Goal: Task Accomplishment & Management: Use online tool/utility

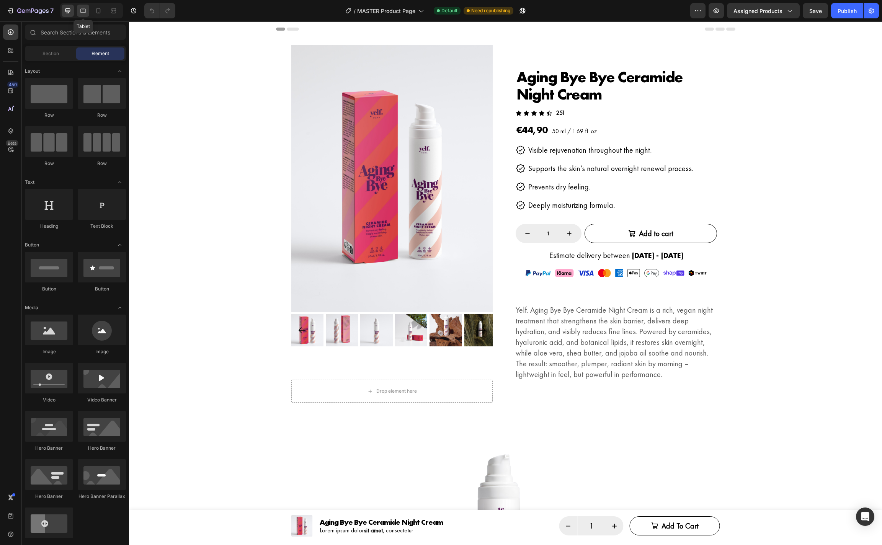
click at [85, 11] on icon at bounding box center [83, 11] width 8 height 8
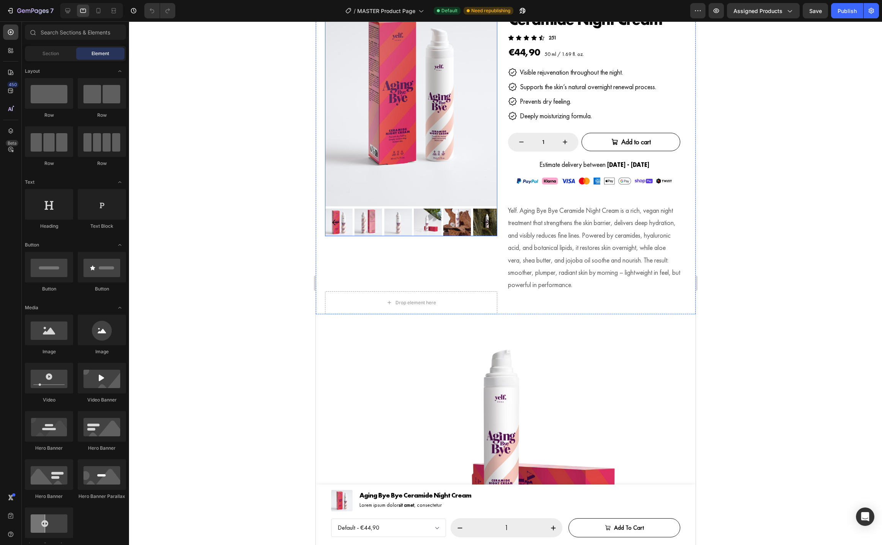
scroll to position [90, 0]
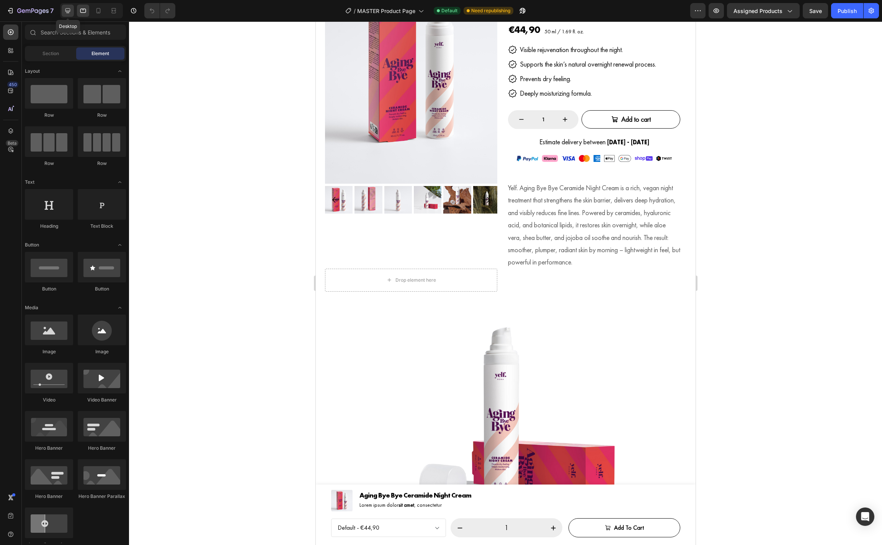
click at [66, 10] on icon at bounding box center [68, 11] width 8 height 8
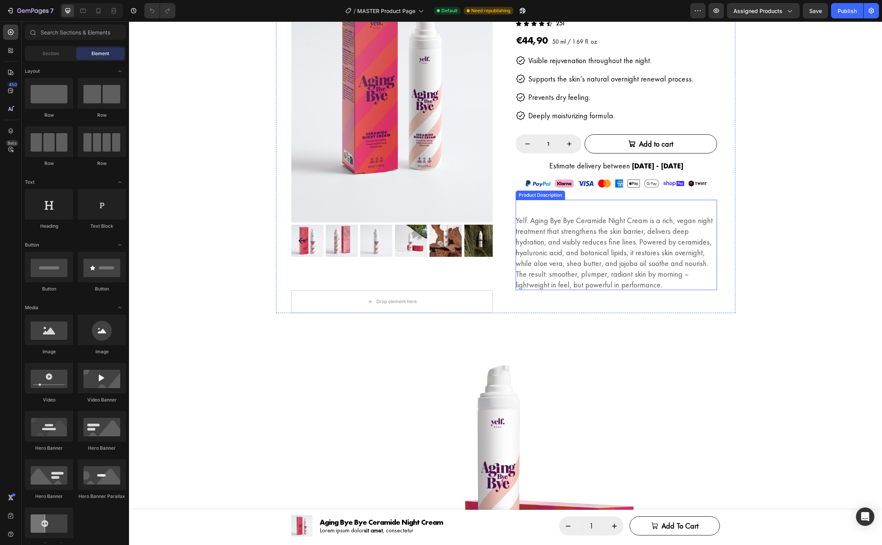
click at [569, 254] on p "Yelf. Aging Bye Bye Ceramide Night Cream is a rich, vegan night treatment that …" at bounding box center [614, 253] width 197 height 74
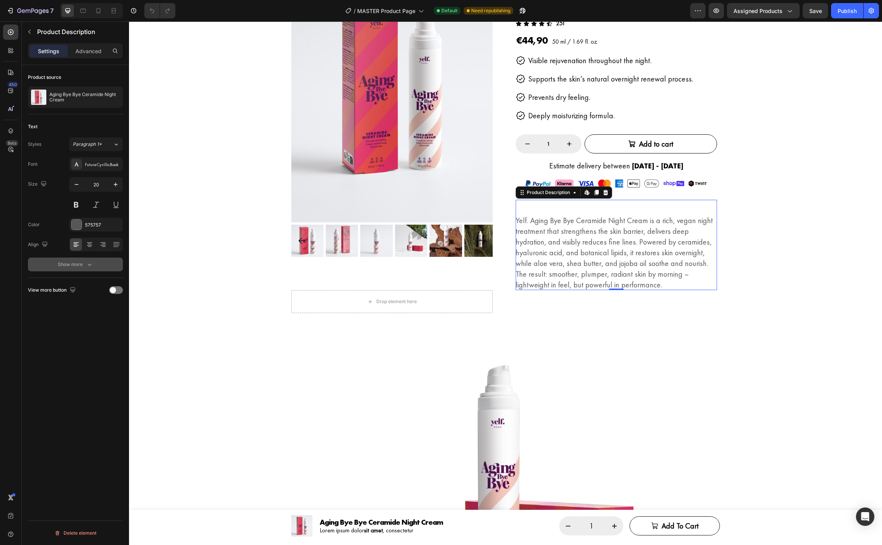
click at [89, 263] on icon "button" at bounding box center [90, 265] width 8 height 8
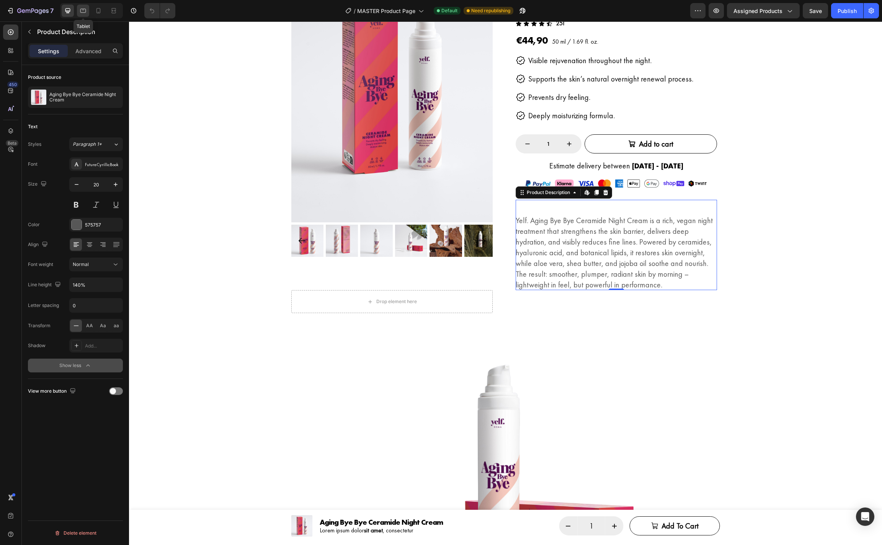
click at [85, 15] on div at bounding box center [83, 11] width 12 height 12
type input "18"
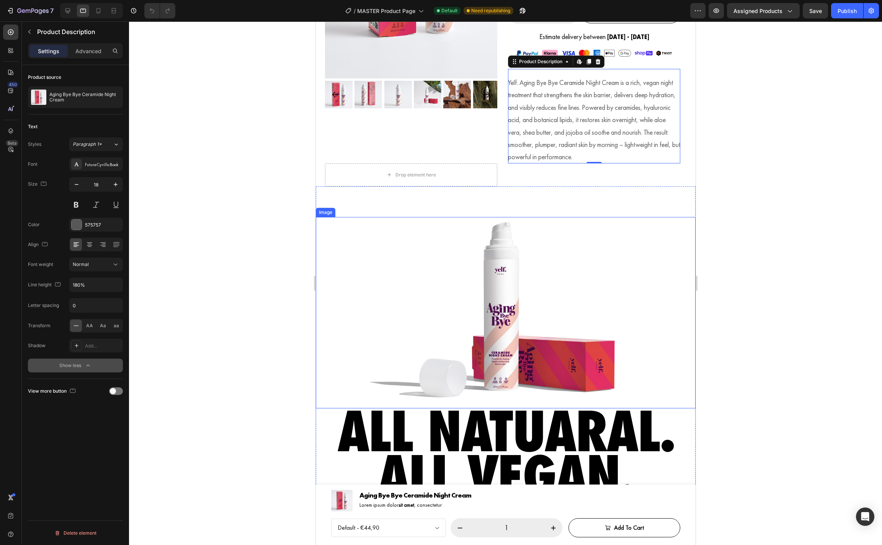
scroll to position [216, 0]
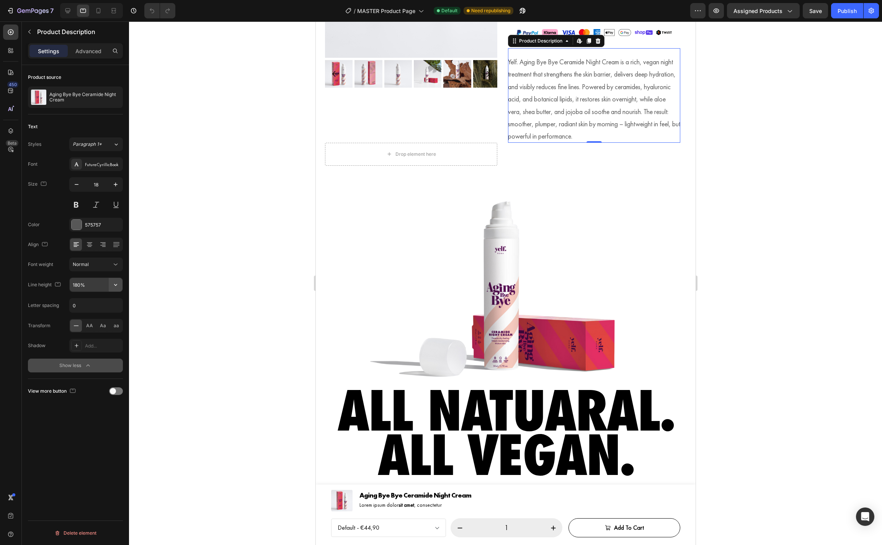
click at [118, 283] on icon "button" at bounding box center [116, 285] width 8 height 8
click at [77, 286] on input "180%" at bounding box center [96, 285] width 53 height 14
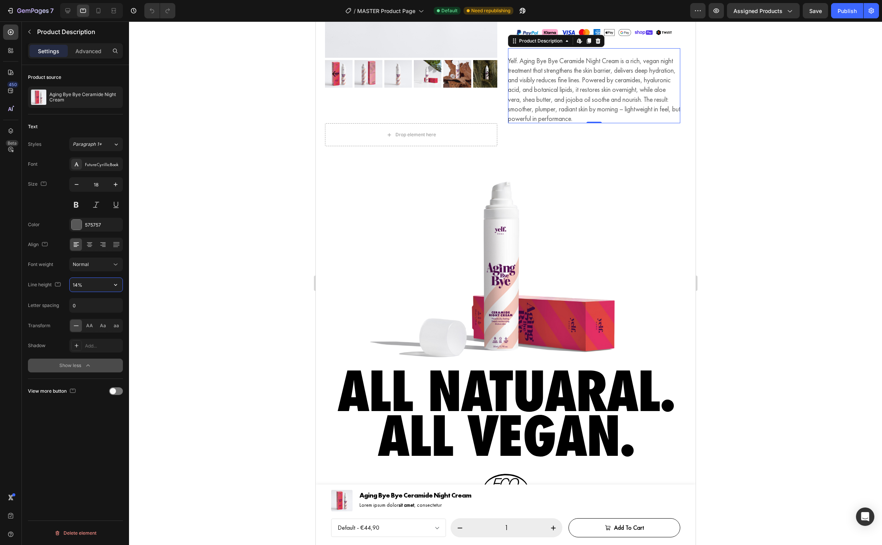
type input "140%"
click at [789, 254] on div at bounding box center [505, 283] width 753 height 524
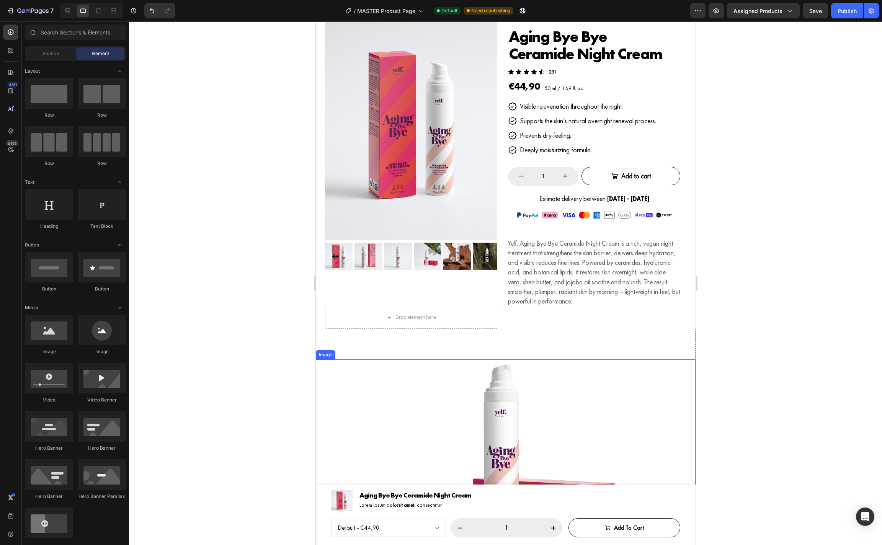
scroll to position [30, 0]
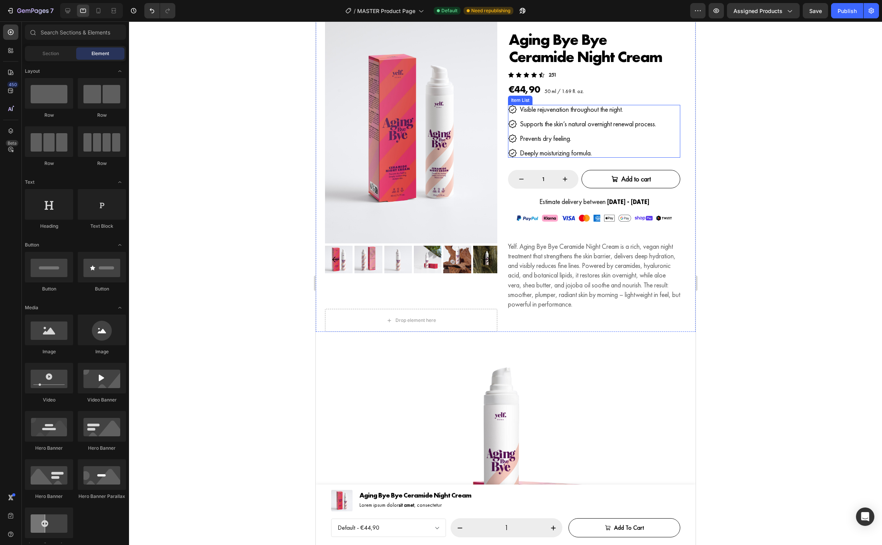
click at [667, 144] on div "Visible rejuvenation throughout the night. Supports the skin’s natural overnigh…" at bounding box center [594, 131] width 172 height 53
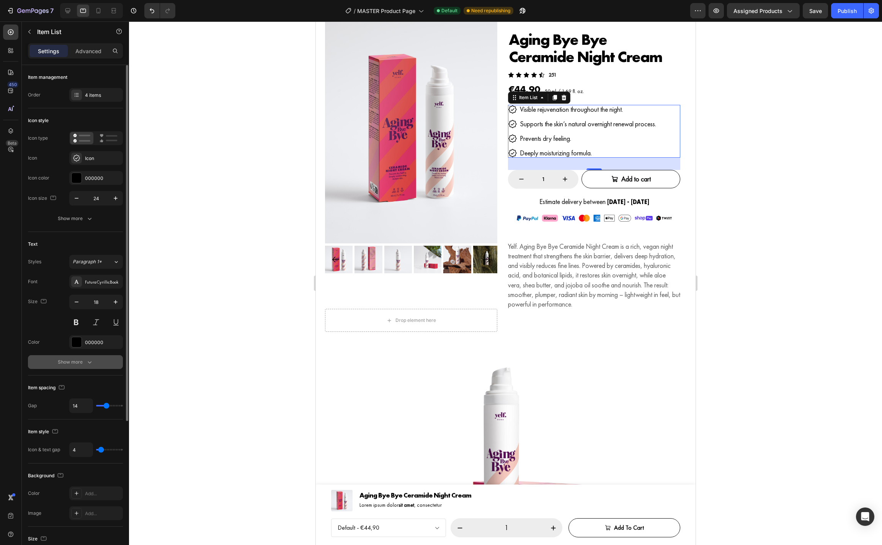
click at [92, 366] on icon "button" at bounding box center [90, 362] width 8 height 8
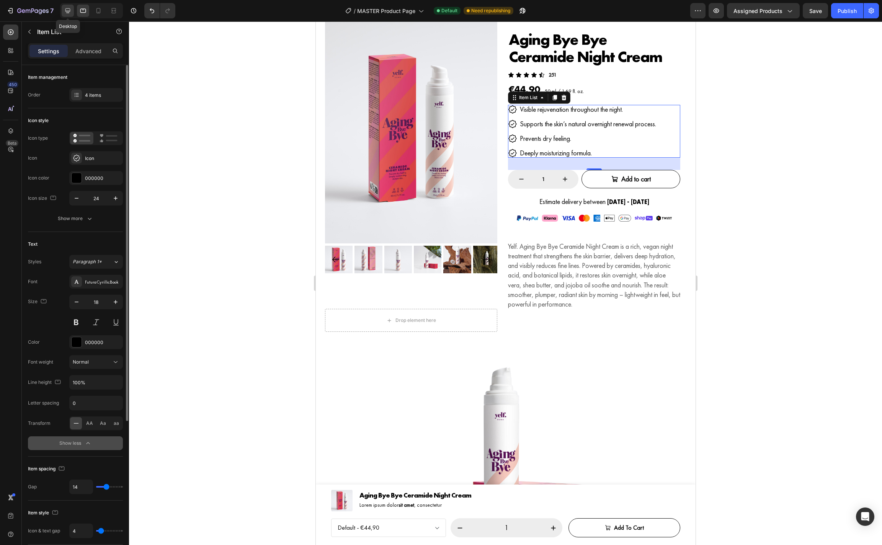
click at [69, 11] on icon at bounding box center [67, 10] width 5 height 5
type input "26"
type input "20"
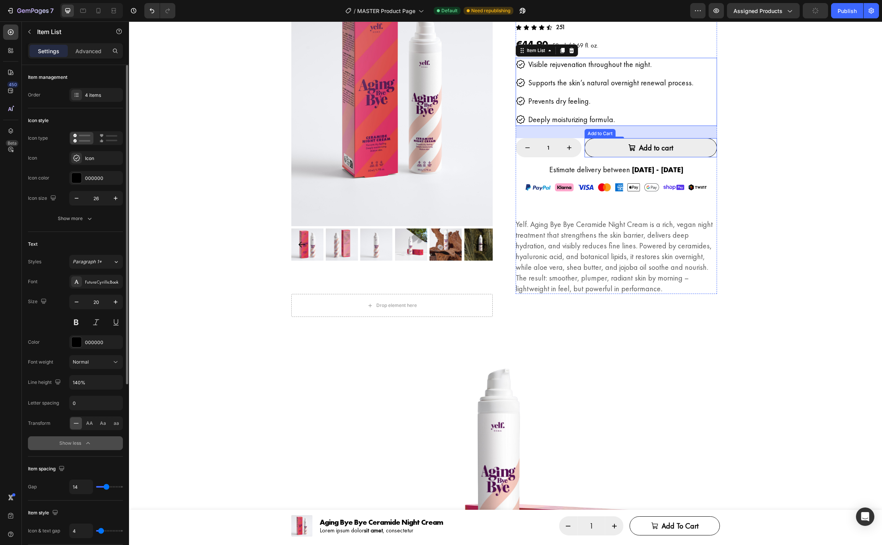
scroll to position [95, 0]
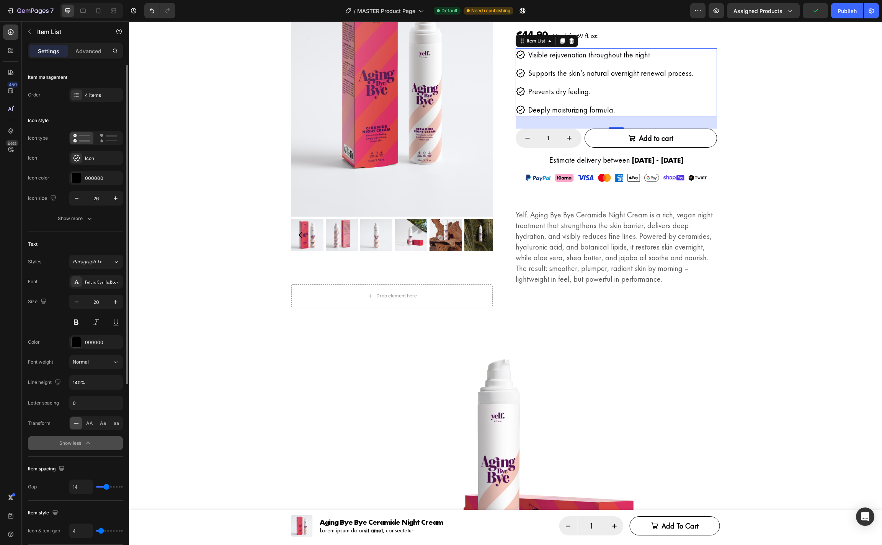
click at [705, 100] on div "Visible rejuvenation throughout the night. Supports the skin’s natural overnigh…" at bounding box center [616, 82] width 201 height 68
click at [116, 383] on icon "button" at bounding box center [115, 383] width 3 height 2
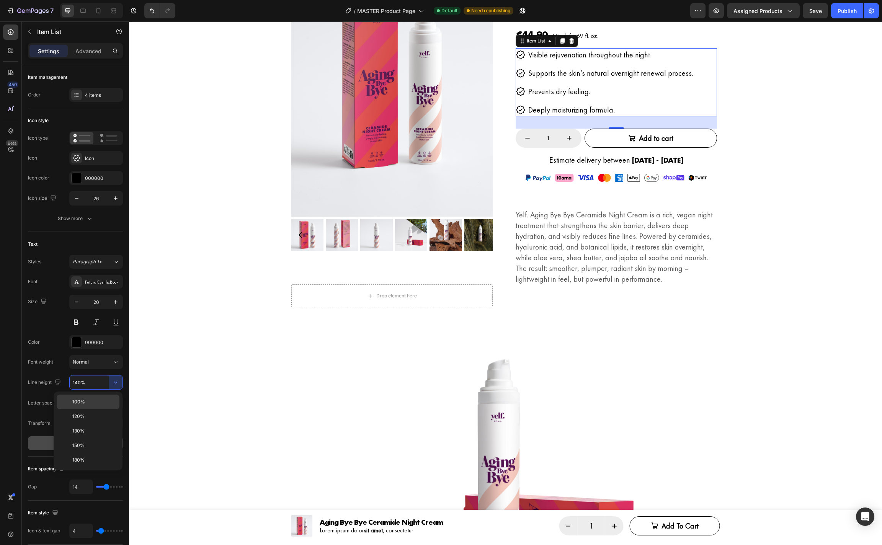
click at [107, 396] on div "100%" at bounding box center [88, 402] width 63 height 15
type input "100%"
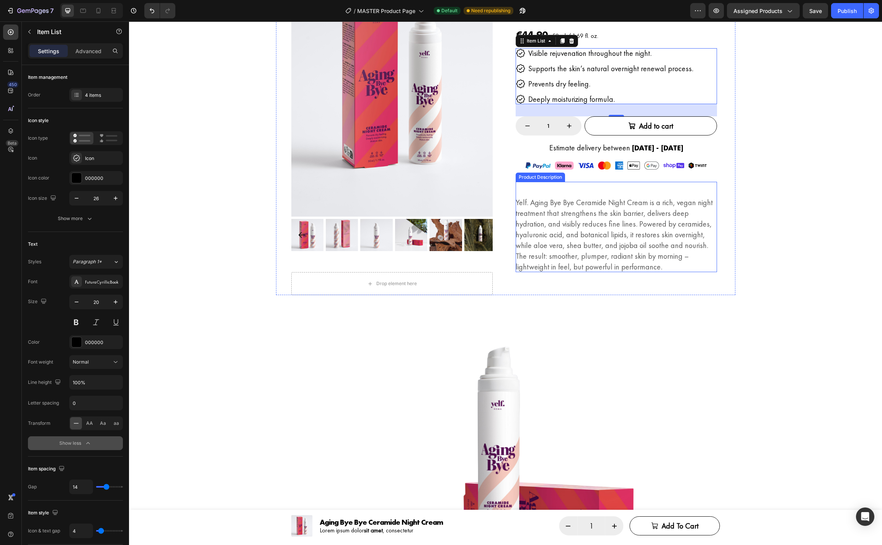
scroll to position [0, 0]
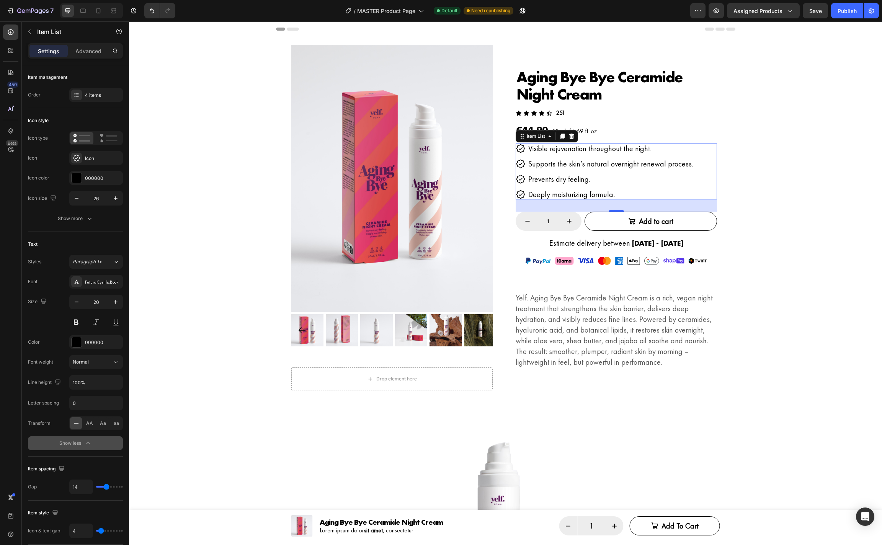
click at [778, 249] on section "Product Images Aging Bye Bye Ceramide Night Cream Product Title Icon Icon Icon …" at bounding box center [505, 213] width 689 height 353
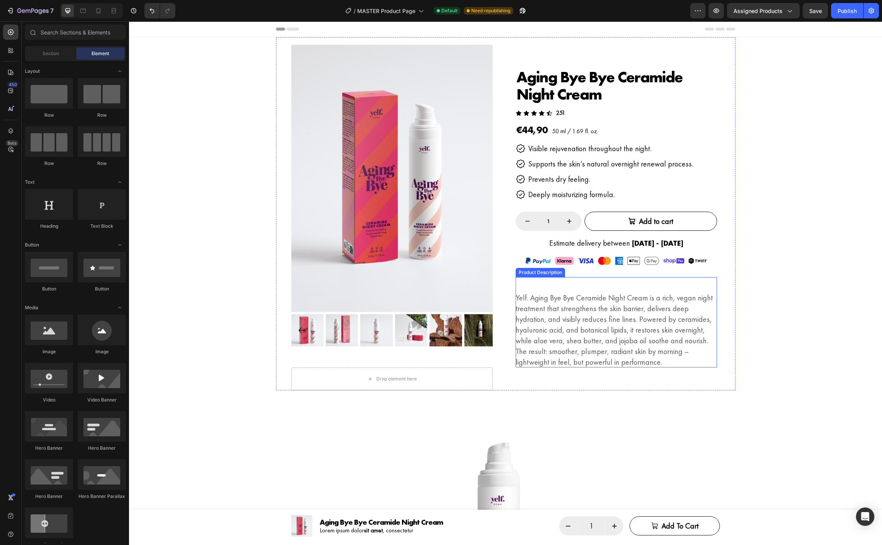
click at [563, 302] on p "Yelf. Aging Bye Bye Ceramide Night Cream is a rich, vegan night treatment that …" at bounding box center [614, 330] width 197 height 74
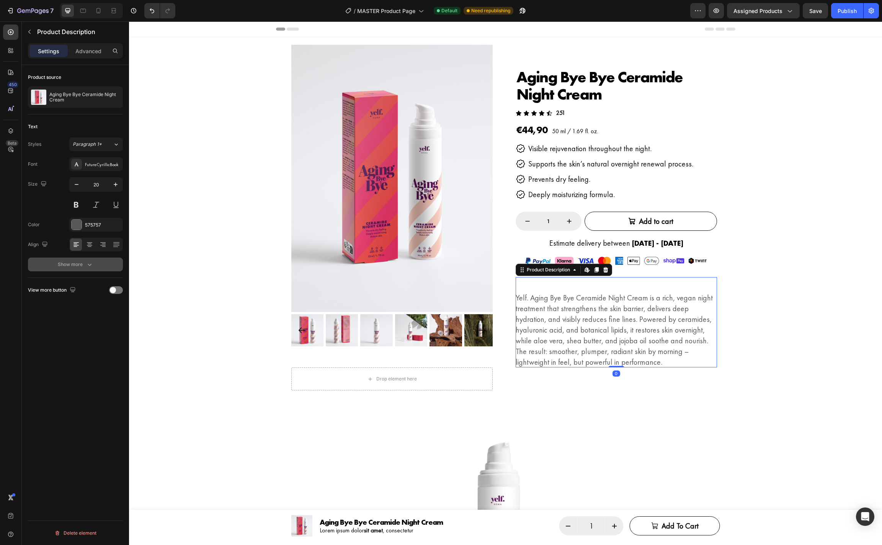
click at [92, 261] on icon "button" at bounding box center [90, 265] width 8 height 8
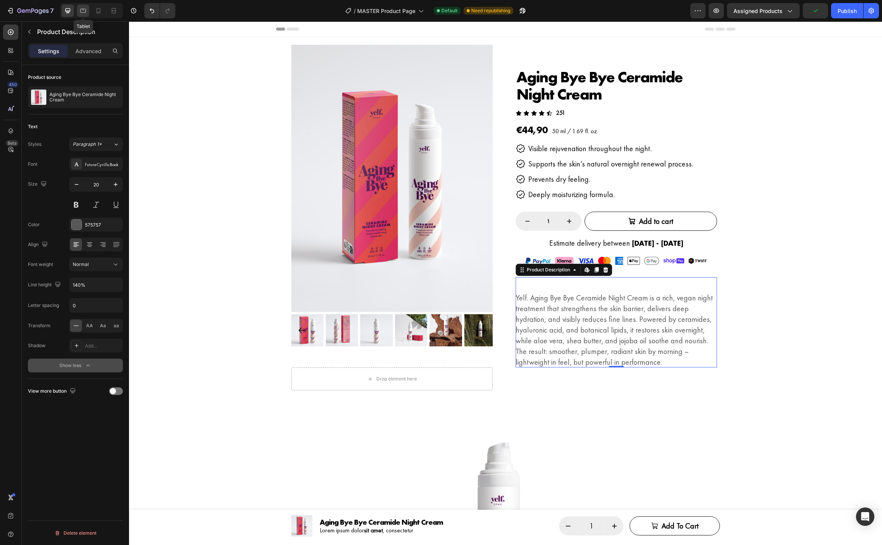
click at [82, 13] on icon at bounding box center [83, 11] width 8 height 8
type input "18"
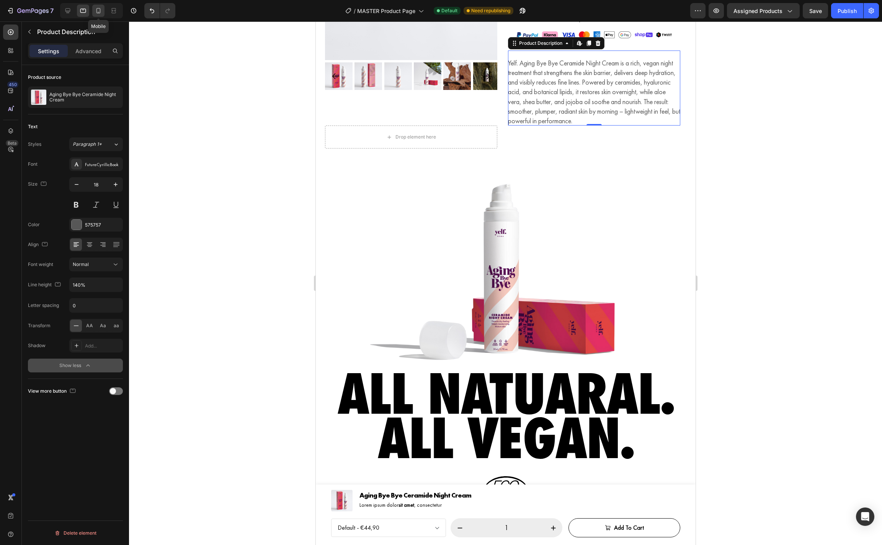
scroll to position [216, 0]
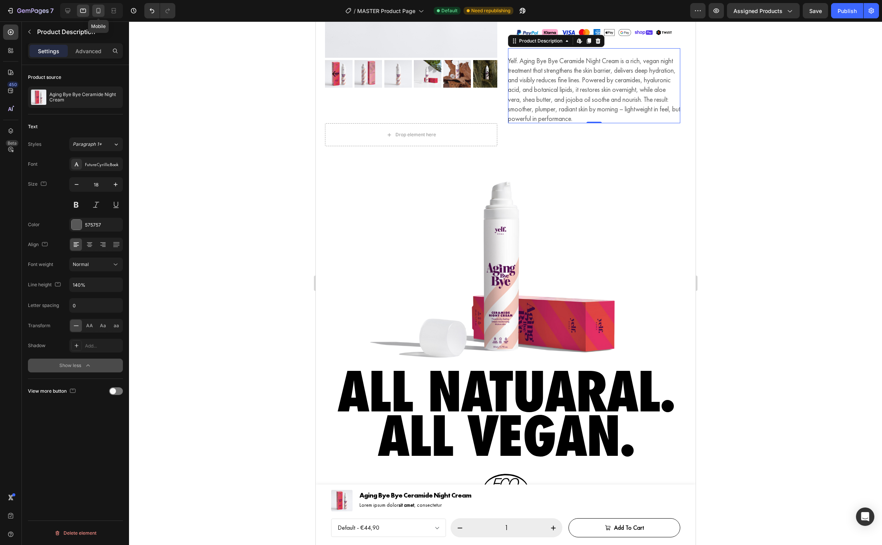
click at [97, 11] on icon at bounding box center [99, 11] width 8 height 8
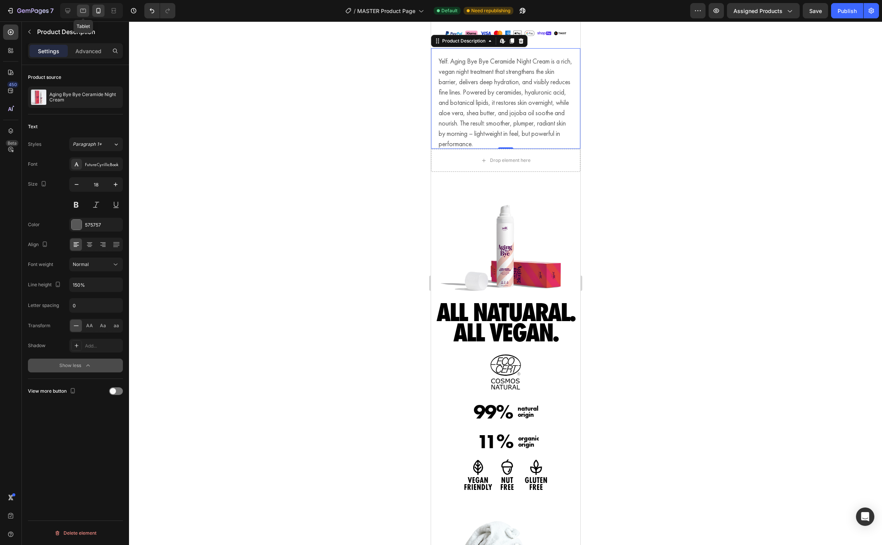
click at [81, 12] on icon at bounding box center [83, 11] width 6 height 4
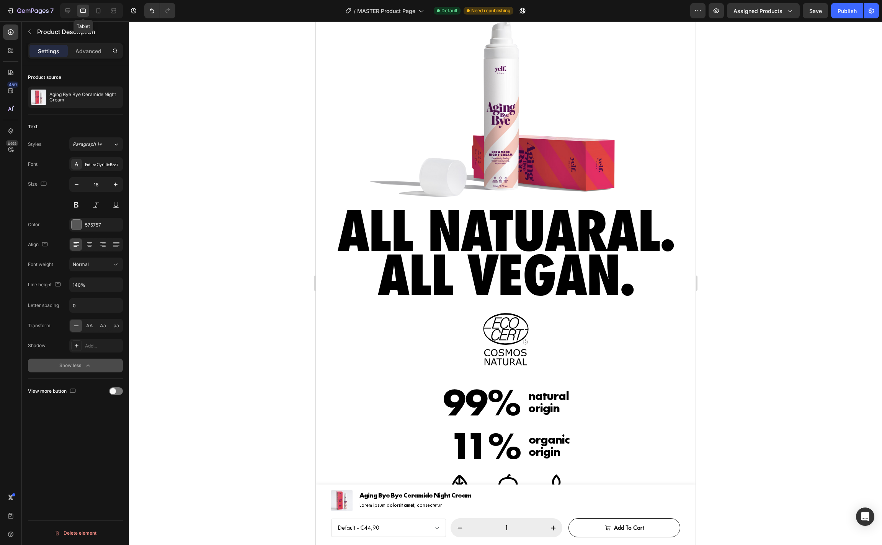
scroll to position [427, 0]
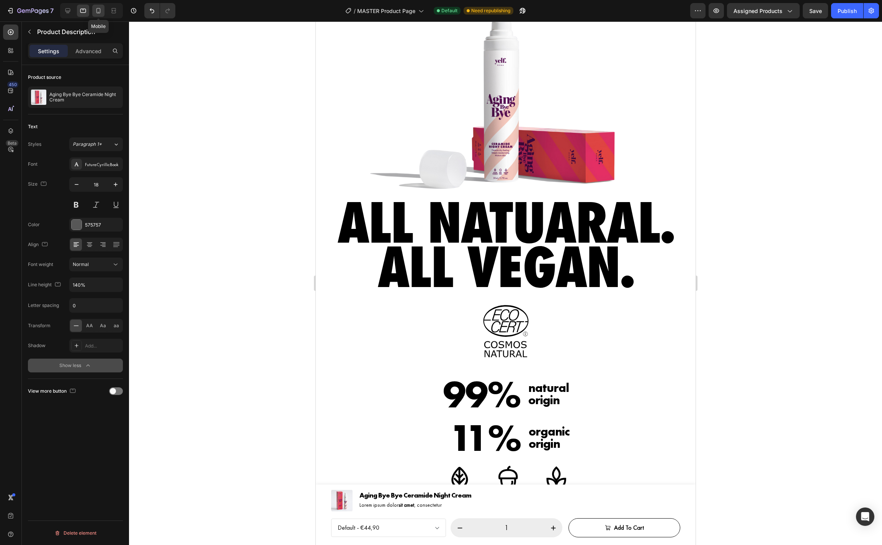
click at [93, 11] on div at bounding box center [98, 11] width 12 height 12
type input "150%"
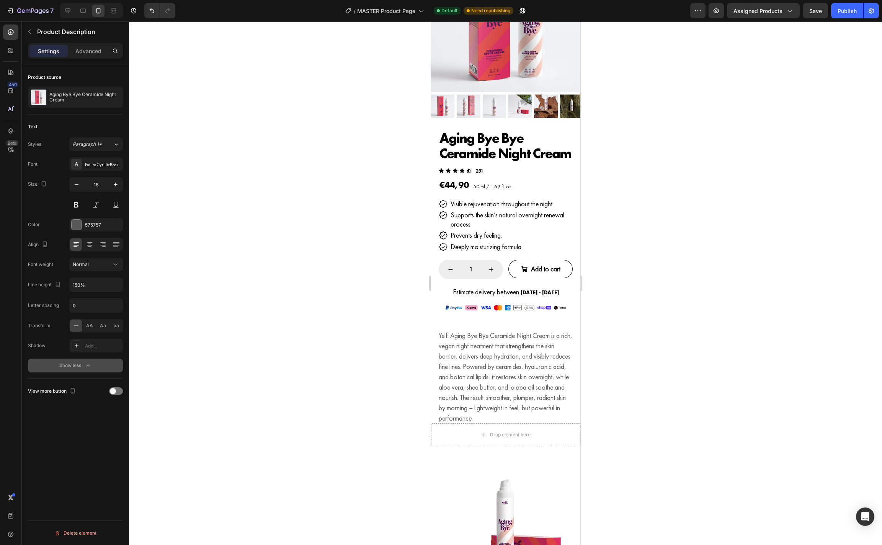
click at [518, 364] on p "Yelf. Aging Bye Bye Ceramide Night Cream is a rich, vegan night treatment that …" at bounding box center [505, 377] width 134 height 92
click at [521, 336] on p "Yelf. Aging Bye Bye Ceramide Night Cream is a rich, vegan night treatment that …" at bounding box center [505, 376] width 134 height 92
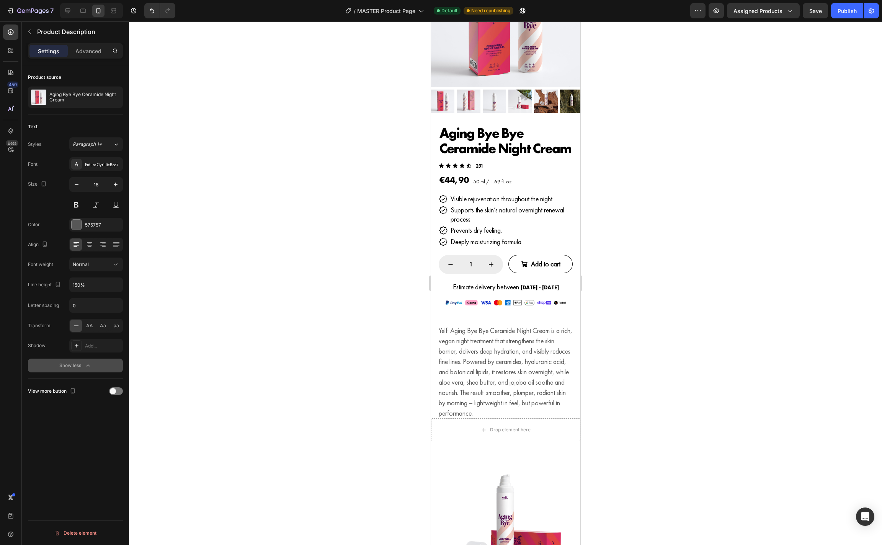
click at [484, 342] on p "Yelf. Aging Bye Bye Ceramide Night Cream is a rich, vegan night treatment that …" at bounding box center [505, 372] width 134 height 92
click at [513, 285] on span "Estimate delivery between" at bounding box center [486, 286] width 66 height 9
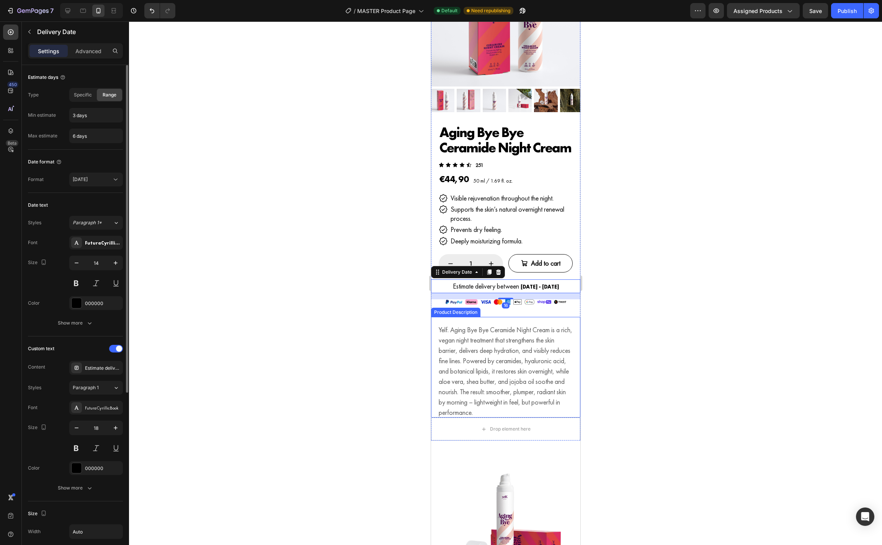
click at [495, 356] on div "Yelf. Aging Bye Bye Ceramide Night Cream is a rich, vegan night treatment that …" at bounding box center [505, 371] width 134 height 93
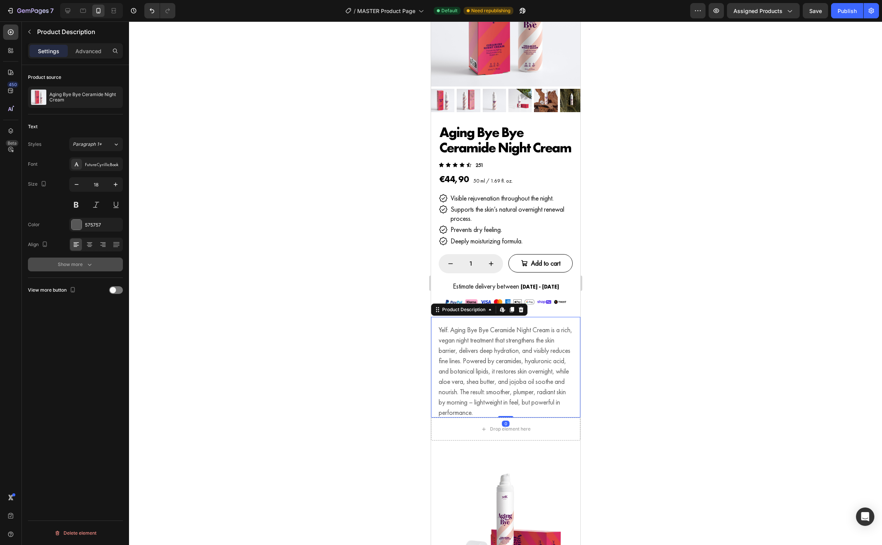
click at [94, 269] on button "Show more" at bounding box center [75, 265] width 95 height 14
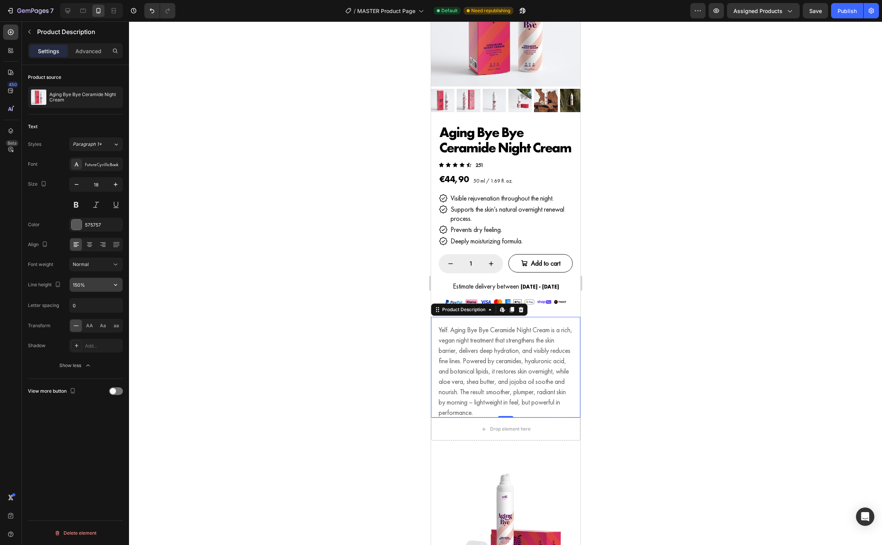
click at [76, 286] on input "150%" at bounding box center [96, 285] width 53 height 14
type input "140%"
click at [395, 307] on div at bounding box center [505, 283] width 753 height 524
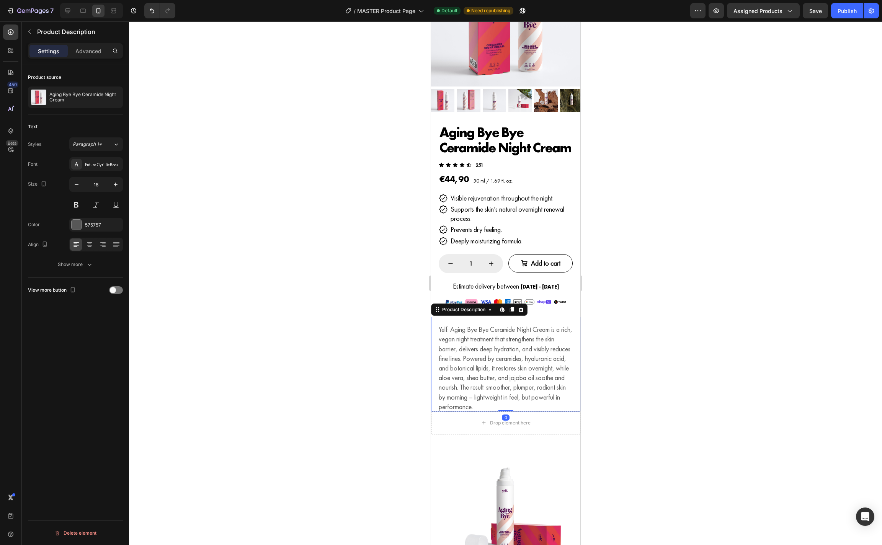
click at [513, 345] on p "Yelf. Aging Bye Bye Ceramide Night Cream is a rich, vegan night treatment that …" at bounding box center [505, 368] width 134 height 86
click at [576, 237] on div "Visible rejuvenation throughout the night. Supports the skin’s natural overnigh…" at bounding box center [505, 217] width 149 height 59
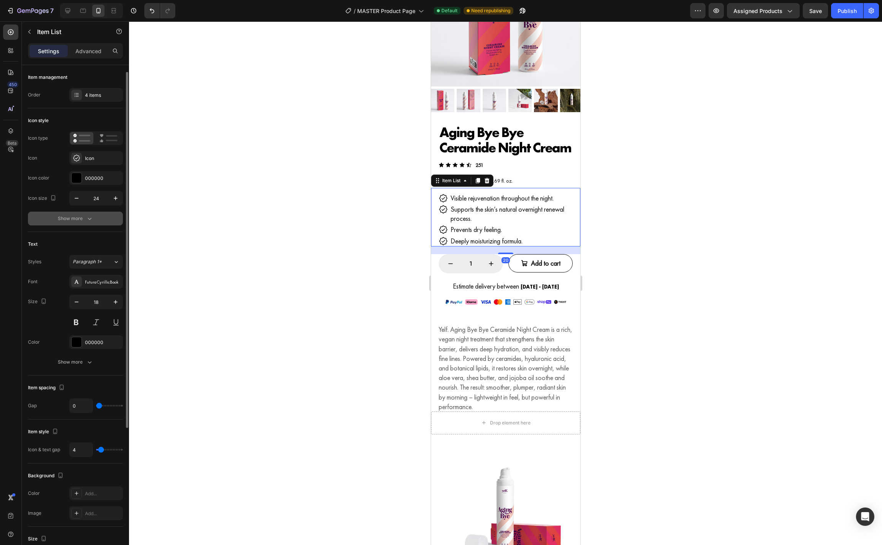
click at [88, 219] on button "Show more" at bounding box center [75, 219] width 95 height 14
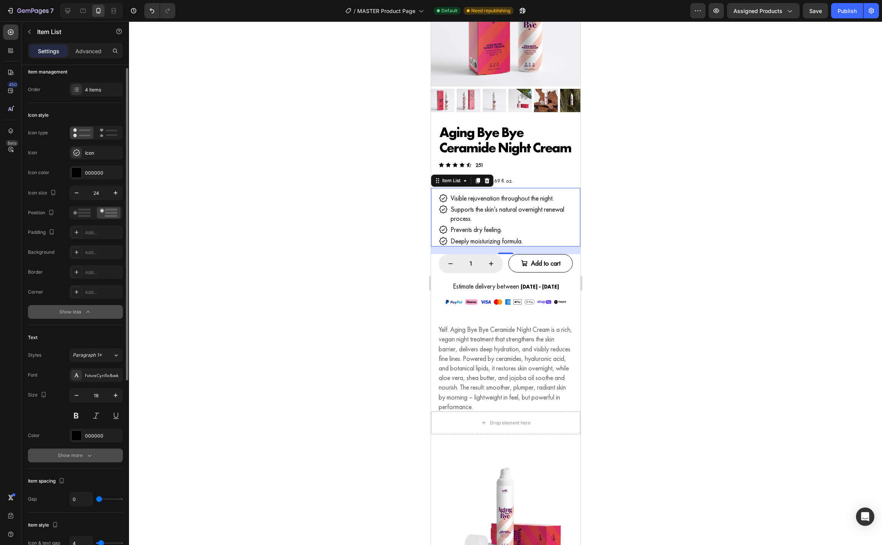
click at [90, 457] on icon "button" at bounding box center [90, 456] width 8 height 8
click at [667, 361] on div at bounding box center [505, 283] width 753 height 524
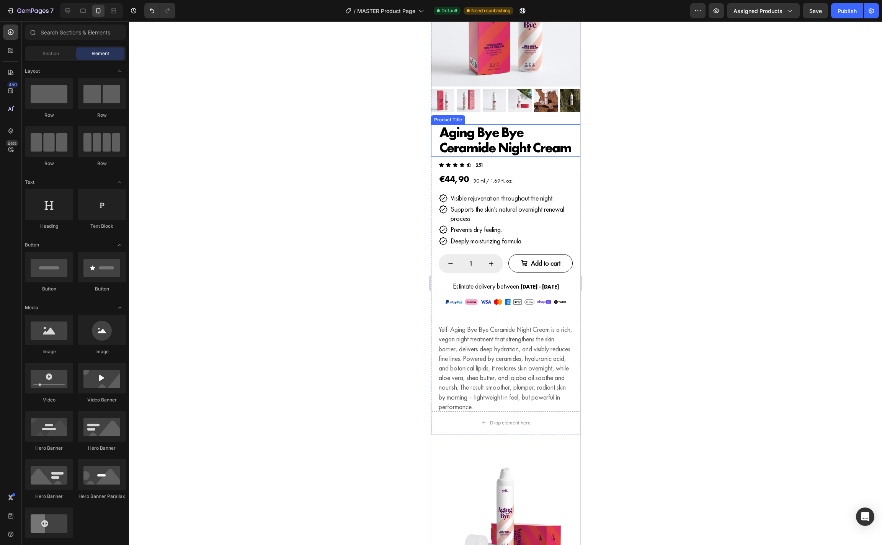
click at [547, 142] on h1 "Aging Bye Bye Ceramide Night Cream" at bounding box center [505, 140] width 134 height 32
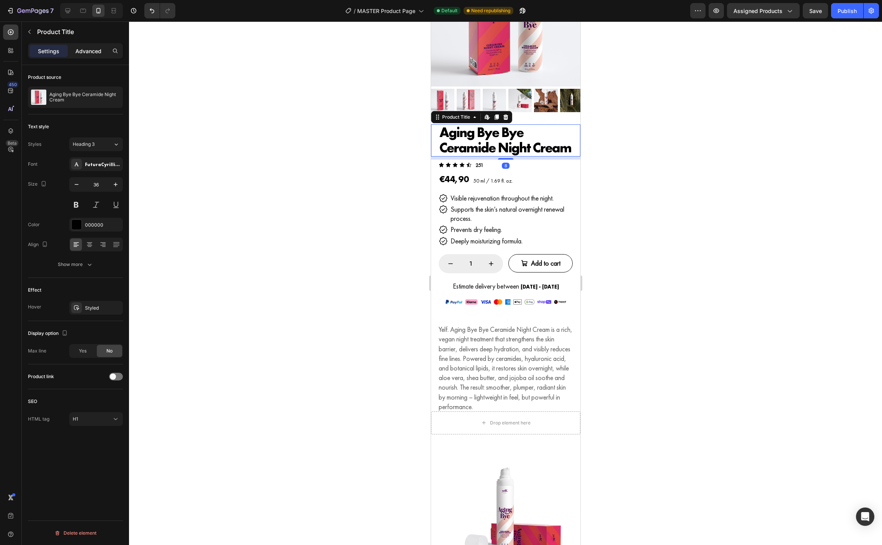
click at [93, 45] on div "Advanced" at bounding box center [88, 51] width 38 height 12
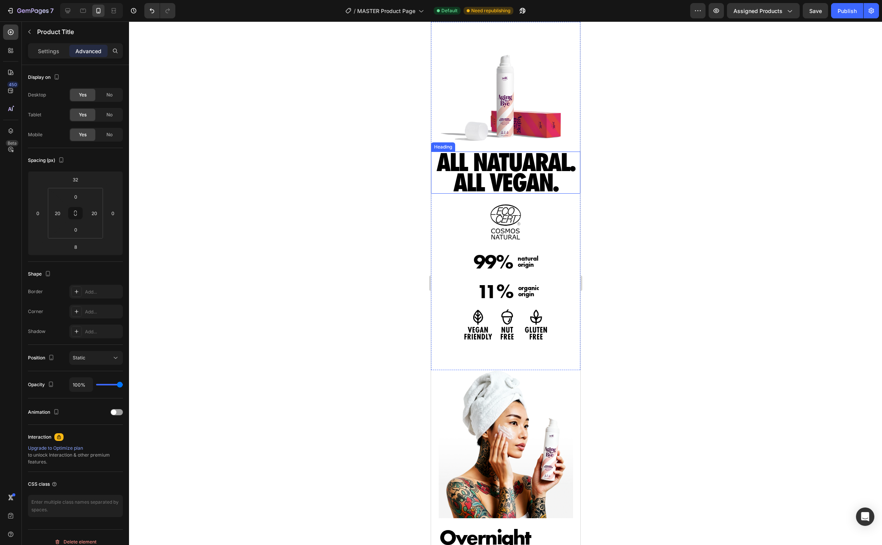
scroll to position [521, 0]
click at [70, 13] on icon at bounding box center [68, 11] width 8 height 8
type input "0"
type input "60"
type input "0"
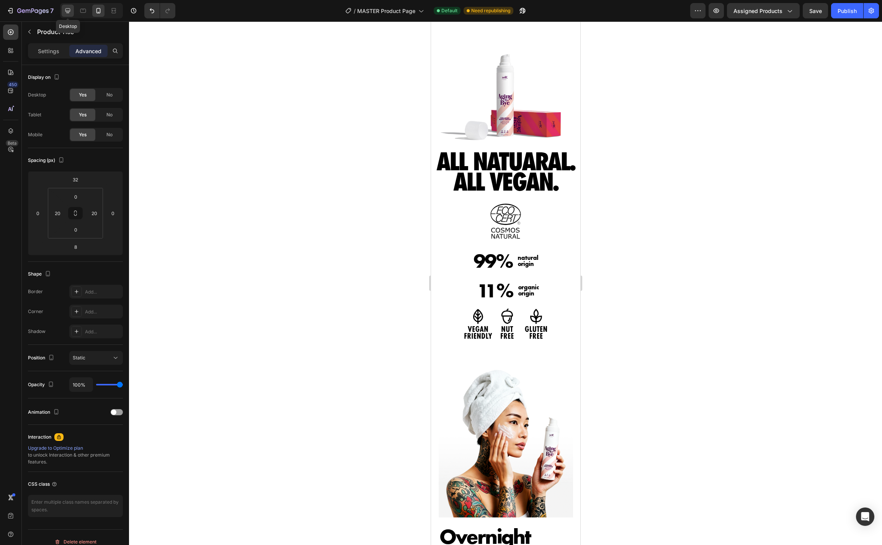
type input "40"
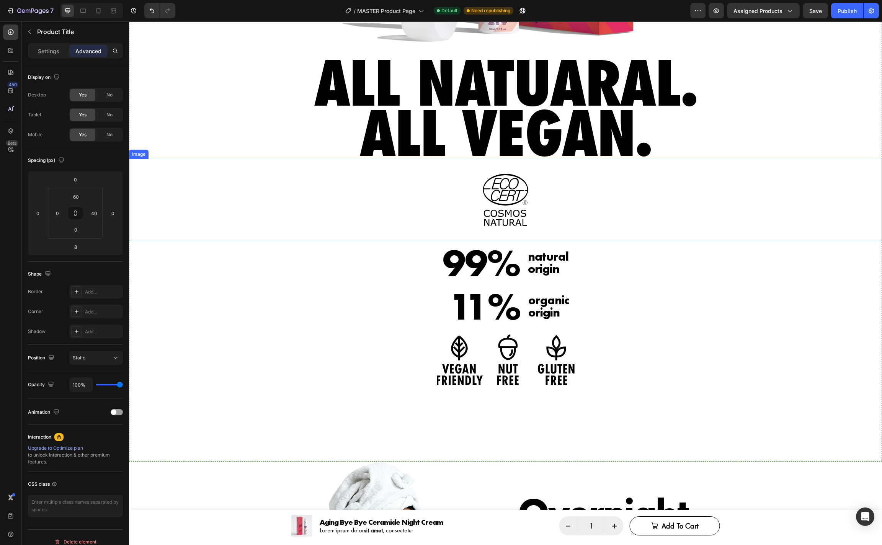
scroll to position [763, 0]
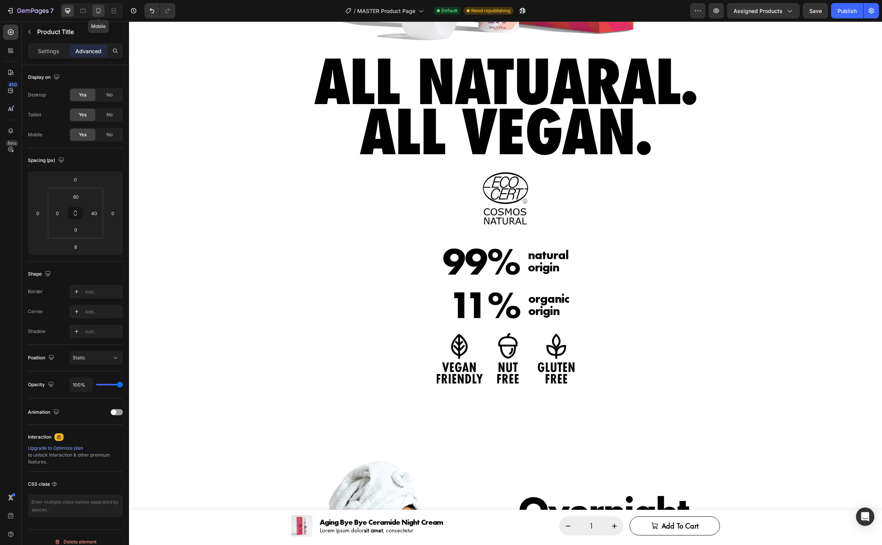
click at [97, 11] on icon at bounding box center [99, 11] width 8 height 8
type input "32"
type input "0"
type input "20"
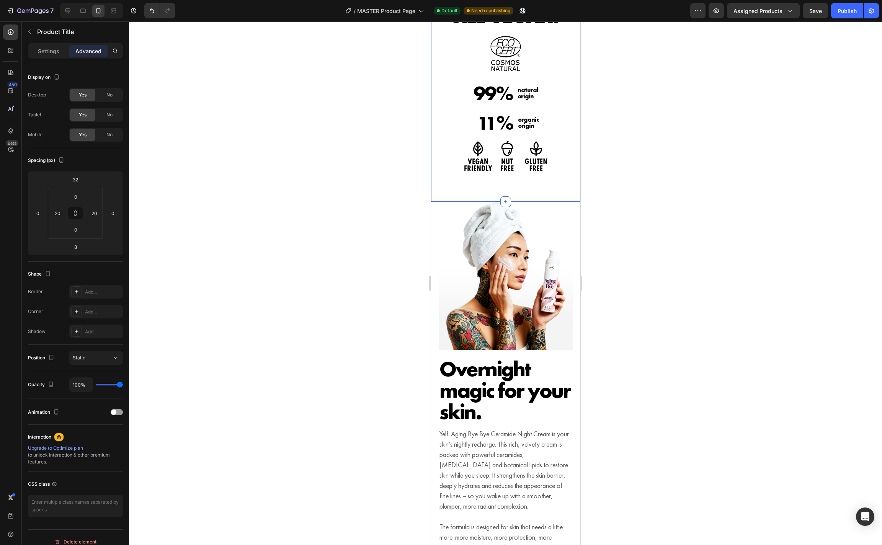
scroll to position [684, 0]
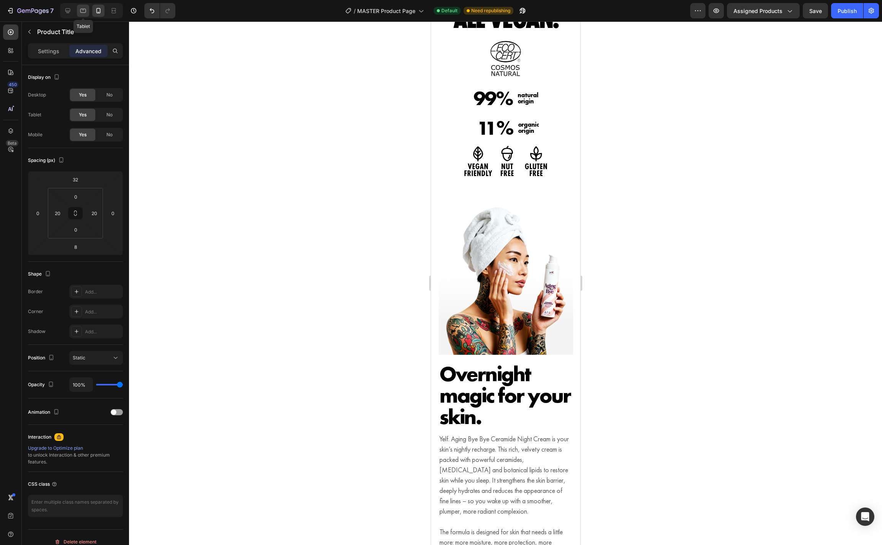
click at [85, 13] on icon at bounding box center [83, 11] width 8 height 8
type input "0"
type input "40"
type input "0"
type input "32"
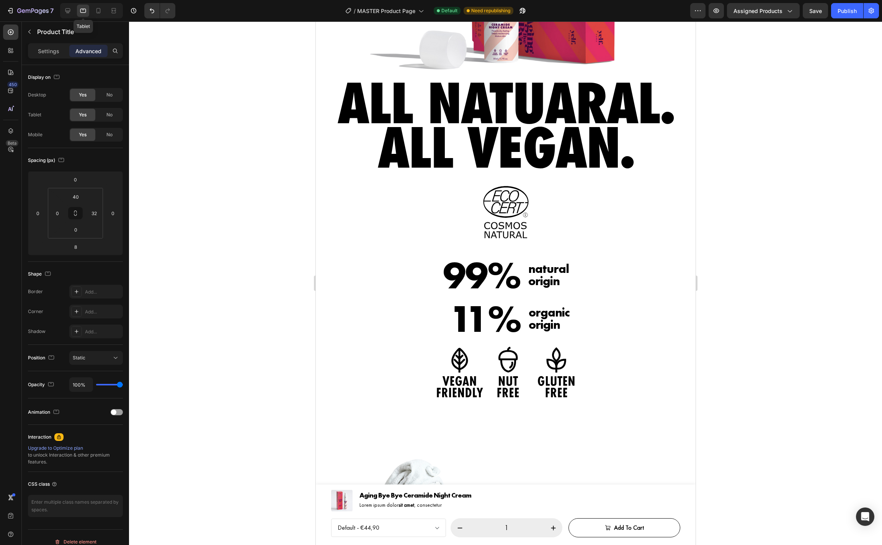
scroll to position [771, 0]
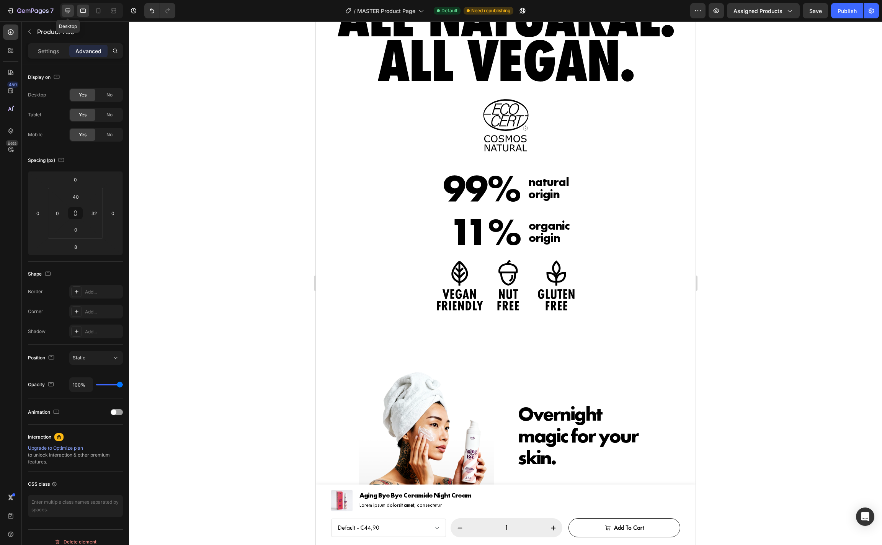
click at [64, 12] on div at bounding box center [68, 11] width 12 height 12
type input "60"
type input "40"
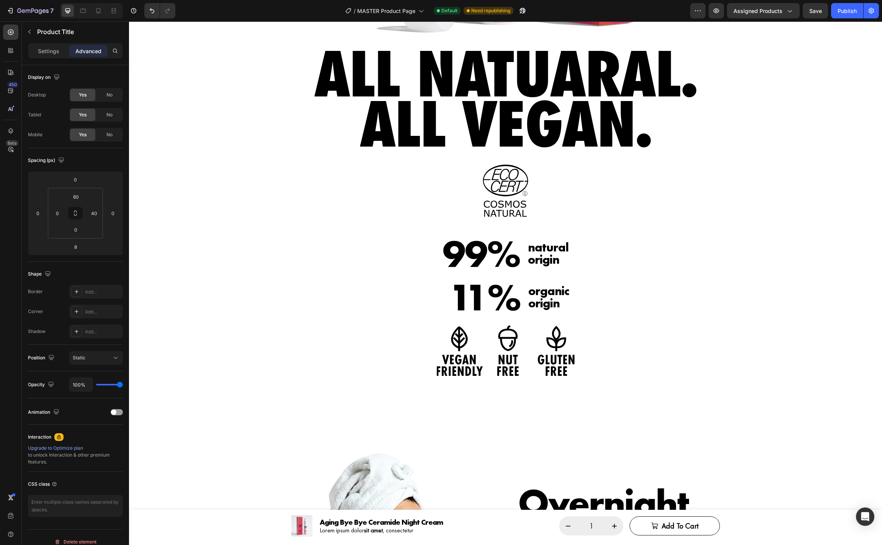
click at [75, 12] on div at bounding box center [91, 10] width 63 height 15
click at [83, 12] on icon at bounding box center [83, 11] width 6 height 4
type input "40"
type input "32"
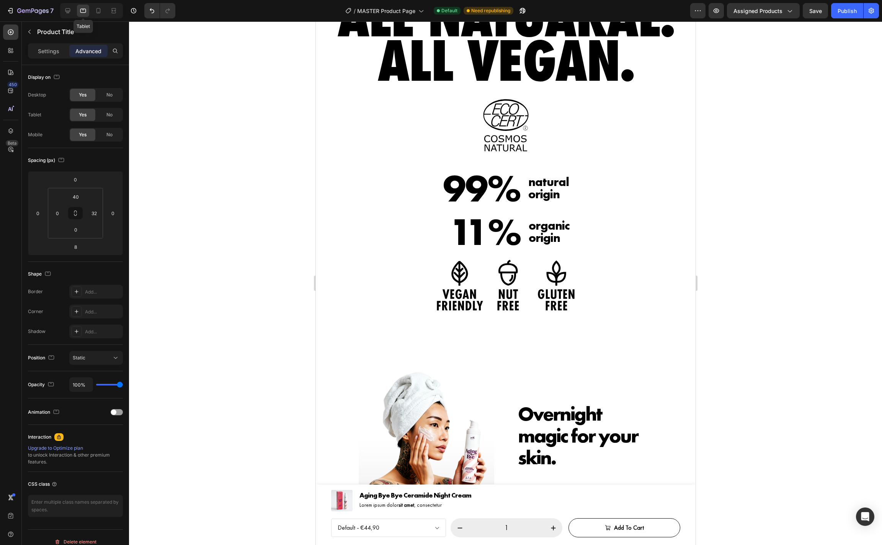
scroll to position [770, 0]
click at [98, 12] on icon at bounding box center [99, 12] width 2 height 1
type input "32"
type input "0"
type input "20"
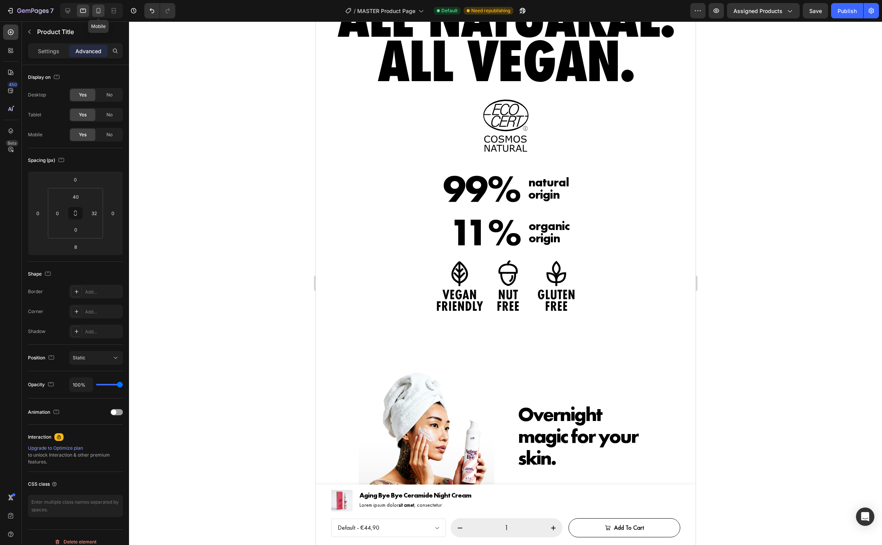
type input "20"
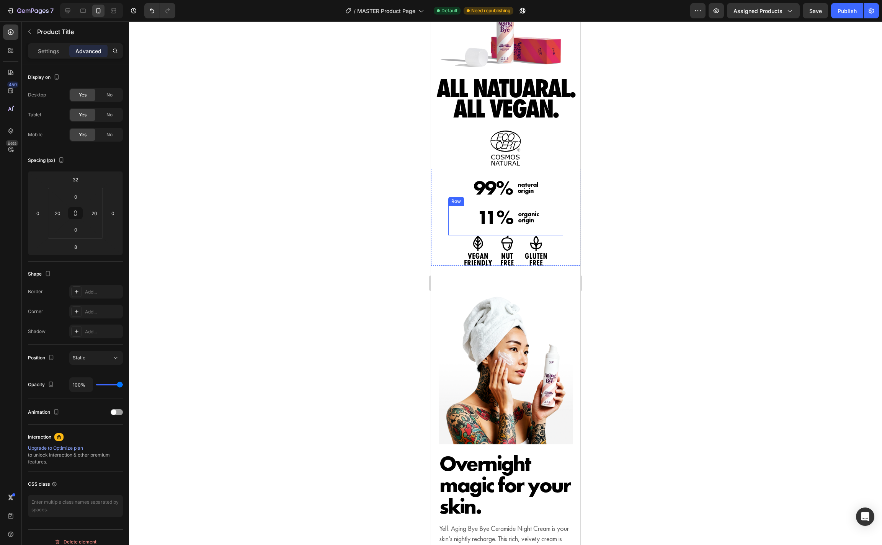
scroll to position [590, 0]
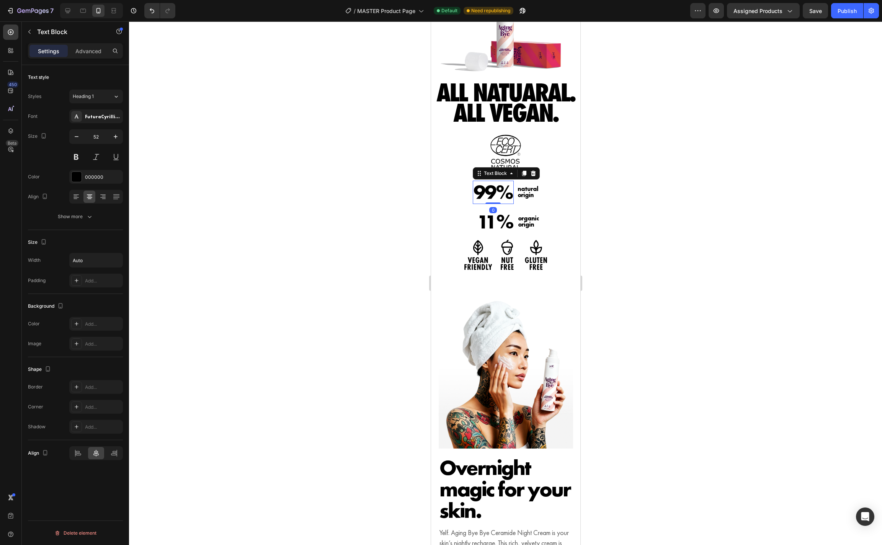
click at [482, 195] on p "99%" at bounding box center [492, 193] width 39 height 22
click at [88, 216] on icon "button" at bounding box center [90, 217] width 8 height 8
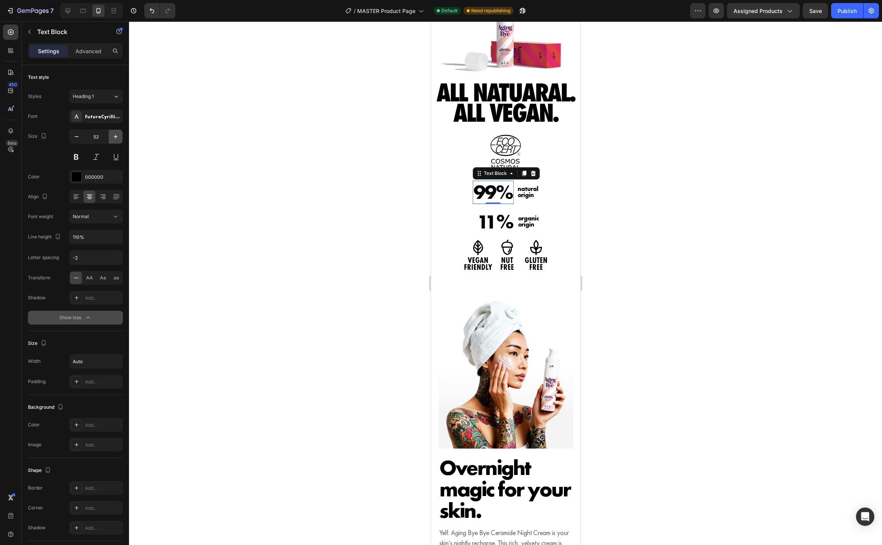
click at [117, 136] on icon "button" at bounding box center [116, 137] width 8 height 8
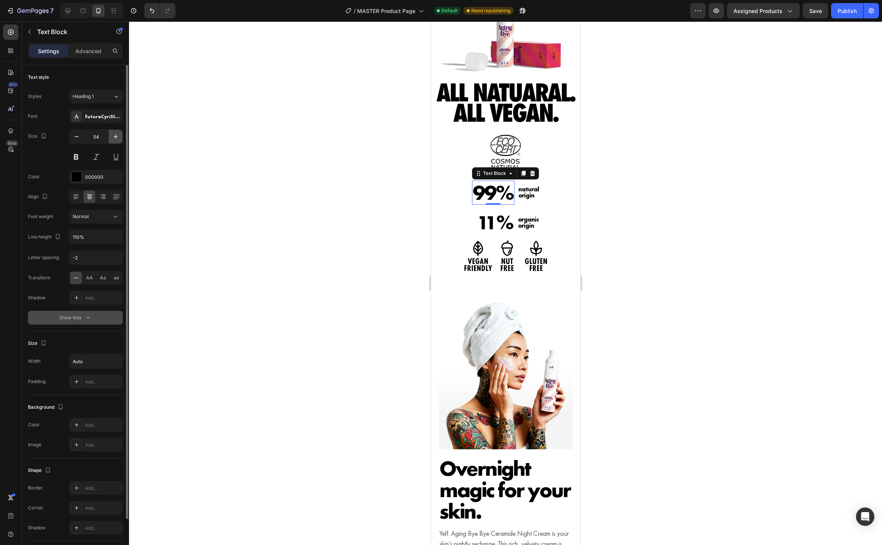
click at [117, 136] on icon "button" at bounding box center [116, 137] width 8 height 8
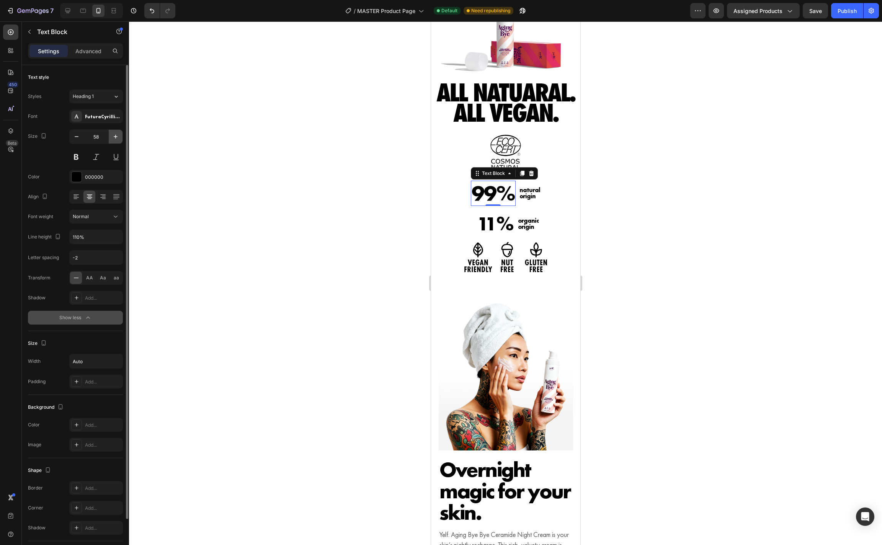
click at [117, 136] on icon "button" at bounding box center [116, 137] width 8 height 8
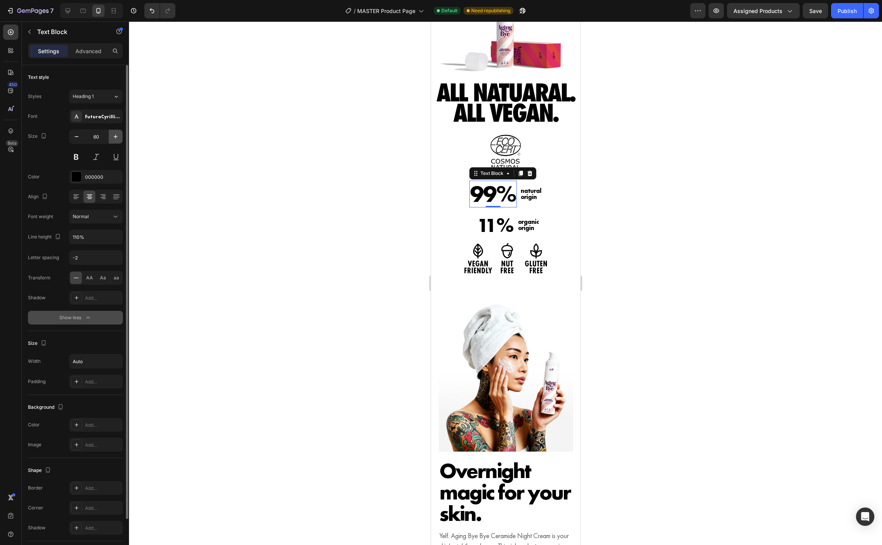
click at [117, 136] on icon "button" at bounding box center [116, 137] width 8 height 8
click at [75, 137] on icon "button" at bounding box center [77, 137] width 8 height 8
type input "60"
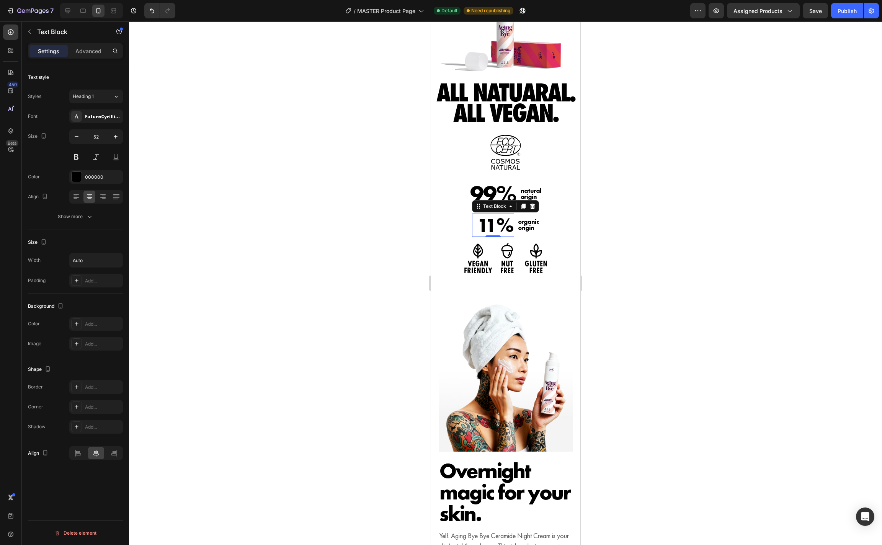
click at [485, 225] on p "11%" at bounding box center [495, 225] width 36 height 22
click at [116, 139] on icon "button" at bounding box center [116, 137] width 8 height 8
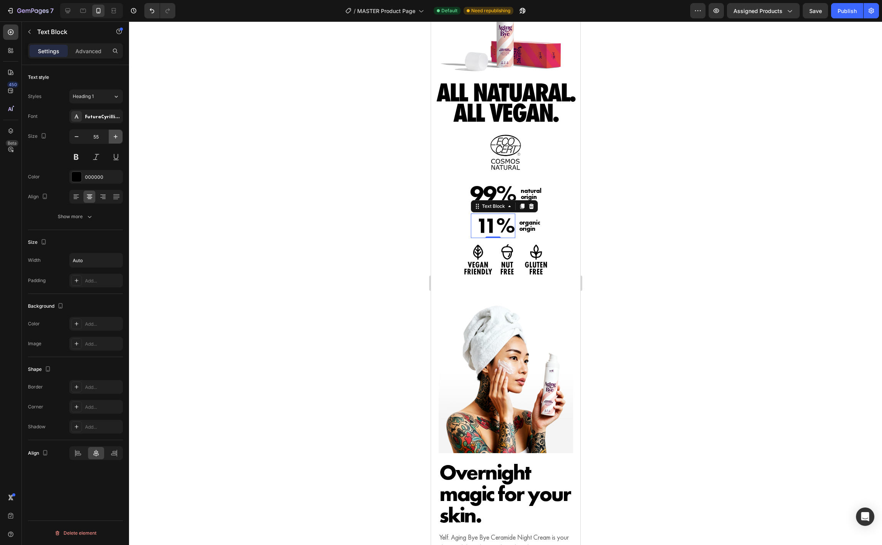
click at [116, 139] on icon "button" at bounding box center [116, 137] width 8 height 8
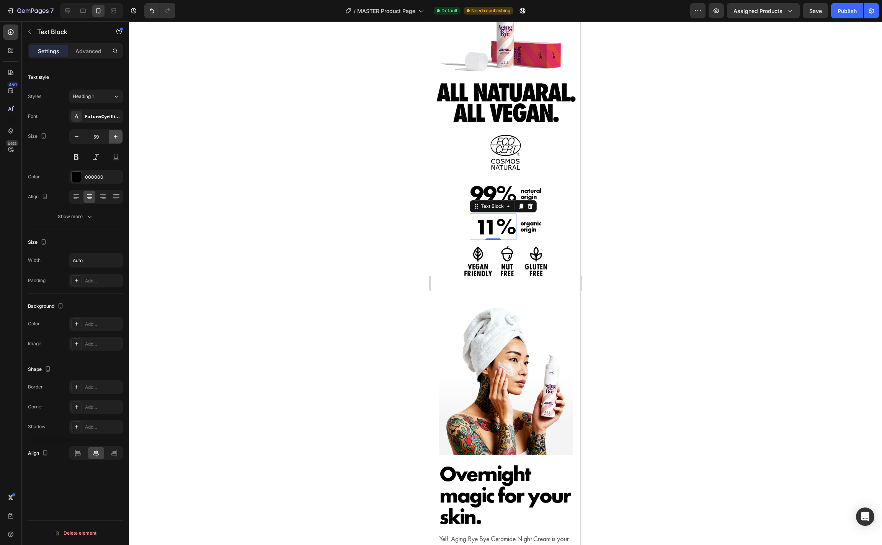
click at [116, 139] on icon "button" at bounding box center [116, 137] width 8 height 8
type input "60"
click at [534, 192] on p "natural" at bounding box center [530, 191] width 21 height 6
click at [67, 13] on icon at bounding box center [67, 10] width 5 height 5
type input "32"
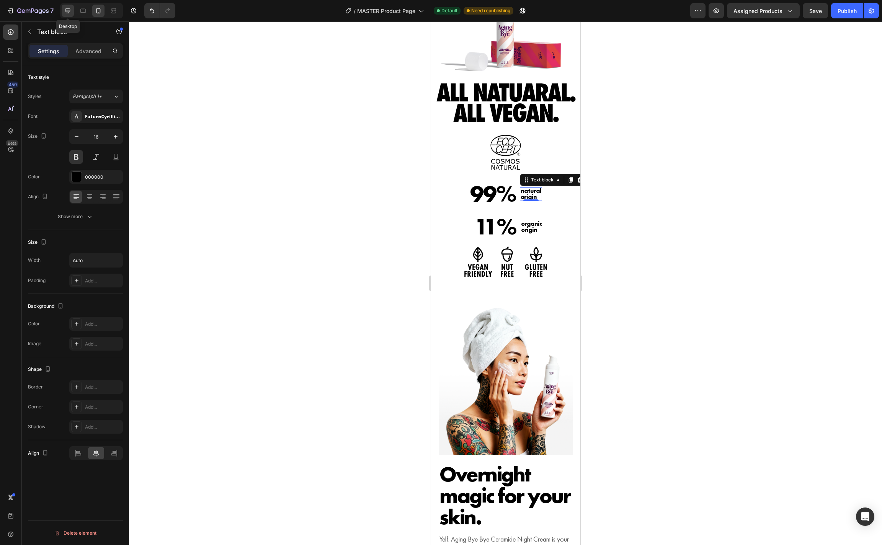
type input "100%"
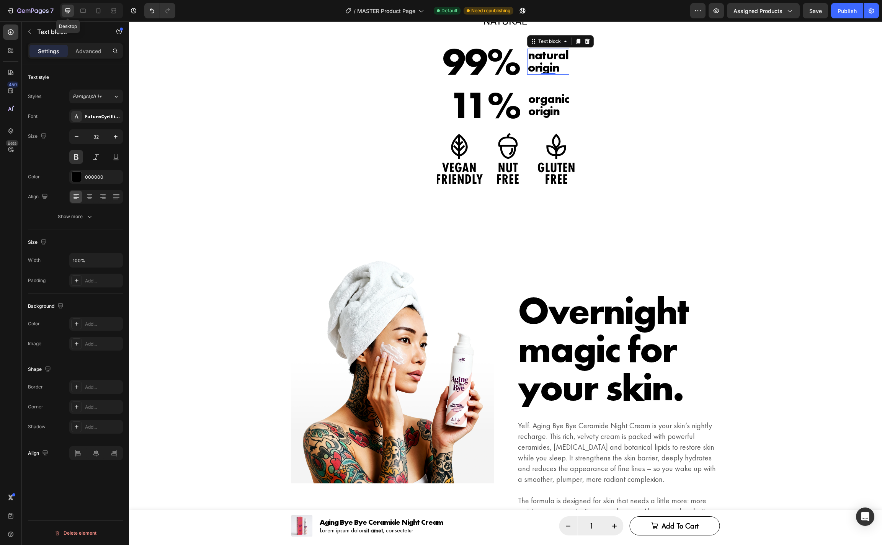
scroll to position [963, 0]
click at [87, 214] on icon "button" at bounding box center [90, 217] width 8 height 8
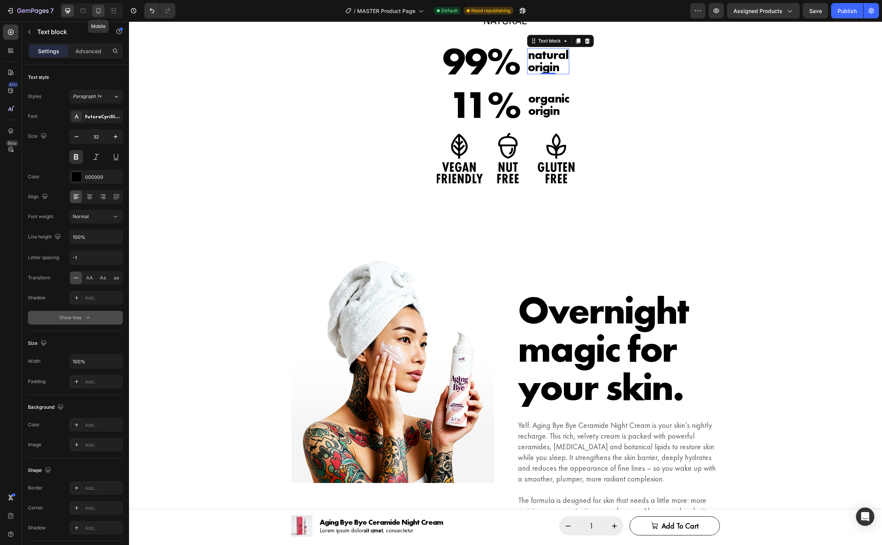
click at [96, 13] on icon at bounding box center [99, 11] width 8 height 8
type input "16"
type input "Auto"
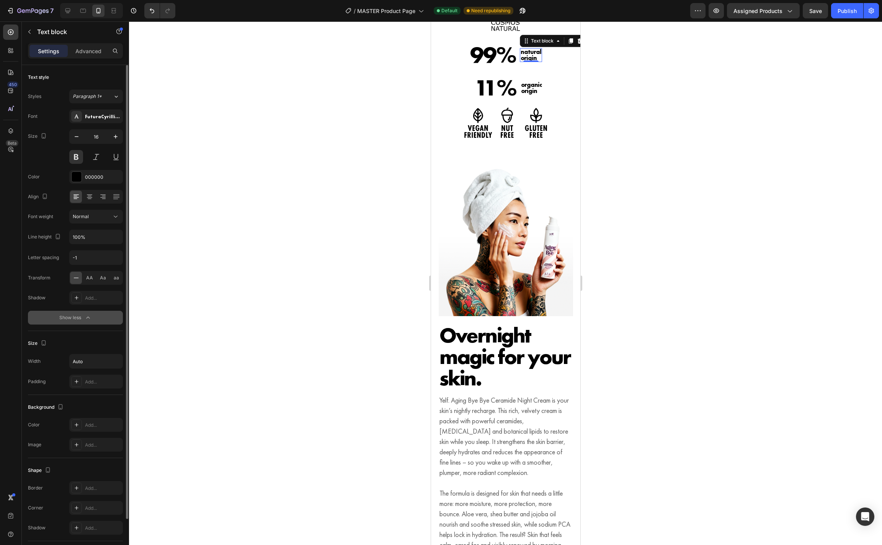
scroll to position [729, 0]
click at [115, 139] on icon "button" at bounding box center [116, 137] width 8 height 8
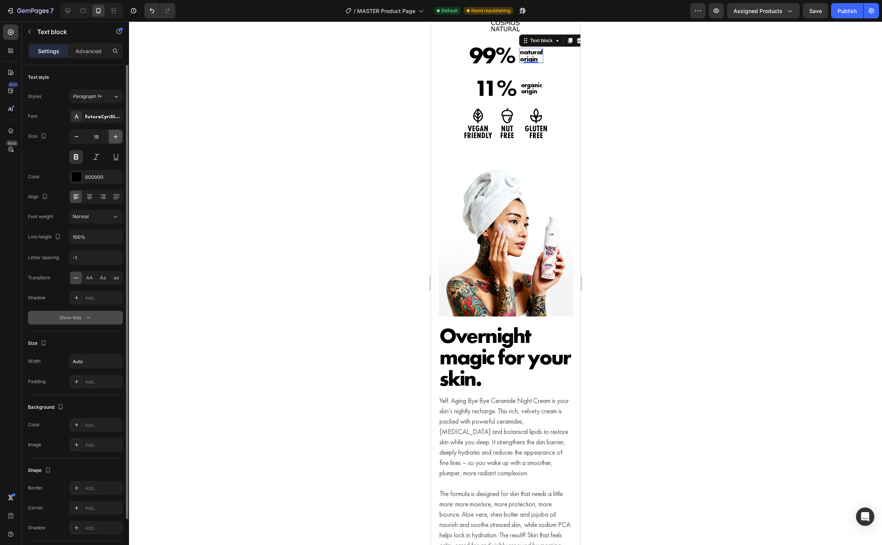
type input "20"
click at [531, 93] on p "origin" at bounding box center [531, 91] width 21 height 6
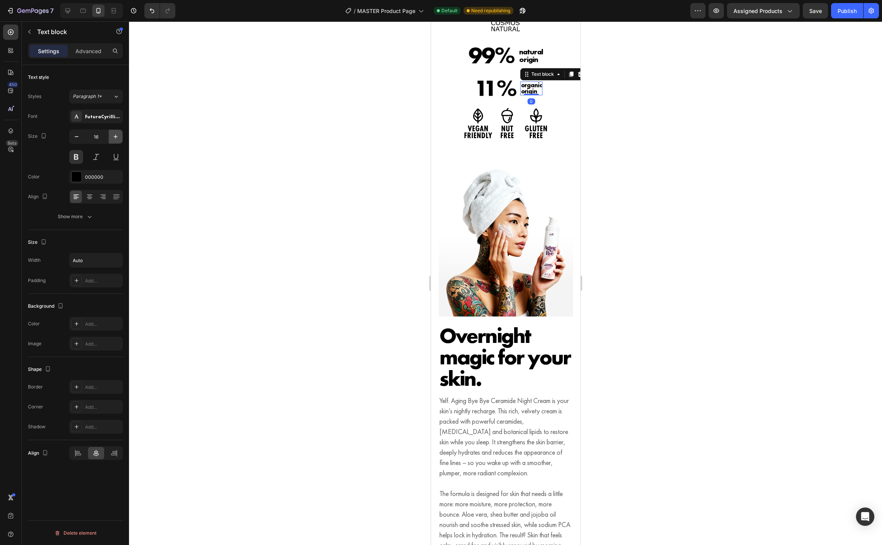
click at [121, 138] on button "button" at bounding box center [116, 137] width 14 height 14
click at [120, 139] on button "button" at bounding box center [116, 137] width 14 height 14
type input "20"
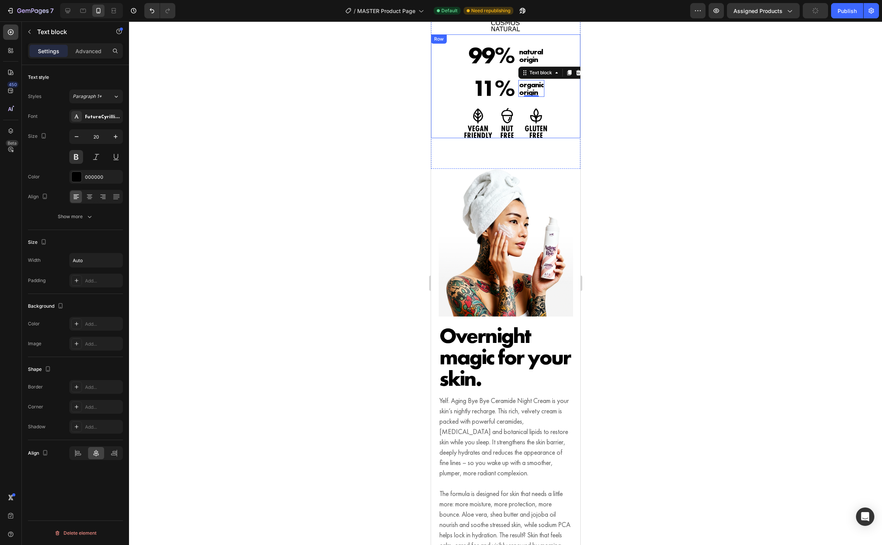
click at [618, 126] on div at bounding box center [505, 283] width 753 height 524
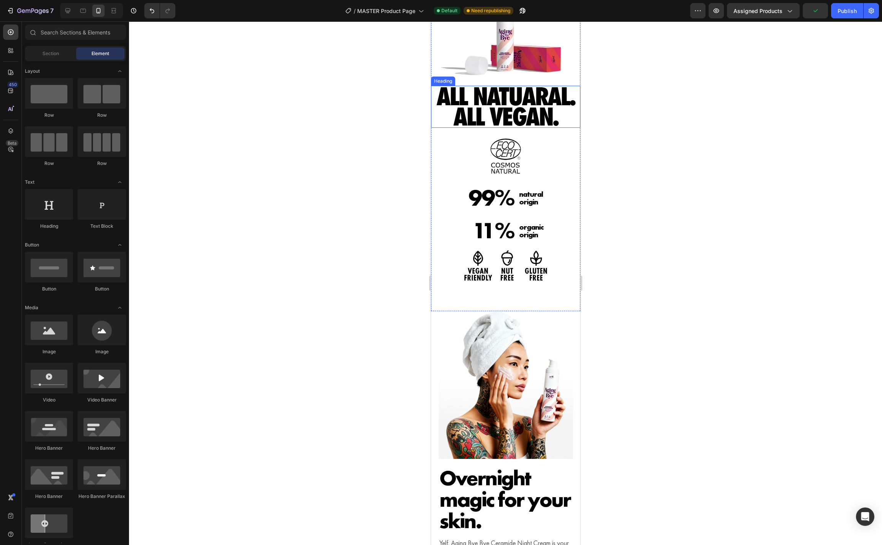
scroll to position [585, 0]
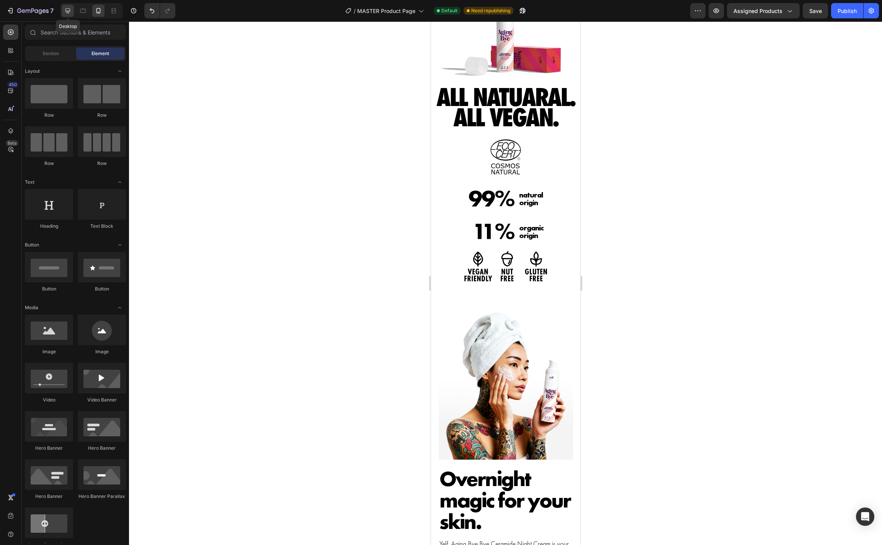
click at [69, 12] on icon at bounding box center [68, 11] width 8 height 8
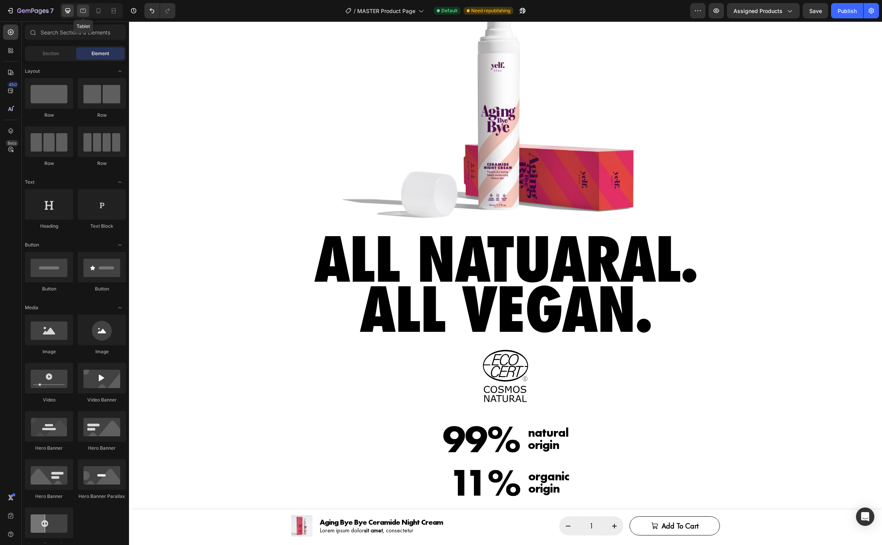
click at [81, 12] on icon at bounding box center [83, 11] width 6 height 4
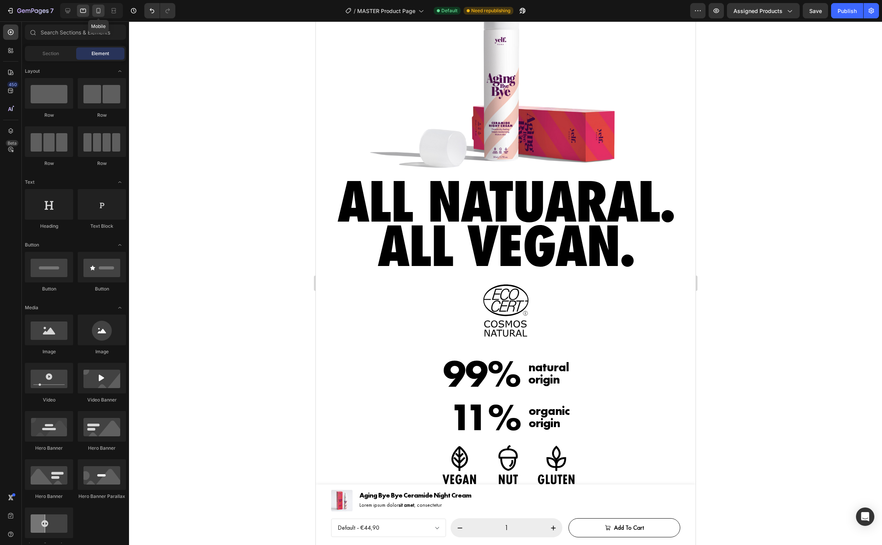
click at [95, 11] on icon at bounding box center [99, 11] width 8 height 8
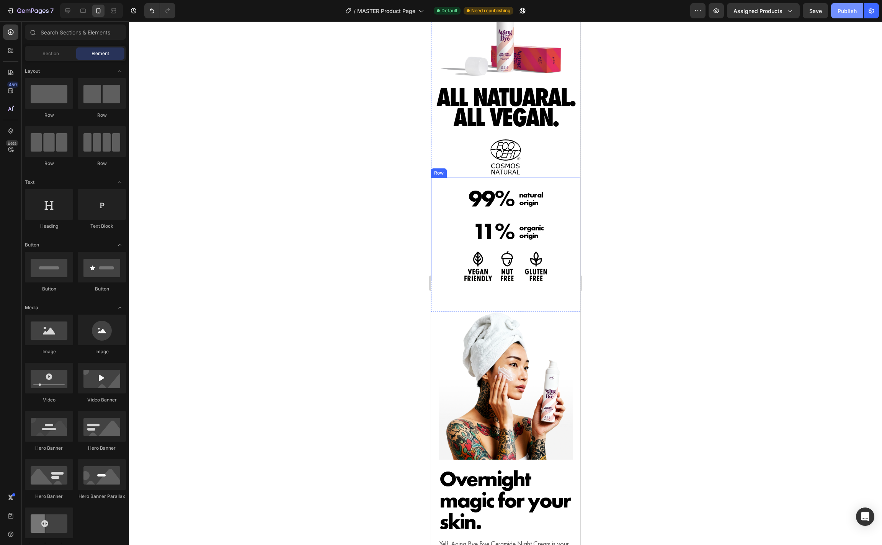
click at [840, 15] on div "Publish" at bounding box center [847, 11] width 19 height 8
click at [545, 369] on img at bounding box center [505, 386] width 134 height 148
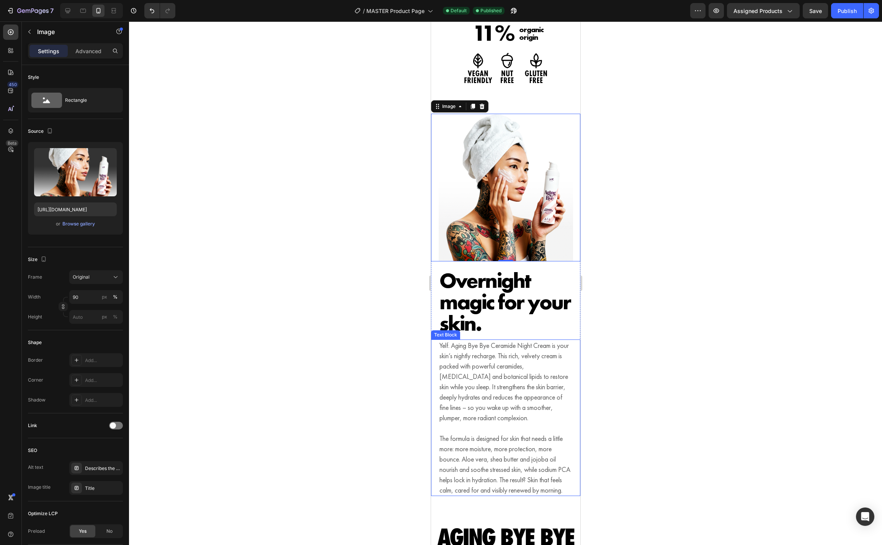
scroll to position [783, 0]
click at [68, 10] on icon at bounding box center [67, 10] width 5 height 5
type input "100"
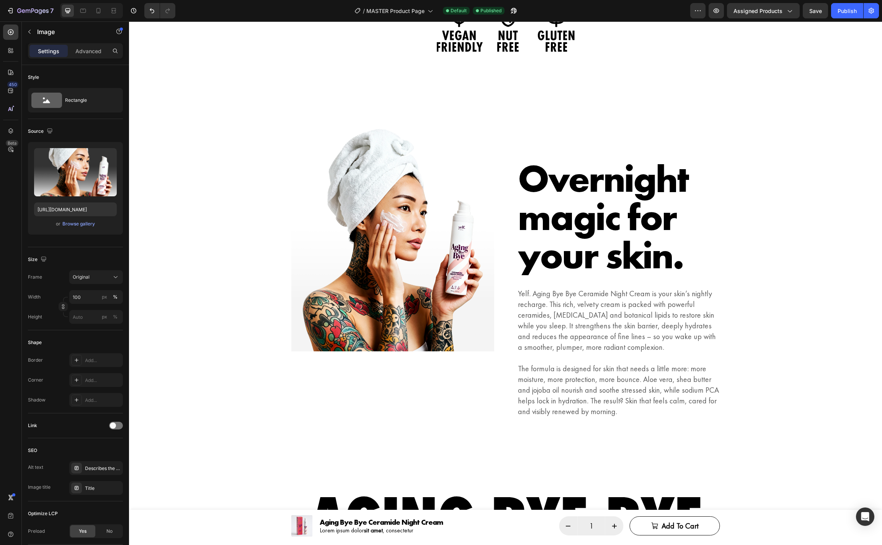
scroll to position [968, 0]
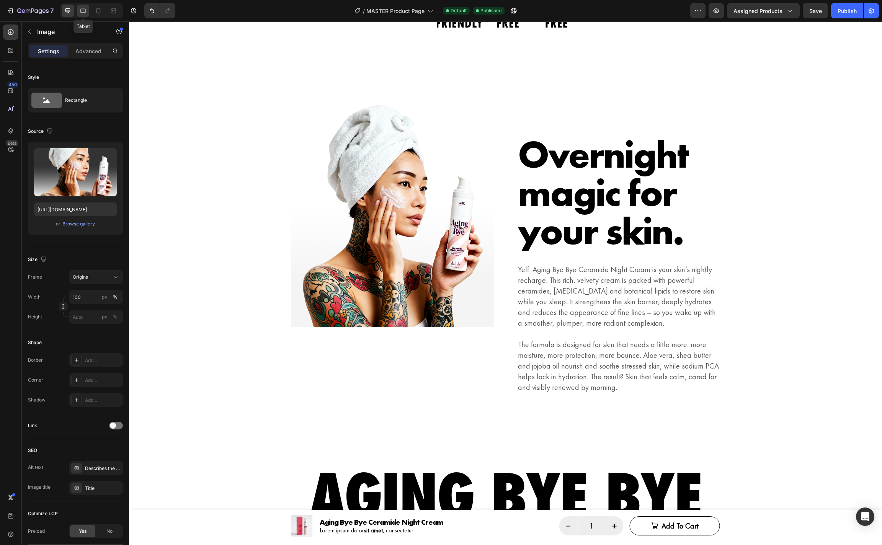
click at [82, 14] on icon at bounding box center [83, 11] width 8 height 8
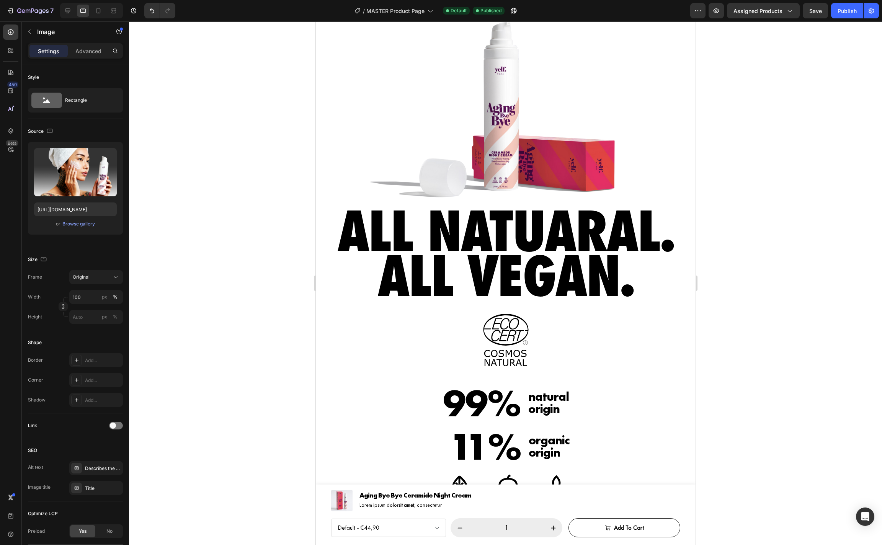
scroll to position [384, 0]
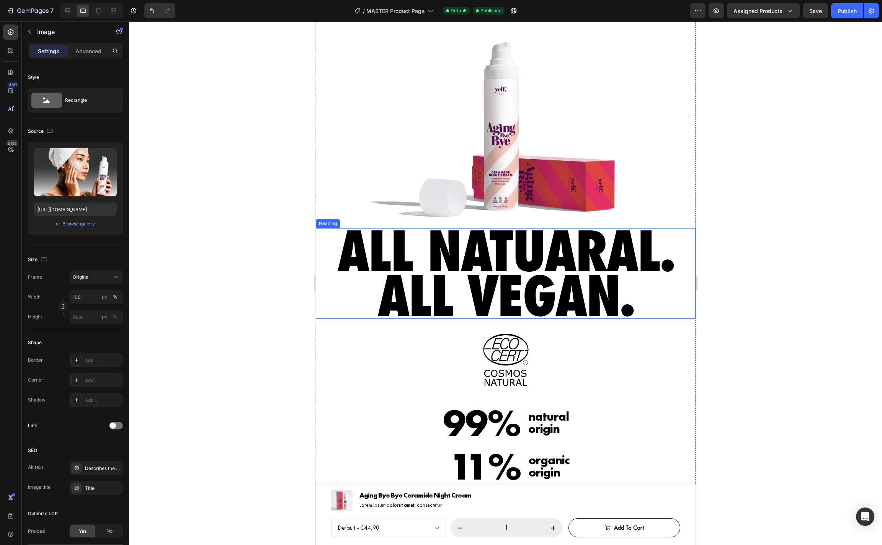
click at [371, 279] on h2 "All natuaral. All vegan." at bounding box center [506, 273] width 380 height 90
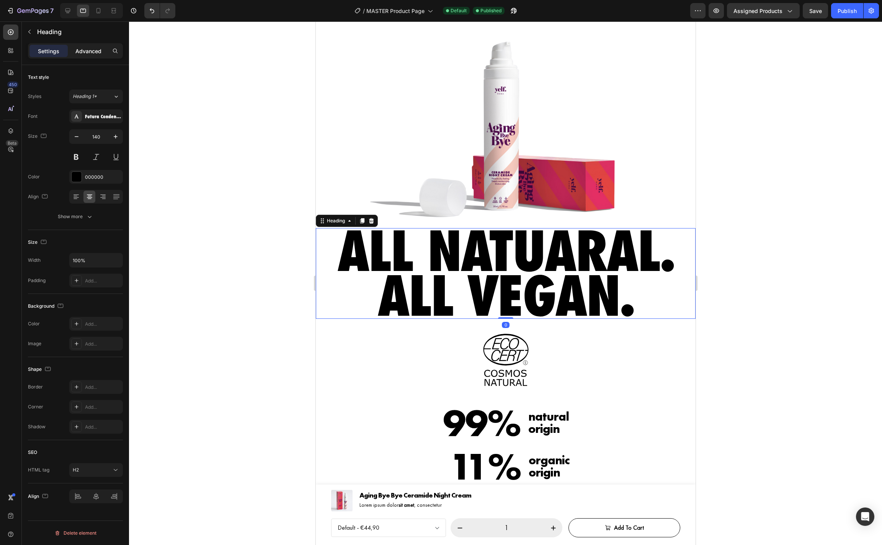
click at [89, 53] on p "Advanced" at bounding box center [88, 51] width 26 height 8
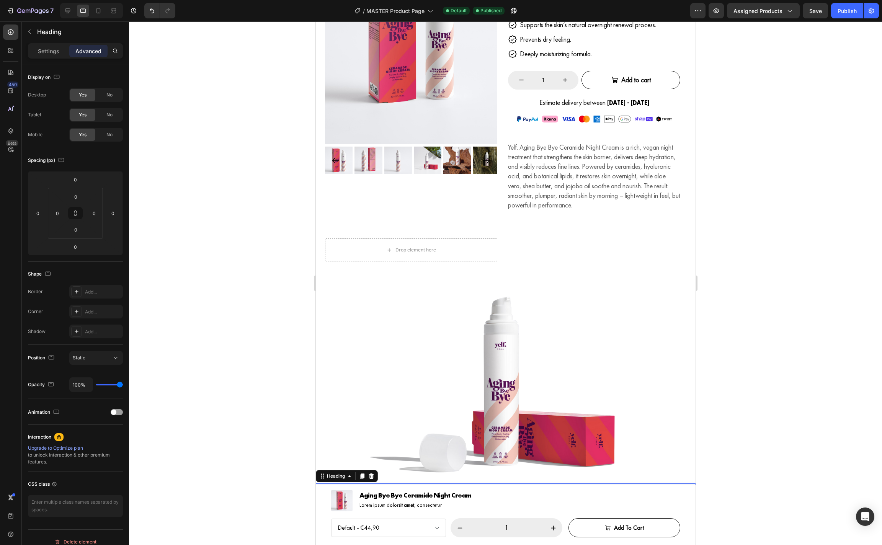
scroll to position [132, 0]
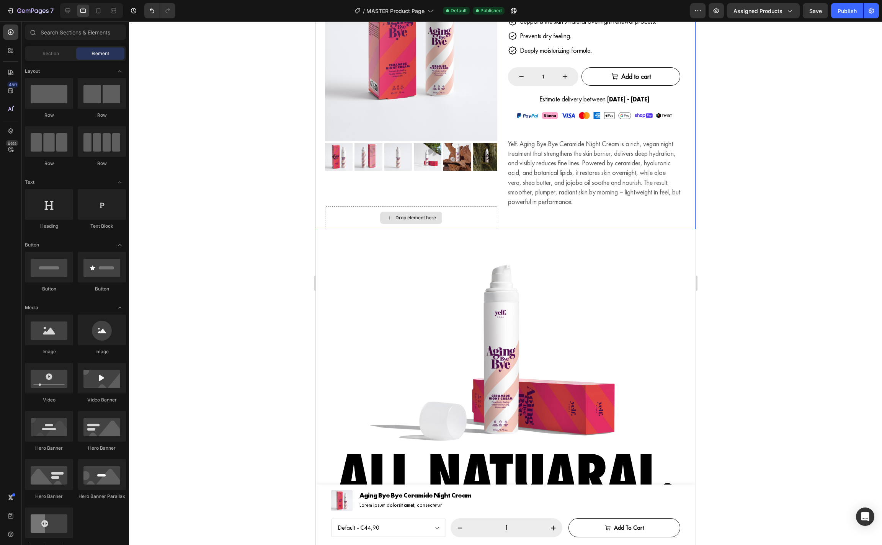
click at [433, 214] on div "Drop element here" at bounding box center [411, 218] width 62 height 12
click at [435, 186] on div "Product Images" at bounding box center [411, 59] width 172 height 294
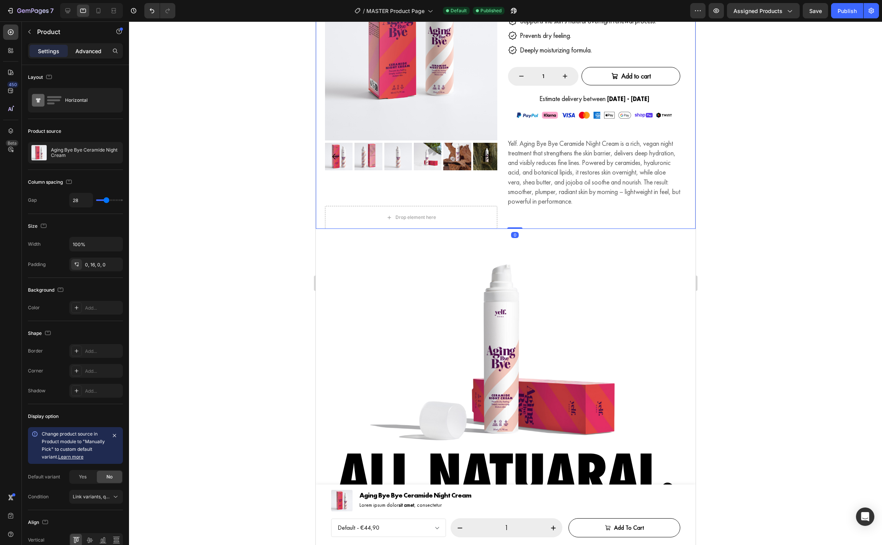
click at [95, 46] on div "Advanced" at bounding box center [88, 51] width 38 height 12
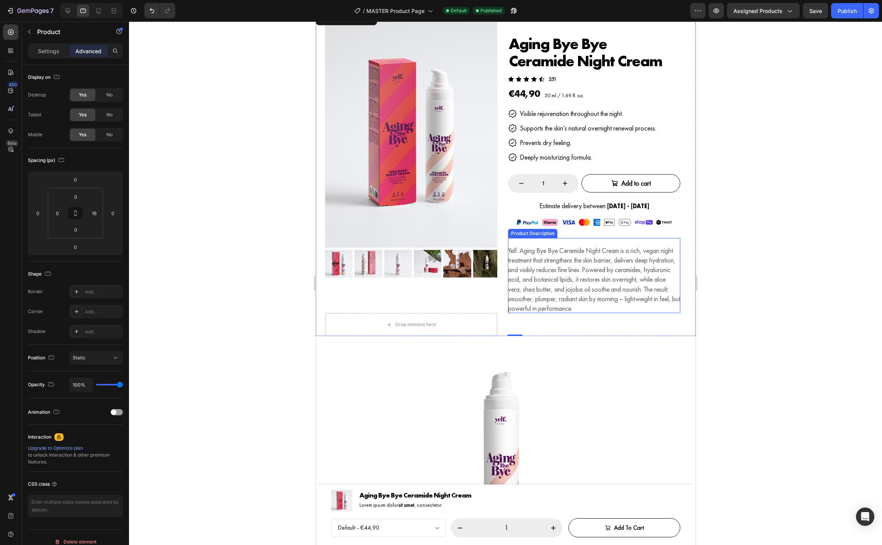
scroll to position [0, 0]
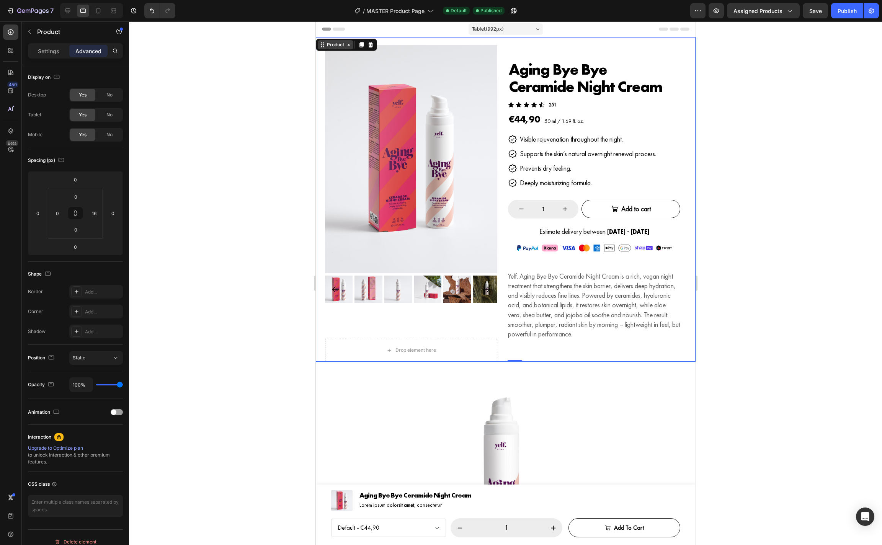
click at [345, 48] on div "Product" at bounding box center [335, 44] width 36 height 9
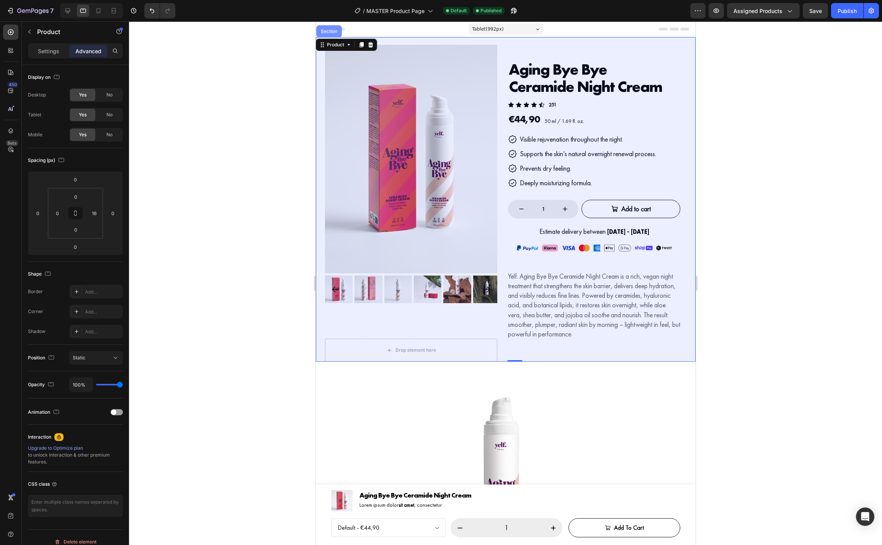
click at [330, 32] on div "Section" at bounding box center [329, 31] width 20 height 5
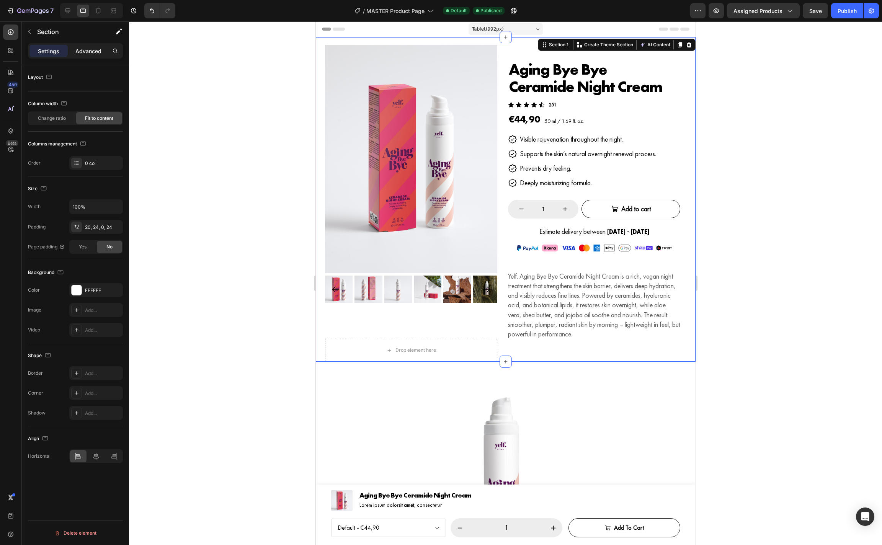
click at [86, 47] on p "Advanced" at bounding box center [88, 51] width 26 height 8
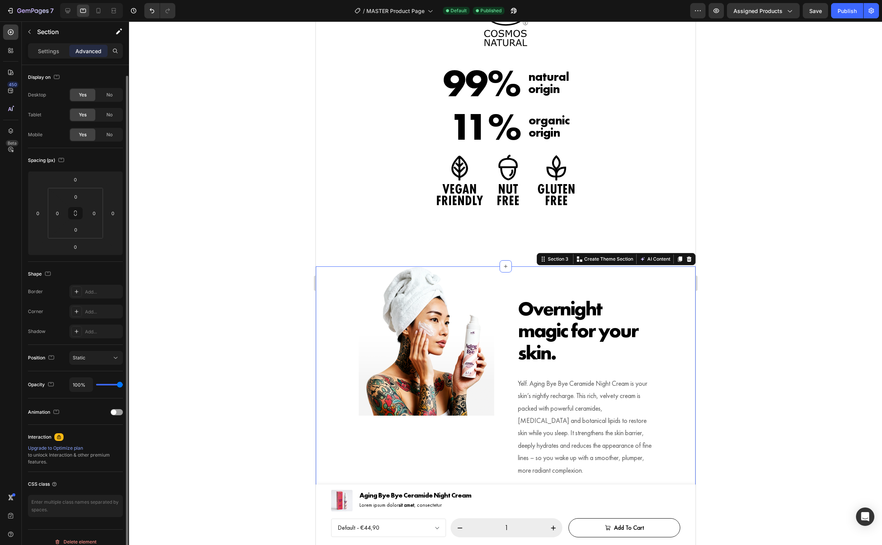
scroll to position [5, 0]
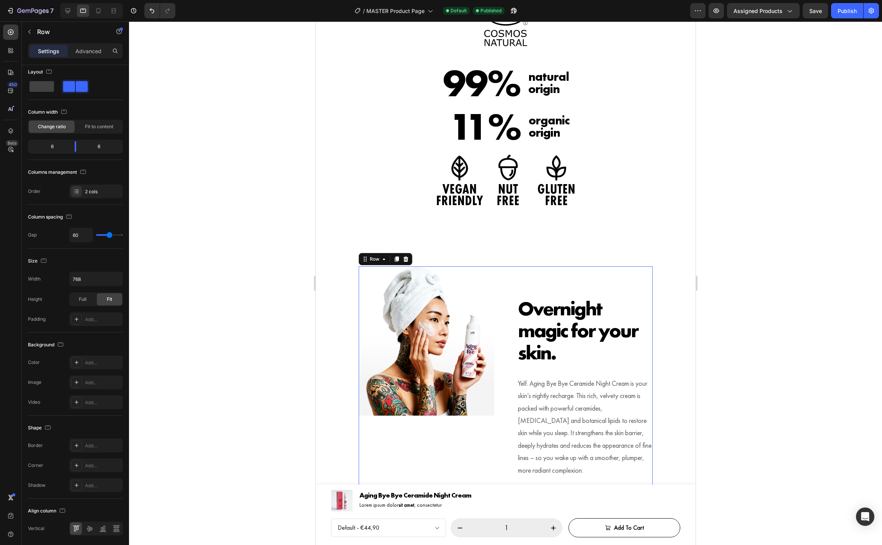
click at [508, 332] on div "Overnight magic for your skin. Heading Yelf. Aging Bye Bye Ceramide Night Cream…" at bounding box center [505, 416] width 294 height 298
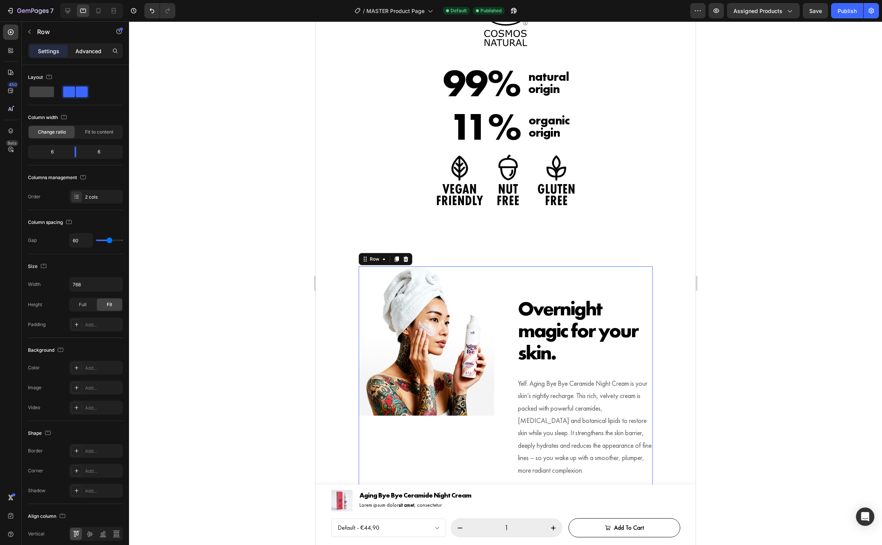
click at [96, 52] on p "Advanced" at bounding box center [88, 51] width 26 height 8
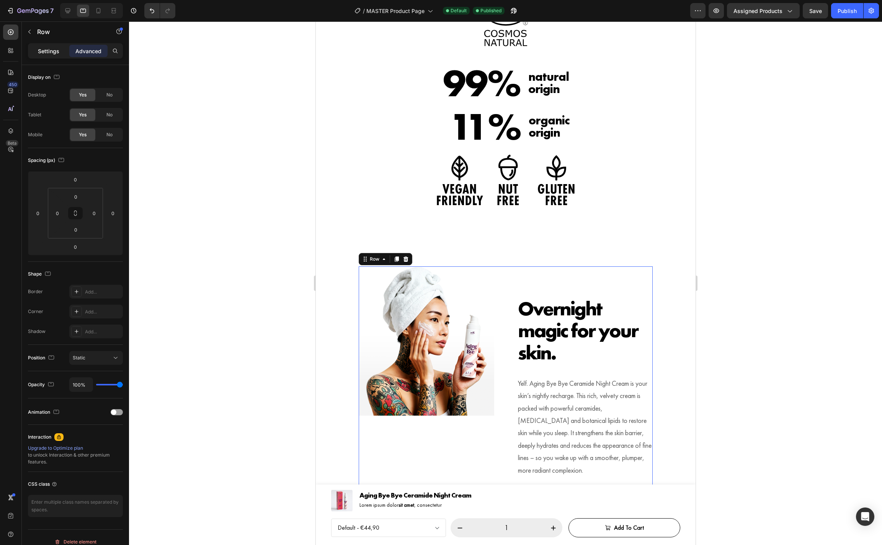
click at [55, 54] on p "Settings" at bounding box center [48, 51] width 21 height 8
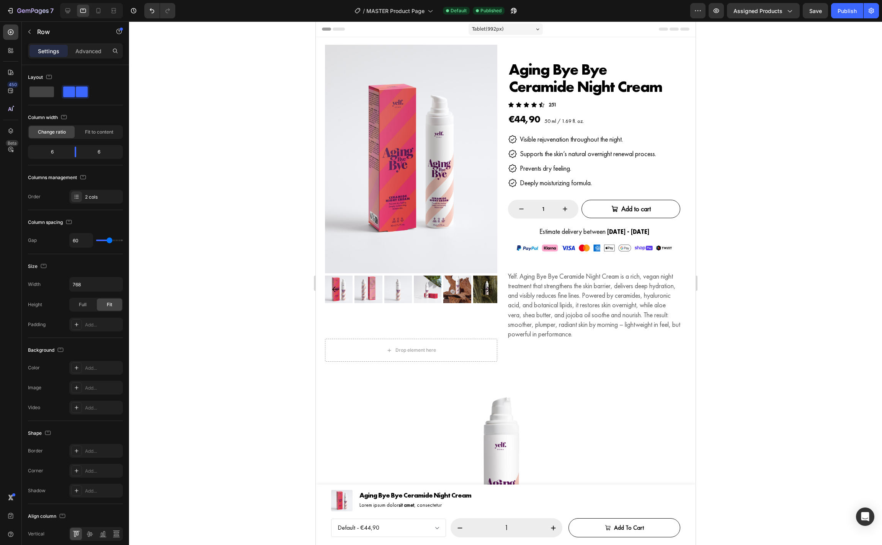
click at [522, 31] on div "Tablet ( 992 px)" at bounding box center [505, 28] width 74 height 11
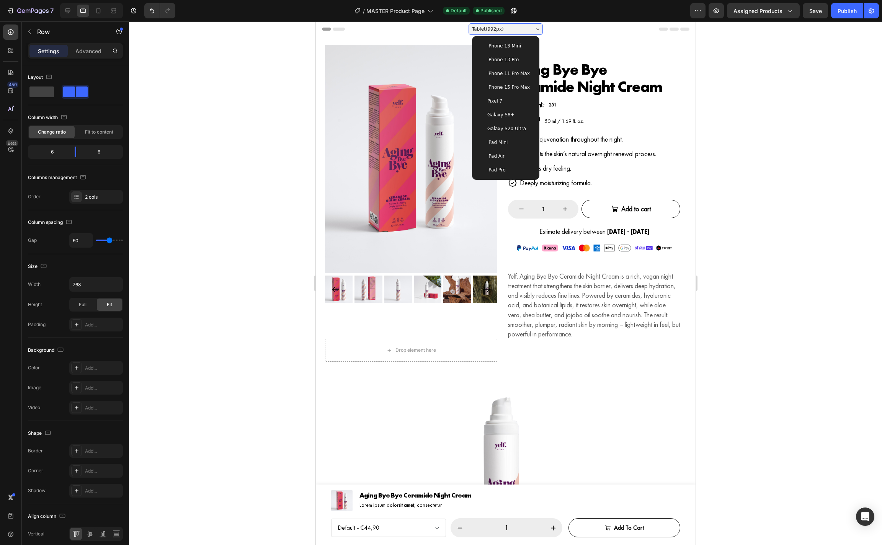
click at [509, 151] on div "iPad Air" at bounding box center [505, 156] width 61 height 14
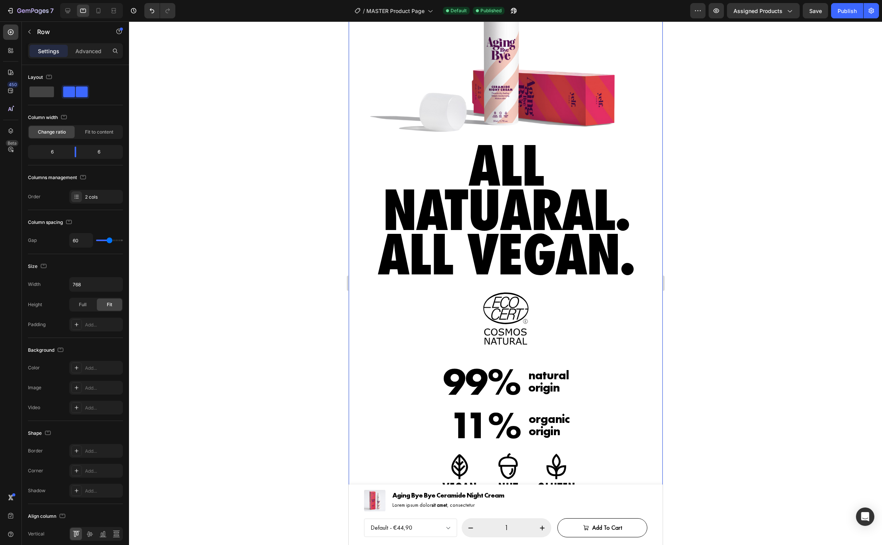
scroll to position [466, 0]
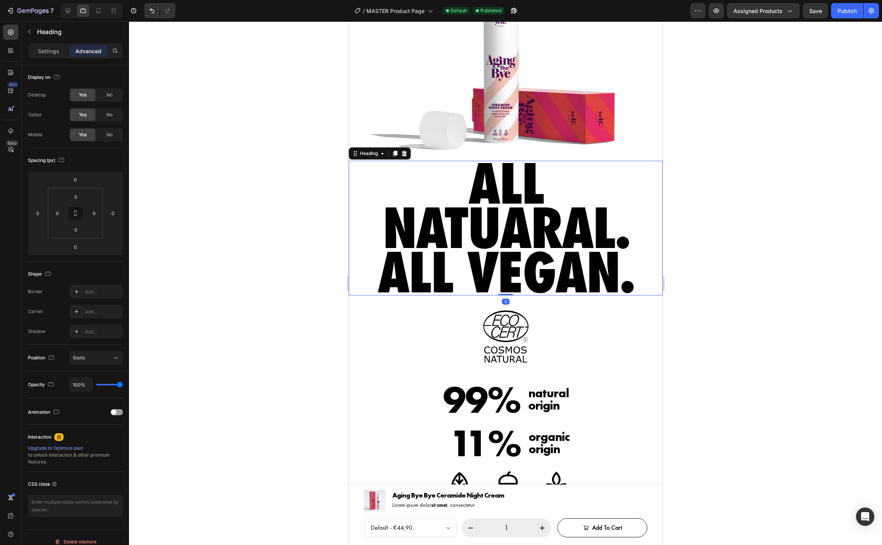
click at [532, 190] on h2 "All natuaral. All vegan." at bounding box center [505, 228] width 314 height 135
click at [51, 56] on div "Settings" at bounding box center [48, 51] width 38 height 12
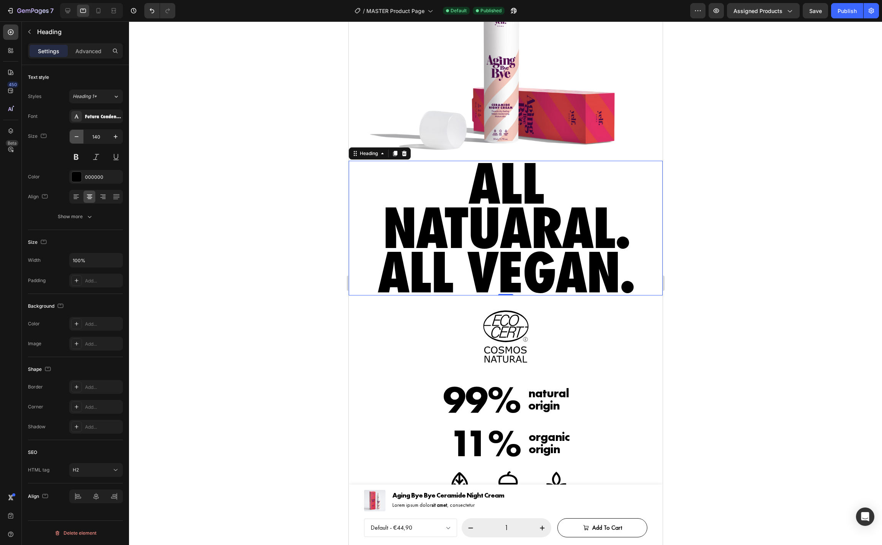
click at [75, 137] on icon "button" at bounding box center [77, 137] width 8 height 8
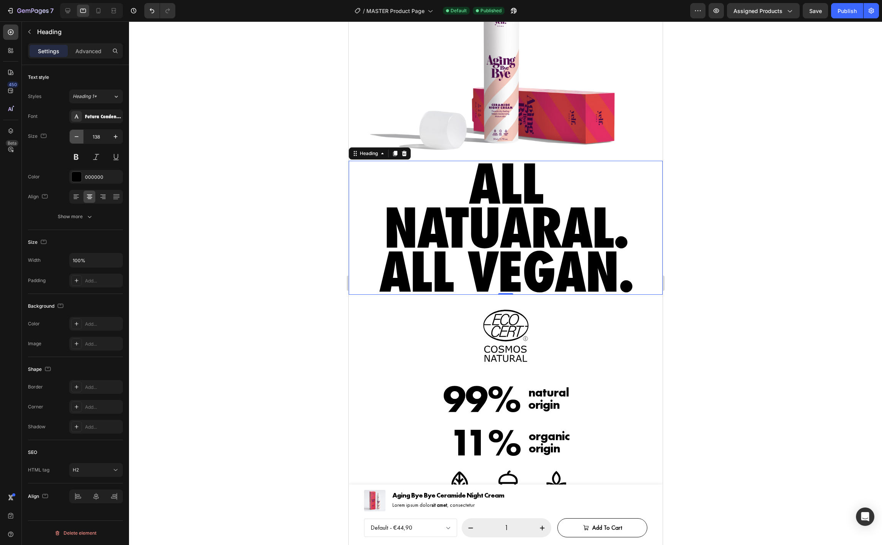
click at [75, 137] on icon "button" at bounding box center [77, 137] width 8 height 8
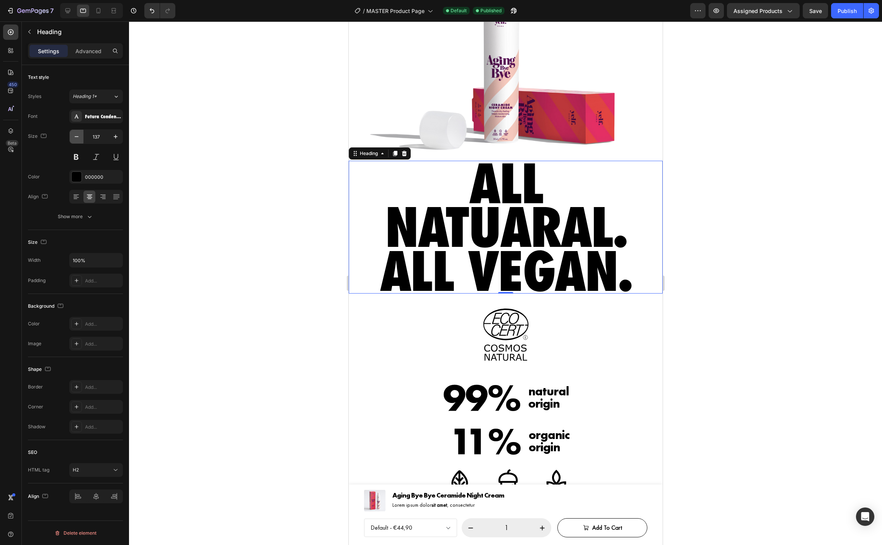
click at [75, 137] on icon "button" at bounding box center [77, 137] width 8 height 8
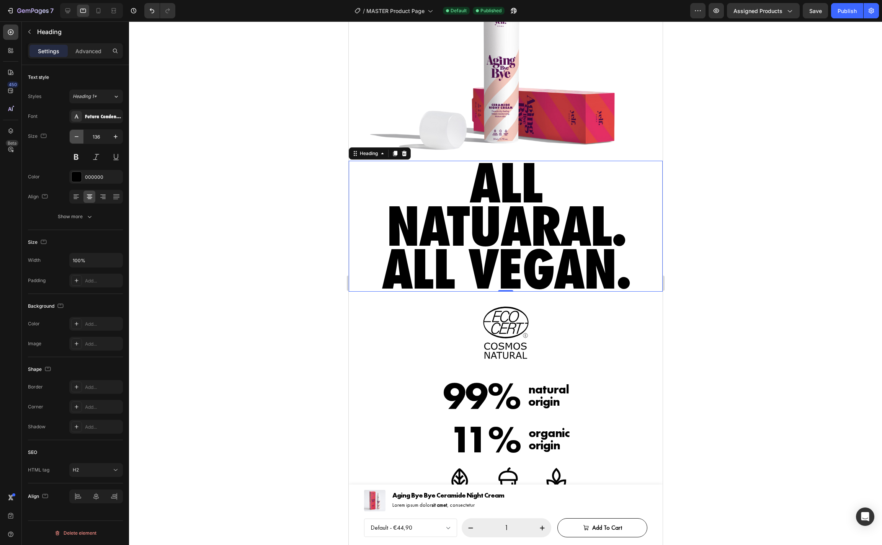
click at [75, 137] on icon "button" at bounding box center [77, 137] width 8 height 8
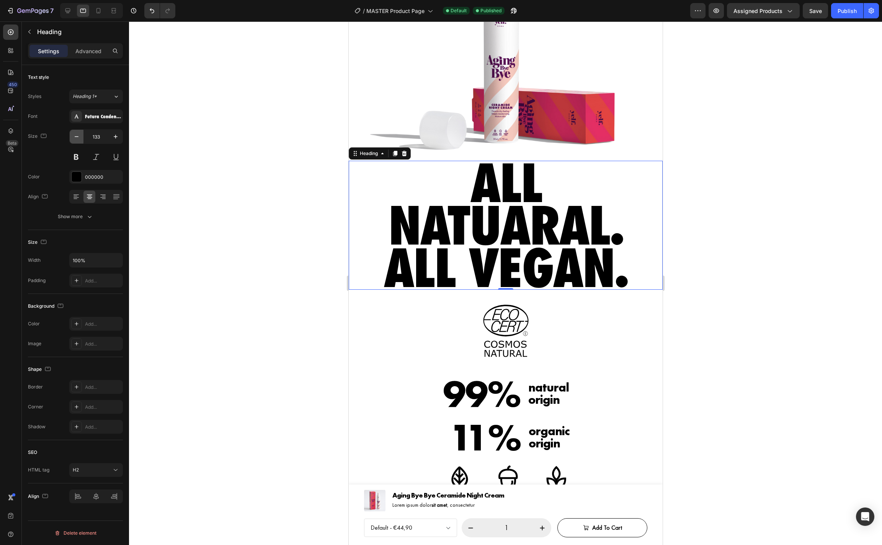
click at [75, 137] on icon "button" at bounding box center [77, 137] width 8 height 8
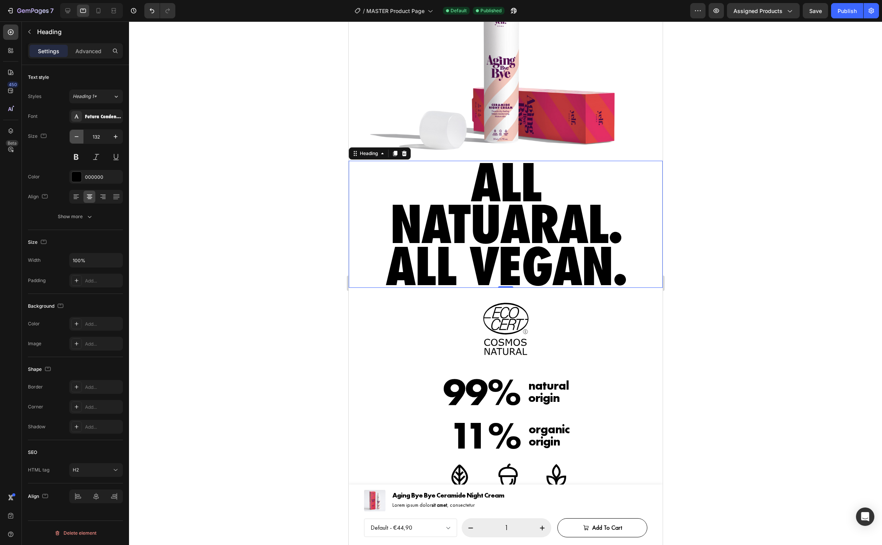
click at [75, 137] on icon "button" at bounding box center [77, 137] width 8 height 8
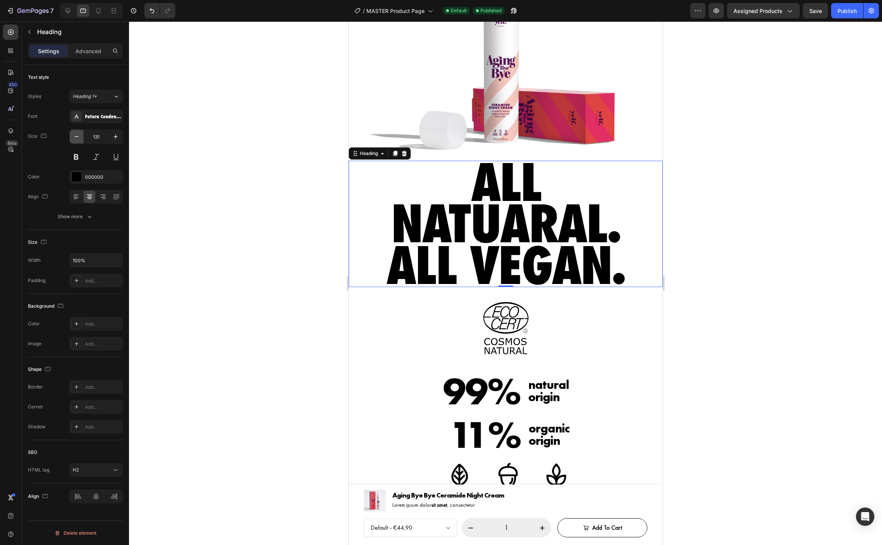
click at [75, 137] on icon "button" at bounding box center [77, 137] width 8 height 8
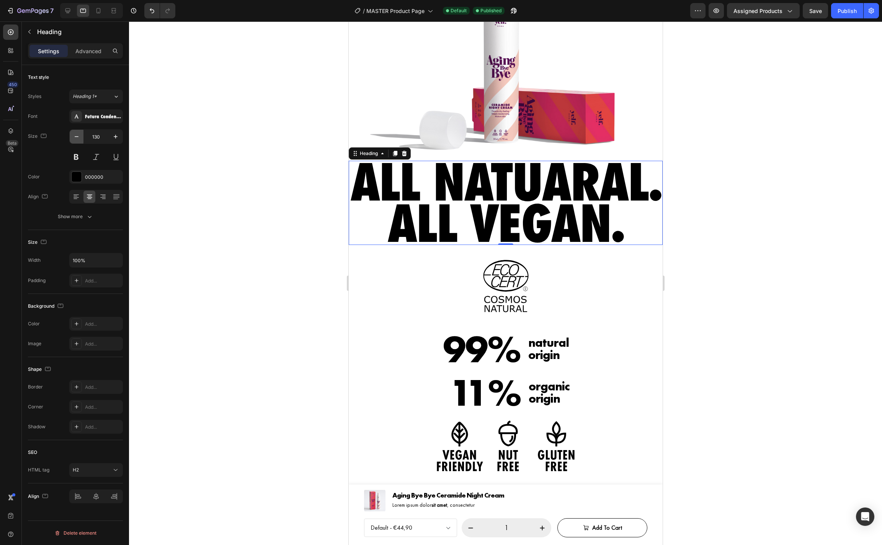
click at [75, 137] on icon "button" at bounding box center [77, 137] width 8 height 8
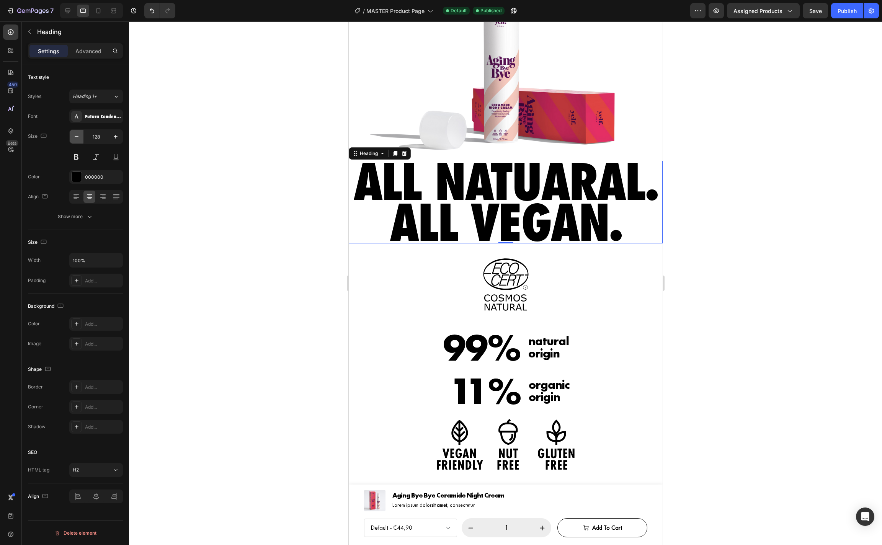
click at [75, 137] on icon "button" at bounding box center [77, 137] width 8 height 8
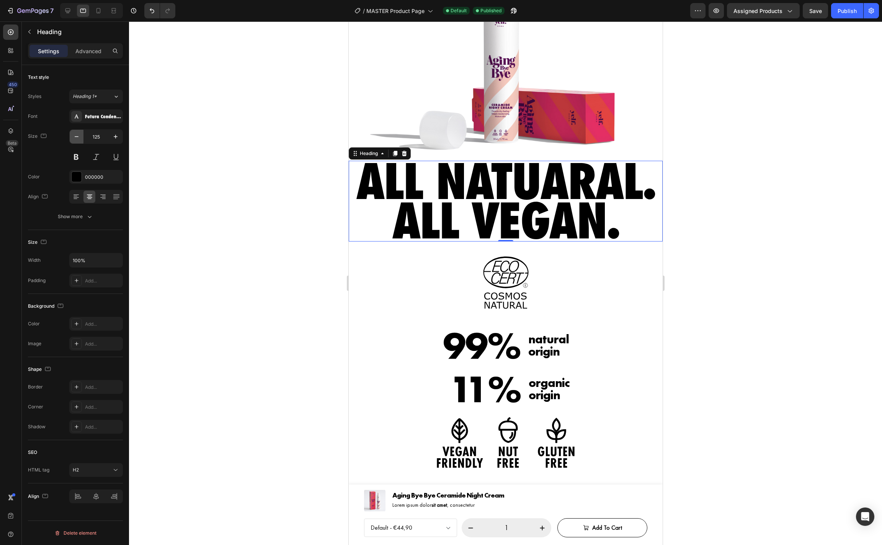
click at [75, 137] on icon "button" at bounding box center [77, 137] width 8 height 8
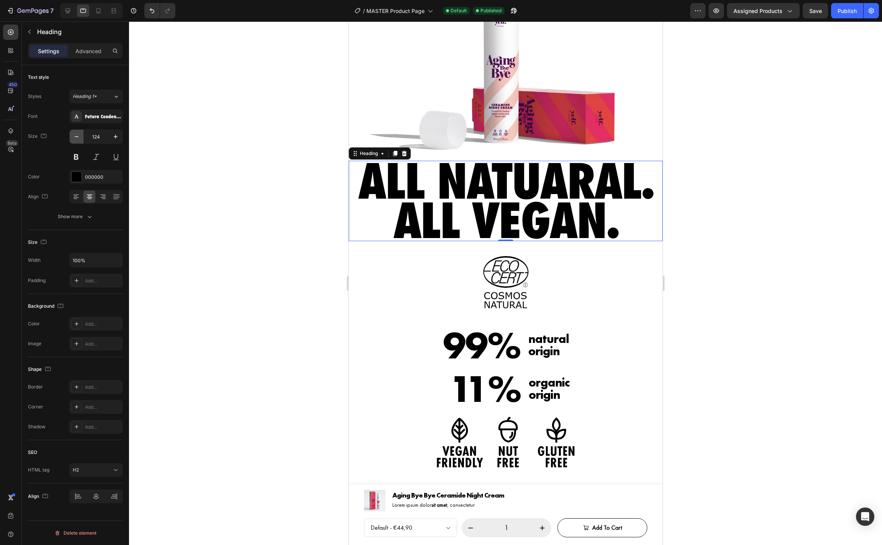
click at [75, 137] on icon "button" at bounding box center [77, 137] width 8 height 8
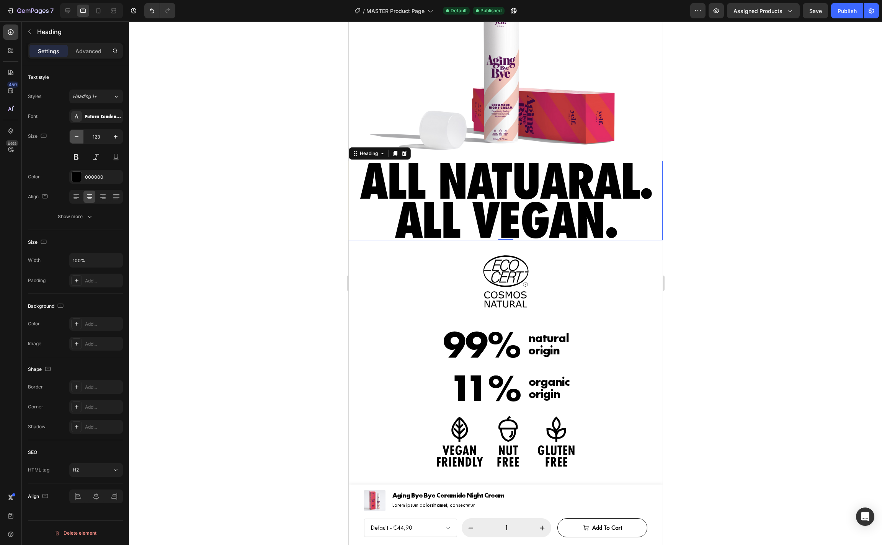
click at [75, 137] on icon "button" at bounding box center [77, 137] width 8 height 8
type input "121"
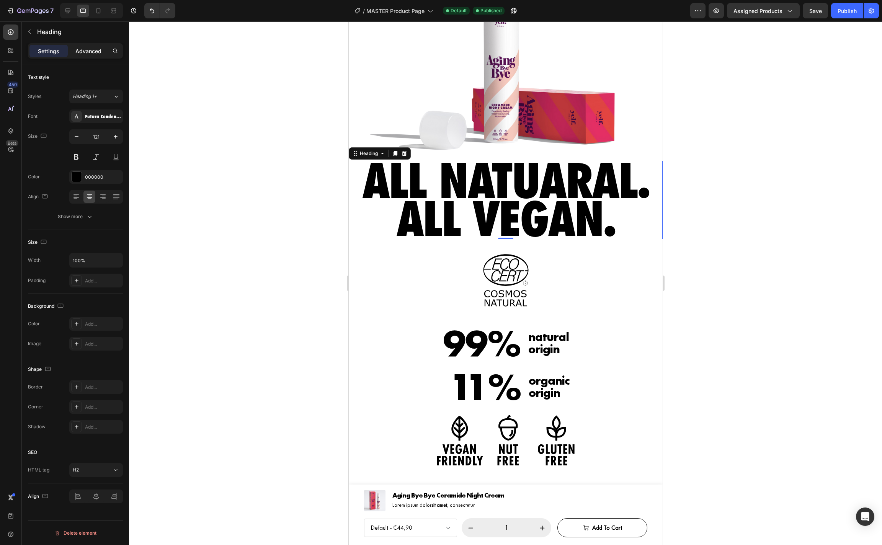
click at [100, 53] on p "Advanced" at bounding box center [88, 51] width 26 height 8
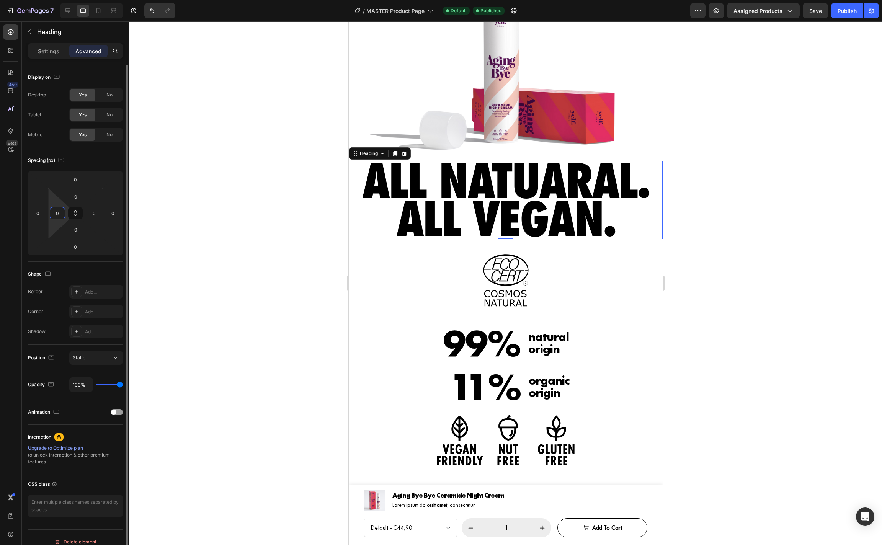
click at [55, 213] on input "0" at bounding box center [57, 213] width 11 height 11
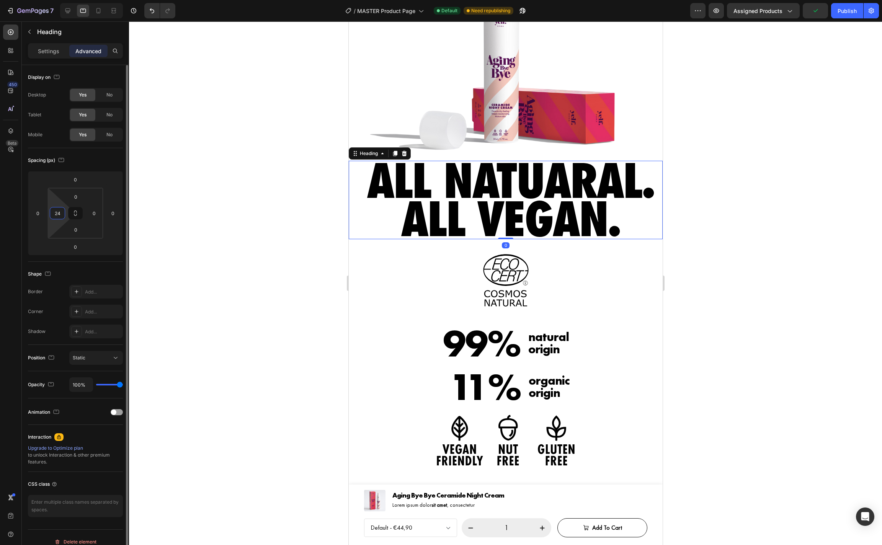
type input "24"
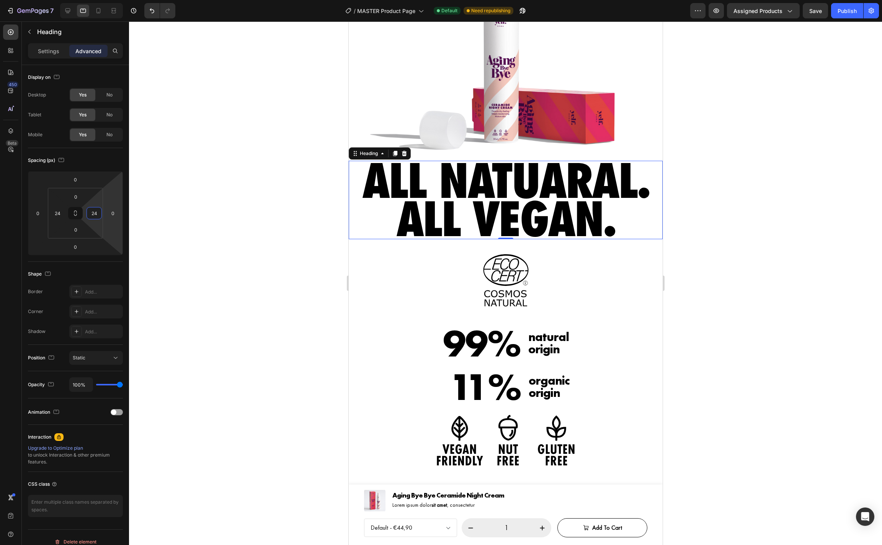
click at [236, 209] on div at bounding box center [505, 283] width 753 height 524
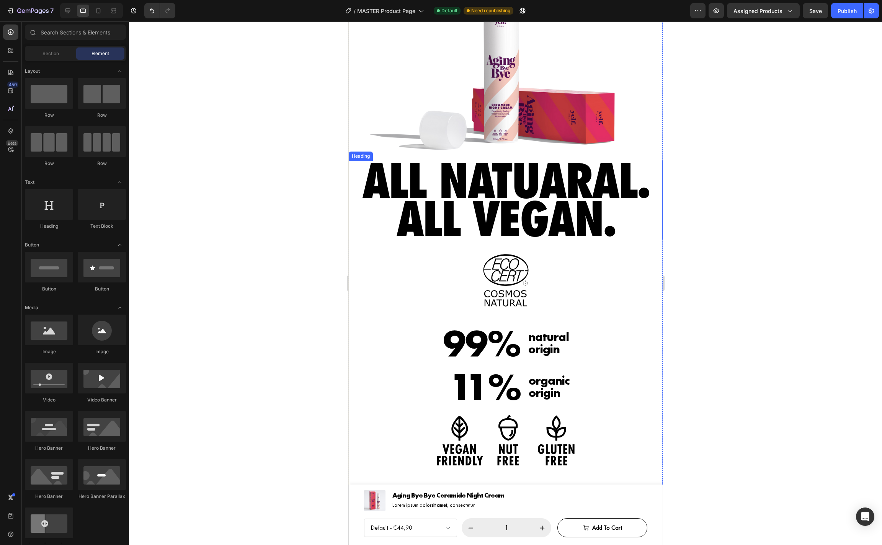
click at [400, 210] on h2 "All natuaral. All vegan." at bounding box center [506, 200] width 296 height 78
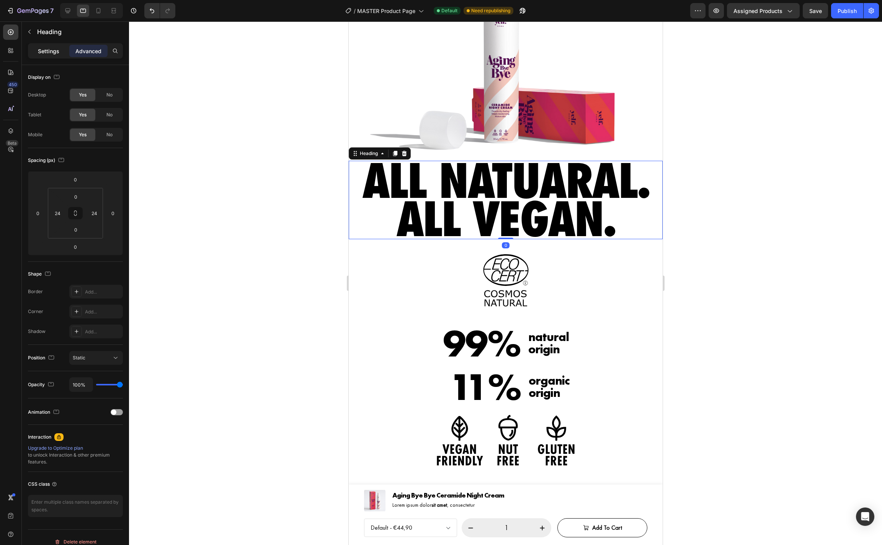
click at [57, 55] on p "Settings" at bounding box center [48, 51] width 21 height 8
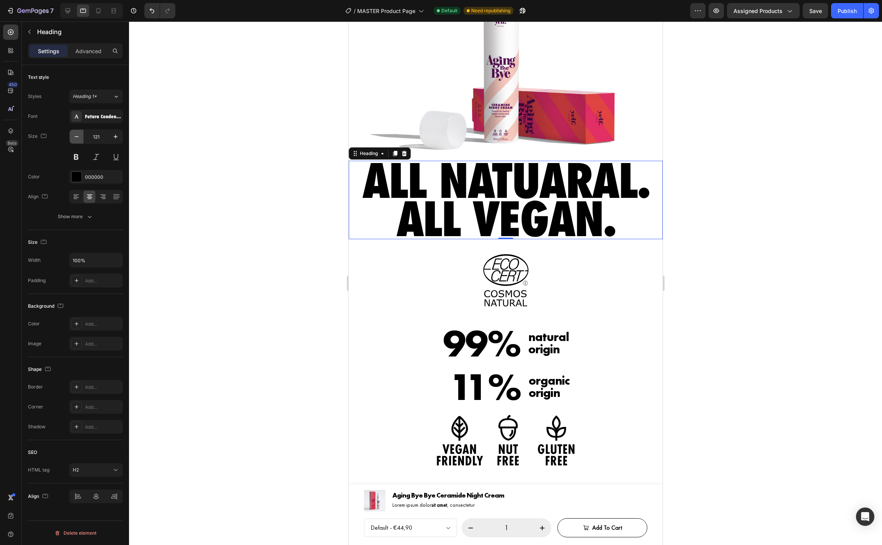
click at [78, 136] on icon "button" at bounding box center [77, 137] width 8 height 8
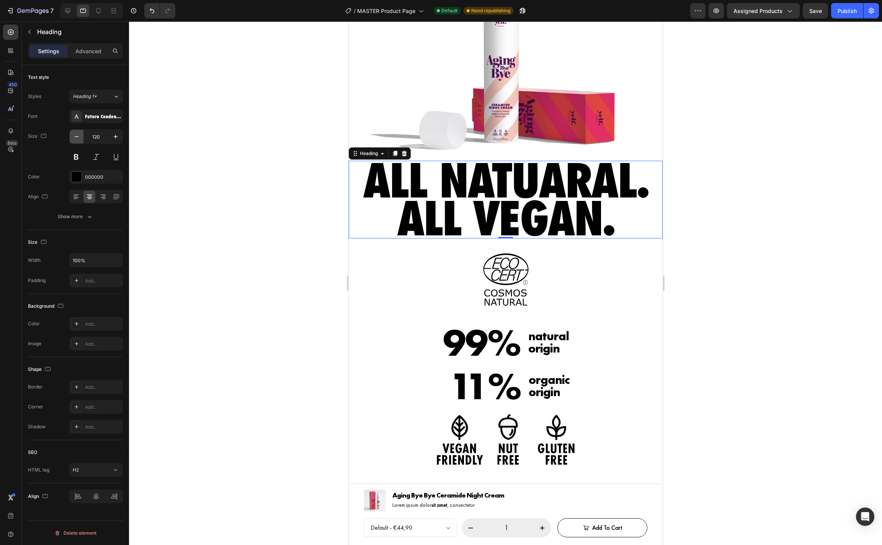
click at [78, 136] on icon "button" at bounding box center [77, 137] width 8 height 8
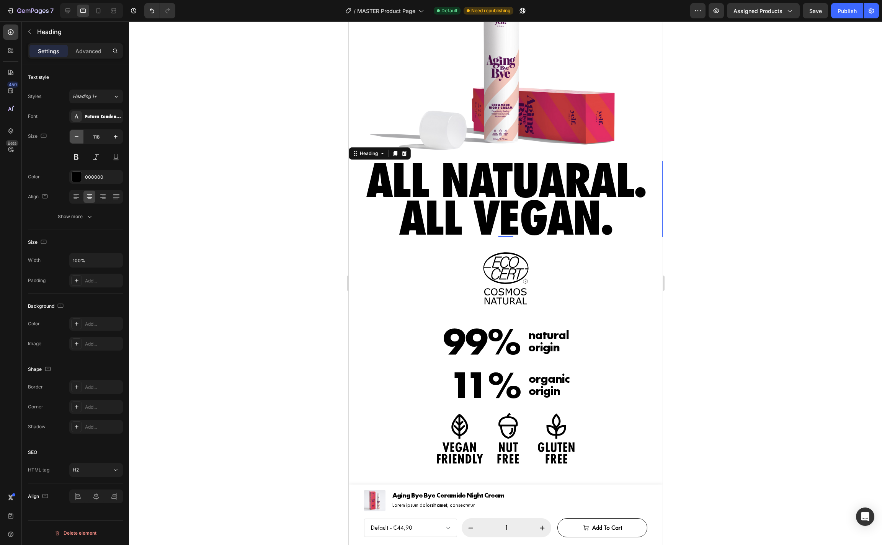
click at [78, 136] on icon "button" at bounding box center [77, 137] width 8 height 8
type input "116"
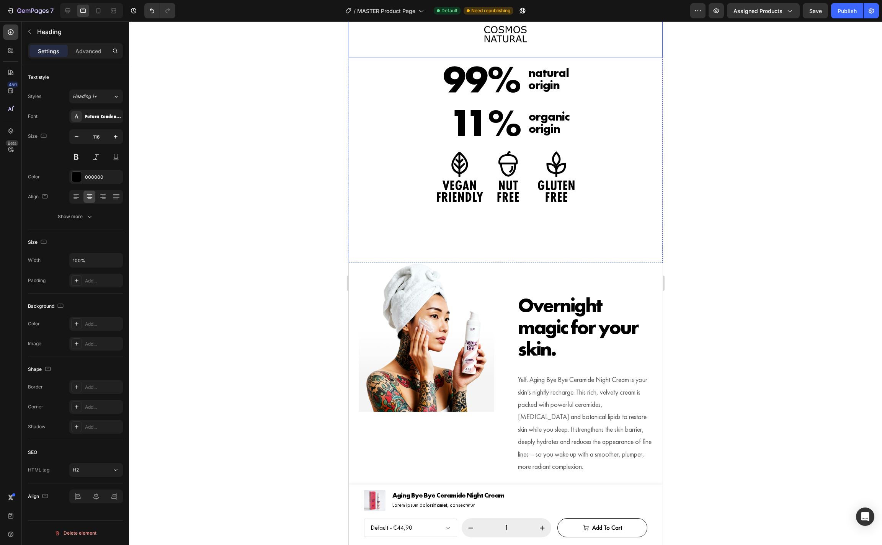
scroll to position [737, 0]
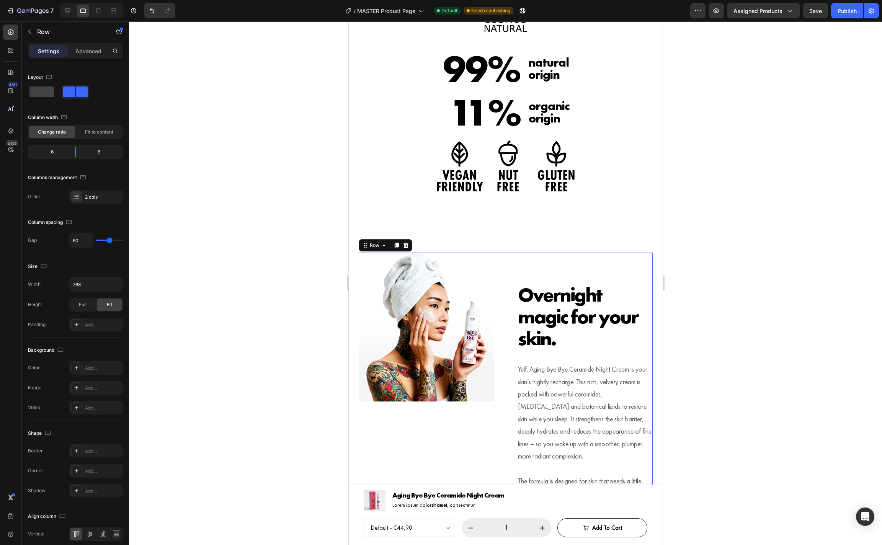
click at [506, 299] on div "Overnight magic for your skin. Heading Yelf. Aging Bye Bye Ceramide Night Cream…" at bounding box center [505, 402] width 294 height 298
click at [83, 54] on p "Advanced" at bounding box center [88, 51] width 26 height 8
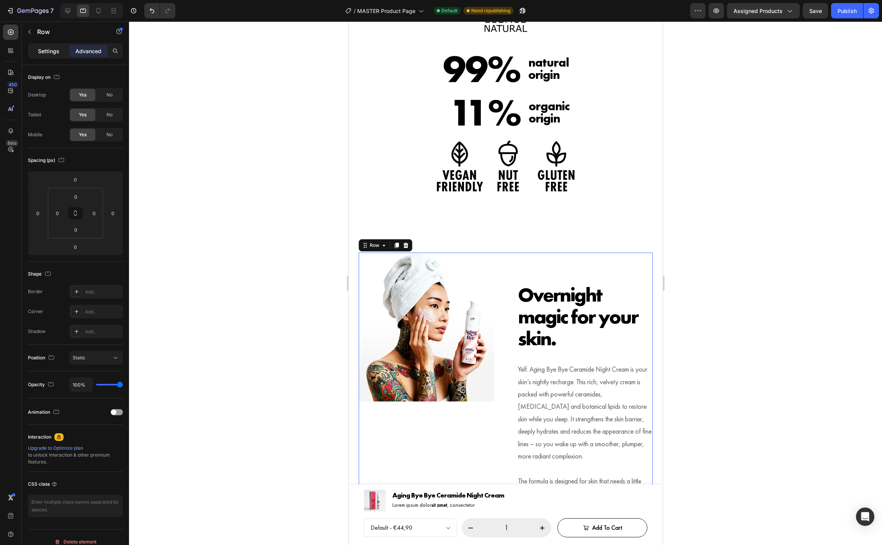
click at [45, 53] on p "Settings" at bounding box center [48, 51] width 21 height 8
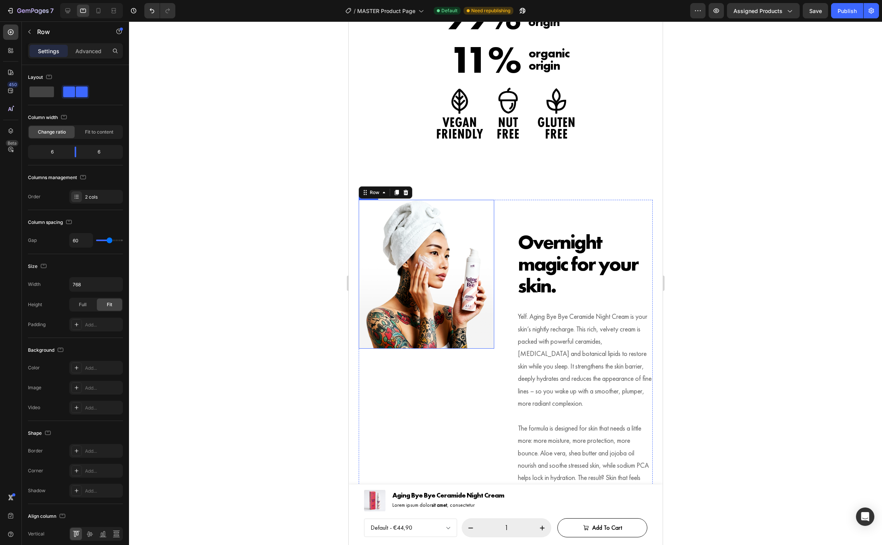
scroll to position [790, 0]
click at [84, 242] on input "60" at bounding box center [81, 241] width 23 height 14
type input "4"
type input "40"
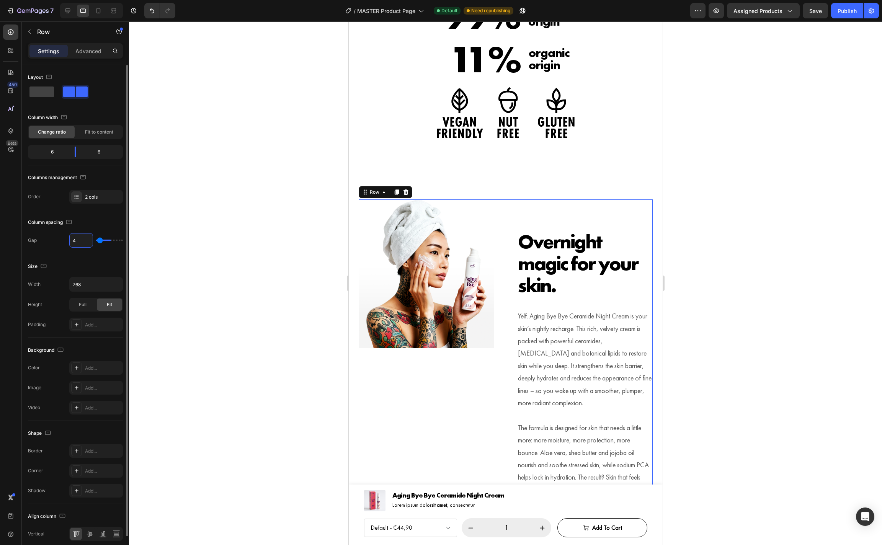
type input "40"
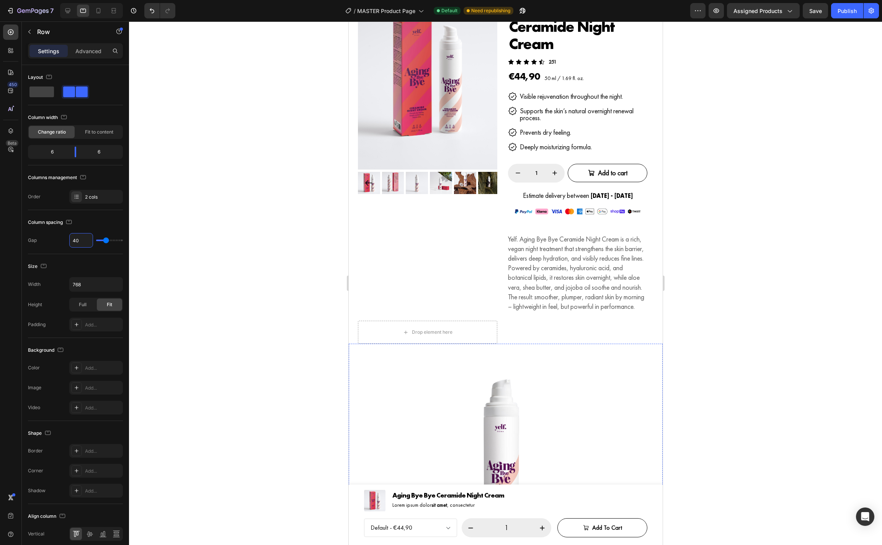
scroll to position [33, 0]
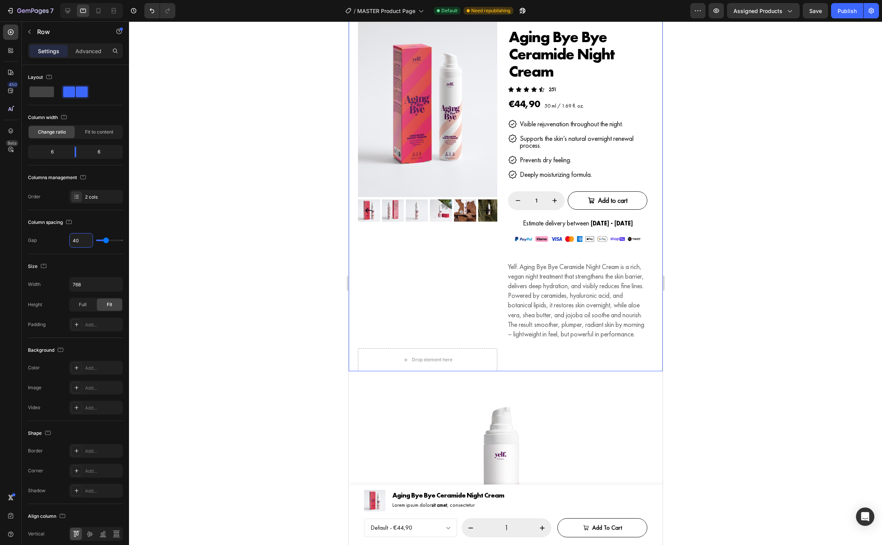
click at [500, 245] on div "Product Images Aging Bye Bye Ceramide Night Cream Product Title Icon Icon Icon …" at bounding box center [506, 191] width 296 height 359
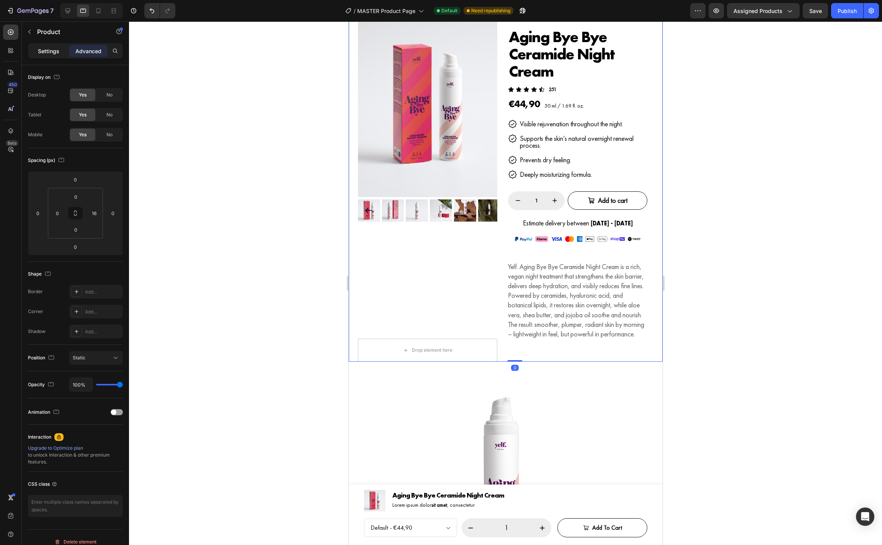
click at [57, 54] on p "Settings" at bounding box center [48, 51] width 21 height 8
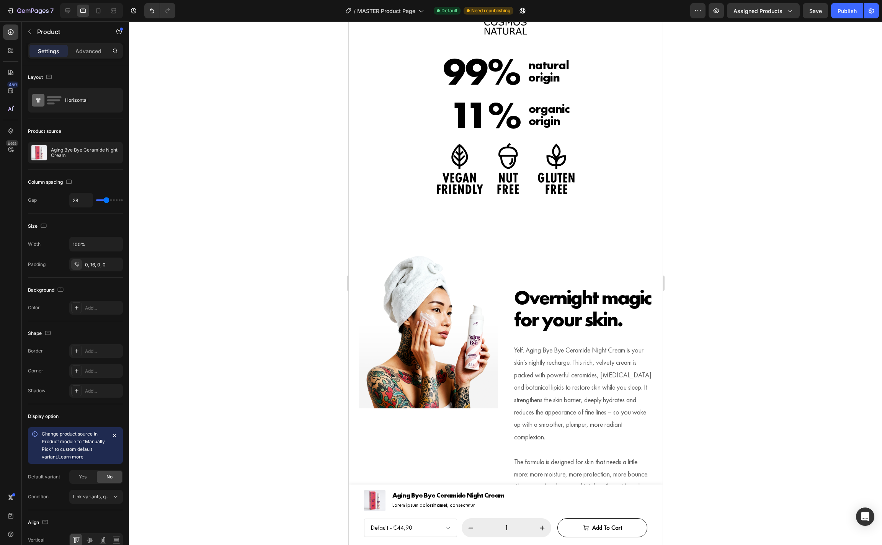
scroll to position [793, 0]
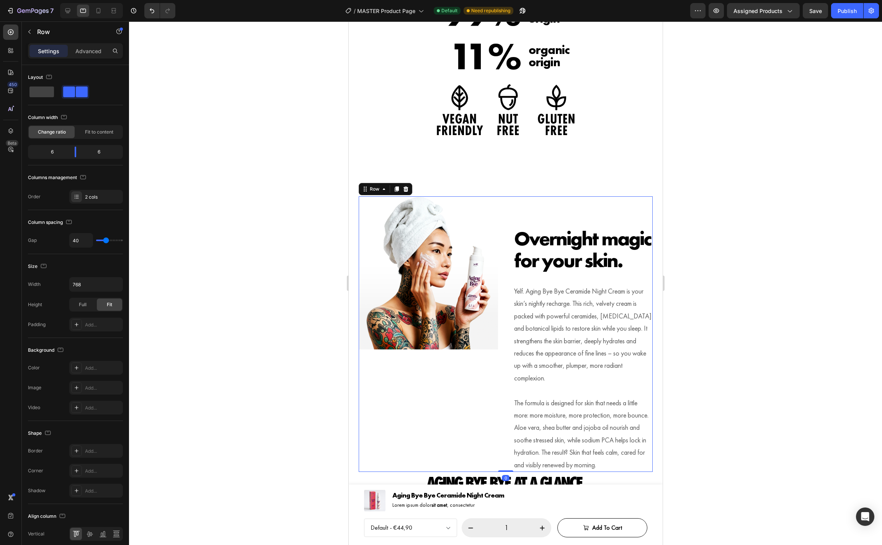
click at [507, 306] on div "Overnight magic for your skin. Heading Yelf. Aging Bye Bye Ceramide Night Cream…" at bounding box center [505, 334] width 294 height 276
click at [81, 240] on input "40" at bounding box center [81, 241] width 23 height 14
type input "2"
type input "28"
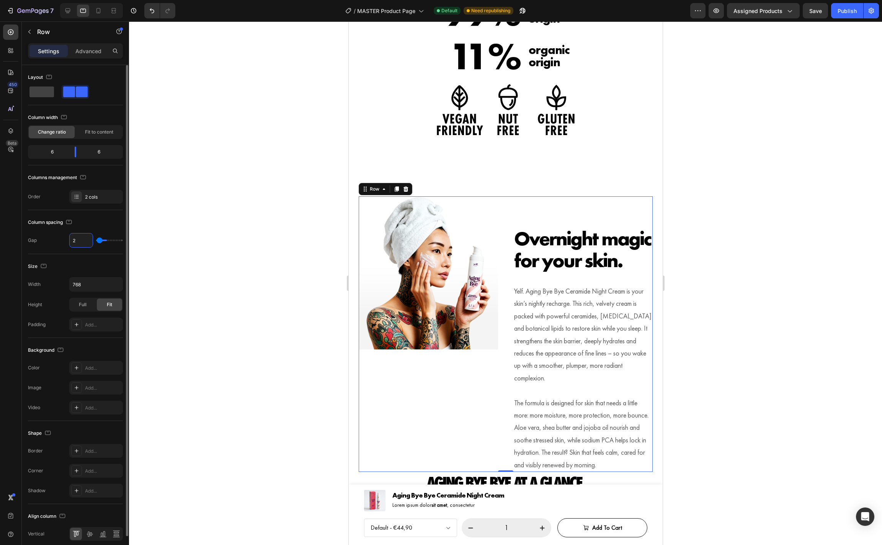
type input "28"
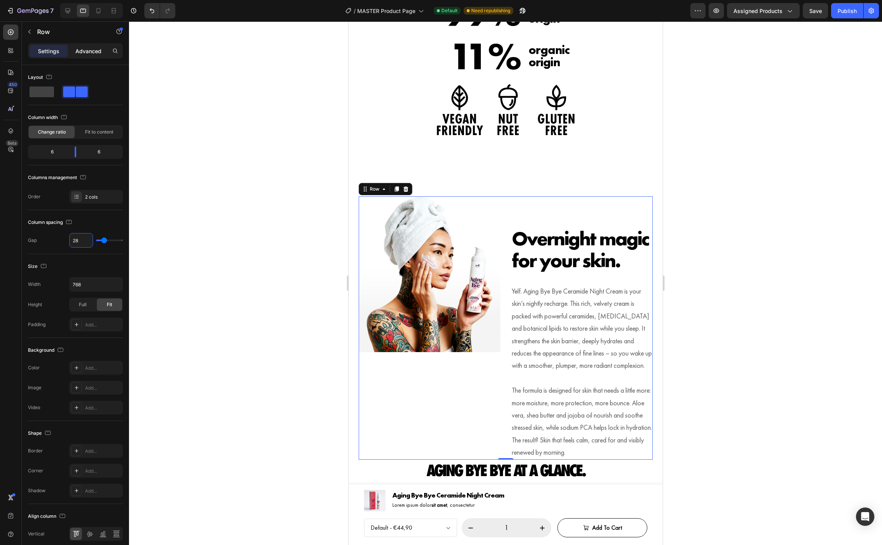
click at [78, 52] on p "Advanced" at bounding box center [88, 51] width 26 height 8
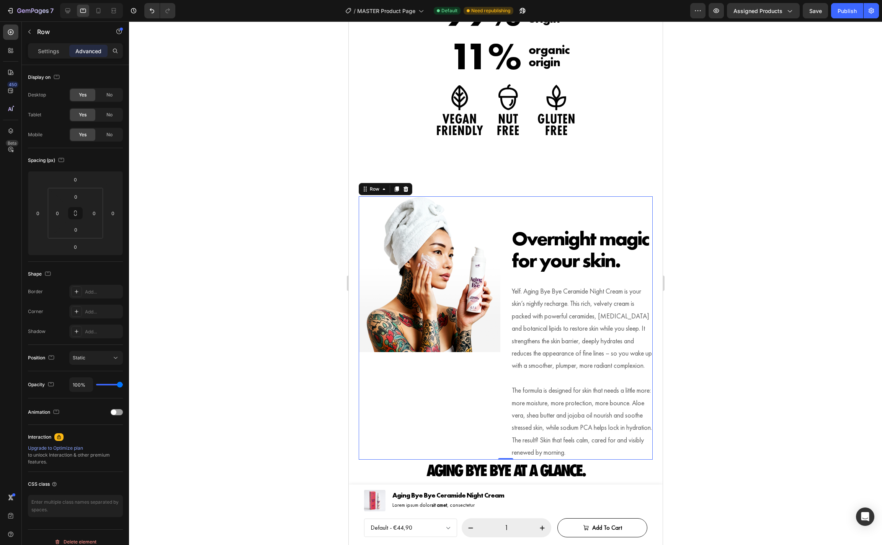
click at [474, 393] on div "Image" at bounding box center [429, 327] width 142 height 263
click at [491, 379] on div "Image" at bounding box center [429, 327] width 142 height 263
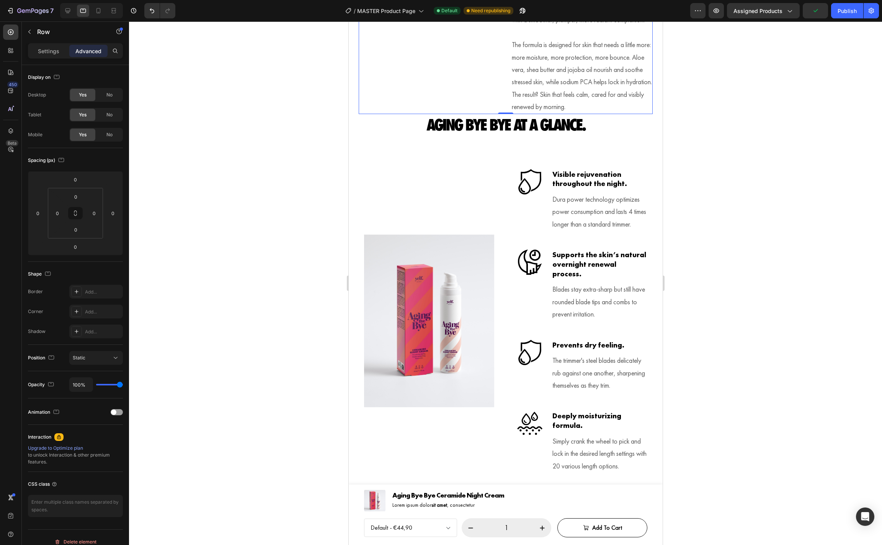
scroll to position [1195, 0]
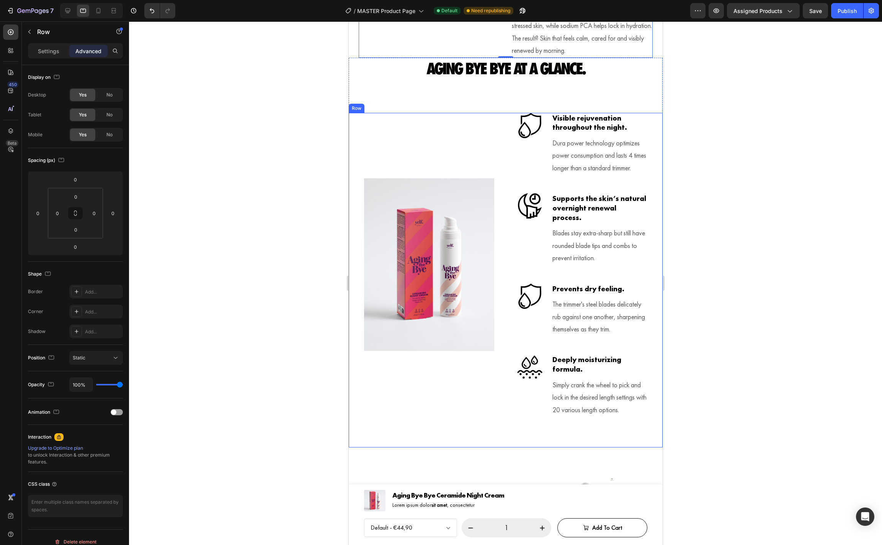
click at [515, 365] on div "(P) Images & Gallery Icon Visible rejuvenation throughout the night. Heading Du…" at bounding box center [505, 280] width 314 height 335
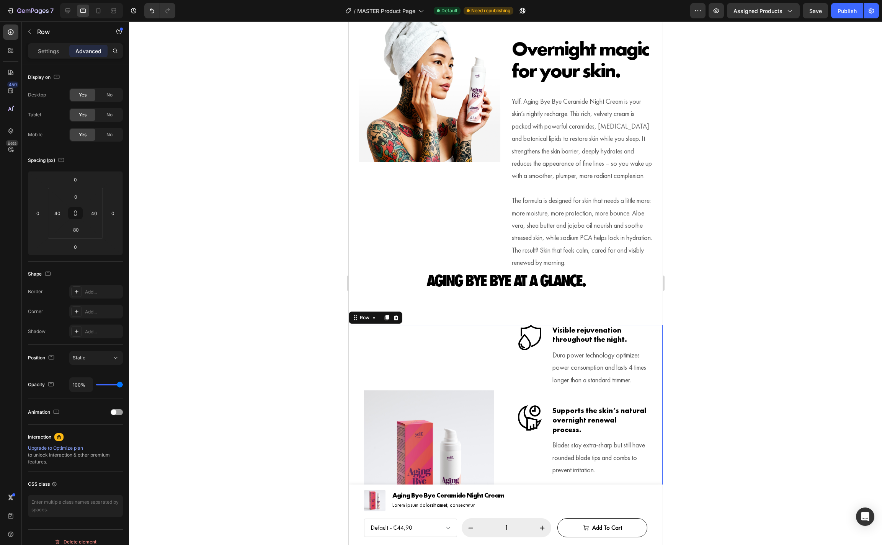
scroll to position [983, 0]
click at [373, 321] on icon at bounding box center [374, 317] width 6 height 6
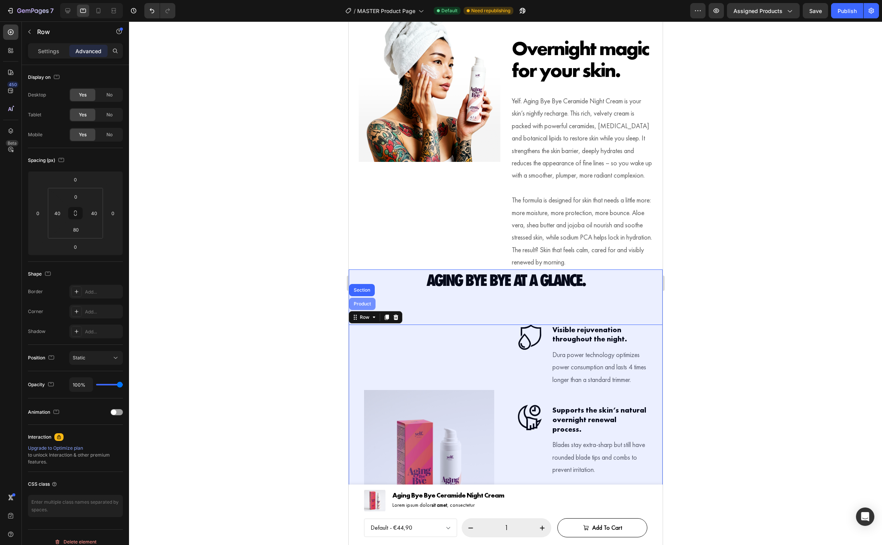
click at [364, 306] on div "Product" at bounding box center [362, 304] width 20 height 5
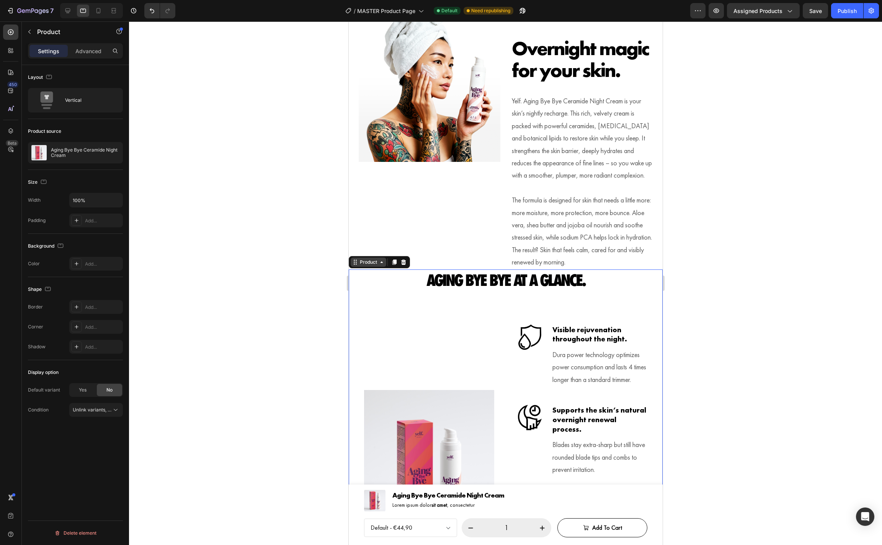
click at [381, 265] on icon at bounding box center [381, 262] width 6 height 6
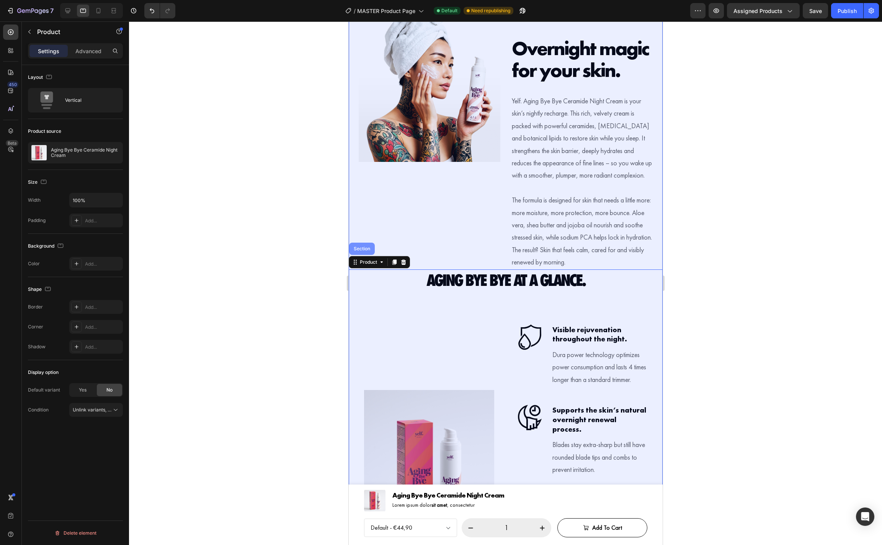
click at [366, 251] on div "Section" at bounding box center [362, 249] width 20 height 5
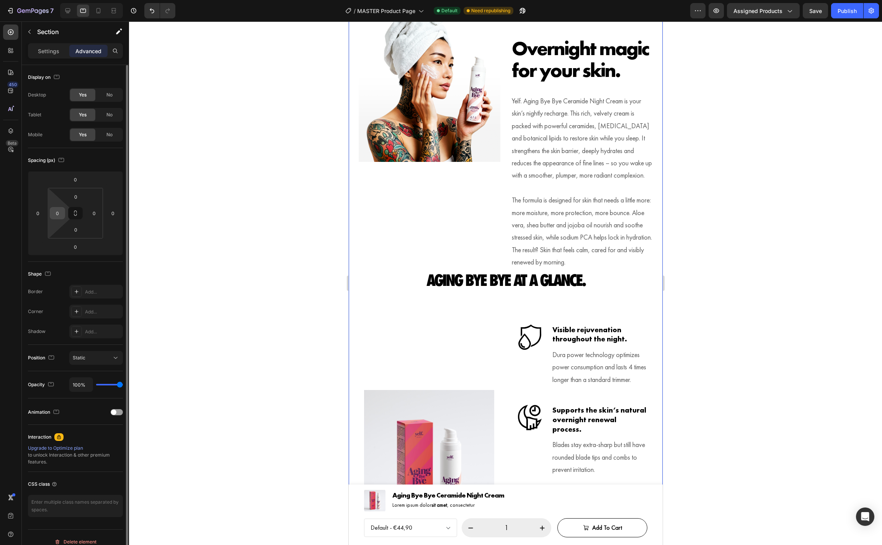
click at [58, 207] on div "0" at bounding box center [57, 213] width 15 height 12
click at [58, 213] on input "0" at bounding box center [57, 213] width 11 height 11
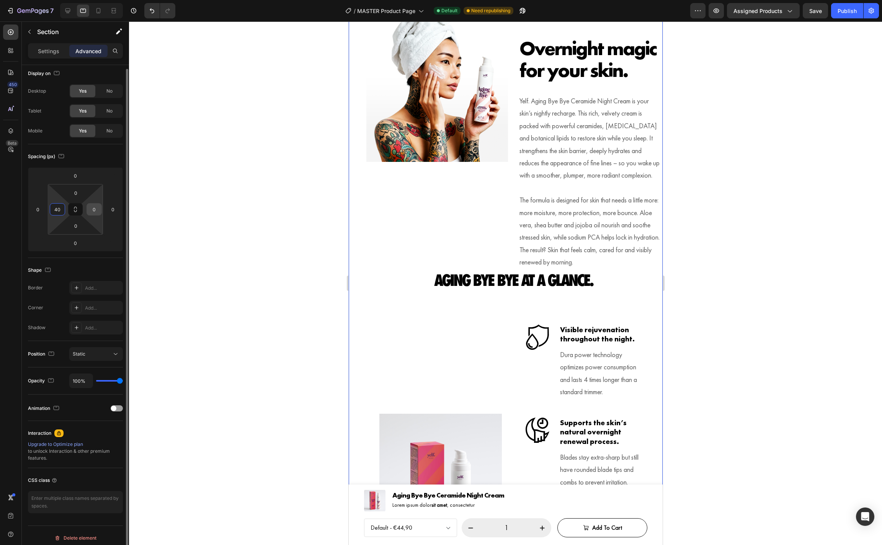
type input "40"
click at [97, 212] on input "0" at bounding box center [93, 209] width 11 height 11
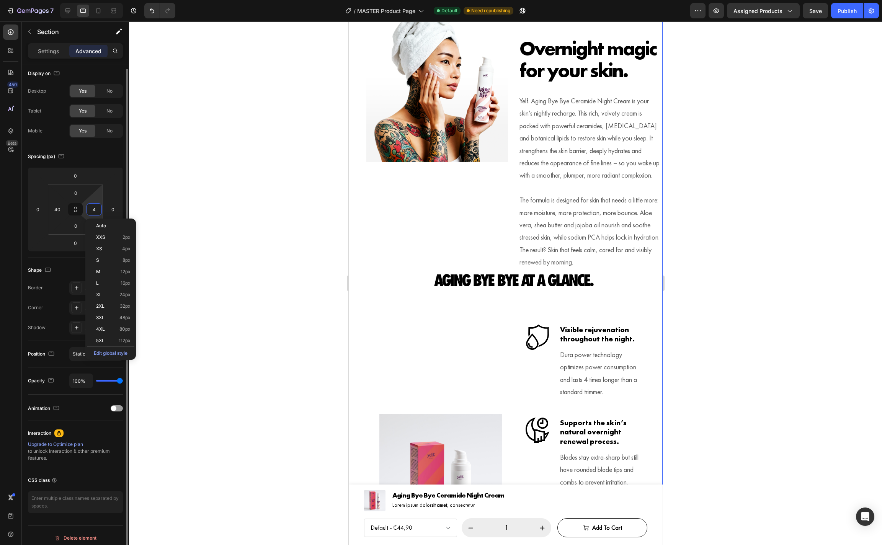
type input "40"
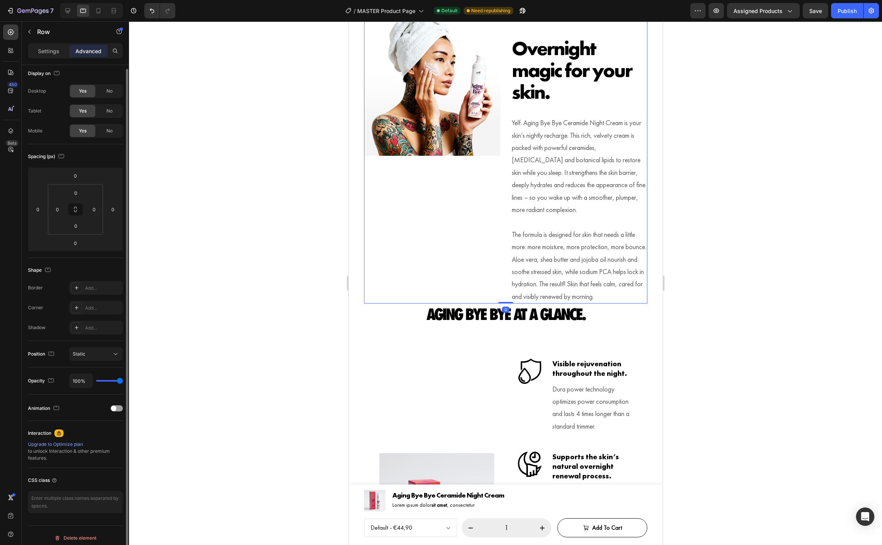
click at [460, 210] on div "Image" at bounding box center [432, 155] width 136 height 298
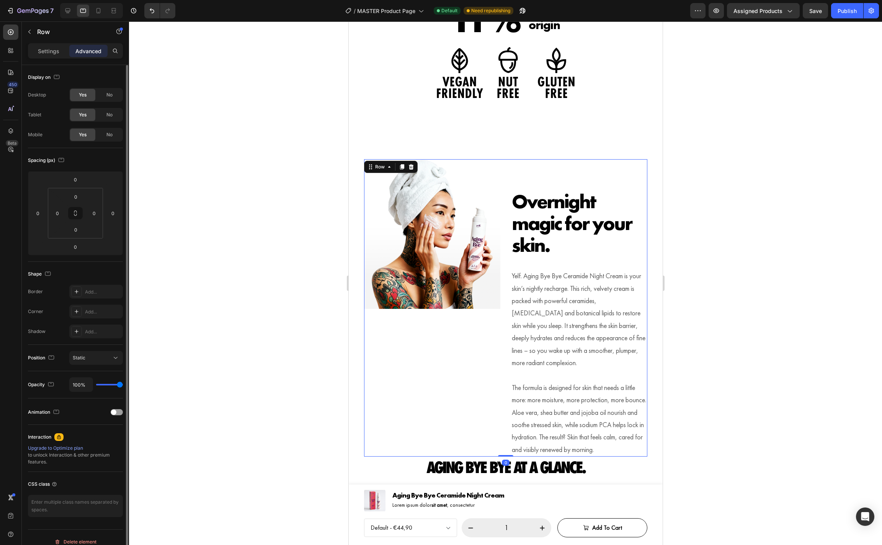
scroll to position [829, 0]
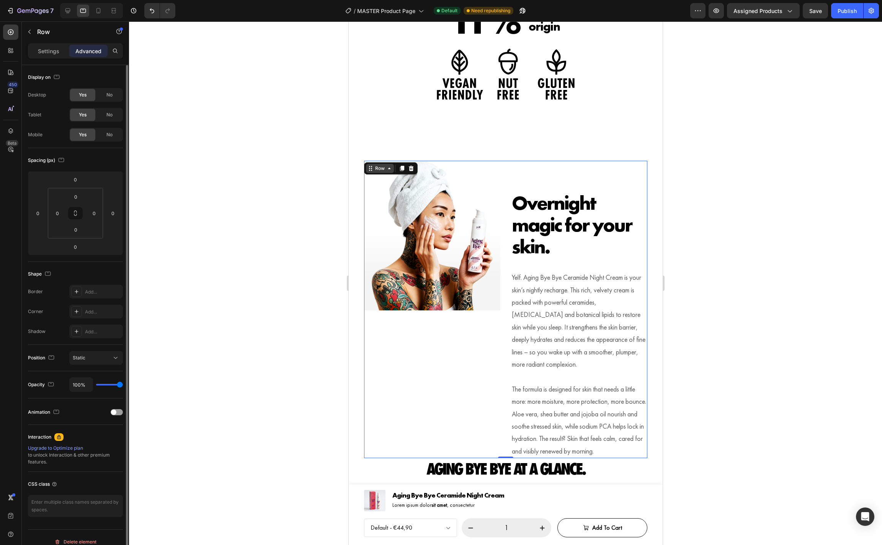
click at [386, 167] on icon at bounding box center [389, 168] width 6 height 6
click at [44, 46] on div "Settings" at bounding box center [48, 51] width 38 height 12
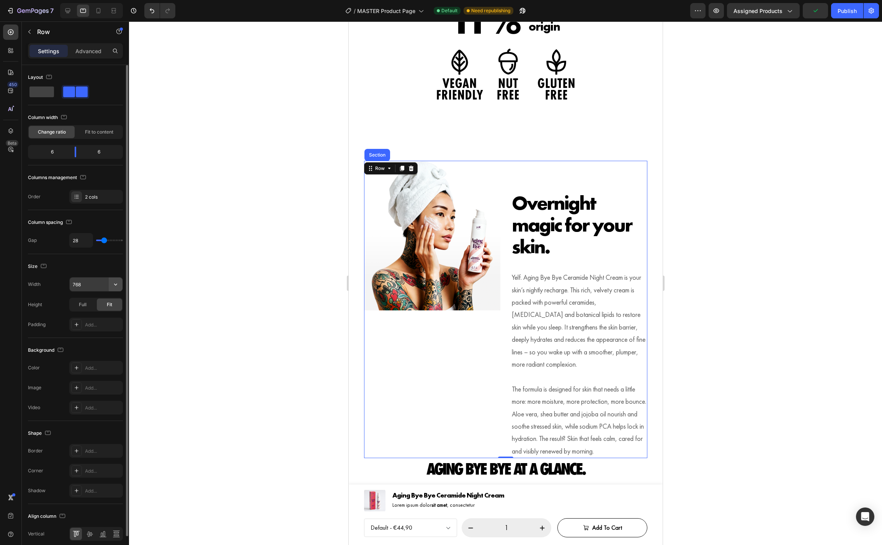
click at [112, 287] on icon "button" at bounding box center [116, 285] width 8 height 8
click at [113, 304] on span "100%" at bounding box center [109, 304] width 13 height 7
type input "100%"
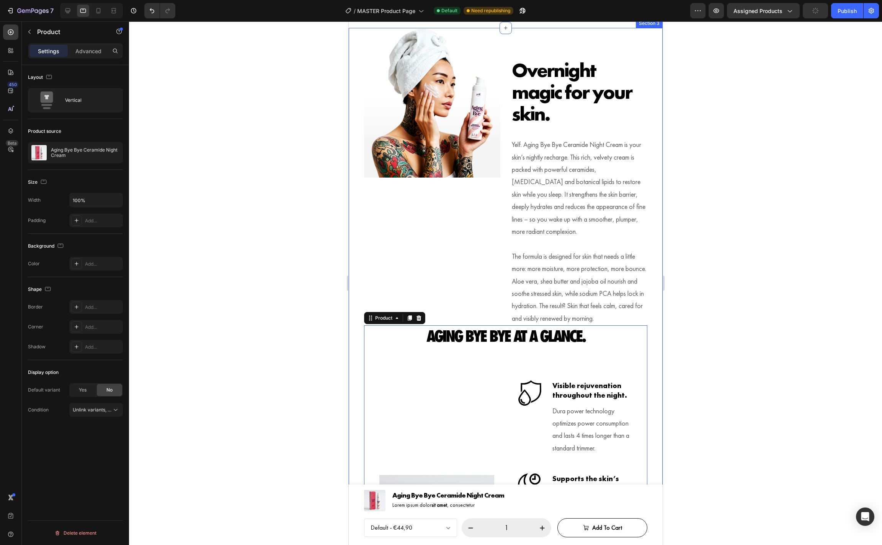
scroll to position [963, 0]
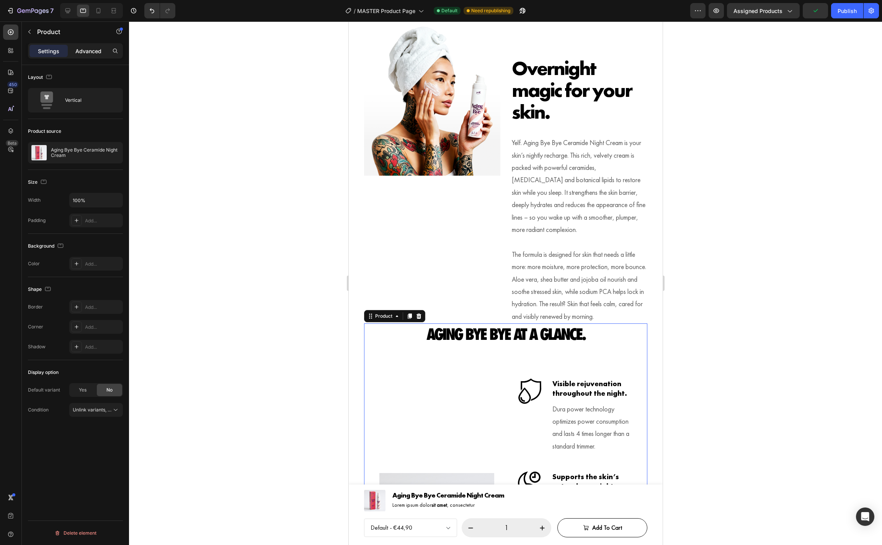
click at [95, 51] on p "Advanced" at bounding box center [88, 51] width 26 height 8
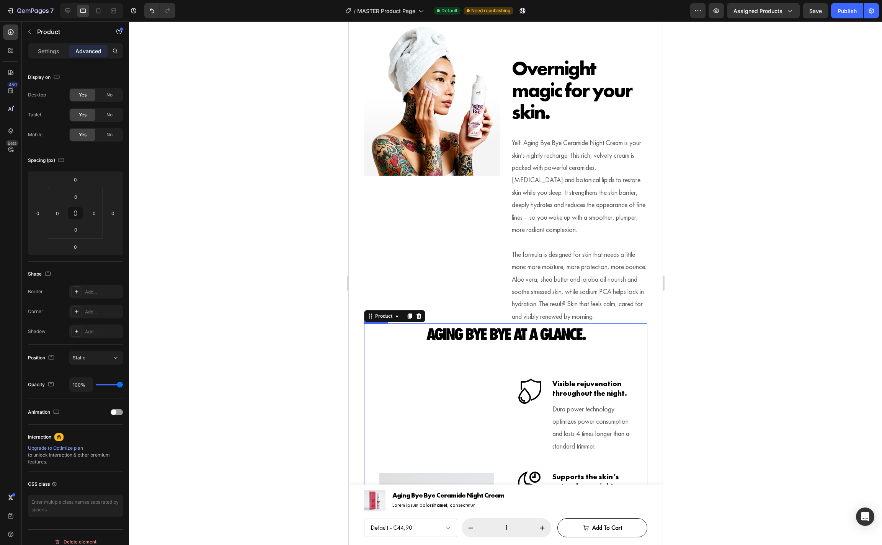
click at [443, 360] on div "Aging Bye Bye at a glance. Heading" at bounding box center [505, 342] width 283 height 37
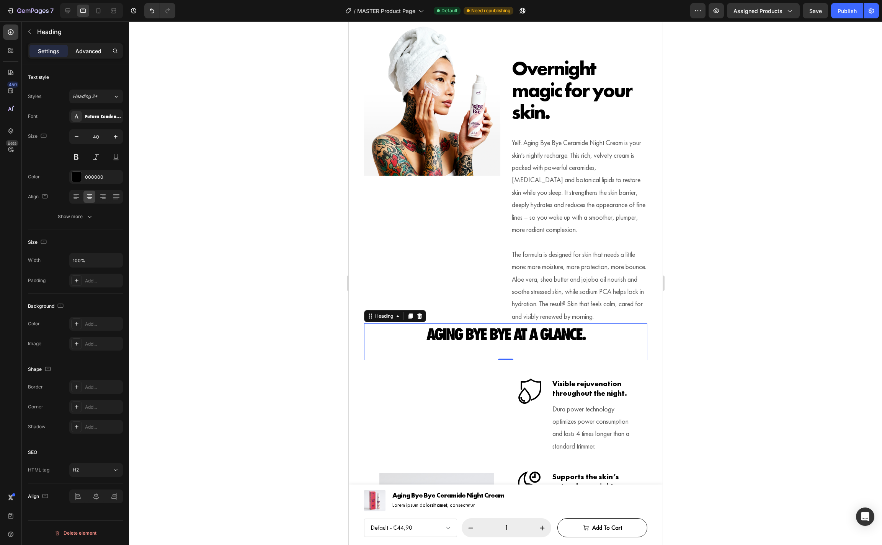
click at [91, 51] on p "Advanced" at bounding box center [88, 51] width 26 height 8
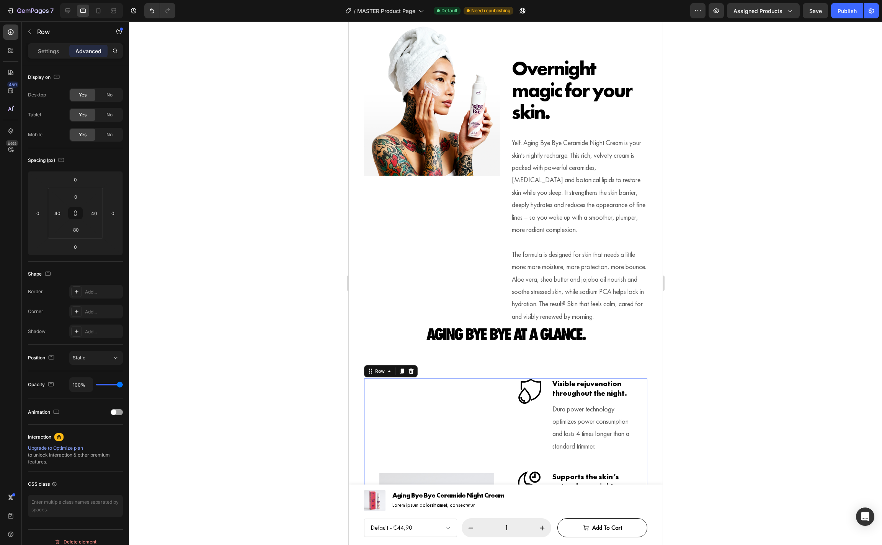
click at [466, 416] on div "(P) Images & Gallery" at bounding box center [436, 550] width 115 height 342
click at [60, 215] on input "40" at bounding box center [57, 213] width 11 height 11
type input "4"
type input "0"
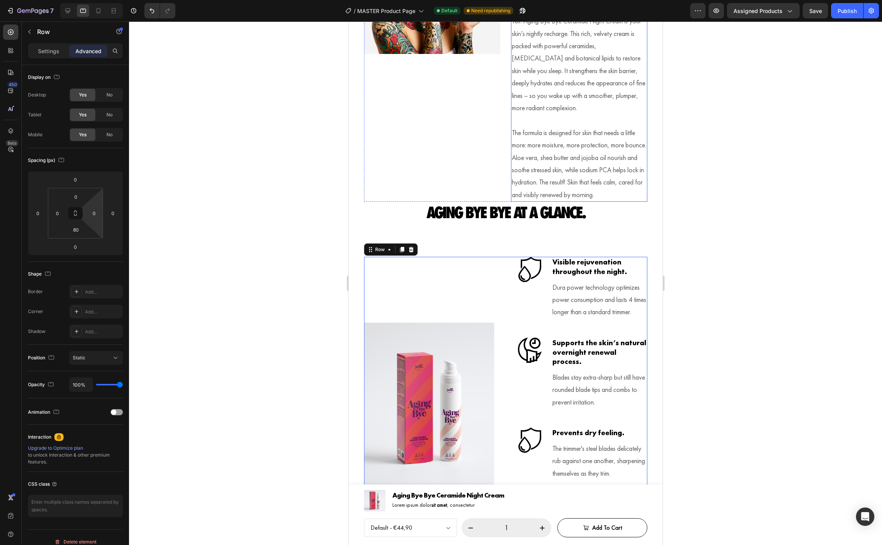
scroll to position [1194, 0]
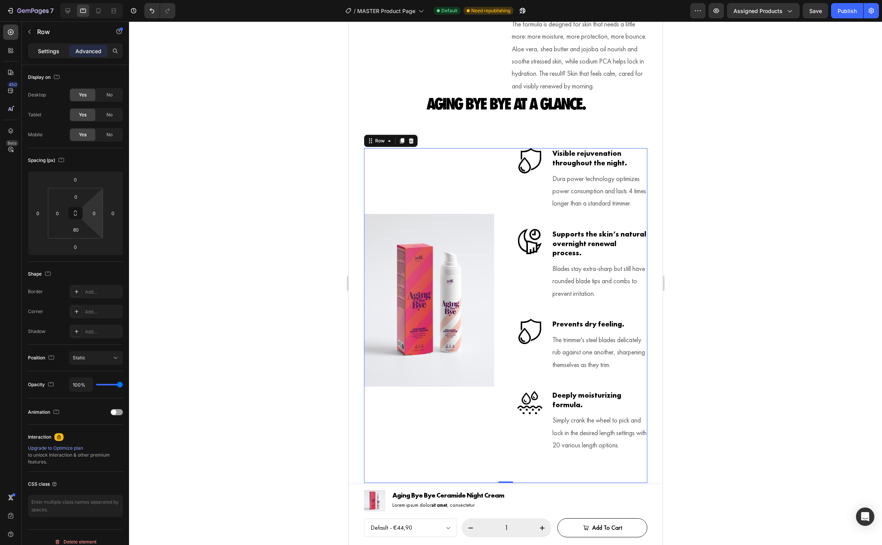
click at [45, 51] on p "Settings" at bounding box center [48, 51] width 21 height 8
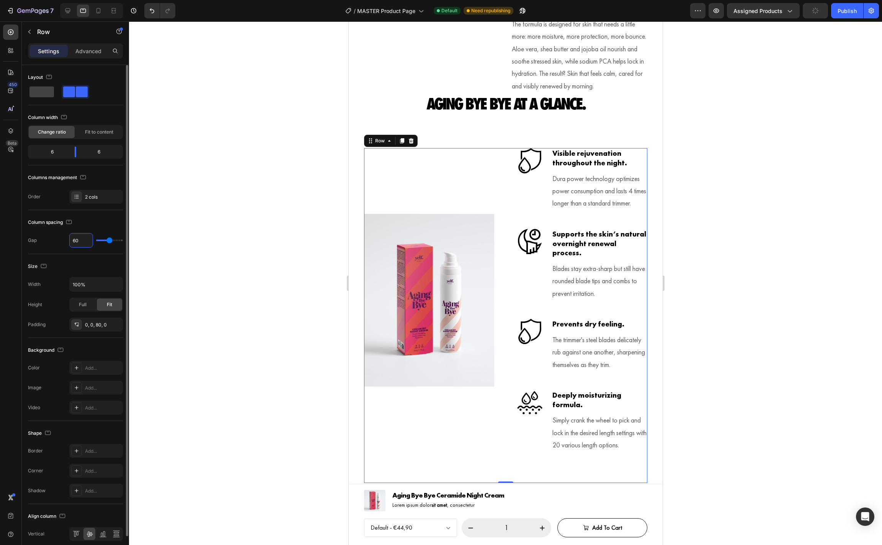
click at [83, 242] on input "60" at bounding box center [81, 241] width 23 height 14
type input "2"
type input "28"
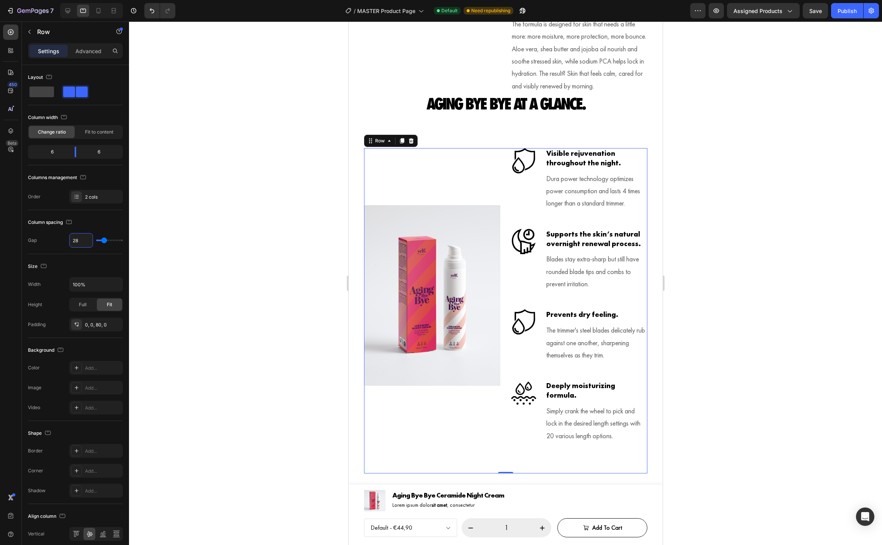
click at [698, 306] on div at bounding box center [505, 283] width 753 height 524
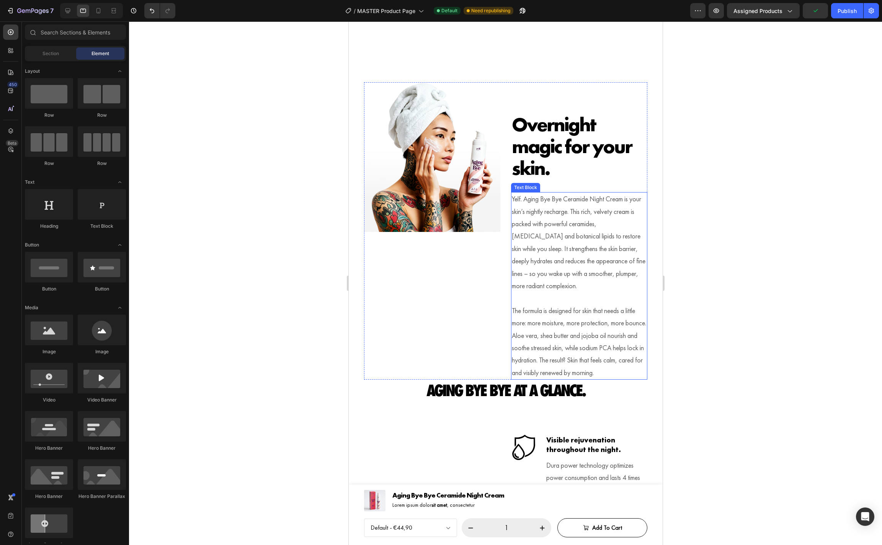
scroll to position [866, 0]
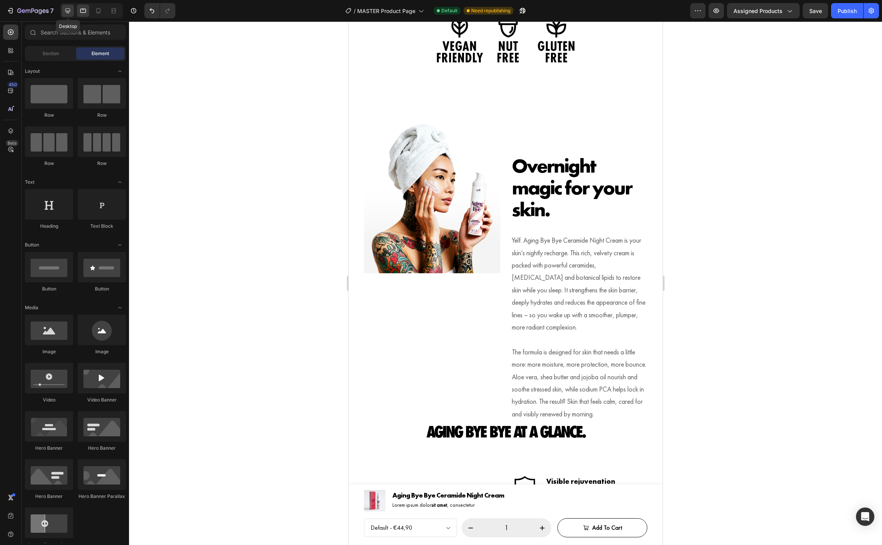
click at [64, 13] on div at bounding box center [68, 11] width 12 height 12
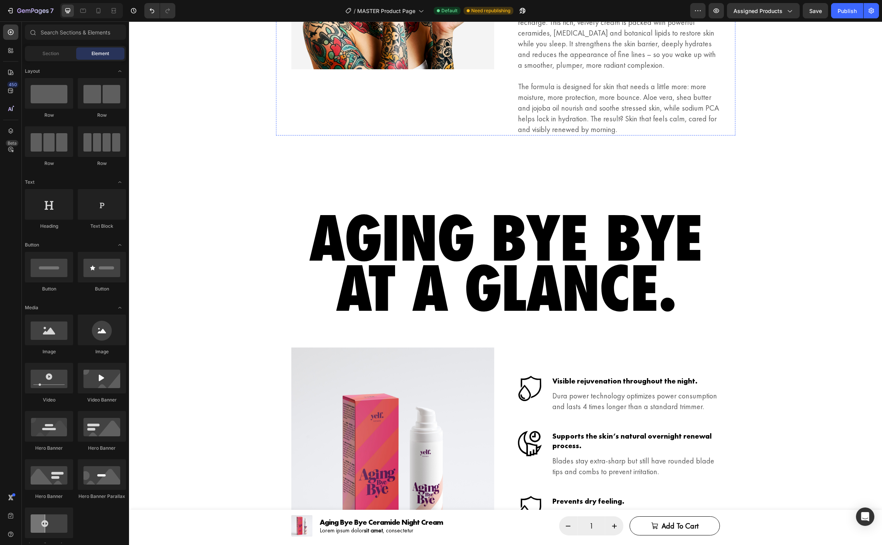
scroll to position [1222, 0]
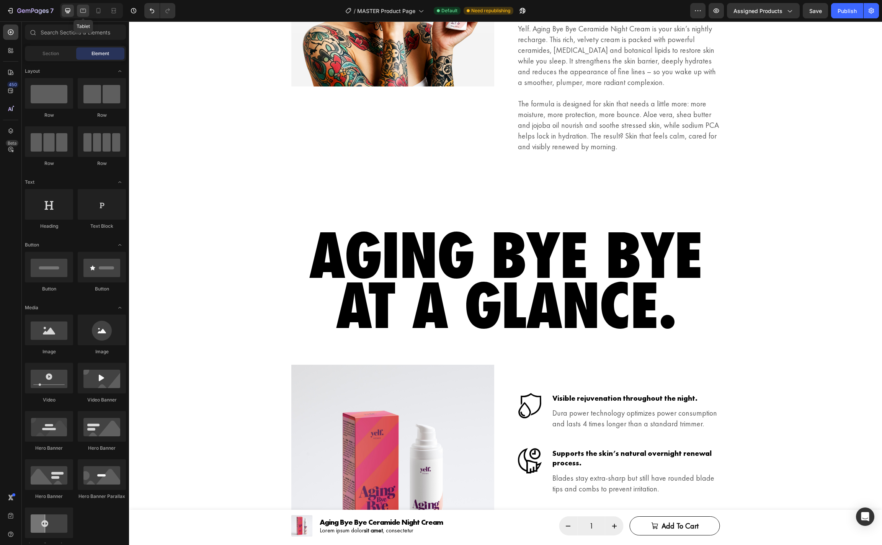
click at [87, 16] on div at bounding box center [83, 11] width 12 height 12
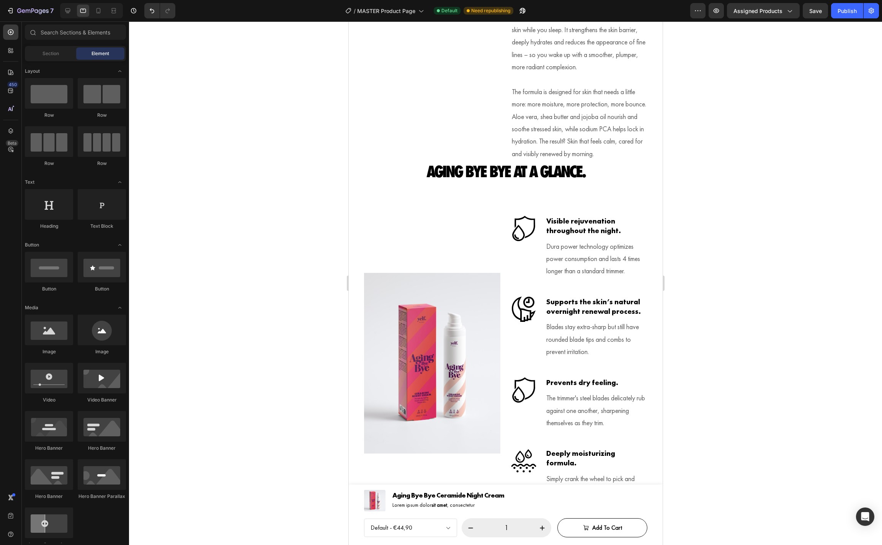
scroll to position [1244, 0]
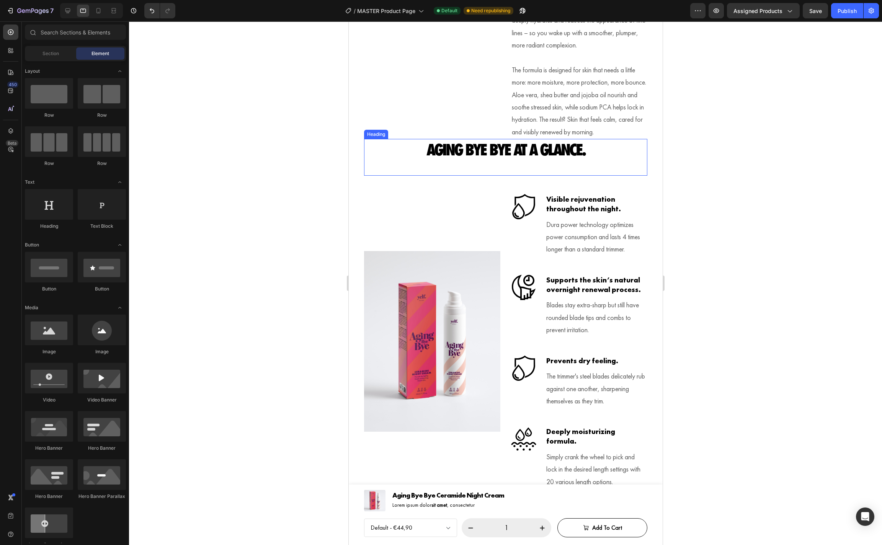
click at [491, 160] on h2 "Aging Bye Bye at a glance." at bounding box center [505, 149] width 283 height 21
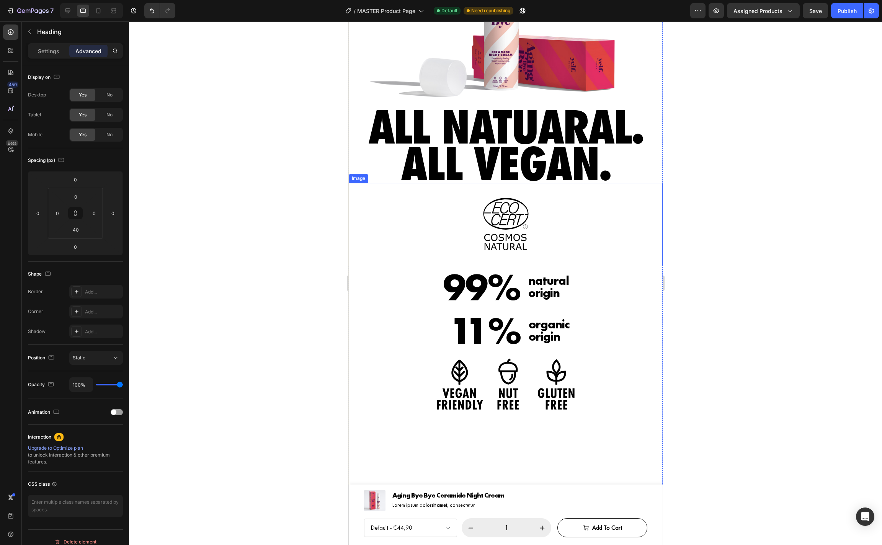
scroll to position [519, 0]
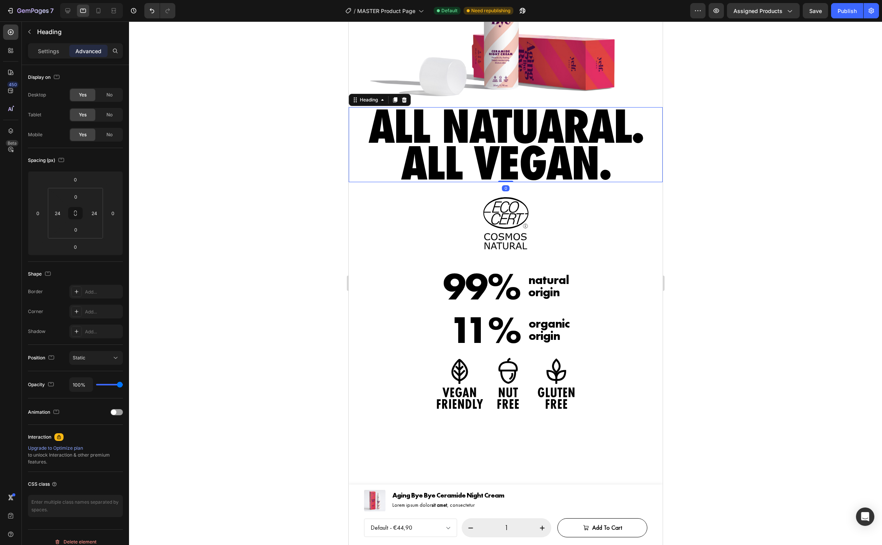
click at [455, 119] on h2 "All natuaral. All vegan." at bounding box center [506, 144] width 296 height 75
click at [385, 265] on div "99% Text Block natural origin Text block Row 11% Text Block organic origin Text…" at bounding box center [505, 337] width 314 height 144
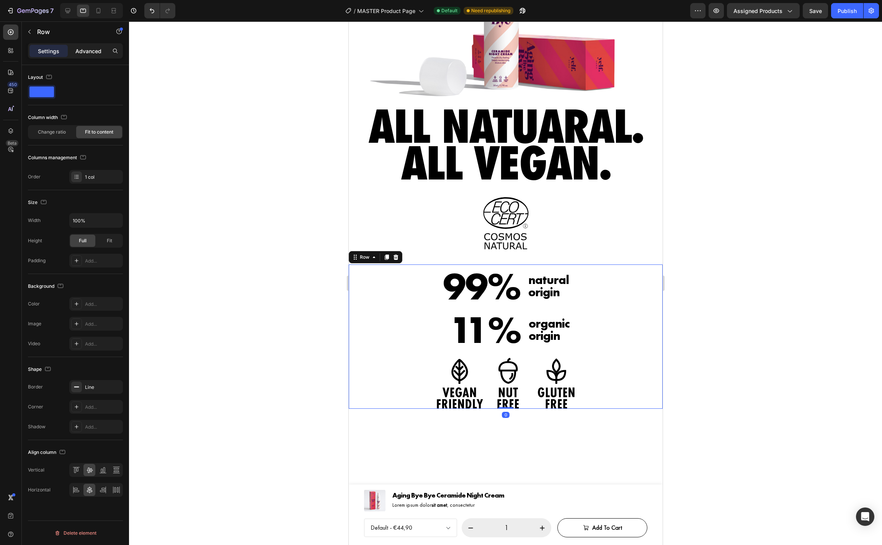
click at [81, 52] on p "Advanced" at bounding box center [88, 51] width 26 height 8
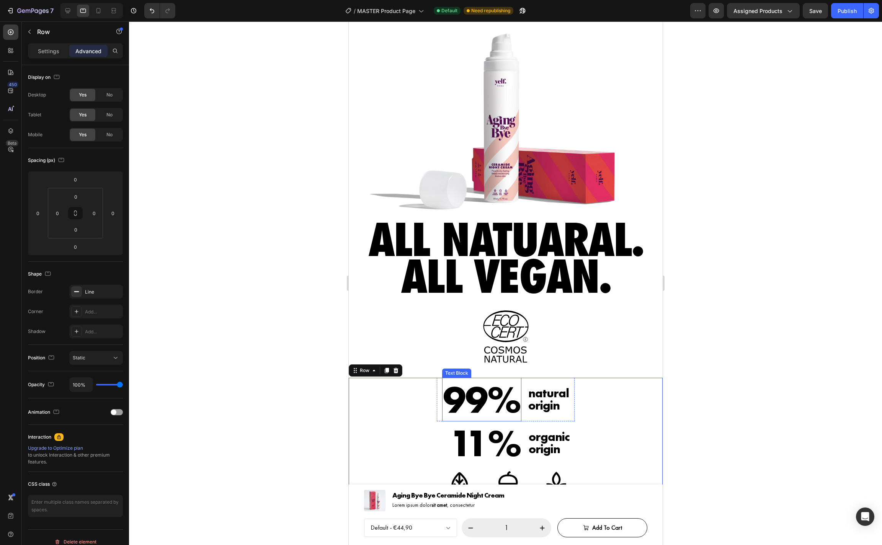
scroll to position [410, 0]
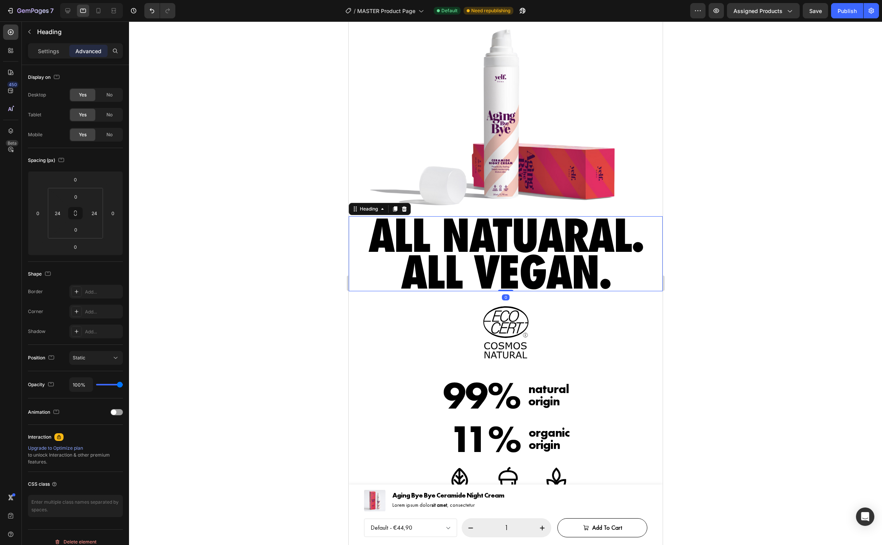
click at [431, 273] on h2 "All natuaral. All vegan." at bounding box center [506, 253] width 296 height 75
click at [61, 211] on input "24" at bounding box center [57, 213] width 11 height 11
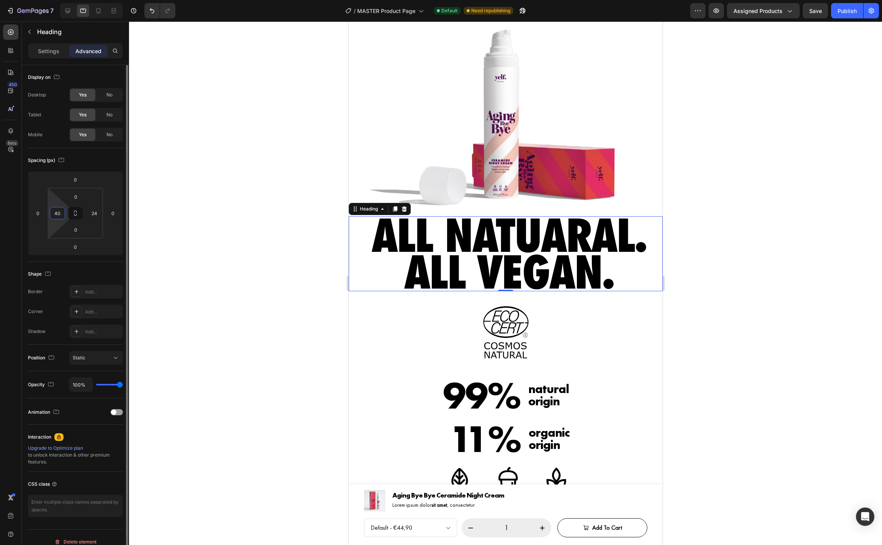
type input "40"
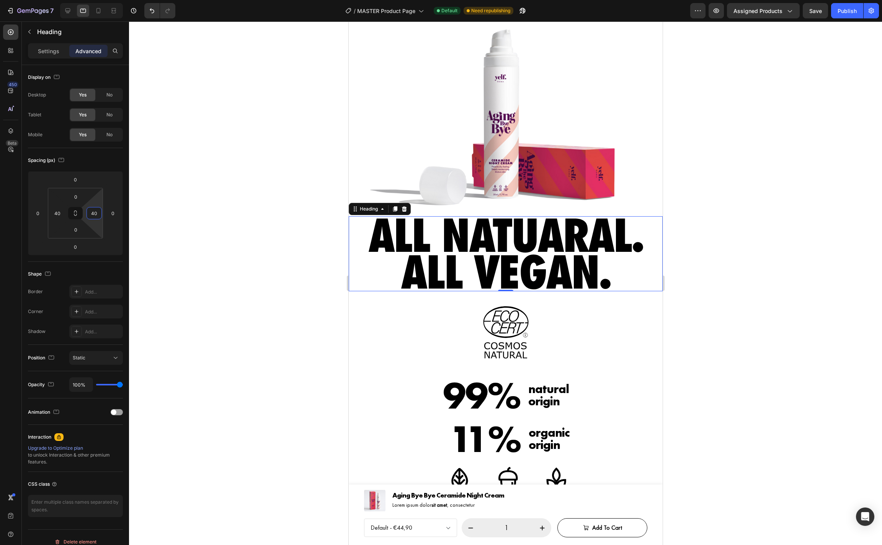
type input "40"
click at [206, 218] on div at bounding box center [505, 283] width 753 height 524
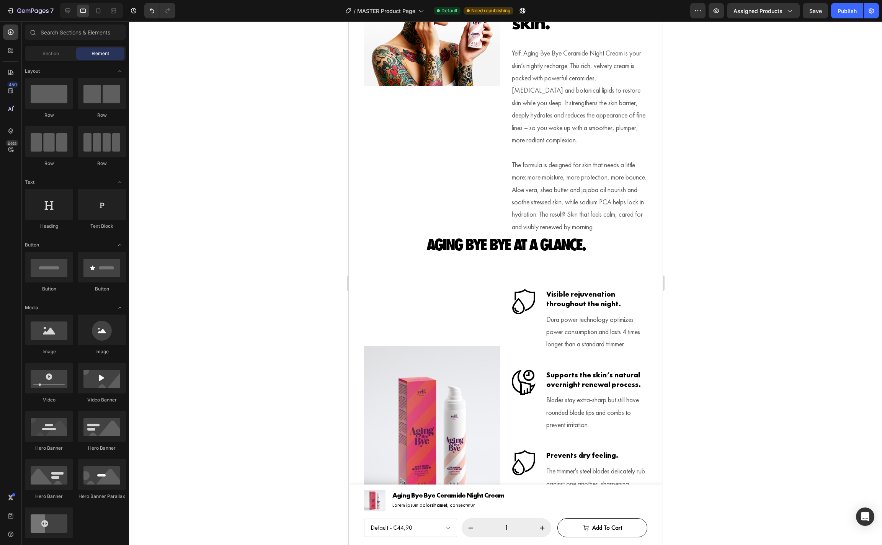
scroll to position [1053, 0]
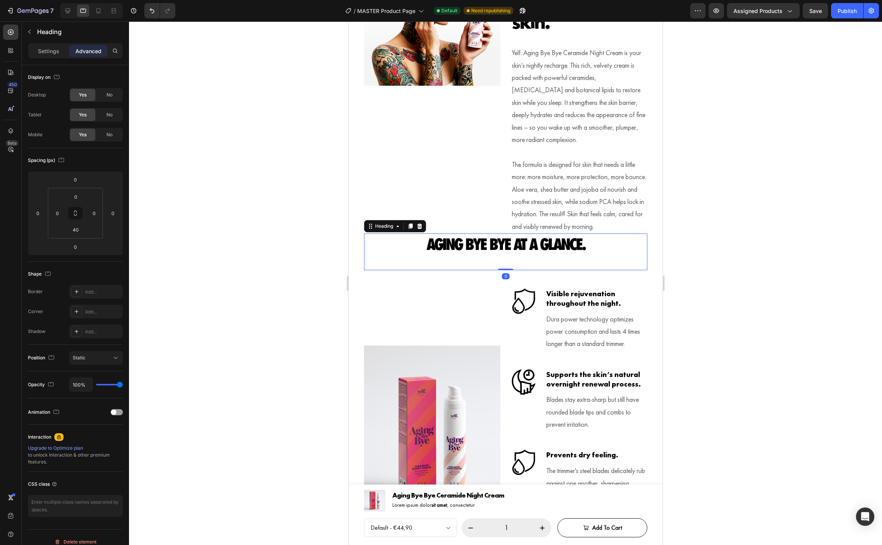
click at [429, 255] on h2 "Aging Bye Bye at a glance." at bounding box center [505, 244] width 283 height 21
click at [41, 49] on p "Settings" at bounding box center [48, 51] width 21 height 8
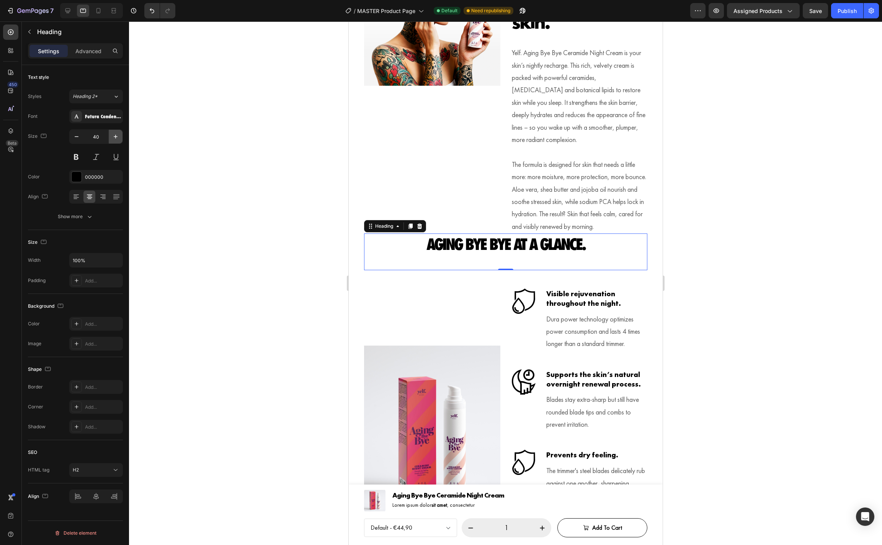
click at [116, 137] on icon "button" at bounding box center [116, 137] width 4 height 4
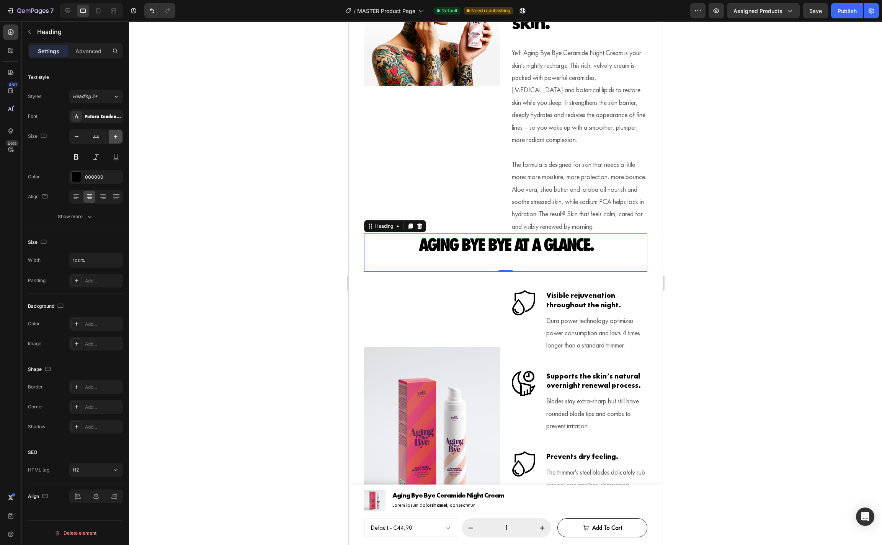
click at [116, 137] on icon "button" at bounding box center [116, 137] width 4 height 4
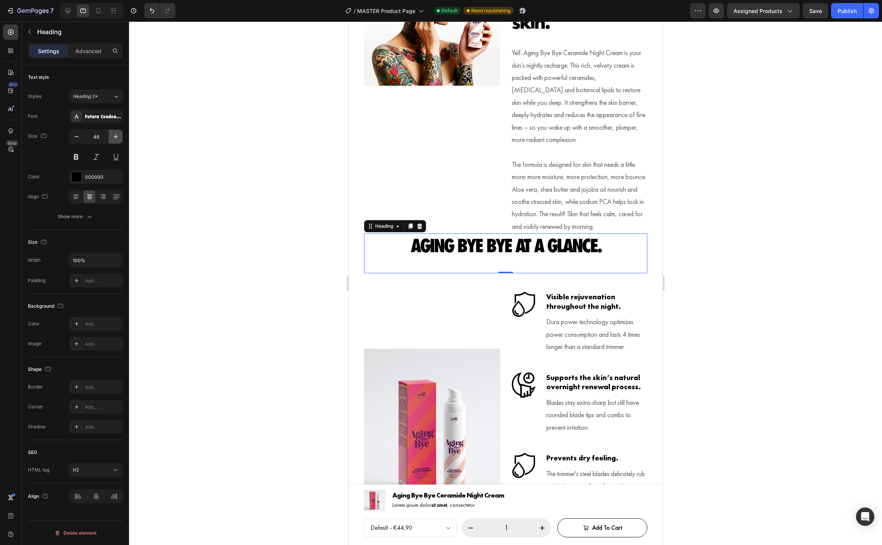
click at [116, 137] on icon "button" at bounding box center [116, 137] width 4 height 4
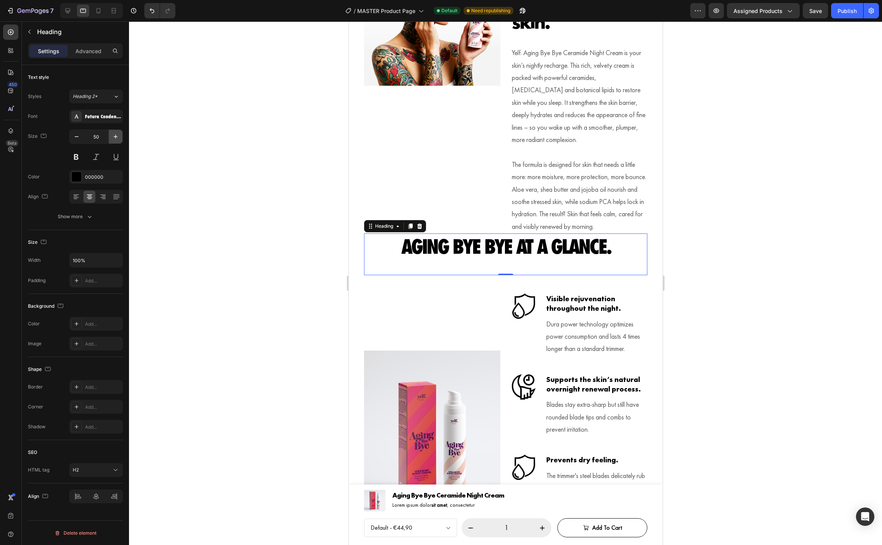
click at [116, 137] on icon "button" at bounding box center [116, 137] width 4 height 4
type input "53"
click at [517, 258] on h2 "Aging Bye Bye at a glance." at bounding box center [505, 248] width 283 height 28
click at [517, 258] on p "Aging Bye Bye at a glance." at bounding box center [506, 247] width 282 height 26
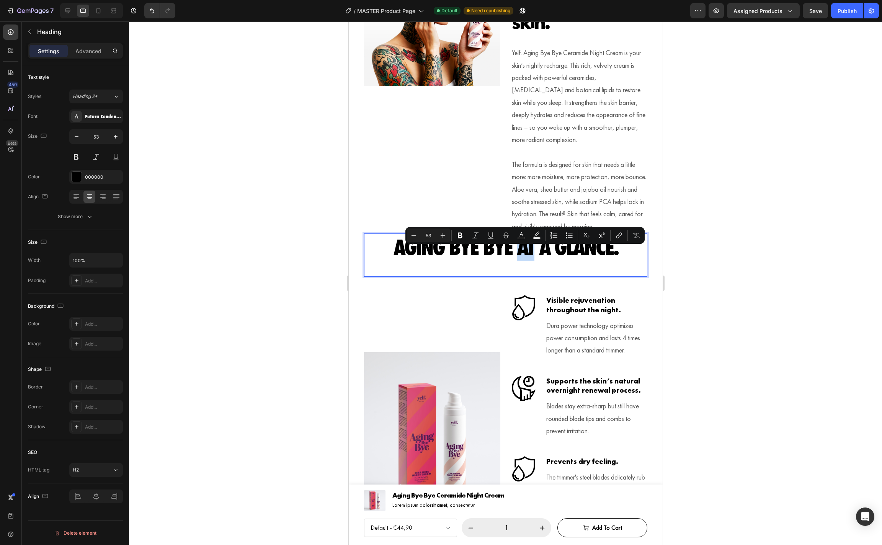
click at [518, 260] on p "Aging Bye Bye at a glance." at bounding box center [506, 247] width 282 height 26
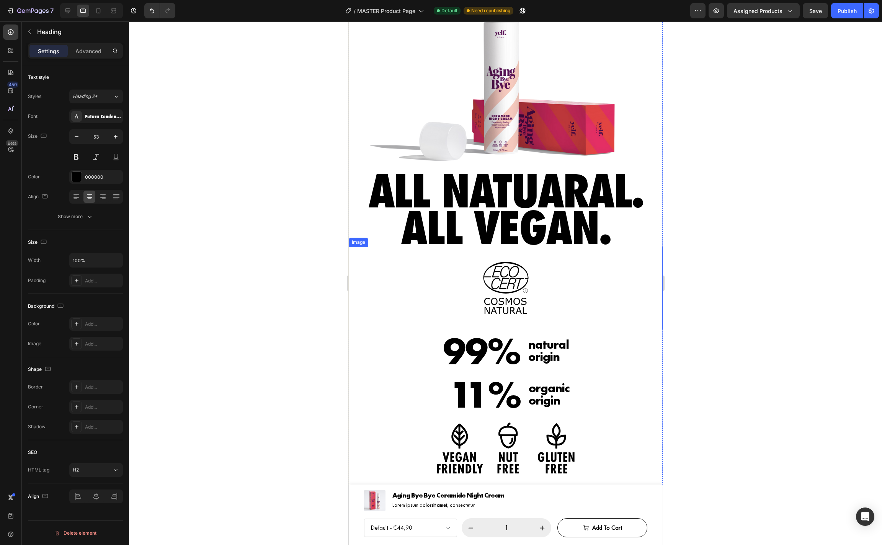
scroll to position [432, 0]
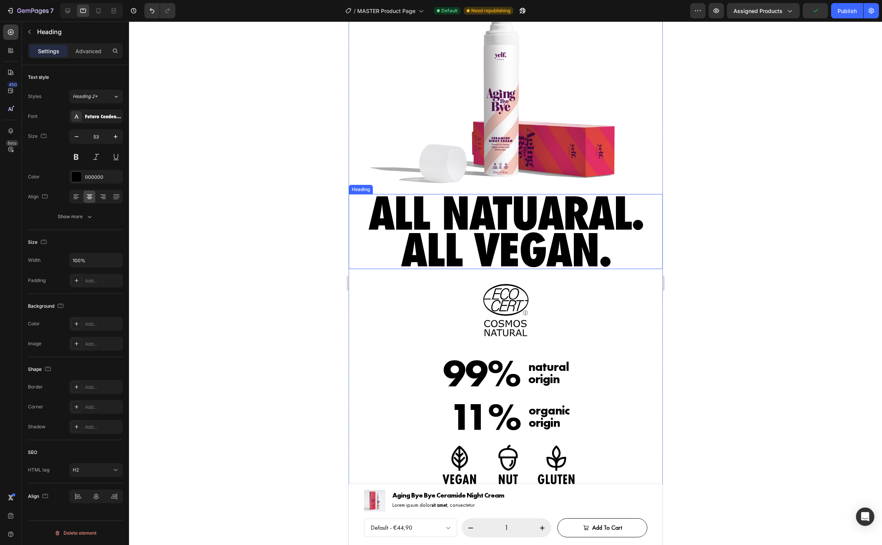
click at [436, 217] on h2 "All natuaral. All vegan." at bounding box center [505, 231] width 283 height 75
click at [403, 241] on h2 "All natuaral. All vegan." at bounding box center [505, 231] width 283 height 75
click at [403, 241] on p "All natuaral. All vegan." at bounding box center [506, 232] width 282 height 74
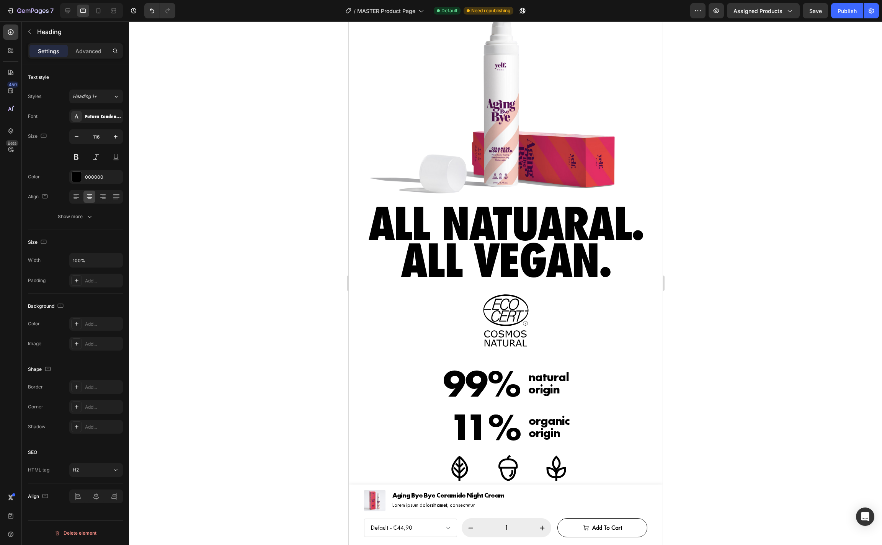
scroll to position [421, 0]
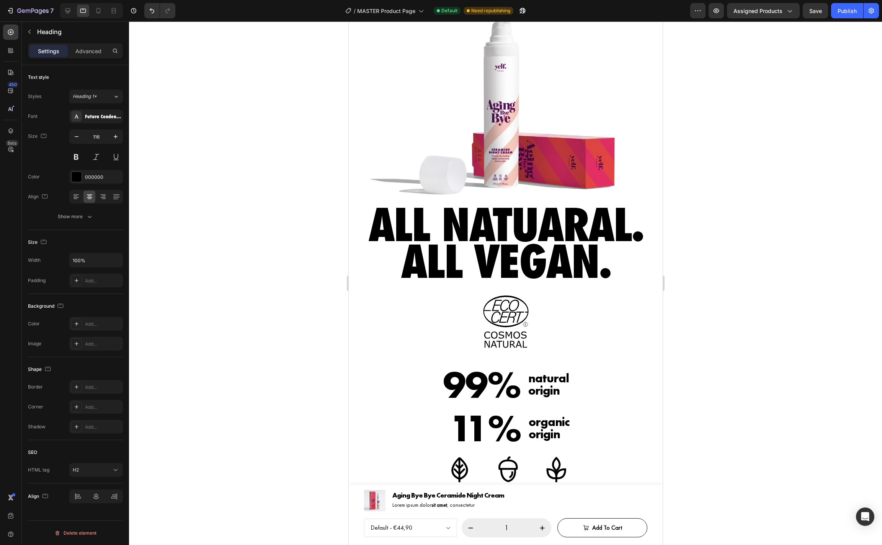
click at [444, 224] on h2 "All natuaral. All vegan." at bounding box center [505, 243] width 283 height 75
click at [396, 254] on p "All natuaral. All vegan." at bounding box center [506, 243] width 282 height 74
click at [413, 329] on div at bounding box center [505, 322] width 314 height 82
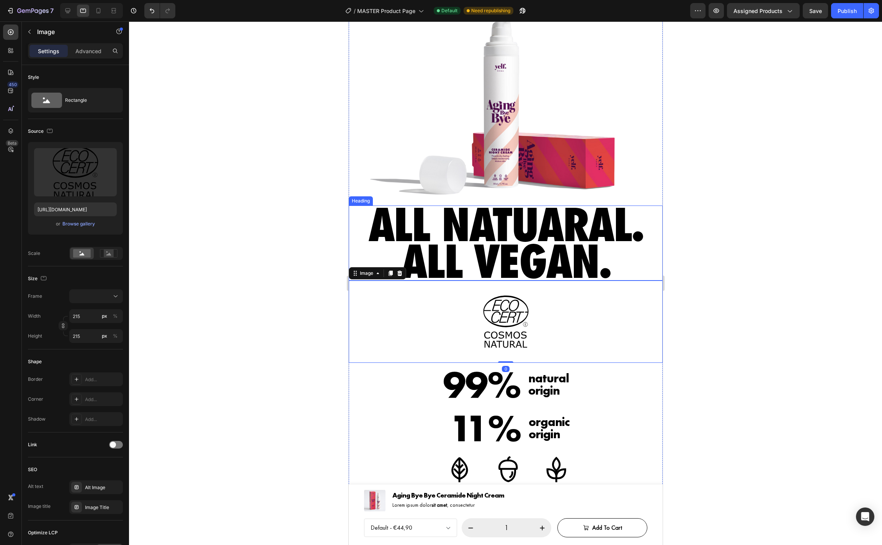
click at [402, 241] on p "All natuaral. All vegan." at bounding box center [506, 243] width 282 height 74
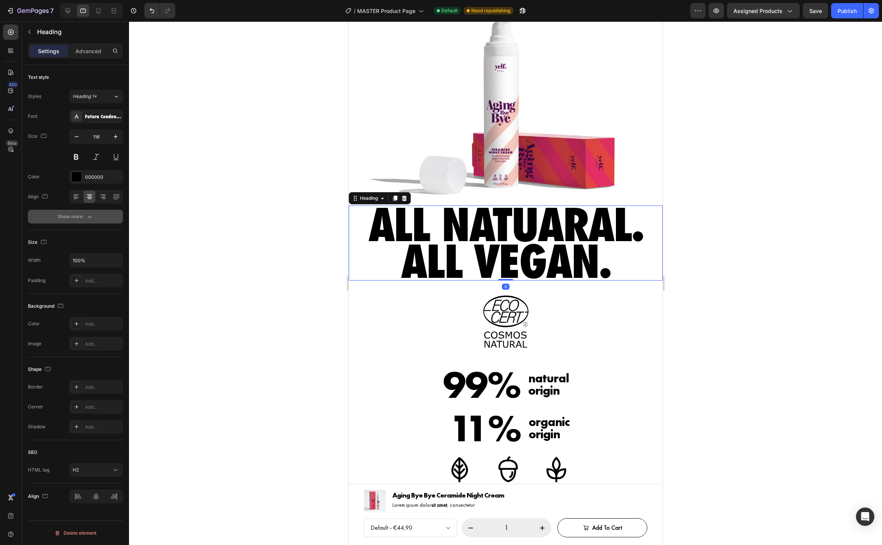
click at [95, 216] on button "Show more" at bounding box center [75, 217] width 95 height 14
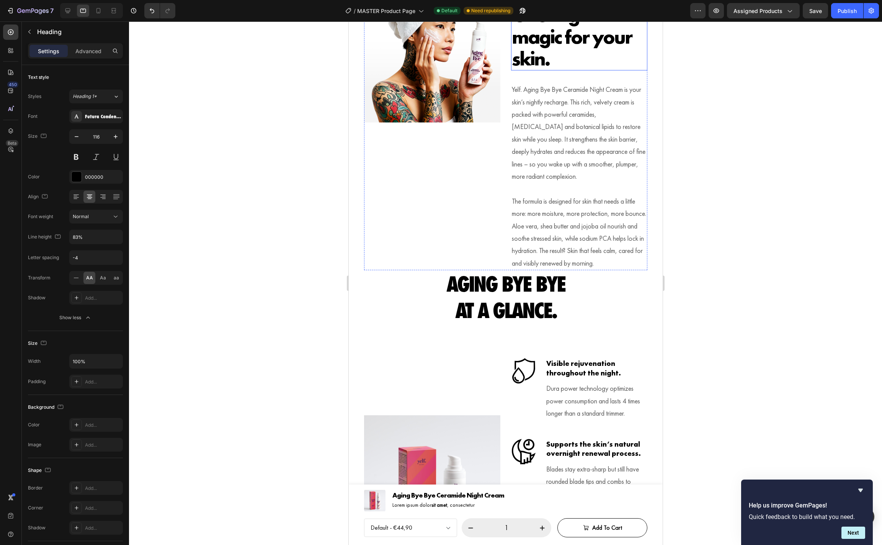
scroll to position [1022, 0]
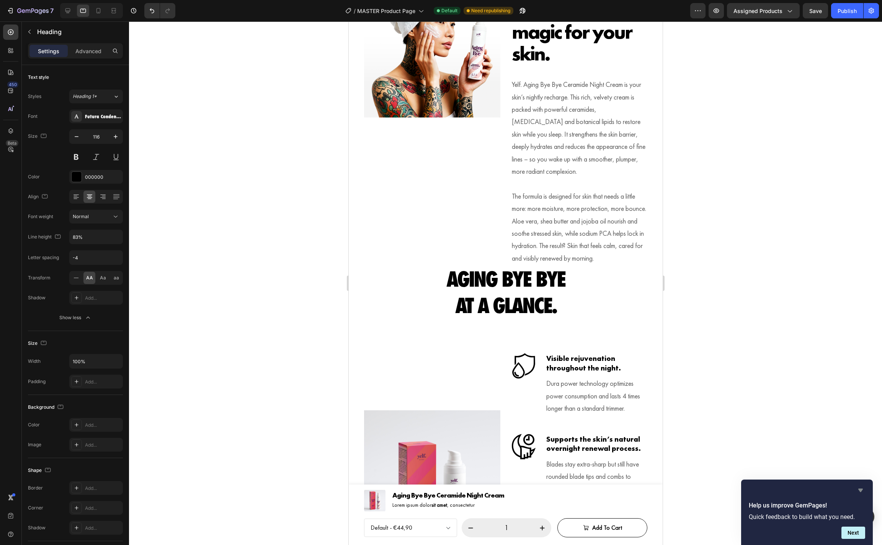
click at [863, 490] on icon "Hide survey" at bounding box center [860, 490] width 9 height 9
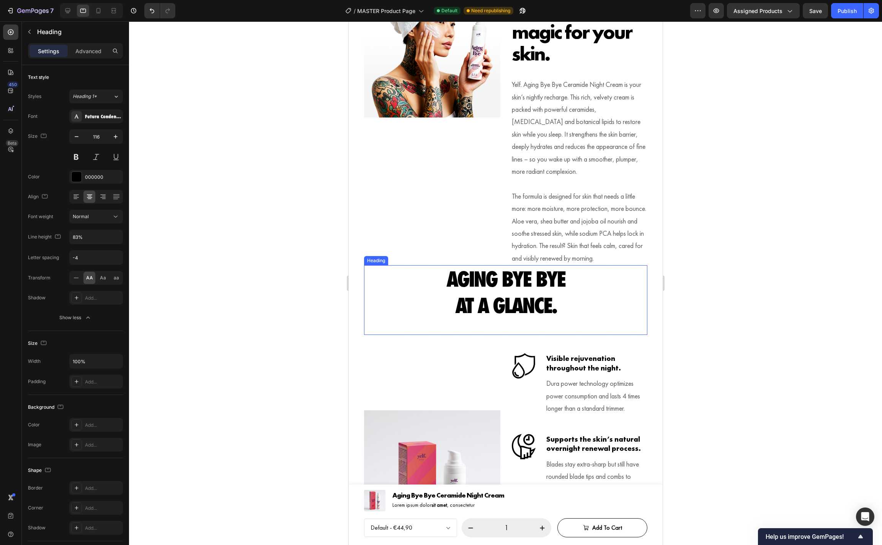
click at [491, 312] on h2 "Aging Bye Bye at a glance." at bounding box center [505, 292] width 283 height 54
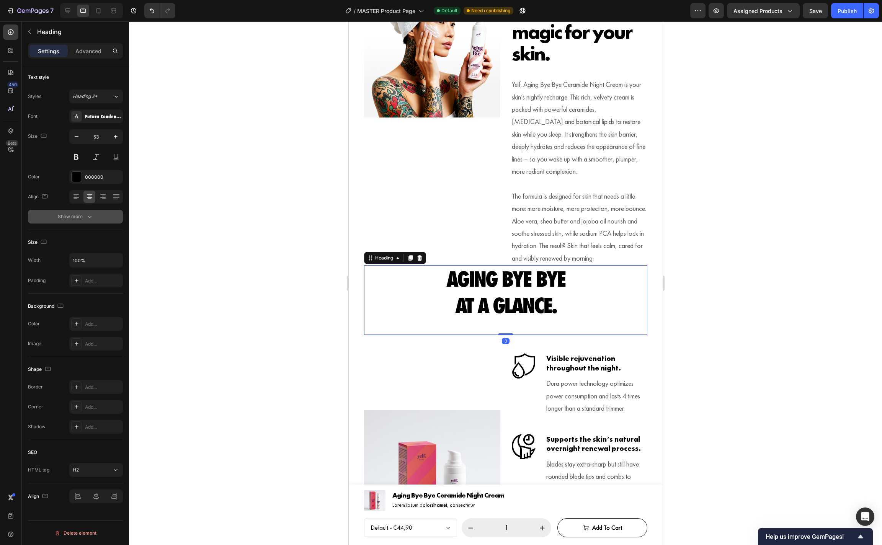
click at [84, 217] on div "Show more" at bounding box center [76, 217] width 36 height 8
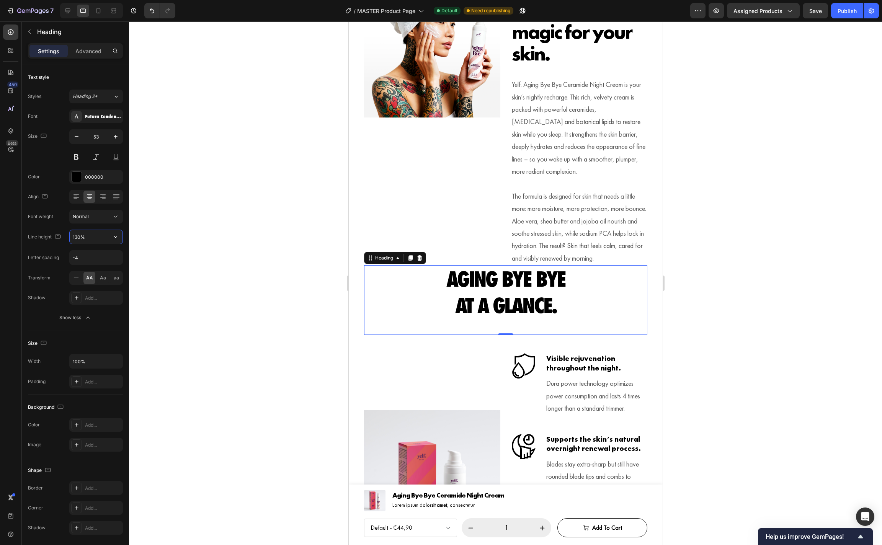
click at [87, 236] on input "130%" at bounding box center [96, 237] width 53 height 14
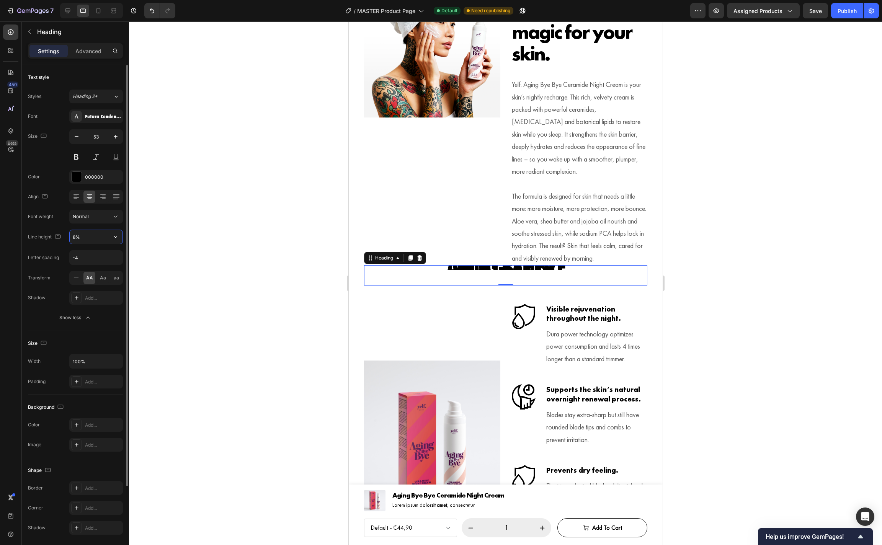
type input "83%"
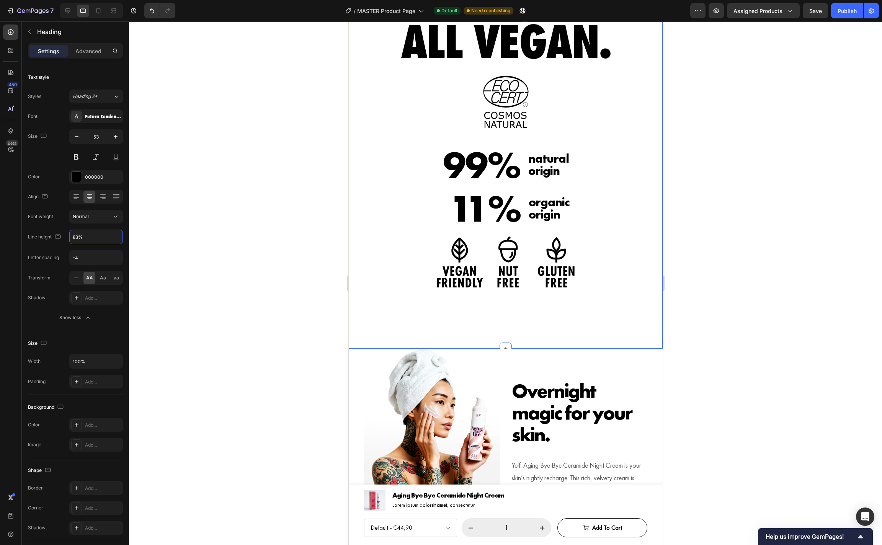
scroll to position [455, 0]
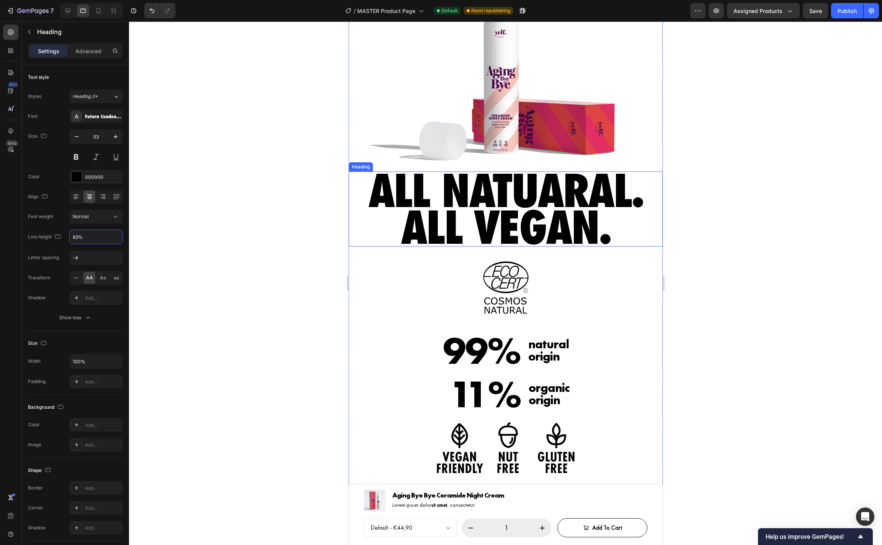
click at [445, 236] on h2 "All natuaral. All vegan." at bounding box center [505, 209] width 283 height 75
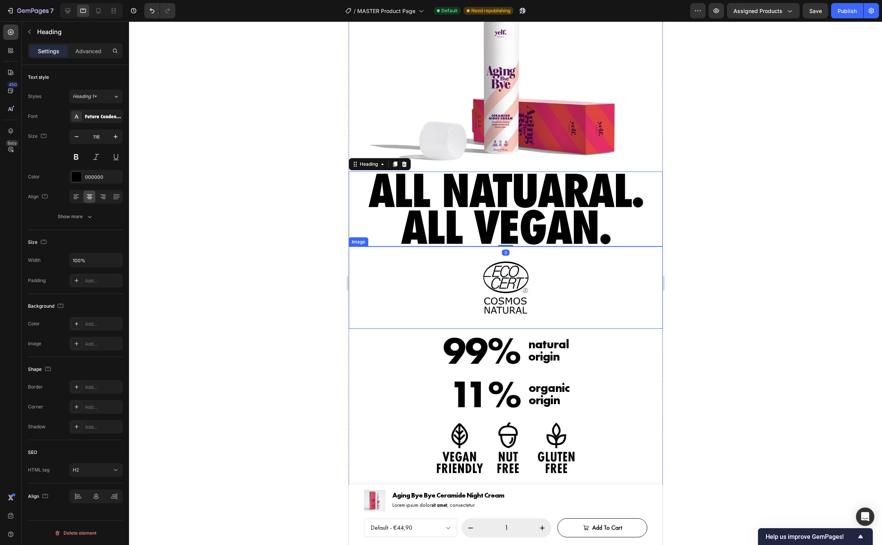
scroll to position [921, 0]
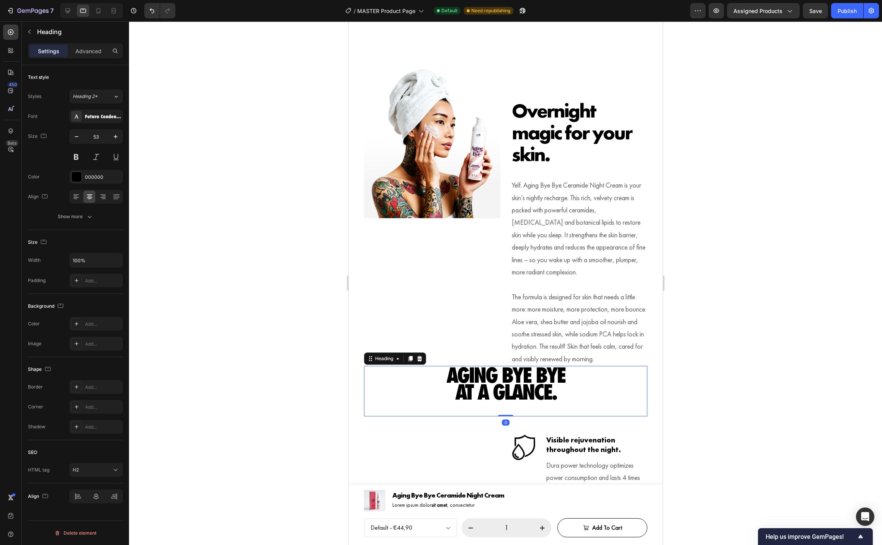
click at [465, 386] on h2 "Aging Bye Bye at a glance." at bounding box center [505, 383] width 283 height 35
click at [96, 139] on input "53" at bounding box center [95, 137] width 25 height 14
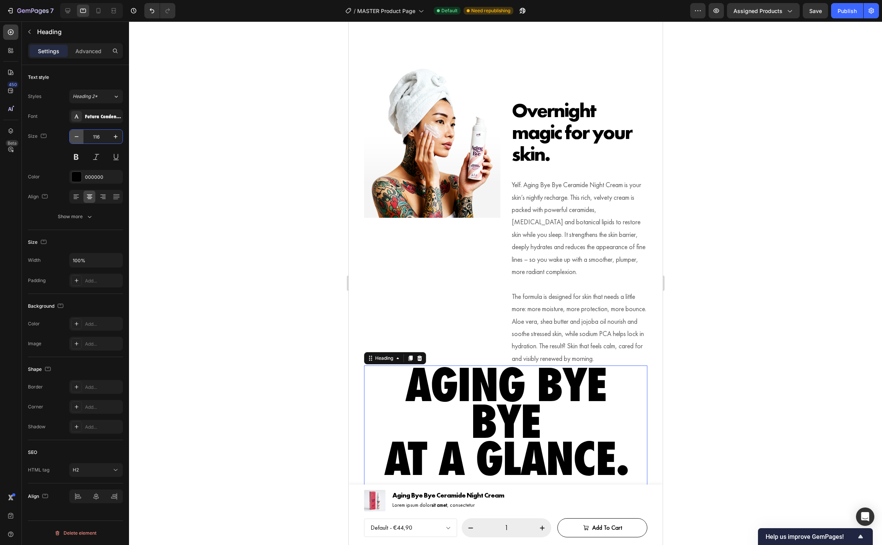
click at [77, 139] on icon "button" at bounding box center [77, 137] width 8 height 8
type input "115"
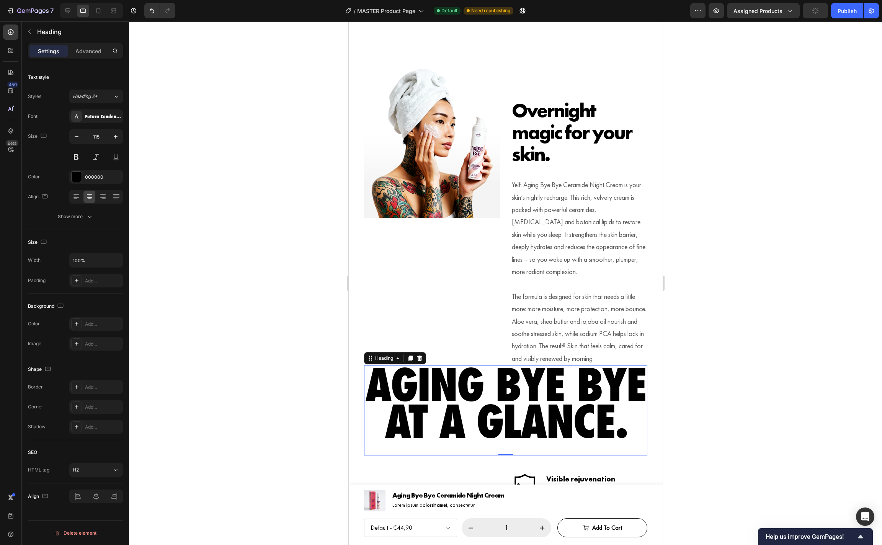
click at [385, 426] on h2 "Aging Bye Bye at a glance." at bounding box center [505, 403] width 283 height 75
click at [338, 434] on div at bounding box center [505, 283] width 753 height 524
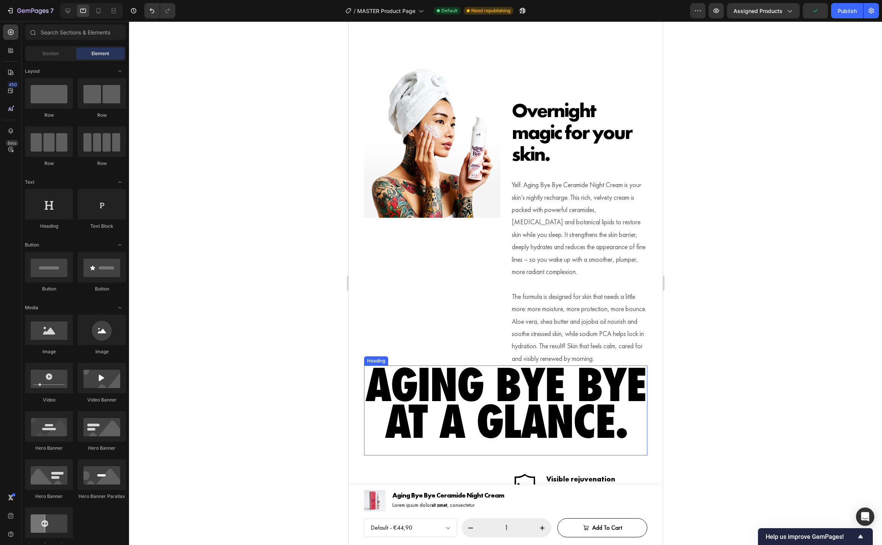
click at [413, 426] on p "Aging Bye Bye at a glance." at bounding box center [506, 402] width 282 height 73
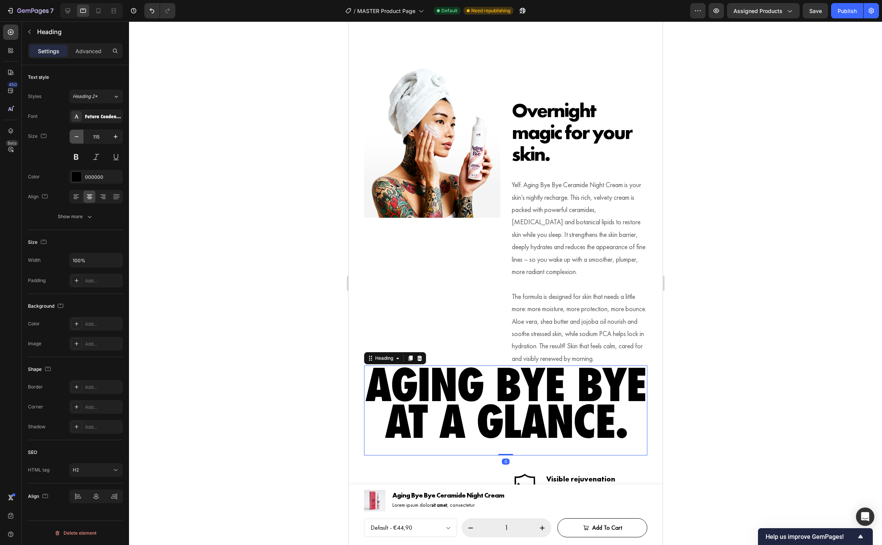
click at [77, 139] on icon "button" at bounding box center [77, 137] width 8 height 8
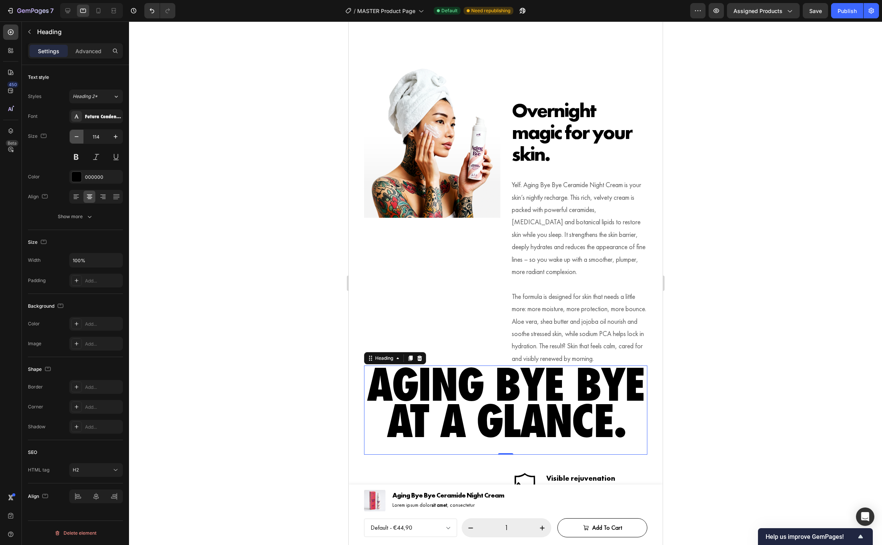
click at [77, 139] on icon "button" at bounding box center [77, 137] width 8 height 8
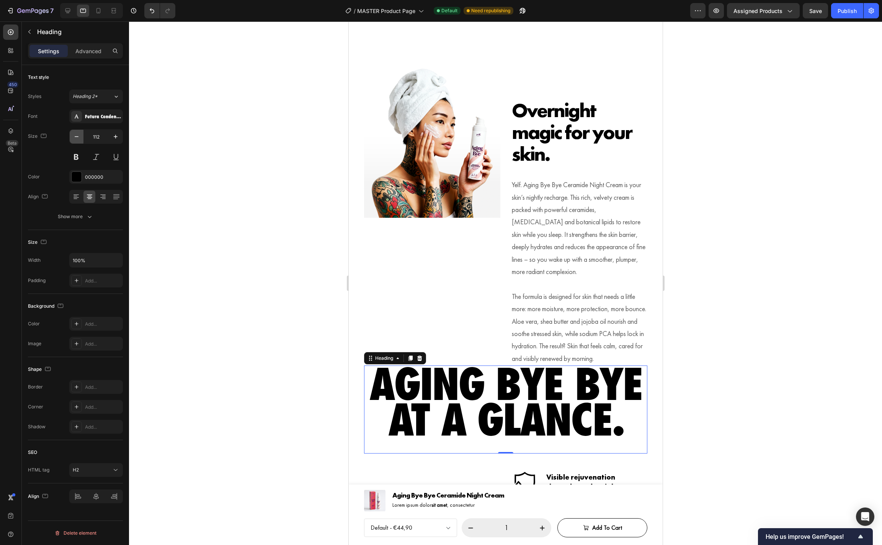
click at [77, 139] on icon "button" at bounding box center [77, 137] width 8 height 8
type input "110"
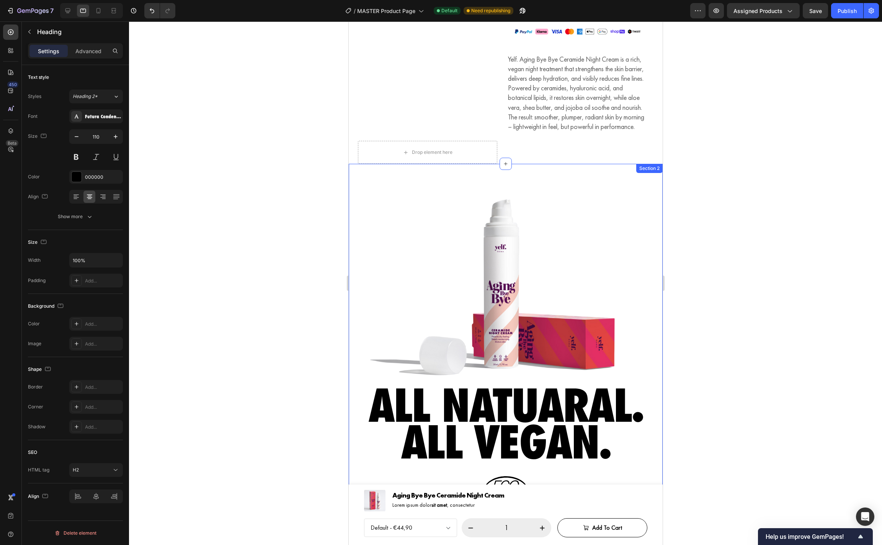
scroll to position [215, 0]
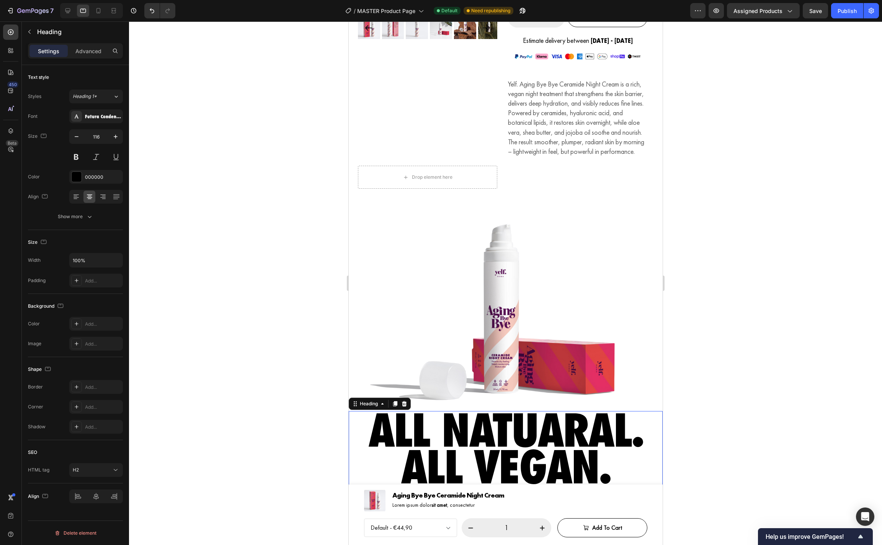
click at [494, 456] on h2 "All natuaral. All vegan." at bounding box center [505, 448] width 283 height 75
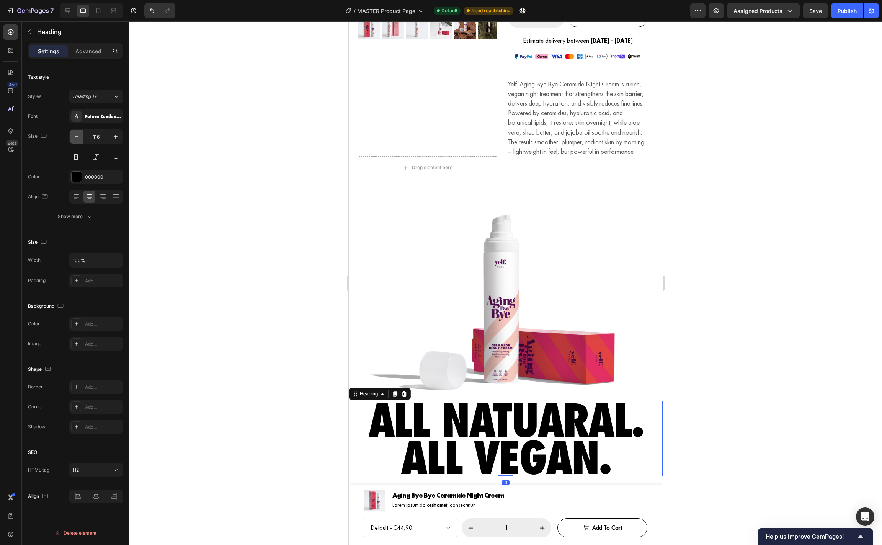
click at [77, 139] on icon "button" at bounding box center [77, 137] width 8 height 8
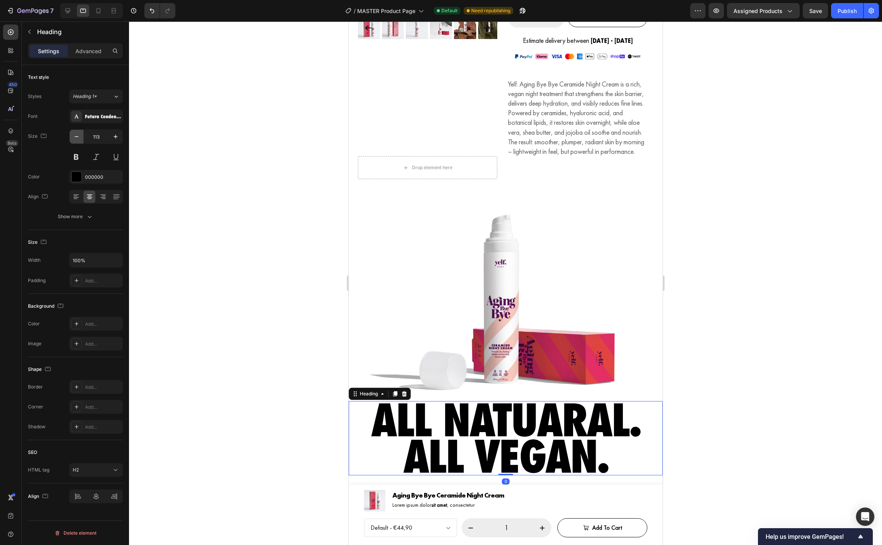
click at [77, 139] on icon "button" at bounding box center [77, 137] width 8 height 8
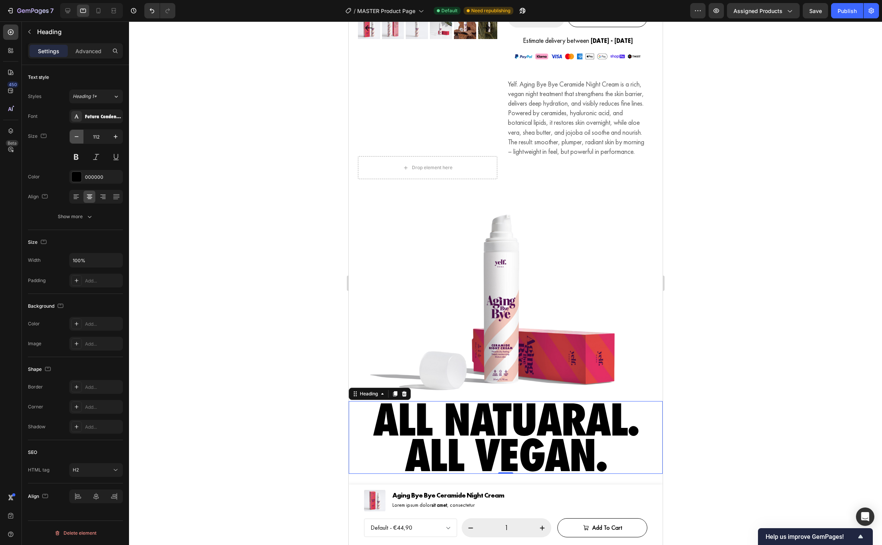
click at [77, 139] on icon "button" at bounding box center [77, 137] width 8 height 8
type input "110"
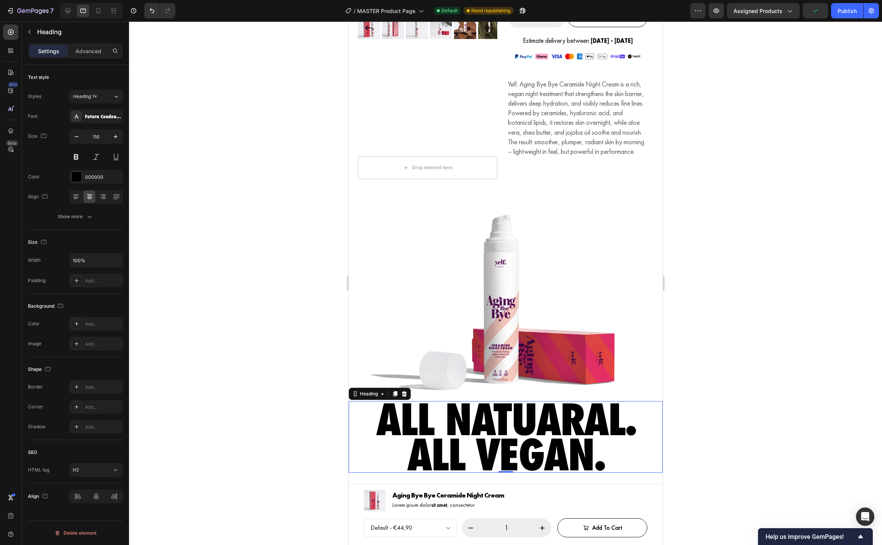
click at [245, 318] on div at bounding box center [505, 283] width 753 height 524
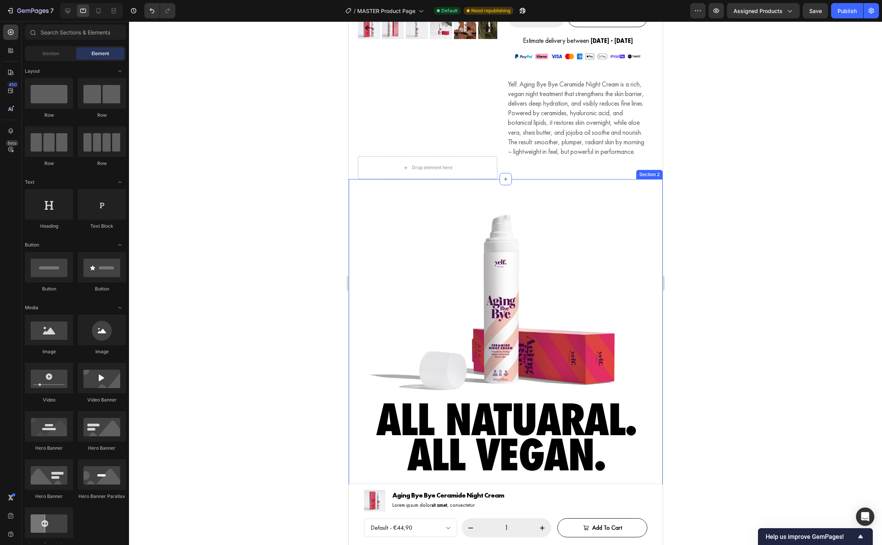
click at [539, 208] on div "Image All natuaral. All vegan. Heading Image 99% Text Block natural origin Text…" at bounding box center [505, 469] width 314 height 581
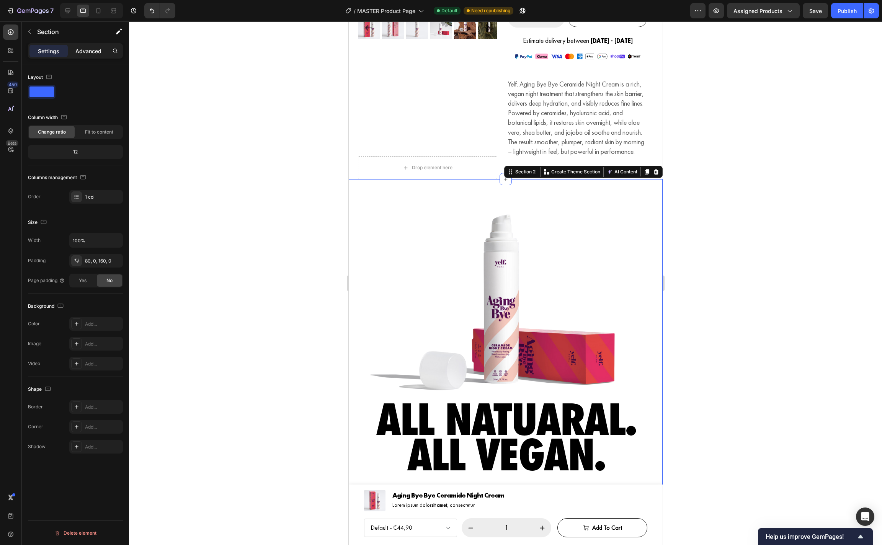
click at [86, 49] on p "Advanced" at bounding box center [88, 51] width 26 height 8
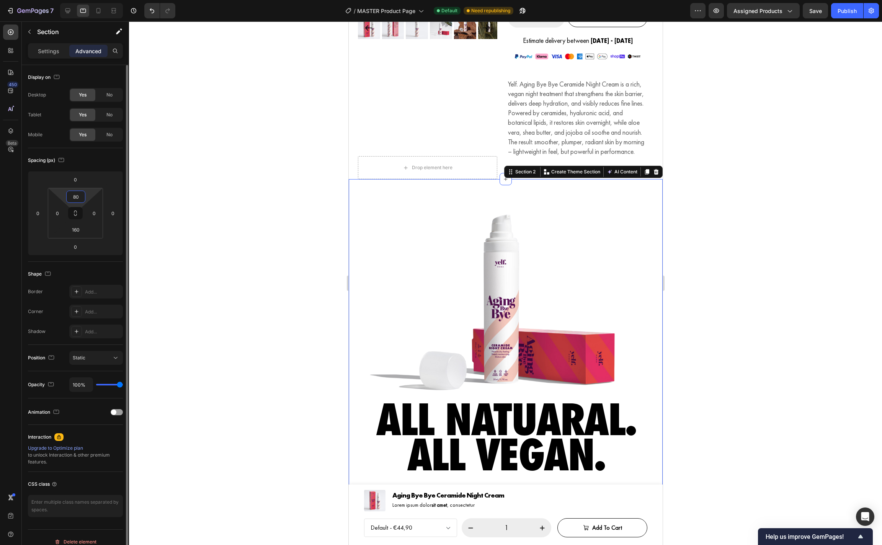
click at [75, 197] on input "80" at bounding box center [75, 196] width 15 height 11
type input "40"
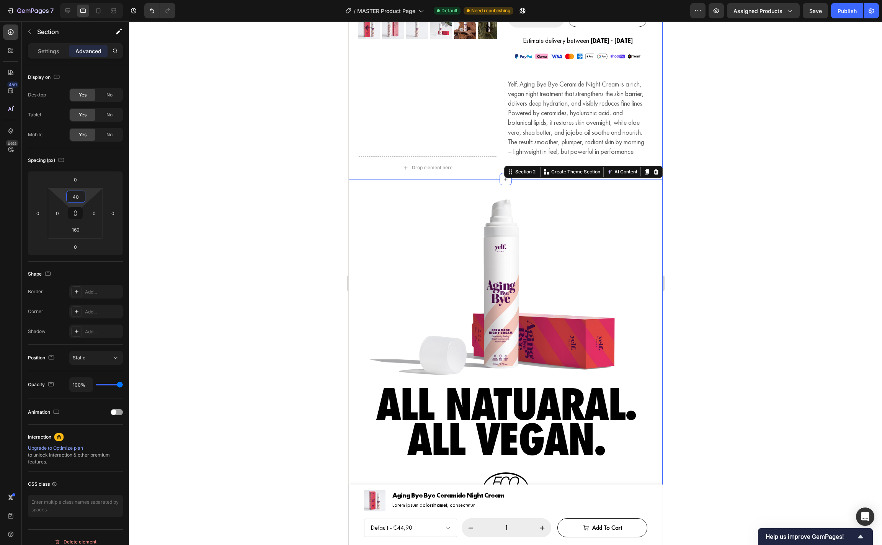
click at [655, 159] on div "Product Images Aging Bye Bye Ceramide Night Cream Product Title Icon Icon Icon …" at bounding box center [505, 0] width 314 height 357
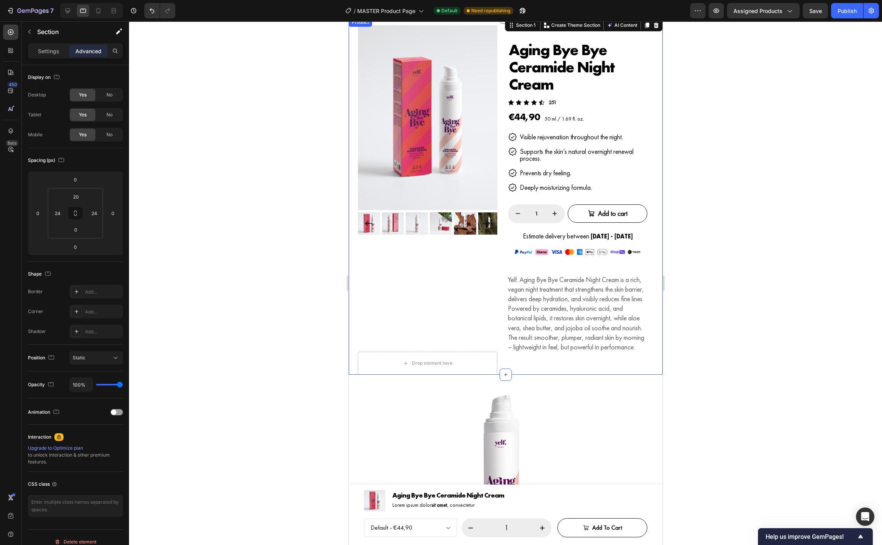
scroll to position [0, 0]
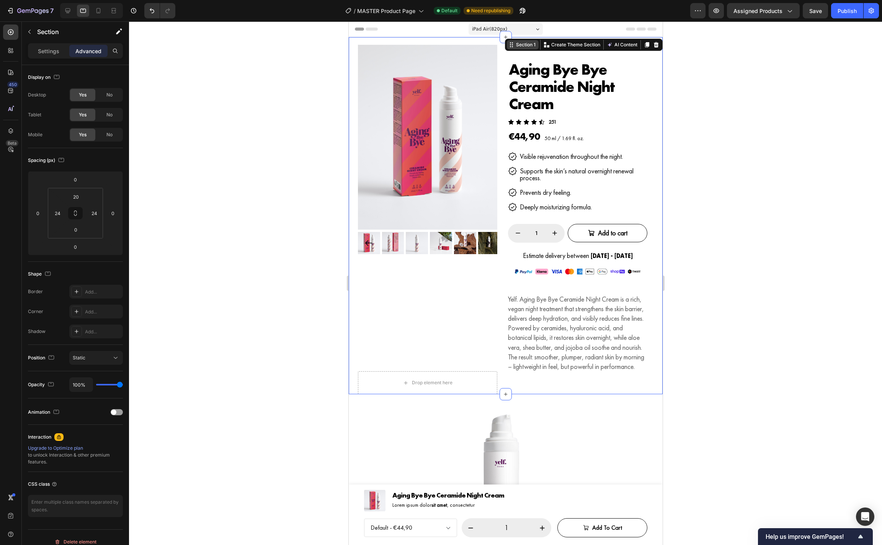
click at [528, 45] on div "Section 1" at bounding box center [525, 44] width 23 height 7
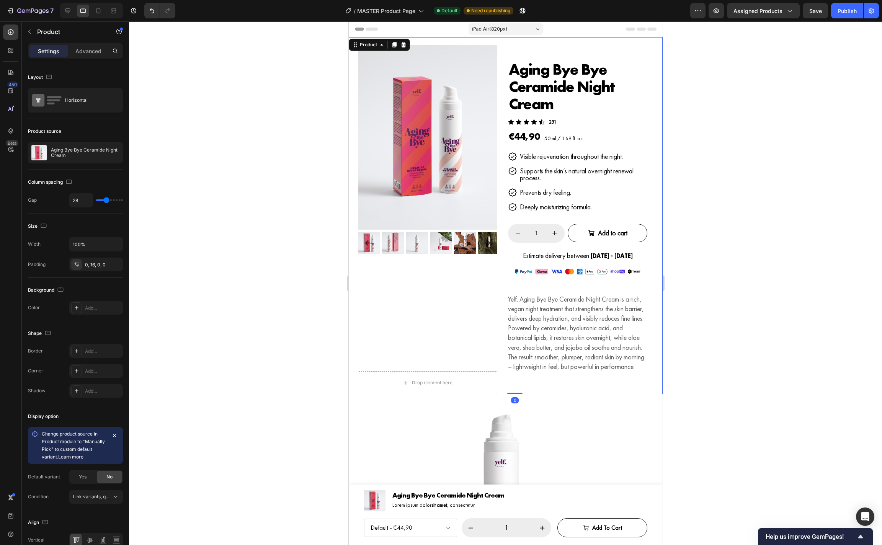
click at [495, 333] on div "Product Images" at bounding box center [427, 208] width 139 height 327
click at [78, 50] on p "Advanced" at bounding box center [88, 51] width 26 height 8
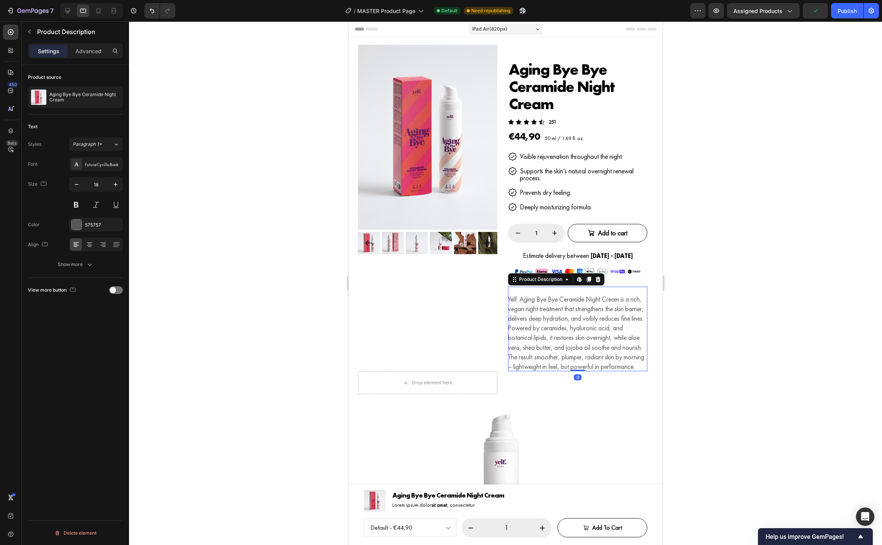
click at [576, 372] on div "Yelf. Aging Bye Bye Ceramide Night Cream is a rich, vegan night treatment that …" at bounding box center [577, 332] width 139 height 77
click at [82, 44] on div "Settings Advanced" at bounding box center [75, 50] width 95 height 15
click at [85, 53] on p "Advanced" at bounding box center [88, 51] width 26 height 8
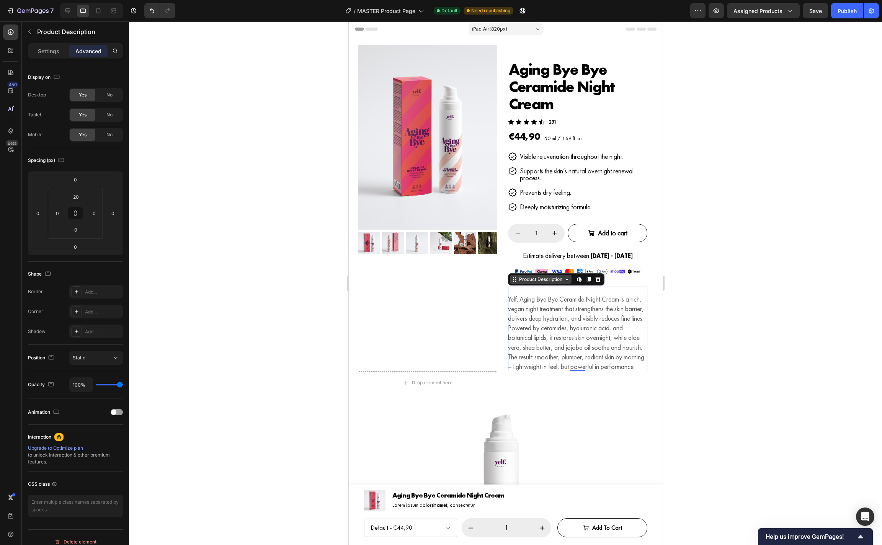
click at [532, 280] on div "Product Description" at bounding box center [540, 279] width 46 height 7
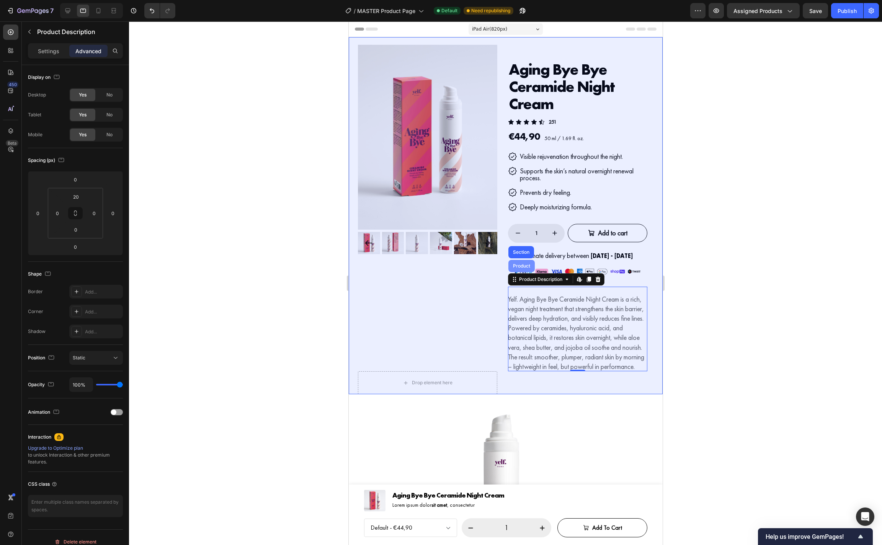
click at [523, 267] on div "Product" at bounding box center [521, 266] width 20 height 5
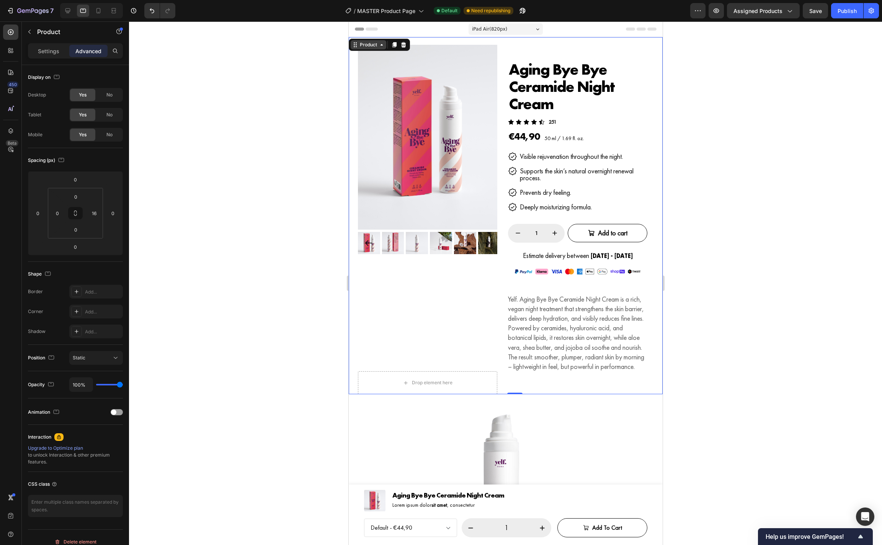
click at [379, 41] on div "Product" at bounding box center [368, 44] width 36 height 9
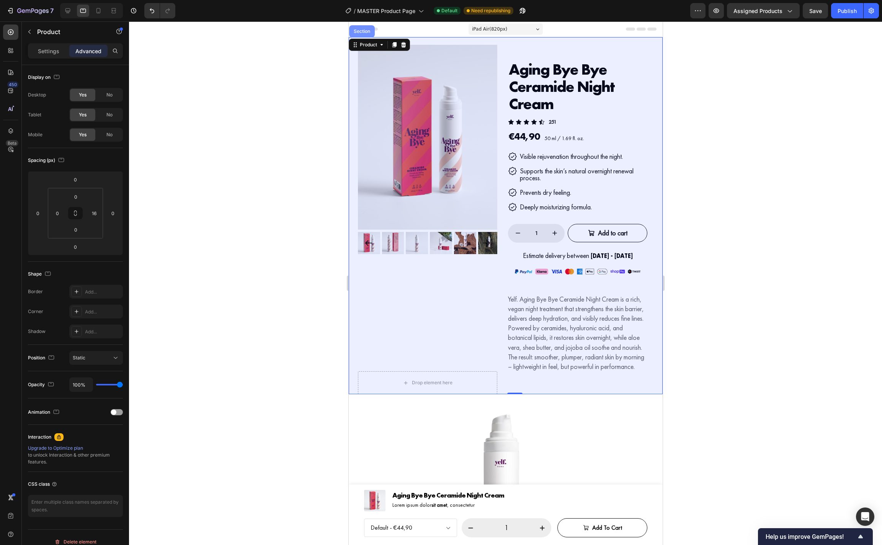
click at [368, 31] on div "Section" at bounding box center [362, 31] width 20 height 5
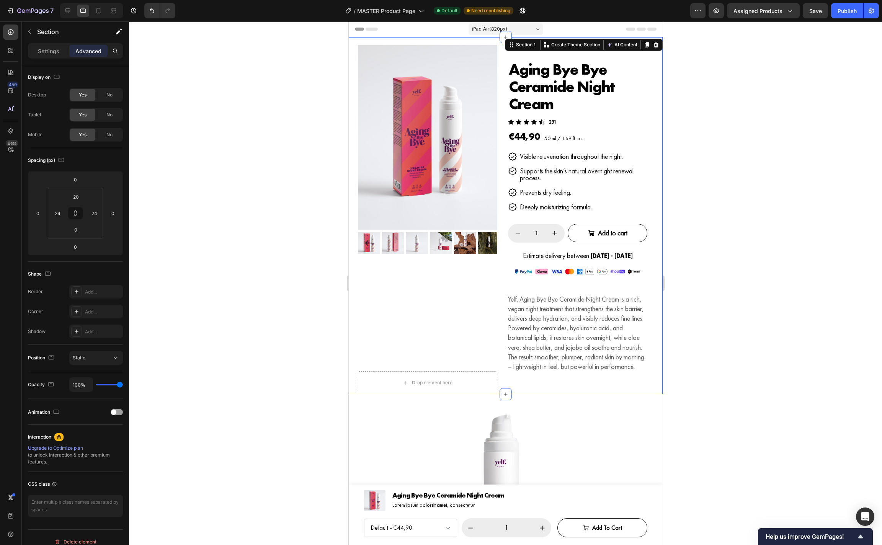
click at [691, 377] on div at bounding box center [505, 283] width 753 height 524
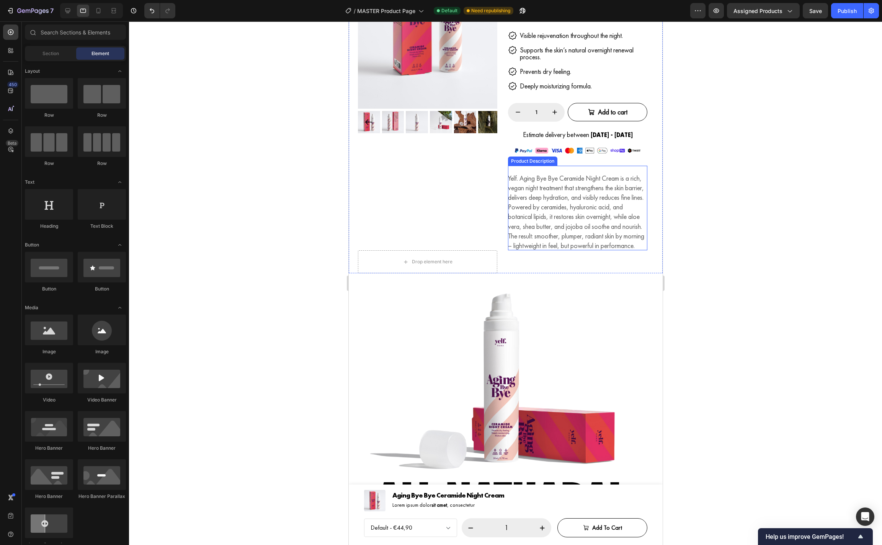
scroll to position [265, 0]
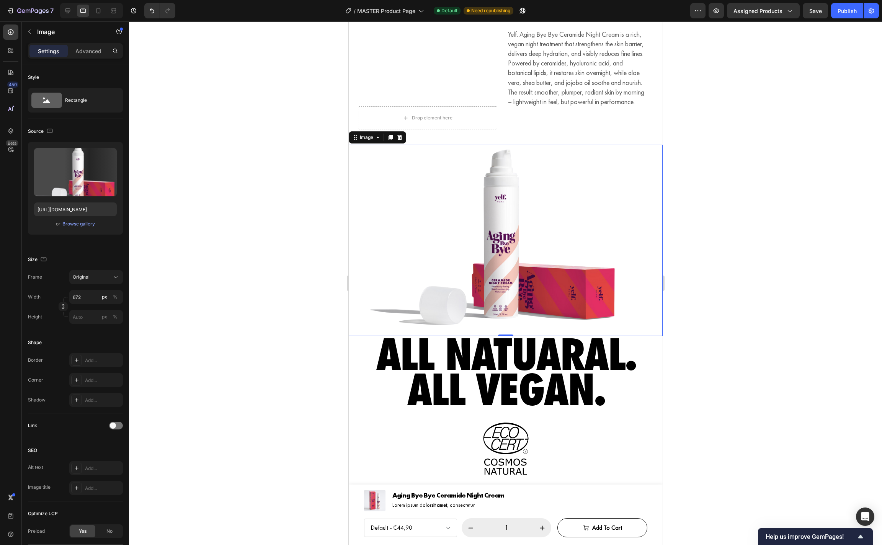
click at [393, 327] on img at bounding box center [492, 238] width 257 height 187
click at [94, 51] on p "Advanced" at bounding box center [88, 51] width 26 height 8
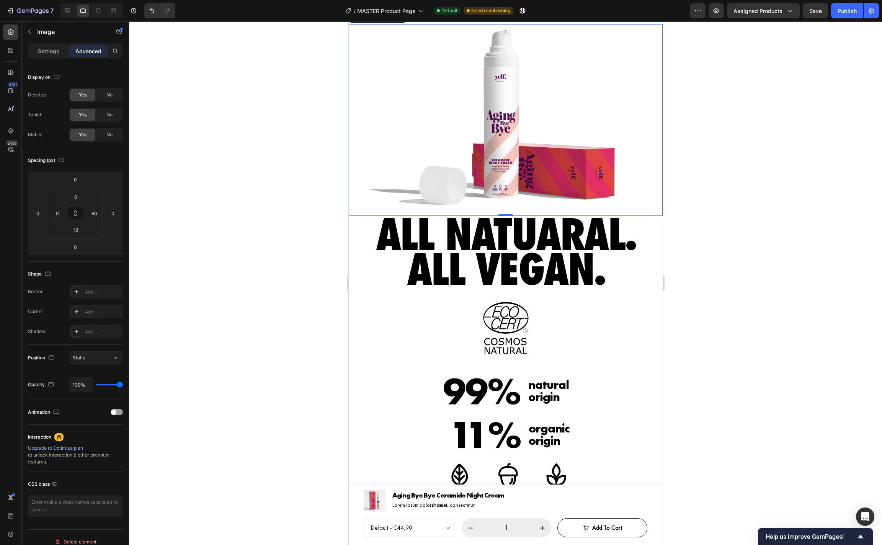
scroll to position [397, 0]
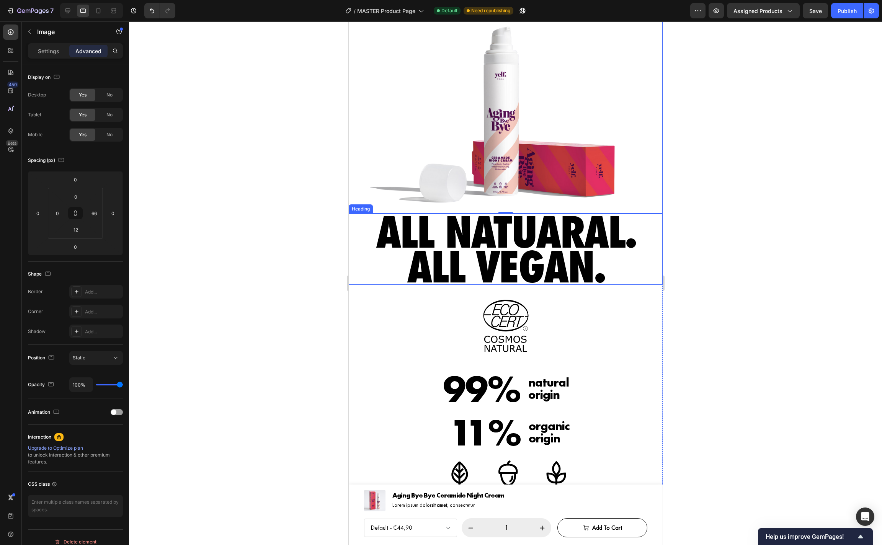
click at [361, 258] on div "All natuaral. All vegan. Heading" at bounding box center [505, 250] width 314 height 72
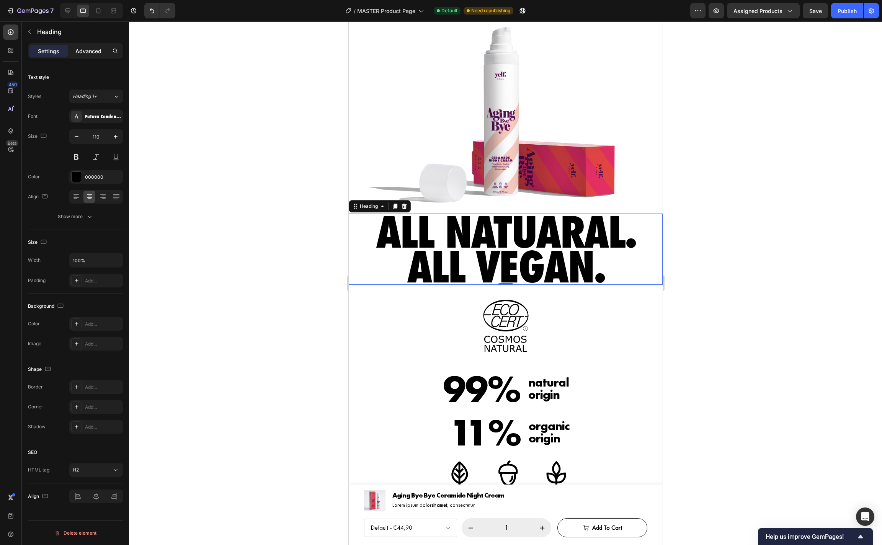
click at [94, 49] on p "Advanced" at bounding box center [88, 51] width 26 height 8
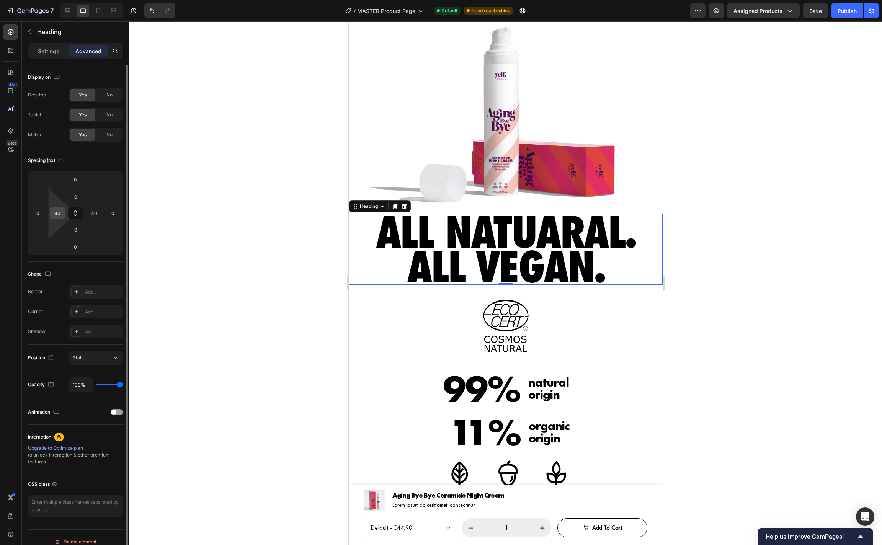
click at [57, 216] on input "40" at bounding box center [57, 213] width 11 height 11
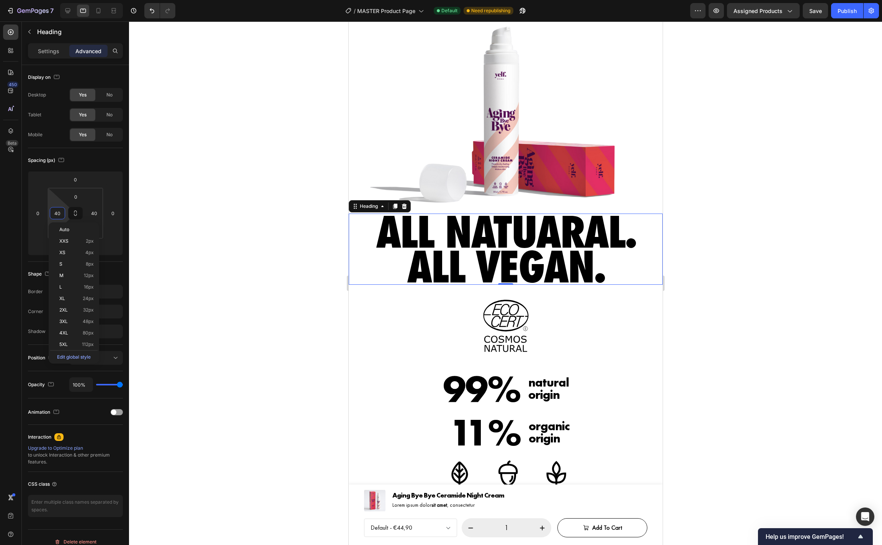
click at [251, 224] on div at bounding box center [505, 283] width 753 height 524
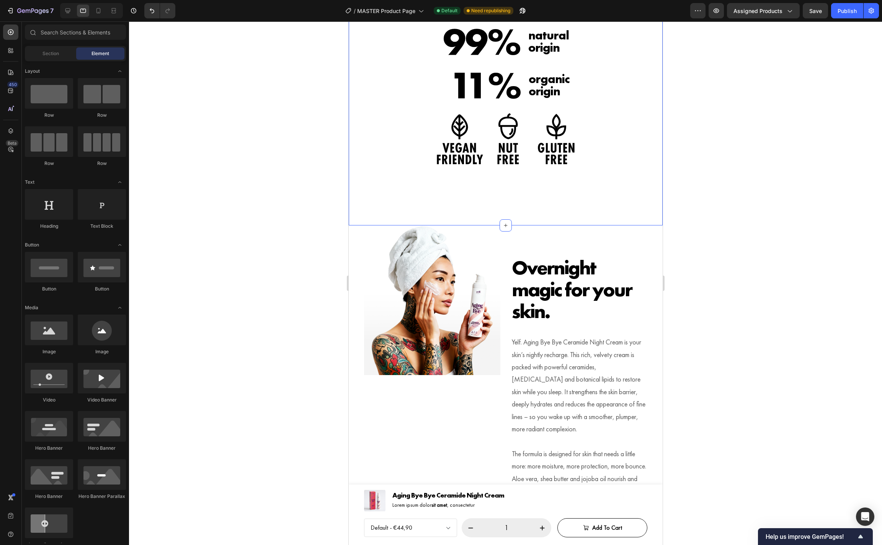
scroll to position [745, 0]
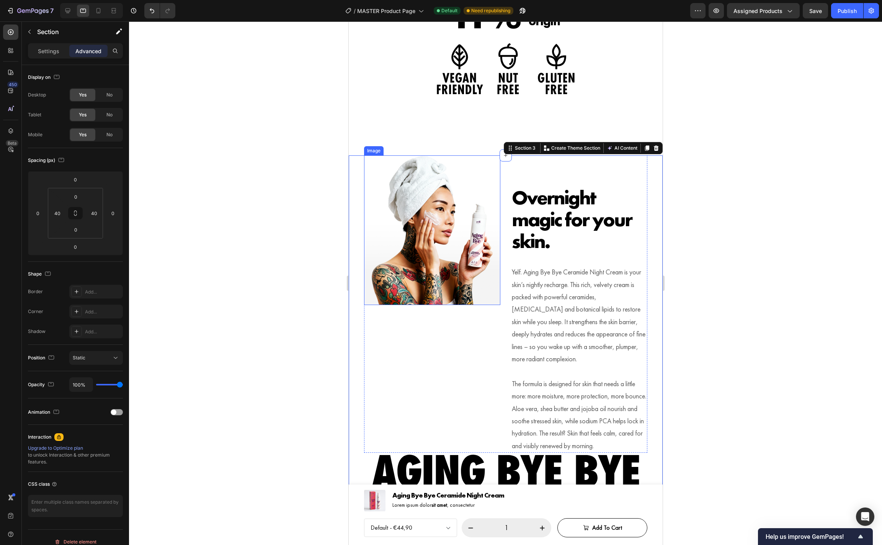
scroll to position [817, 0]
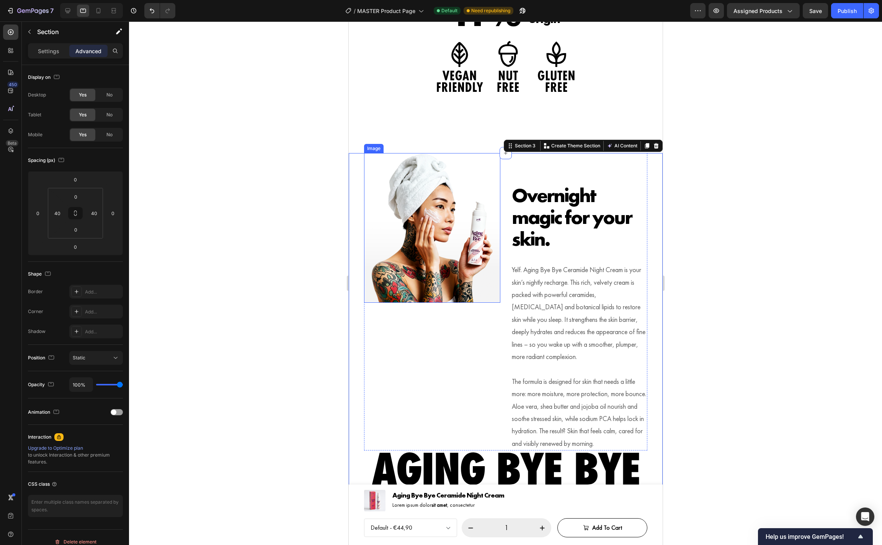
click at [466, 294] on img at bounding box center [432, 228] width 136 height 150
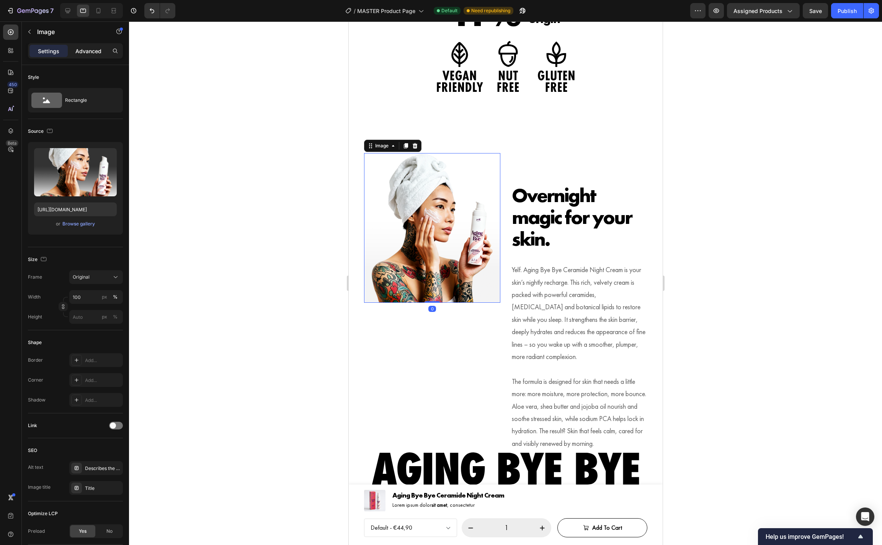
click at [87, 56] on div "Advanced" at bounding box center [88, 51] width 38 height 12
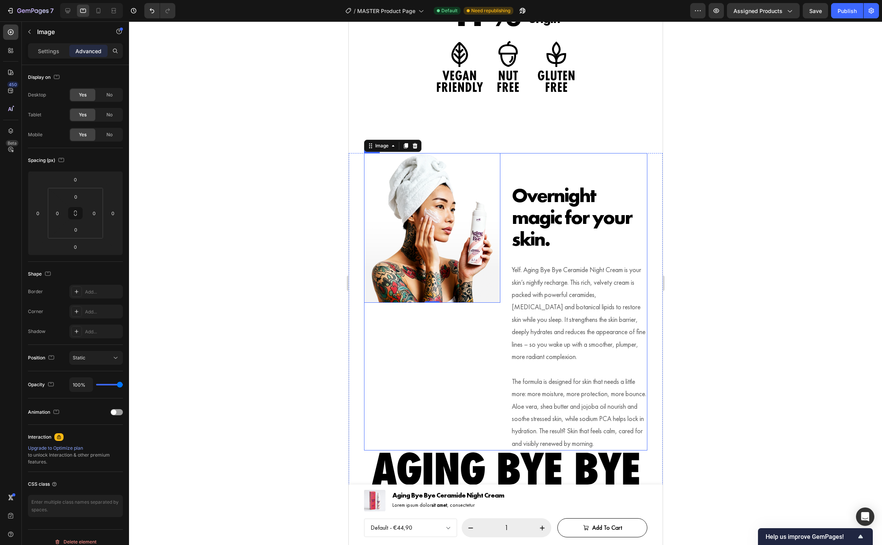
click at [500, 341] on div "Overnight magic for your skin. Heading Yelf. Aging Bye Bye Ceramide Night Cream…" at bounding box center [505, 302] width 283 height 298
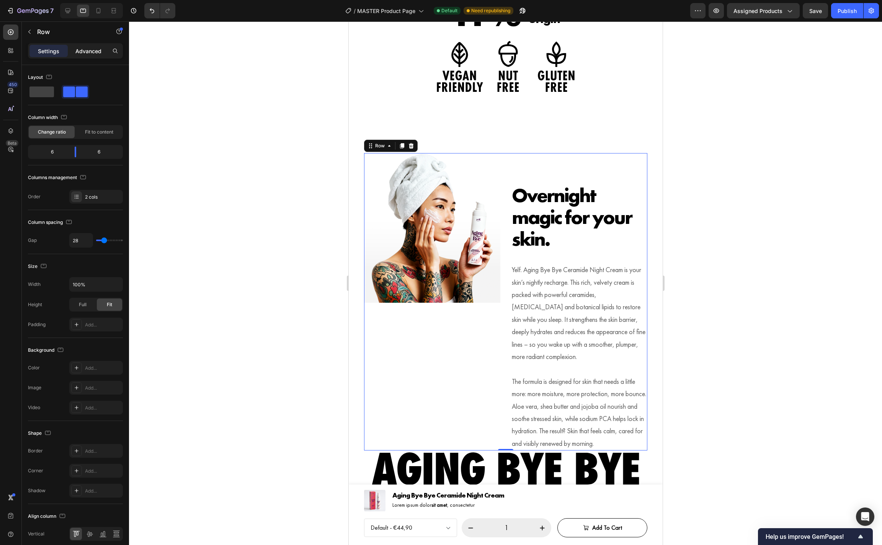
click at [77, 45] on div "Advanced" at bounding box center [88, 51] width 38 height 12
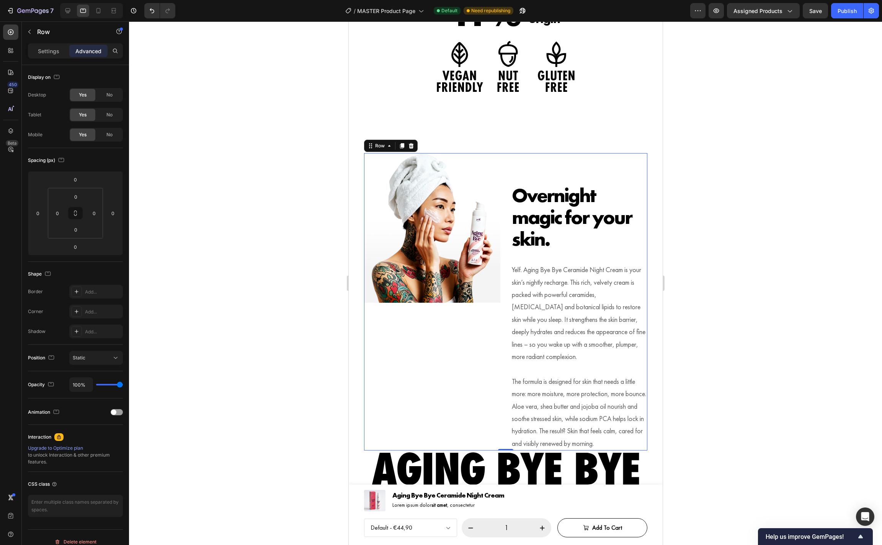
click at [80, 47] on p "Advanced" at bounding box center [88, 51] width 26 height 8
click at [387, 144] on icon at bounding box center [389, 146] width 6 height 6
click at [616, 279] on p "Yelf. Aging Bye Bye Ceramide Night Cream is your skin’s nightly recharge. This …" at bounding box center [579, 313] width 135 height 99
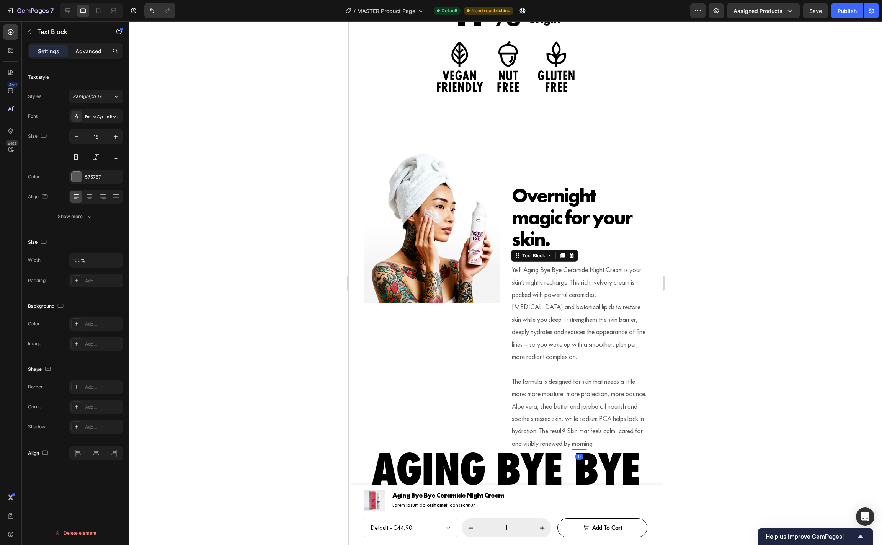
click at [96, 49] on p "Advanced" at bounding box center [88, 51] width 26 height 8
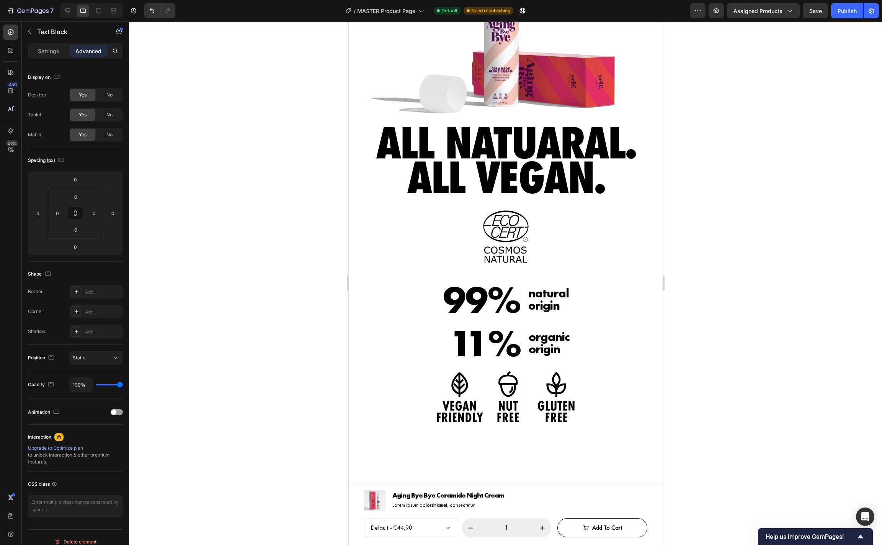
scroll to position [0, 0]
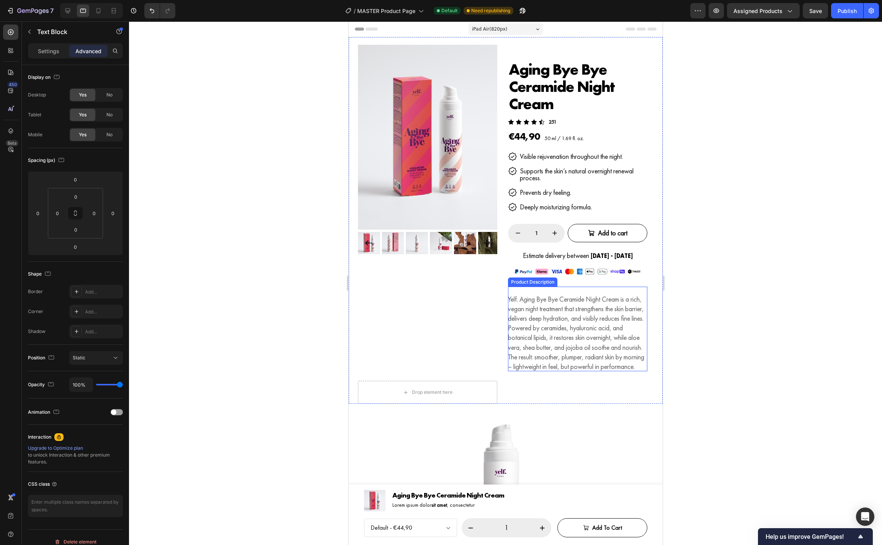
click at [628, 322] on p "Yelf. Aging Bye Bye Ceramide Night Cream is a rich, vegan night treatment that …" at bounding box center [576, 333] width 136 height 76
click at [660, 324] on div "Product Images Aging Bye Bye Ceramide Night Cream Product Title Icon Icon Icon …" at bounding box center [505, 215] width 314 height 357
click at [617, 326] on p "Yelf. Aging Bye Bye Ceramide Night Cream is a rich, vegan night treatment that …" at bounding box center [576, 333] width 136 height 76
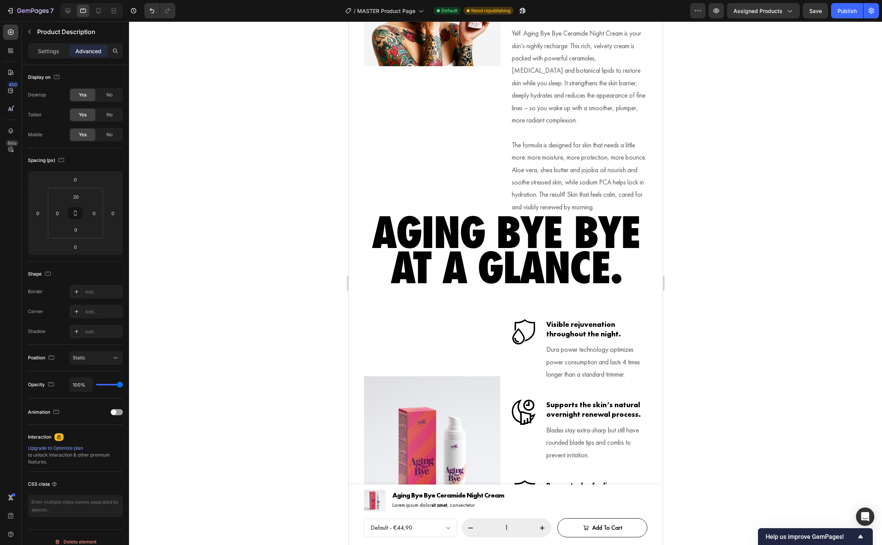
scroll to position [1004, 0]
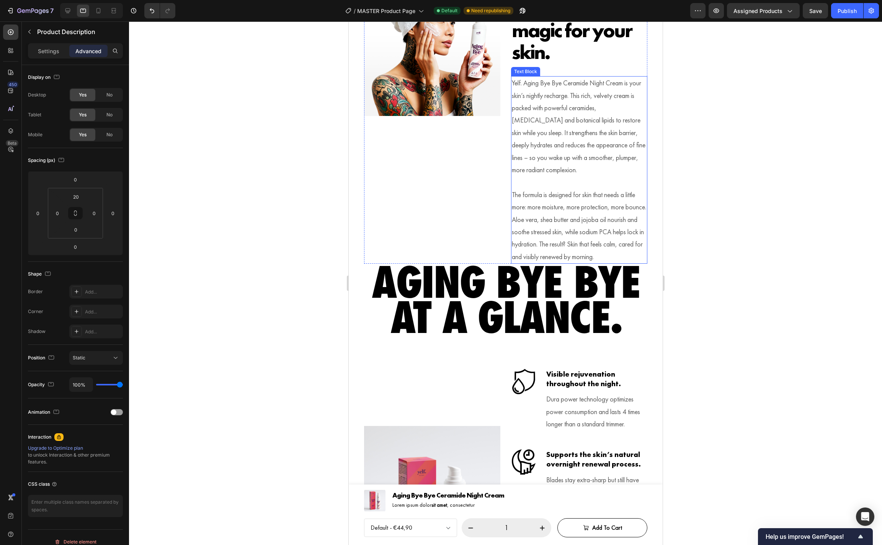
click at [580, 214] on p "The formula is designed for skin that needs a little more: more moisture, more …" at bounding box center [579, 226] width 135 height 74
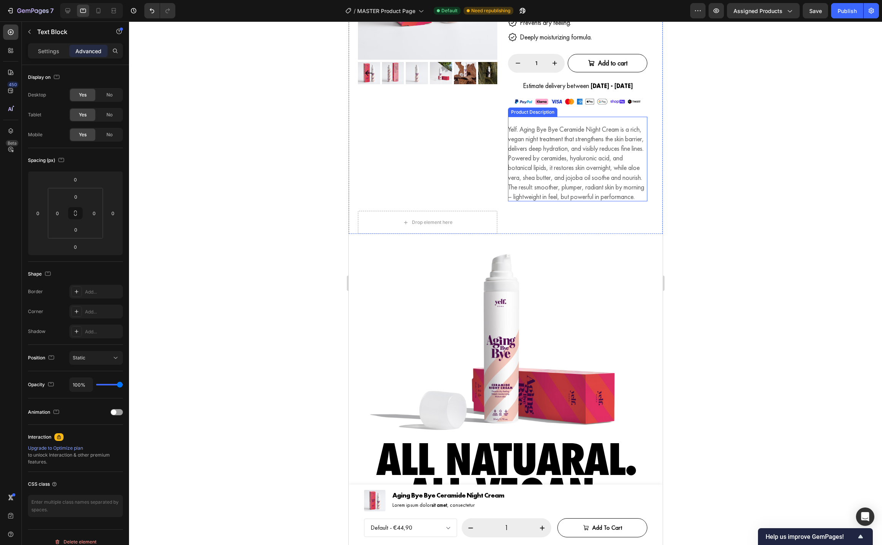
scroll to position [173, 0]
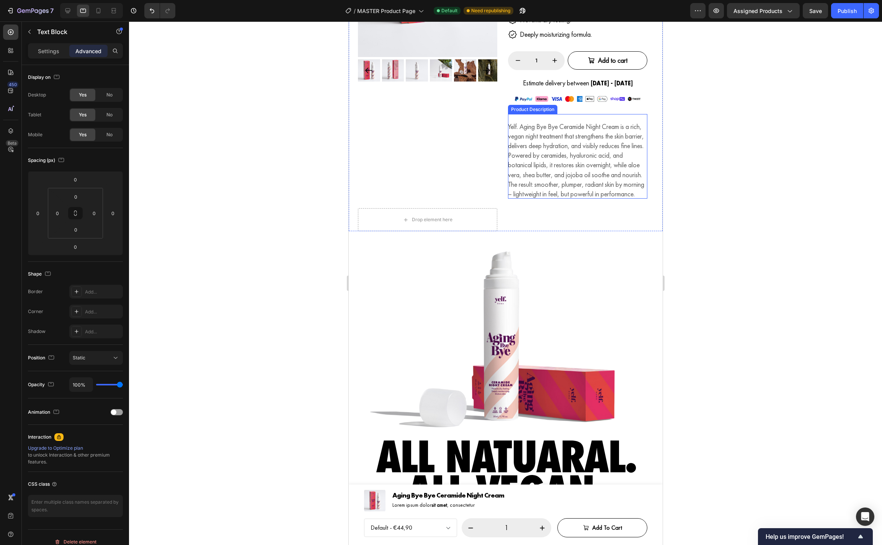
click at [569, 178] on p "Yelf. Aging Bye Bye Ceramide Night Cream is a rich, vegan night treatment that …" at bounding box center [576, 160] width 136 height 76
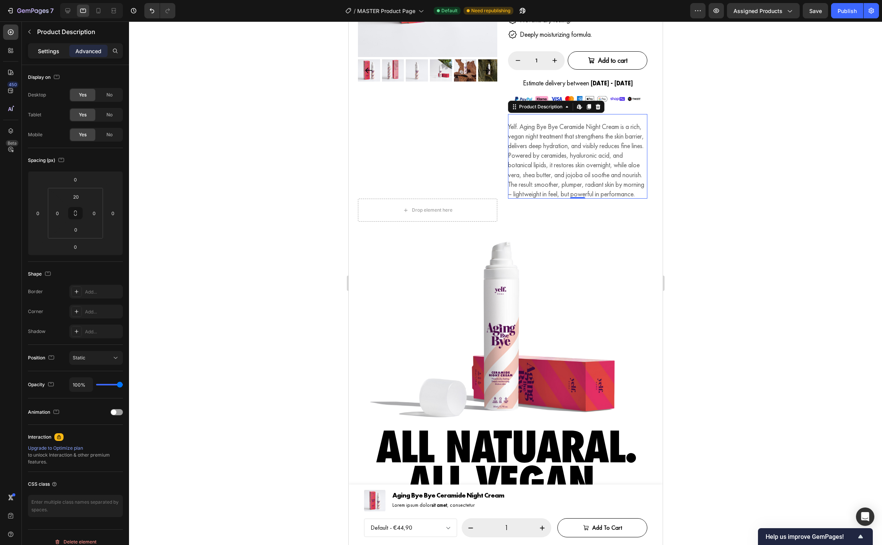
click at [47, 56] on div "Settings" at bounding box center [48, 51] width 38 height 12
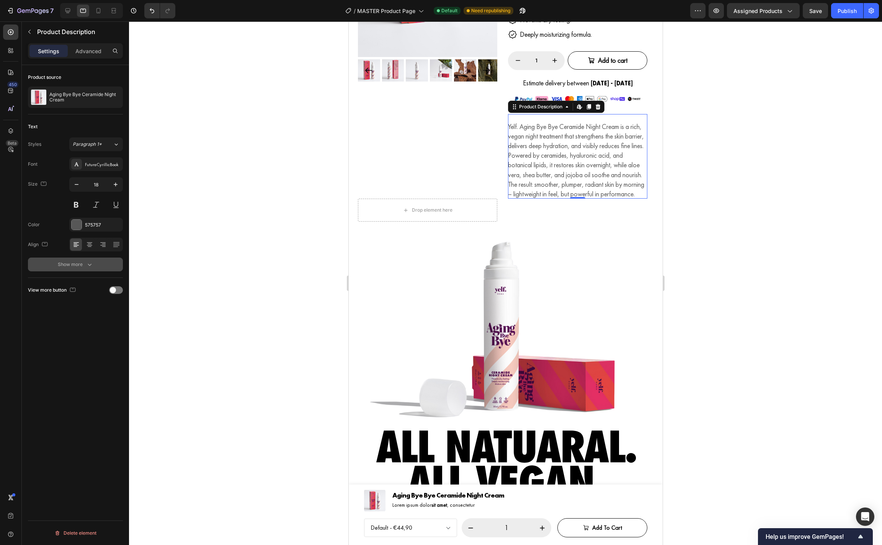
click at [83, 267] on div "Show more" at bounding box center [76, 265] width 36 height 8
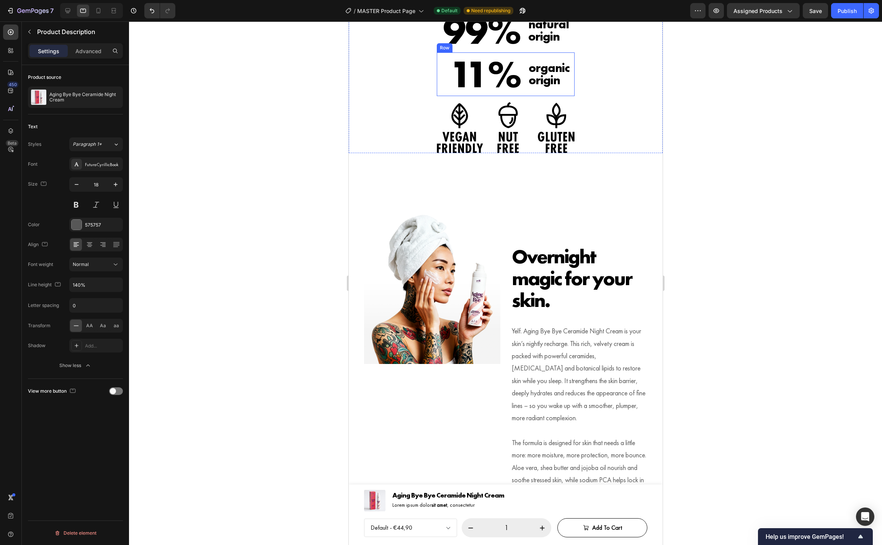
scroll to position [897, 0]
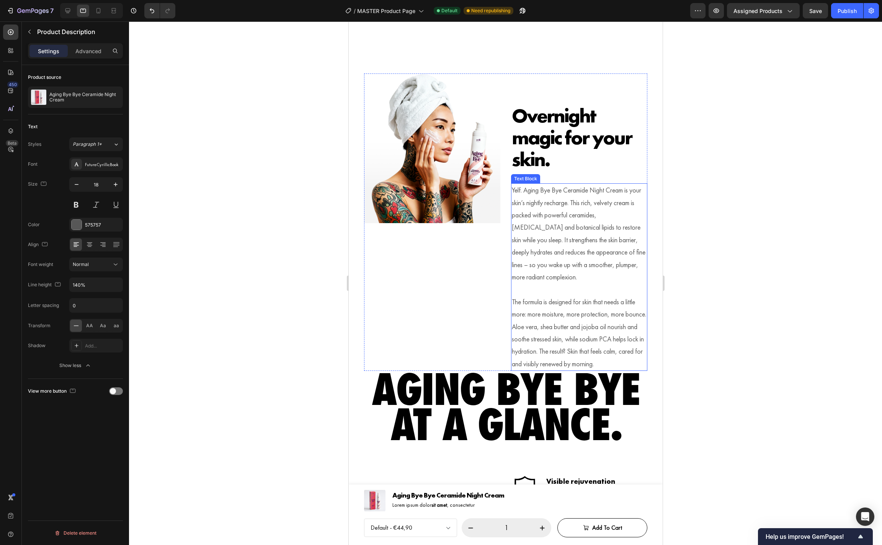
click at [560, 290] on p at bounding box center [579, 289] width 135 height 12
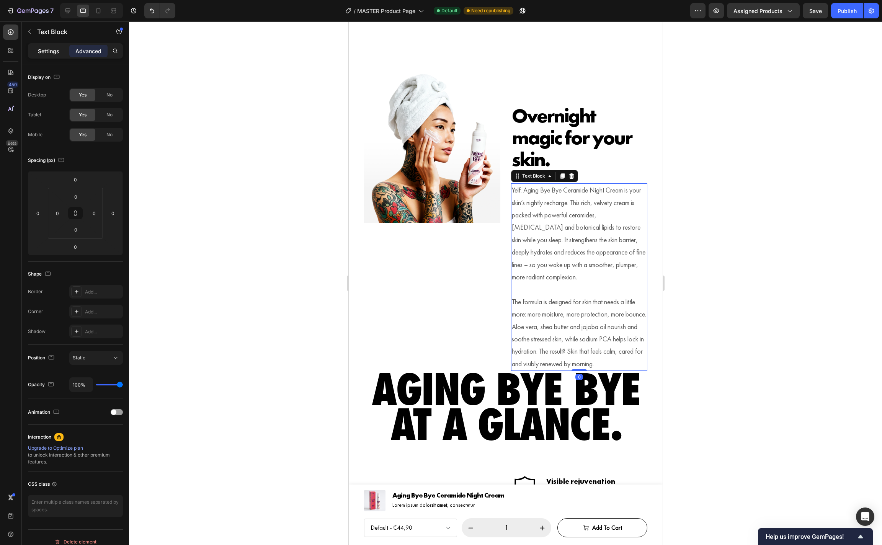
click at [45, 54] on p "Settings" at bounding box center [48, 51] width 21 height 8
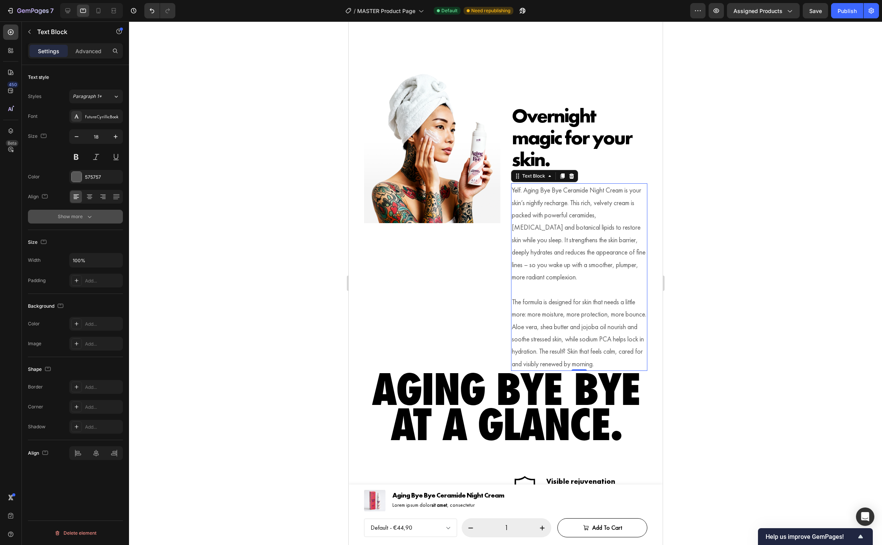
click at [80, 217] on div "Show more" at bounding box center [76, 217] width 36 height 8
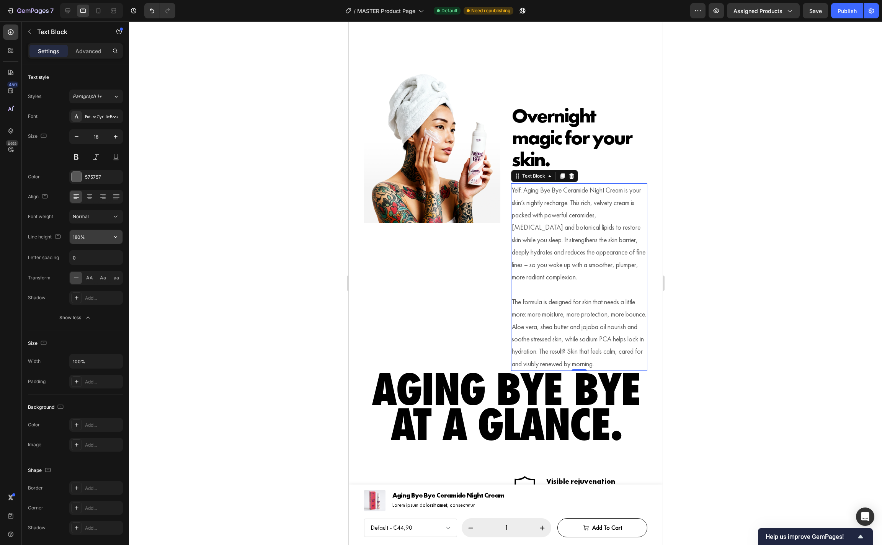
click at [76, 237] on input "180%" at bounding box center [96, 237] width 53 height 14
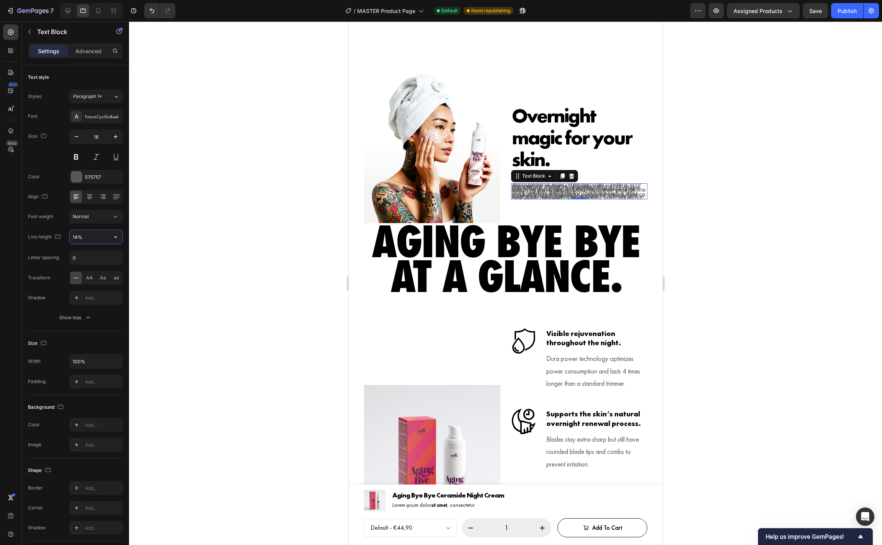
type input "140%"
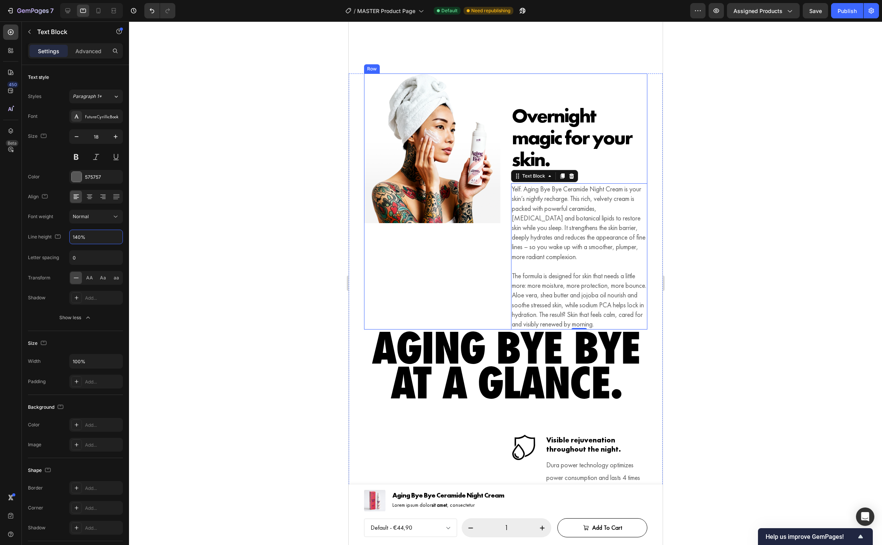
click at [369, 321] on div "Image" at bounding box center [432, 202] width 136 height 257
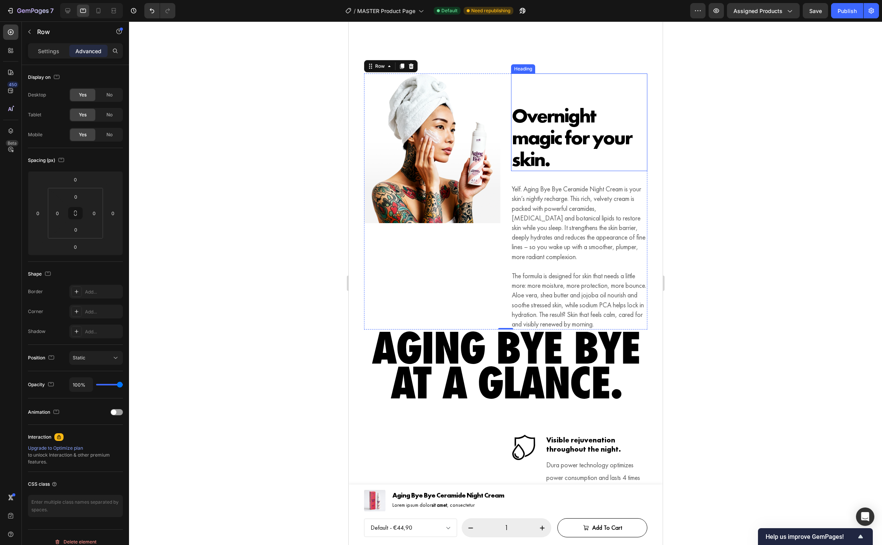
click at [587, 104] on h4 "Overnight magic for your skin." at bounding box center [579, 137] width 136 height 67
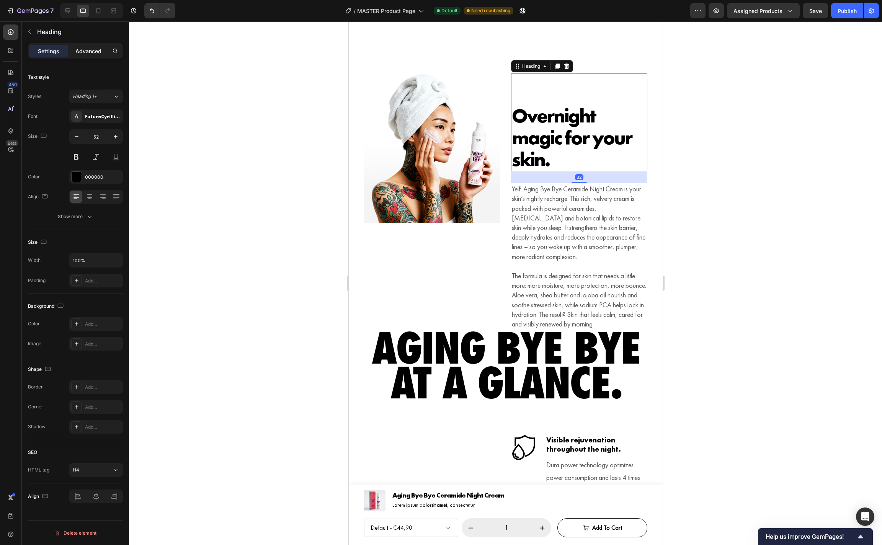
click at [92, 51] on p "Advanced" at bounding box center [88, 51] width 26 height 8
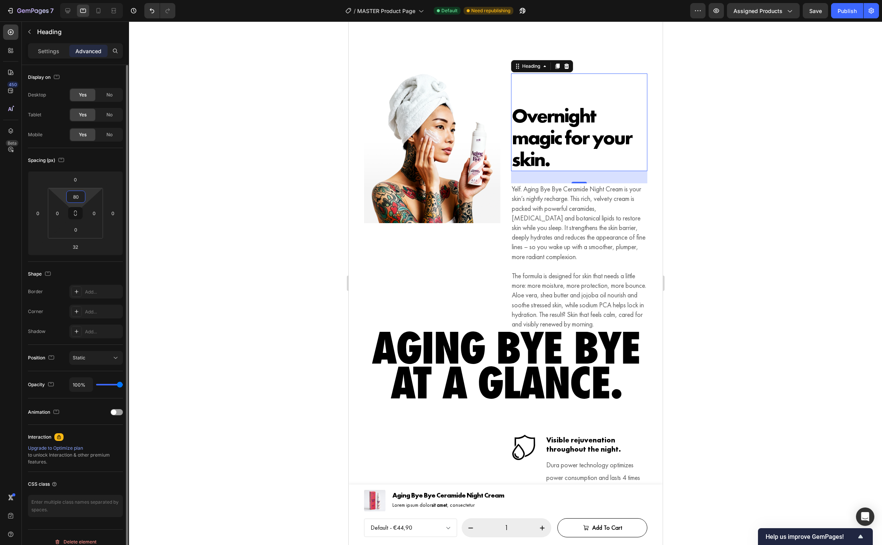
click at [80, 200] on input "80" at bounding box center [75, 196] width 15 height 11
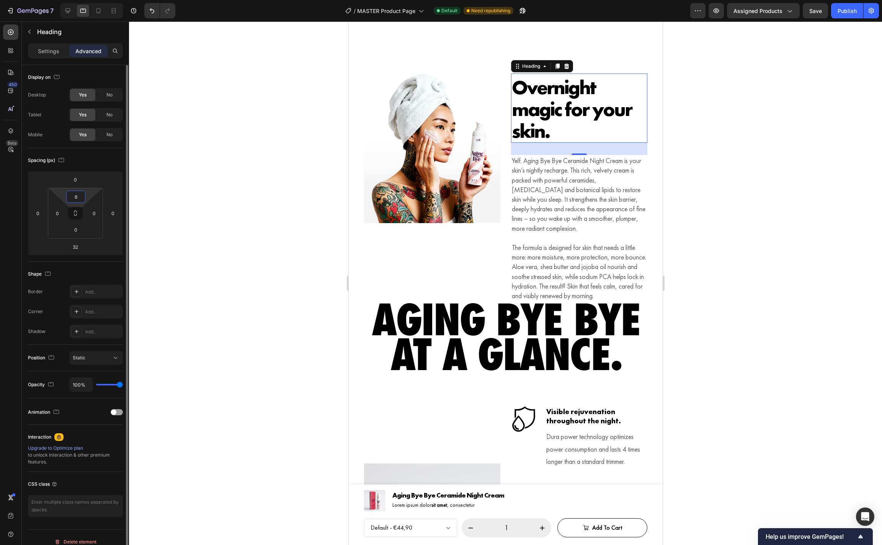
type input "60"
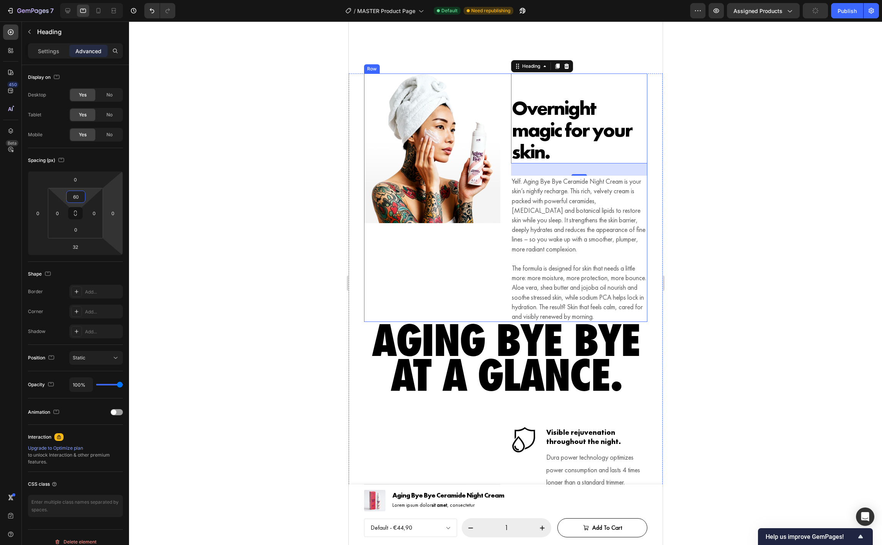
click at [489, 294] on div "Image" at bounding box center [432, 198] width 136 height 249
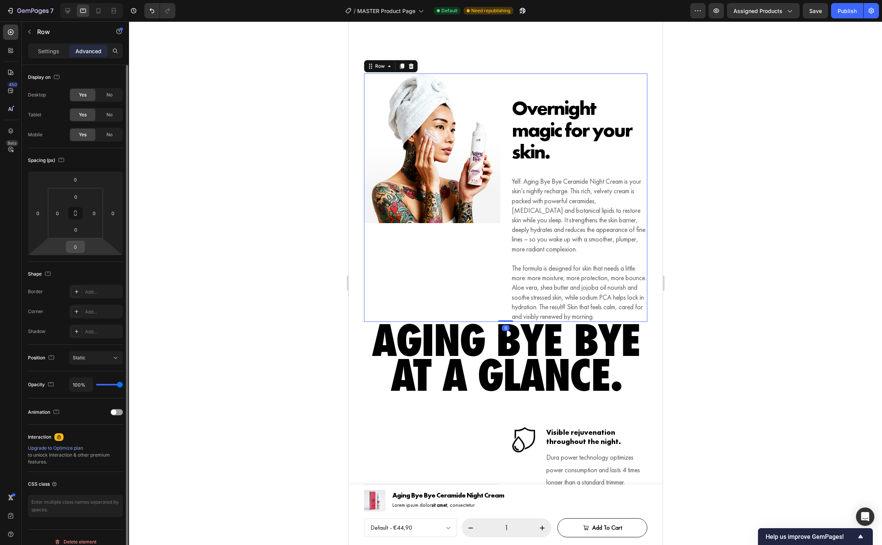
click at [78, 245] on input "0" at bounding box center [75, 246] width 15 height 11
click at [79, 234] on input "0" at bounding box center [75, 229] width 15 height 11
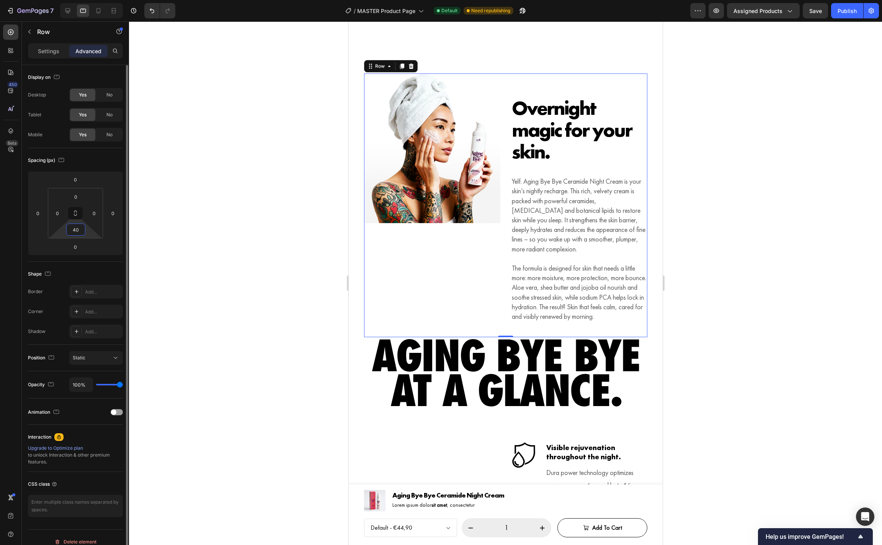
click at [79, 234] on input "40" at bounding box center [75, 229] width 15 height 11
type input "80"
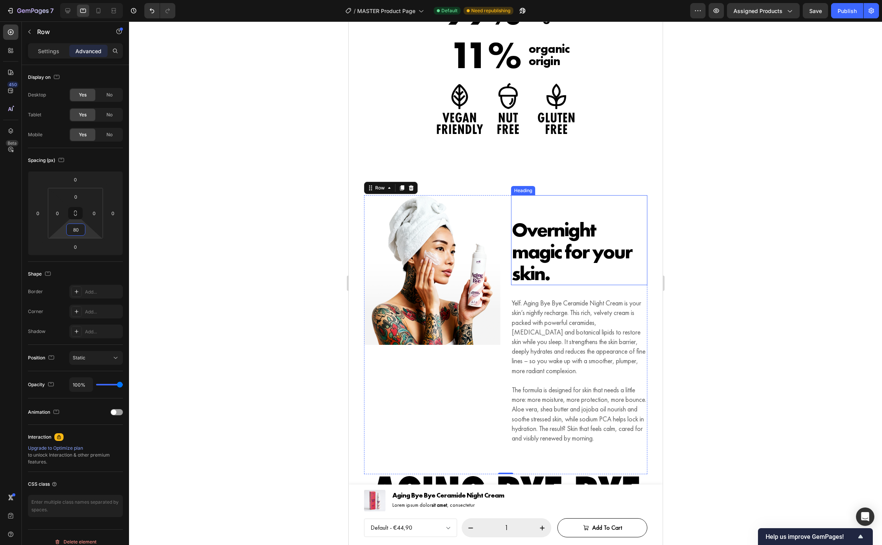
scroll to position [774, 0]
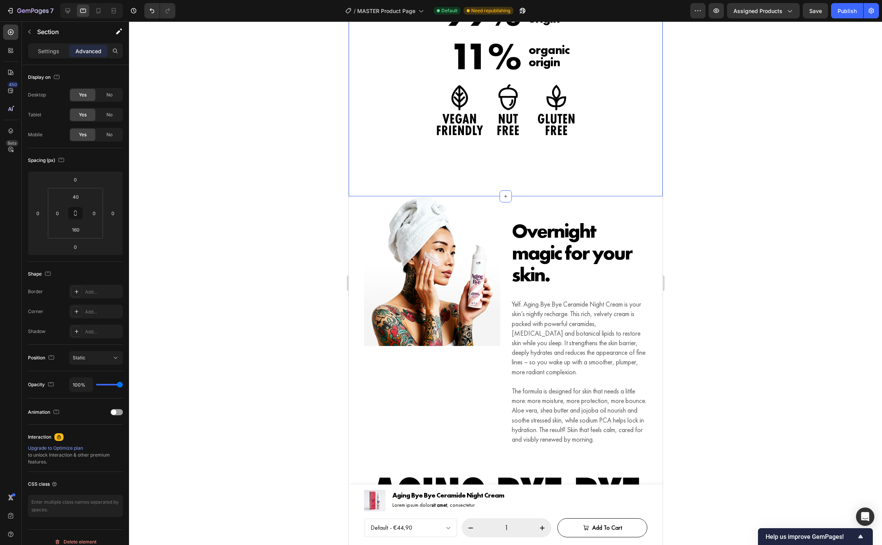
click at [78, 229] on input "160" at bounding box center [75, 229] width 15 height 11
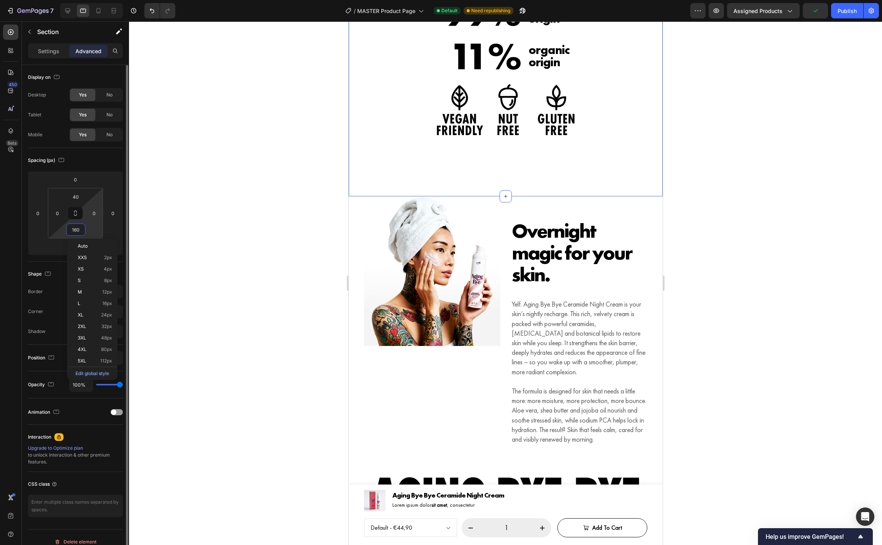
type input "1"
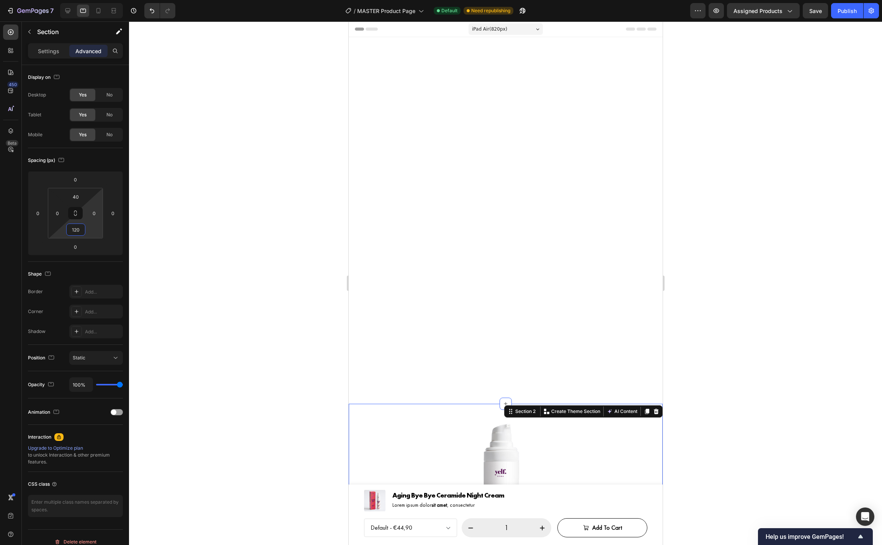
scroll to position [774, 0]
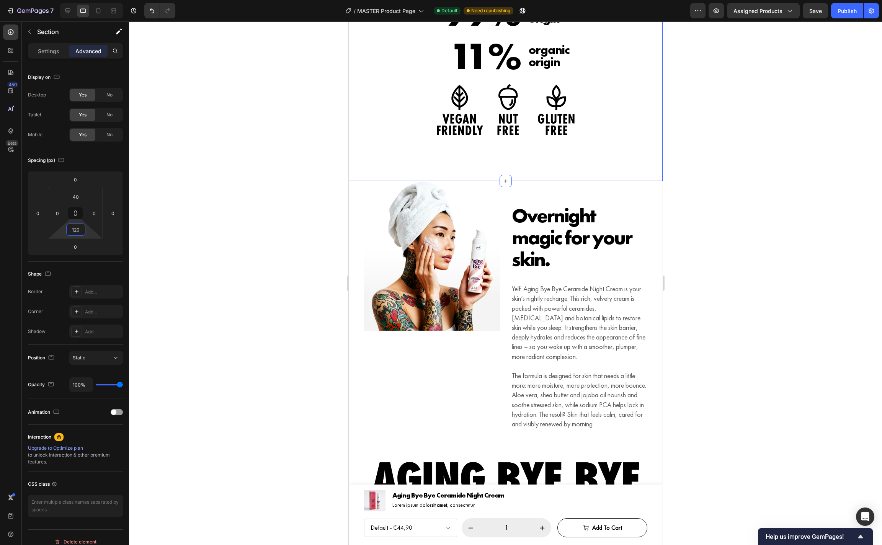
click at [756, 271] on div at bounding box center [505, 283] width 753 height 524
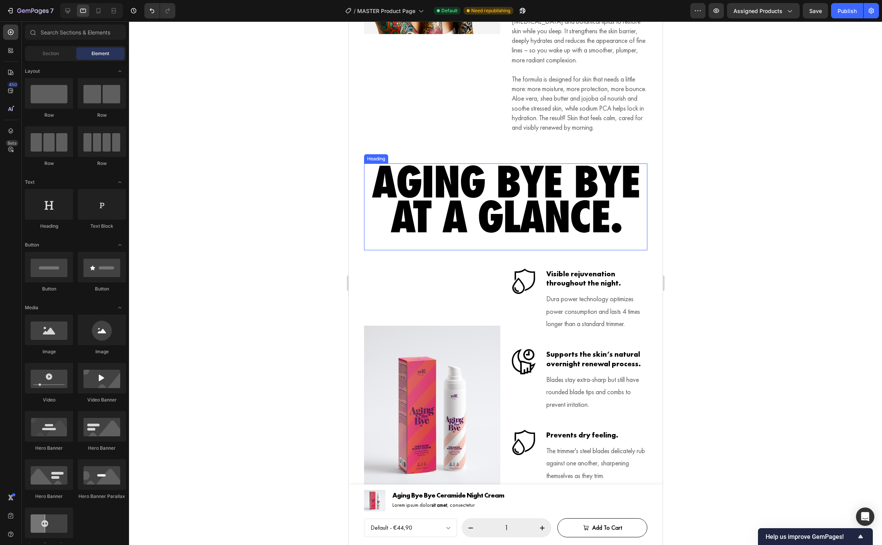
scroll to position [1078, 0]
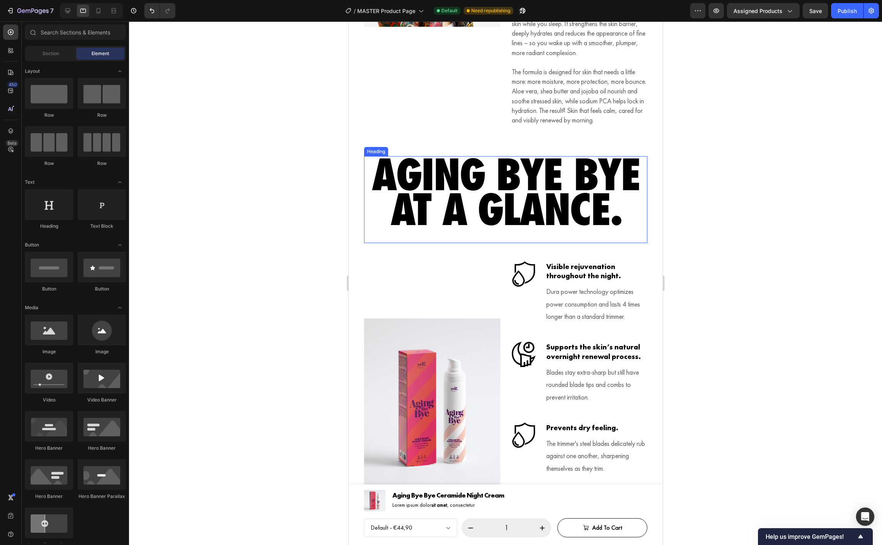
click at [611, 240] on div "Aging Bye Bye at a glance. Heading" at bounding box center [505, 199] width 283 height 87
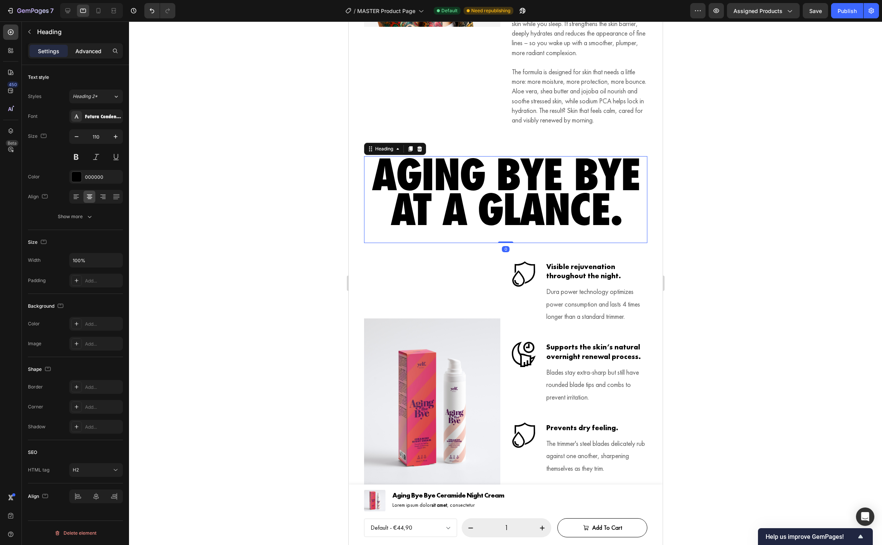
click at [91, 52] on p "Advanced" at bounding box center [88, 51] width 26 height 8
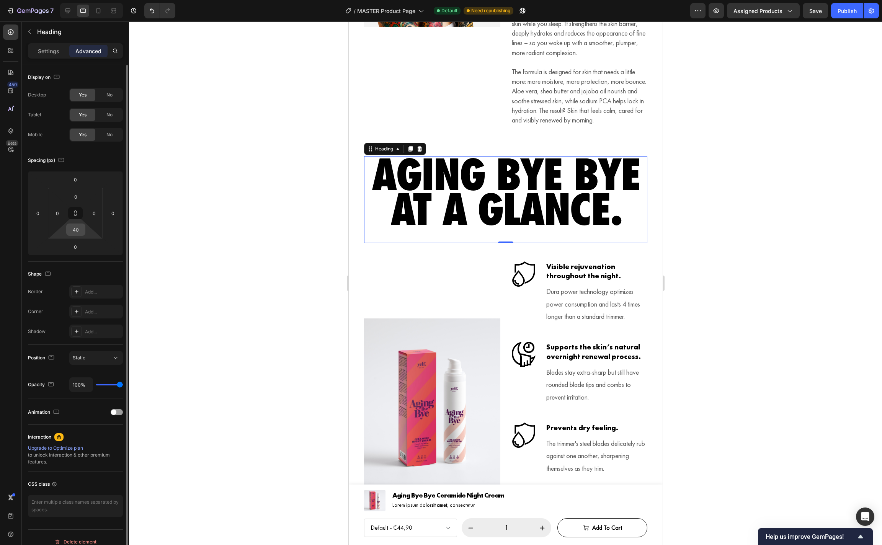
click at [77, 231] on input "40" at bounding box center [75, 229] width 15 height 11
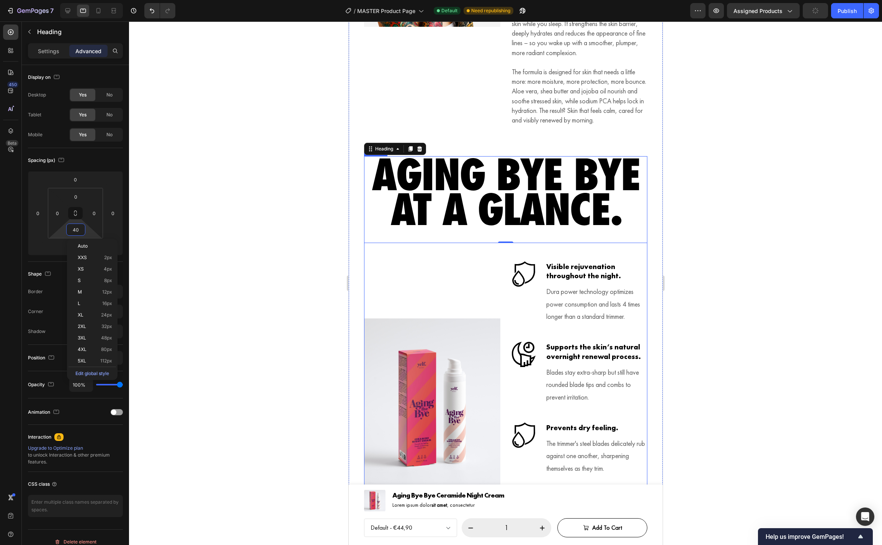
click at [641, 262] on div "Aging Bye Bye at a glance. Heading 0 Row (P) Images & Gallery Icon Visible reju…" at bounding box center [505, 371] width 283 height 430
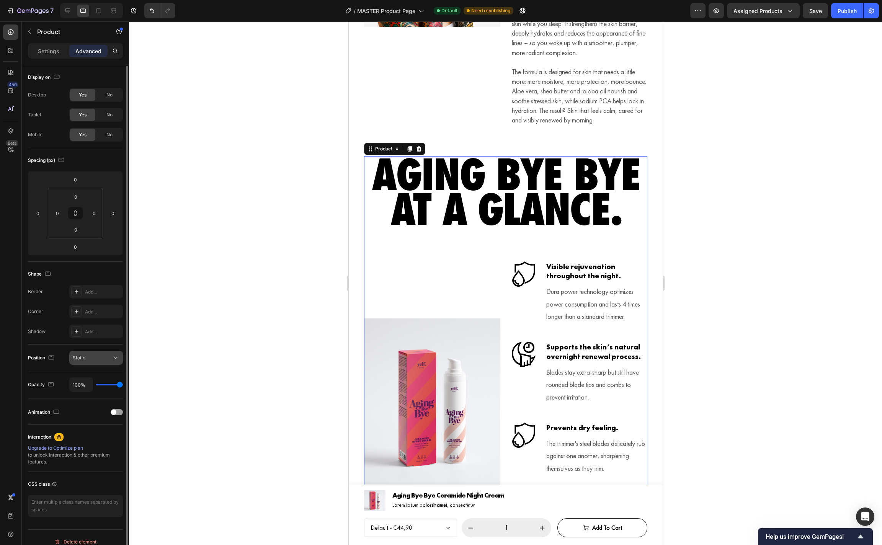
scroll to position [9, 0]
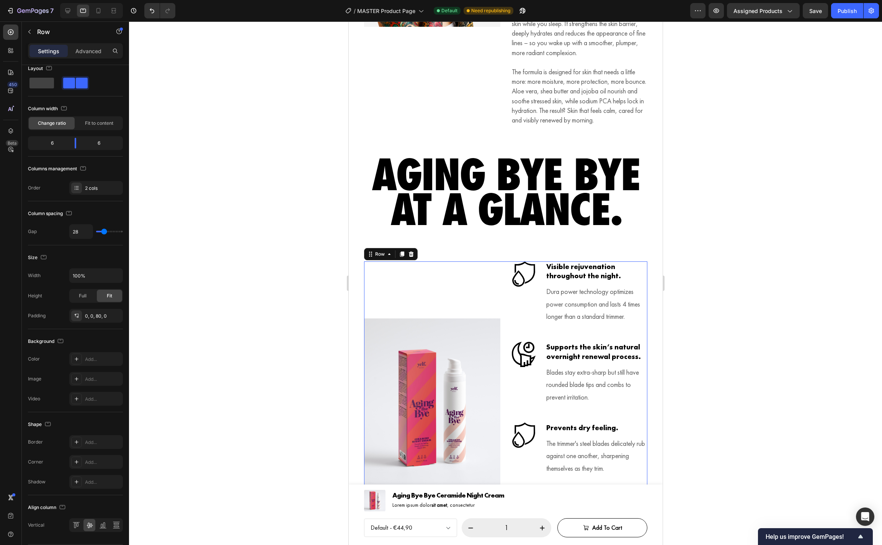
click at [459, 290] on div "(P) Images & Gallery" at bounding box center [432, 409] width 136 height 295
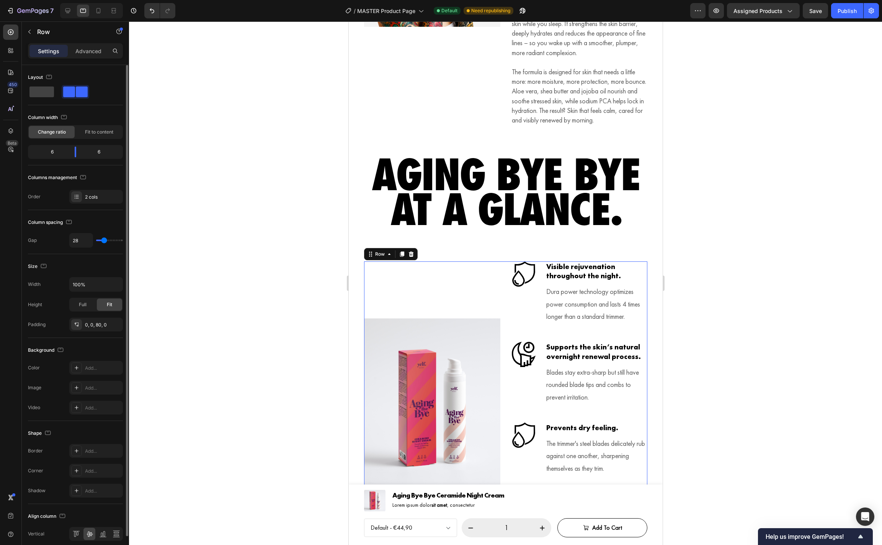
scroll to position [33, 0]
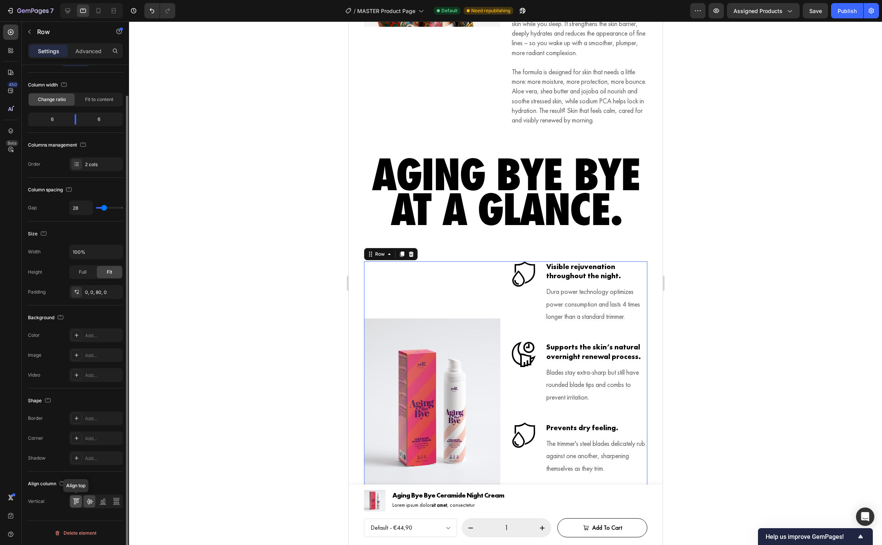
click at [75, 499] on icon at bounding box center [76, 502] width 8 height 8
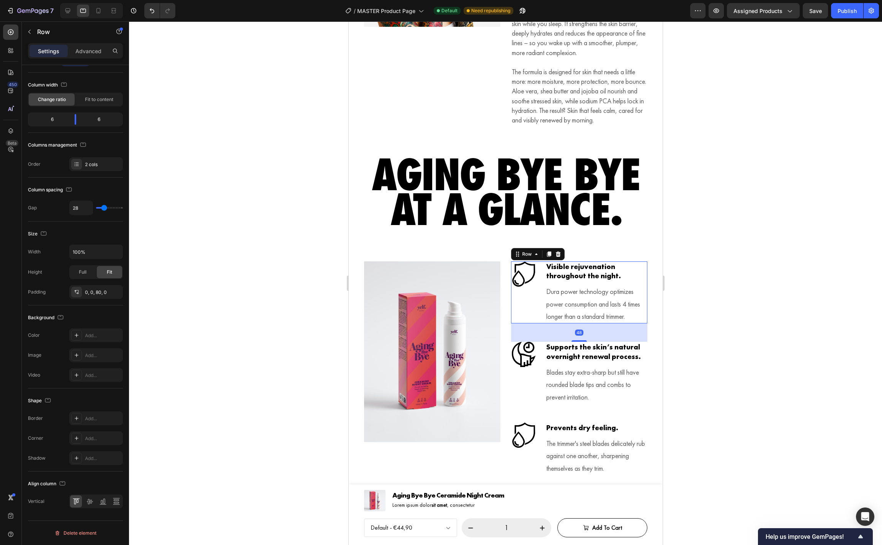
click at [536, 303] on div "Icon Visible rejuvenation throughout the night. Heading Dura power technology o…" at bounding box center [579, 293] width 136 height 62
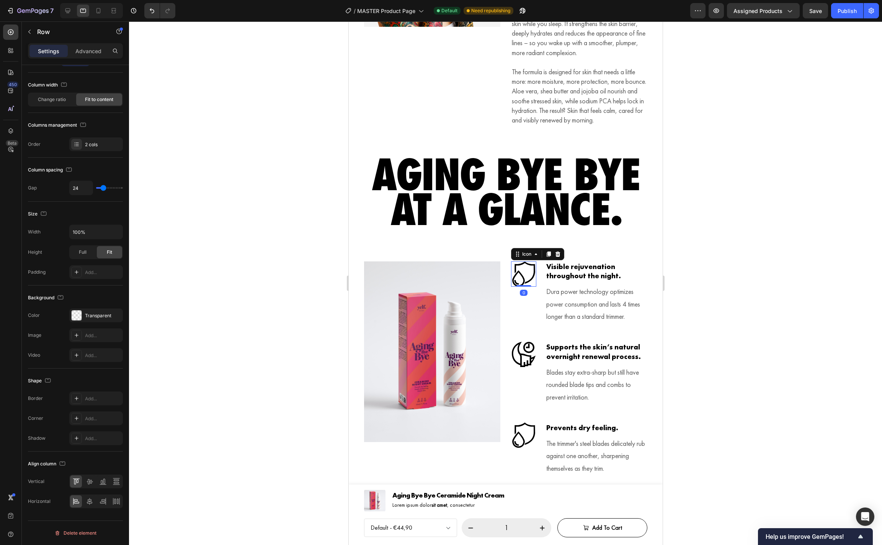
scroll to position [0, 0]
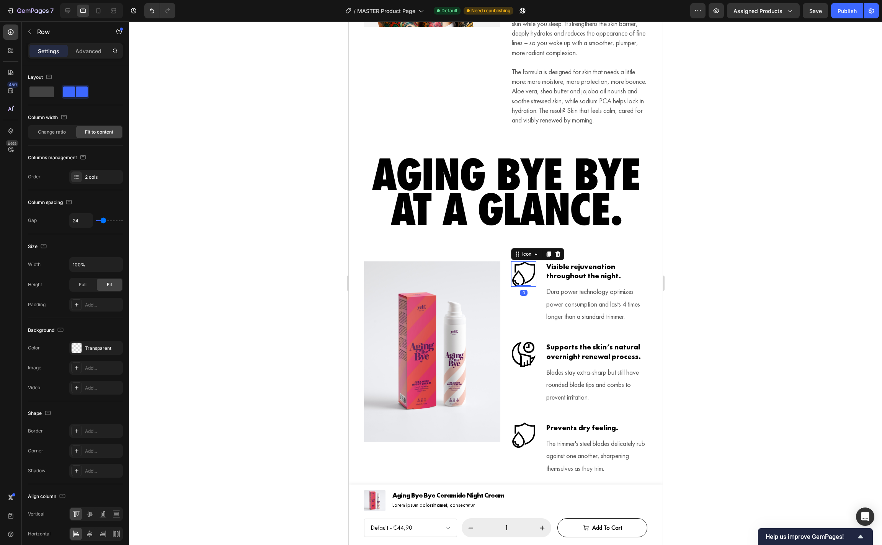
click at [527, 280] on icon at bounding box center [523, 274] width 25 height 25
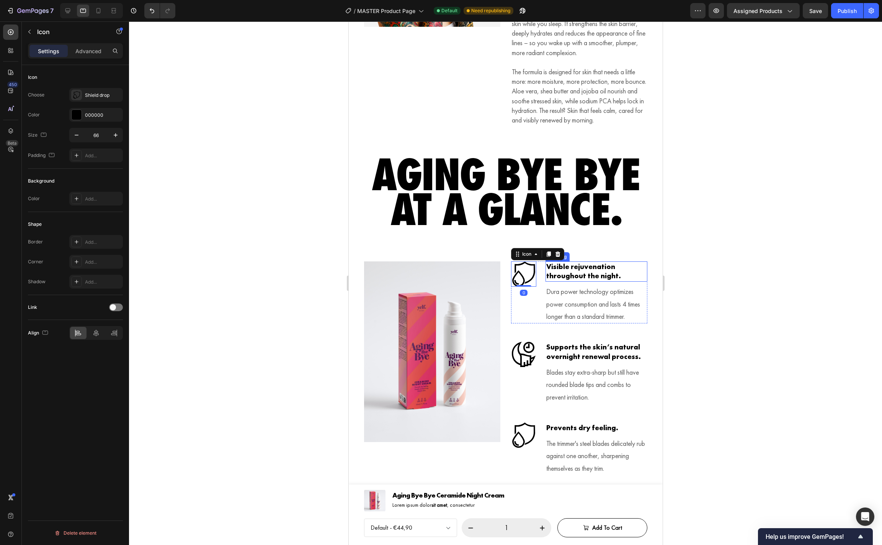
click at [589, 275] on h3 "Visible rejuvenation throughout the night." at bounding box center [596, 272] width 102 height 20
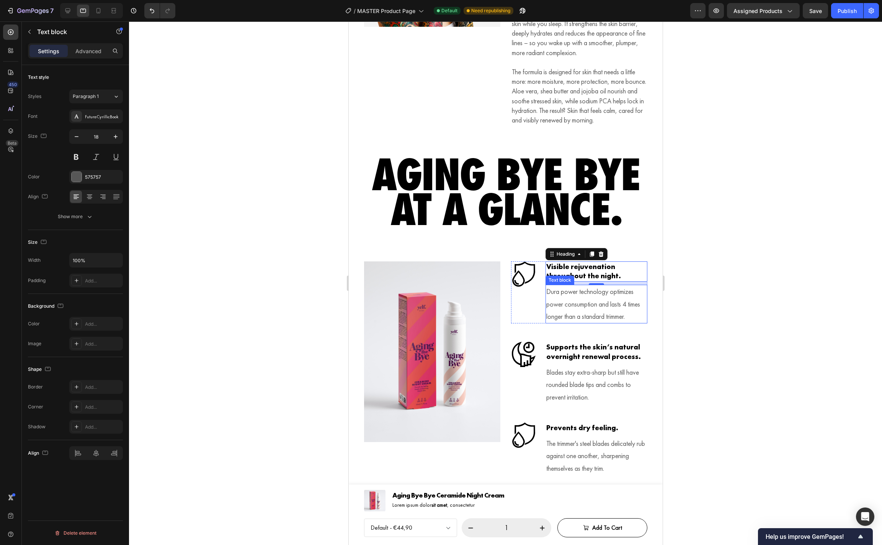
click at [576, 308] on p "Dura power technology optimizes power consumption and lasts 4 times longer than…" at bounding box center [596, 304] width 100 height 37
click at [89, 218] on icon "button" at bounding box center [90, 217] width 4 height 2
click at [595, 102] on p "The formula is designed for skin that needs a little more: more moisture, more …" at bounding box center [579, 96] width 135 height 58
click at [88, 216] on icon "button" at bounding box center [90, 217] width 8 height 8
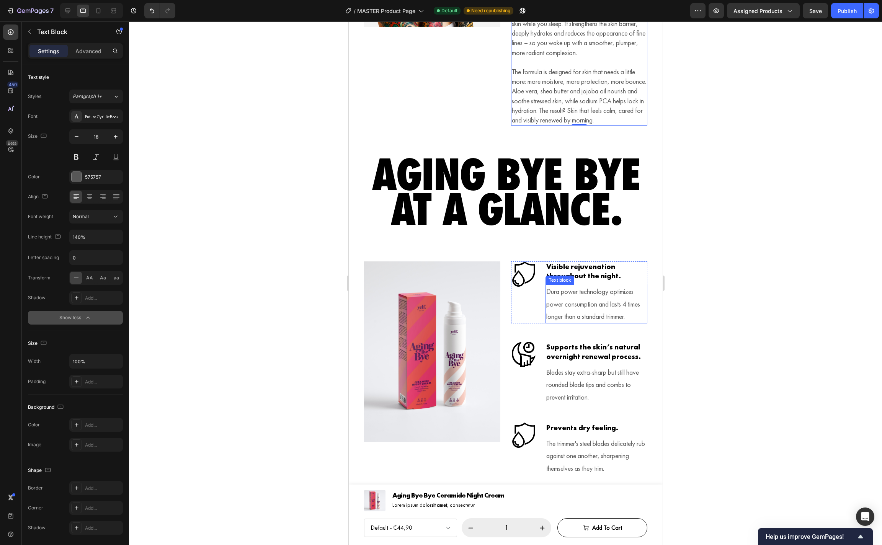
click at [577, 309] on p "Dura power technology optimizes power consumption and lasts 4 times longer than…" at bounding box center [596, 304] width 100 height 37
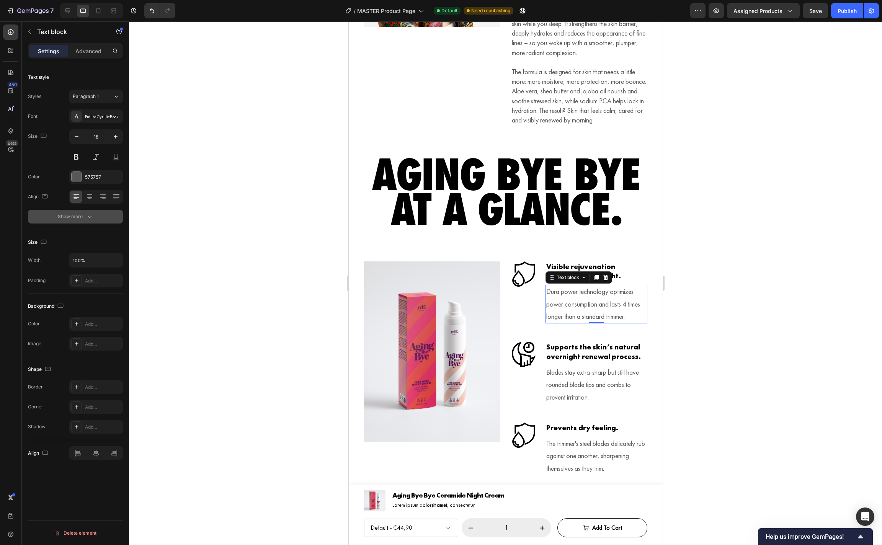
click at [86, 219] on icon "button" at bounding box center [90, 217] width 8 height 8
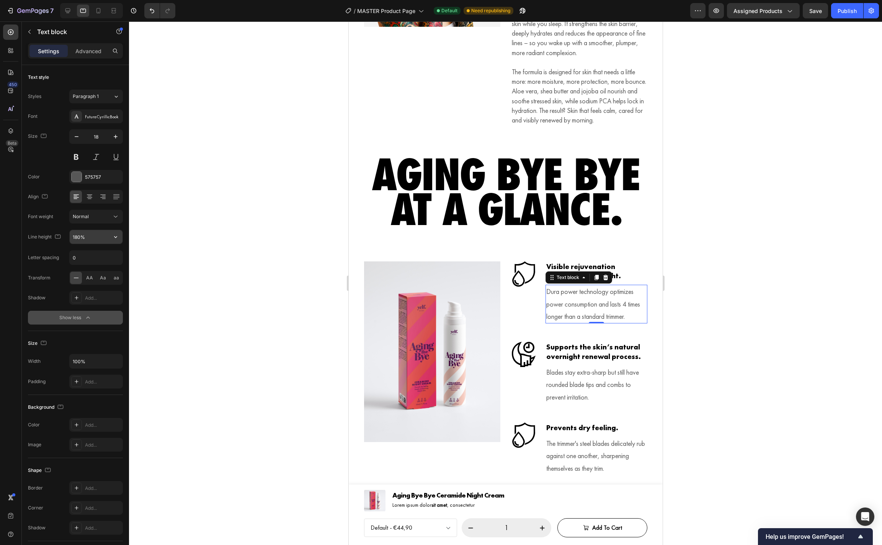
click at [69, 238] on div "180%" at bounding box center [96, 237] width 54 height 15
click at [74, 238] on input "180%" at bounding box center [96, 237] width 53 height 14
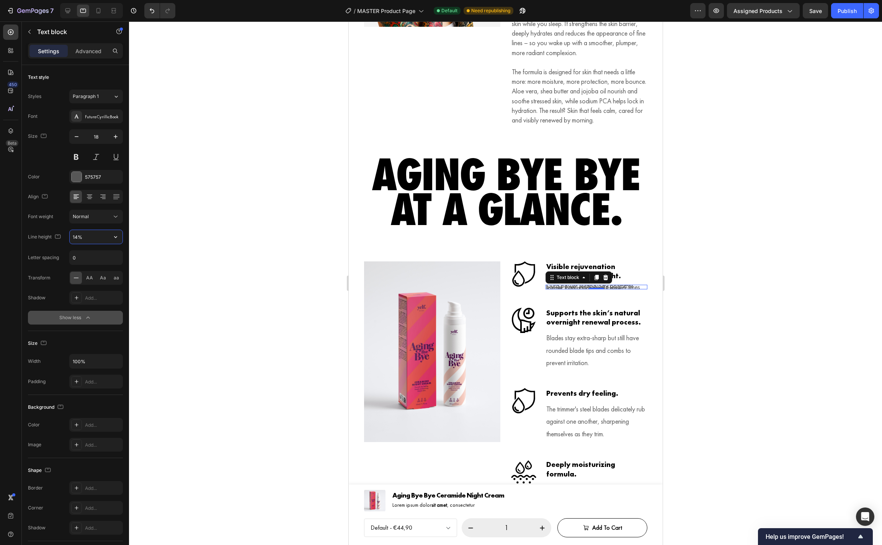
type input "140%"
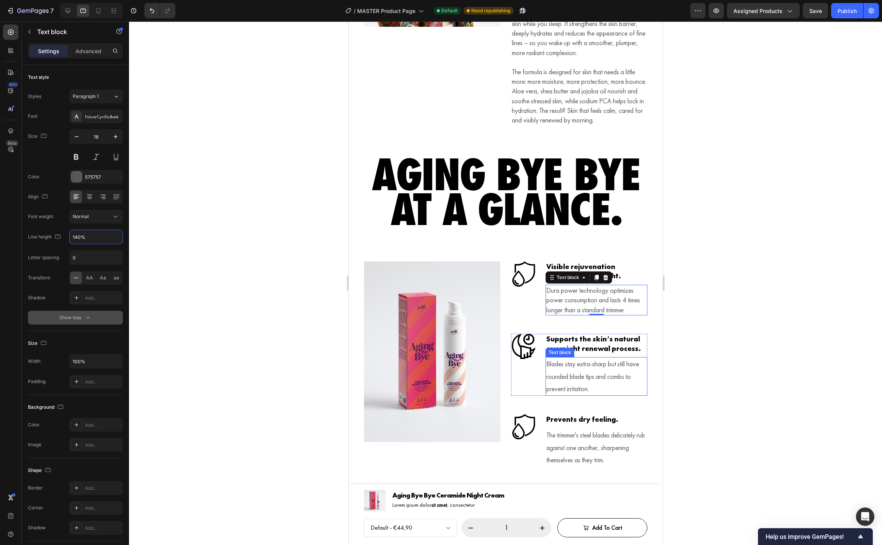
click at [586, 395] on p "Blades stay extra-sharp but still have rounded blade tips and combs to prevent …" at bounding box center [596, 376] width 100 height 37
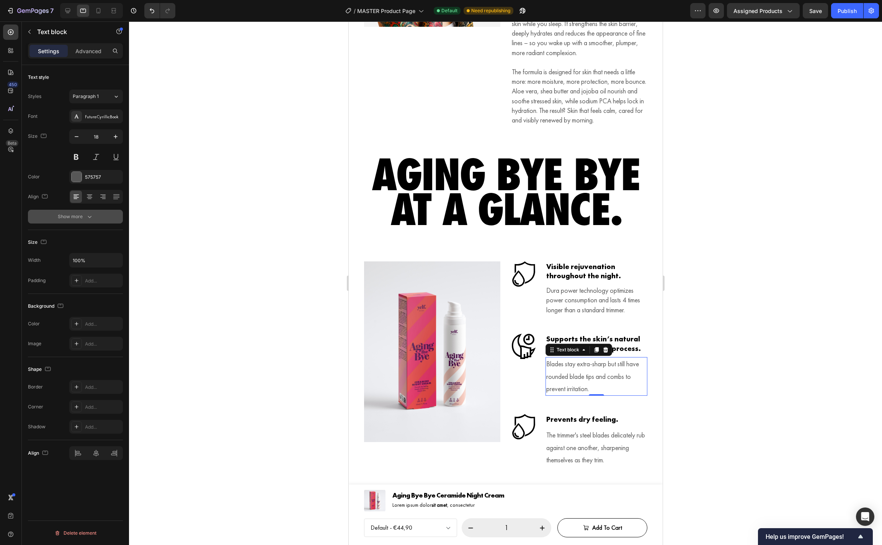
click at [77, 213] on div "Show more" at bounding box center [76, 217] width 36 height 8
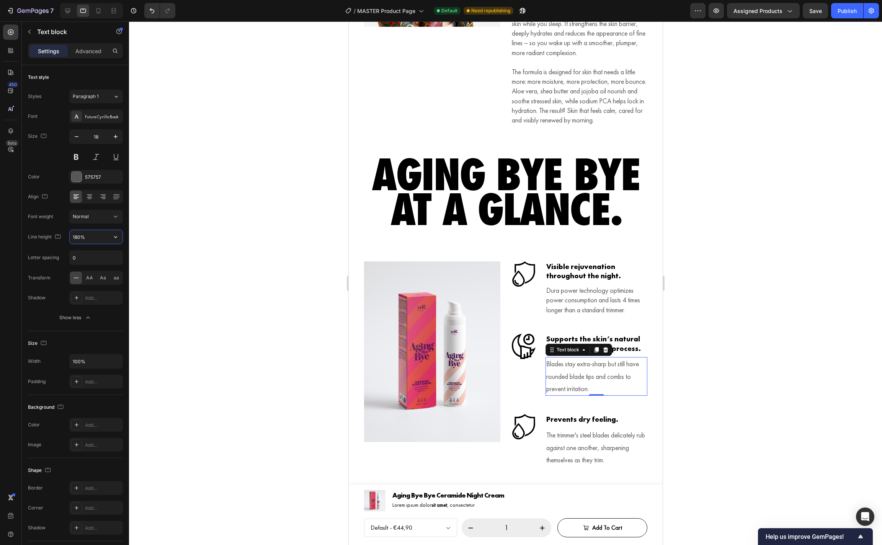
click at [76, 238] on input "180%" at bounding box center [96, 237] width 53 height 14
type input "140%"
click at [594, 450] on p "The trimmer's steel blades delicately rub against one another, sharpening thems…" at bounding box center [596, 439] width 100 height 37
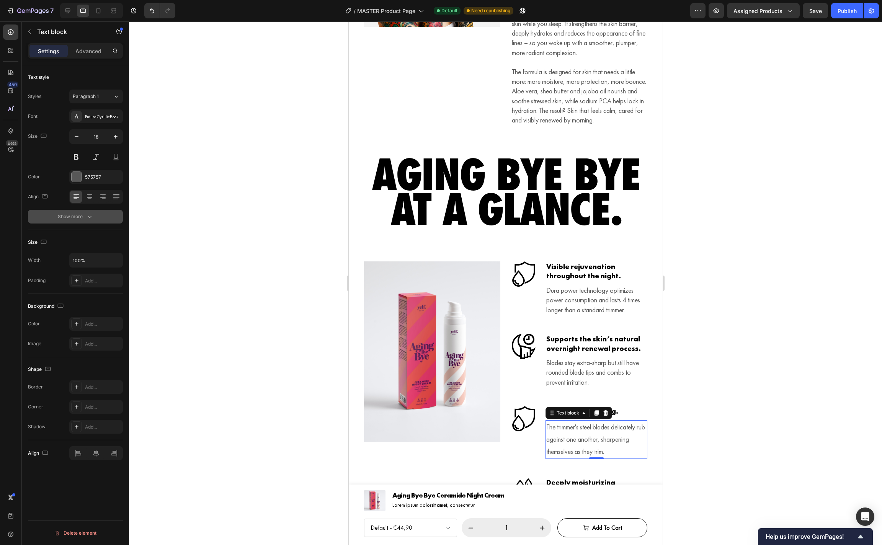
click at [81, 219] on div "Show more" at bounding box center [76, 217] width 36 height 8
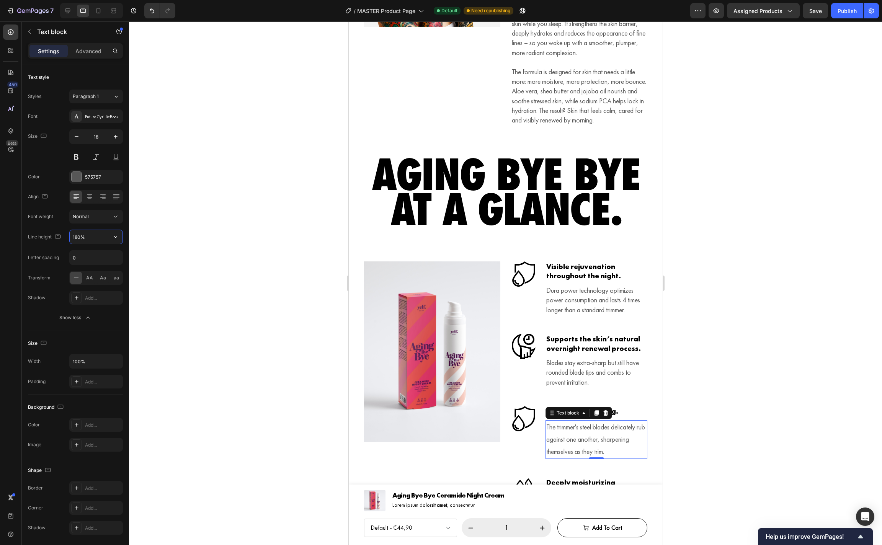
click at [80, 237] on input "180%" at bounding box center [96, 237] width 53 height 14
type input "140%"
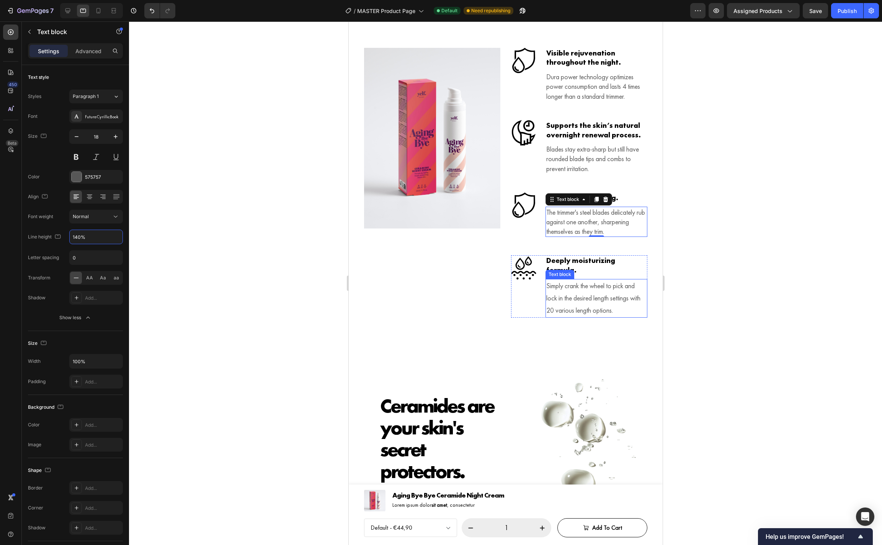
scroll to position [1293, 0]
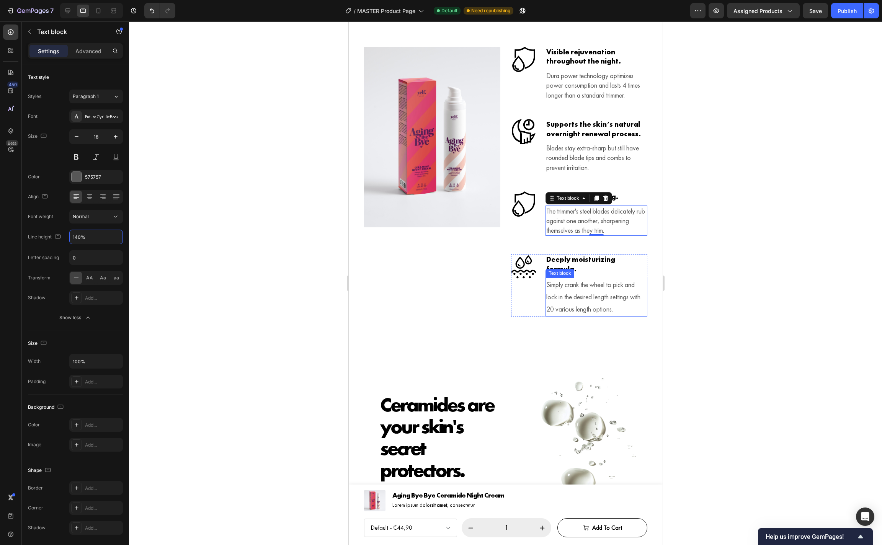
click at [586, 308] on p "Simply crank the wheel to pick and lock in the desired length settings with 20 …" at bounding box center [596, 297] width 100 height 37
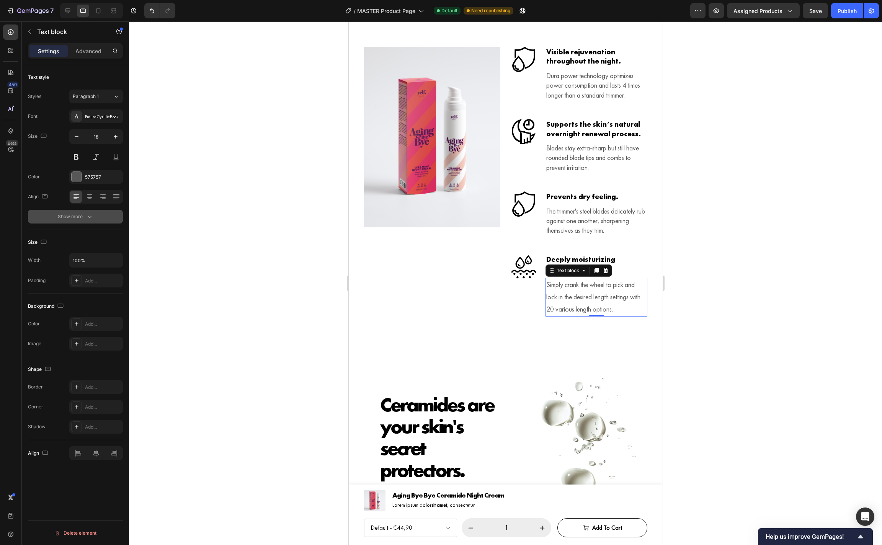
click at [82, 214] on div "Show more" at bounding box center [76, 217] width 36 height 8
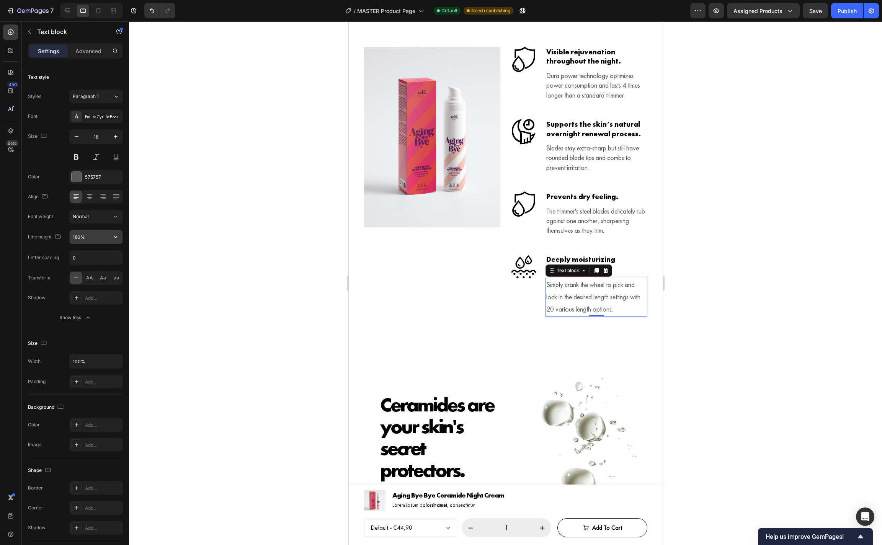
click at [78, 237] on input "180%" at bounding box center [96, 237] width 53 height 14
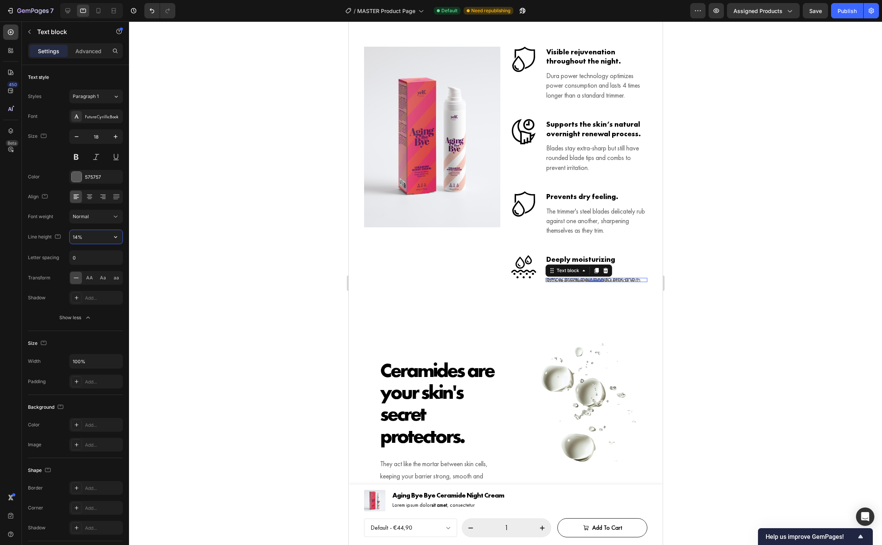
type input "140%"
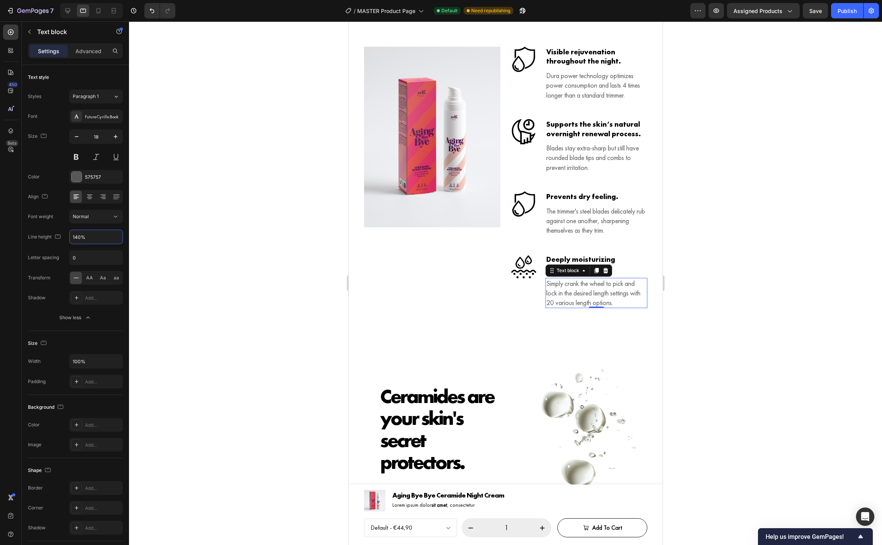
click at [735, 249] on div at bounding box center [505, 283] width 753 height 524
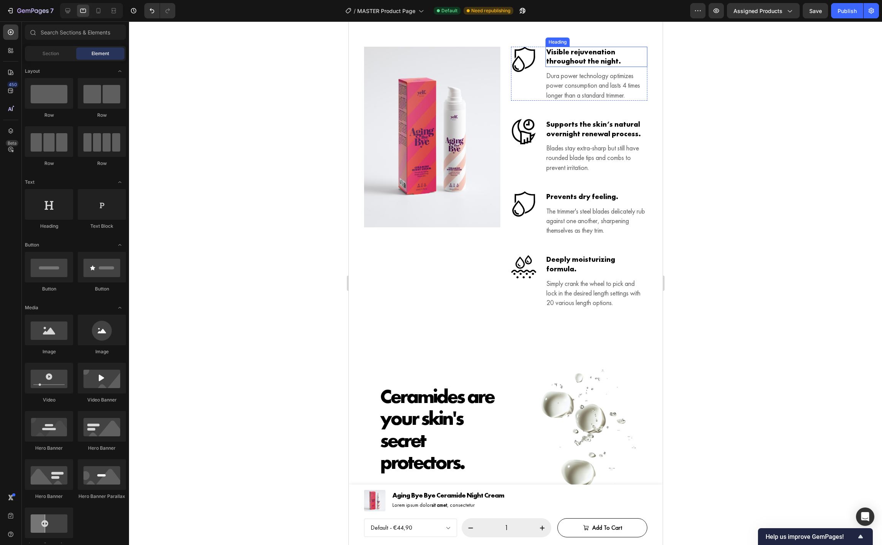
click at [603, 65] on h3 "Visible rejuvenation throughout the night." at bounding box center [596, 57] width 102 height 20
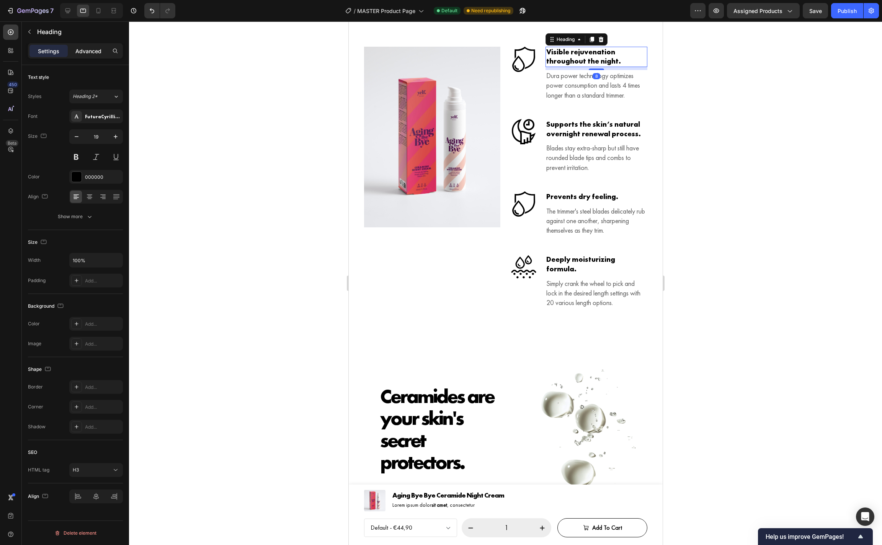
click at [90, 52] on p "Advanced" at bounding box center [88, 51] width 26 height 8
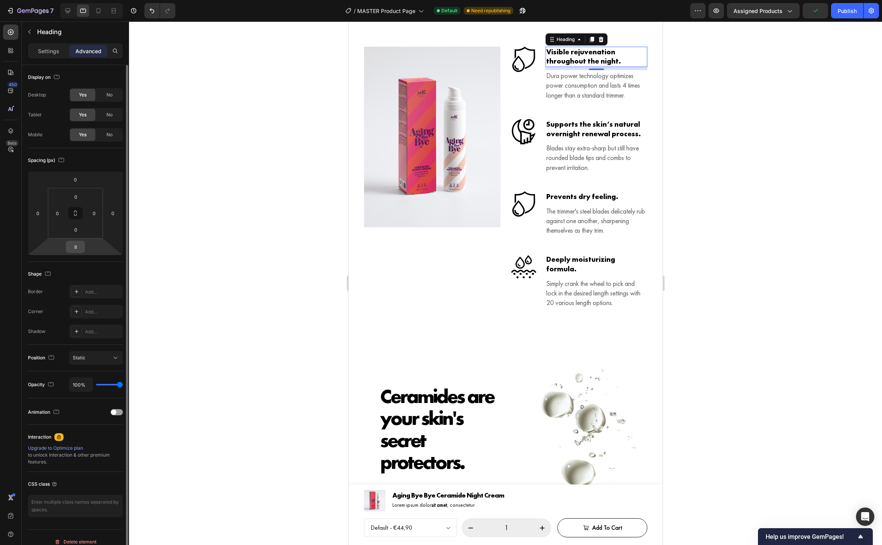
click at [79, 248] on input "8" at bounding box center [75, 246] width 15 height 11
type input "0"
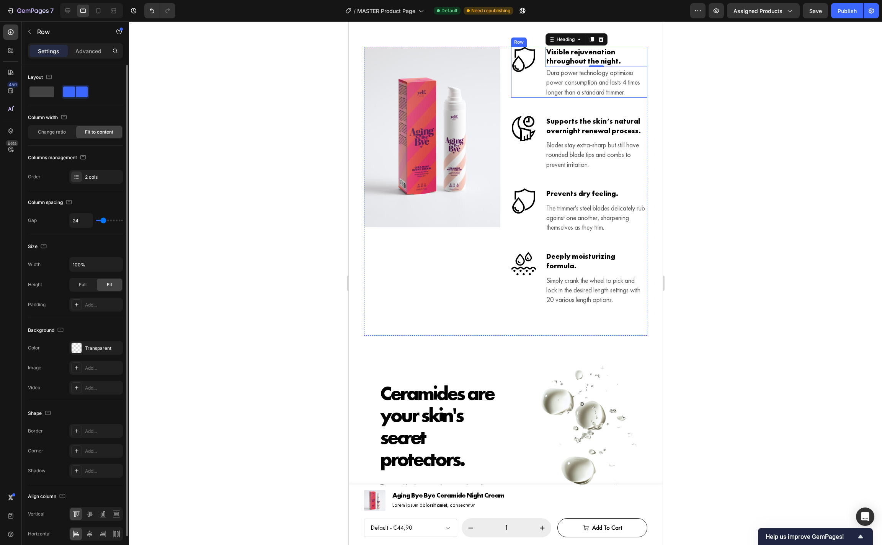
click at [541, 97] on div "Icon Visible rejuvenation throughout the night. Heading 0 Dura power technology…" at bounding box center [579, 72] width 136 height 51
click at [92, 52] on p "Advanced" at bounding box center [88, 51] width 26 height 8
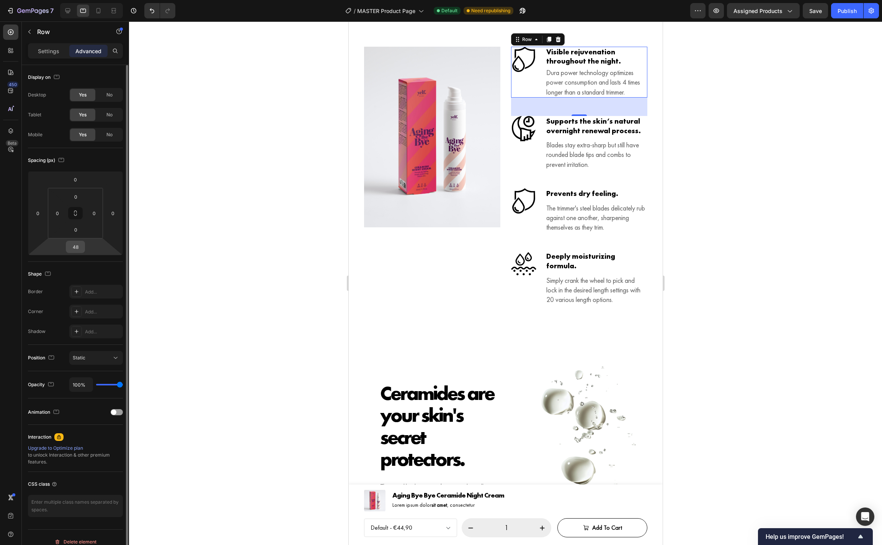
click at [72, 249] on input "48" at bounding box center [75, 246] width 15 height 11
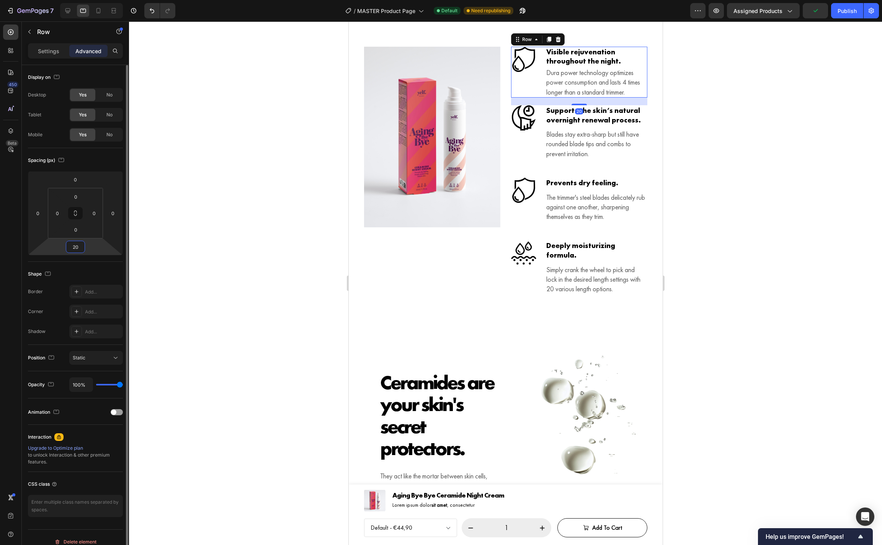
click at [108, 0] on html "7 Version history / MASTER Product Page Default Need republishing Preview Assig…" at bounding box center [441, 0] width 882 height 0
click at [78, 250] on input "20" at bounding box center [75, 246] width 15 height 11
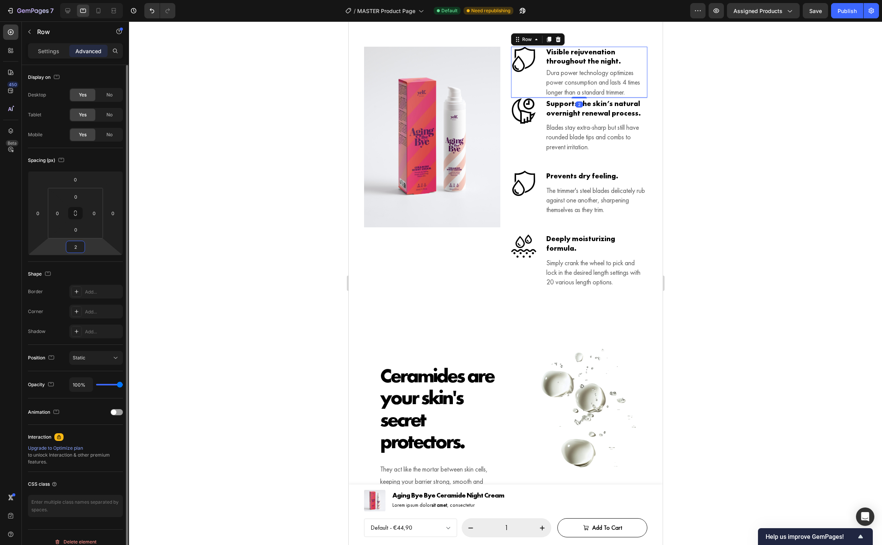
type input "24"
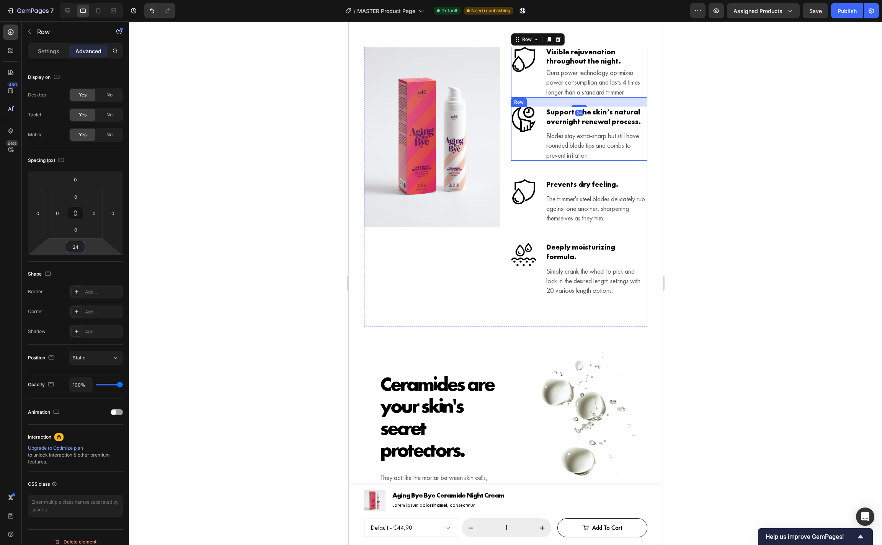
click at [530, 161] on div "Icon" at bounding box center [523, 134] width 25 height 54
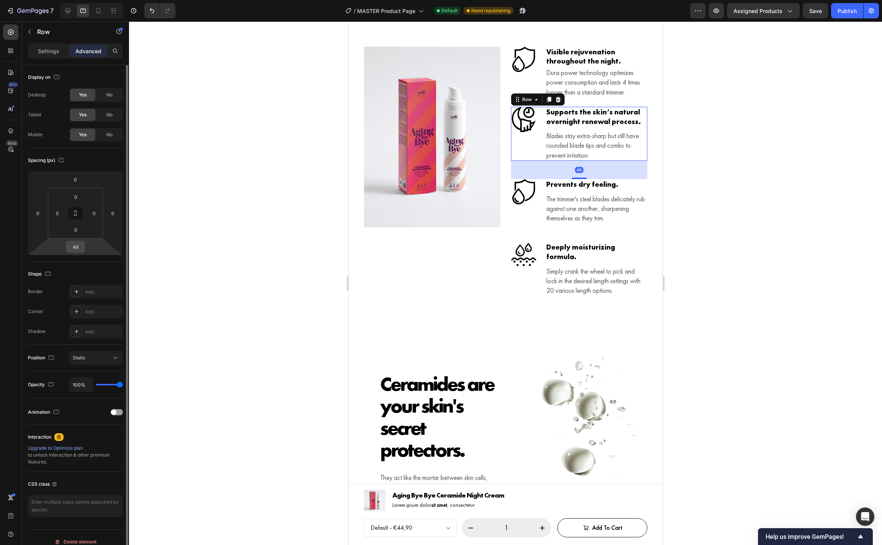
click at [77, 247] on input "48" at bounding box center [75, 246] width 15 height 11
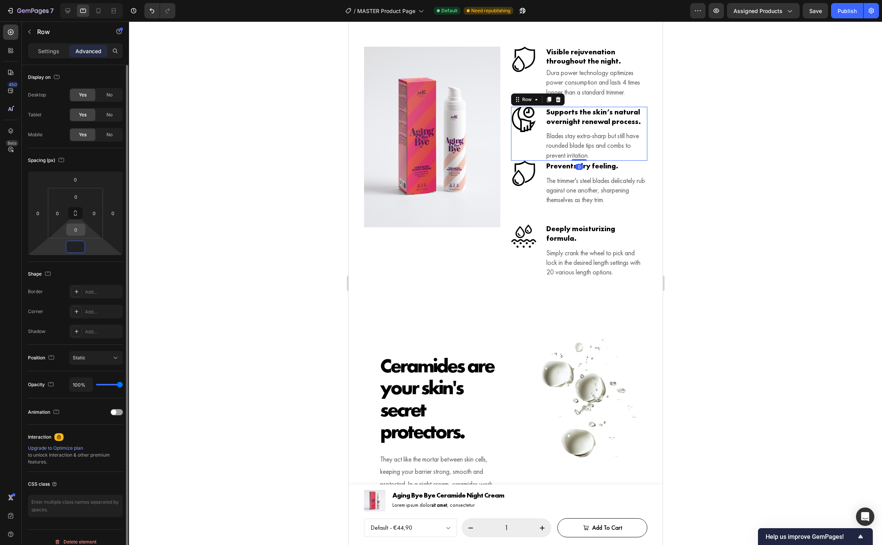
type input "0"
click at [78, 231] on input "0" at bounding box center [75, 229] width 15 height 11
type input "24"
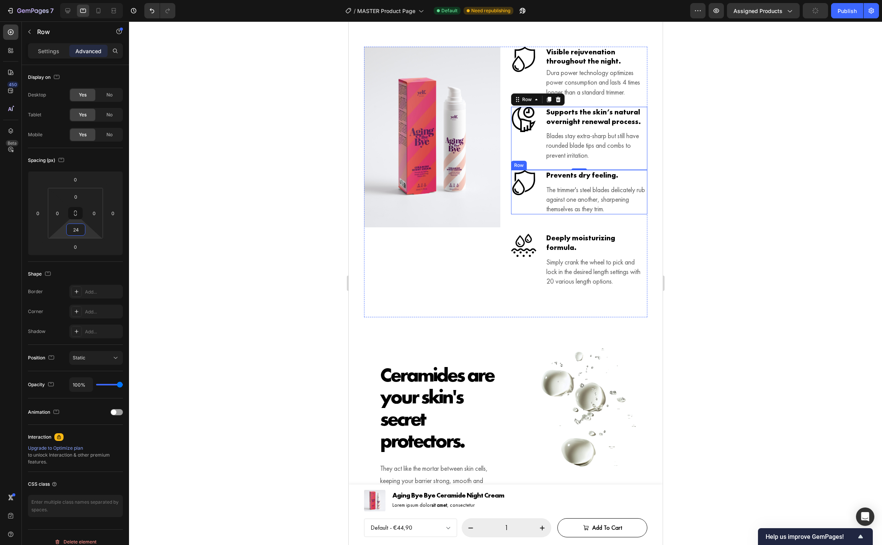
click at [522, 214] on div "Icon" at bounding box center [523, 192] width 25 height 44
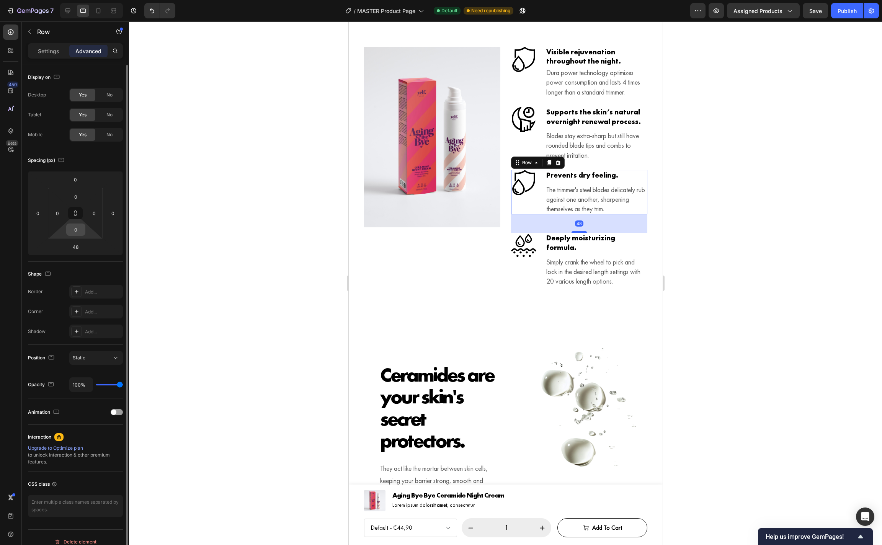
click at [78, 230] on input "0" at bounding box center [75, 229] width 15 height 11
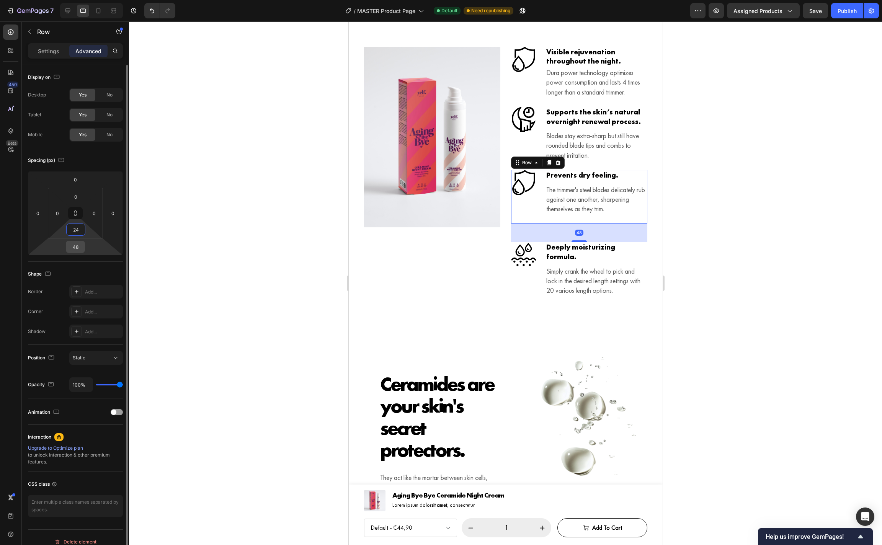
type input "24"
click at [80, 245] on input "48" at bounding box center [75, 246] width 15 height 11
type input "0"
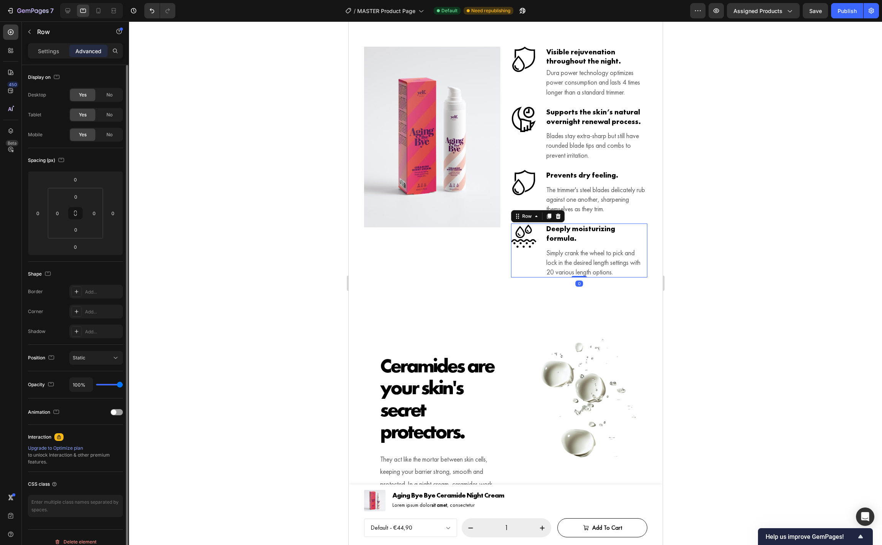
click at [545, 247] on div "Icon Deeply moisturizing formula. Heading Simply crank the wheel to pick and lo…" at bounding box center [579, 251] width 136 height 54
click at [642, 67] on h3 "Visible rejuvenation throughout the night." at bounding box center [596, 57] width 102 height 20
click at [630, 121] on h3 "Supports the skin’s natural overnight renewal process." at bounding box center [596, 117] width 102 height 20
click at [615, 181] on h3 "Prevents dry feeling." at bounding box center [596, 175] width 102 height 11
click at [78, 244] on input "8" at bounding box center [75, 246] width 15 height 11
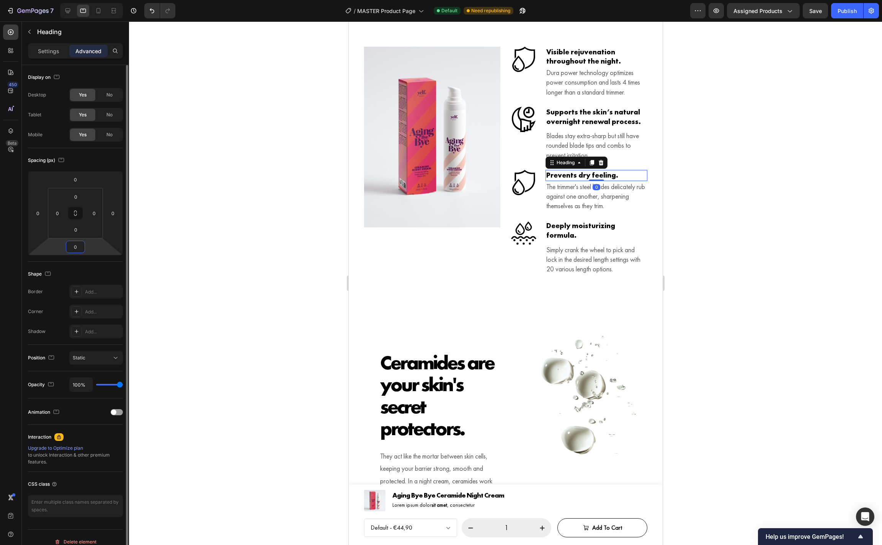
type input "0"
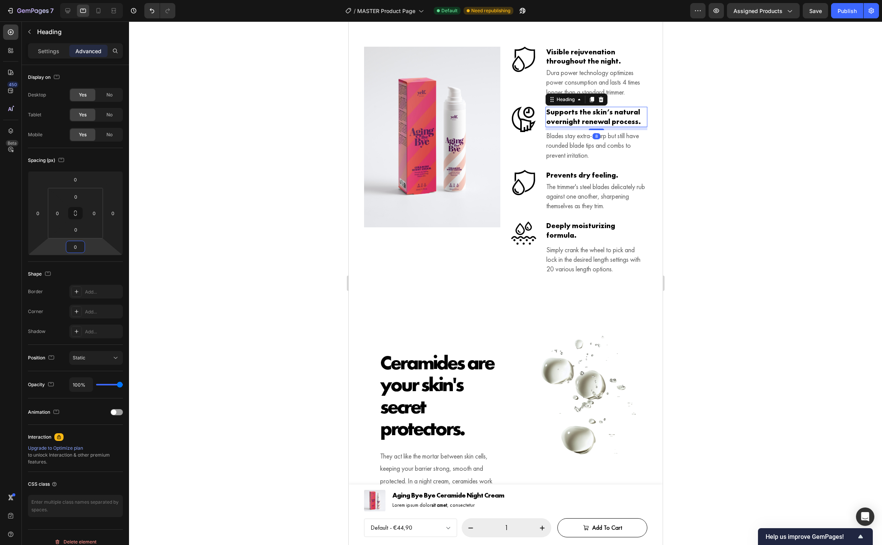
click at [631, 127] on h3 "Supports the skin’s natural overnight renewal process." at bounding box center [596, 117] width 102 height 20
click at [79, 250] on input "8" at bounding box center [75, 246] width 15 height 11
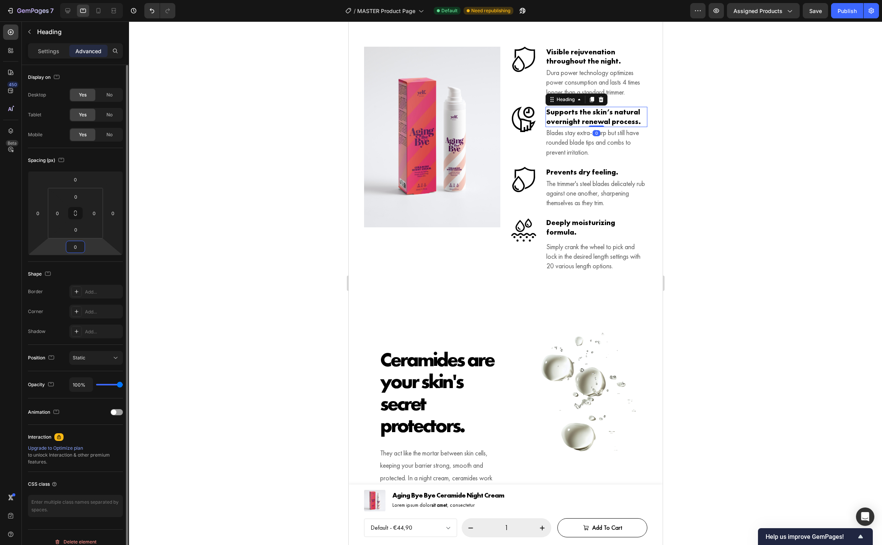
type input "0"
click at [615, 67] on h3 "Visible rejuvenation throughout the night." at bounding box center [596, 57] width 102 height 20
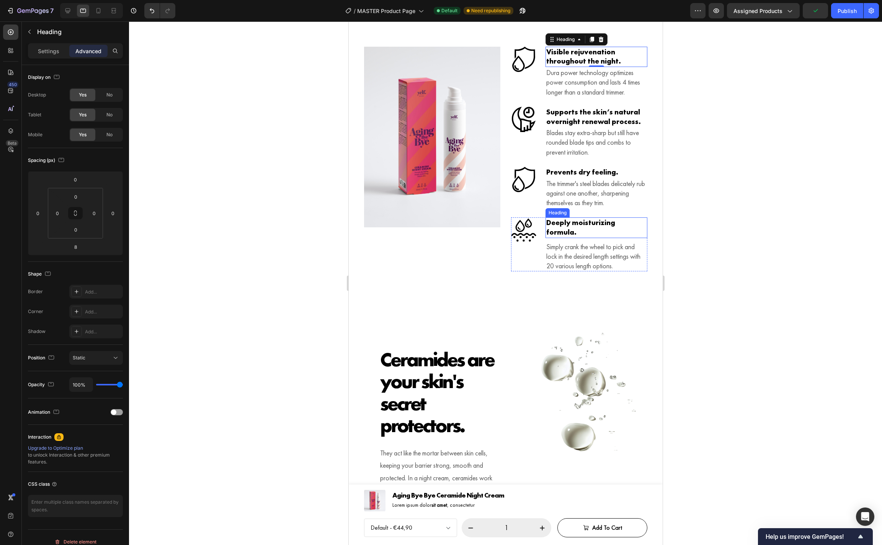
click at [626, 230] on h3 "Deeply moisturizing formula." at bounding box center [596, 227] width 102 height 20
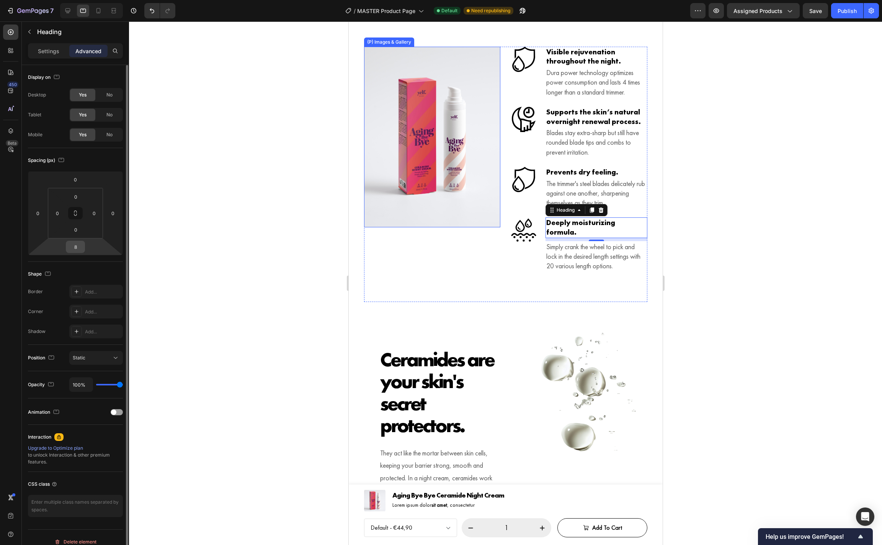
click at [78, 248] on input "8" at bounding box center [75, 246] width 15 height 11
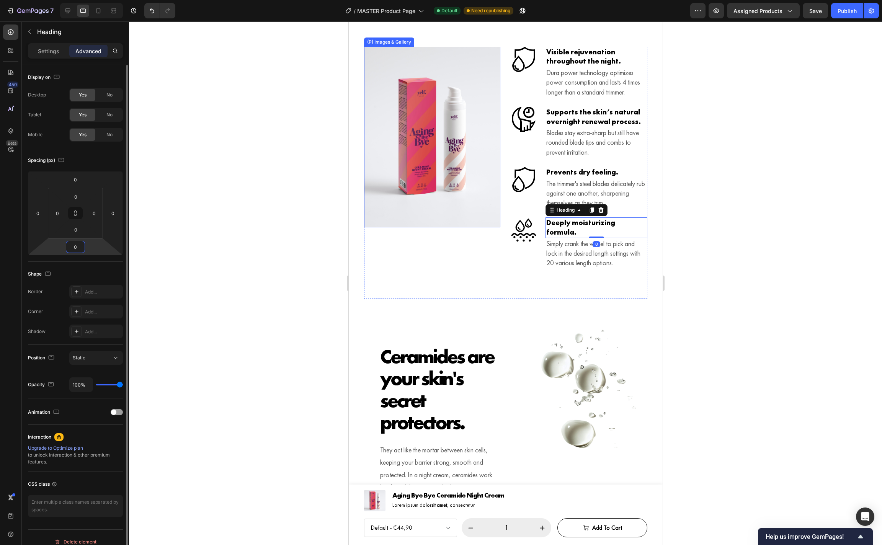
type input "0"
click at [538, 217] on div "Icon Prevents dry feeling. Heading The trimmer's steel blades delicately rub ag…" at bounding box center [579, 192] width 136 height 51
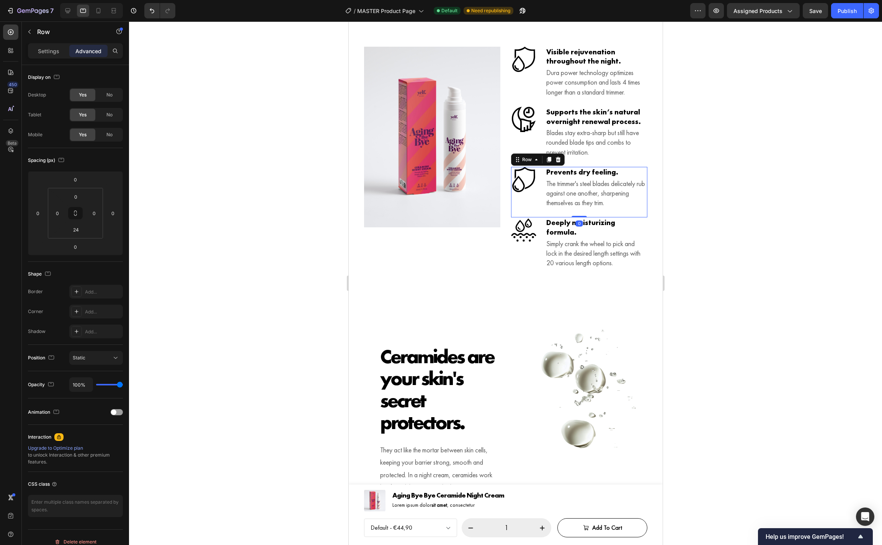
click at [778, 219] on div at bounding box center [505, 283] width 753 height 524
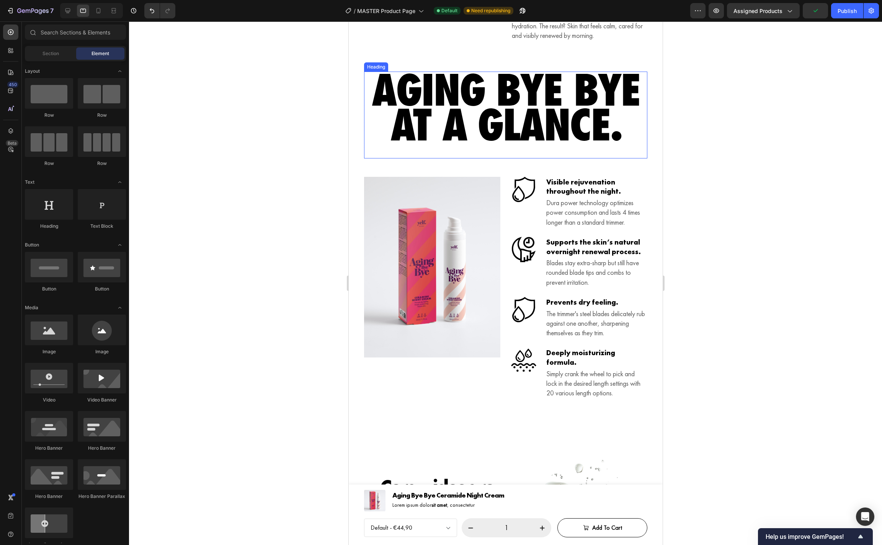
scroll to position [1161, 0]
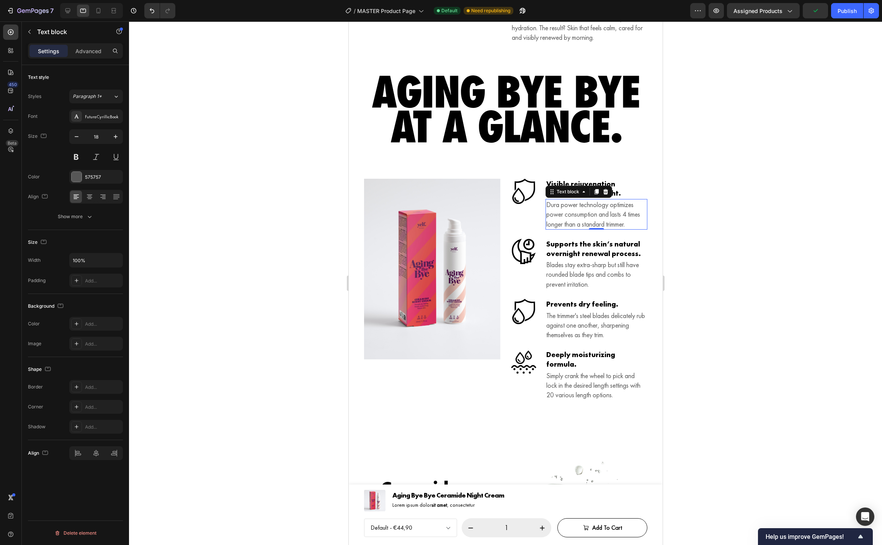
click at [583, 229] on p "Dura power technology optimizes power consumption and lasts 4 times longer than…" at bounding box center [596, 214] width 100 height 29
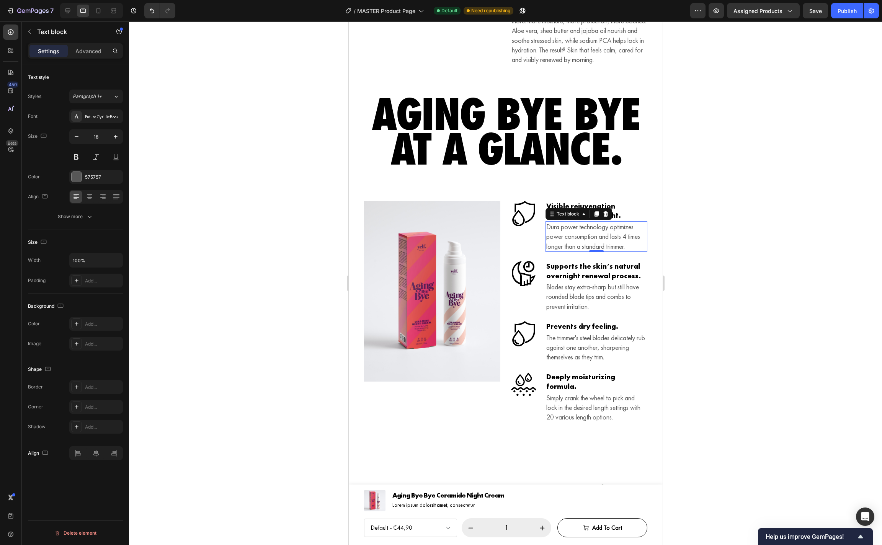
scroll to position [1132, 0]
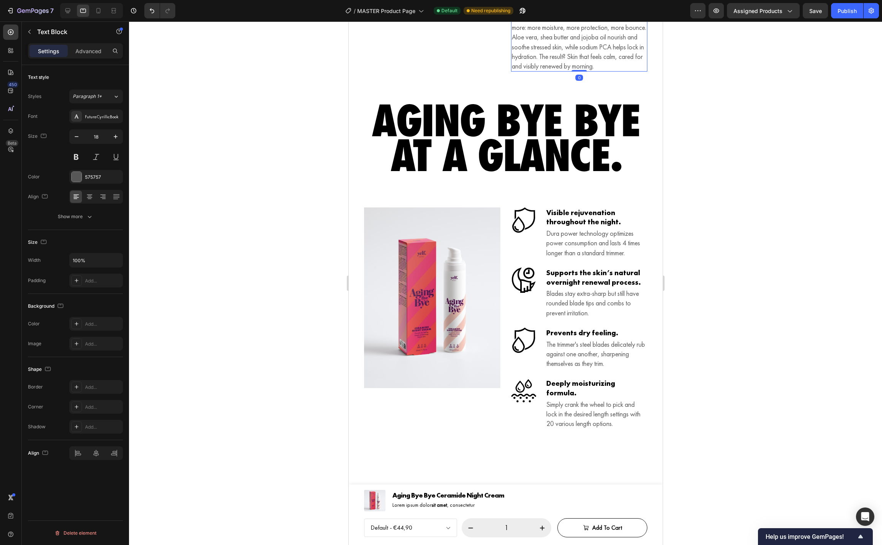
click at [558, 64] on p "The formula is designed for skin that needs a little more: more moisture, more …" at bounding box center [579, 42] width 135 height 58
click at [530, 233] on icon at bounding box center [523, 220] width 25 height 25
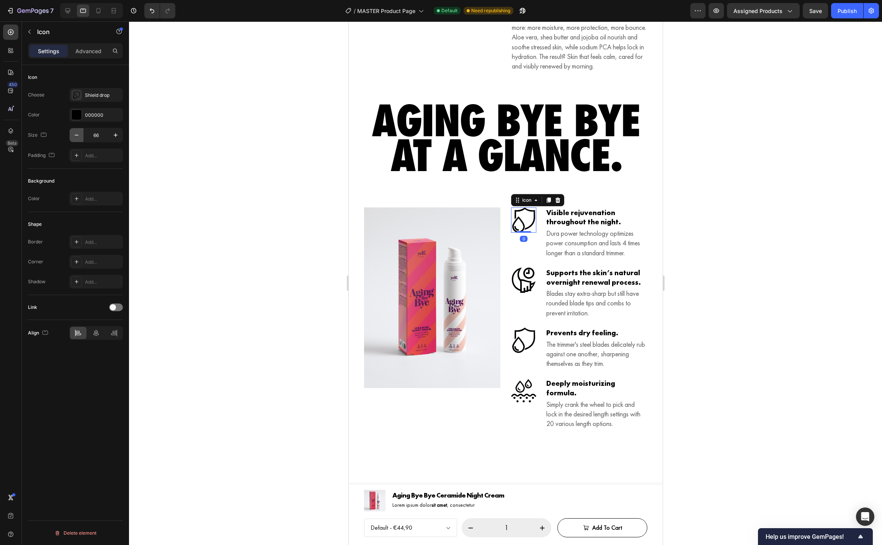
click at [74, 134] on icon "button" at bounding box center [77, 135] width 8 height 8
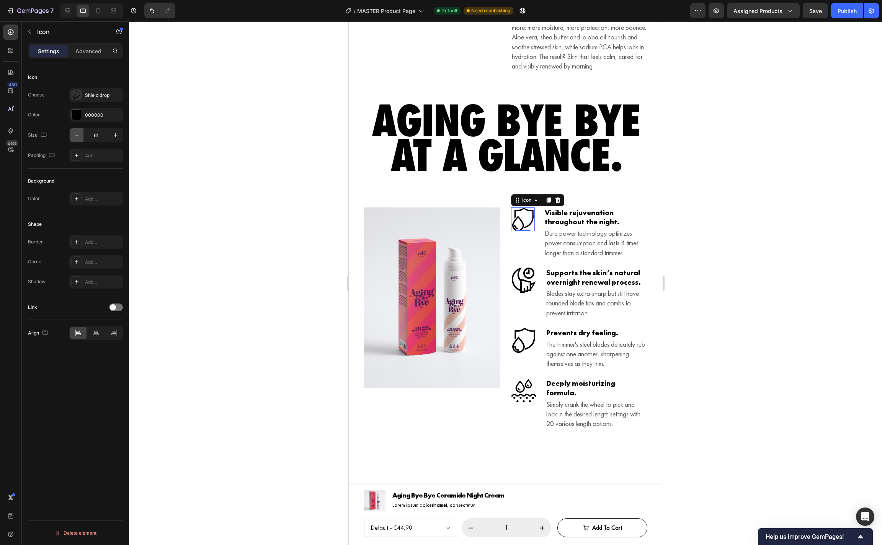
click at [74, 134] on icon "button" at bounding box center [77, 135] width 8 height 8
type input "60"
click at [521, 290] on icon at bounding box center [524, 280] width 24 height 25
click at [78, 137] on icon "button" at bounding box center [77, 135] width 8 height 8
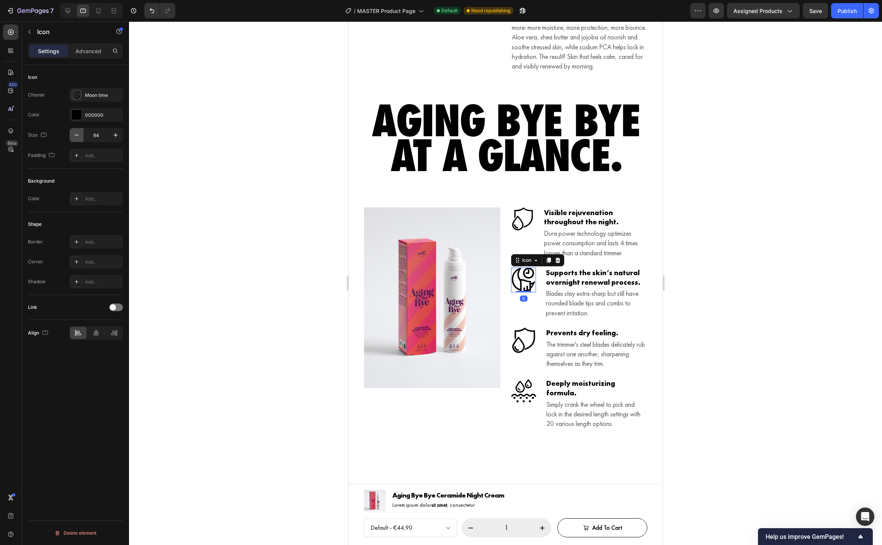
click at [78, 137] on icon "button" at bounding box center [77, 135] width 8 height 8
type input "60"
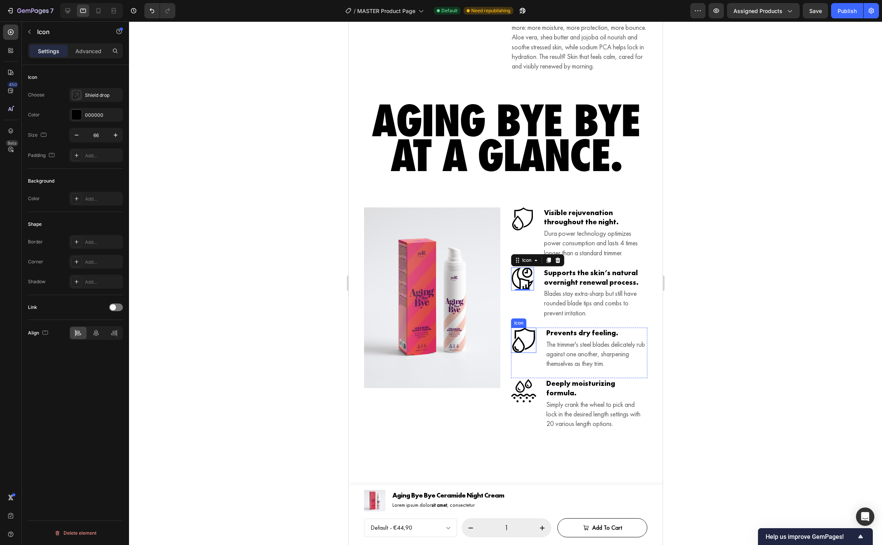
click at [519, 340] on icon at bounding box center [523, 340] width 23 height 25
click at [80, 137] on icon "button" at bounding box center [77, 135] width 8 height 8
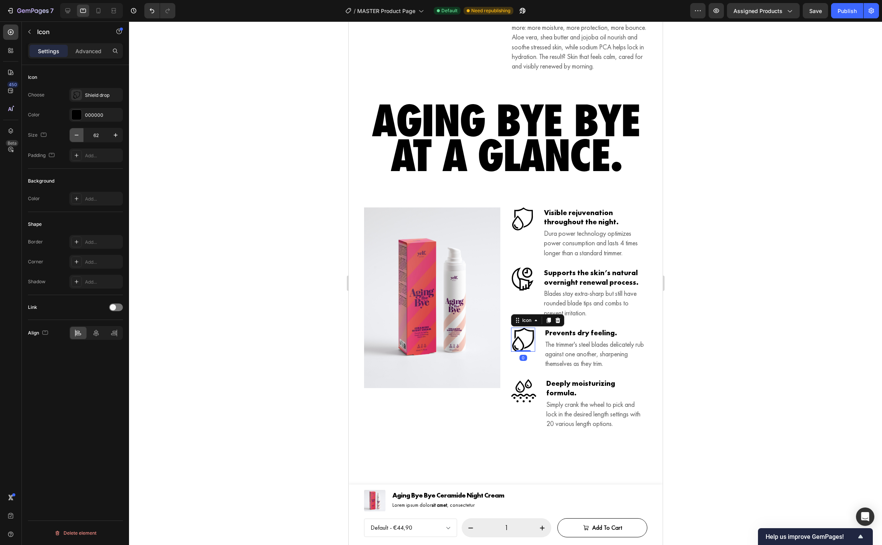
click at [80, 137] on icon "button" at bounding box center [77, 135] width 8 height 8
type input "60"
click at [520, 403] on icon at bounding box center [523, 390] width 25 height 23
click at [76, 133] on icon "button" at bounding box center [77, 135] width 8 height 8
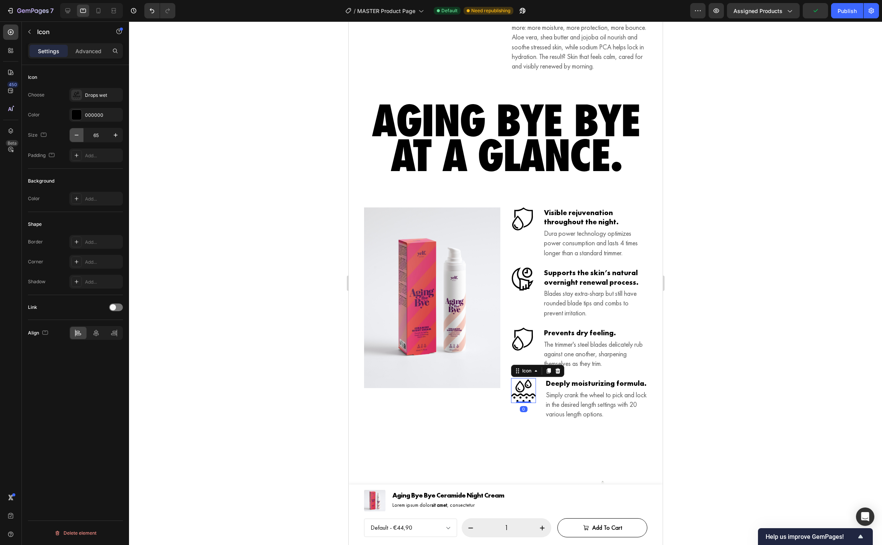
click at [76, 133] on icon "button" at bounding box center [77, 135] width 8 height 8
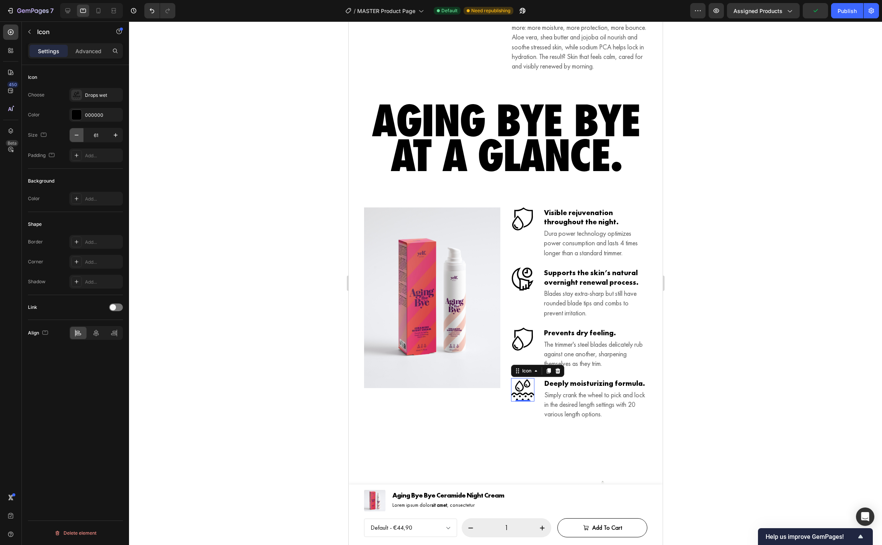
type input "60"
click at [696, 317] on div at bounding box center [505, 283] width 753 height 524
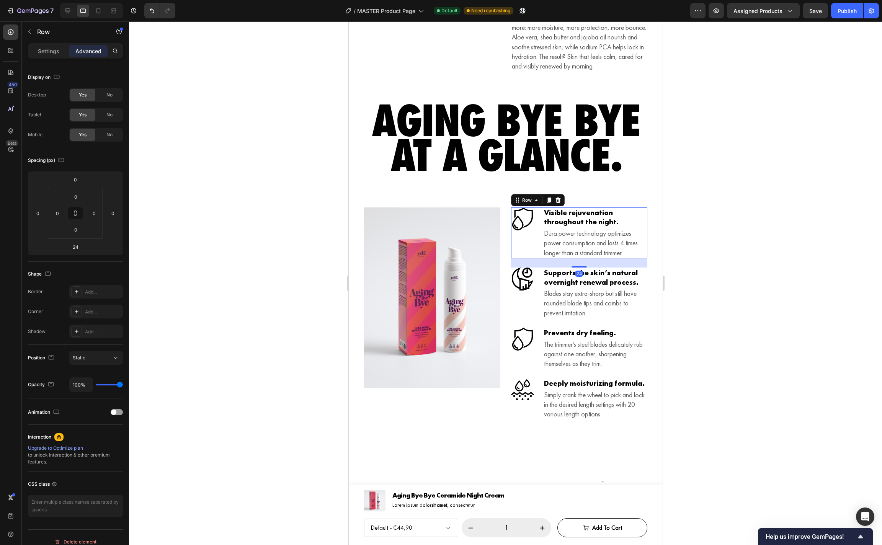
click at [534, 251] on div "Icon Visible rejuvenation throughout the night. Heading Dura power technology o…" at bounding box center [579, 233] width 136 height 51
click at [48, 54] on p "Settings" at bounding box center [48, 51] width 21 height 8
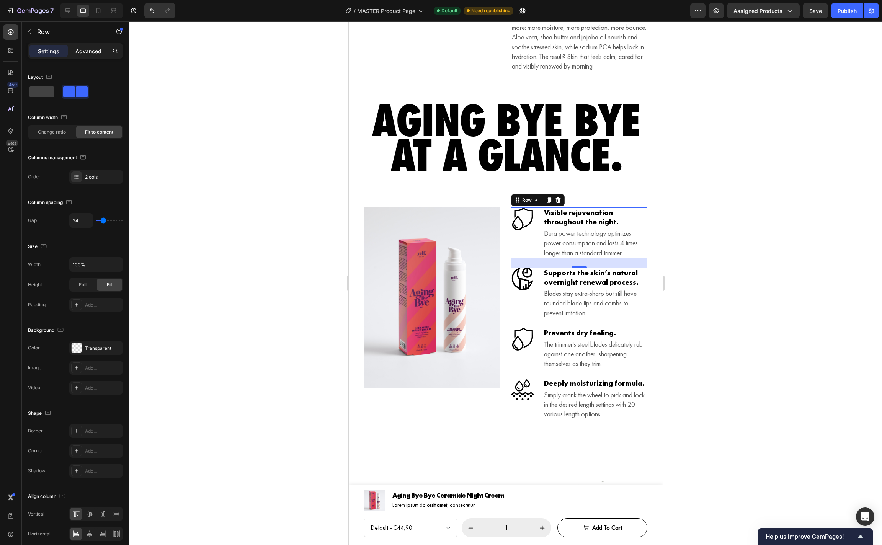
click at [83, 53] on p "Advanced" at bounding box center [88, 51] width 26 height 8
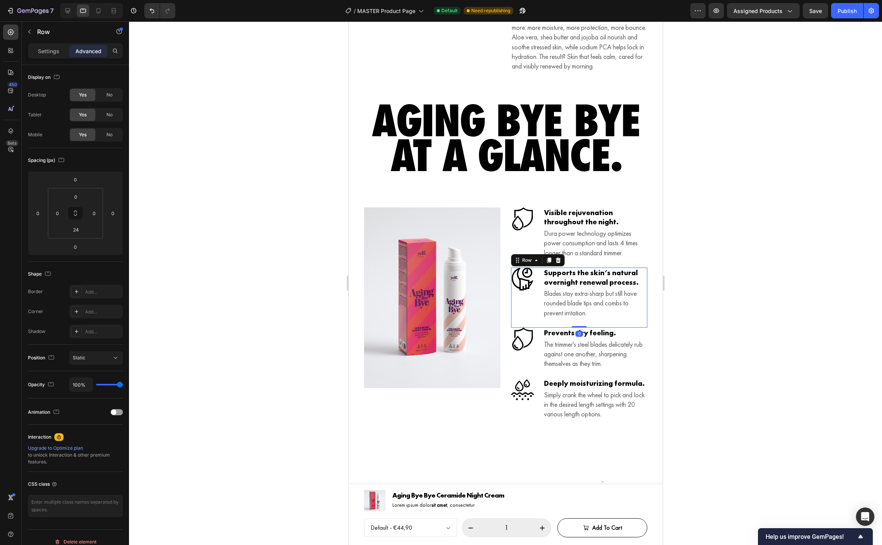
click at [525, 310] on div "Icon" at bounding box center [522, 293] width 23 height 51
click at [525, 258] on div "Icon" at bounding box center [522, 233] width 23 height 51
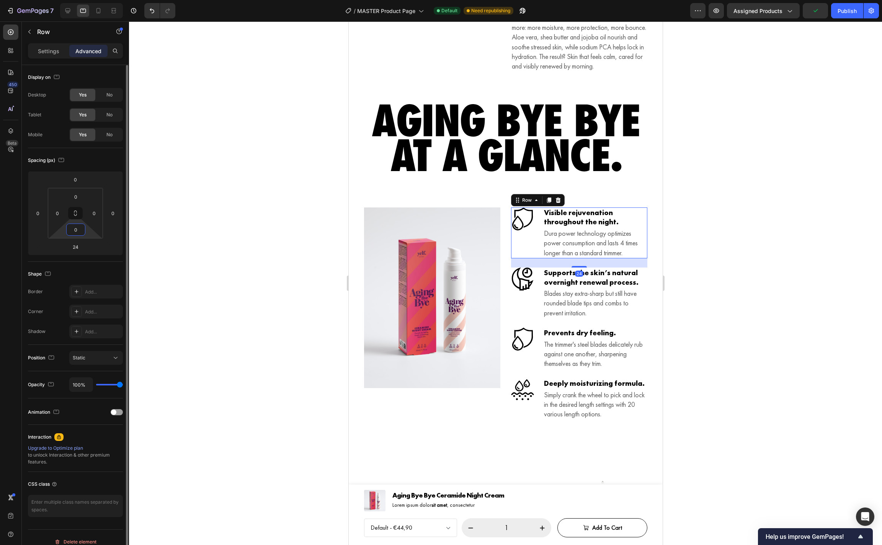
click at [83, 230] on input "0" at bounding box center [75, 229] width 15 height 11
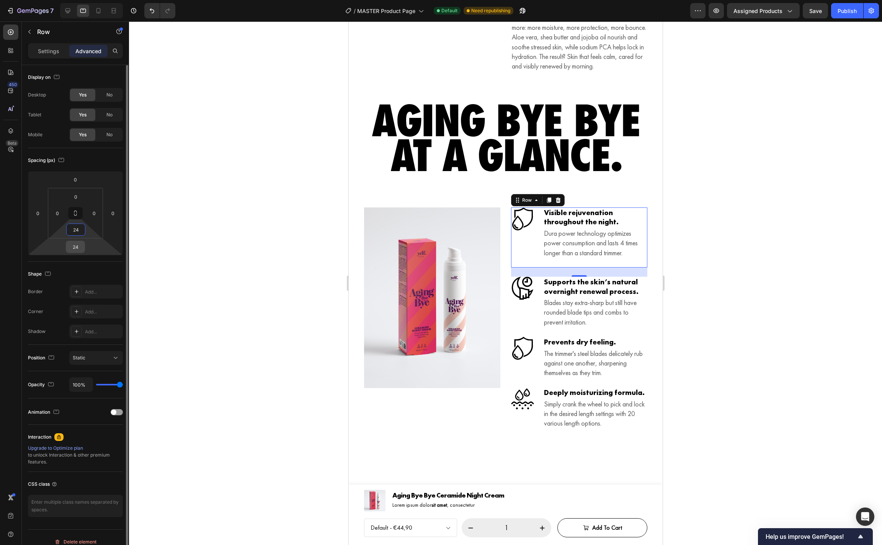
type input "24"
click at [80, 247] on input "24" at bounding box center [75, 246] width 15 height 11
type input "0"
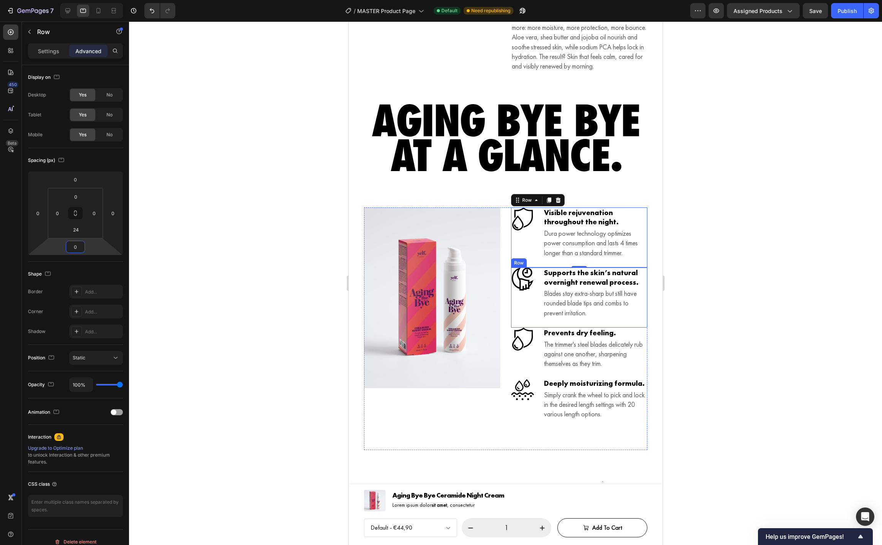
click at [526, 319] on div "Icon" at bounding box center [522, 293] width 23 height 51
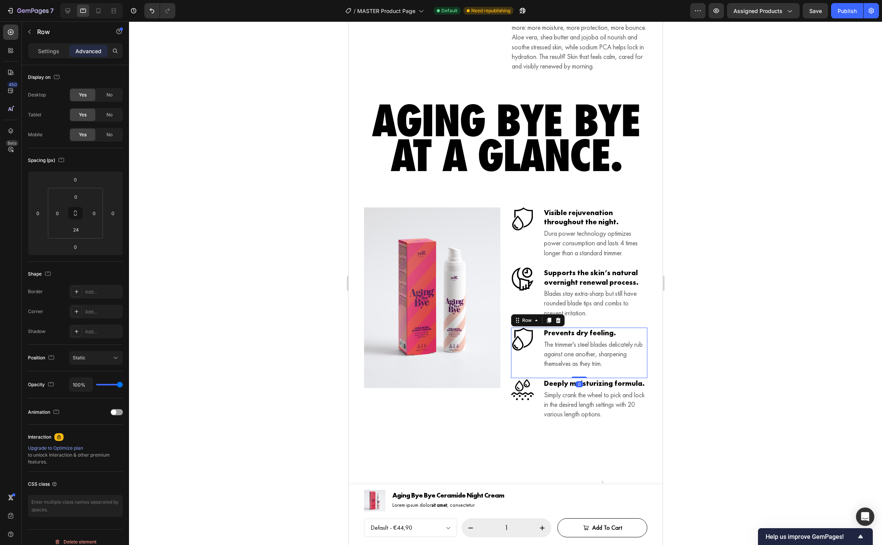
click at [529, 369] on div "Icon" at bounding box center [522, 348] width 23 height 41
click at [528, 417] on div "Icon" at bounding box center [522, 398] width 23 height 41
click at [701, 358] on div at bounding box center [505, 283] width 753 height 524
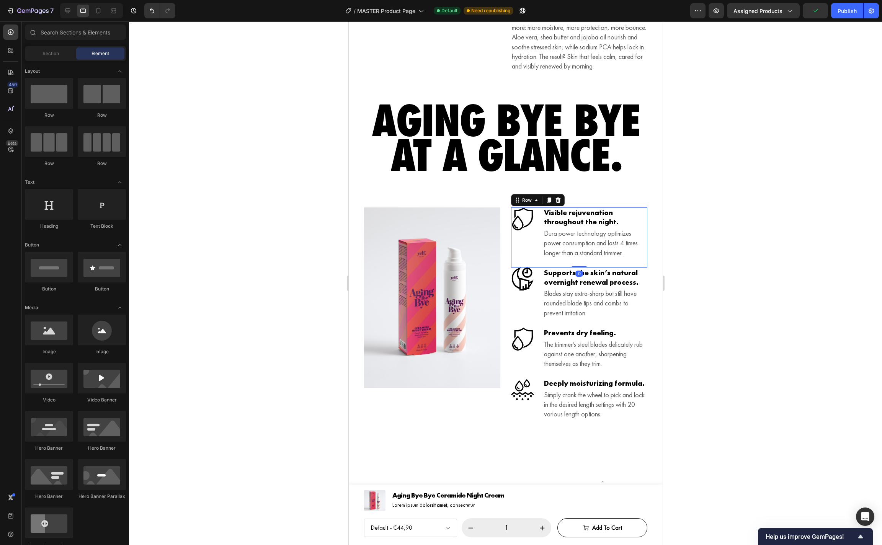
click at [524, 252] on div "Icon" at bounding box center [522, 233] width 23 height 51
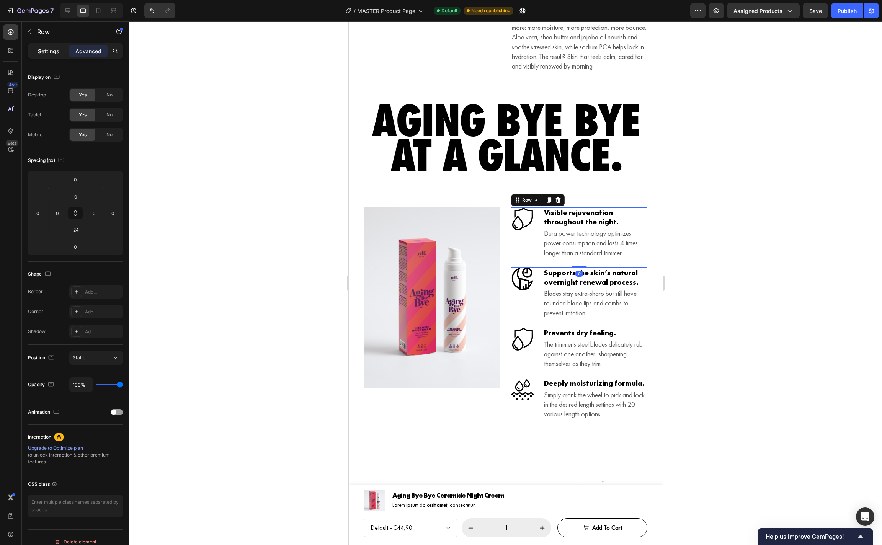
click at [43, 49] on p "Settings" at bounding box center [48, 51] width 21 height 8
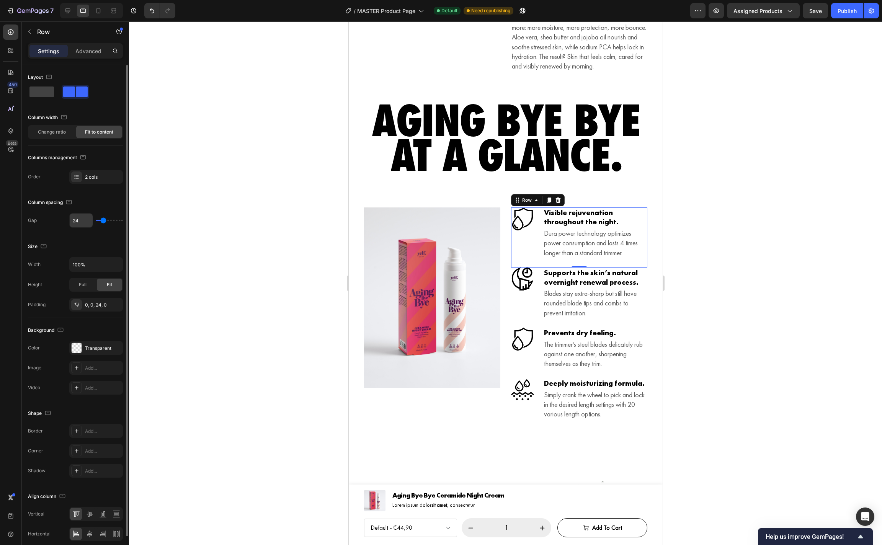
click at [78, 221] on input "24" at bounding box center [81, 221] width 23 height 14
type input "1"
type input "16"
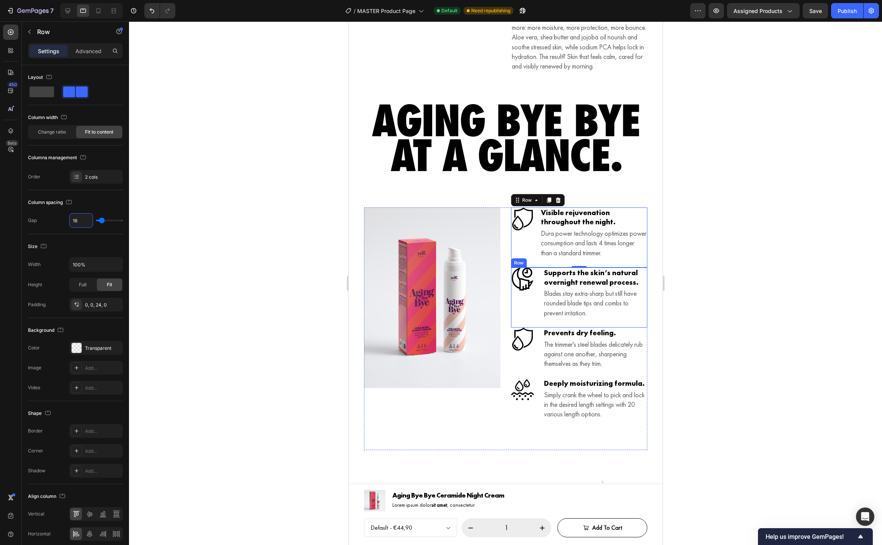
click at [526, 306] on div "Icon" at bounding box center [522, 293] width 23 height 51
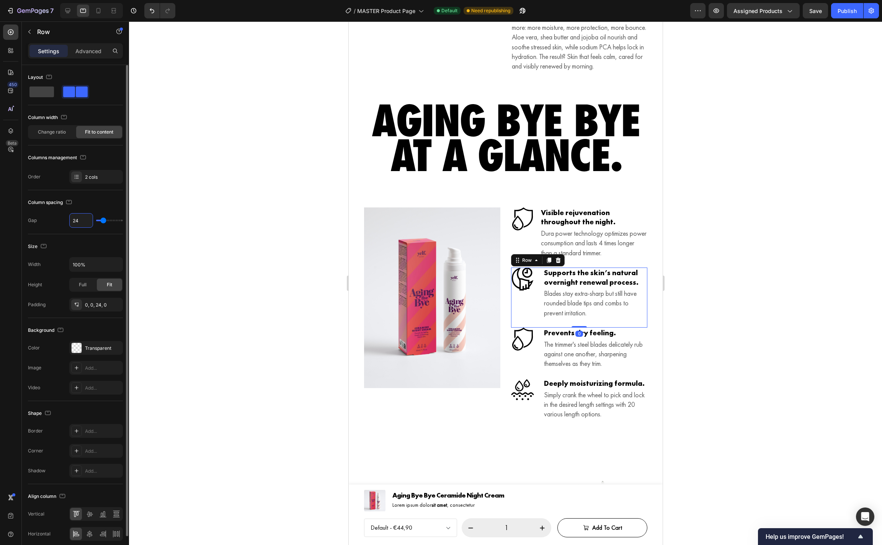
click at [82, 221] on input "24" at bounding box center [81, 221] width 23 height 14
type input "1"
type input "16"
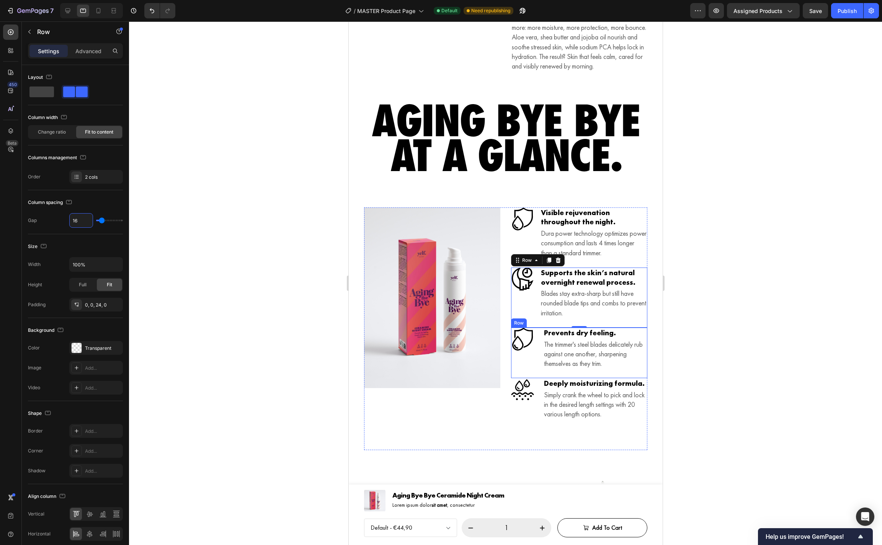
click at [531, 366] on div "Icon" at bounding box center [522, 348] width 23 height 41
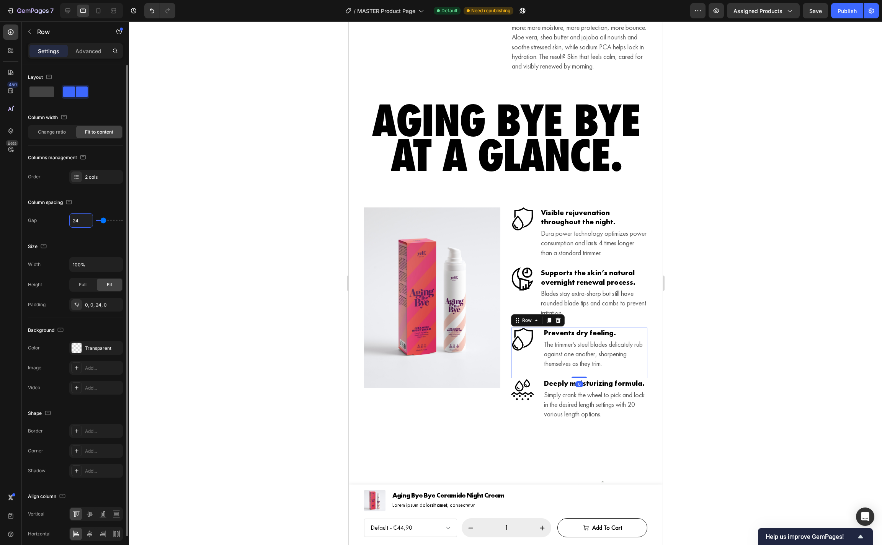
click at [83, 221] on input "24" at bounding box center [81, 221] width 23 height 14
type input "1"
type input "16"
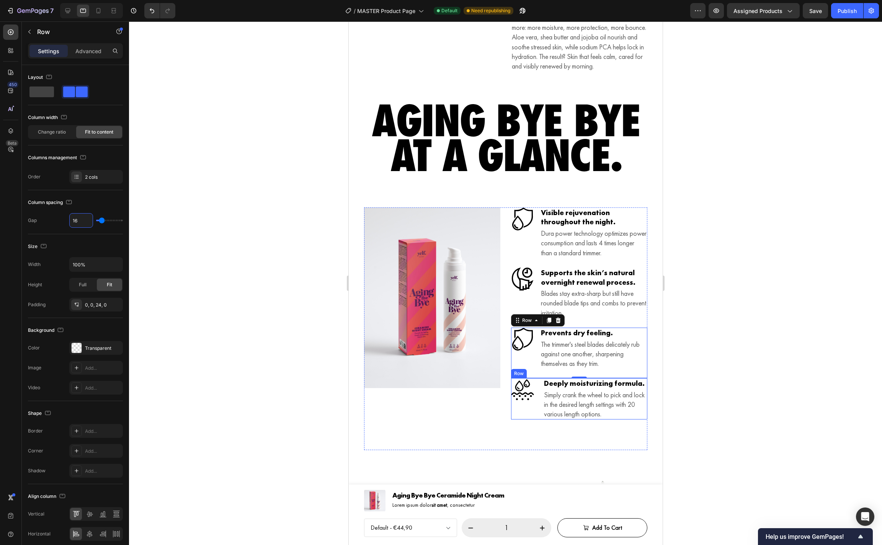
click at [530, 420] on div "Icon" at bounding box center [522, 398] width 23 height 41
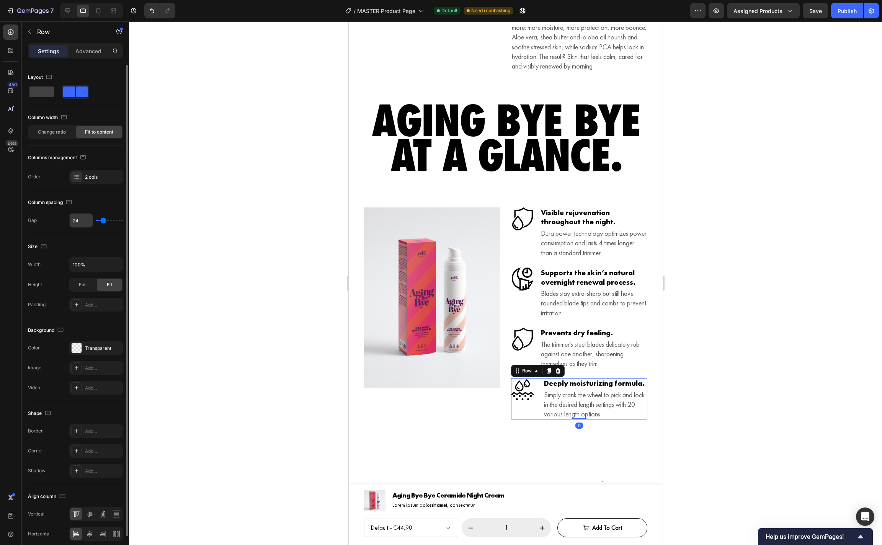
click at [82, 224] on input "24" at bounding box center [81, 221] width 23 height 14
type input "1"
type input "16"
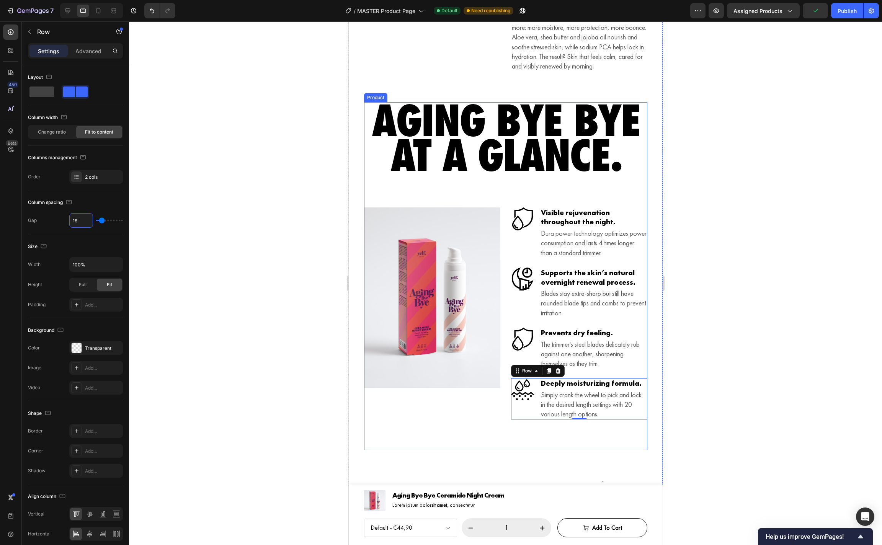
type input "16"
click at [867, 317] on div at bounding box center [505, 283] width 753 height 524
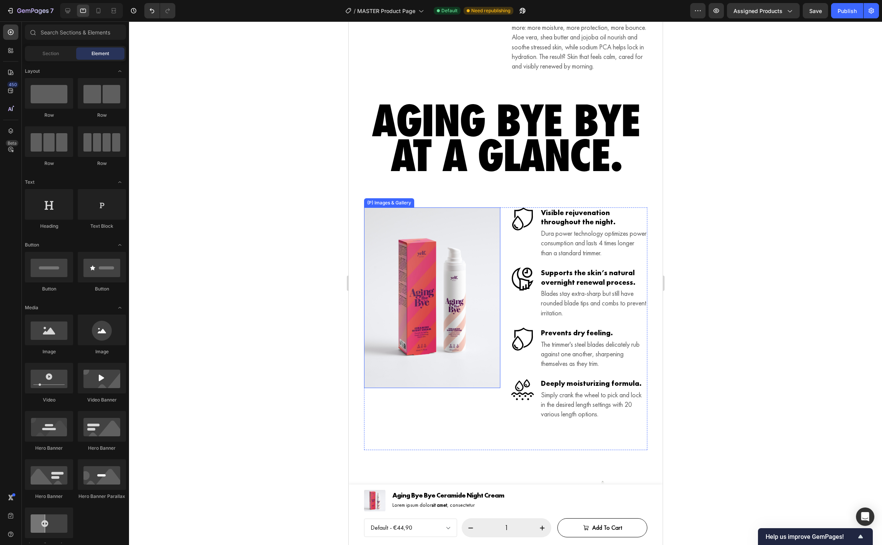
click at [432, 336] on img at bounding box center [432, 298] width 136 height 181
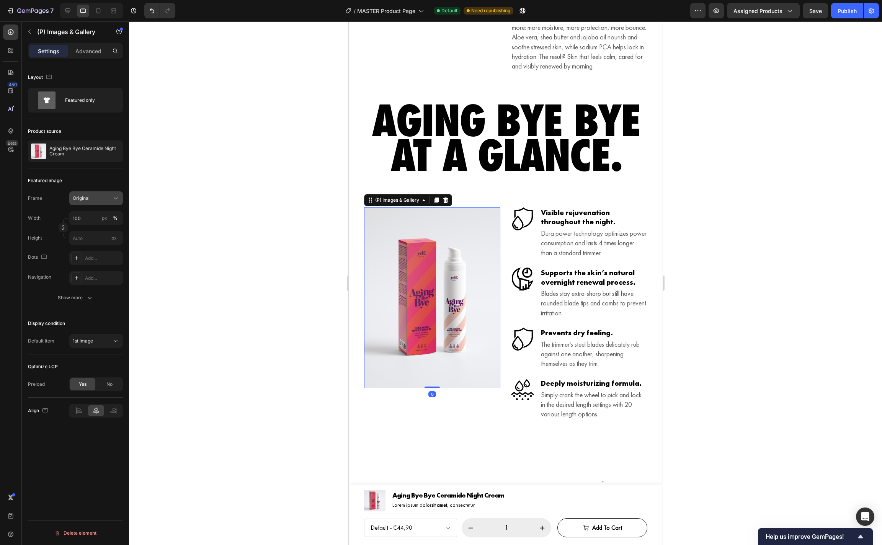
click at [116, 195] on icon at bounding box center [116, 199] width 8 height 8
click at [103, 234] on div "Vertical" at bounding box center [94, 232] width 44 height 8
click at [113, 195] on icon at bounding box center [116, 199] width 8 height 8
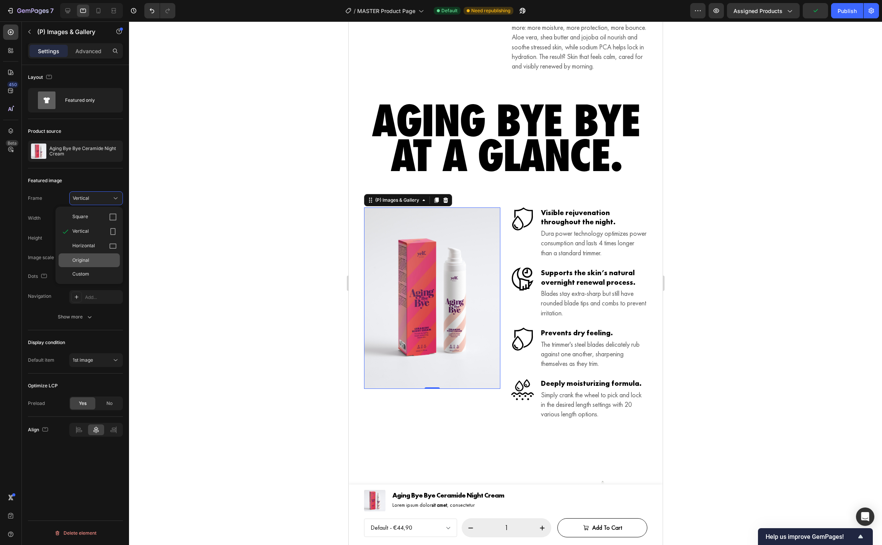
click at [90, 253] on div "Original" at bounding box center [89, 260] width 61 height 14
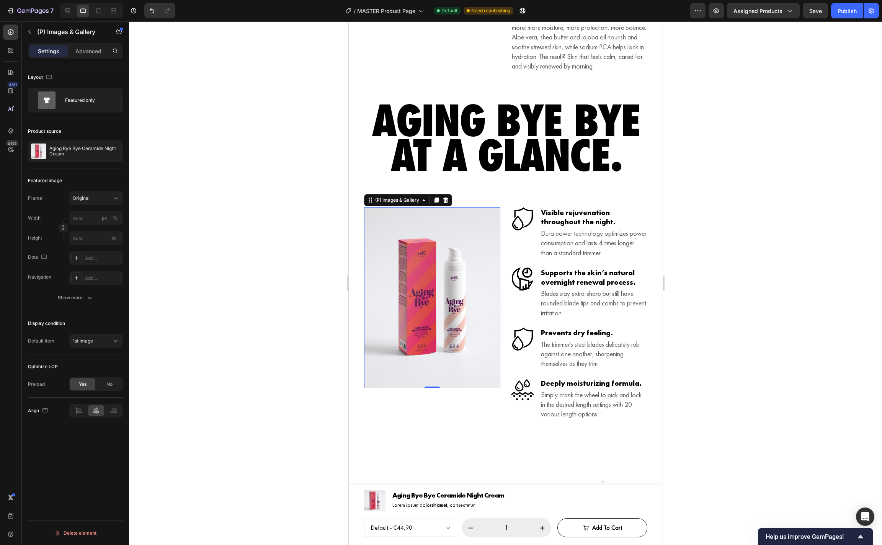
click at [700, 255] on div at bounding box center [505, 283] width 753 height 524
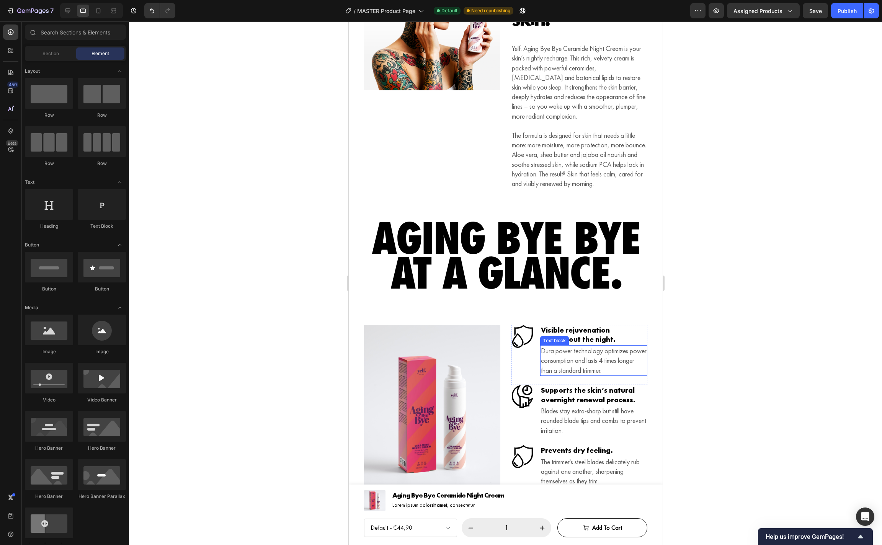
scroll to position [1005, 0]
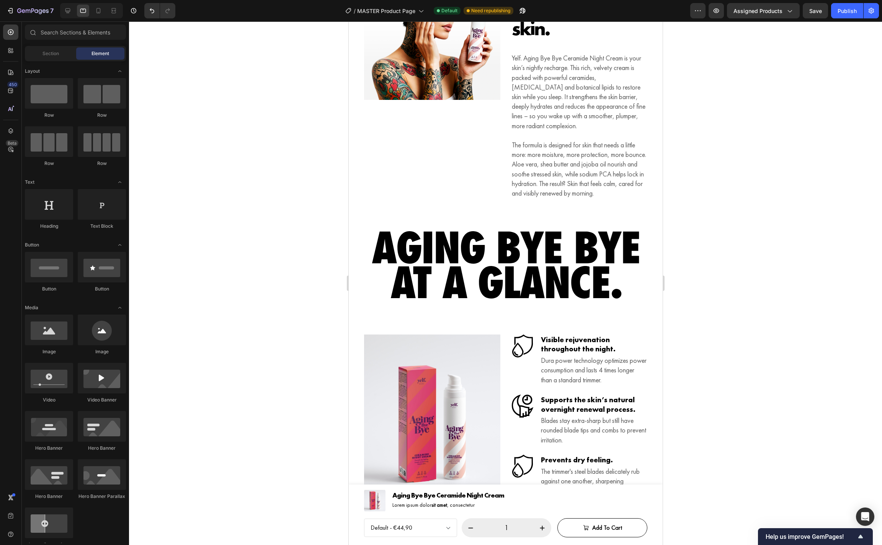
drag, startPoint x: 742, startPoint y: 262, endPoint x: 710, endPoint y: 270, distance: 33.8
click at [742, 262] on div at bounding box center [505, 283] width 753 height 524
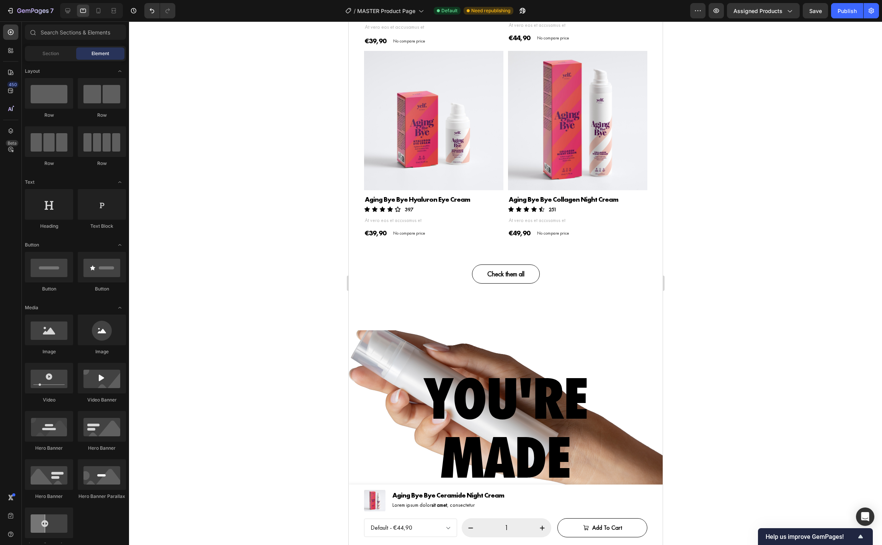
scroll to position [2617, 0]
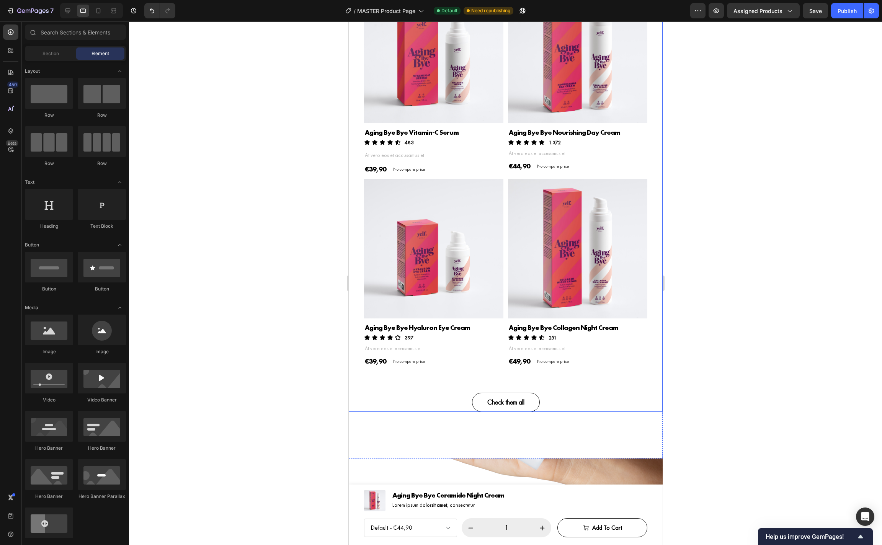
click at [354, 397] on div "More Aging Bye Bye. Heading Product Images Aging Bye Bye Vitamin-C Serum Produc…" at bounding box center [505, 173] width 314 height 477
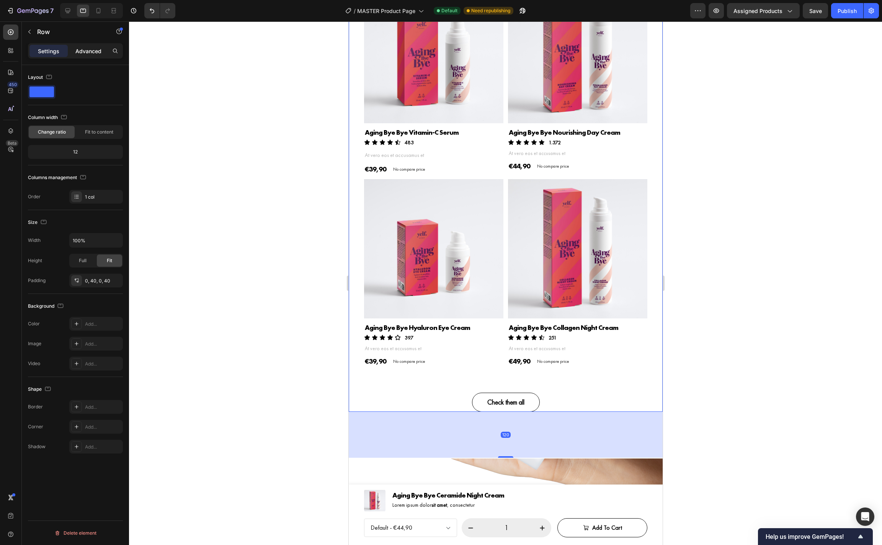
click at [89, 52] on p "Advanced" at bounding box center [88, 51] width 26 height 8
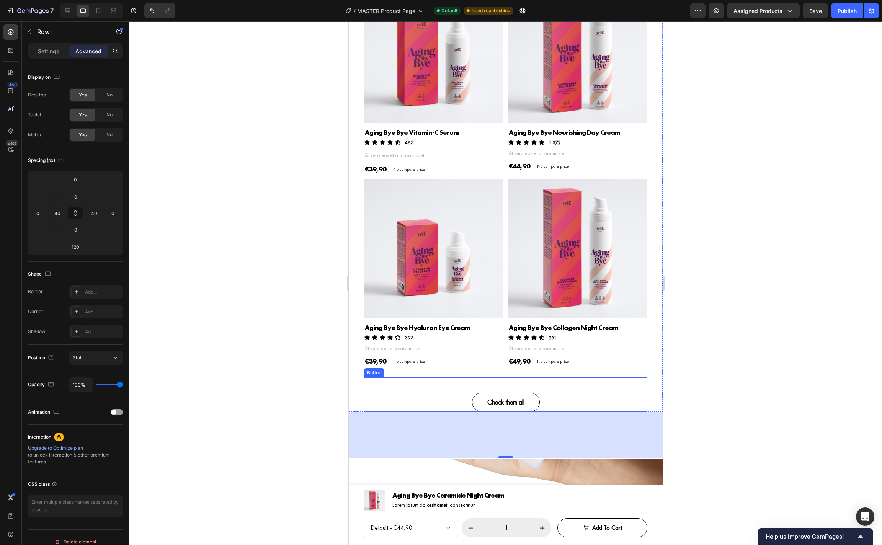
click at [478, 383] on div "Check them all Button" at bounding box center [505, 395] width 283 height 34
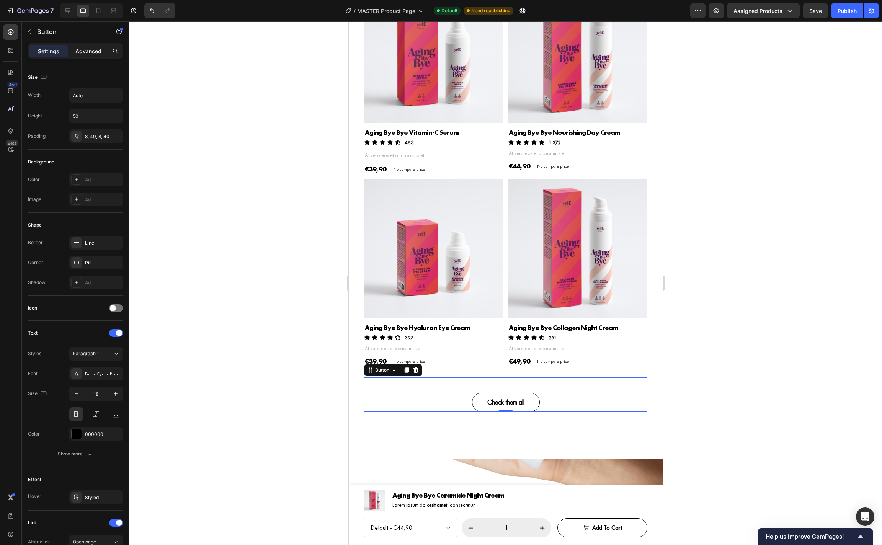
click at [86, 54] on p "Advanced" at bounding box center [88, 51] width 26 height 8
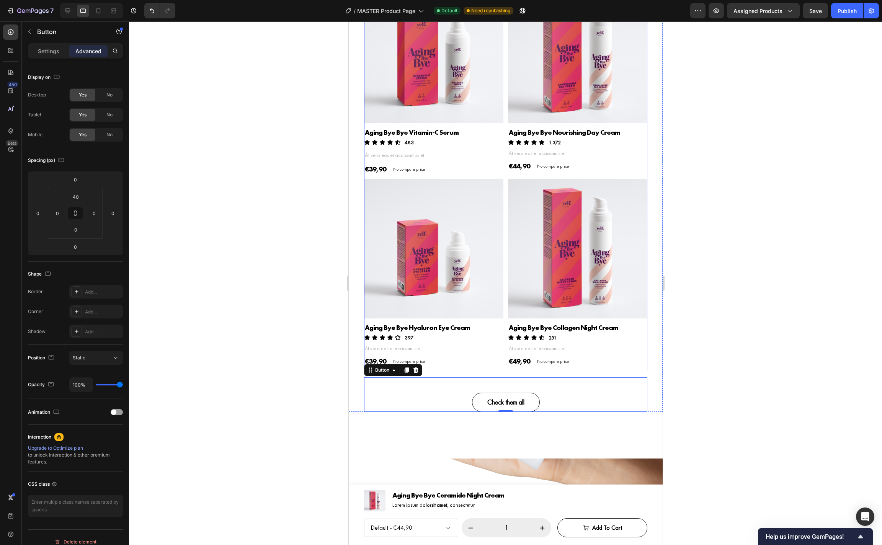
click at [503, 370] on div "Product Images Aging Bye Bye Hyaluron Eye Cream Product Title Icon Icon Icon Ic…" at bounding box center [433, 275] width 139 height 192
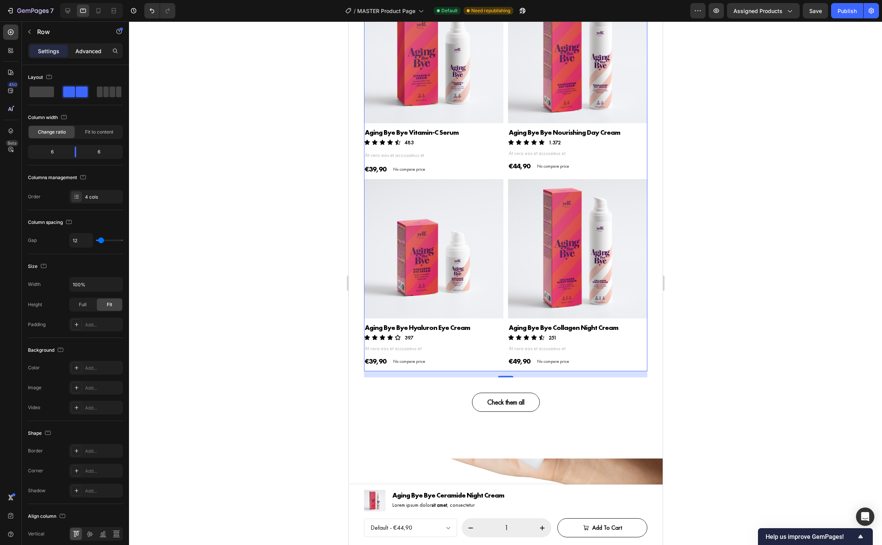
click at [93, 52] on p "Advanced" at bounding box center [88, 51] width 26 height 8
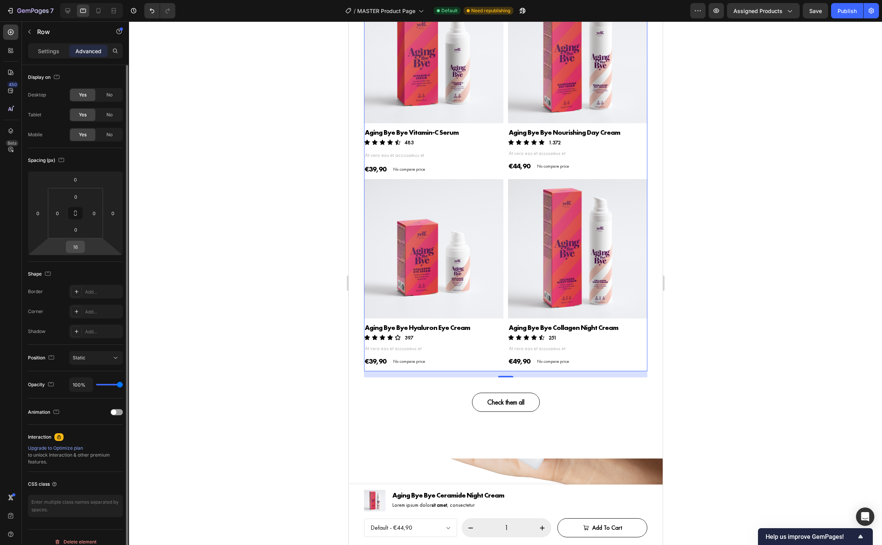
click at [76, 244] on input "16" at bounding box center [75, 246] width 15 height 11
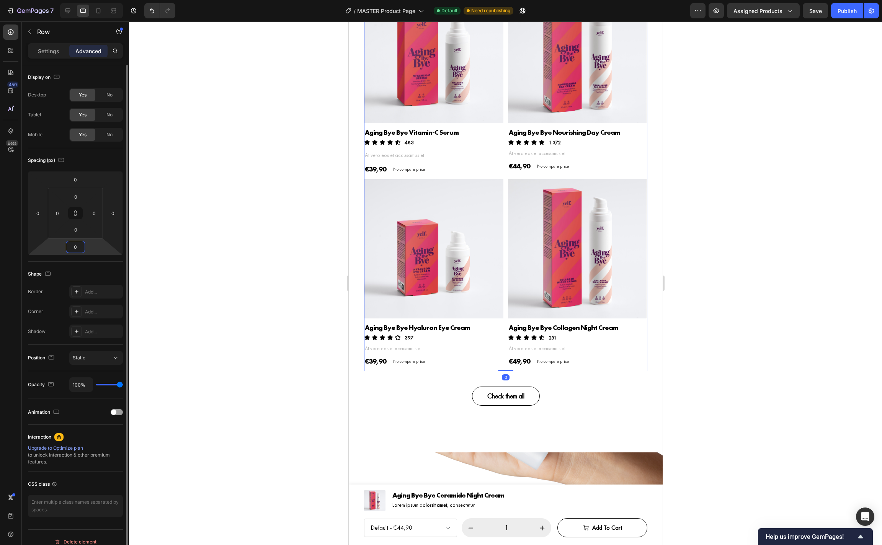
type input "0"
click at [589, 380] on div "Check them all Button" at bounding box center [505, 388] width 283 height 34
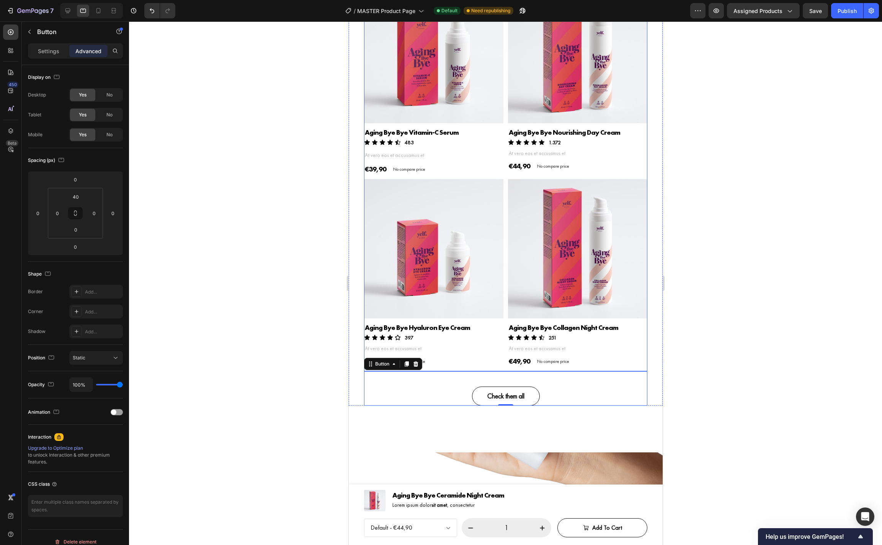
click at [505, 360] on div "Product Images Aging Bye Bye Vitamin-C Serum Product Title Icon Icon Icon Icon …" at bounding box center [505, 178] width 283 height 388
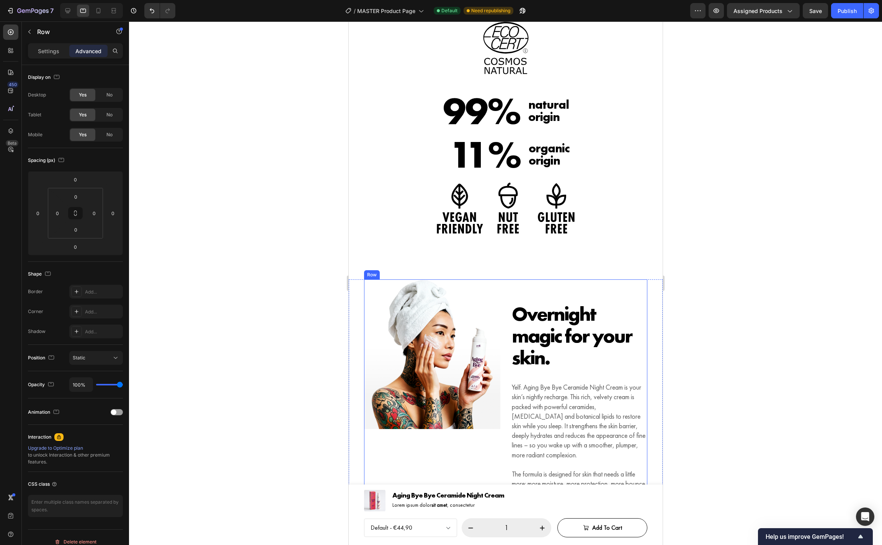
scroll to position [814, 0]
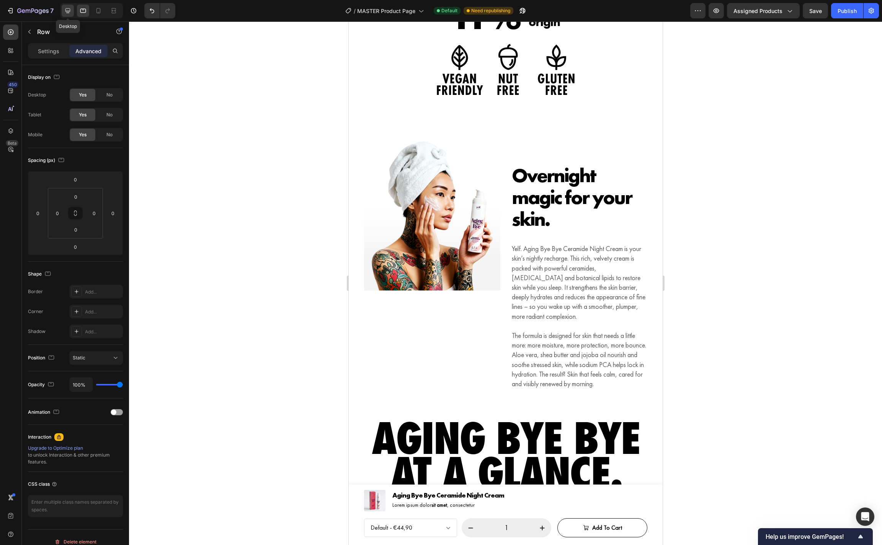
click at [70, 12] on icon at bounding box center [68, 11] width 8 height 8
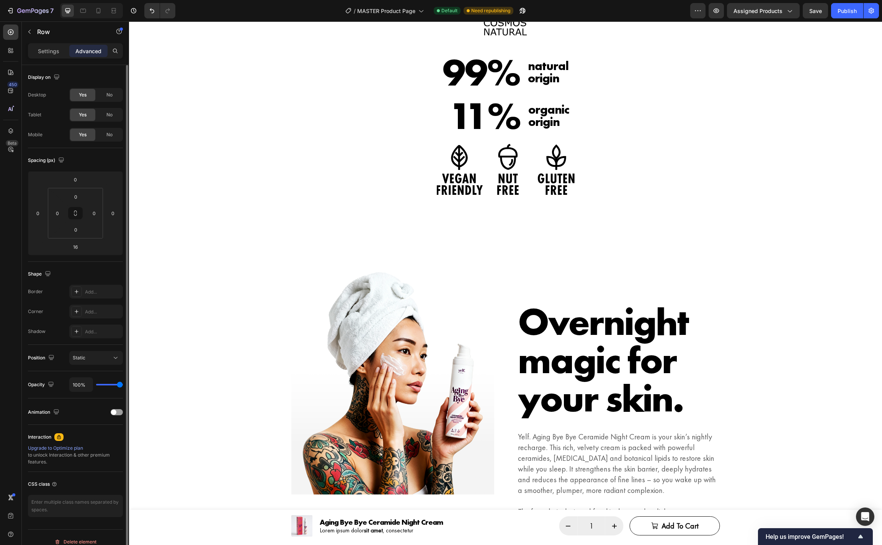
scroll to position [814, 0]
click at [85, 14] on icon at bounding box center [83, 11] width 8 height 8
type input "0"
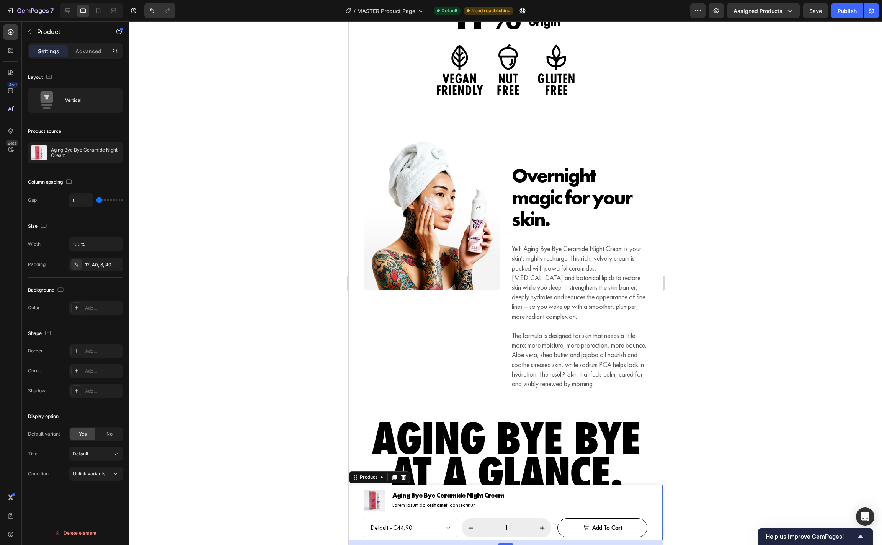
click at [354, 500] on div "Product Images Aging Bye Bye Ceramide Night Cream Product Title Lorem ipsum dol…" at bounding box center [505, 513] width 314 height 56
click at [372, 478] on div "Product" at bounding box center [368, 477] width 20 height 7
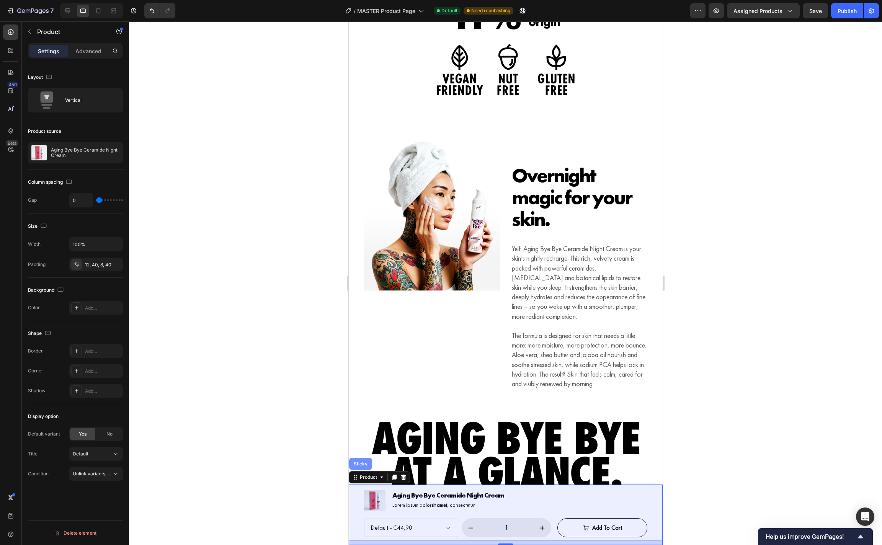
click at [360, 464] on div "Sticky" at bounding box center [360, 464] width 17 height 5
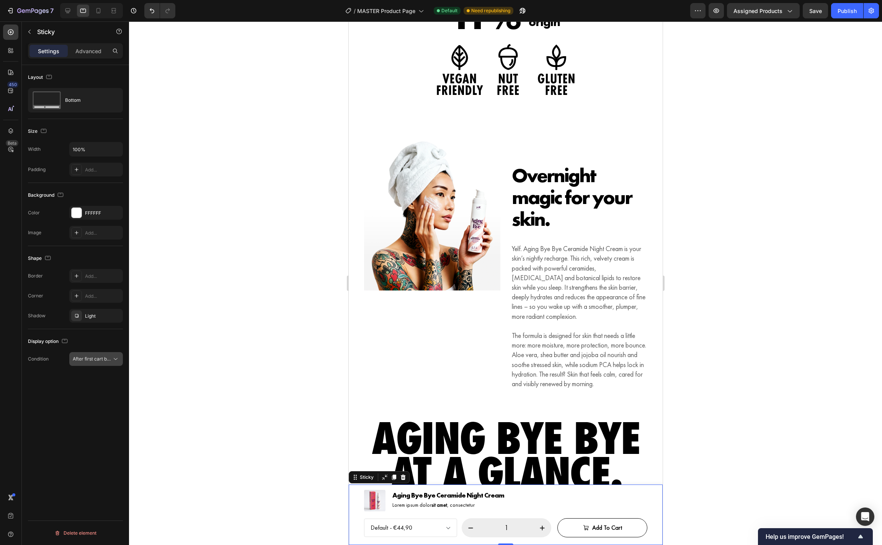
click at [103, 360] on span "After first cart button" at bounding box center [95, 359] width 45 height 6
click at [138, 358] on div at bounding box center [505, 283] width 753 height 524
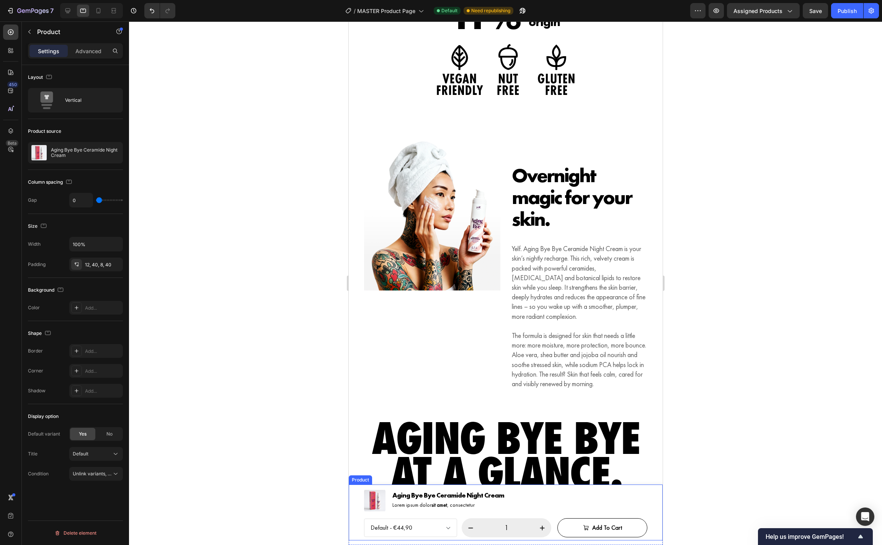
click at [357, 496] on div "Product Images Aging Bye Bye Ceramide Night Cream Product Title Lorem ipsum dol…" at bounding box center [505, 513] width 314 height 56
click at [360, 480] on div "Product" at bounding box center [368, 477] width 20 height 7
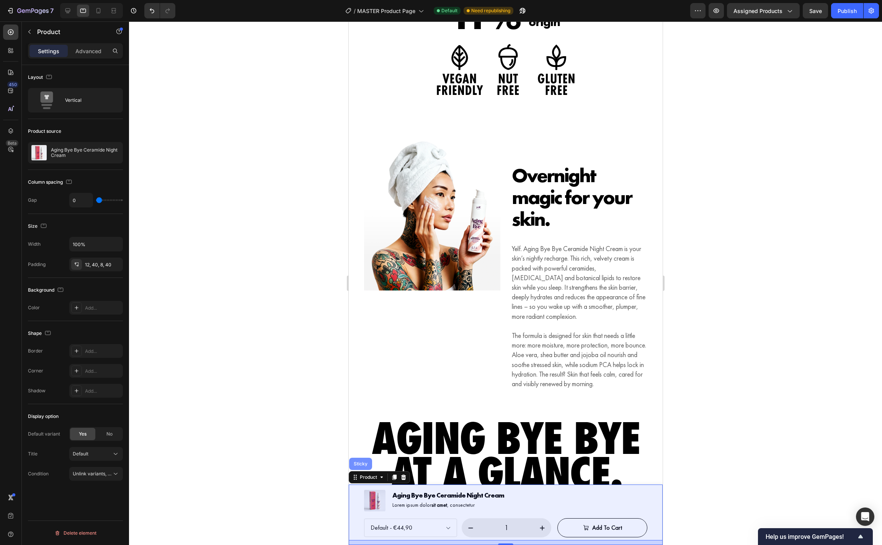
click at [360, 463] on div "Sticky" at bounding box center [360, 464] width 17 height 5
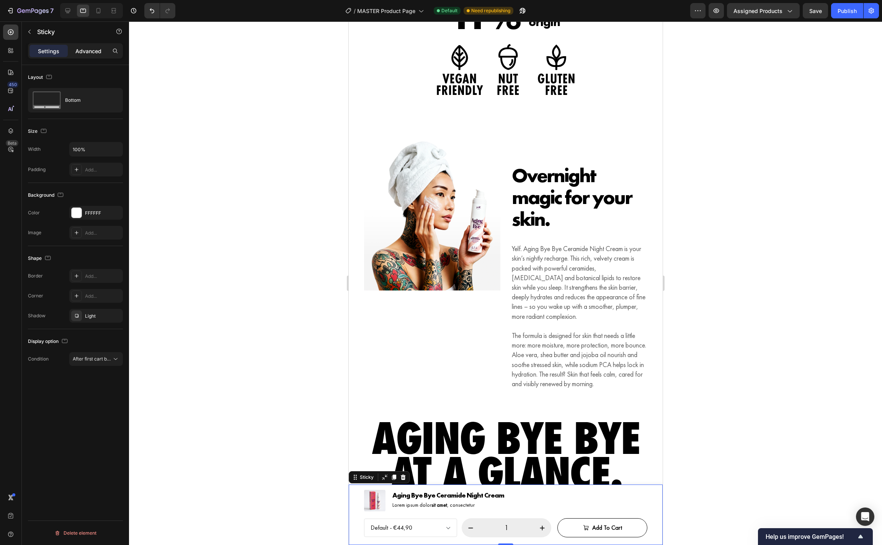
click at [98, 56] on div "Advanced" at bounding box center [88, 51] width 38 height 12
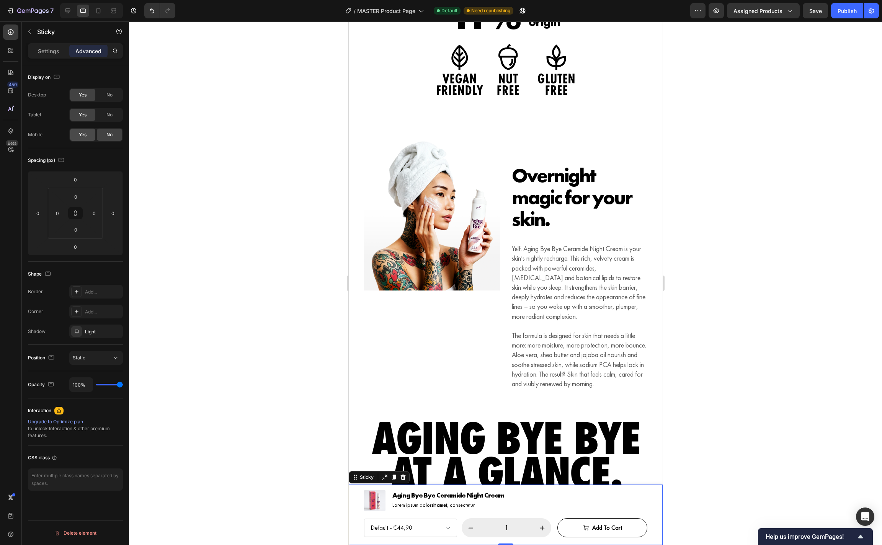
click at [87, 139] on div "Yes" at bounding box center [82, 135] width 25 height 12
click at [52, 57] on div "Settings" at bounding box center [48, 51] width 38 height 12
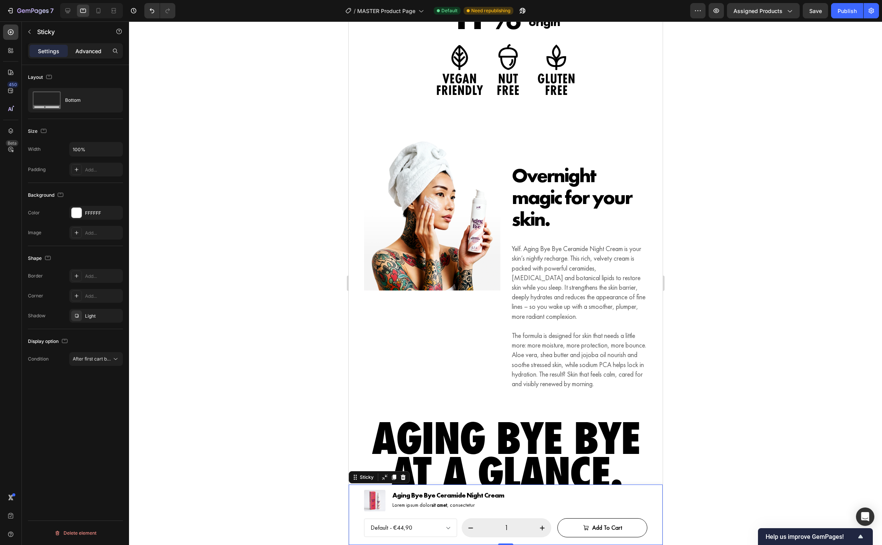
click at [88, 51] on p "Advanced" at bounding box center [88, 51] width 26 height 8
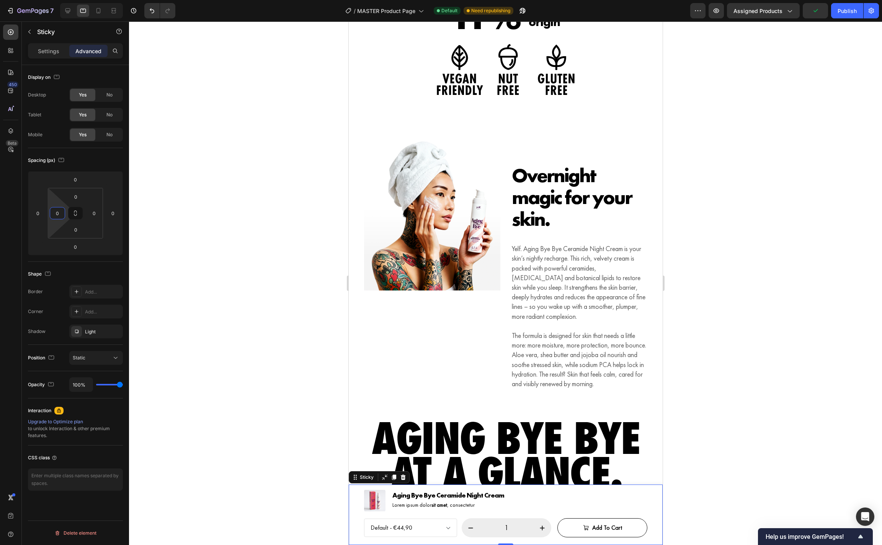
click at [57, 212] on input "0" at bounding box center [57, 213] width 11 height 11
type input "40"
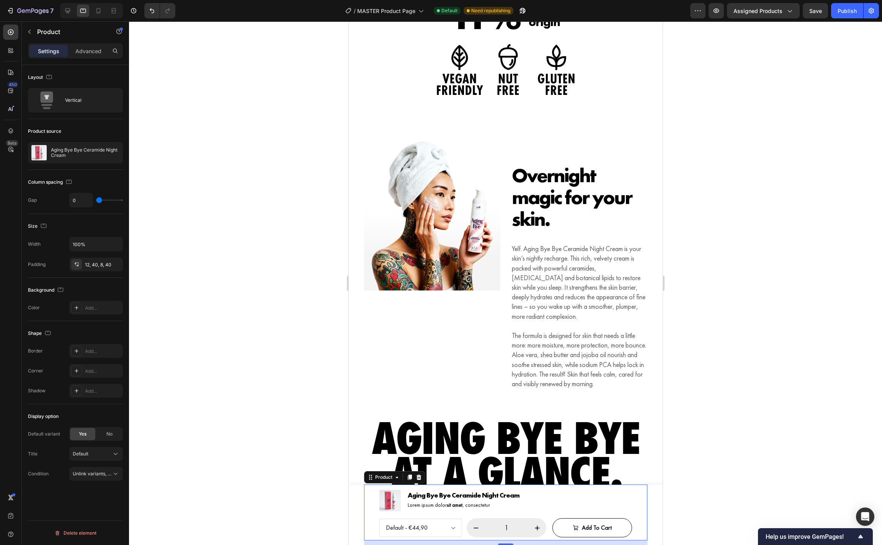
click at [367, 514] on div "Product Images Aging Bye Bye Ceramide Night Cream Product Title Lorem ipsum dol…" at bounding box center [505, 513] width 283 height 56
click at [87, 50] on p "Advanced" at bounding box center [88, 51] width 26 height 8
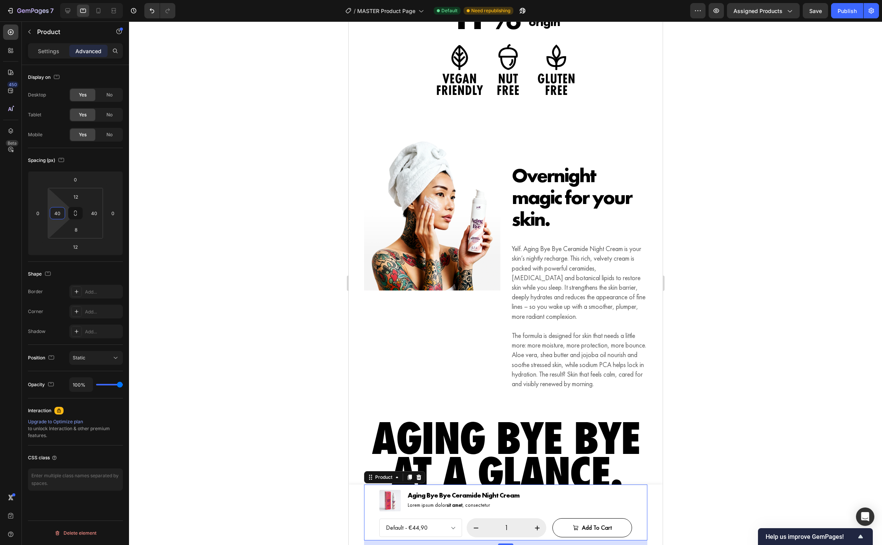
click at [60, 213] on input "40" at bounding box center [57, 213] width 11 height 11
type input "0"
click at [50, 55] on div "Settings" at bounding box center [48, 51] width 38 height 12
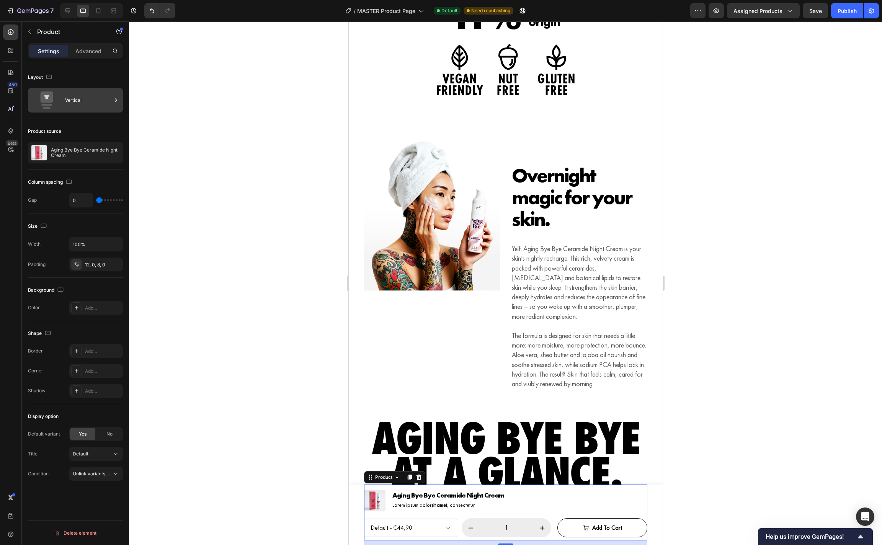
click at [76, 103] on div "Vertical" at bounding box center [88, 101] width 47 height 18
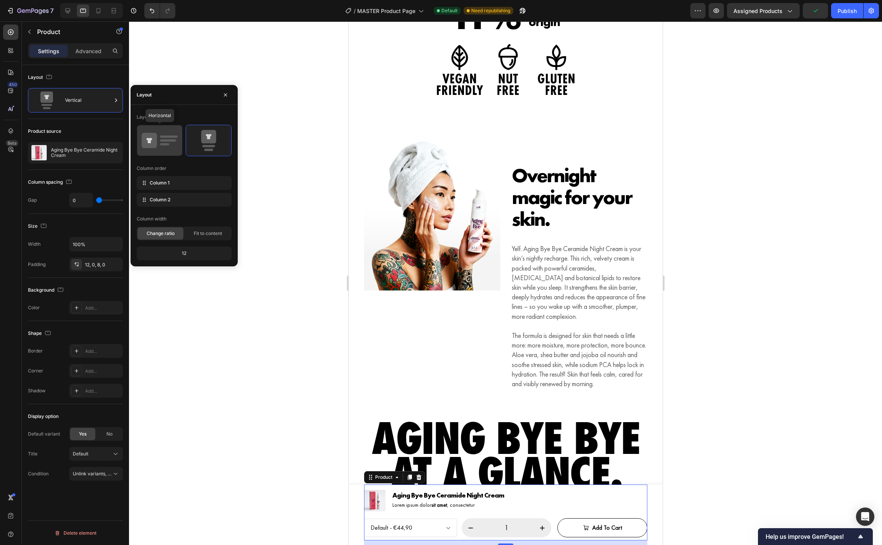
click at [165, 147] on icon at bounding box center [160, 140] width 36 height 21
type input "12"
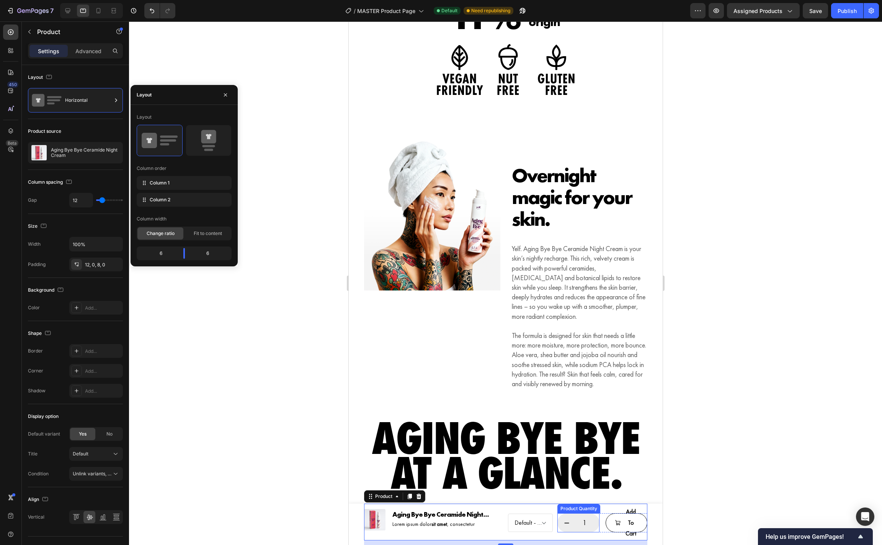
click at [571, 523] on button "decrement" at bounding box center [566, 522] width 18 height 19
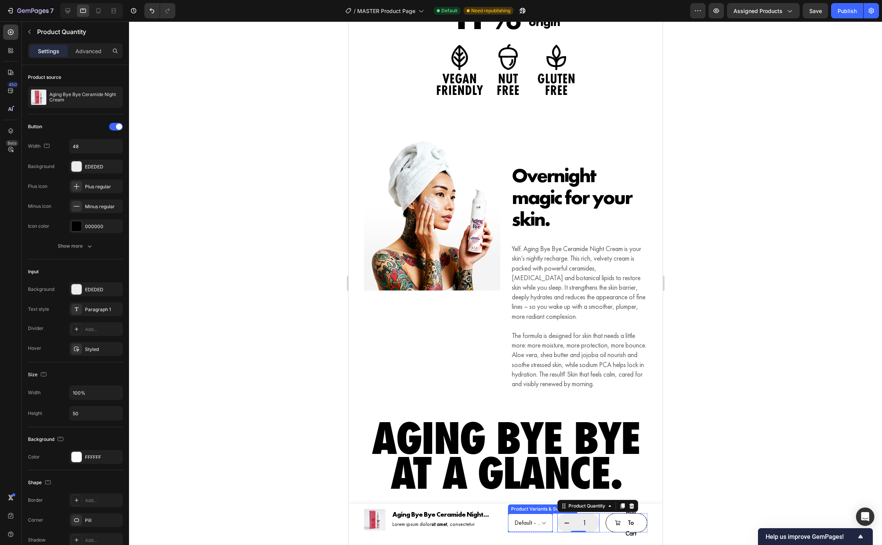
click at [548, 522] on select "Default - €44,90" at bounding box center [530, 523] width 45 height 18
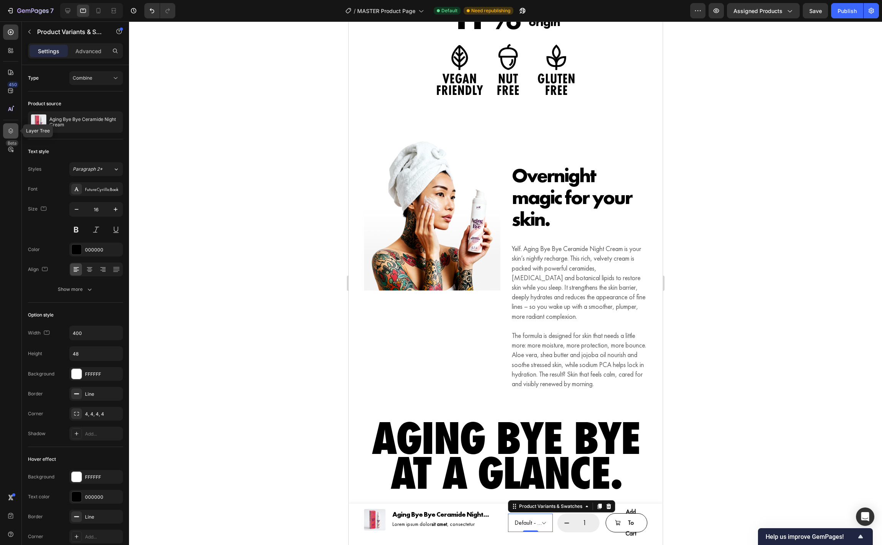
click at [10, 129] on icon at bounding box center [10, 130] width 5 height 5
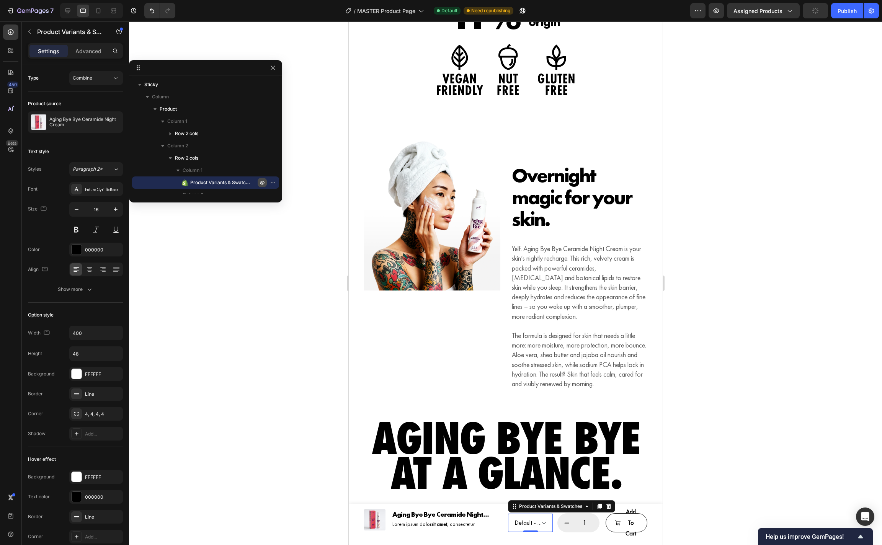
click at [262, 182] on icon "button" at bounding box center [262, 183] width 6 height 6
click at [68, 8] on icon at bounding box center [67, 10] width 5 height 5
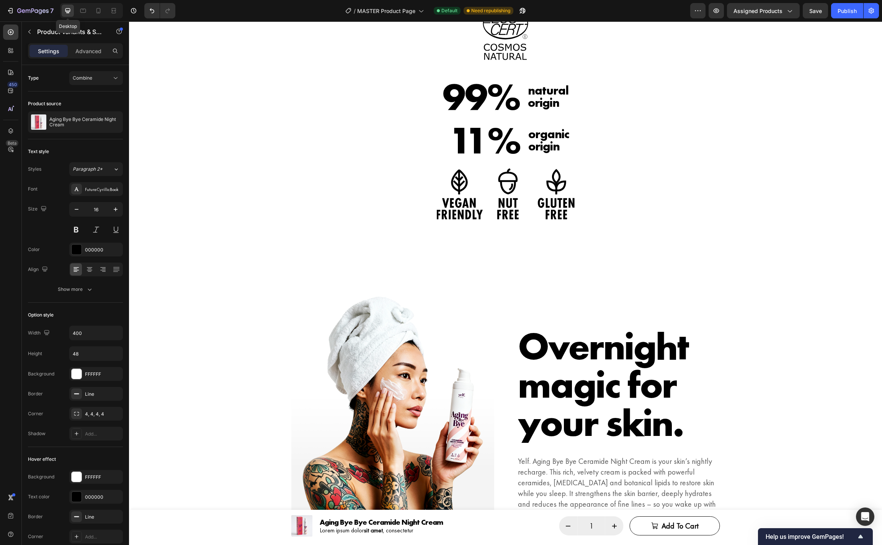
scroll to position [788, 0]
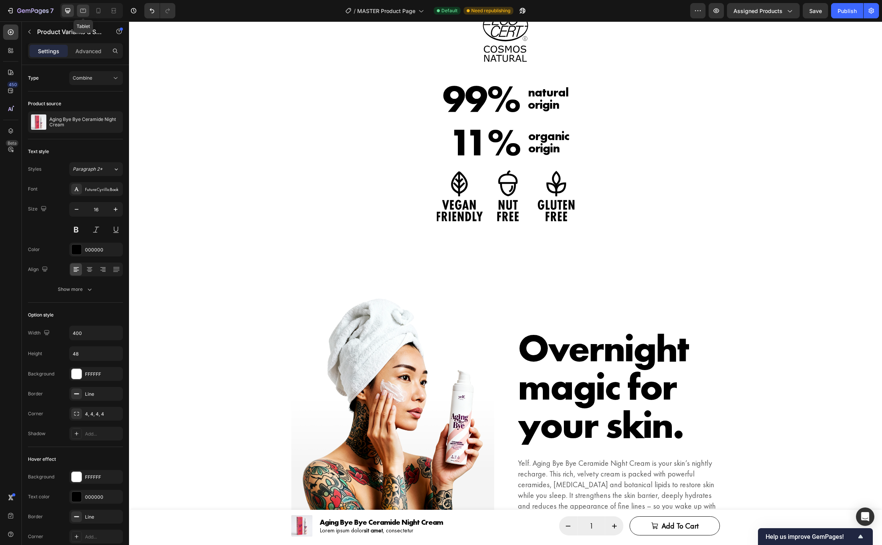
click at [83, 10] on icon at bounding box center [83, 11] width 8 height 8
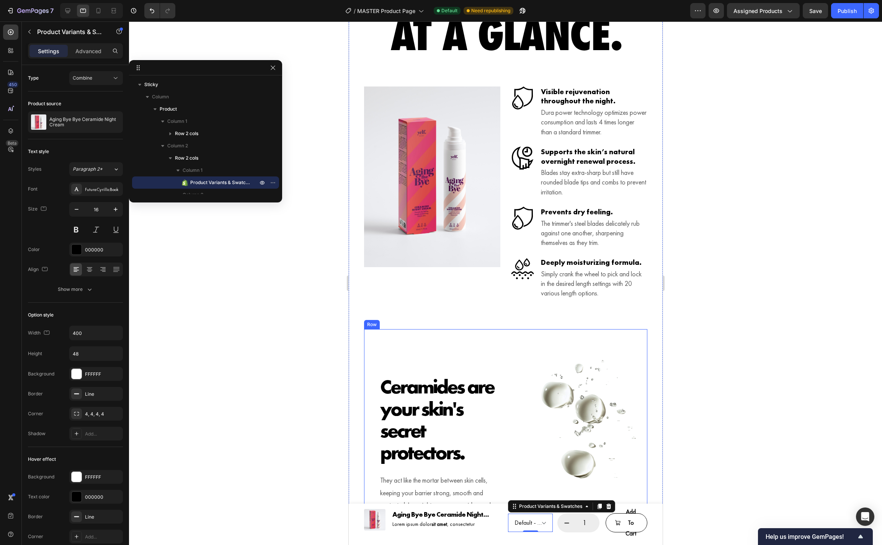
scroll to position [1253, 0]
click at [608, 507] on icon at bounding box center [608, 506] width 5 height 5
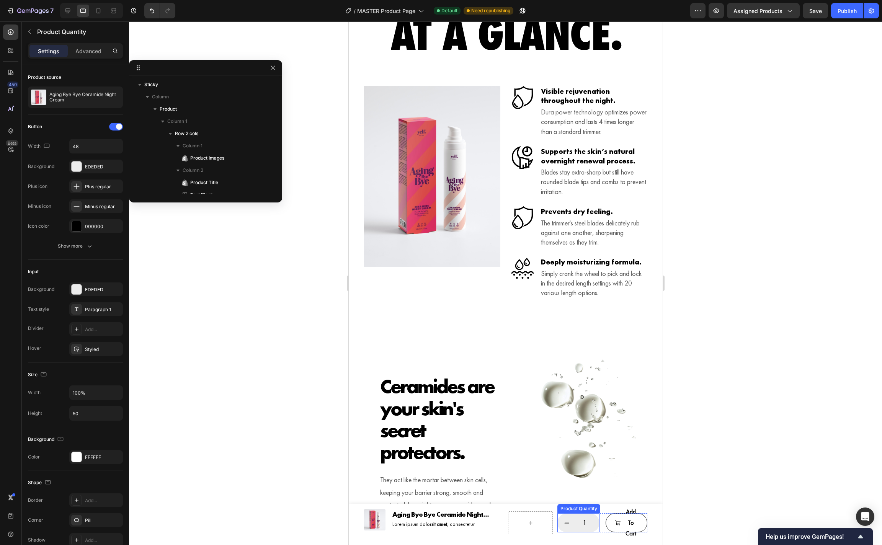
click at [579, 507] on div "Product Quantity" at bounding box center [579, 508] width 40 height 7
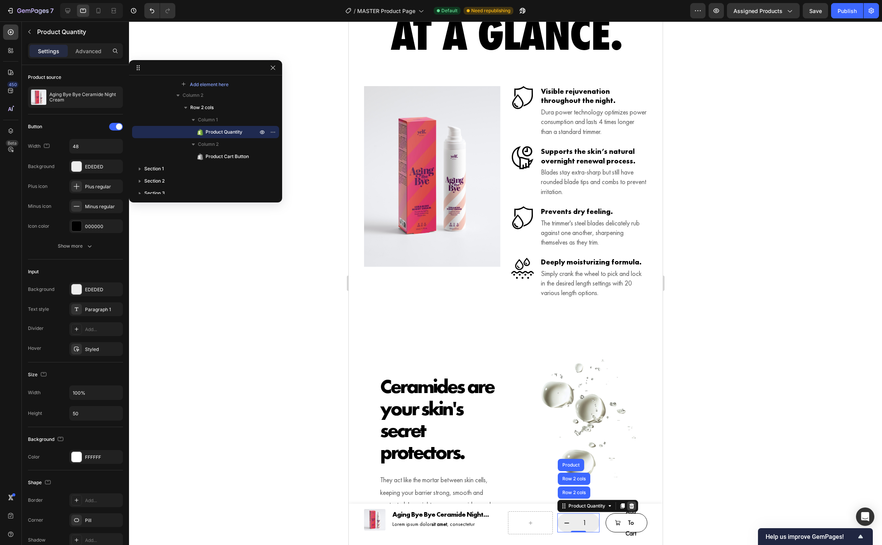
click at [631, 507] on icon at bounding box center [631, 506] width 6 height 6
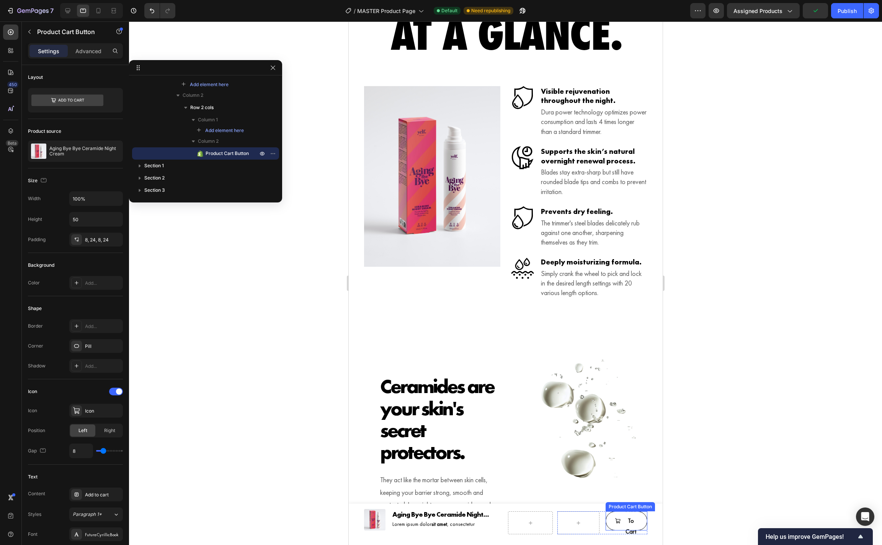
click at [614, 506] on div "Product Cart Button" at bounding box center [630, 507] width 46 height 7
click at [647, 502] on div "Product Cart Button" at bounding box center [638, 504] width 46 height 7
click at [610, 523] on button "Add to cart" at bounding box center [626, 521] width 42 height 19
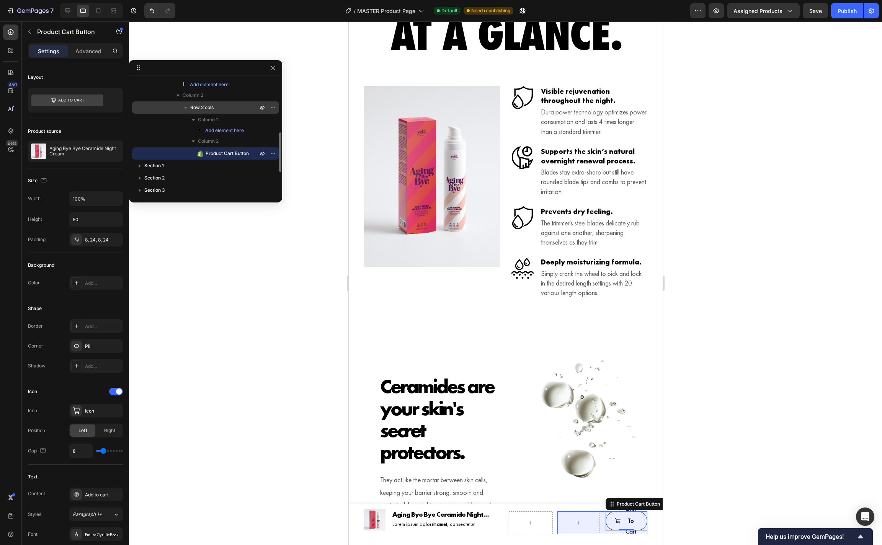
click at [232, 105] on p "Row 2 cols" at bounding box center [224, 108] width 69 height 8
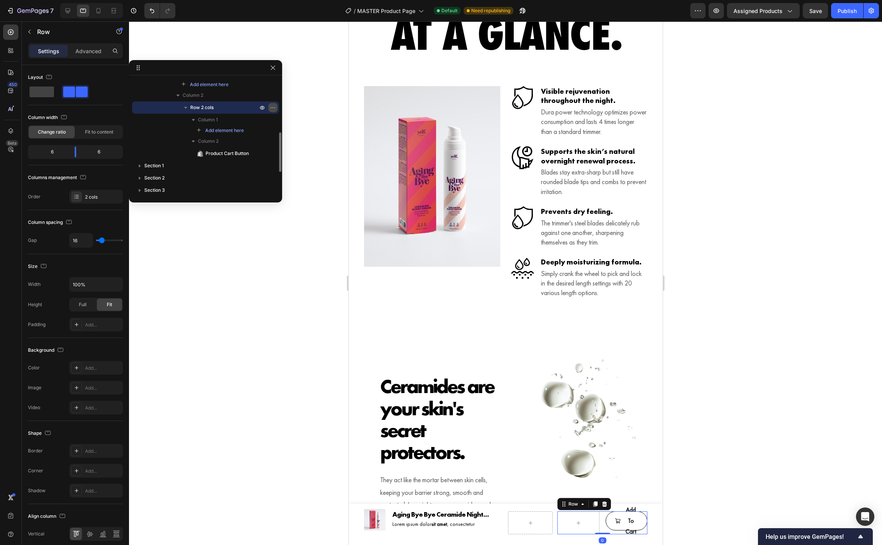
click at [271, 106] on icon "button" at bounding box center [273, 108] width 6 height 6
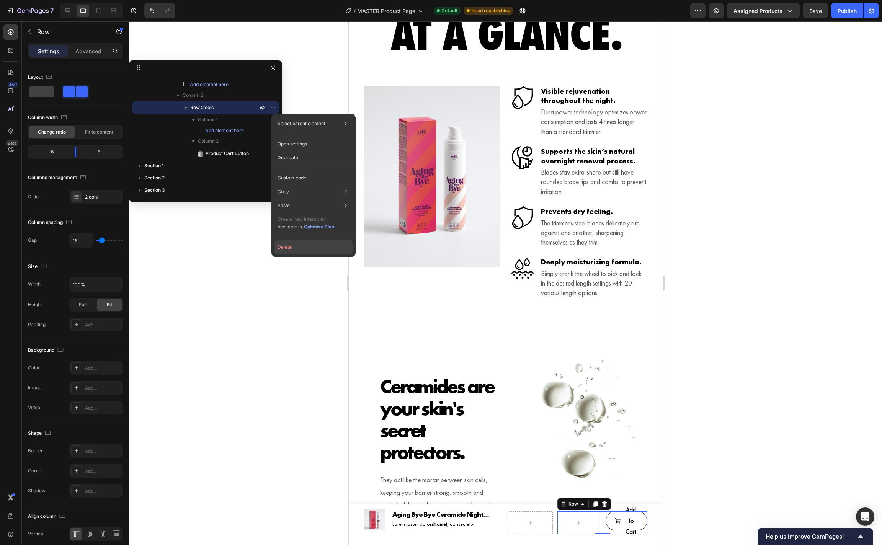
click at [284, 245] on button "Delete" at bounding box center [314, 247] width 78 height 14
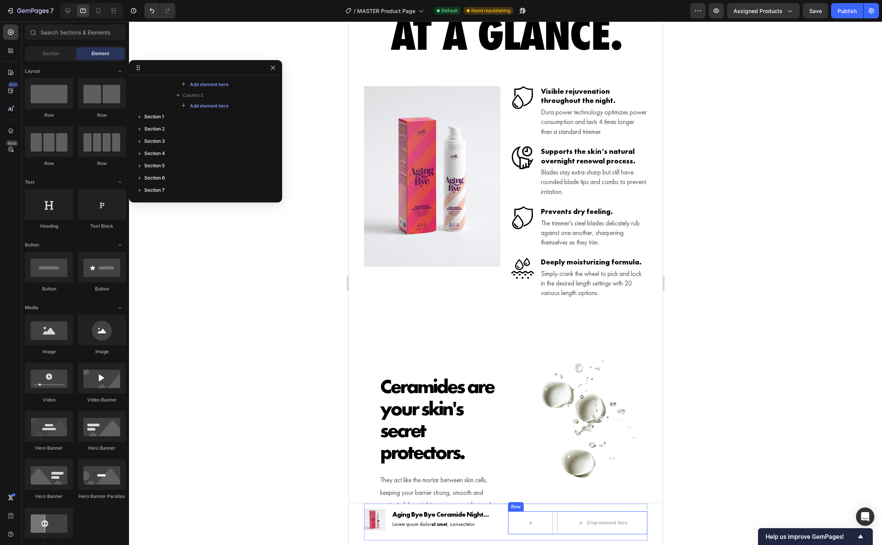
click at [514, 505] on div "Row" at bounding box center [515, 507] width 13 height 7
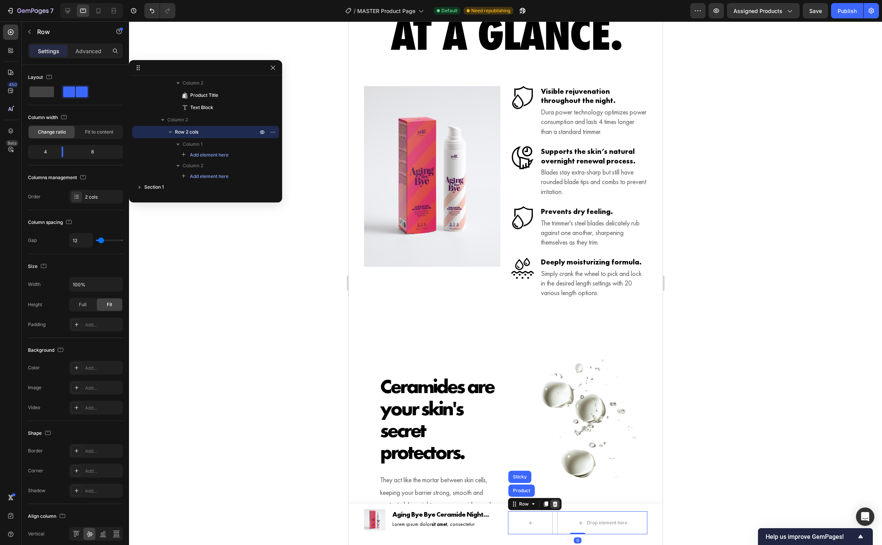
click at [554, 505] on icon at bounding box center [555, 504] width 6 height 6
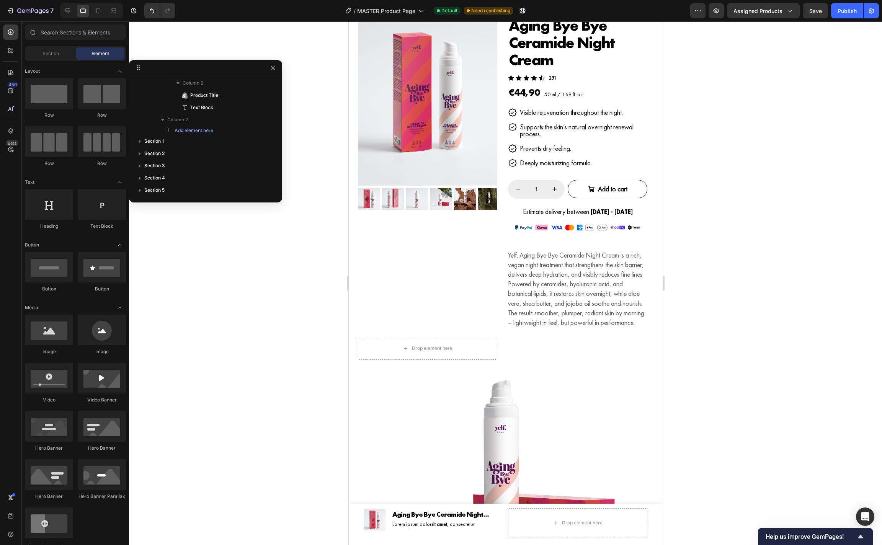
scroll to position [0, 0]
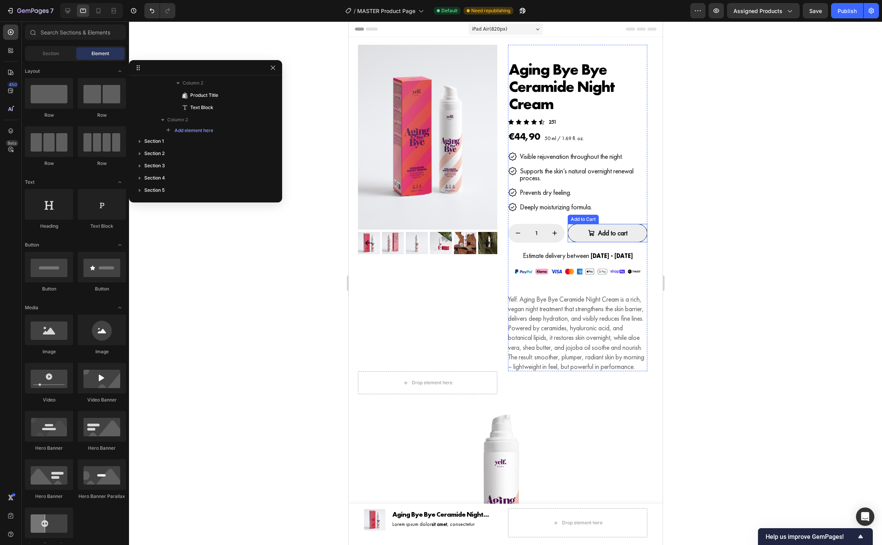
click at [638, 226] on button "Add to cart" at bounding box center [607, 233] width 80 height 18
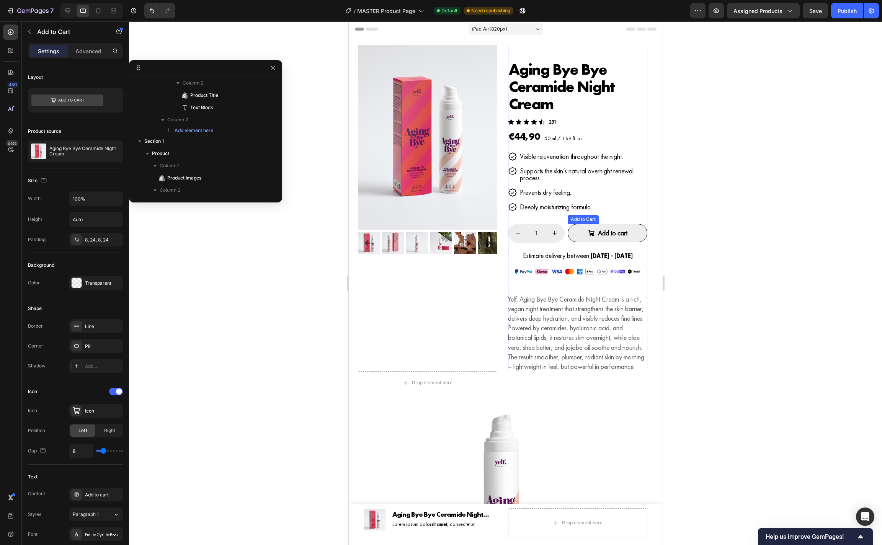
scroll to position [256, 0]
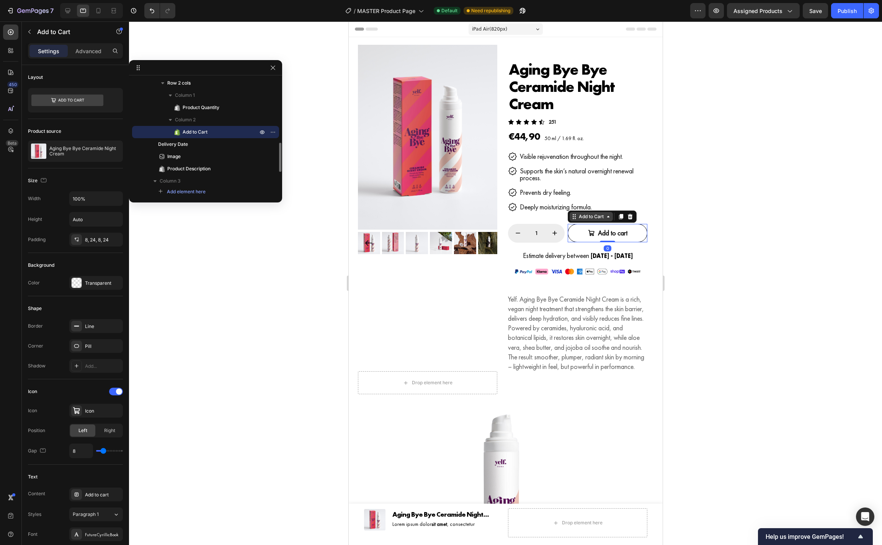
click at [598, 217] on div "Add to Cart" at bounding box center [591, 216] width 28 height 7
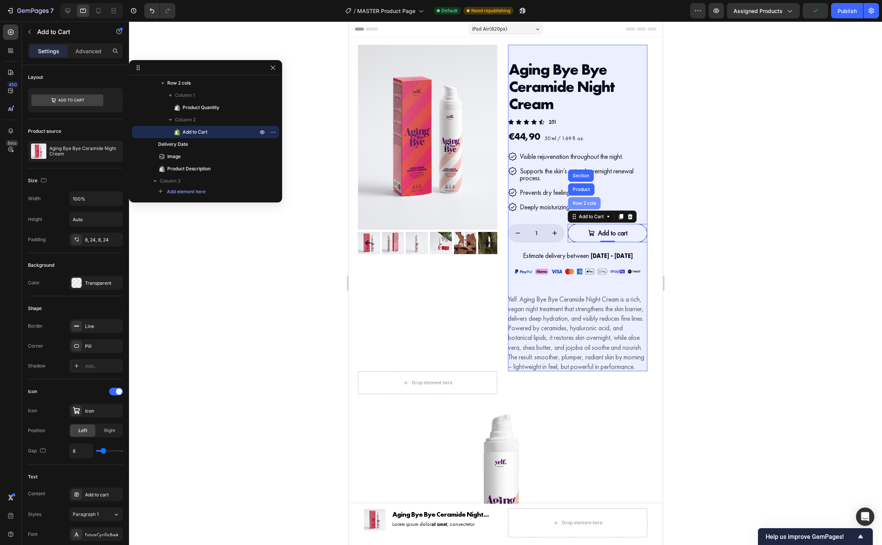
click at [588, 204] on div "Row 2 cols" at bounding box center [584, 203] width 26 height 5
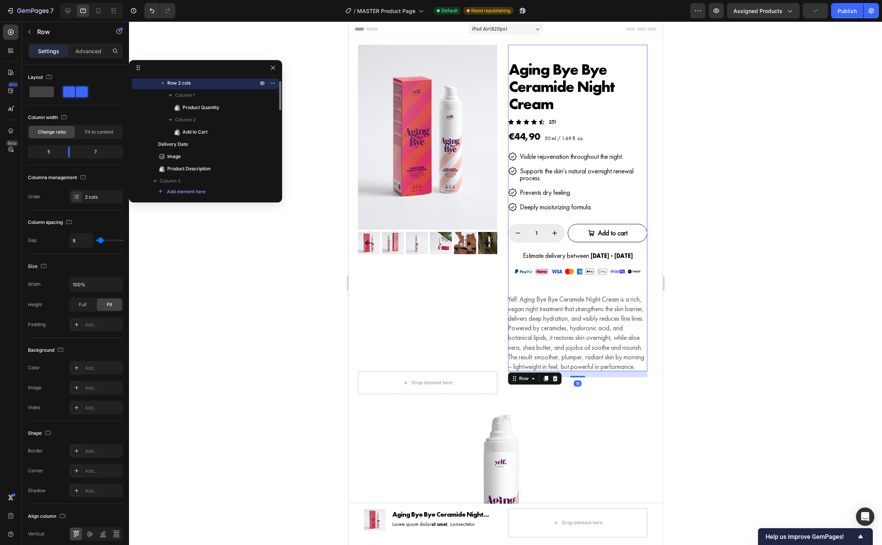
scroll to position [207, 0]
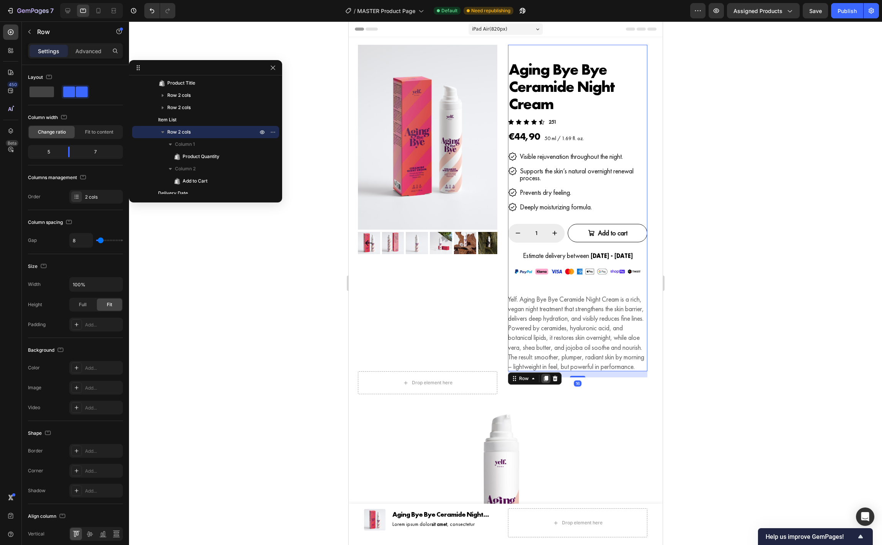
click at [545, 382] on icon at bounding box center [546, 379] width 6 height 6
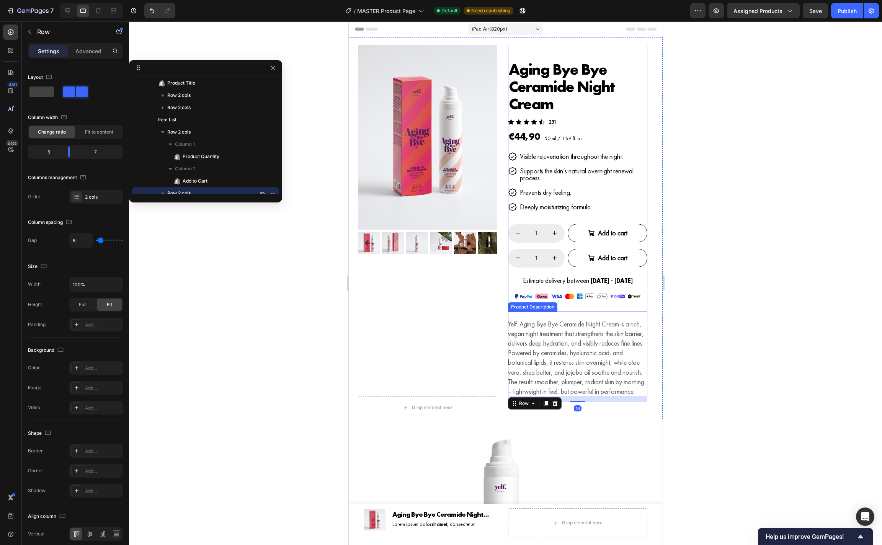
scroll to position [268, 0]
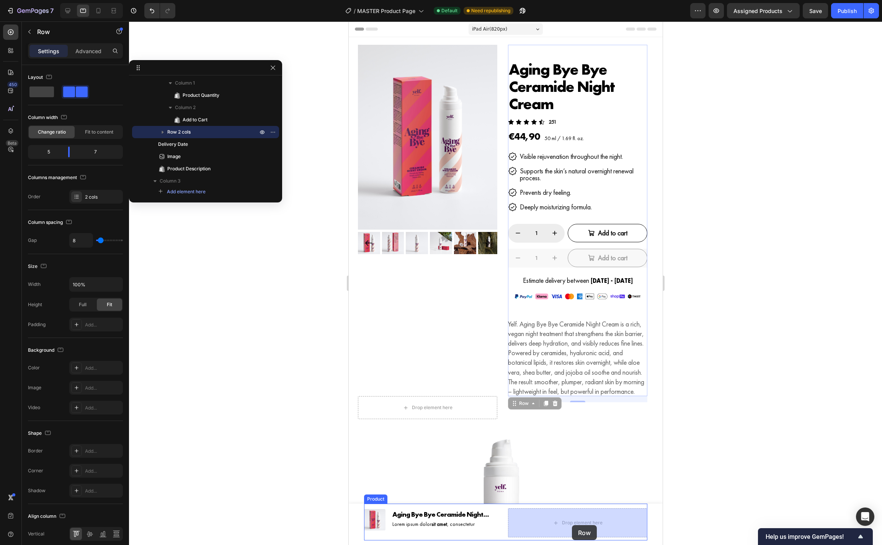
drag, startPoint x: 513, startPoint y: 415, endPoint x: 572, endPoint y: 525, distance: 125.0
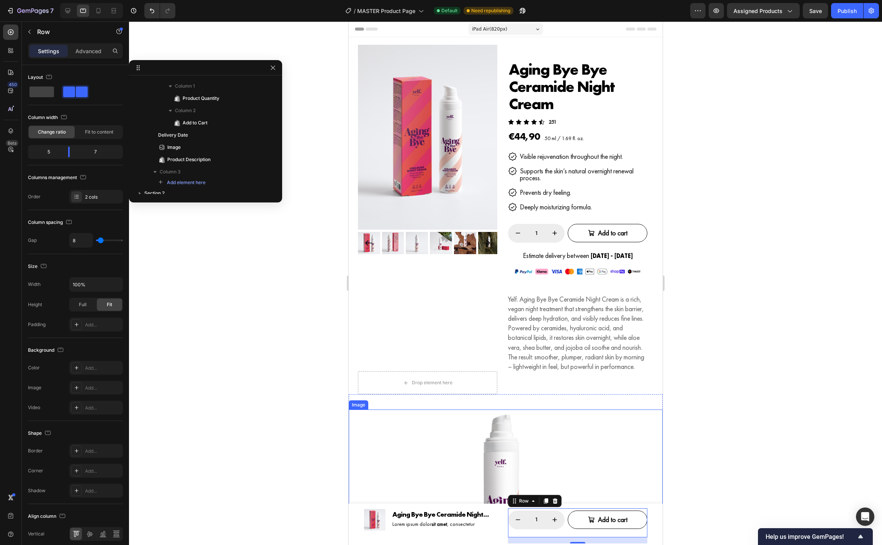
click at [708, 477] on div at bounding box center [505, 283] width 753 height 524
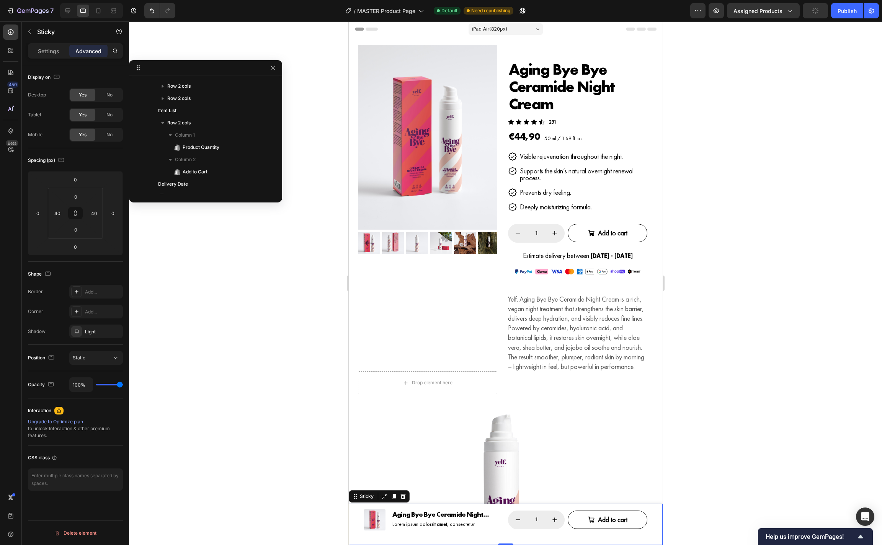
scroll to position [0, 0]
click at [356, 522] on div "Product Images Aging Bye Bye Ceramide Night Cream Product Title Lorem ipsum dol…" at bounding box center [505, 524] width 314 height 41
click at [504, 528] on div "Product Images Aging Bye Bye Ceramide Night Cream Product Title Lorem ipsum dol…" at bounding box center [505, 522] width 283 height 37
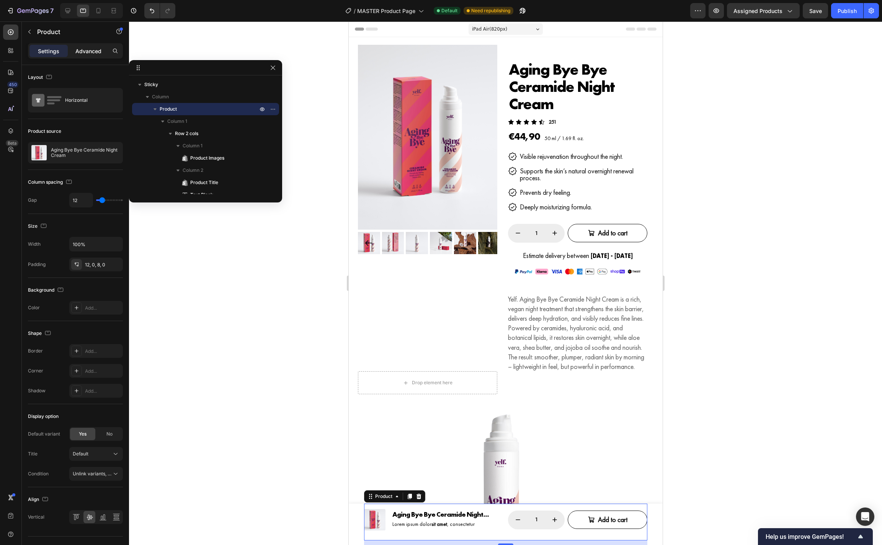
click at [89, 52] on p "Advanced" at bounding box center [88, 51] width 26 height 8
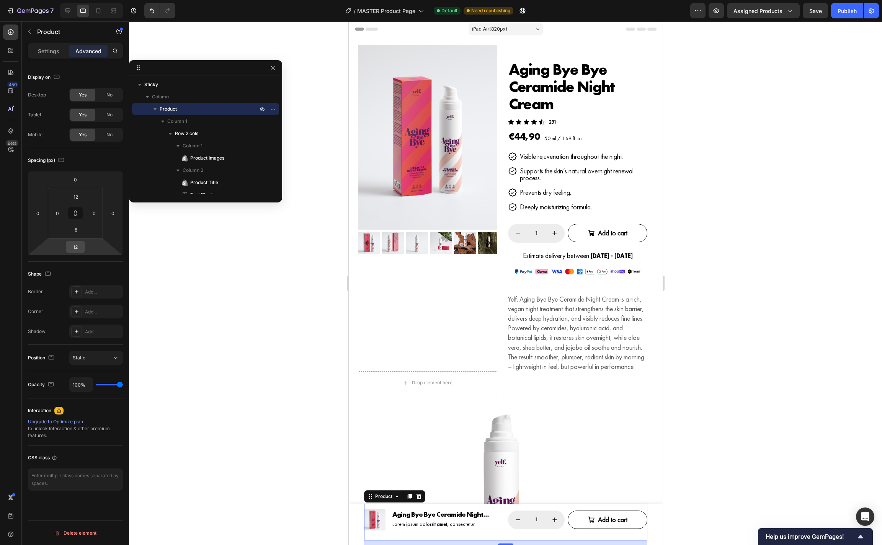
click at [77, 245] on input "12" at bounding box center [75, 246] width 15 height 11
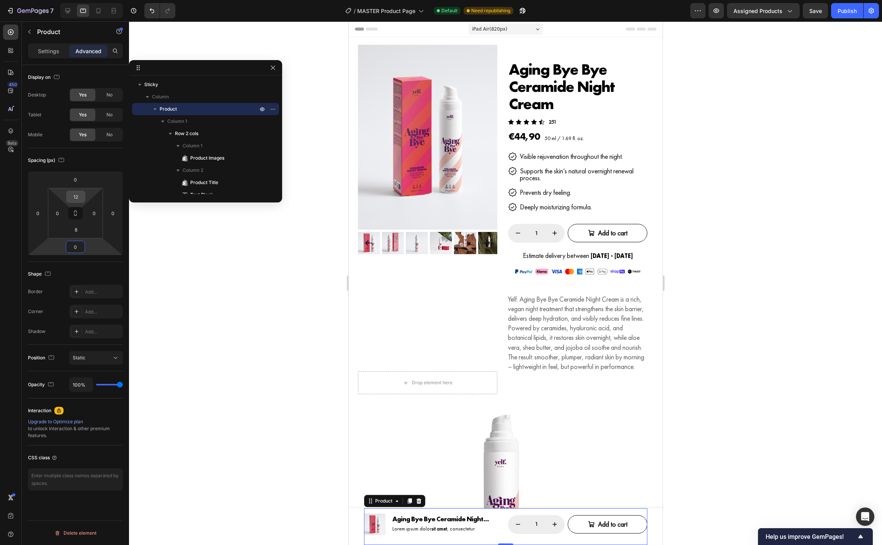
type input "0"
click at [75, 196] on input "12" at bounding box center [75, 196] width 15 height 11
click at [75, 196] on input "0" at bounding box center [75, 196] width 15 height 11
type input "12"
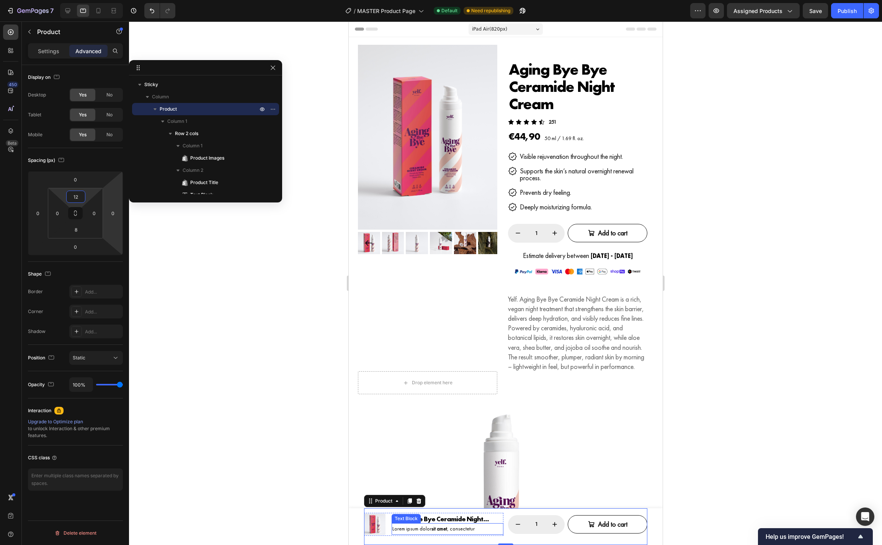
click at [396, 530] on p "Lorem ipsum dolor sit amet , consectetur" at bounding box center [447, 529] width 110 height 10
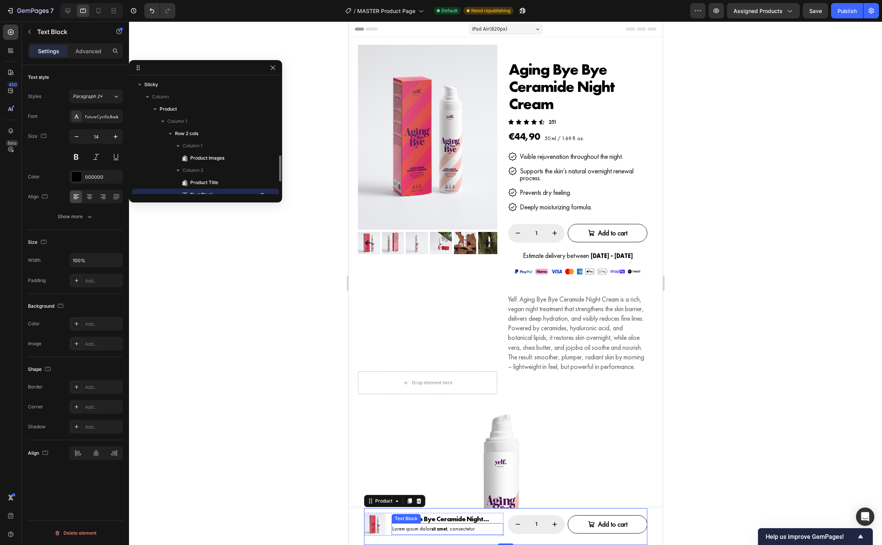
scroll to position [63, 0]
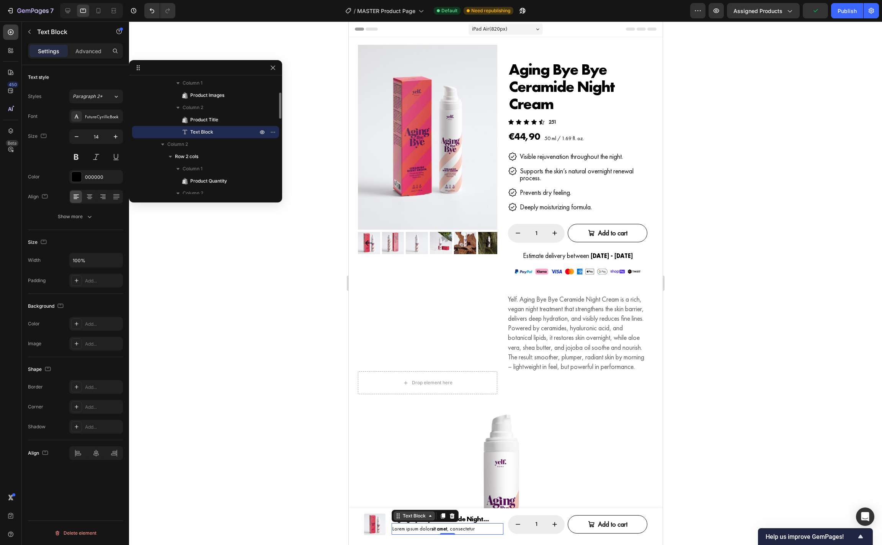
click at [407, 517] on div "Text Block" at bounding box center [414, 516] width 26 height 7
click at [407, 504] on div "Row 2 cols" at bounding box center [408, 502] width 26 height 5
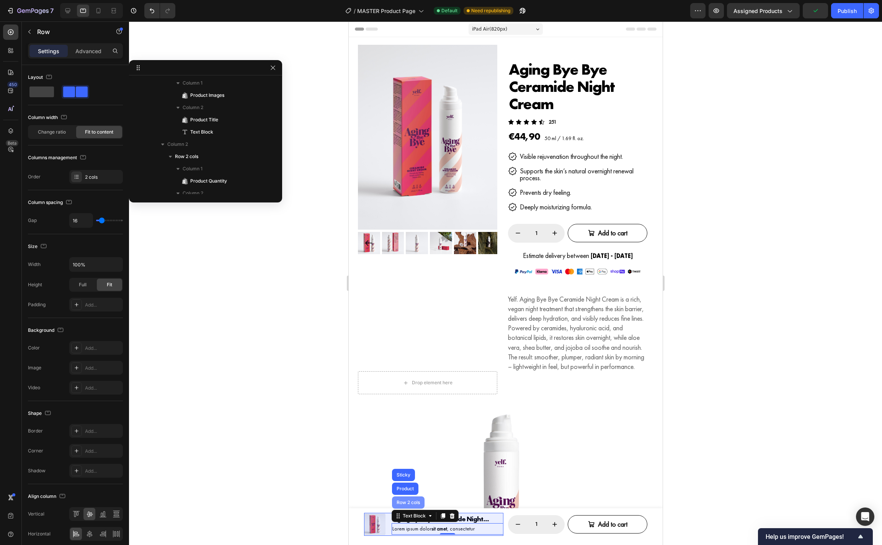
scroll to position [2, 0]
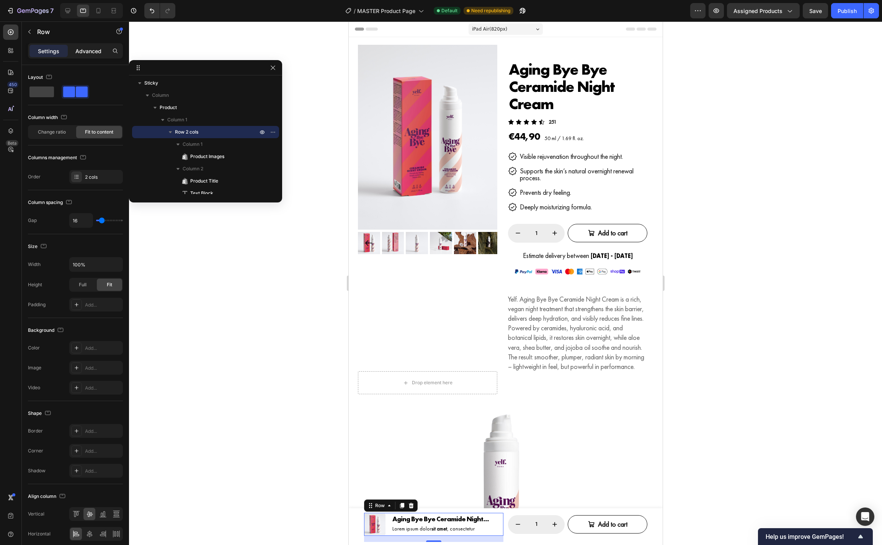
click at [95, 51] on p "Advanced" at bounding box center [88, 51] width 26 height 8
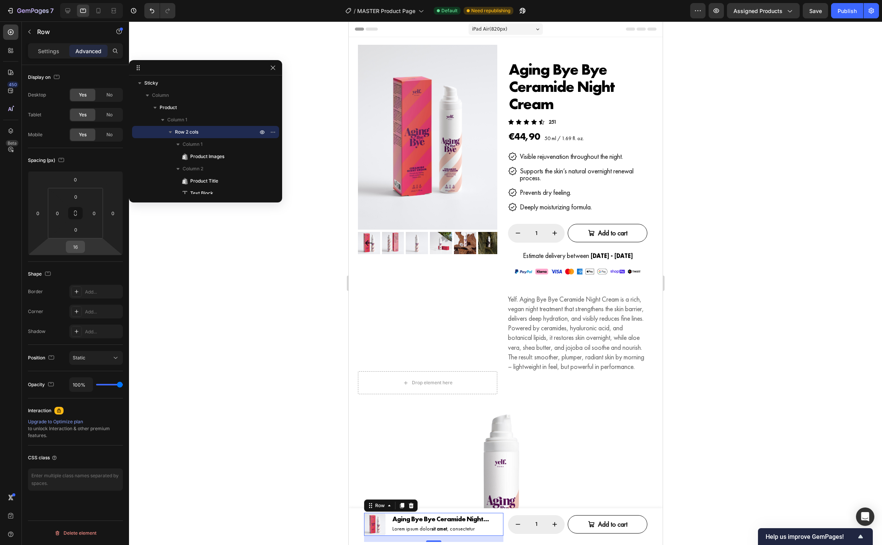
click at [78, 250] on input "16" at bounding box center [75, 246] width 15 height 11
type input "0"
click at [567, 538] on div "1 Product Quantity Add to cart Add to Cart Row" at bounding box center [577, 529] width 139 height 25
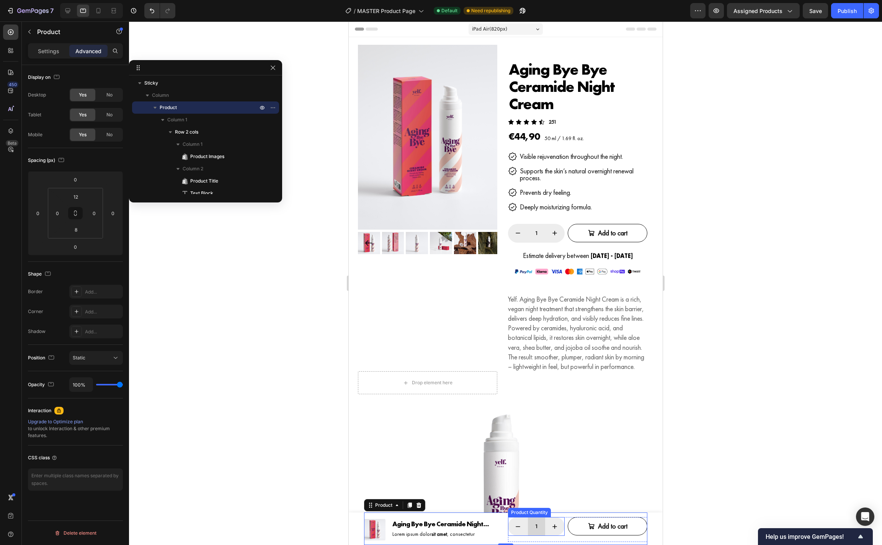
click at [536, 530] on input "1" at bounding box center [536, 526] width 17 height 19
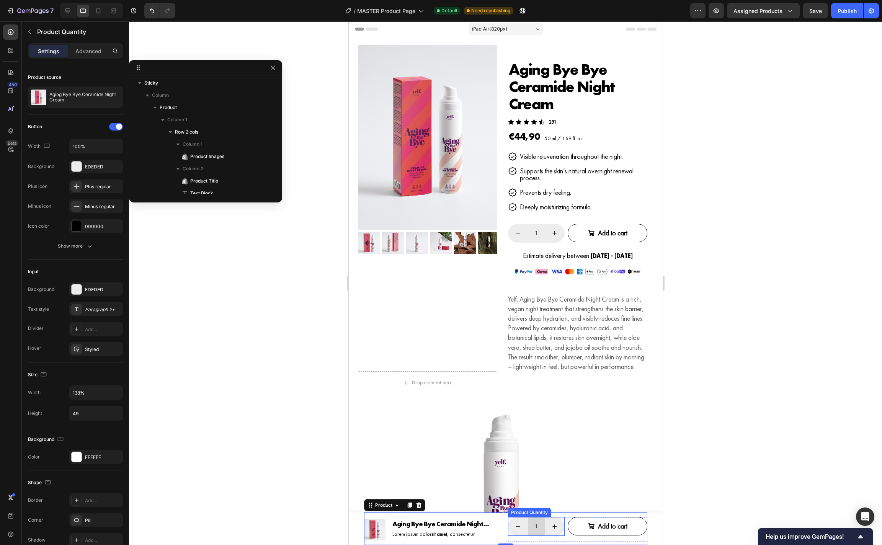
scroll to position [112, 0]
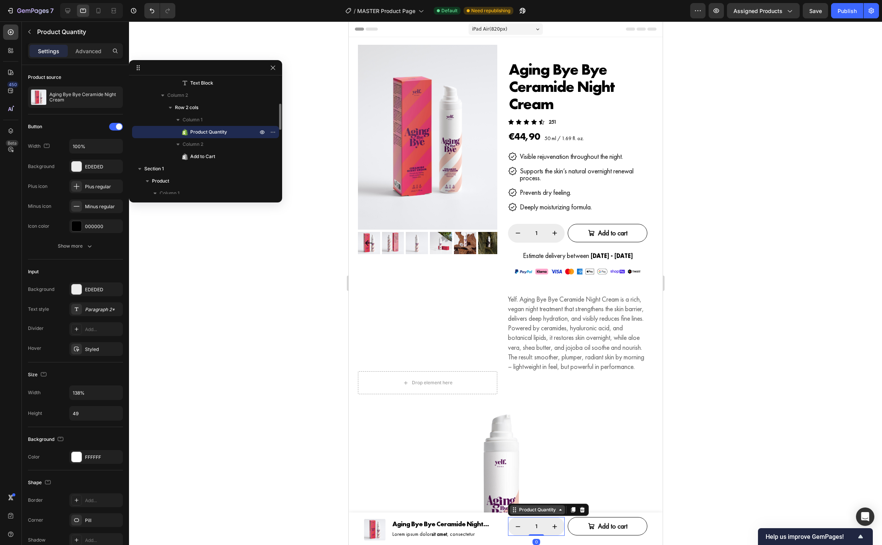
click at [540, 509] on div "Product Quantity" at bounding box center [537, 510] width 40 height 7
click at [533, 497] on div "Row 2 cols" at bounding box center [524, 496] width 26 height 5
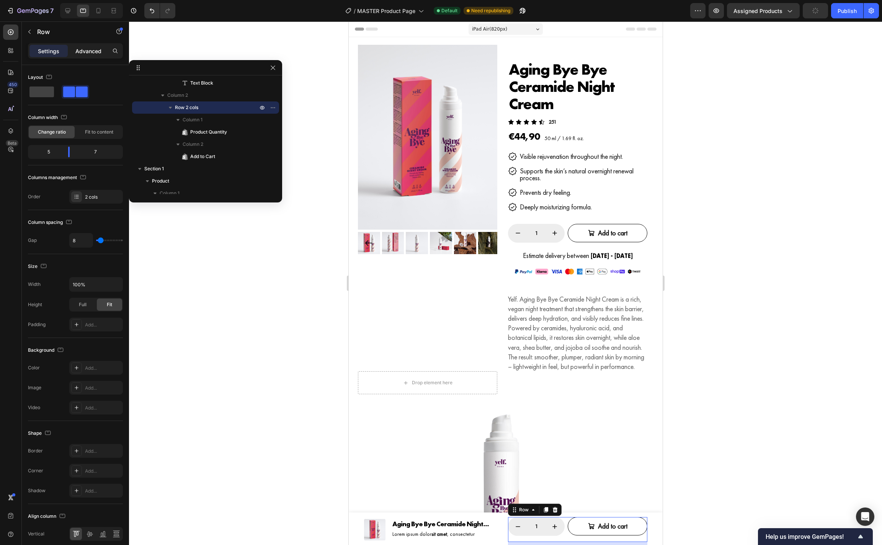
click at [88, 53] on p "Advanced" at bounding box center [88, 51] width 26 height 8
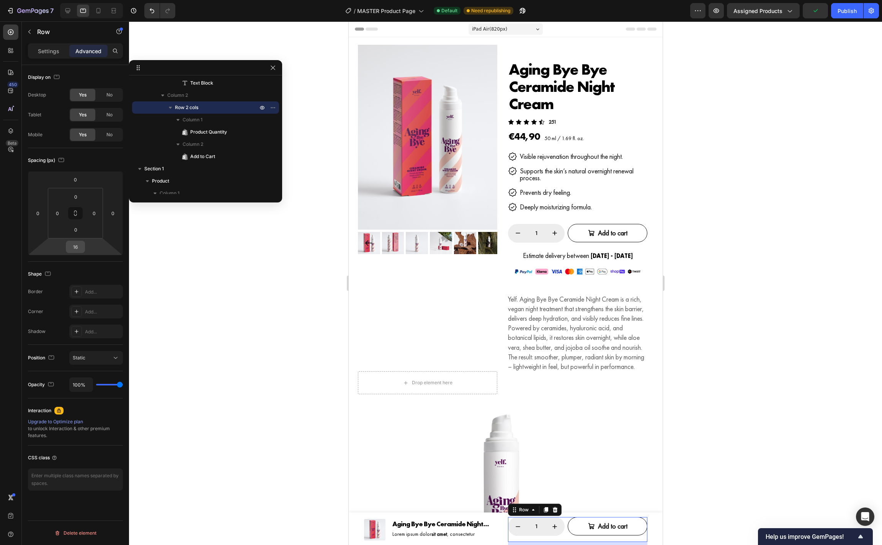
click at [77, 247] on input "16" at bounding box center [75, 246] width 15 height 11
type input "0"
click at [534, 514] on icon at bounding box center [533, 512] width 6 height 6
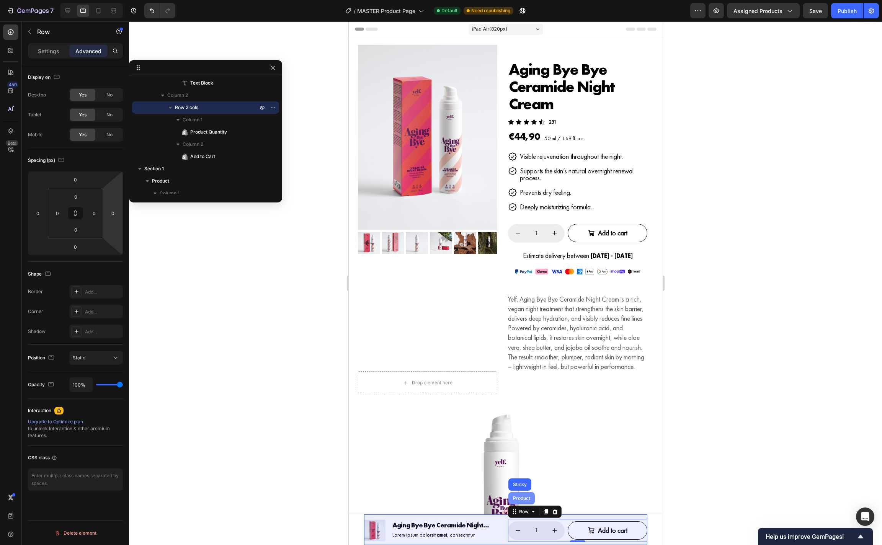
click at [524, 498] on div "Product" at bounding box center [521, 498] width 20 height 5
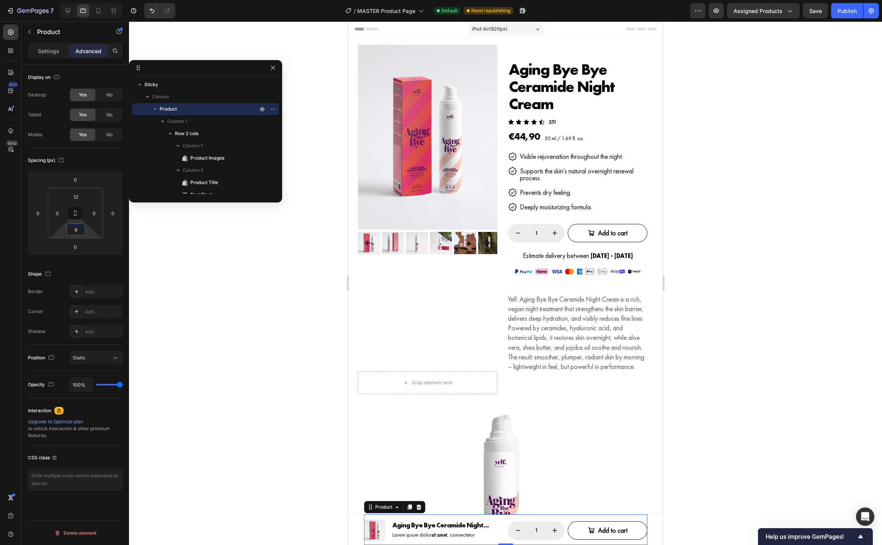
click at [80, 232] on input "8" at bounding box center [75, 229] width 15 height 11
type input "0"
type input "12"
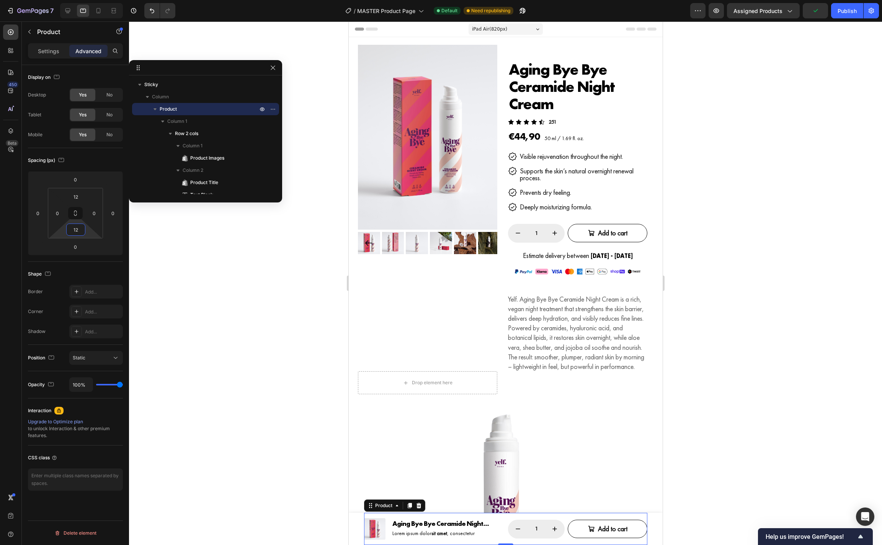
click at [705, 470] on div at bounding box center [505, 283] width 753 height 524
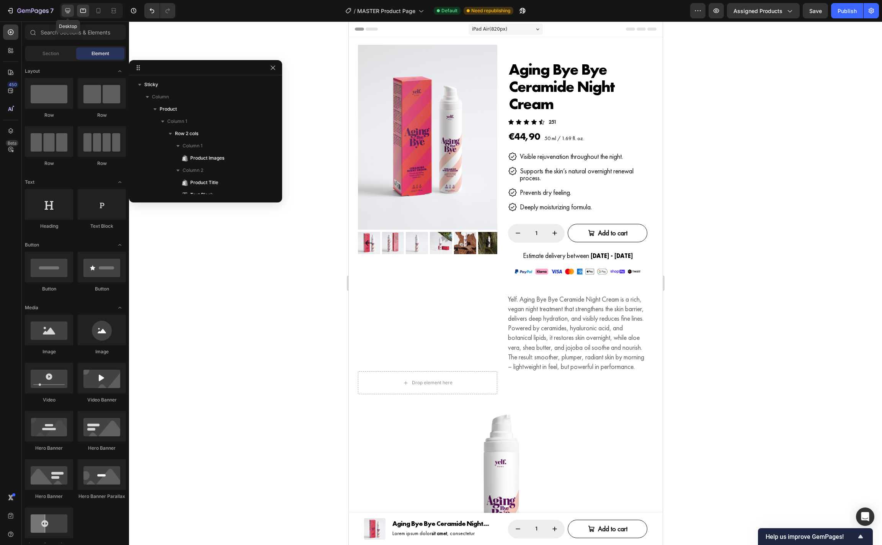
click at [67, 12] on icon at bounding box center [67, 10] width 5 height 5
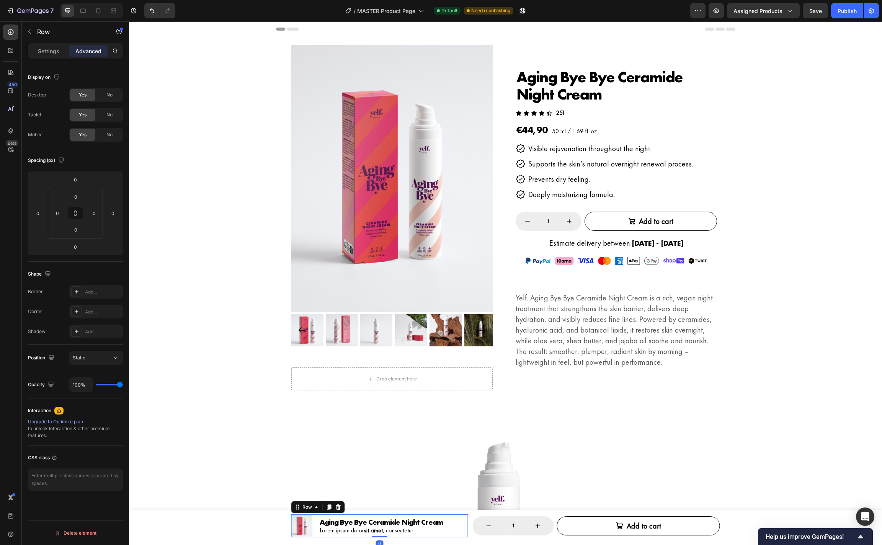
click at [450, 528] on div "Product Images Aging Bye Bye Ceramide Night Cream Product Title Lorem ipsum dol…" at bounding box center [379, 526] width 177 height 23
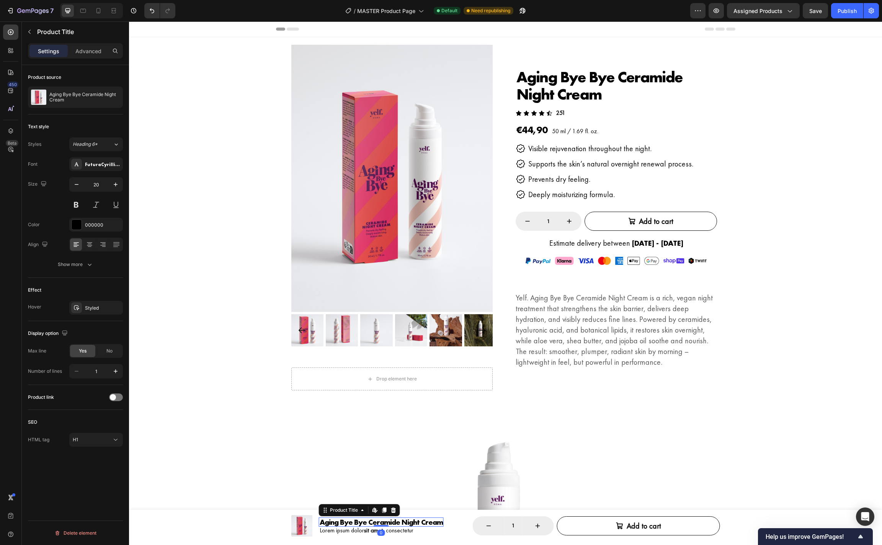
click at [437, 524] on h1 "Aging Bye Bye Ceramide Night Cream" at bounding box center [381, 522] width 125 height 9
click at [95, 51] on p "Advanced" at bounding box center [88, 51] width 26 height 8
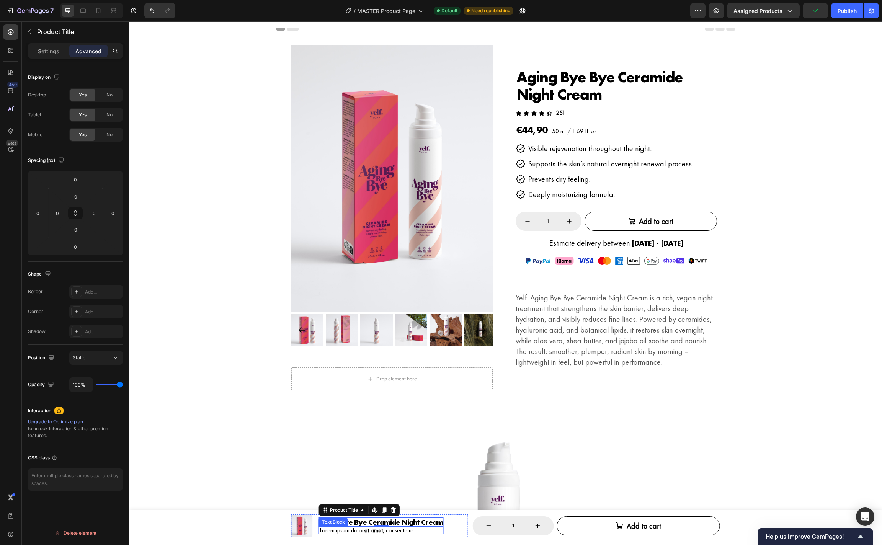
click at [406, 533] on p "Lorem ipsum dolor sit amet , consectetur" at bounding box center [381, 531] width 123 height 6
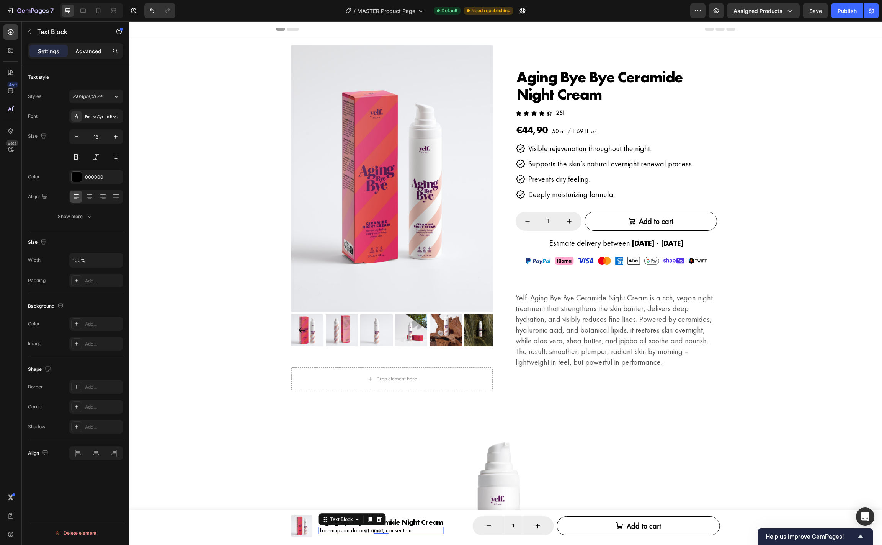
click at [80, 46] on div "Advanced" at bounding box center [88, 51] width 38 height 12
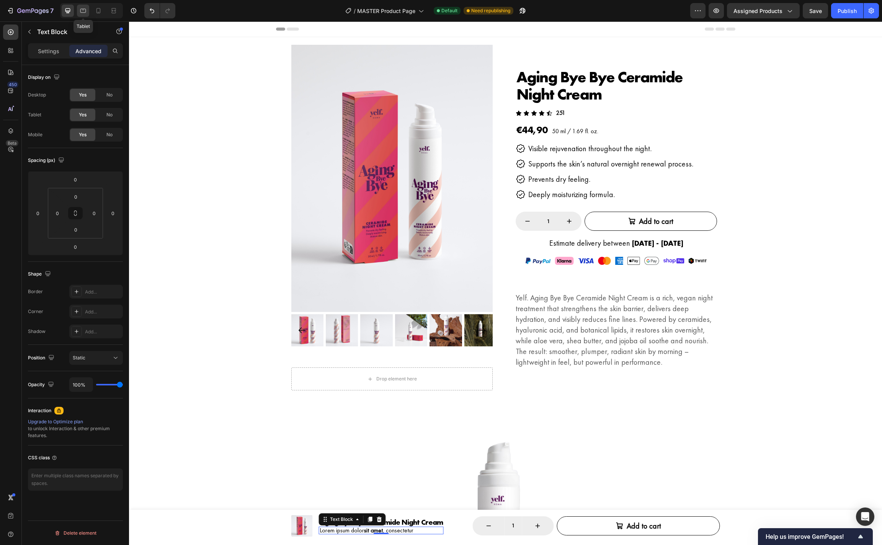
click at [80, 11] on icon at bounding box center [83, 11] width 8 height 8
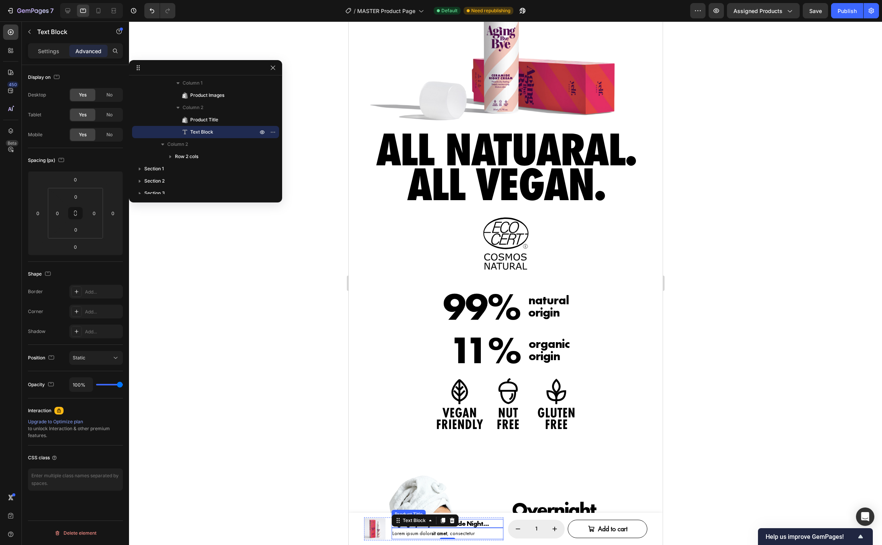
scroll to position [480, 0]
click at [490, 522] on h1 "Aging Bye Bye Ceramide Night Cream" at bounding box center [447, 523] width 112 height 9
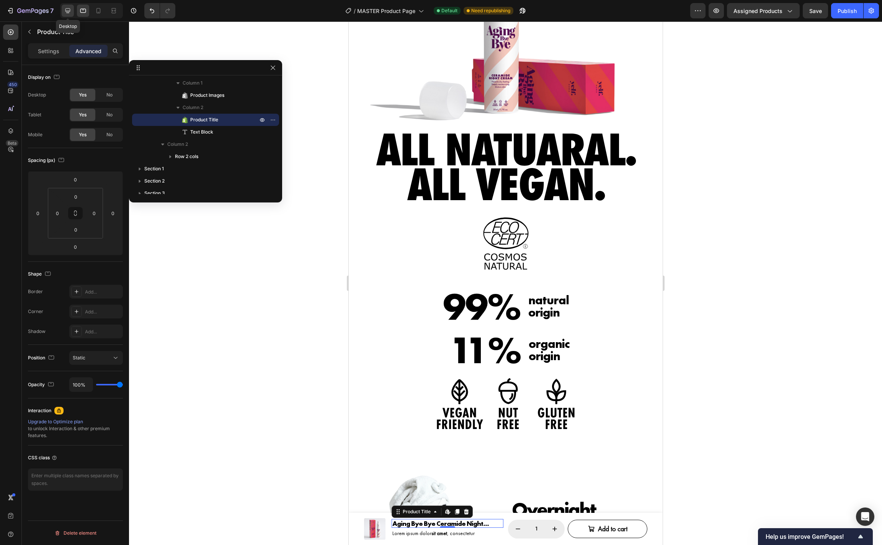
click at [69, 14] on icon at bounding box center [68, 11] width 8 height 8
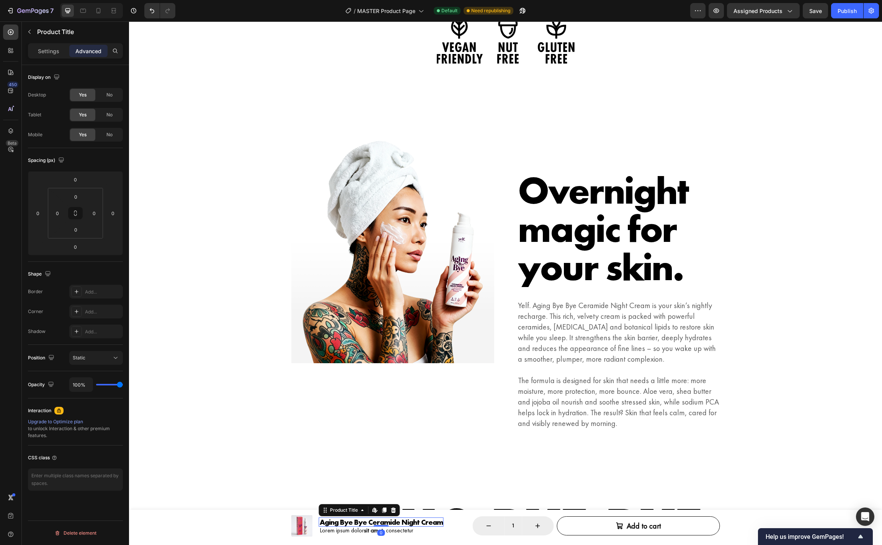
scroll to position [949, 0]
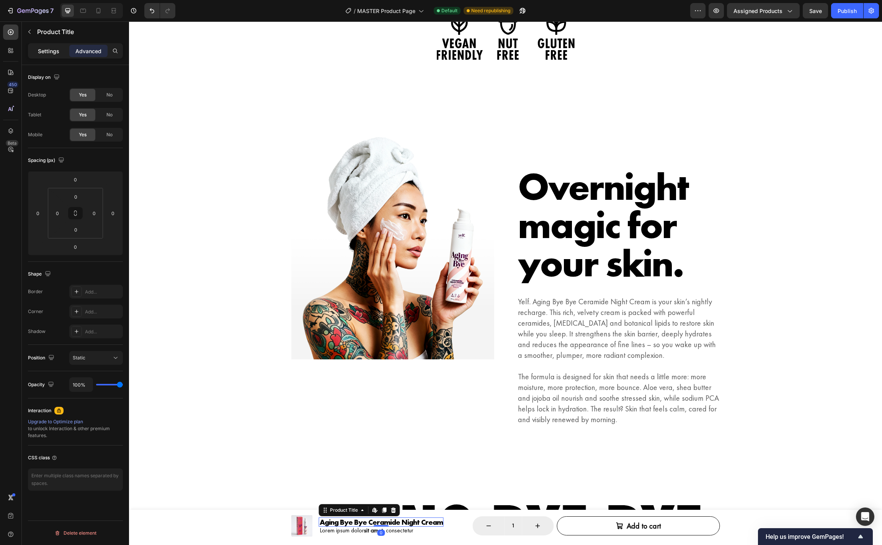
click at [47, 51] on p "Settings" at bounding box center [48, 51] width 21 height 8
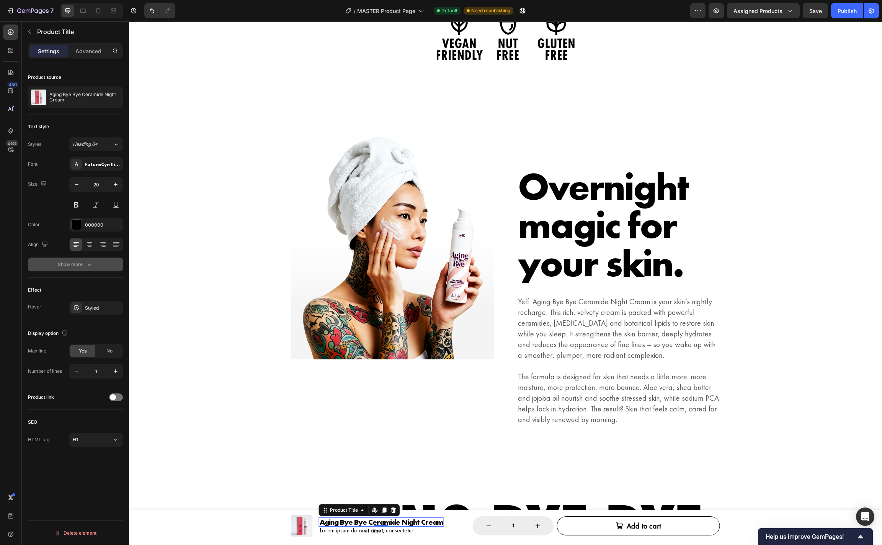
click at [83, 267] on div "Show more" at bounding box center [76, 265] width 36 height 8
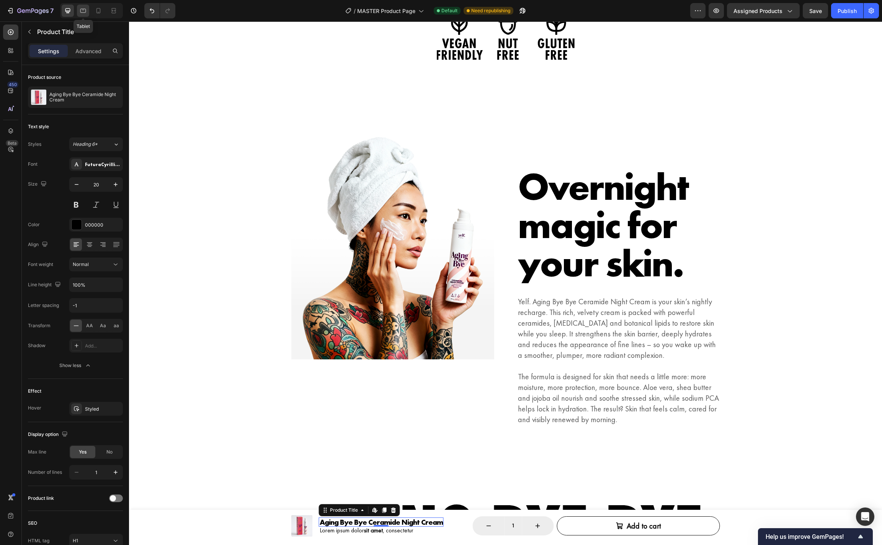
click at [83, 14] on icon at bounding box center [83, 11] width 8 height 8
type input "18"
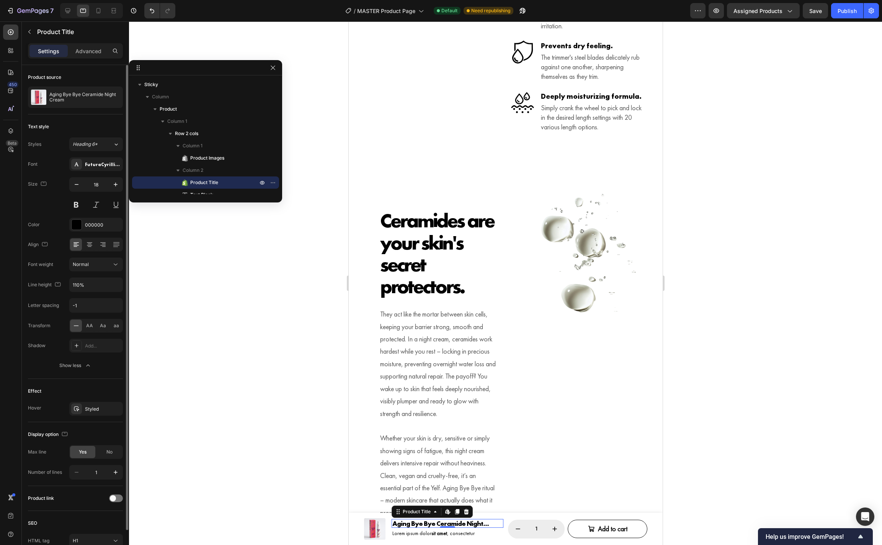
scroll to position [1420, 0]
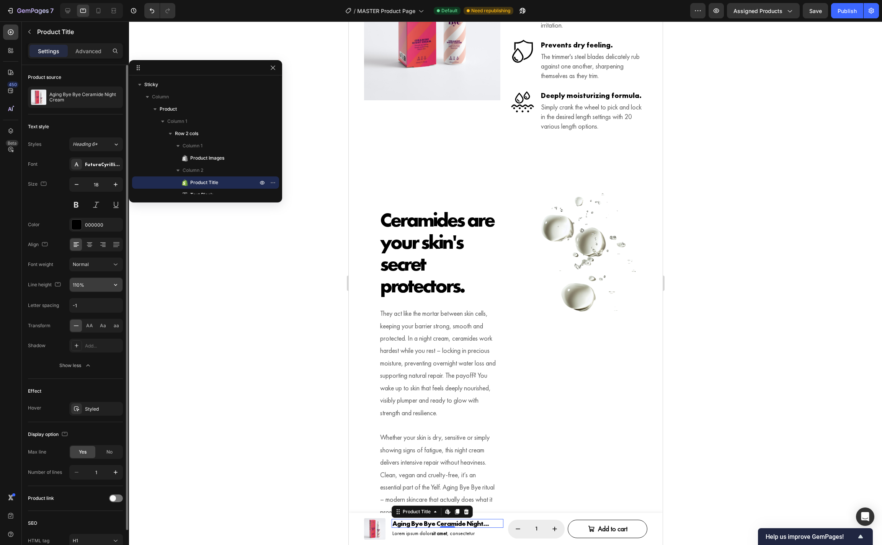
click at [103, 288] on input "110%" at bounding box center [96, 285] width 53 height 14
type input "100%"
click at [302, 406] on div at bounding box center [505, 283] width 753 height 524
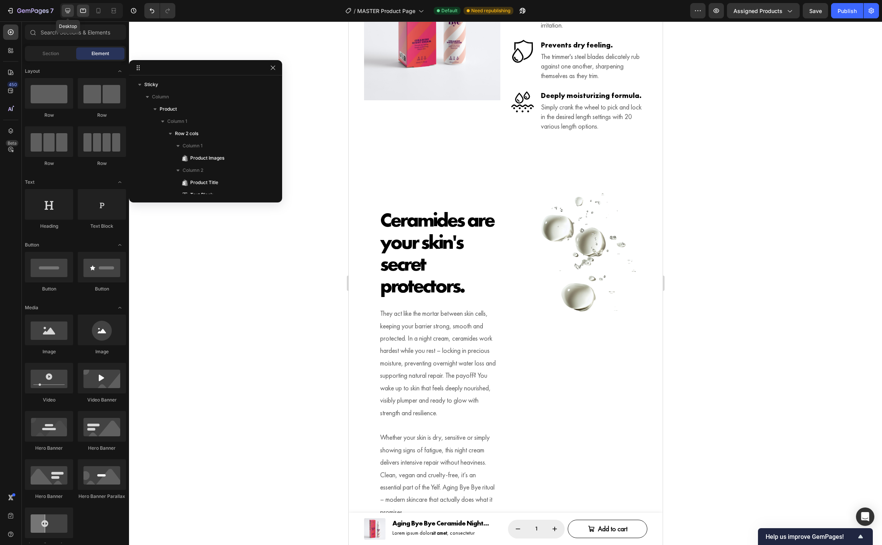
click at [66, 10] on icon at bounding box center [68, 11] width 8 height 8
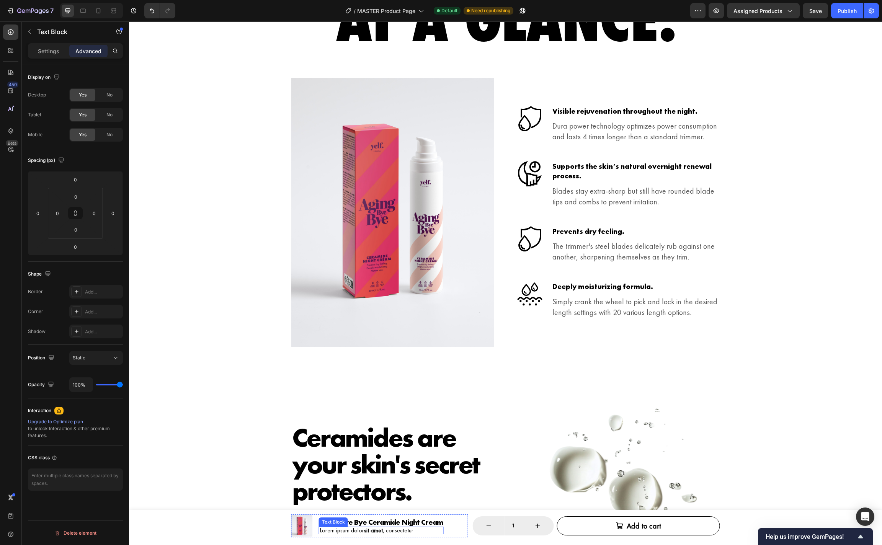
click at [385, 530] on p "Lorem ipsum dolor sit amet , consectetur" at bounding box center [381, 531] width 123 height 6
click at [51, 48] on p "Settings" at bounding box center [48, 51] width 21 height 8
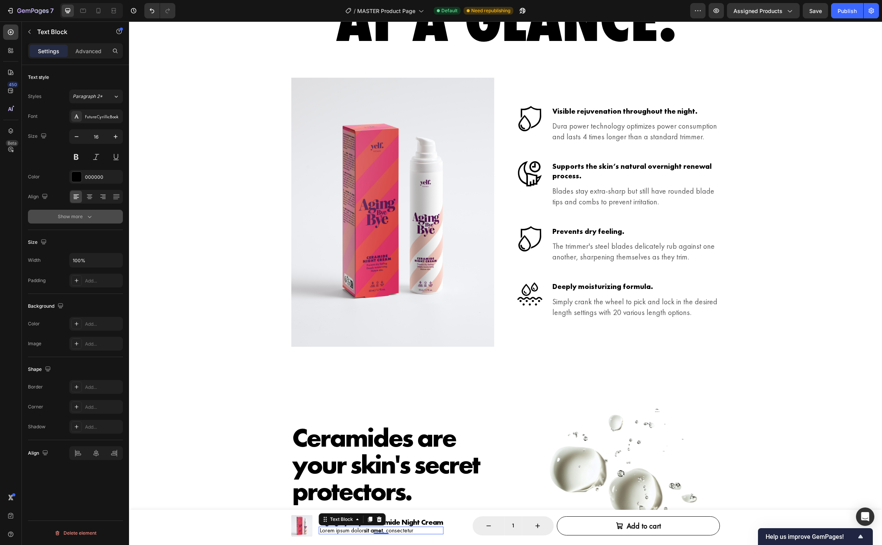
click at [89, 212] on button "Show more" at bounding box center [75, 217] width 95 height 14
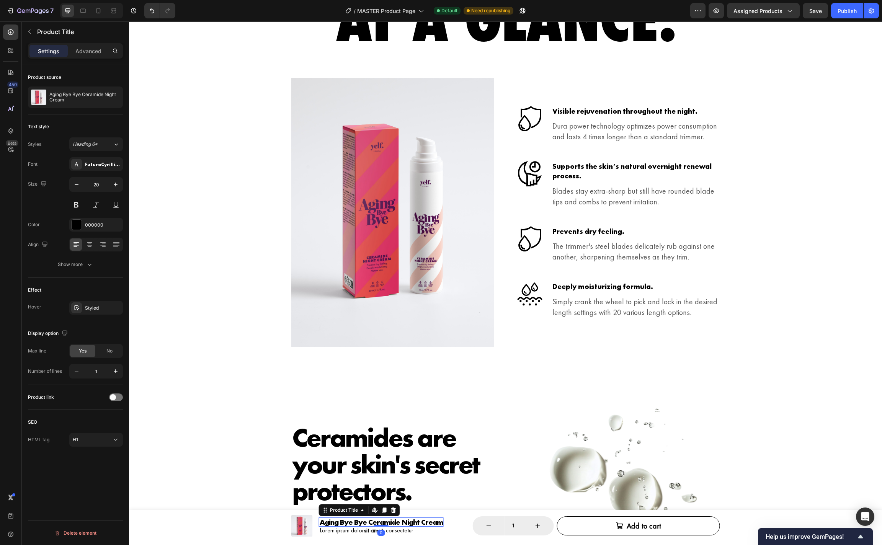
click at [419, 519] on h1 "Aging Bye Bye Ceramide Night Cream" at bounding box center [381, 522] width 125 height 9
click at [88, 261] on icon "button" at bounding box center [90, 265] width 8 height 8
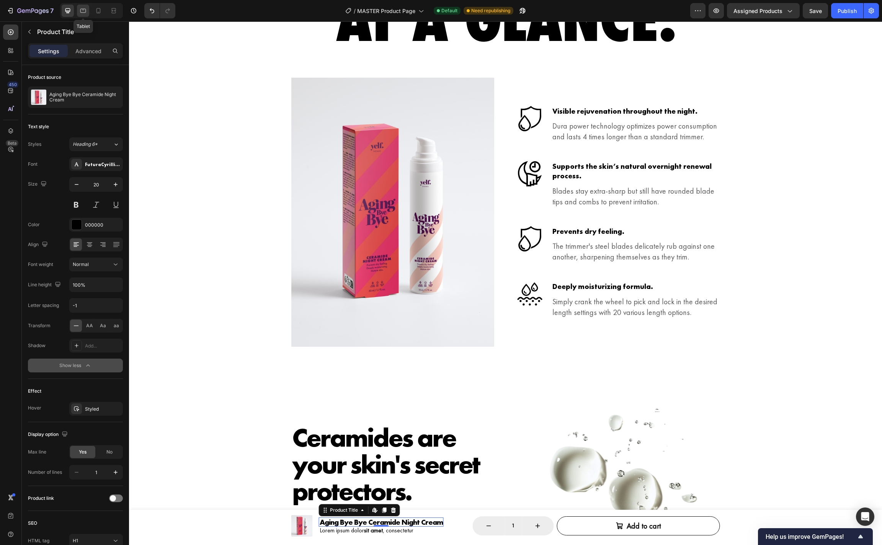
click at [85, 10] on icon at bounding box center [83, 11] width 8 height 8
type input "18"
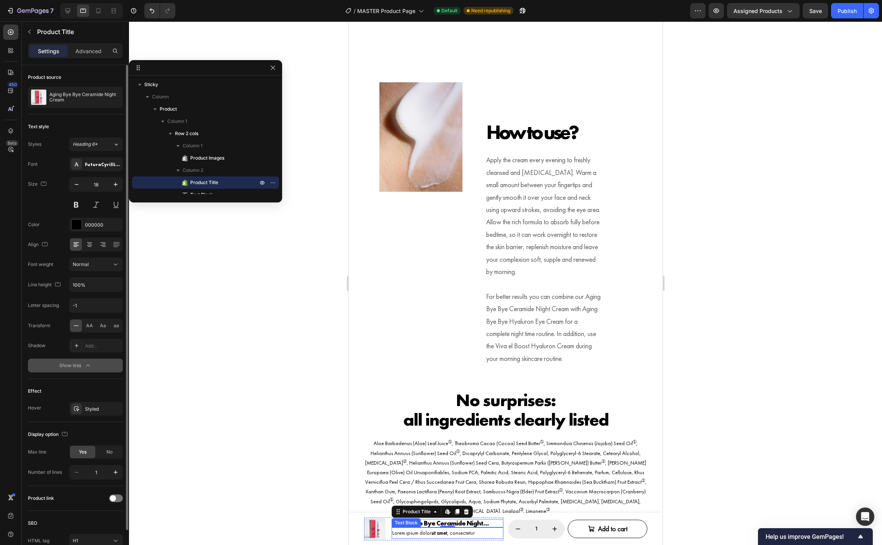
scroll to position [1922, 0]
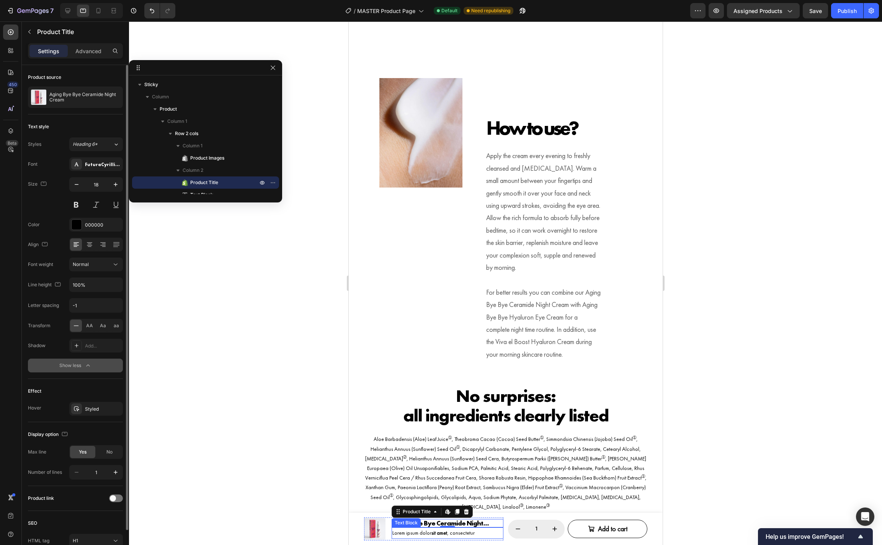
click at [442, 535] on strong "sit amet" at bounding box center [439, 533] width 16 height 7
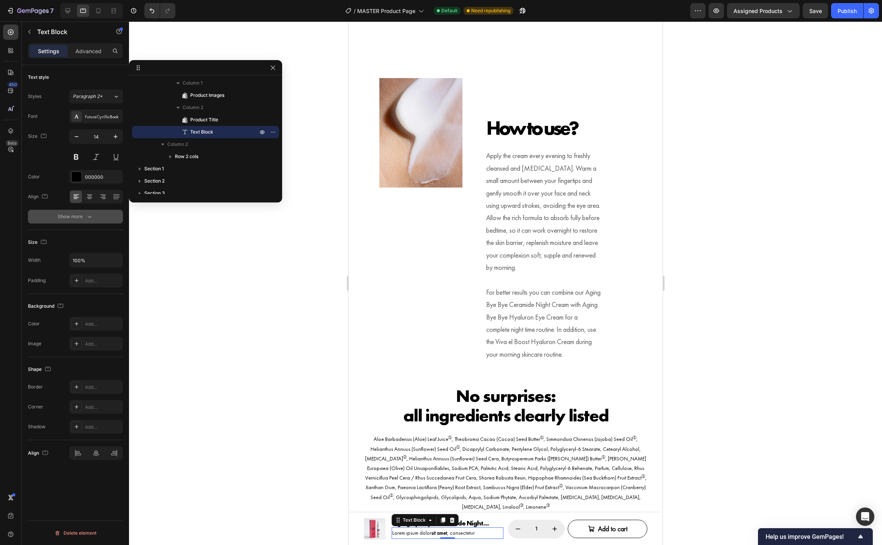
click at [89, 218] on icon "button" at bounding box center [90, 217] width 4 height 2
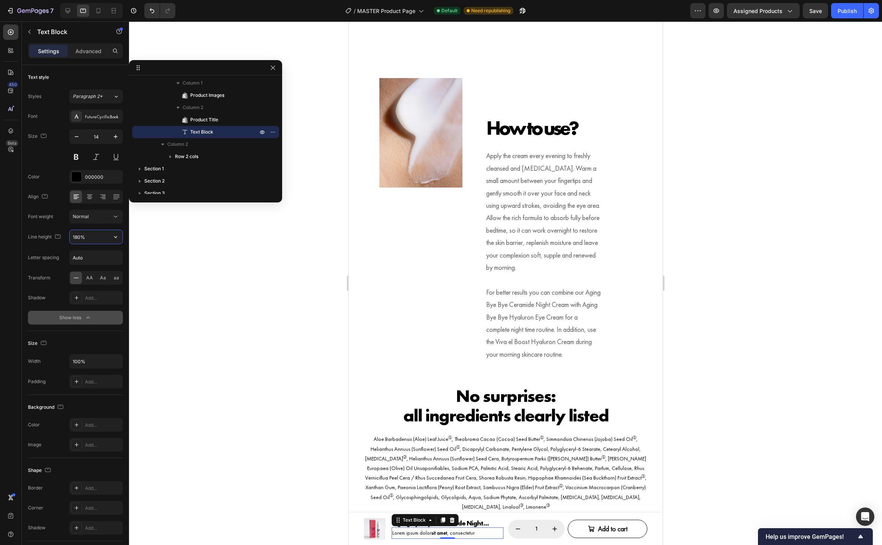
click at [93, 238] on input "180%" at bounding box center [96, 237] width 53 height 14
type input "100%"
drag, startPoint x: 67, startPoint y: 11, endPoint x: 81, endPoint y: 69, distance: 59.6
click at [67, 12] on icon at bounding box center [67, 10] width 5 height 5
type input "16"
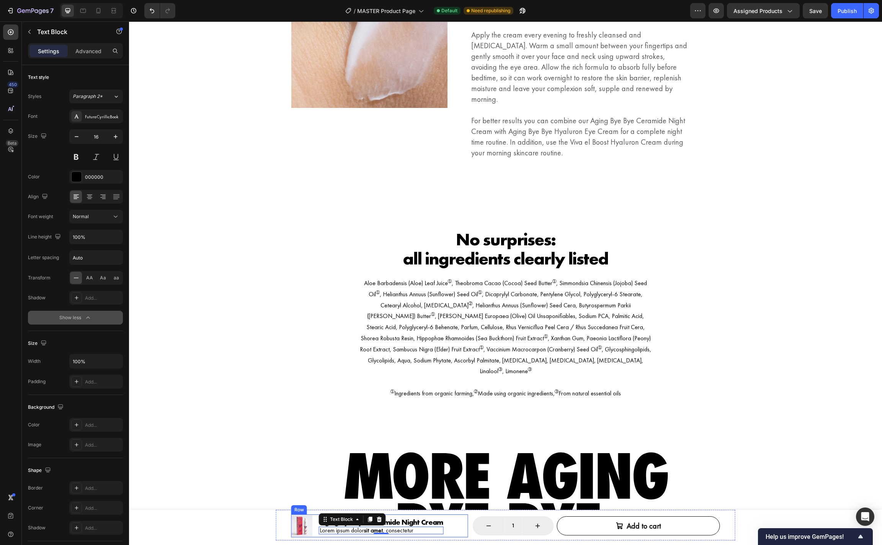
scroll to position [2364, 0]
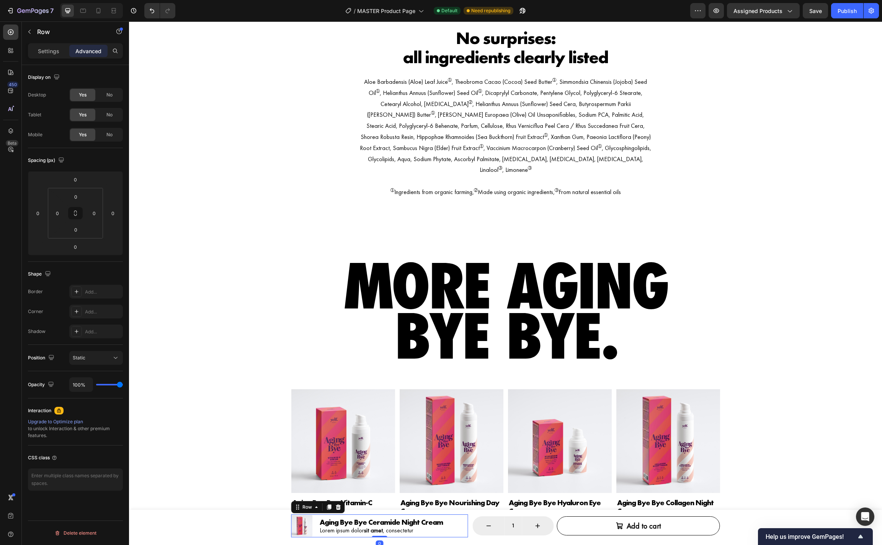
click at [450, 528] on div "Product Images Aging Bye Bye Ceramide Night Cream Product Title Lorem ipsum dol…" at bounding box center [379, 526] width 177 height 23
click at [56, 47] on p "Settings" at bounding box center [48, 51] width 21 height 8
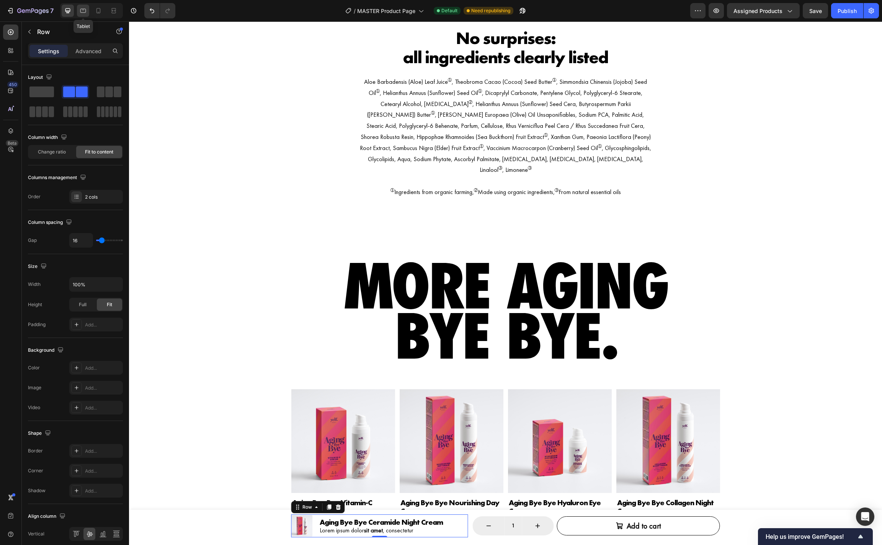
click at [85, 9] on icon at bounding box center [83, 11] width 6 height 4
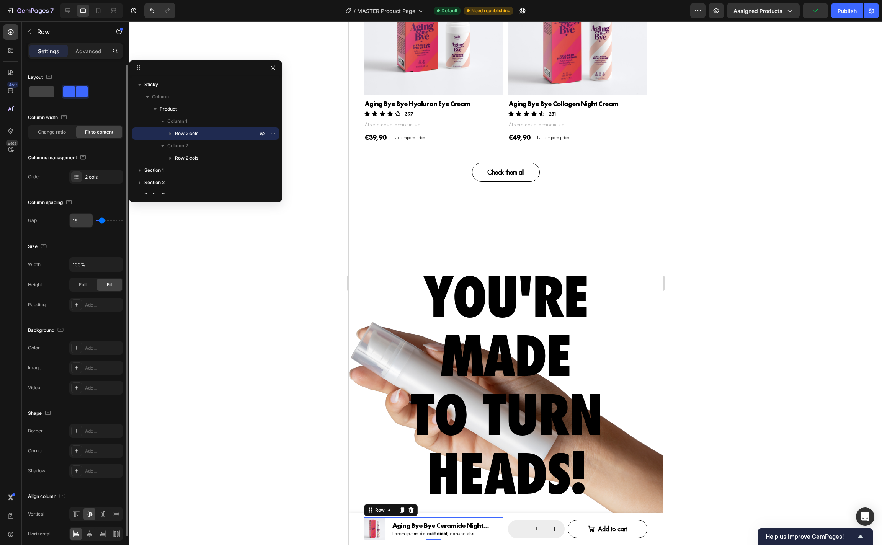
scroll to position [2833, 0]
click at [82, 221] on input "16" at bounding box center [81, 221] width 23 height 14
type input "1"
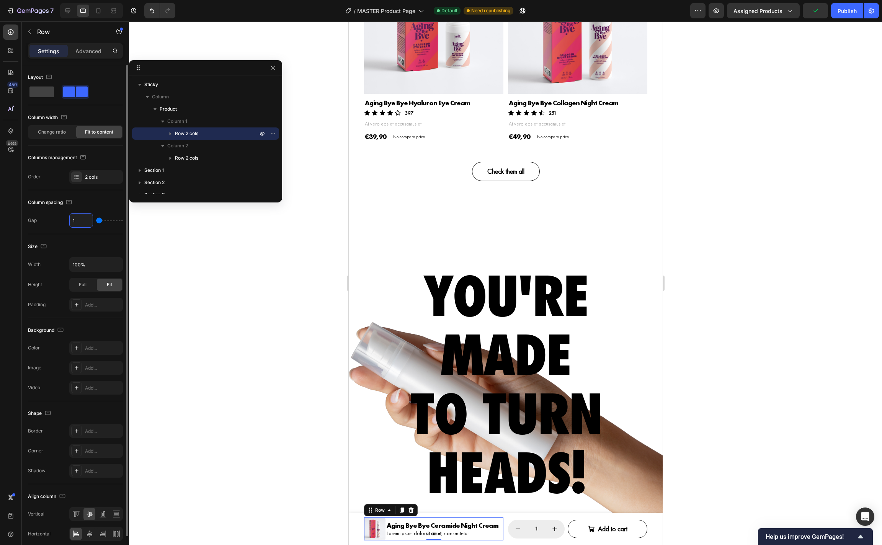
type input "12"
click at [769, 443] on div at bounding box center [505, 283] width 753 height 524
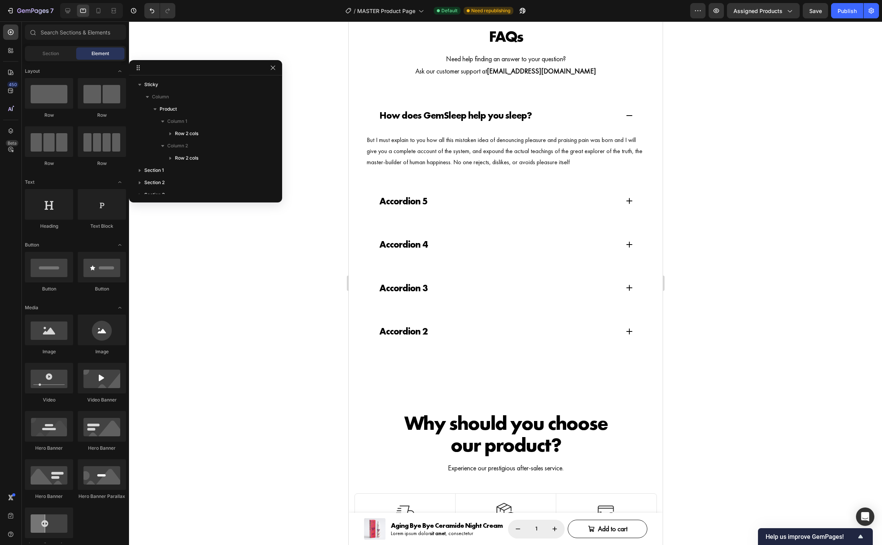
scroll to position [3417, 0]
click at [658, 525] on div "Product Images Aging Bye Bye Ceramide Night Cream Product Title Lorem ipsum dol…" at bounding box center [505, 529] width 314 height 32
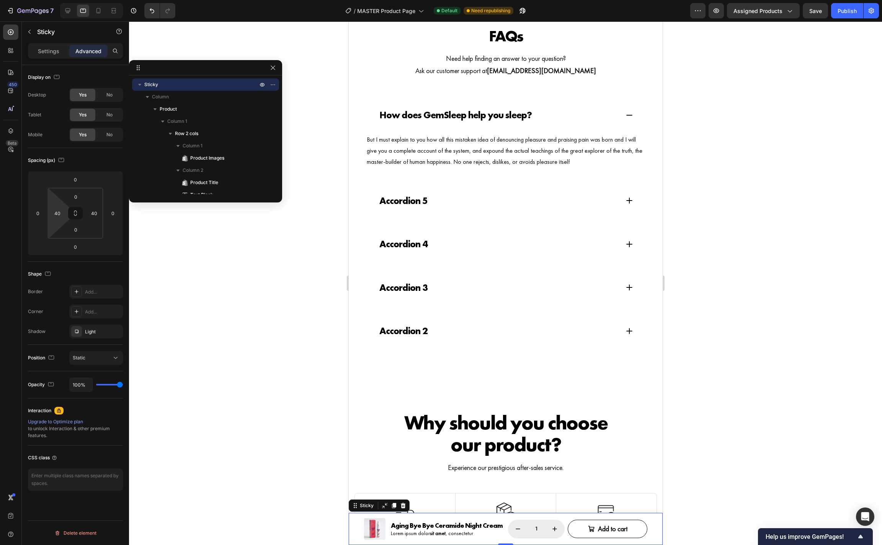
click at [60, 0] on html "7 Version history / MASTER Product Page Default Need republishing Preview Assig…" at bounding box center [441, 0] width 882 height 0
type input "24"
click at [751, 373] on div at bounding box center [505, 283] width 753 height 524
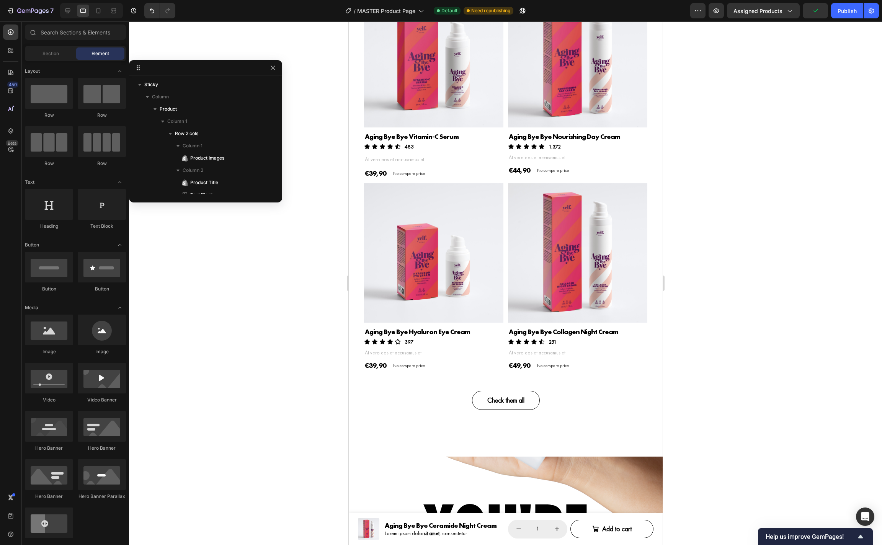
scroll to position [2601, 0]
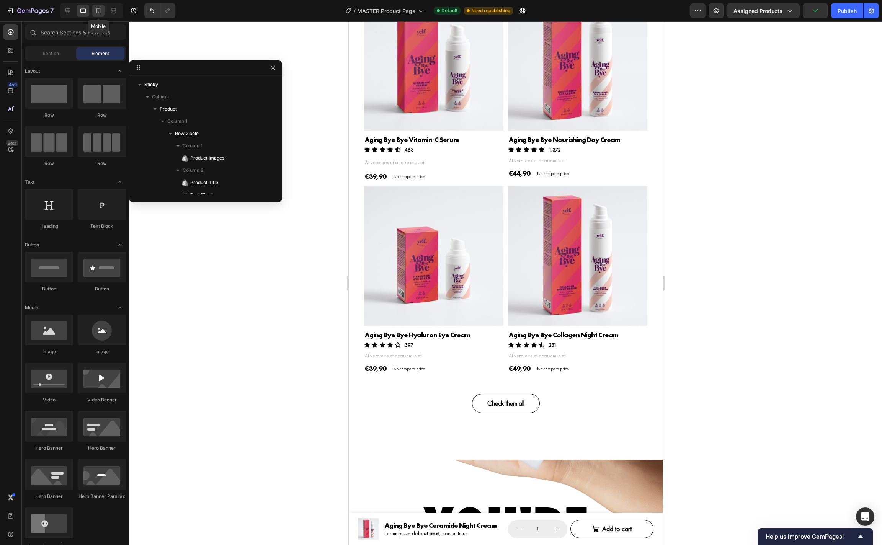
click at [99, 15] on div at bounding box center [98, 11] width 12 height 12
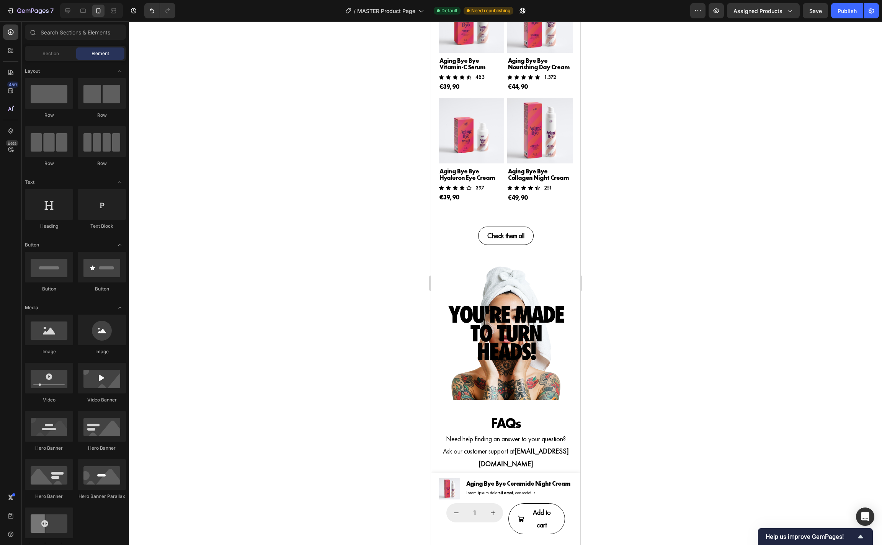
scroll to position [2621, 0]
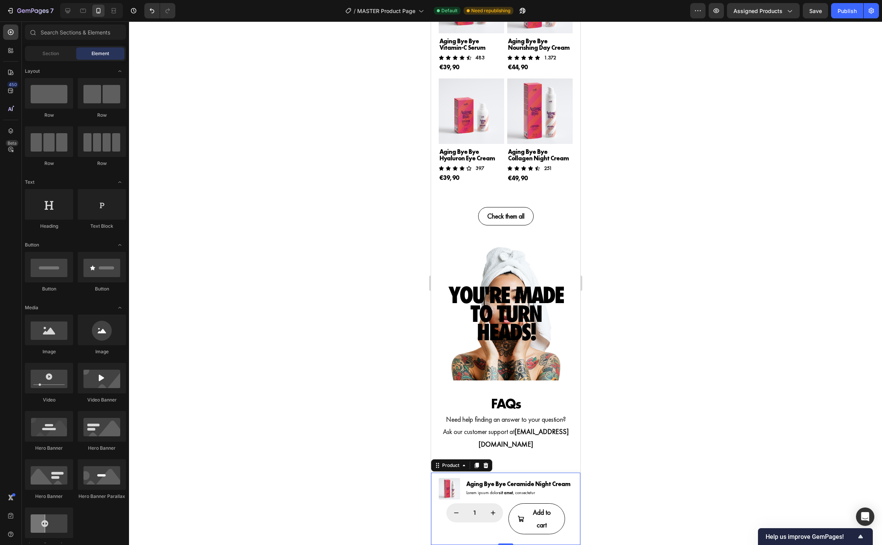
click at [575, 497] on div "Product Images Aging Bye Bye Ceramide Night Cream Product Title Lorem ipsum dol…" at bounding box center [505, 509] width 149 height 72
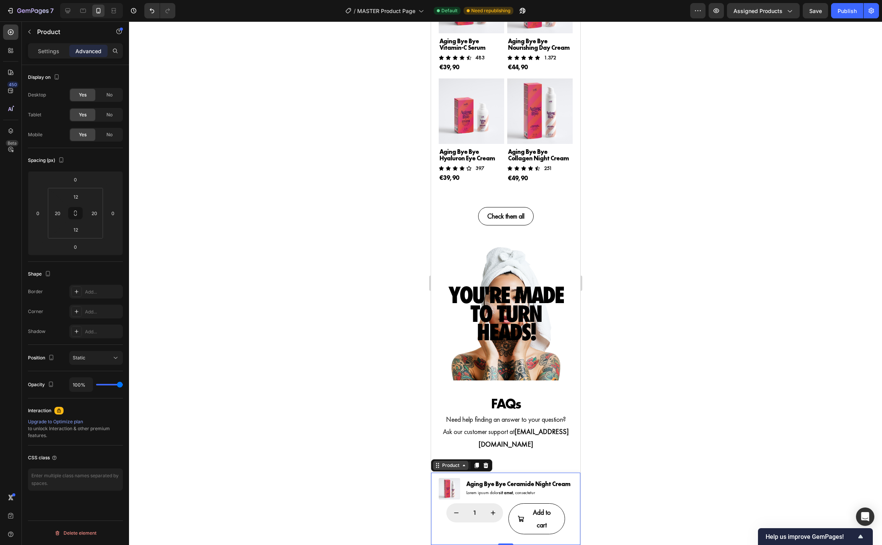
click at [451, 463] on div "Product" at bounding box center [450, 465] width 20 height 7
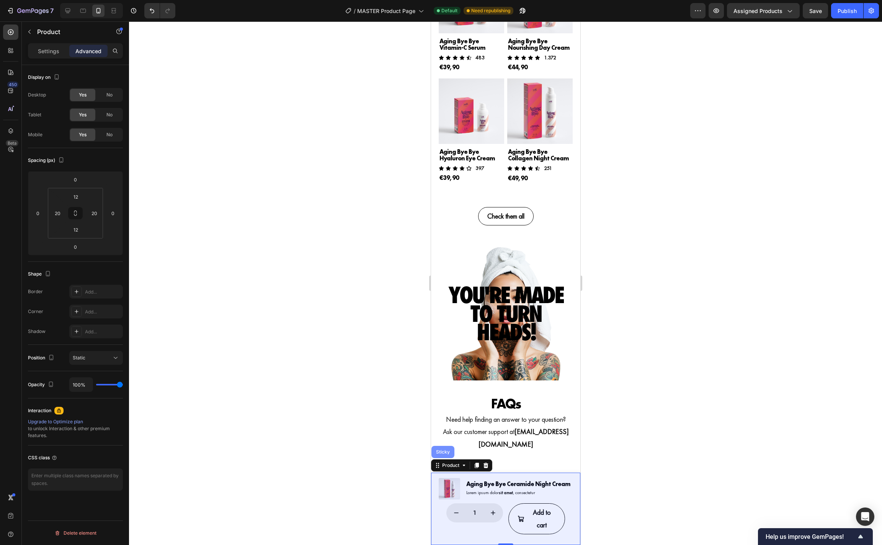
click at [440, 448] on div "Sticky" at bounding box center [442, 452] width 23 height 12
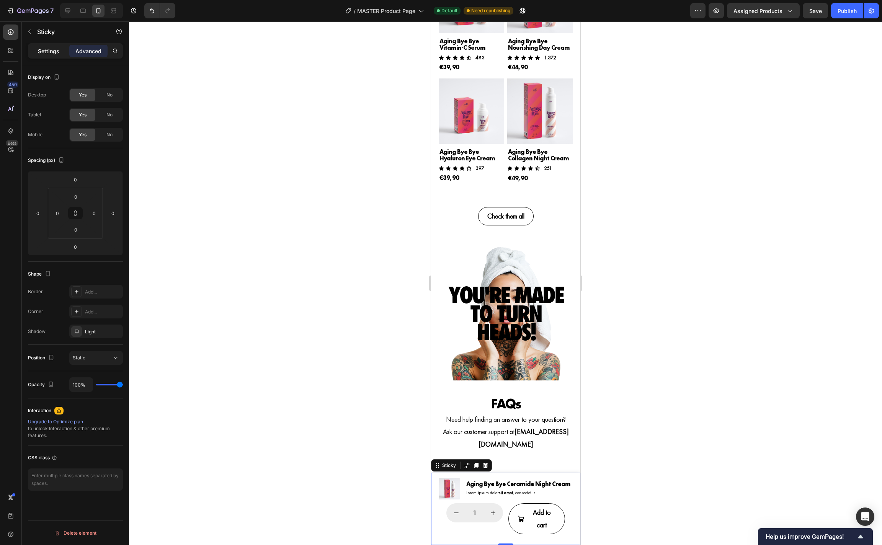
click at [55, 51] on p "Settings" at bounding box center [48, 51] width 21 height 8
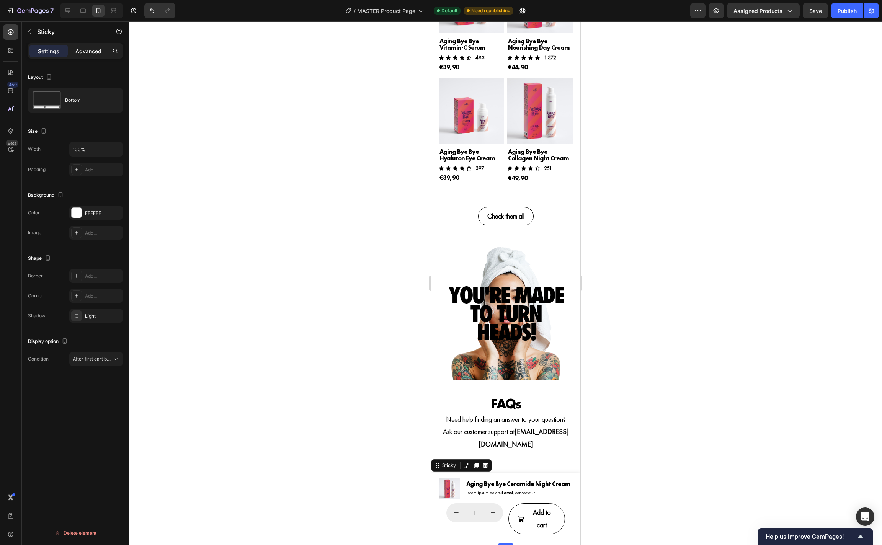
click at [89, 51] on p "Advanced" at bounding box center [88, 51] width 26 height 8
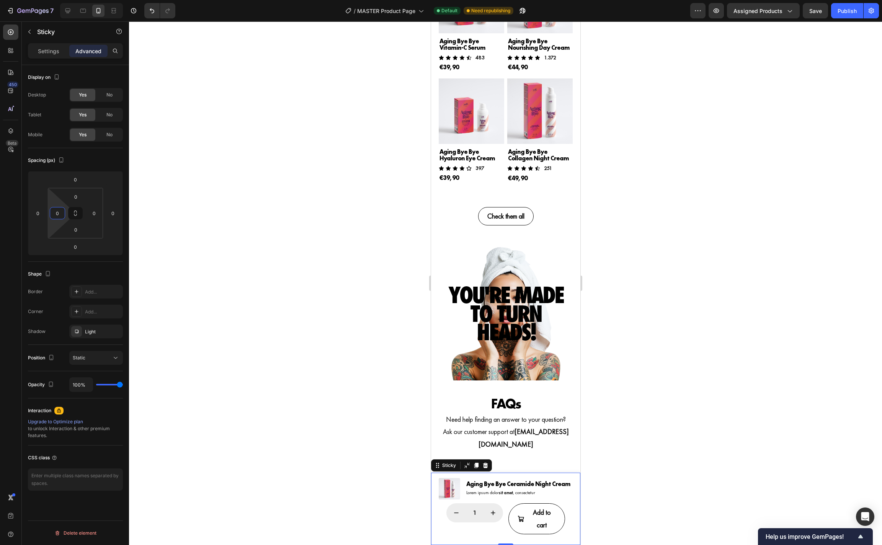
drag, startPoint x: 53, startPoint y: 214, endPoint x: 63, endPoint y: 215, distance: 10.4
click at [53, 214] on input "0" at bounding box center [57, 213] width 11 height 11
type input "24"
click at [567, 492] on div "Product Images Aging Bye Bye Ceramide Night Cream Product Title Lorem ipsum dol…" at bounding box center [505, 509] width 131 height 72
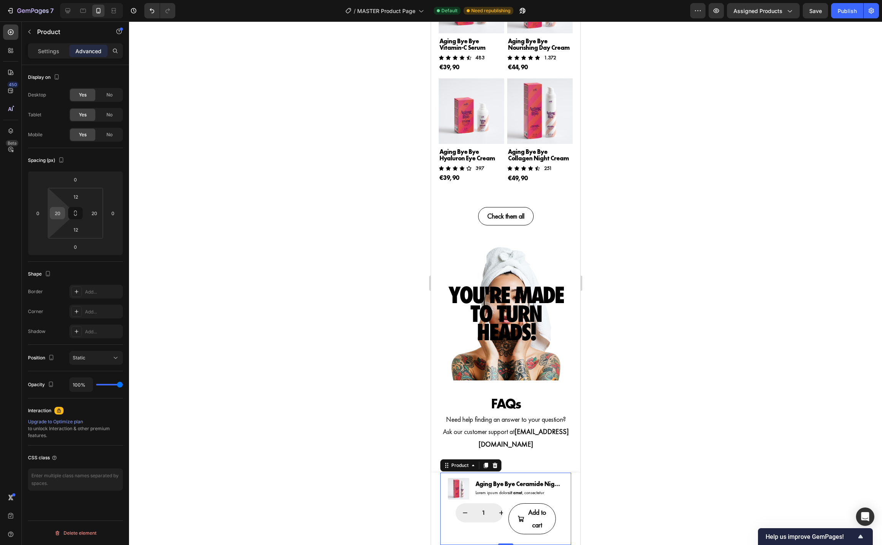
click at [61, 214] on input "20" at bounding box center [57, 213] width 11 height 11
type input "0"
click at [77, 195] on input "0" at bounding box center [75, 196] width 15 height 11
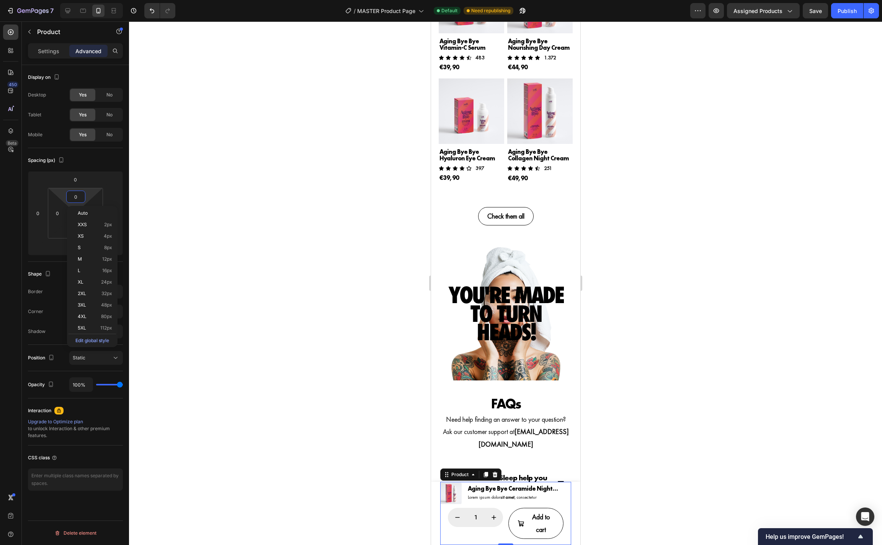
click at [77, 195] on input "0" at bounding box center [75, 196] width 15 height 11
click at [78, 195] on input "8" at bounding box center [75, 196] width 15 height 11
type input "12"
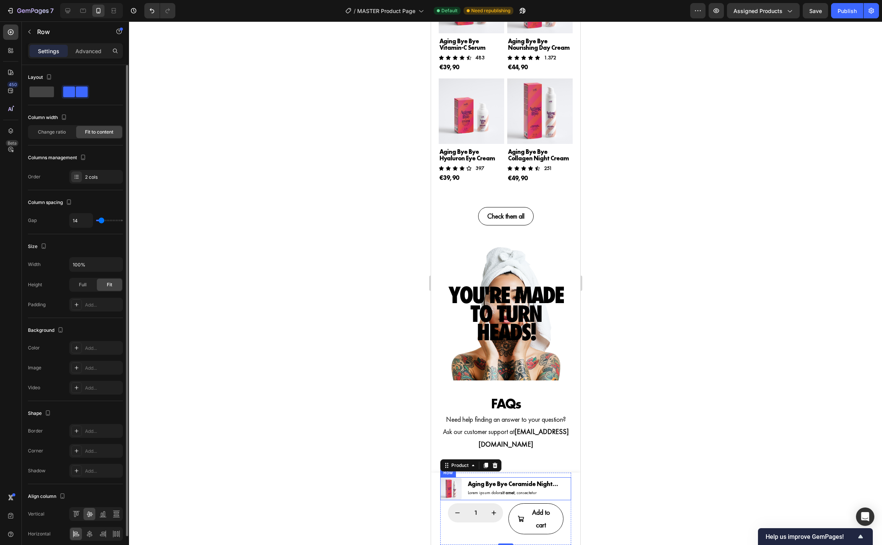
click at [567, 493] on div "Product Images Aging Bye Bye Ceramide Night Cream Product Title Lorem ipsum dol…" at bounding box center [505, 489] width 131 height 23
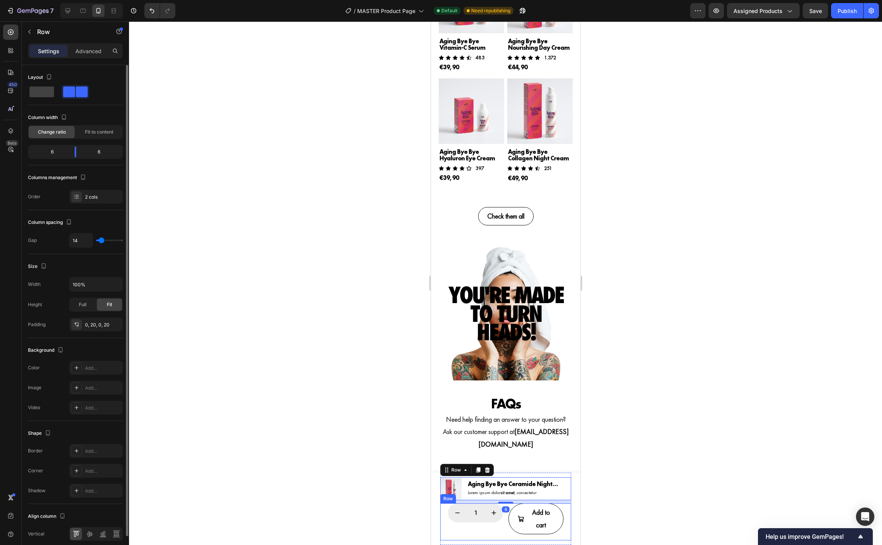
click at [455, 529] on div "1 Product Quantity" at bounding box center [475, 519] width 55 height 31
click at [98, 52] on p "Advanced" at bounding box center [88, 51] width 26 height 8
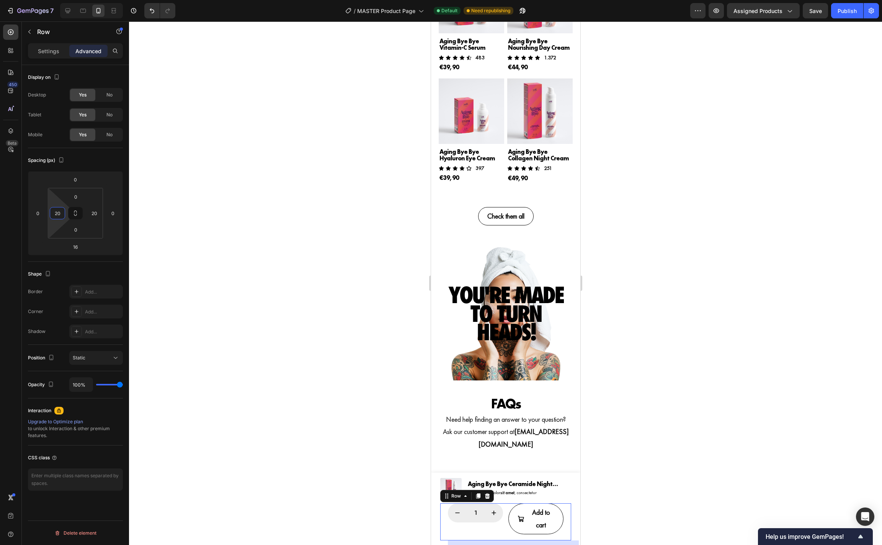
click at [59, 217] on input "20" at bounding box center [57, 213] width 11 height 11
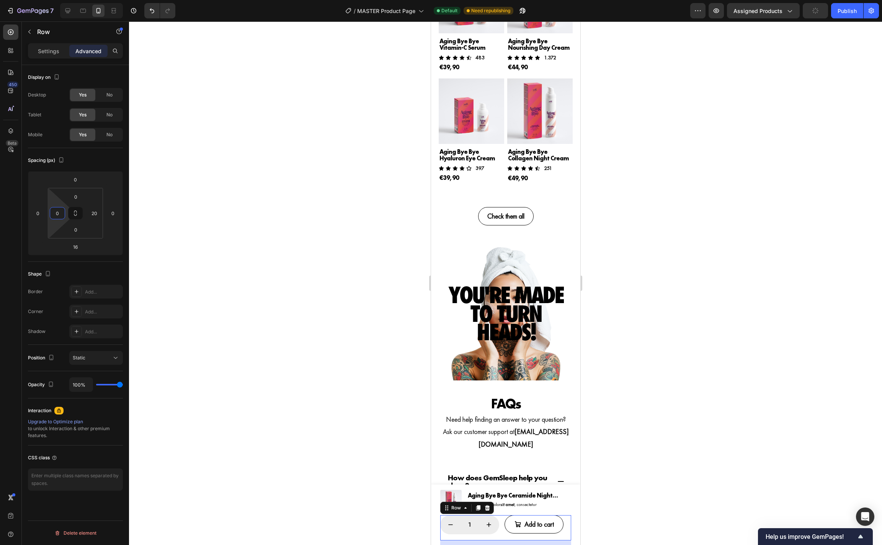
type input "0"
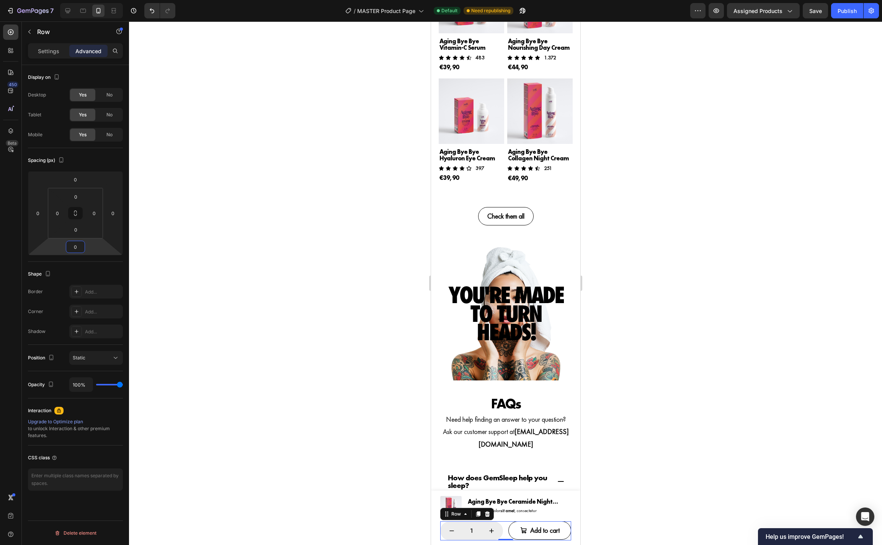
click at [614, 430] on div at bounding box center [505, 283] width 753 height 524
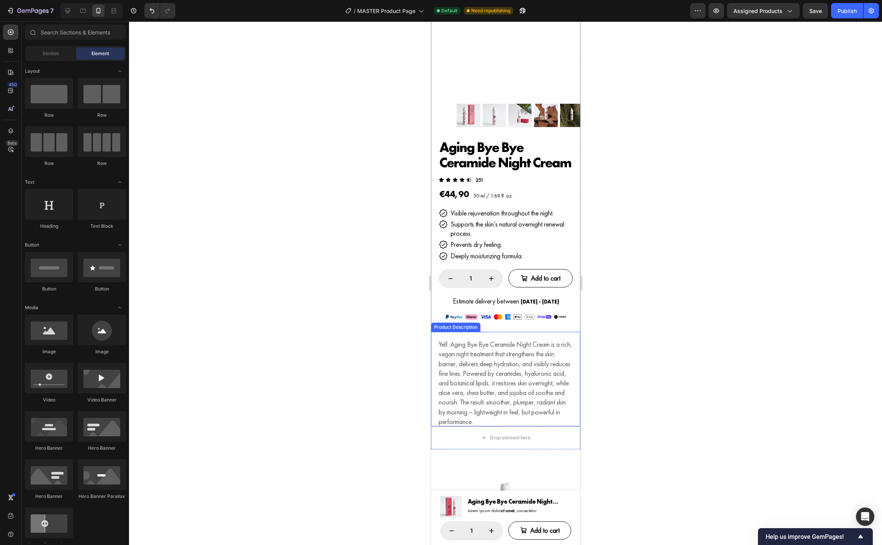
scroll to position [0, 0]
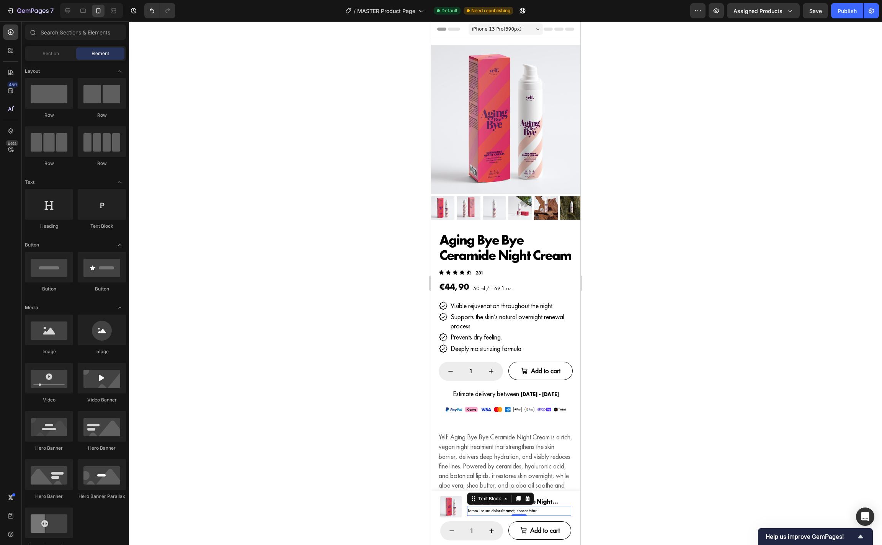
click at [546, 511] on p "Lorem ipsum dolor sit amet , consectetur" at bounding box center [519, 511] width 103 height 8
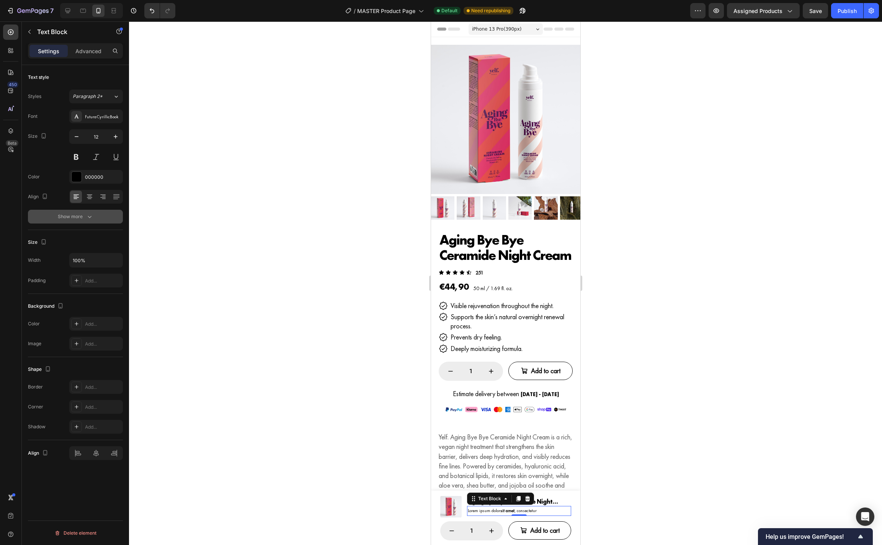
click at [91, 214] on icon "button" at bounding box center [90, 217] width 8 height 8
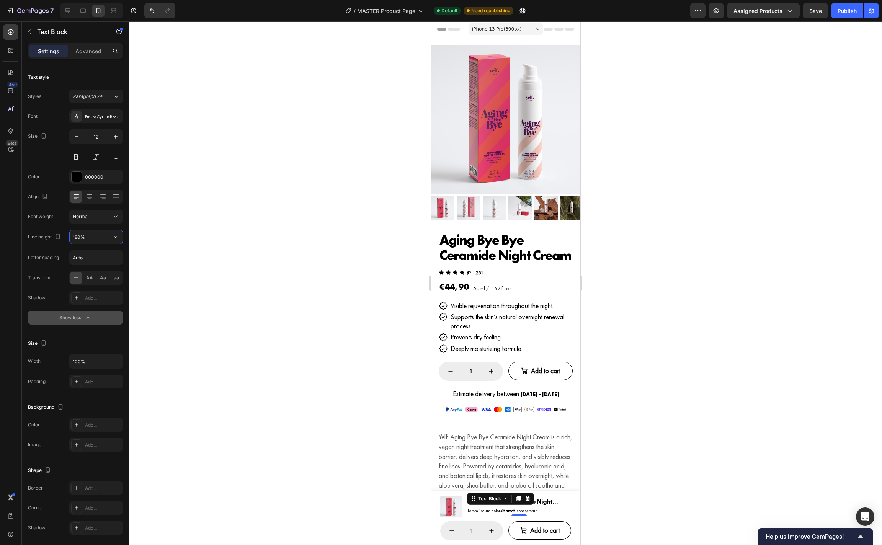
click at [89, 242] on input "180%" at bounding box center [96, 237] width 53 height 14
type input "100"
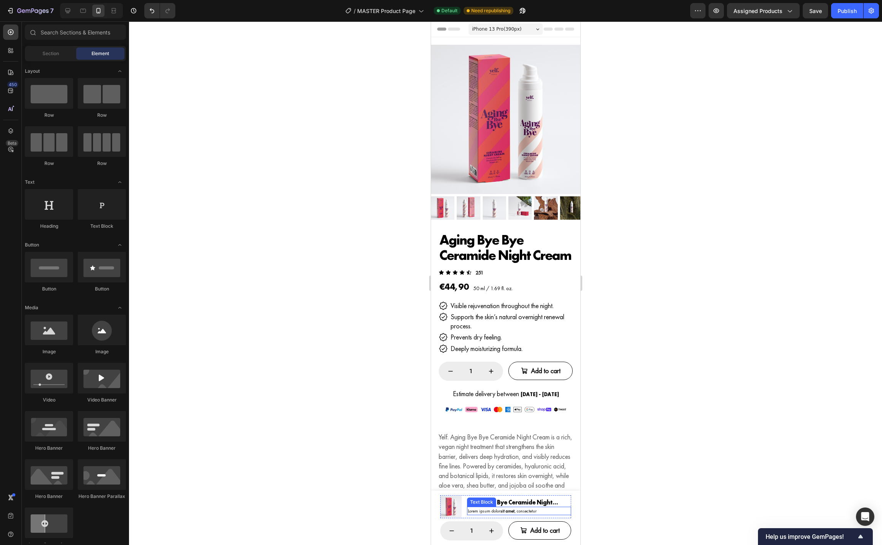
click at [487, 509] on p "Lorem ipsum dolor sit amet , consectetur" at bounding box center [519, 511] width 103 height 7
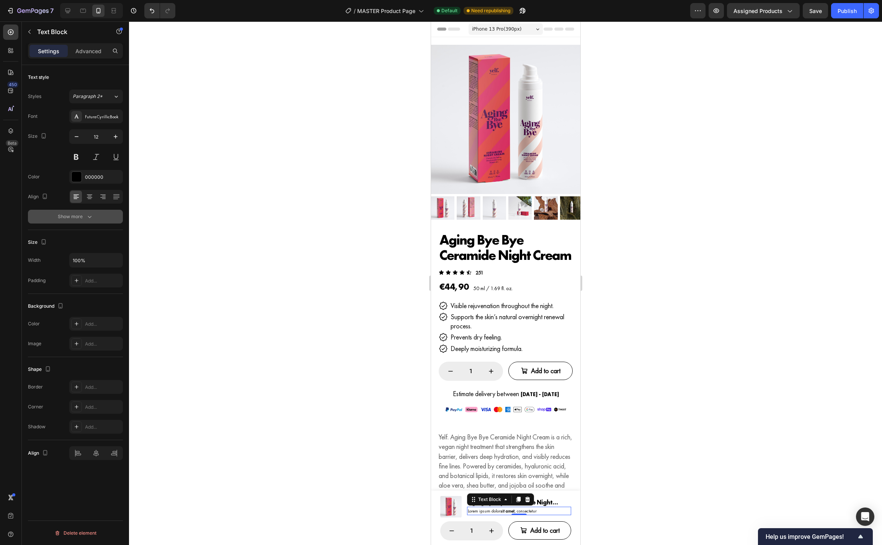
click at [80, 213] on div "Show more" at bounding box center [76, 217] width 36 height 8
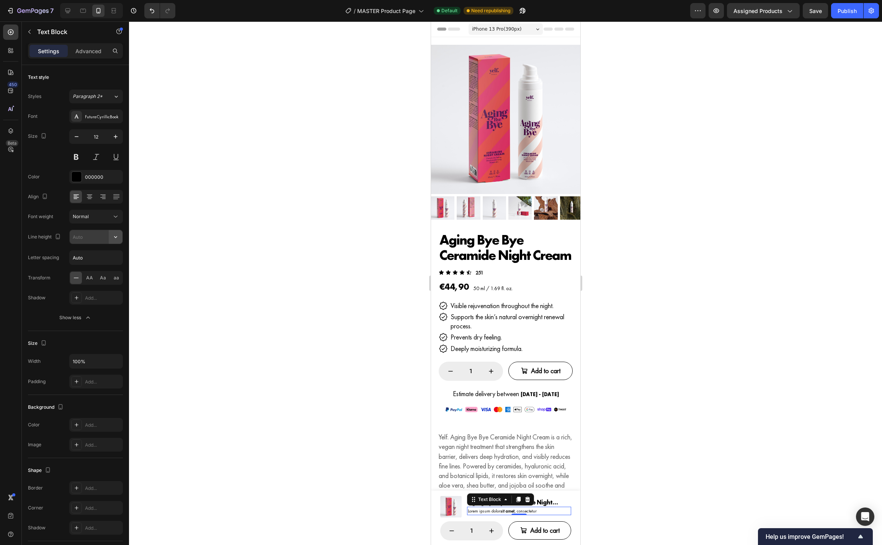
click at [115, 237] on icon "button" at bounding box center [116, 237] width 8 height 8
click at [101, 251] on div "100%" at bounding box center [88, 256] width 63 height 15
type input "100%"
click at [549, 500] on h1 "Aging Bye Bye Ceramide Night Cream" at bounding box center [519, 504] width 104 height 8
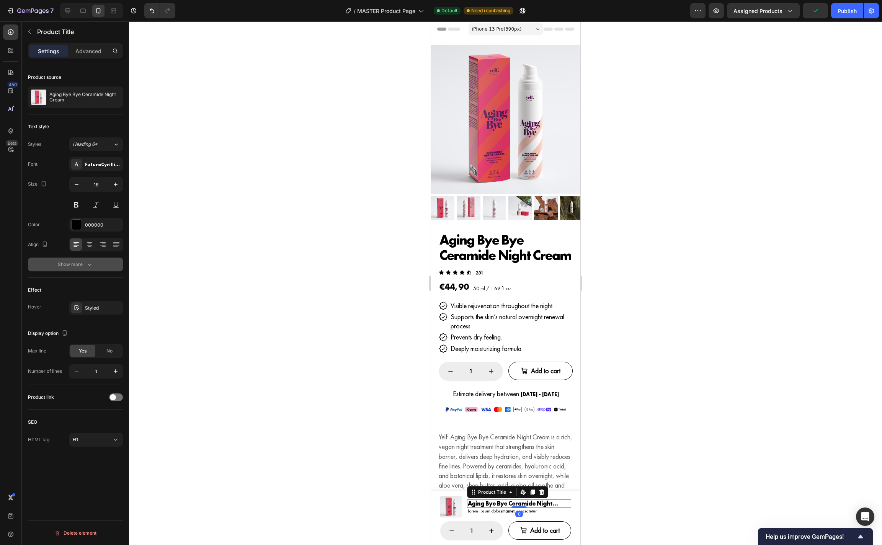
click at [90, 270] on button "Show more" at bounding box center [75, 265] width 95 height 14
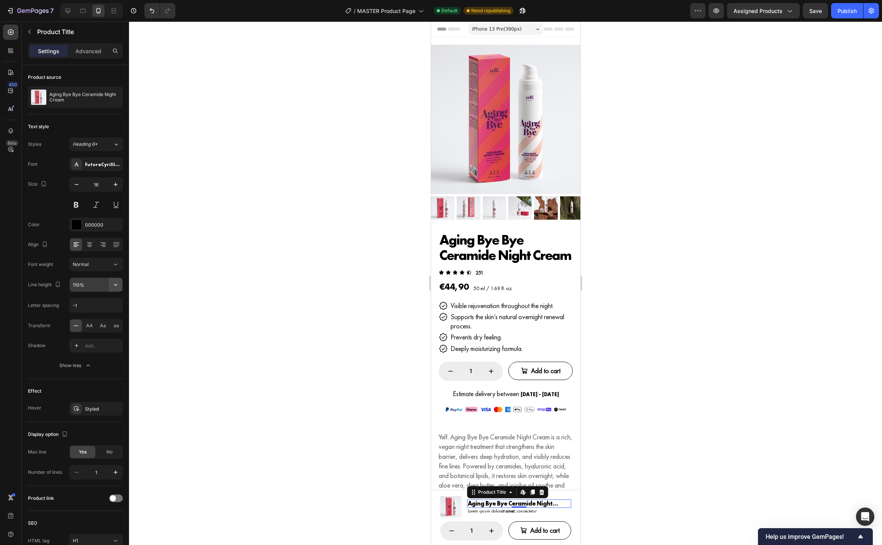
click at [118, 283] on icon "button" at bounding box center [116, 285] width 8 height 8
click at [104, 301] on p "100%" at bounding box center [94, 304] width 44 height 7
type input "100%"
click at [636, 488] on div at bounding box center [505, 283] width 753 height 524
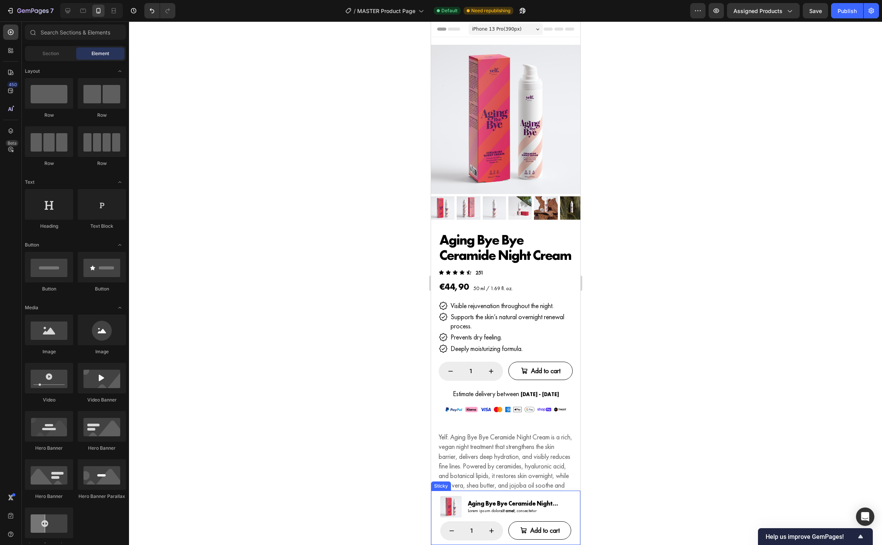
click at [627, 507] on div at bounding box center [505, 283] width 753 height 524
click at [578, 516] on div "Product Images Aging Bye Bye Ceramide Night Cream Product Title Lorem ipsum dol…" at bounding box center [505, 518] width 149 height 54
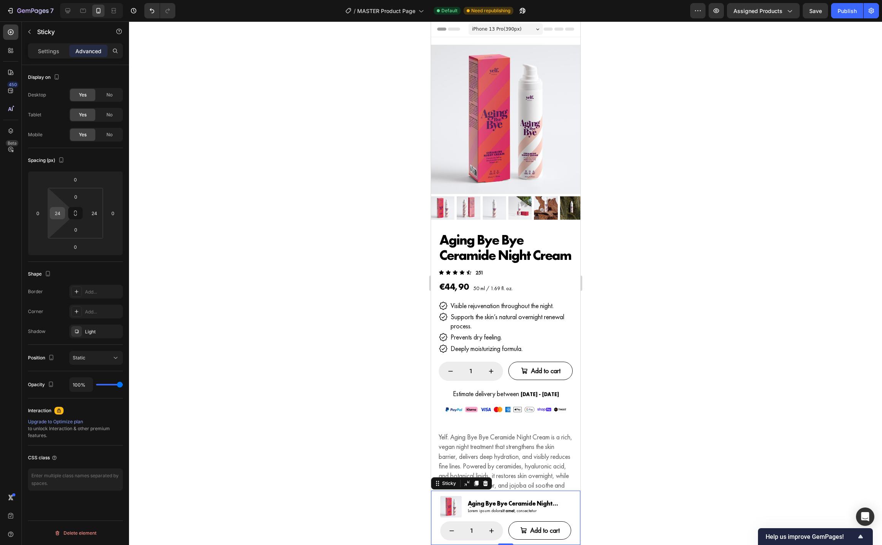
click at [61, 218] on input "24" at bounding box center [57, 213] width 11 height 11
click at [564, 375] on button "Add to cart" at bounding box center [540, 371] width 64 height 18
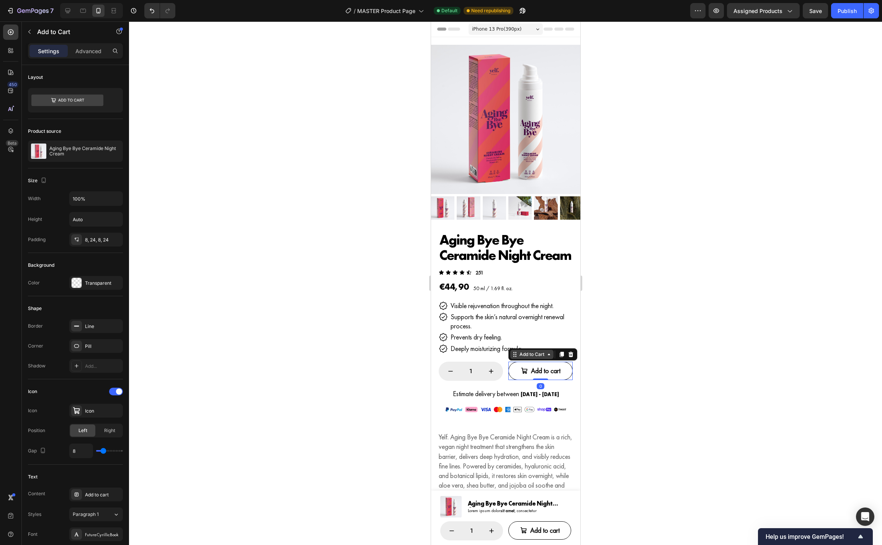
click at [533, 354] on div "Add to Cart" at bounding box center [532, 354] width 28 height 7
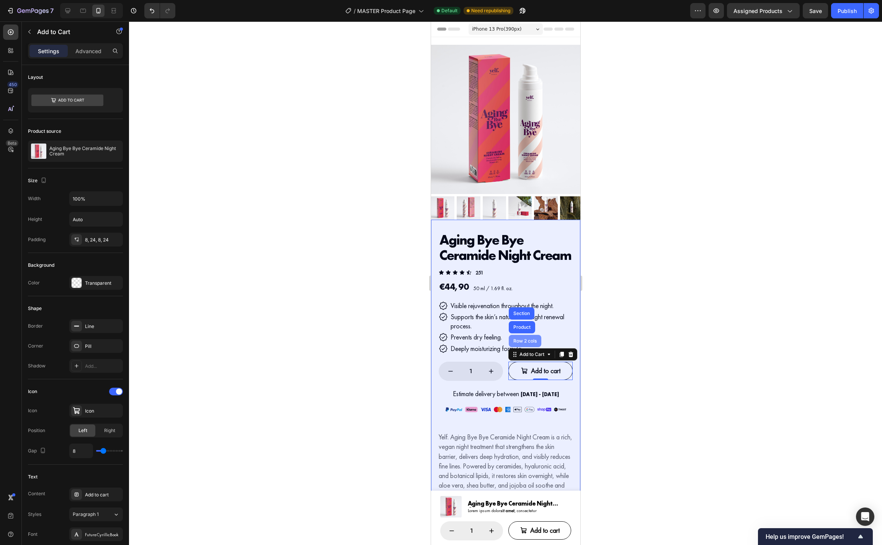
click at [530, 341] on div "Row 2 cols" at bounding box center [525, 341] width 26 height 5
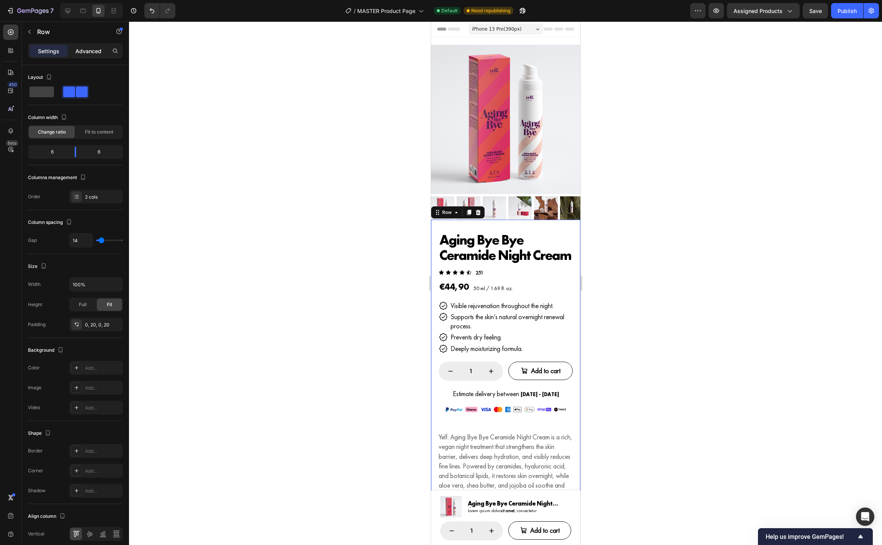
click at [88, 56] on div "Advanced" at bounding box center [88, 51] width 38 height 12
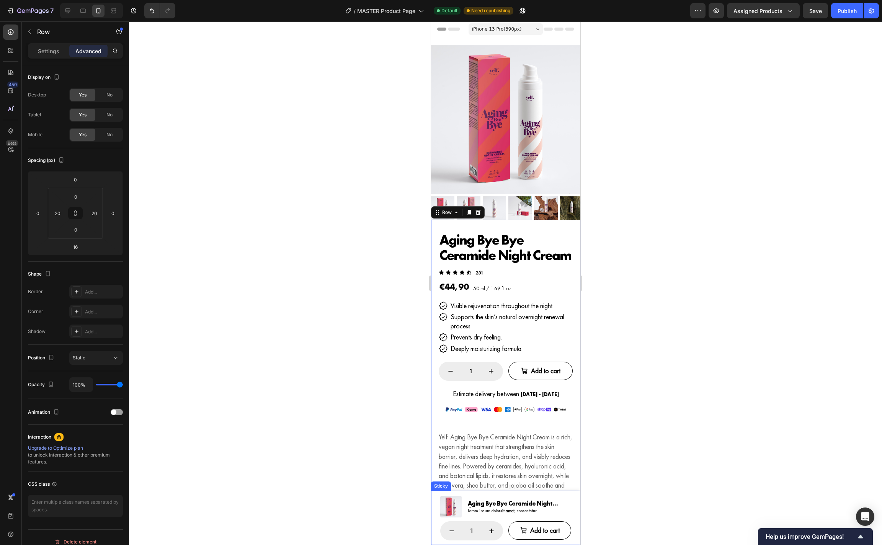
click at [434, 525] on div "Product Images Aging Bye Bye Ceramide Night Cream Product Title Lorem ipsum dol…" at bounding box center [505, 518] width 149 height 54
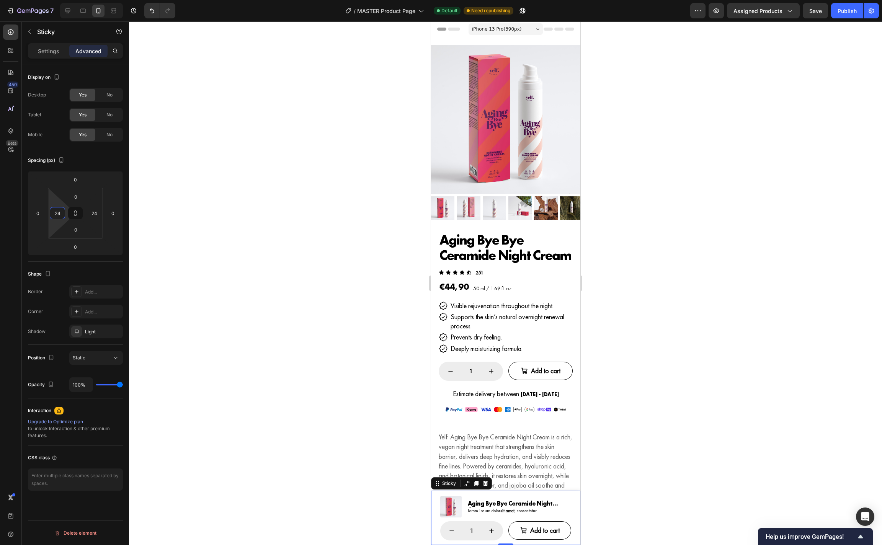
click at [61, 215] on input "24" at bounding box center [57, 213] width 11 height 11
type input "20"
click at [613, 448] on div at bounding box center [505, 283] width 753 height 524
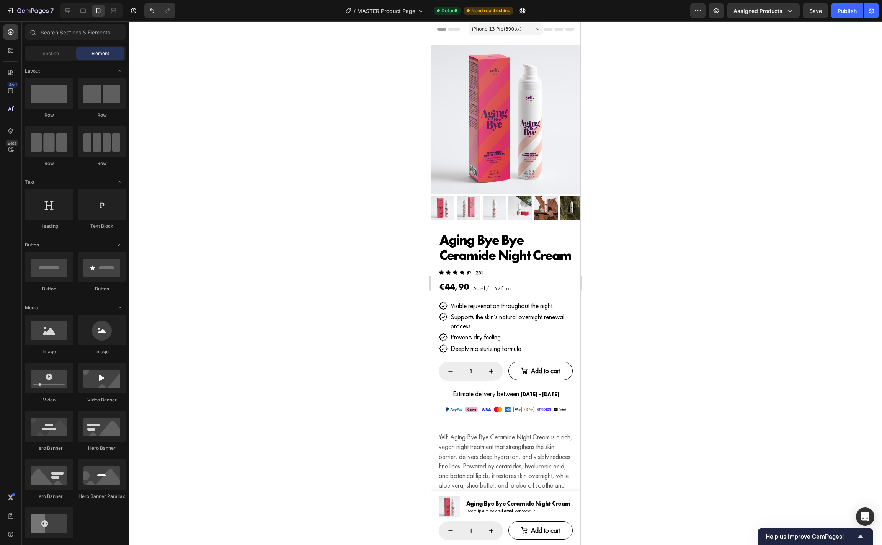
click at [641, 445] on div at bounding box center [505, 283] width 753 height 524
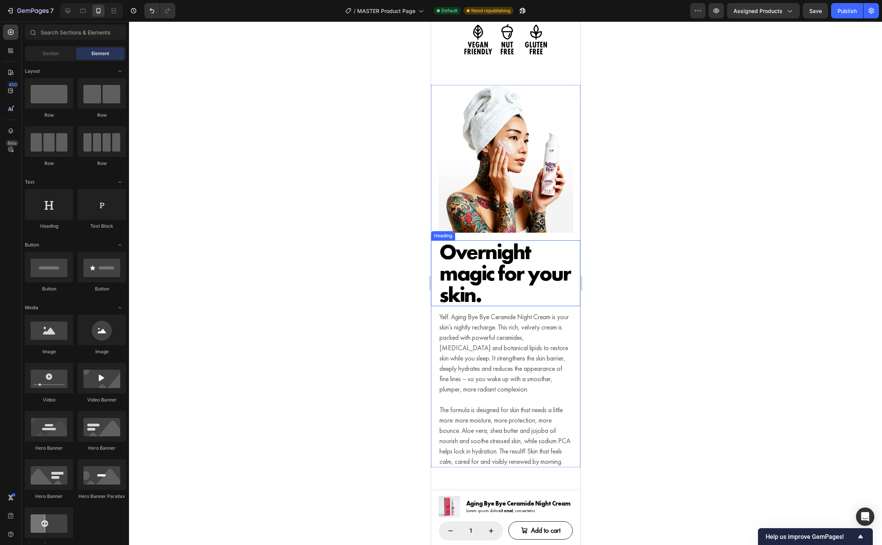
scroll to position [877, 0]
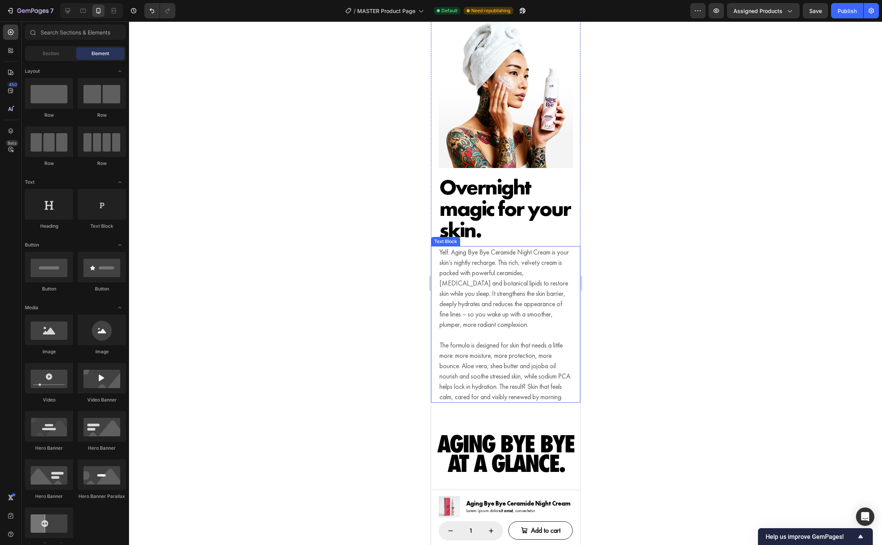
click at [538, 331] on p at bounding box center [505, 335] width 132 height 10
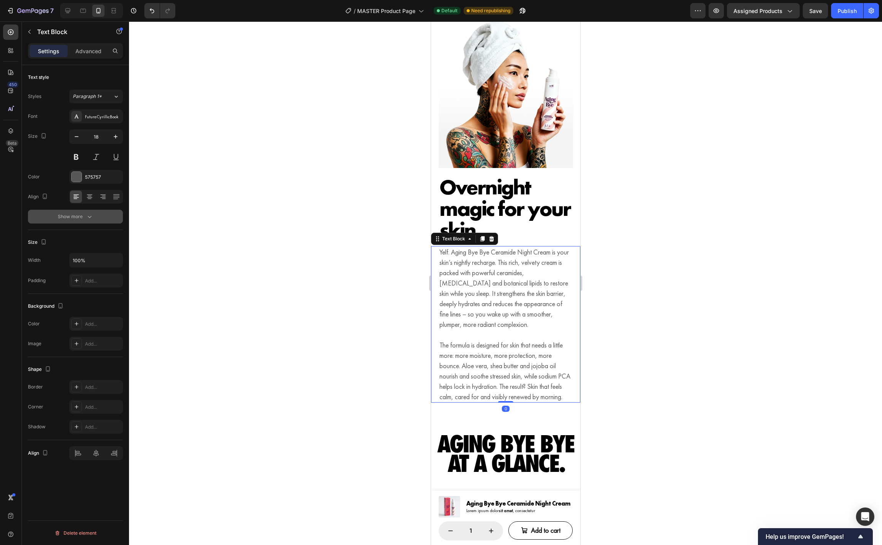
click at [83, 217] on div "Show more" at bounding box center [76, 217] width 36 height 8
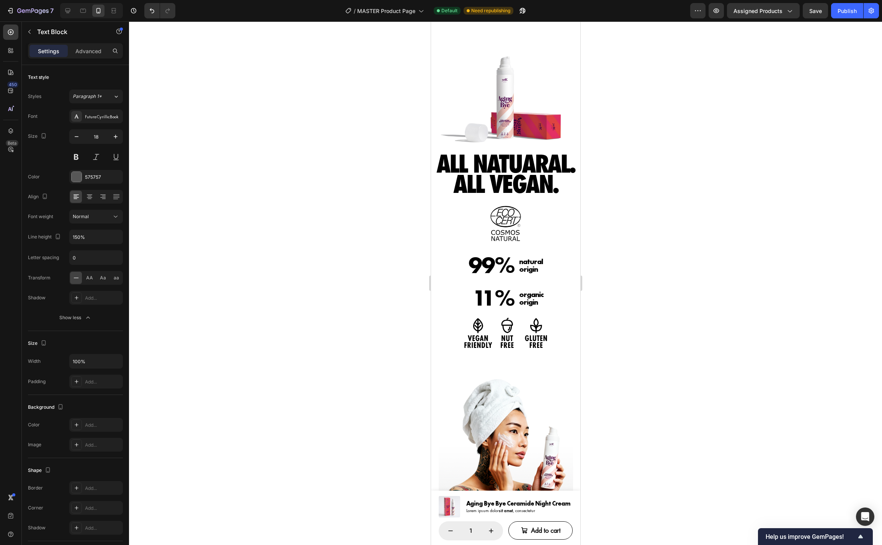
scroll to position [56, 0]
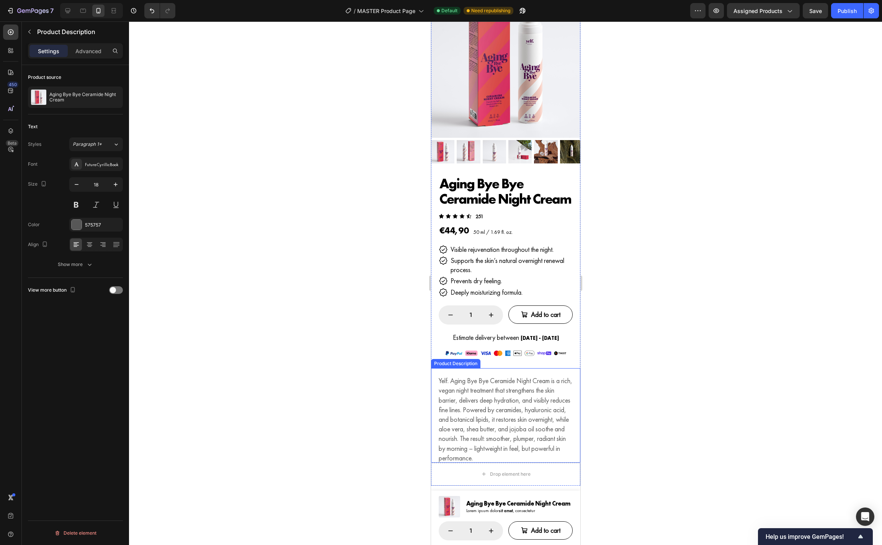
click at [505, 394] on p "Yelf. Aging Bye Bye Ceramide Night Cream is a rich, vegan night treatment that …" at bounding box center [505, 419] width 134 height 86
click at [92, 271] on button "Show more" at bounding box center [75, 265] width 95 height 14
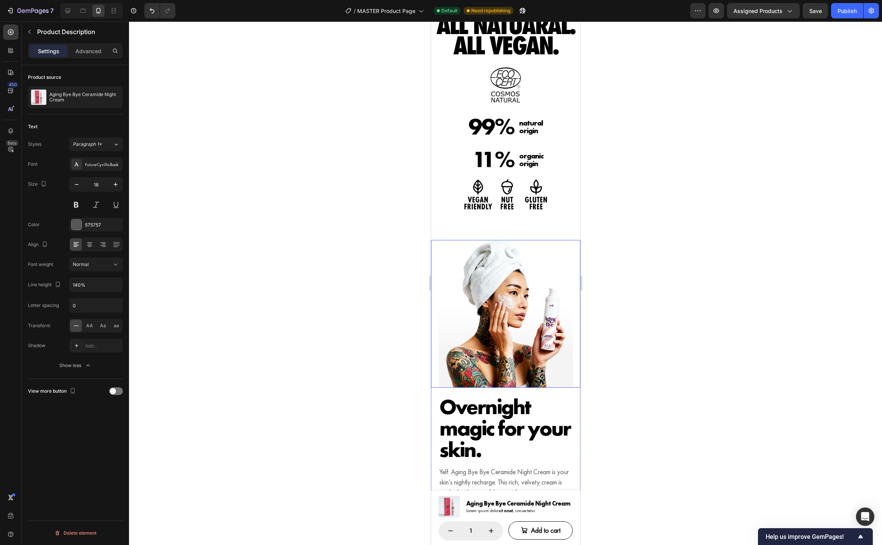
scroll to position [772, 0]
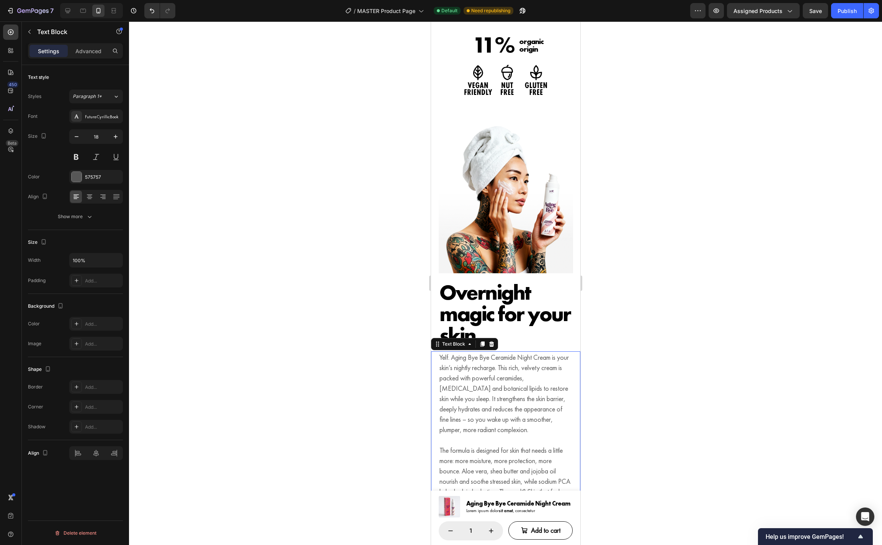
click at [489, 374] on p "Yelf. Aging Bye Bye Ceramide Night Cream is your skin’s nightly recharge. This …" at bounding box center [505, 393] width 132 height 83
click at [80, 219] on div "Show more" at bounding box center [76, 217] width 36 height 8
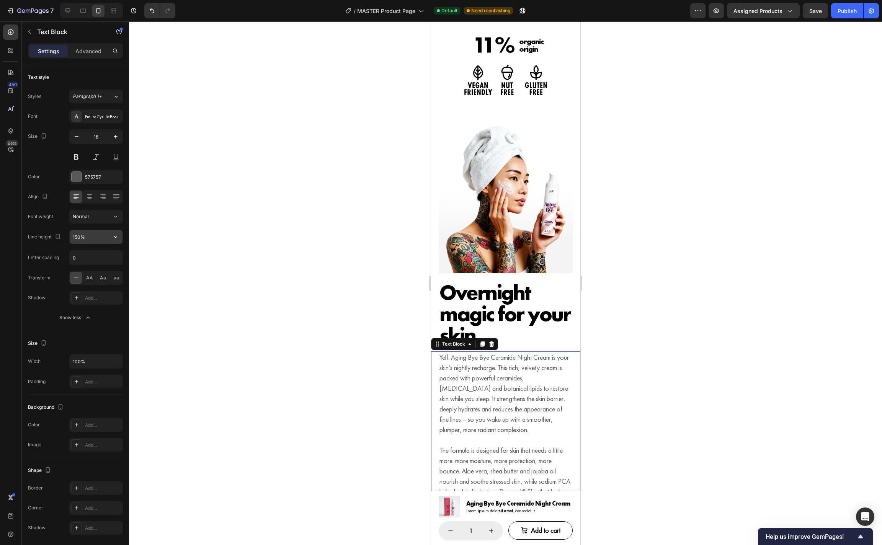
click at [81, 236] on input "150%" at bounding box center [96, 237] width 53 height 14
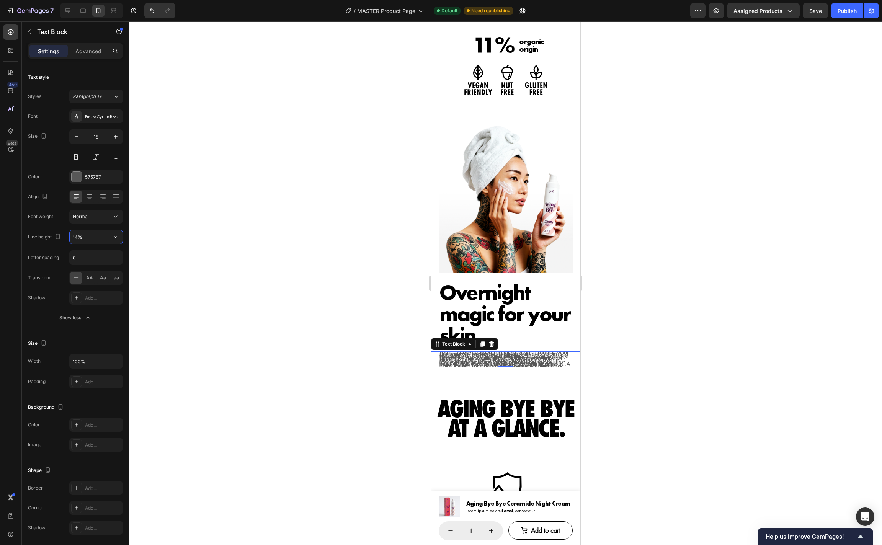
type input "140%"
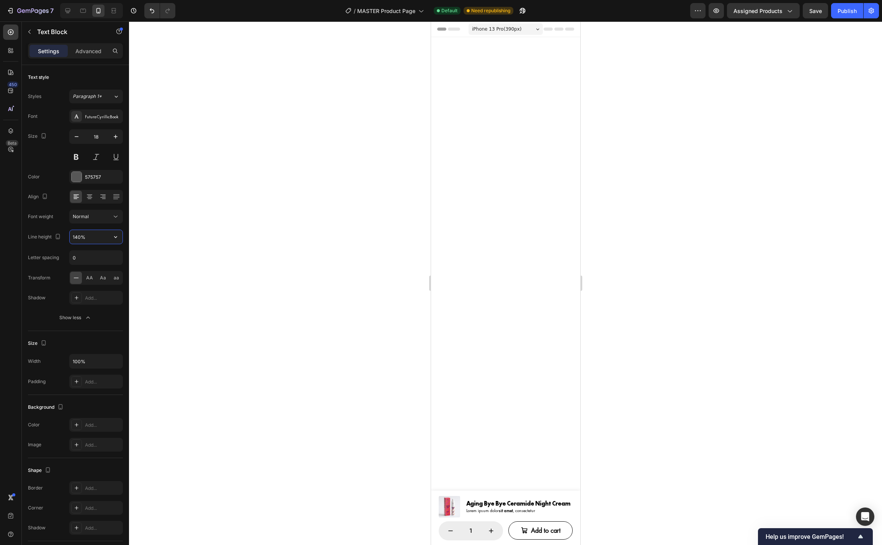
scroll to position [772, 0]
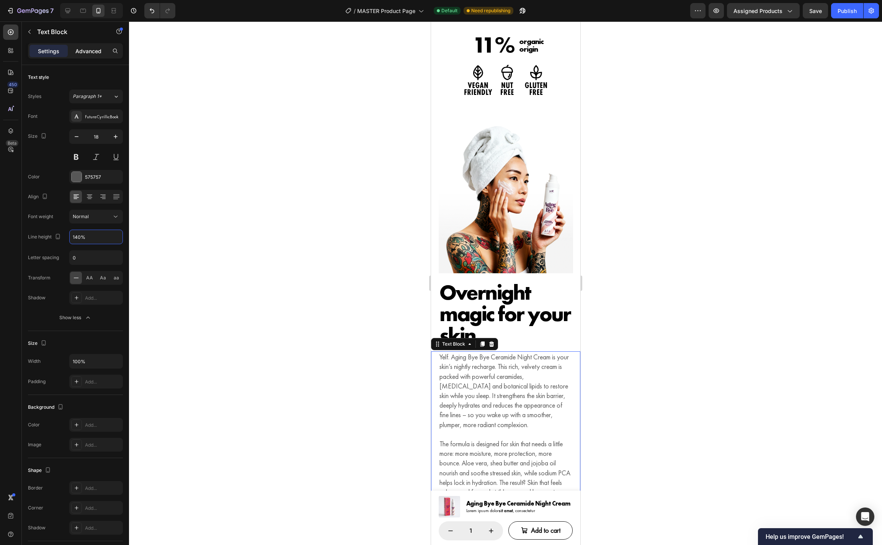
click at [90, 52] on p "Advanced" at bounding box center [88, 51] width 26 height 8
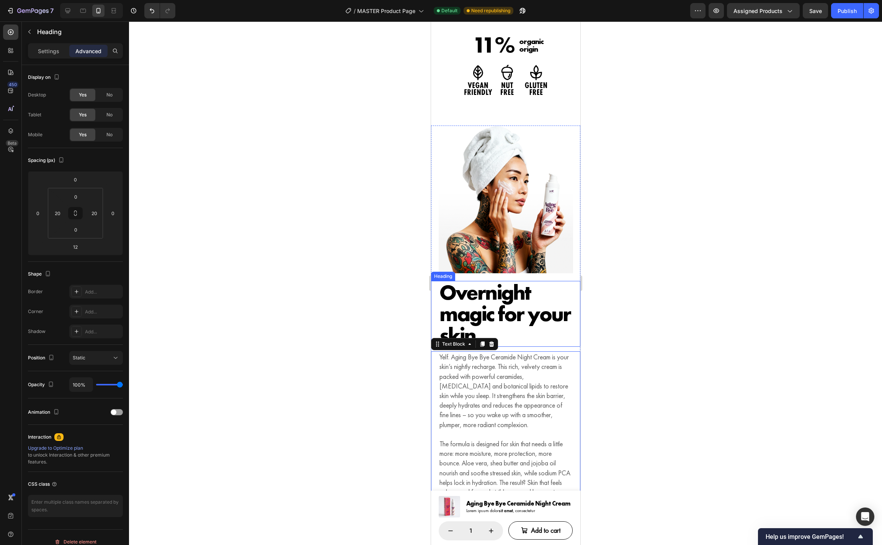
click at [549, 337] on h4 "Overnight magic for your skin." at bounding box center [505, 314] width 134 height 66
click at [557, 263] on img at bounding box center [505, 200] width 134 height 148
click at [455, 119] on div "Image" at bounding box center [448, 118] width 16 height 7
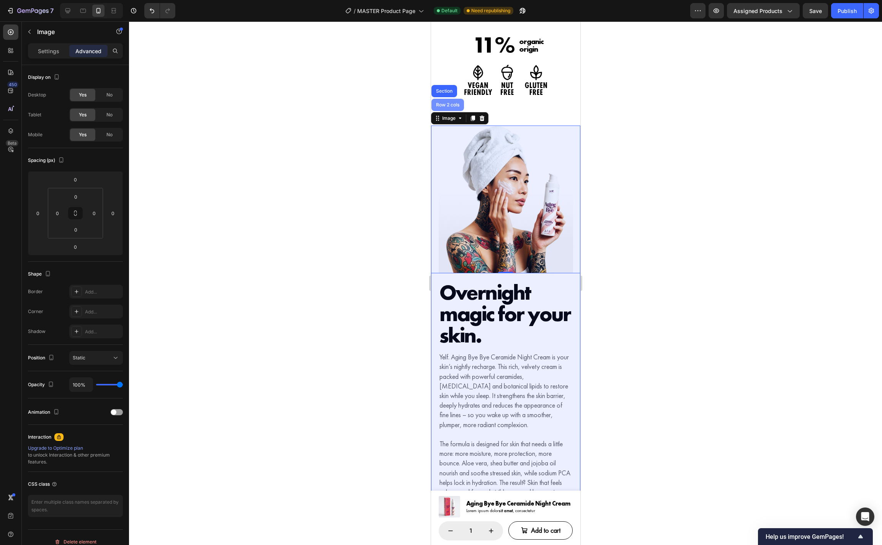
click at [453, 104] on div "Row 2 cols" at bounding box center [447, 105] width 26 height 5
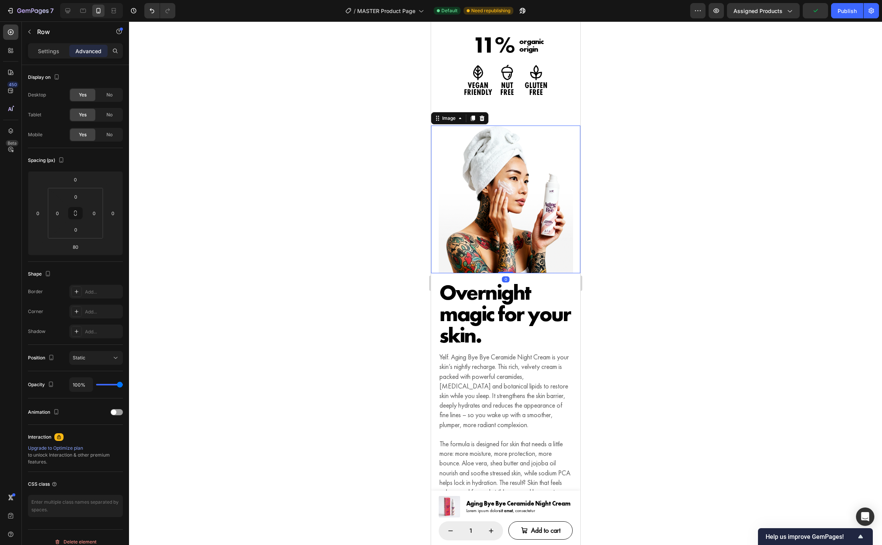
click at [530, 257] on img at bounding box center [505, 200] width 134 height 148
click at [50, 52] on p "Settings" at bounding box center [48, 51] width 21 height 8
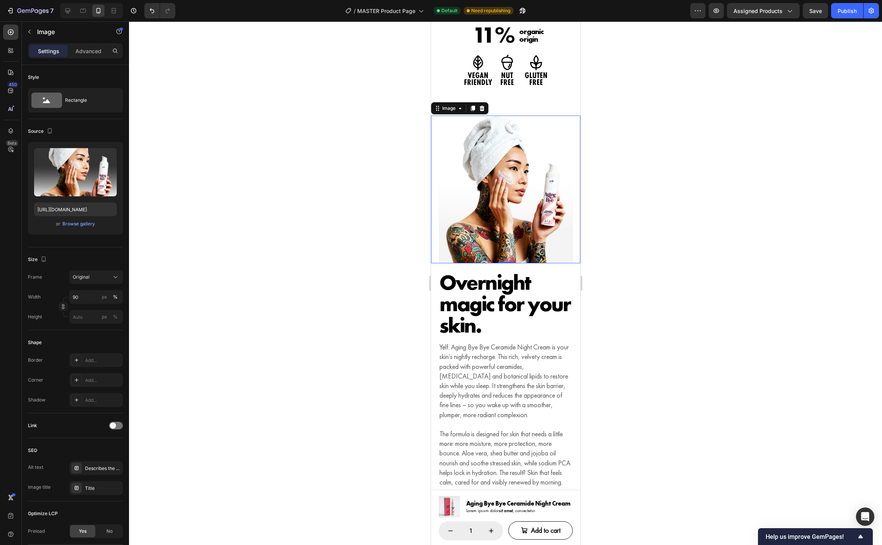
scroll to position [778, 0]
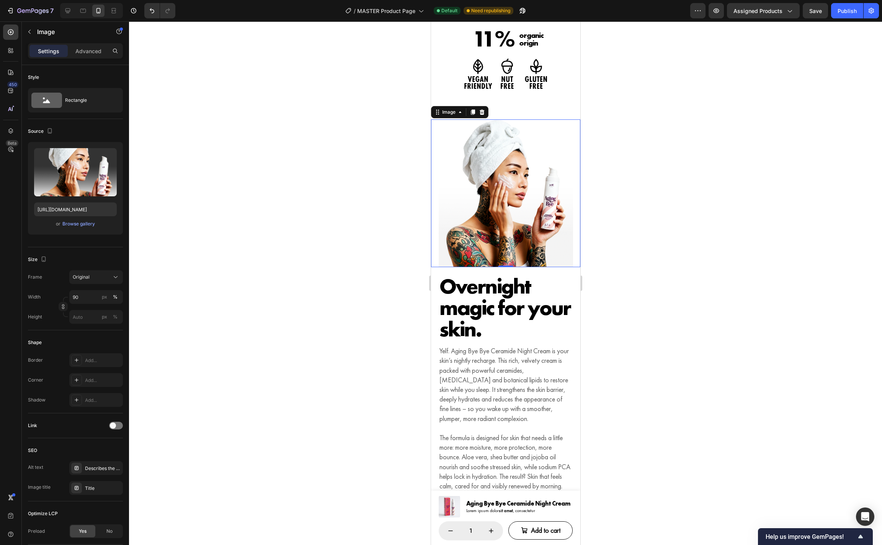
click at [79, 44] on div "Settings Advanced" at bounding box center [75, 50] width 95 height 15
click at [91, 49] on p "Advanced" at bounding box center [88, 51] width 26 height 8
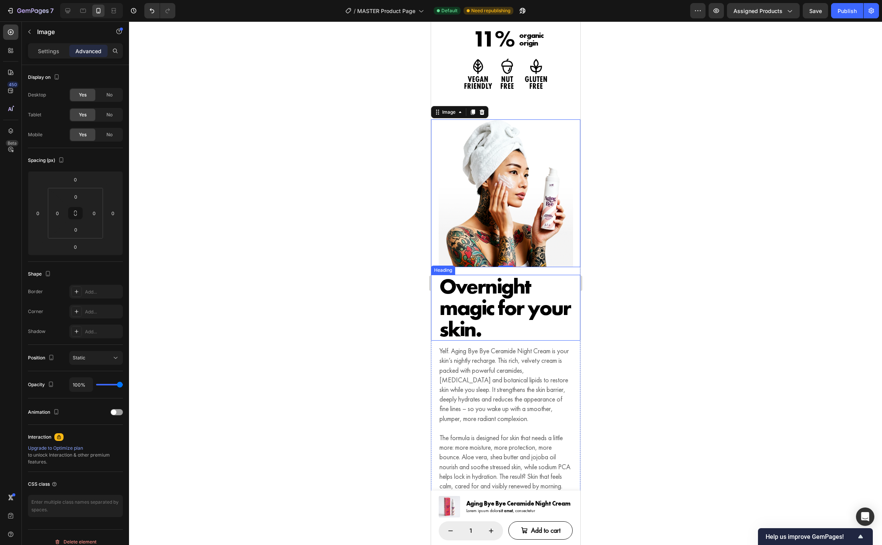
click at [460, 330] on h4 "Overnight magic for your skin." at bounding box center [505, 308] width 134 height 66
click at [464, 191] on img at bounding box center [505, 193] width 134 height 148
click at [59, 209] on input "0" at bounding box center [57, 213] width 11 height 11
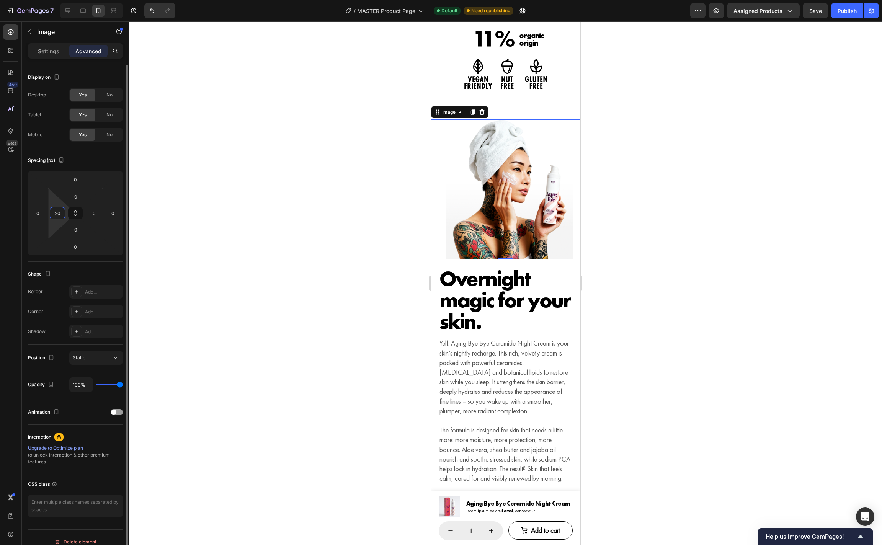
type input "20"
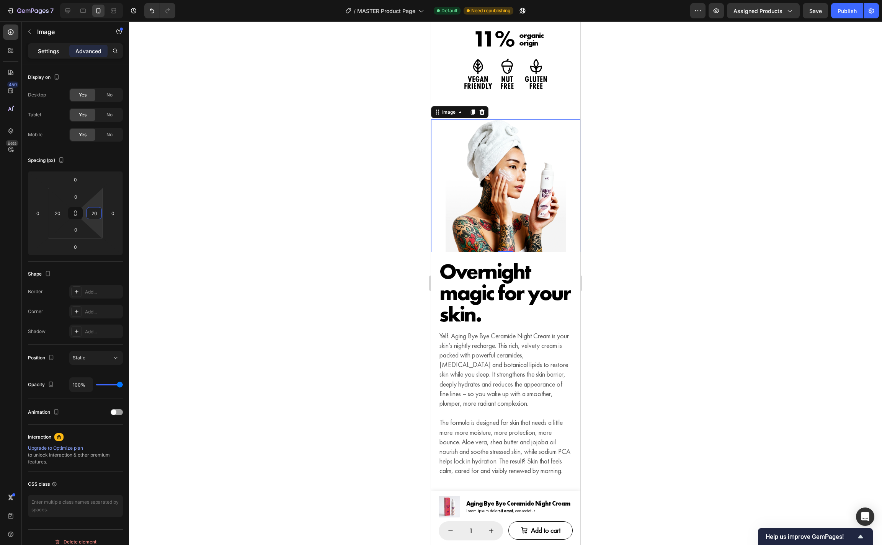
click at [46, 54] on p "Settings" at bounding box center [48, 51] width 21 height 8
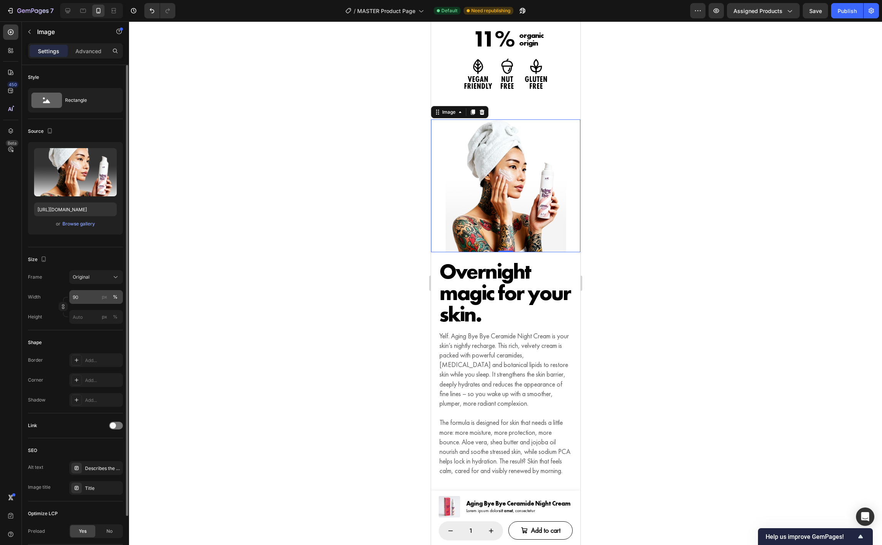
click at [114, 295] on div "%" at bounding box center [115, 297] width 5 height 7
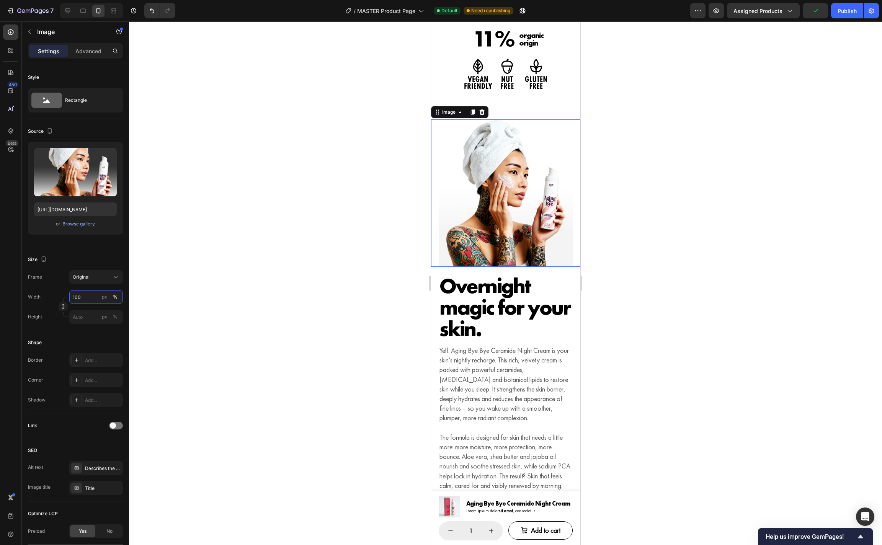
type input "100"
click at [670, 307] on div at bounding box center [505, 283] width 753 height 524
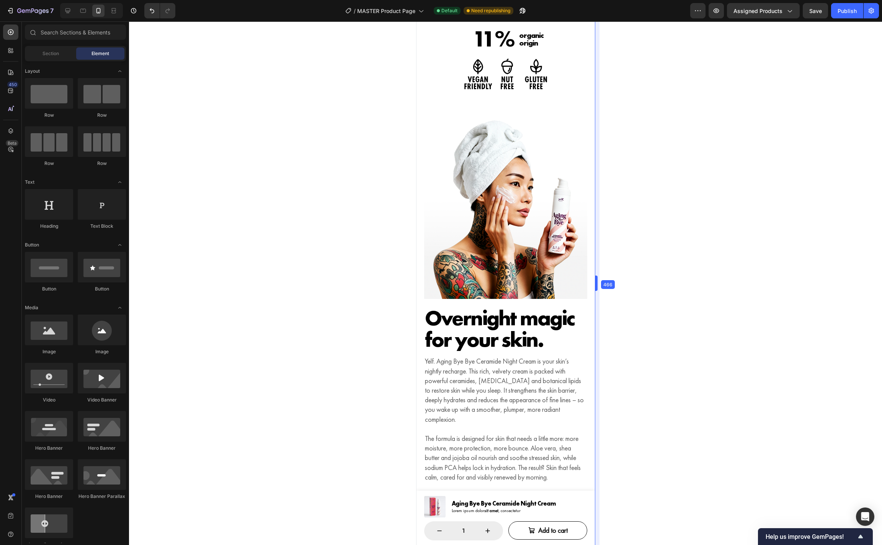
scroll to position [797, 0]
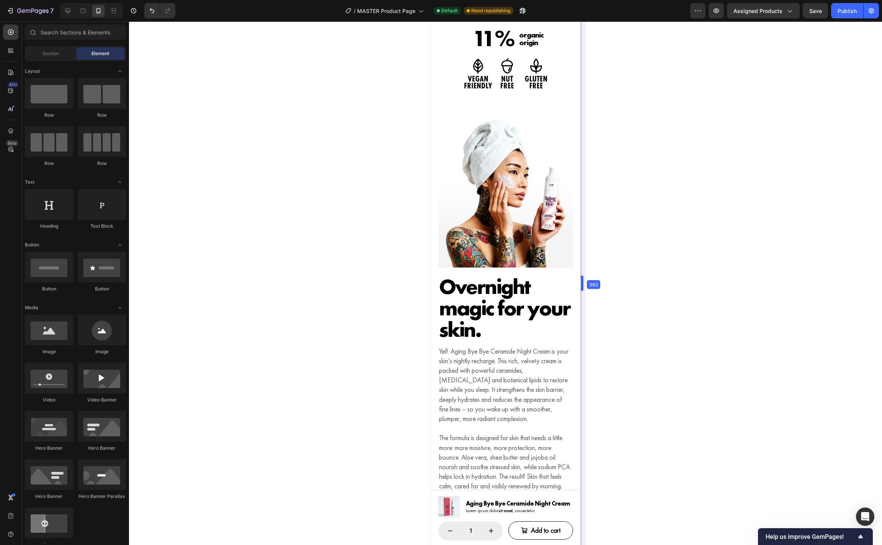
drag, startPoint x: 582, startPoint y: 285, endPoint x: 581, endPoint y: 290, distance: 4.7
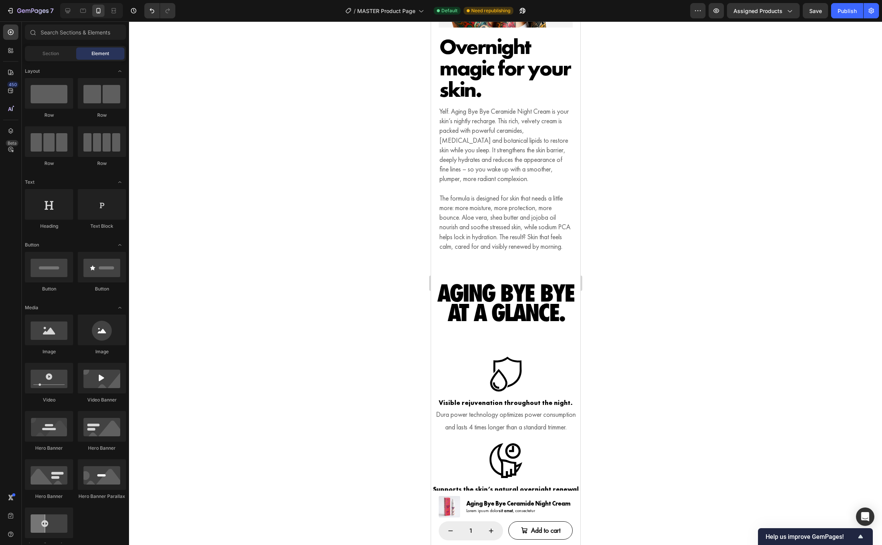
scroll to position [1090, 0]
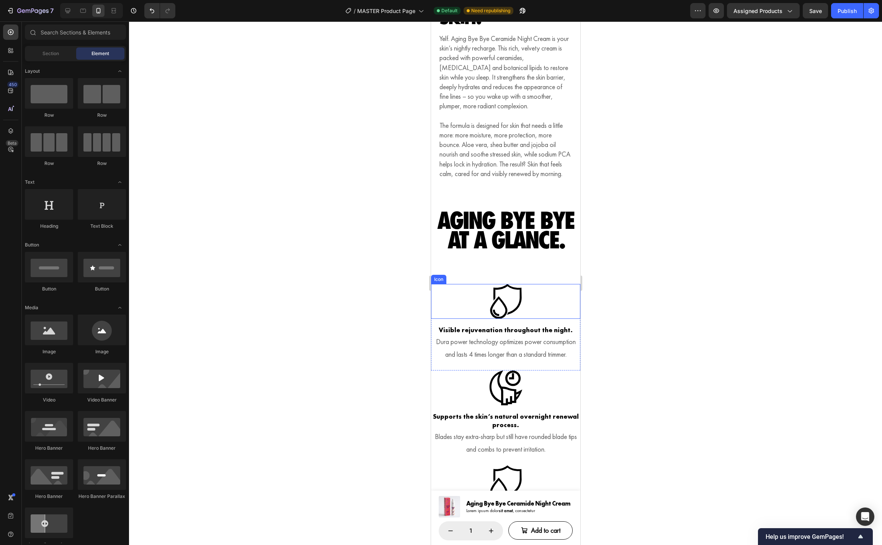
click at [512, 314] on icon at bounding box center [505, 301] width 35 height 35
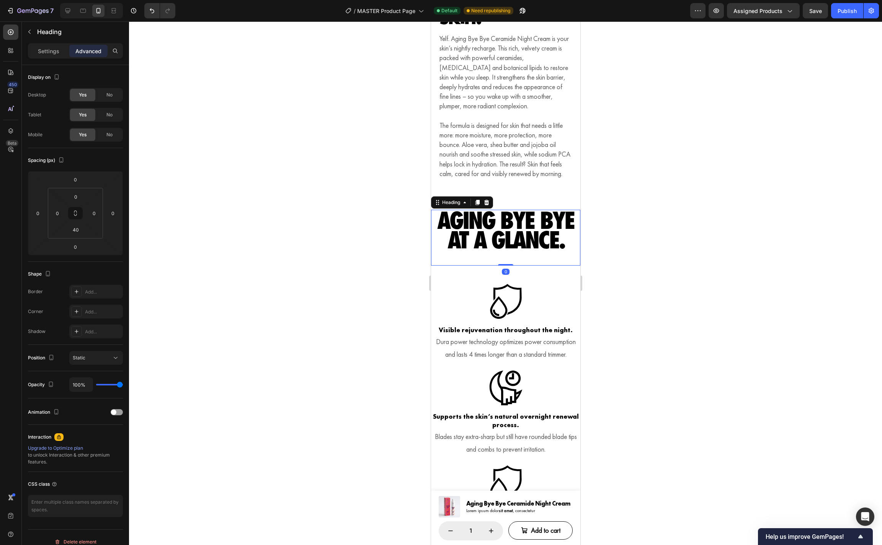
click at [558, 250] on h2 "Aging Bye Bye at a glance." at bounding box center [505, 230] width 149 height 41
click at [59, 216] on input "0" at bounding box center [57, 213] width 11 height 11
click at [491, 158] on p "The formula is designed for skin that needs a little more: more moisture, more …" at bounding box center [505, 150] width 132 height 58
click at [486, 243] on h2 "Aging Bye Bye at a glance." at bounding box center [505, 230] width 149 height 41
click at [59, 217] on input "0" at bounding box center [57, 213] width 11 height 11
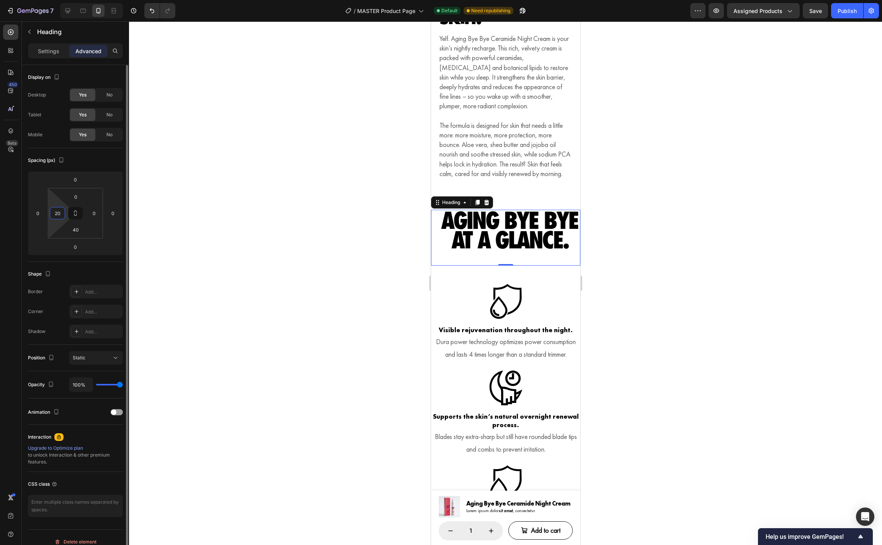
type input "20"
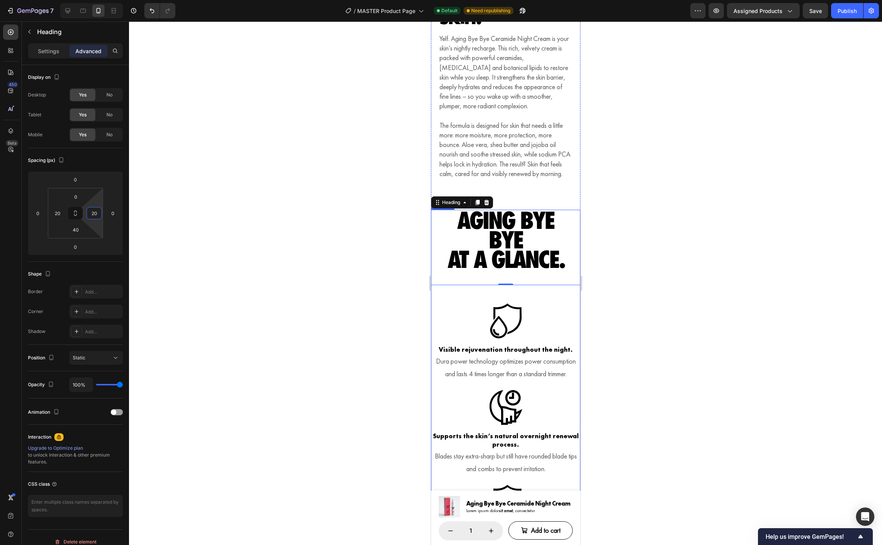
click at [447, 206] on div "Product" at bounding box center [450, 202] width 20 height 7
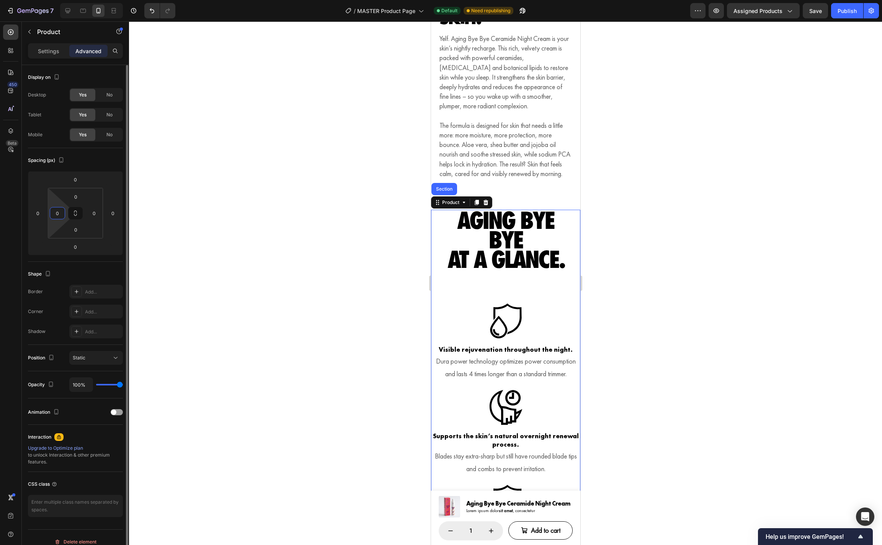
click at [56, 217] on input "0" at bounding box center [57, 213] width 11 height 11
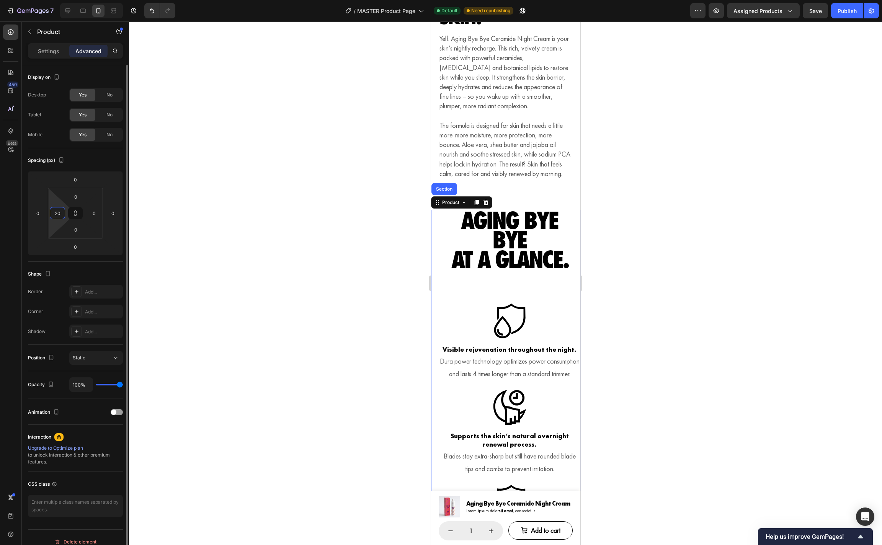
type input "20"
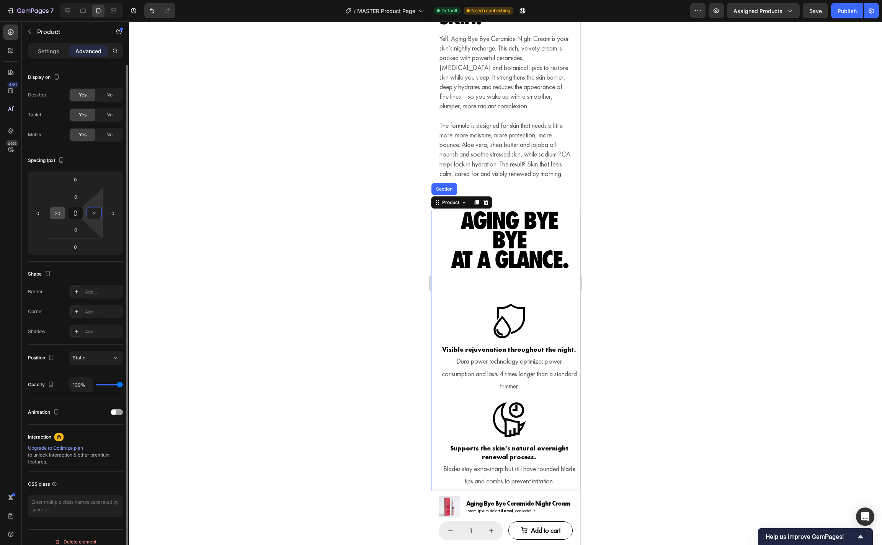
type input "20"
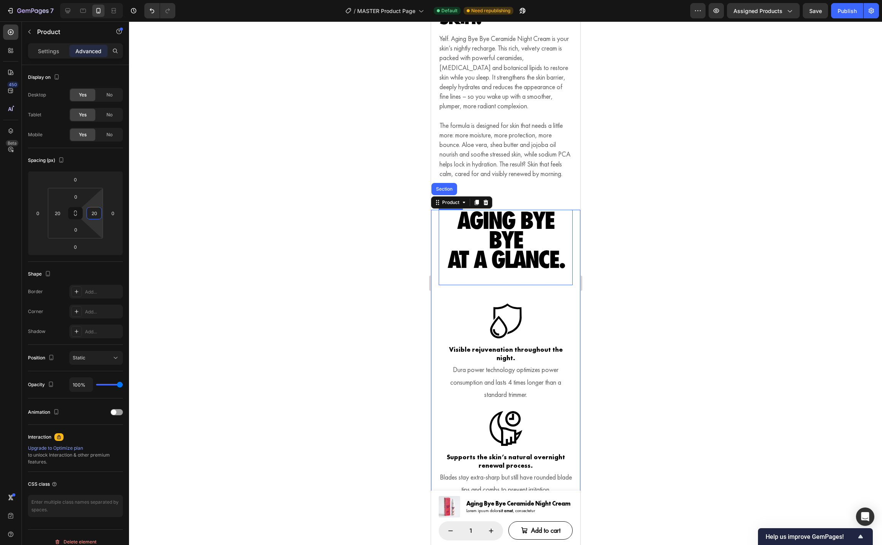
click at [553, 270] on h2 "Aging Bye Bye at a glance." at bounding box center [505, 240] width 119 height 60
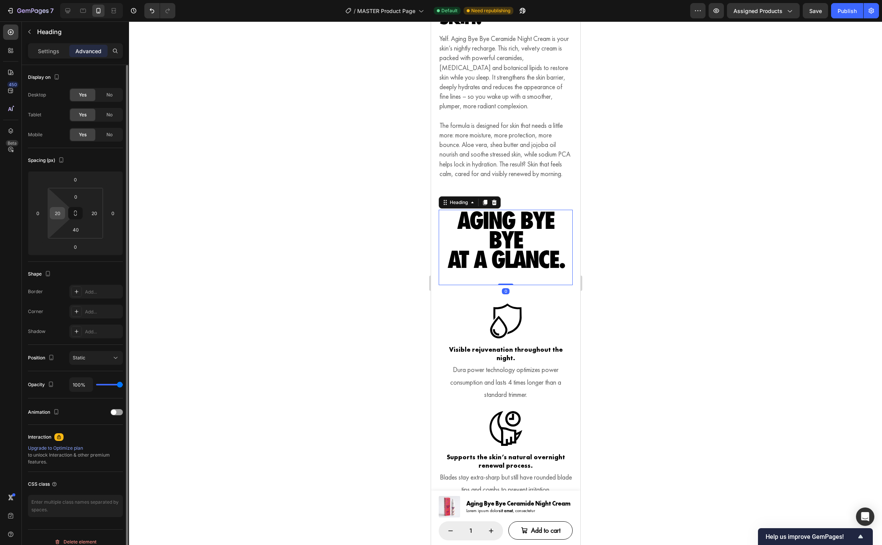
click at [61, 217] on input "20" at bounding box center [57, 213] width 11 height 11
type input "0"
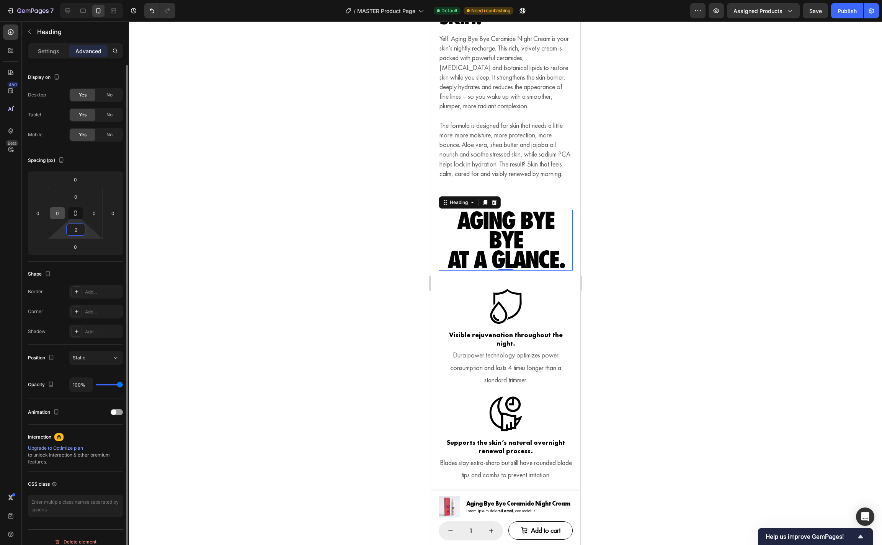
type input "20"
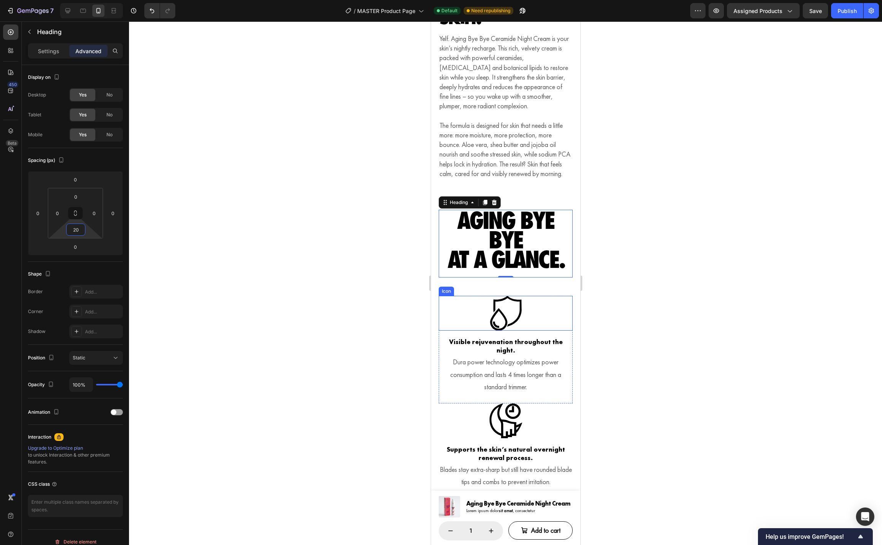
scroll to position [1094, 0]
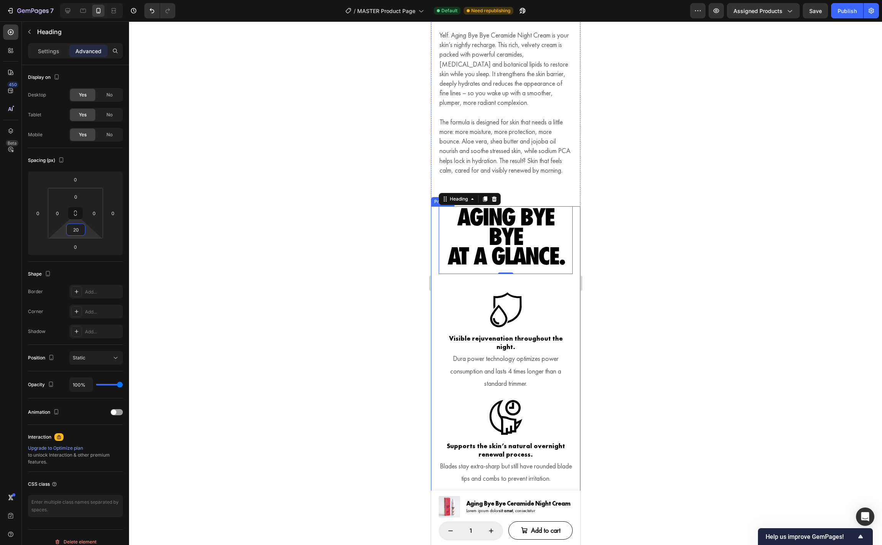
click at [54, 55] on div "Settings" at bounding box center [48, 51] width 38 height 12
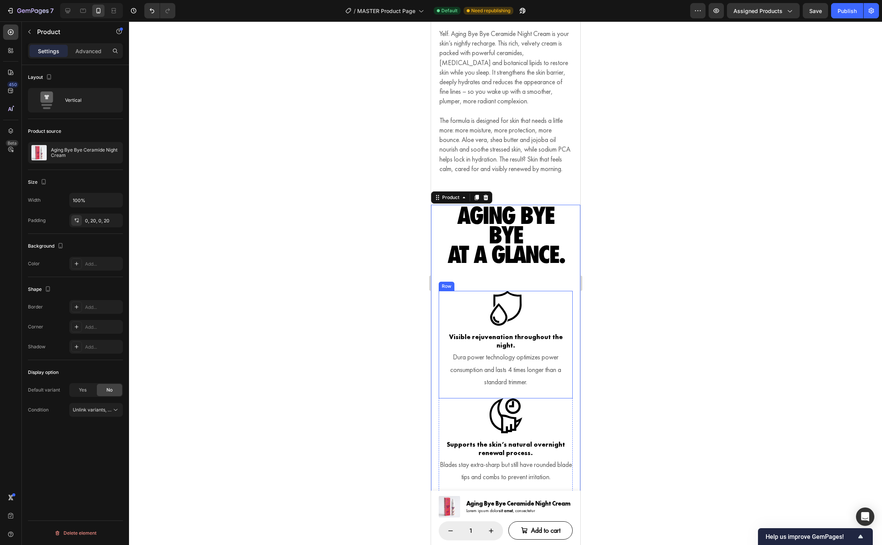
scroll to position [1096, 0]
click at [561, 338] on div "Icon Visible rejuvenation throughout the night. Heading Dura power technology o…" at bounding box center [505, 343] width 134 height 107
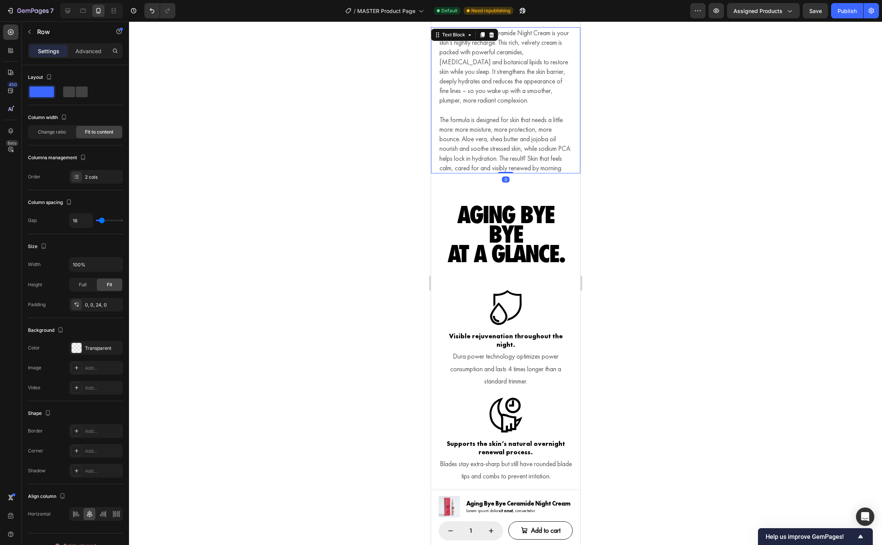
click at [516, 133] on p "The formula is designed for skin that needs a little more: more moisture, more …" at bounding box center [505, 144] width 132 height 58
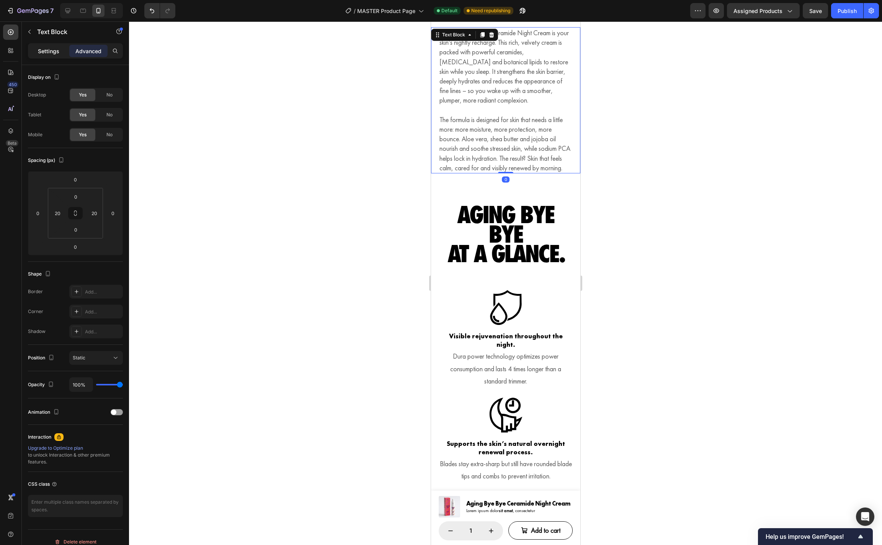
click at [45, 51] on p "Settings" at bounding box center [48, 51] width 21 height 8
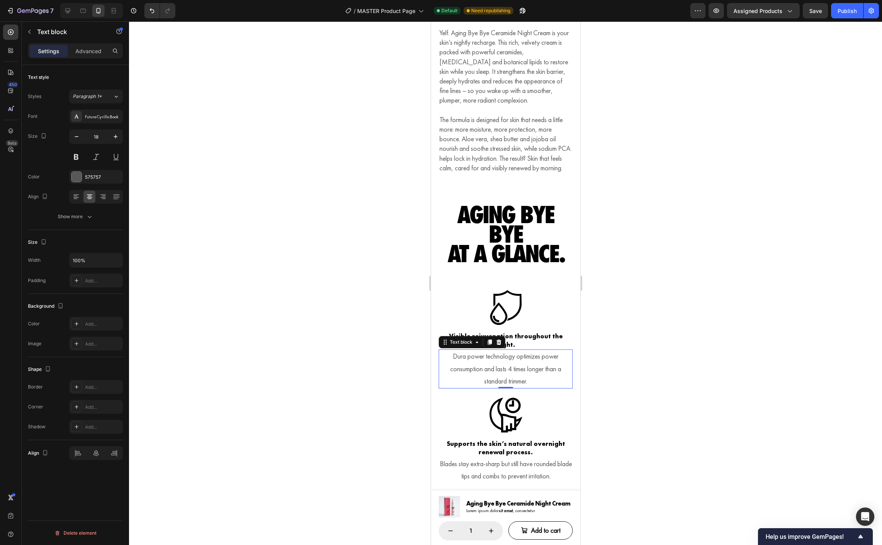
click at [512, 374] on p "Dura power technology optimizes power consumption and lasts 4 times longer than…" at bounding box center [505, 368] width 132 height 37
click at [506, 473] on p "Blades stay extra-sharp but still have rounded blade tips and combs to prevent …" at bounding box center [505, 470] width 132 height 25
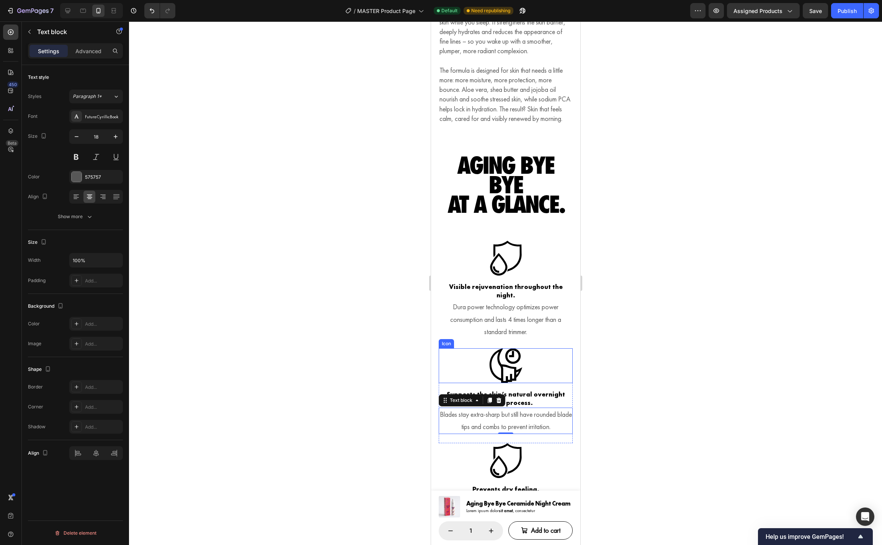
scroll to position [1147, 0]
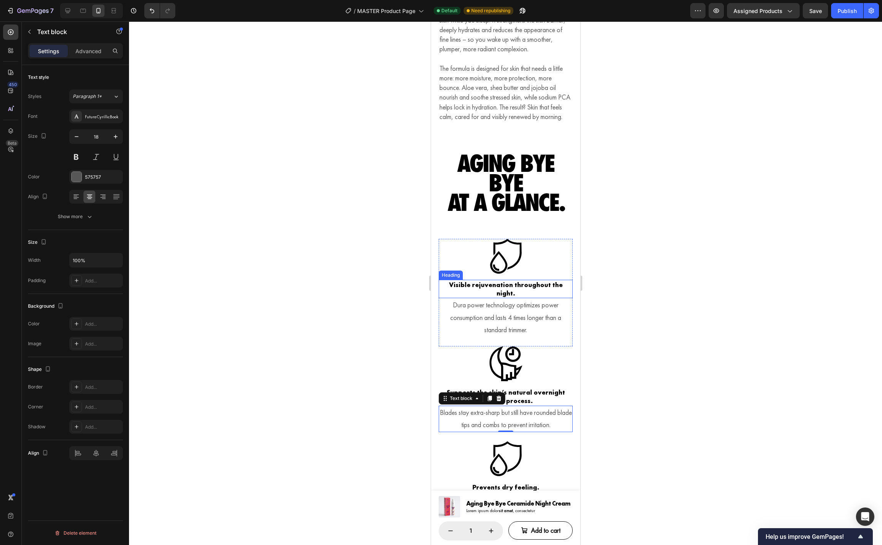
click at [548, 297] on h3 "Visible rejuvenation throughout the night." at bounding box center [505, 289] width 134 height 18
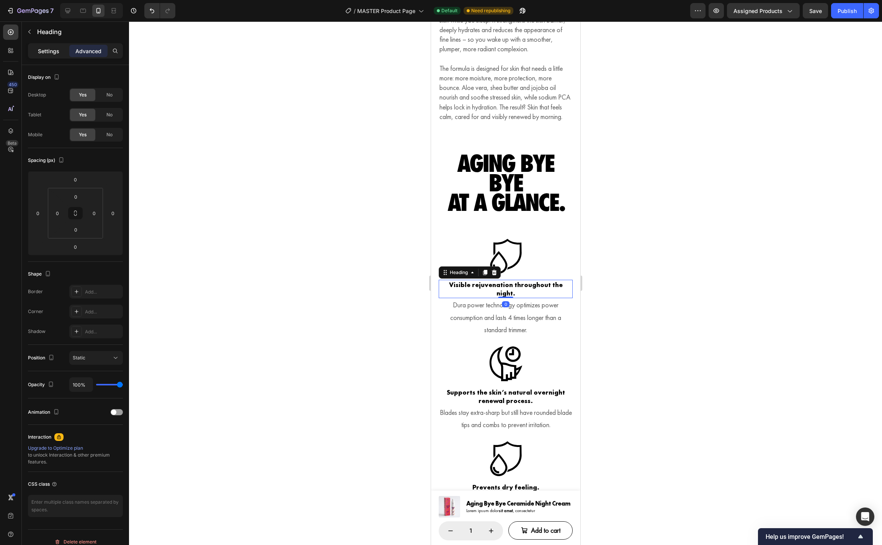
click at [45, 49] on p "Settings" at bounding box center [48, 51] width 21 height 8
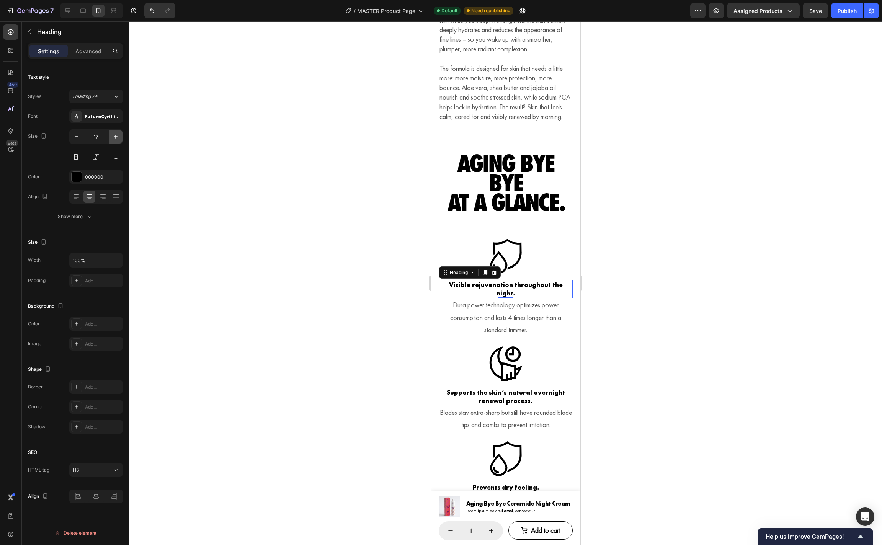
click at [114, 137] on icon "button" at bounding box center [116, 137] width 8 height 8
type input "18"
click at [83, 219] on div "Show more" at bounding box center [76, 217] width 36 height 8
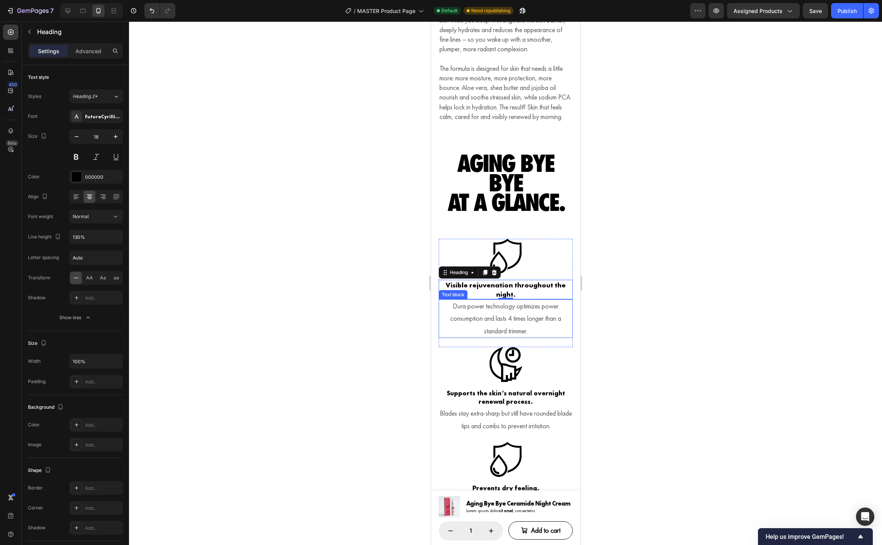
click at [476, 326] on p "Dura power technology optimizes power consumption and lasts 4 times longer than…" at bounding box center [505, 318] width 132 height 37
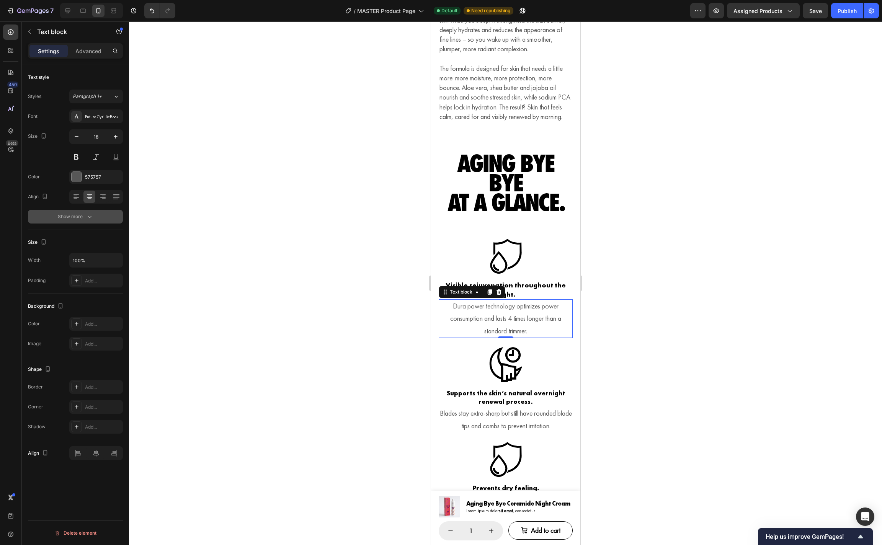
click at [92, 219] on icon "button" at bounding box center [90, 217] width 8 height 8
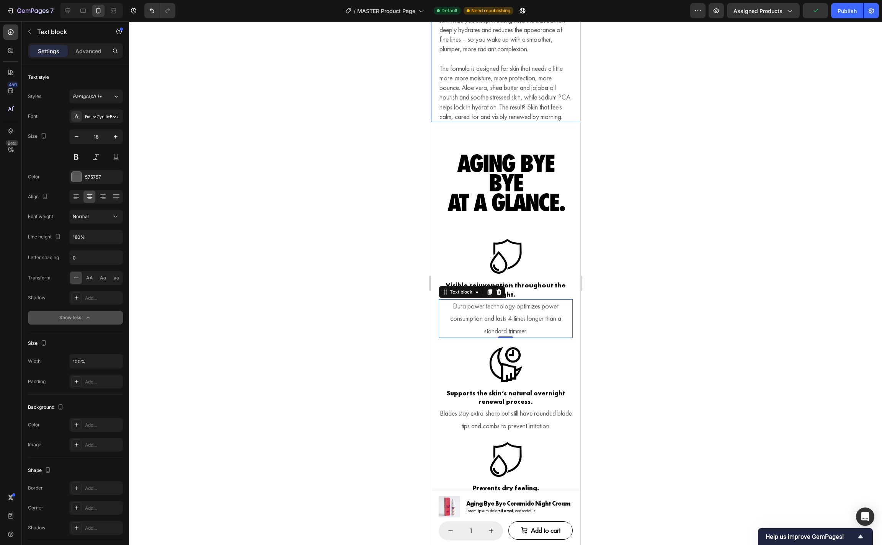
click at [469, 105] on p "The formula is designed for skin that needs a little more: more moisture, more …" at bounding box center [505, 93] width 132 height 58
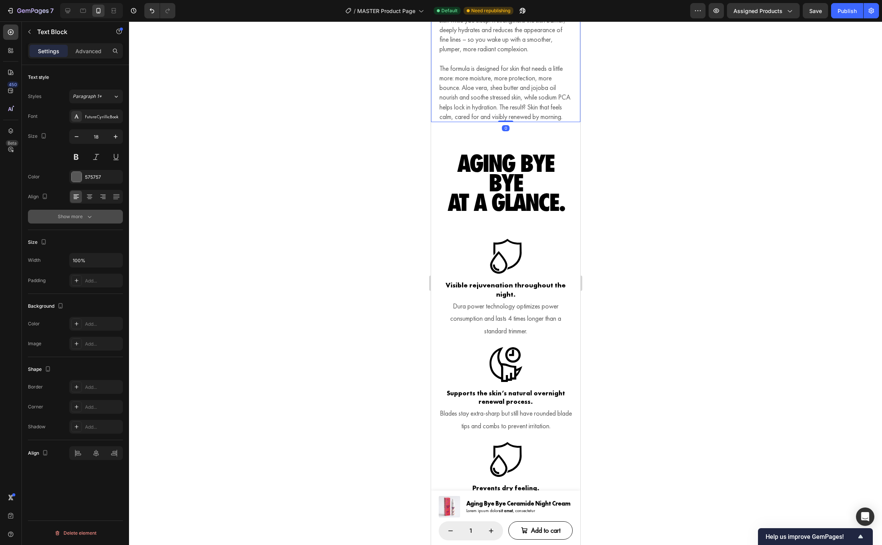
click at [88, 220] on icon "button" at bounding box center [90, 217] width 8 height 8
click at [491, 317] on p "Dura power technology optimizes power consumption and lasts 4 times longer than…" at bounding box center [505, 318] width 132 height 37
click at [93, 221] on button "Show more" at bounding box center [75, 217] width 95 height 14
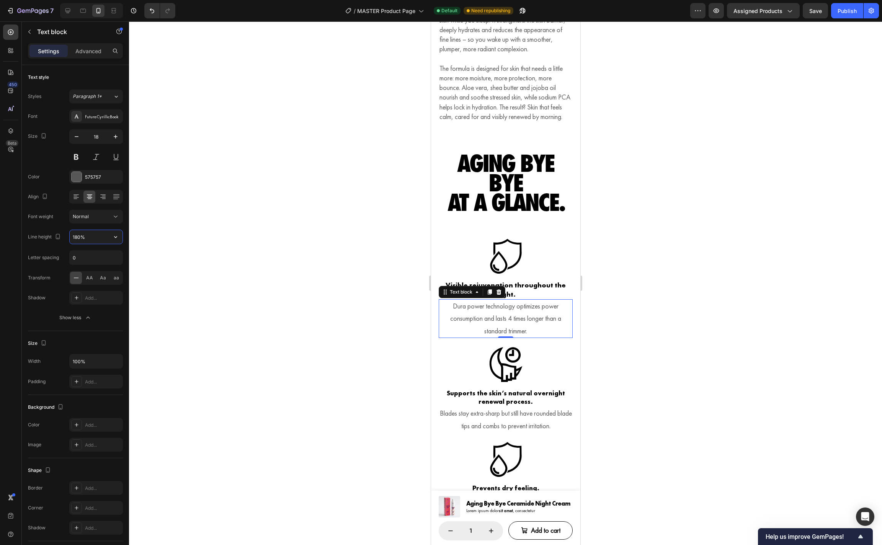
click at [86, 235] on input "180%" at bounding box center [96, 237] width 53 height 14
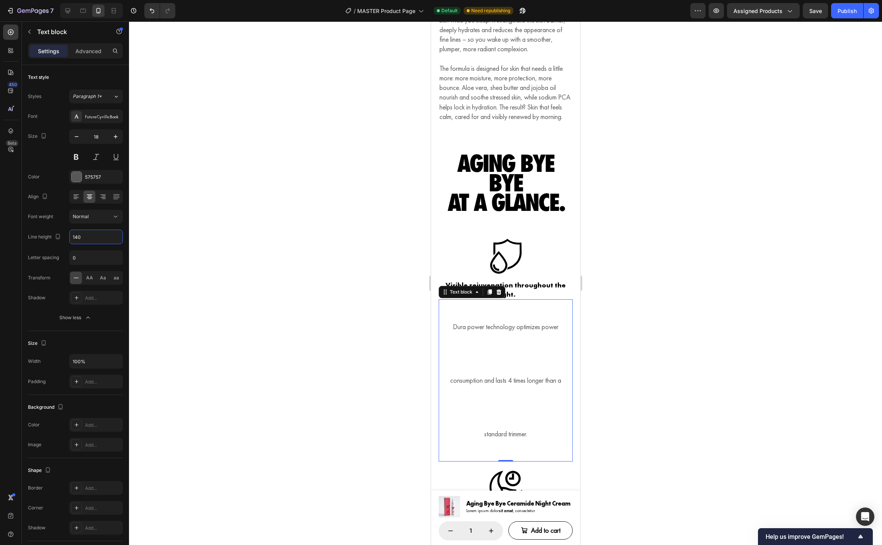
type input "140%"
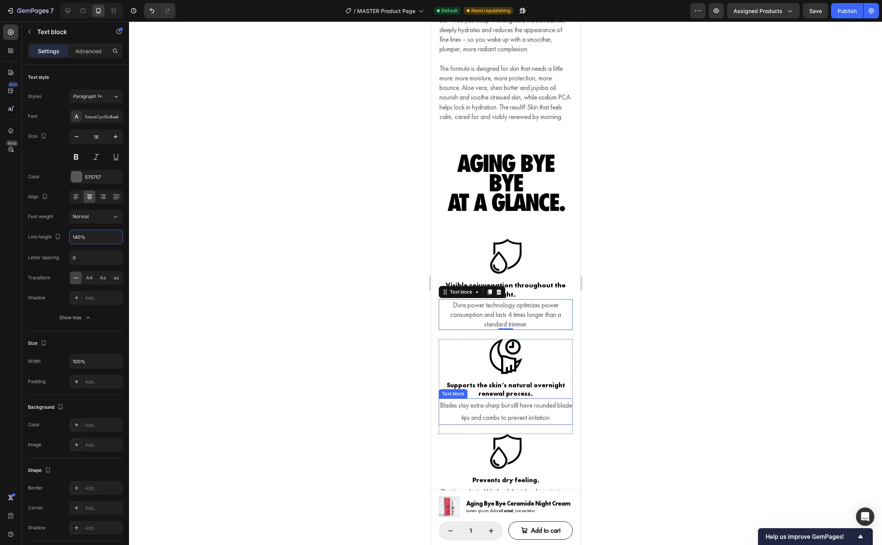
click at [540, 424] on p "Blades stay extra-sharp but still have rounded blade tips and combs to prevent …" at bounding box center [505, 411] width 132 height 25
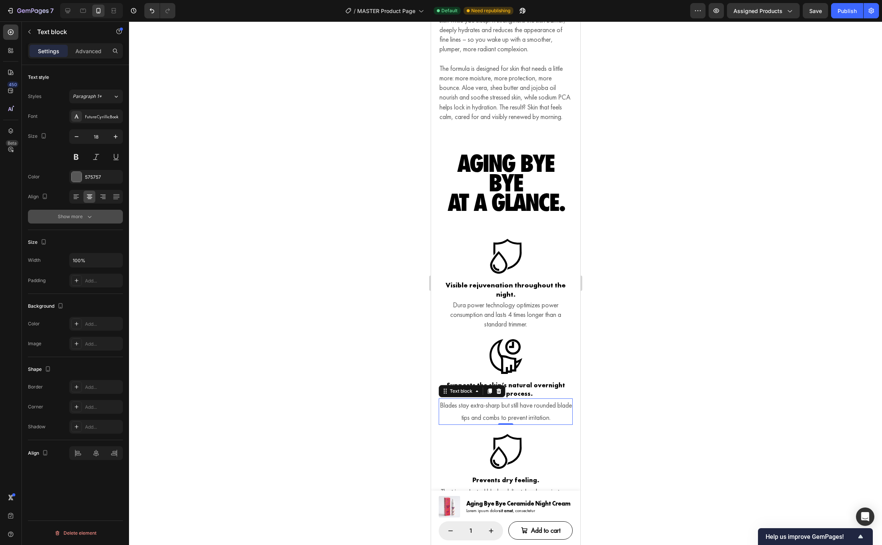
click at [80, 214] on div "Show more" at bounding box center [76, 217] width 36 height 8
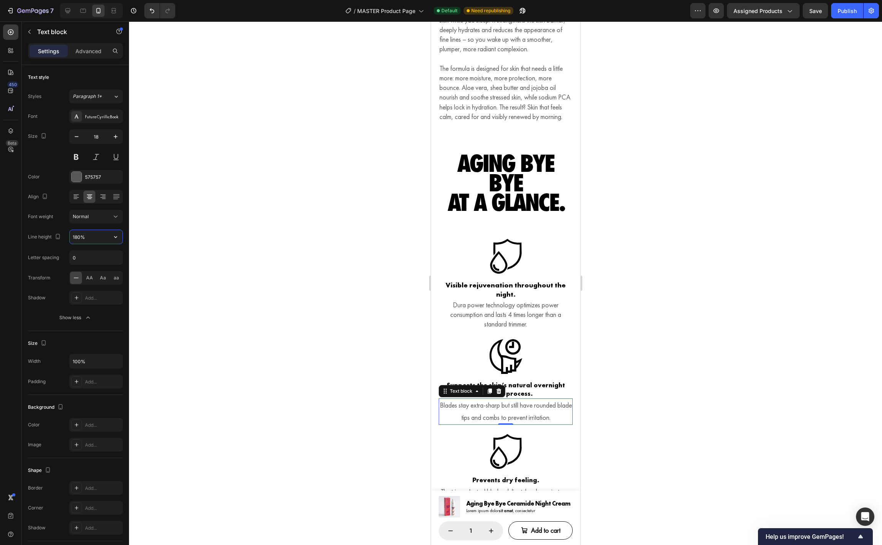
click at [88, 234] on input "180%" at bounding box center [96, 237] width 53 height 14
type input "140%"
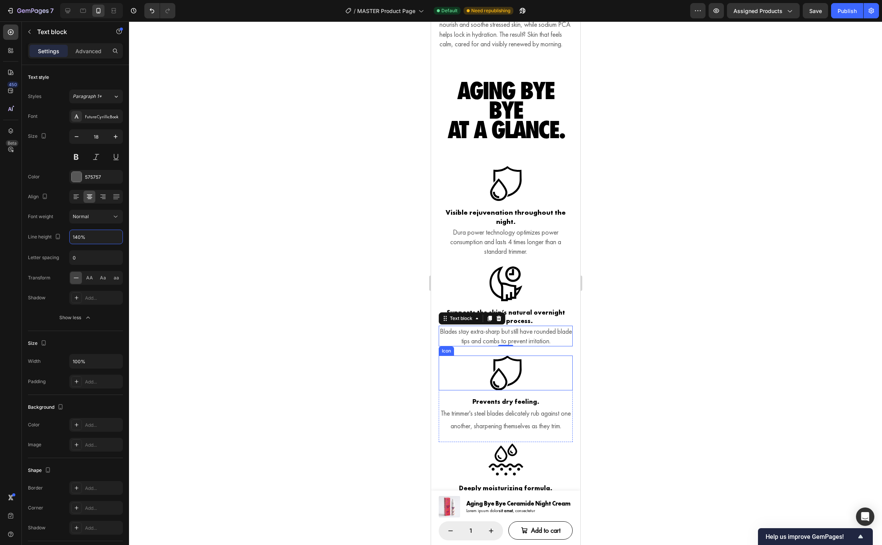
scroll to position [1236, 0]
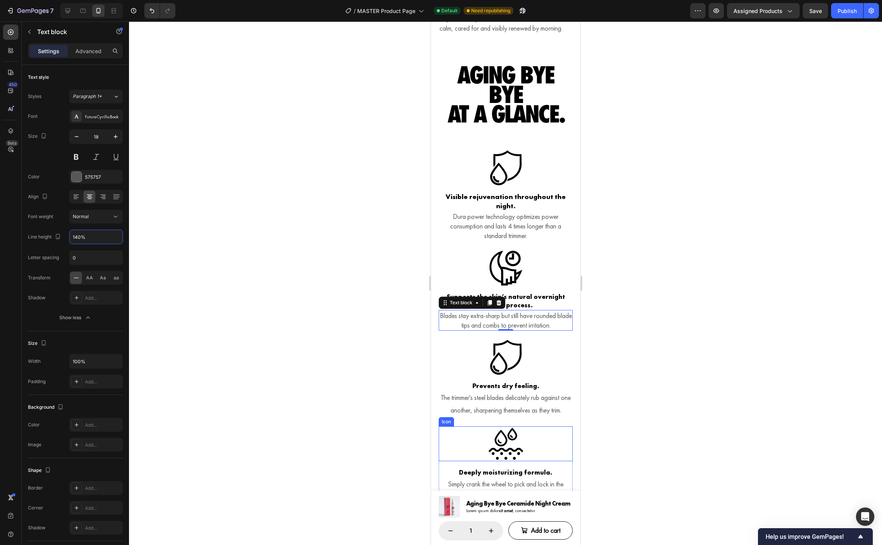
click at [545, 414] on p "The trimmer's steel blades delicately rub against one another, sharpening thems…" at bounding box center [505, 404] width 132 height 25
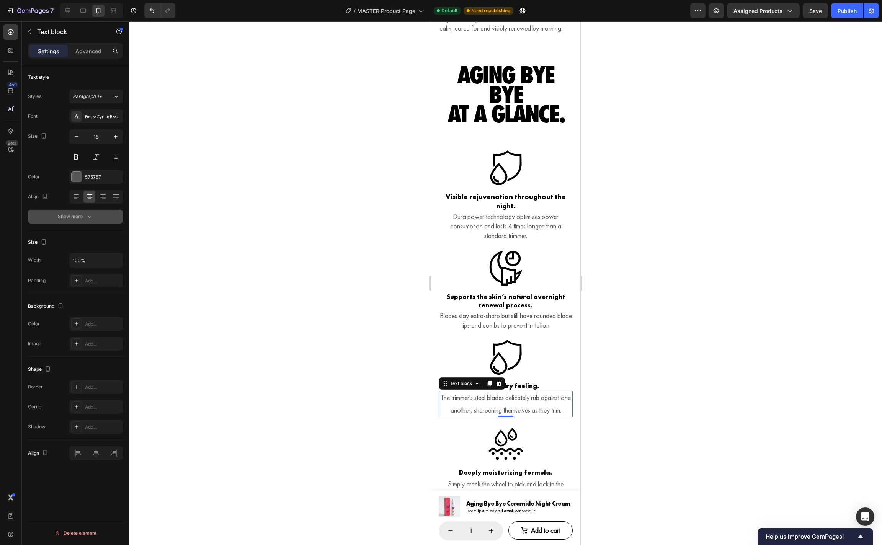
click at [86, 215] on icon "button" at bounding box center [90, 217] width 8 height 8
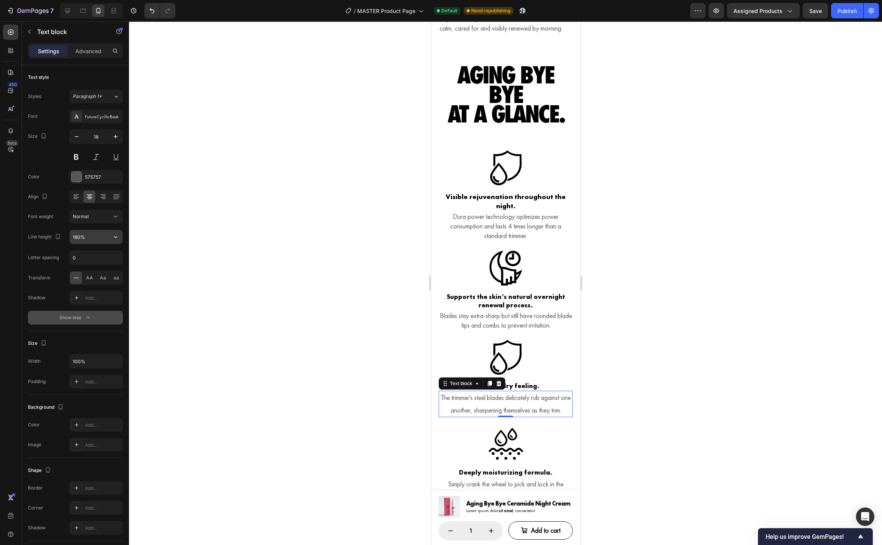
click at [76, 238] on input "180%" at bounding box center [96, 237] width 53 height 14
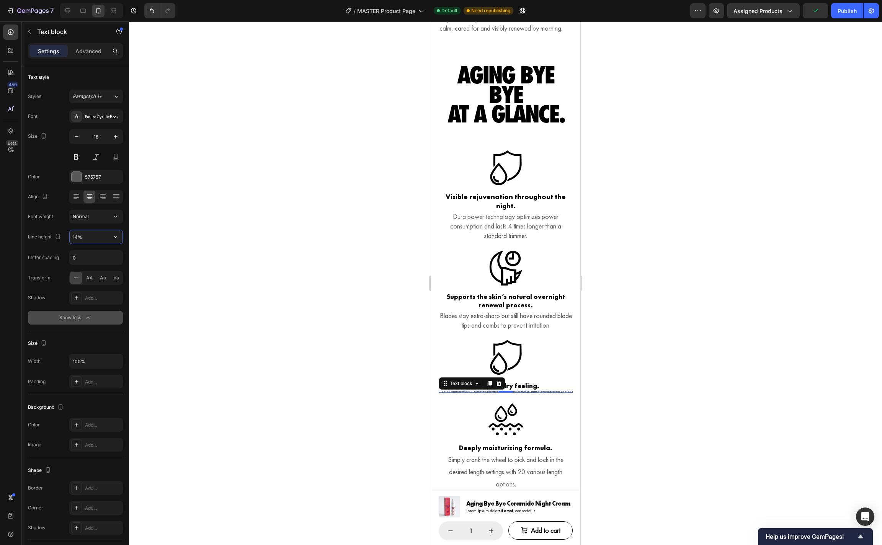
type input "140%"
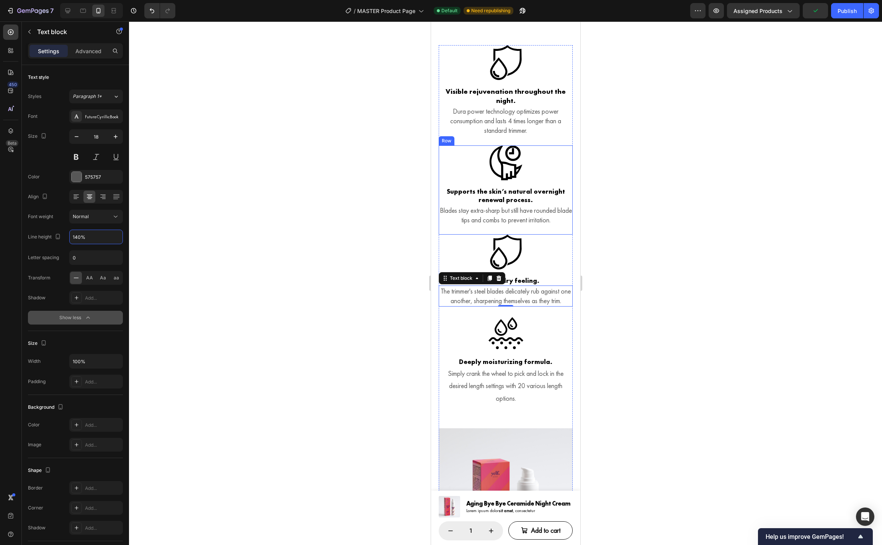
scroll to position [1342, 0]
click at [499, 396] on p "Simply crank the wheel to pick and lock in the desired length settings with 20 …" at bounding box center [505, 385] width 132 height 37
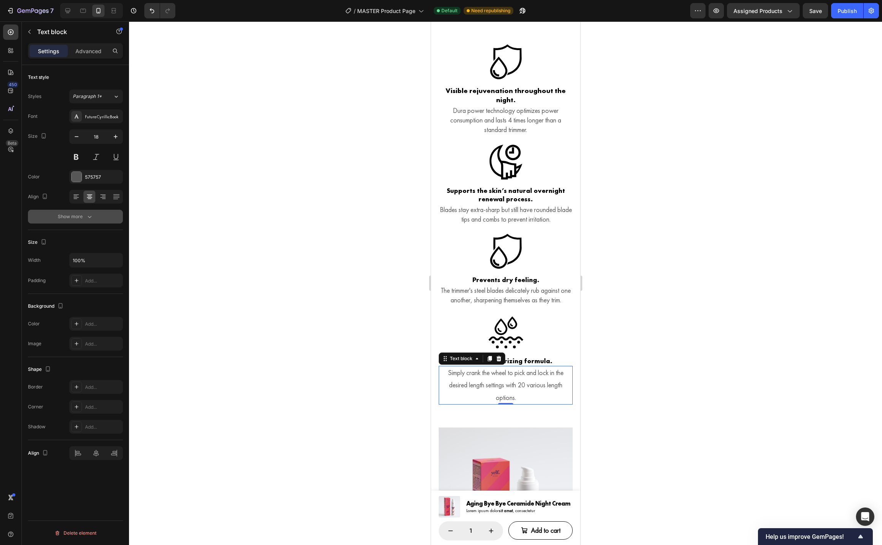
click at [86, 212] on button "Show more" at bounding box center [75, 217] width 95 height 14
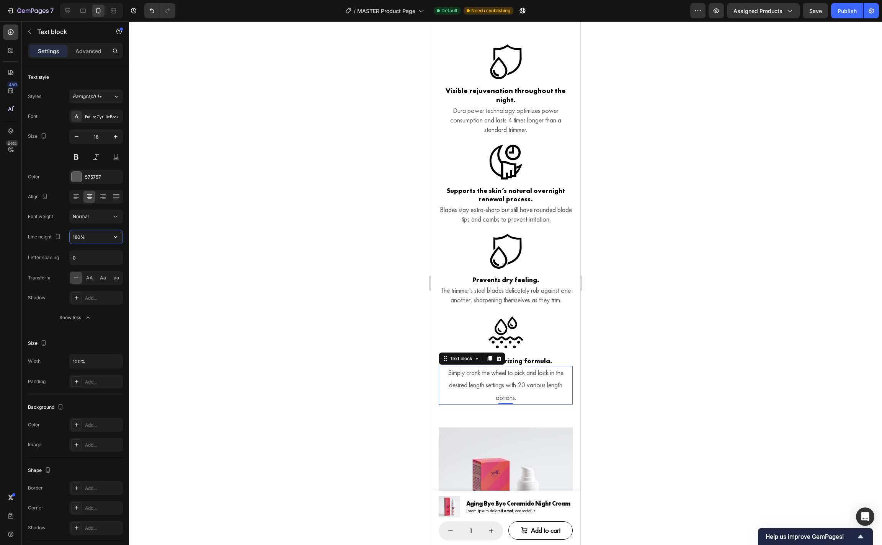
click at [78, 236] on input "180%" at bounding box center [96, 237] width 53 height 14
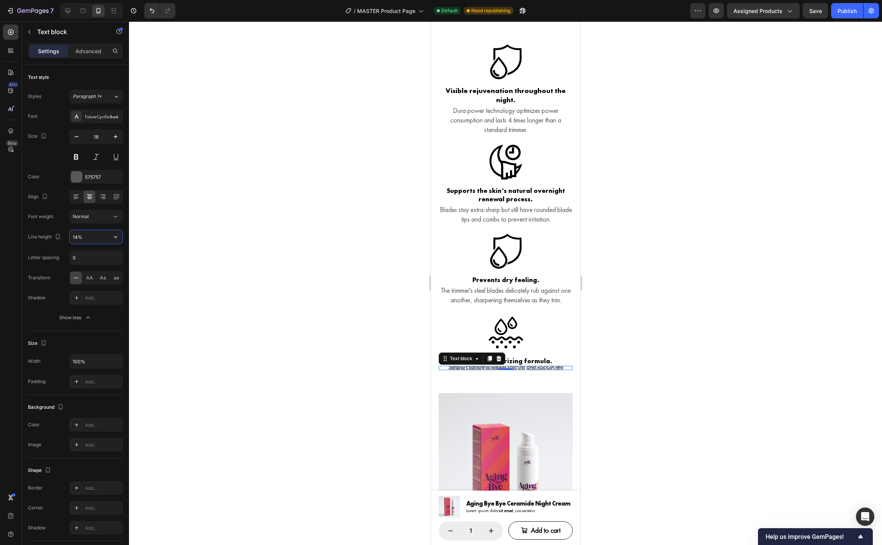
type input "140%"
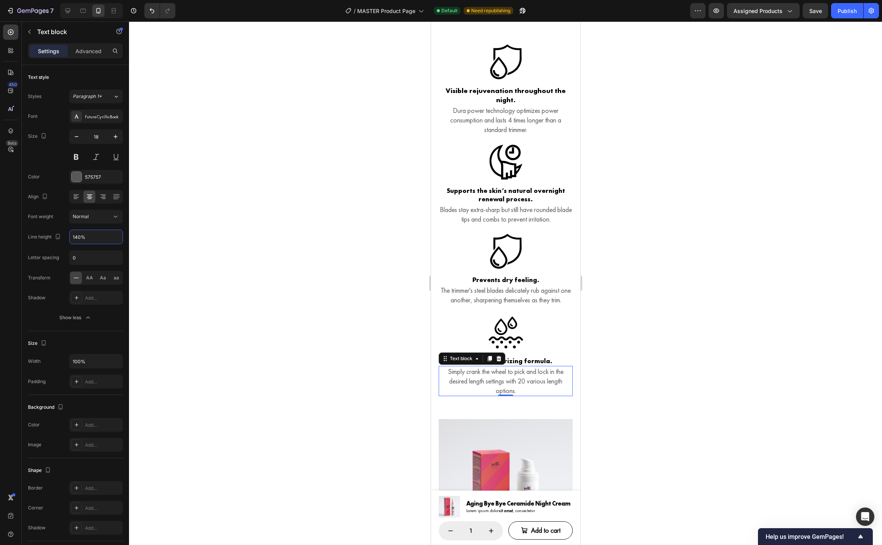
click at [620, 346] on div at bounding box center [505, 283] width 753 height 524
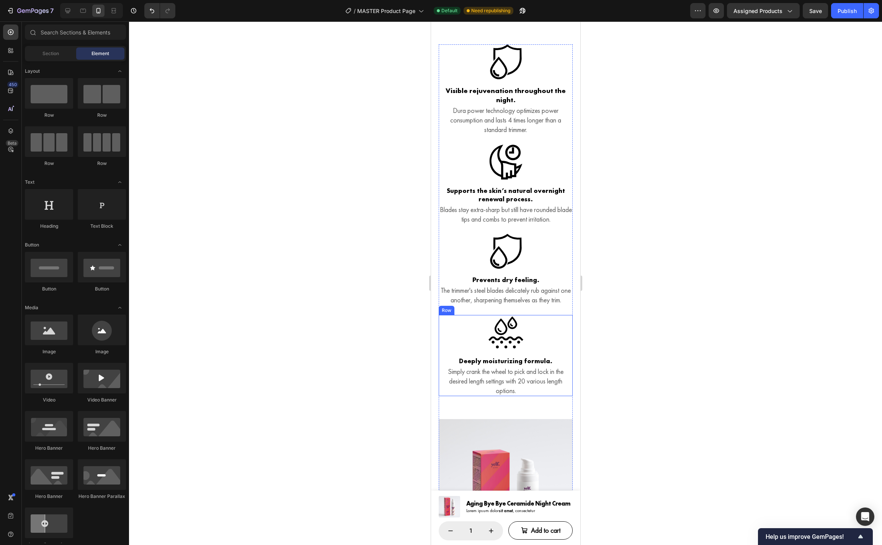
click at [563, 363] on div "Icon Deeply moisturizing formula. Heading Simply crank the wheel to pick and lo…" at bounding box center [505, 356] width 134 height 82
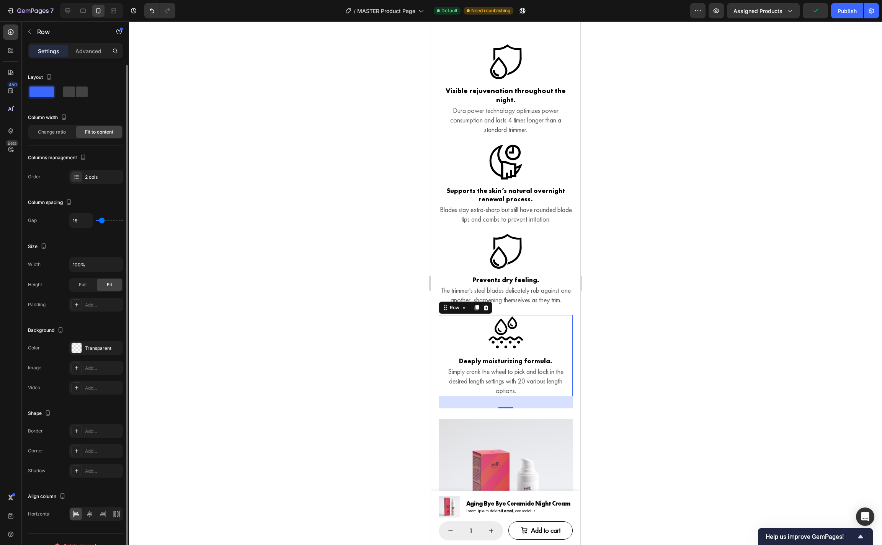
type input "15"
type input "18"
type input "27"
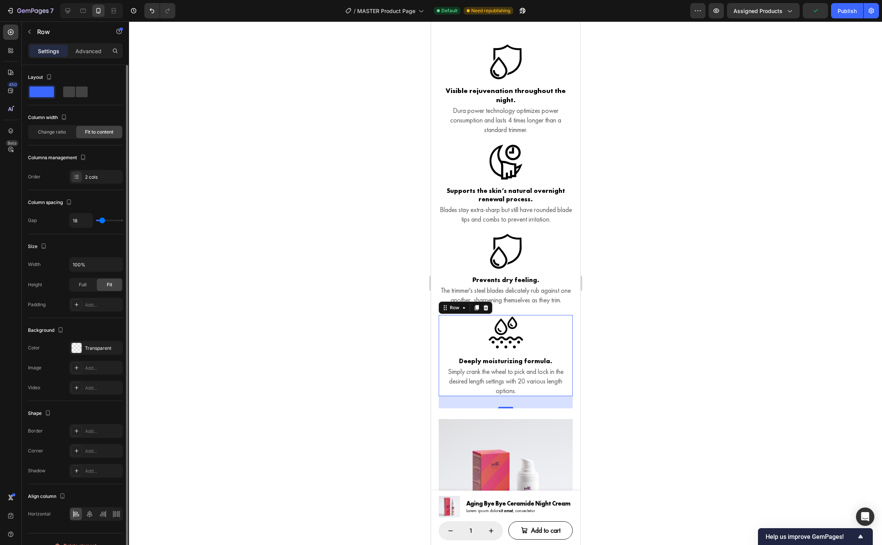
type input "27"
type input "33"
type input "39"
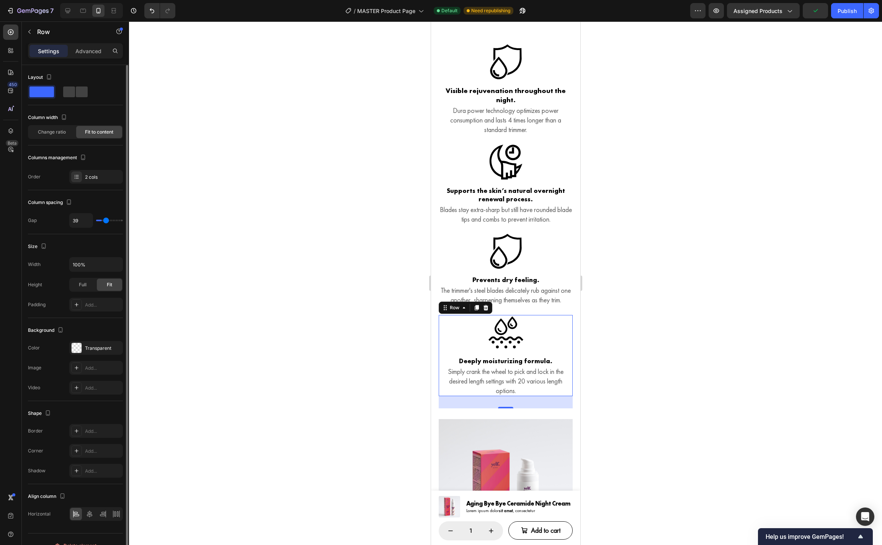
type input "41"
type input "42"
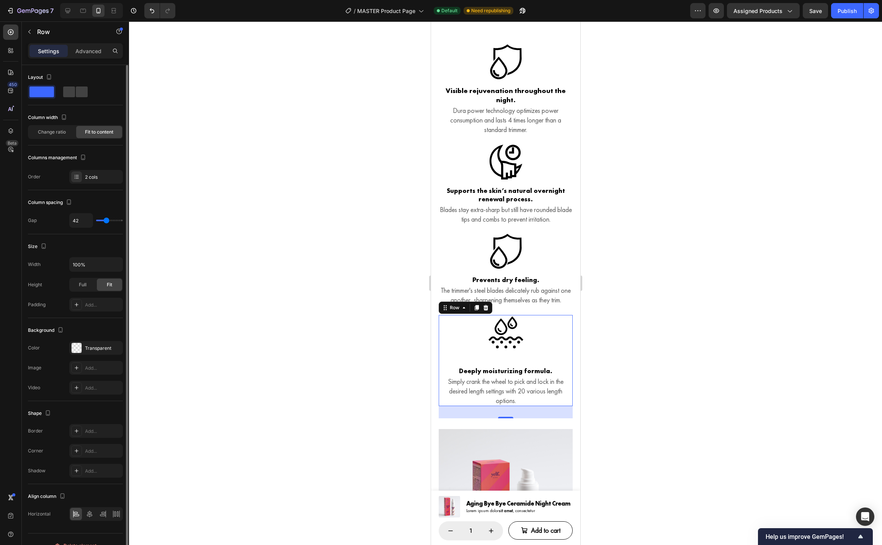
drag, startPoint x: 101, startPoint y: 222, endPoint x: 106, endPoint y: 221, distance: 4.7
type input "42"
click at [106, 221] on input "range" at bounding box center [109, 221] width 27 height 2
click at [155, 11] on icon "Undo/Redo" at bounding box center [152, 11] width 8 height 8
type input "16"
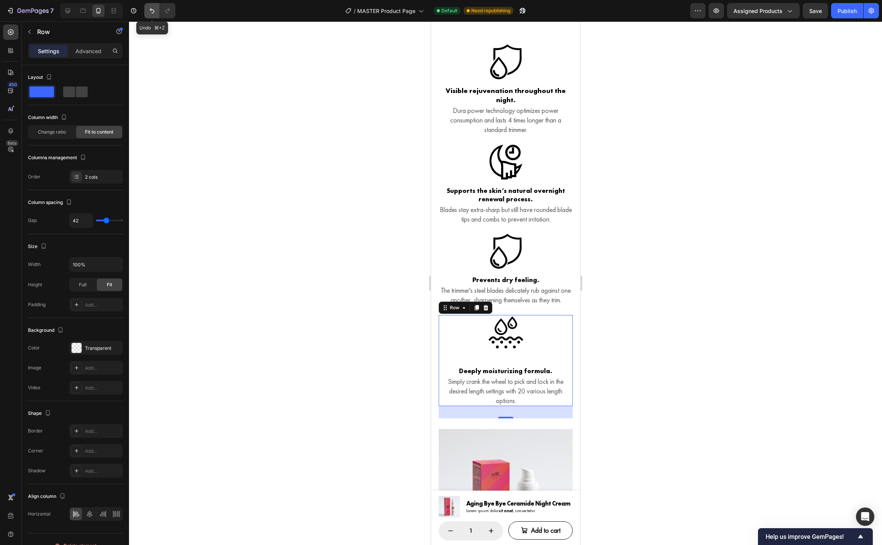
type input "16"
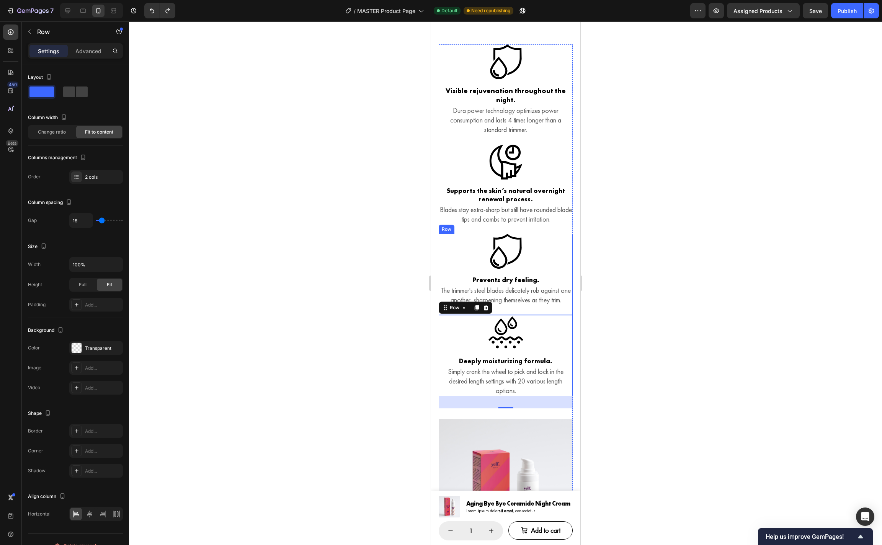
click at [567, 281] on div "Icon Prevents dry feeling. Heading The trimmer's steel blades delicately rub ag…" at bounding box center [505, 274] width 134 height 81
click at [568, 362] on div "Icon Deeply moisturizing formula. Heading Simply crank the wheel to pick and lo…" at bounding box center [505, 356] width 134 height 82
click at [571, 282] on div "Icon Prevents dry feeling. Heading The trimmer's steel blades delicately rub ag…" at bounding box center [505, 274] width 134 height 81
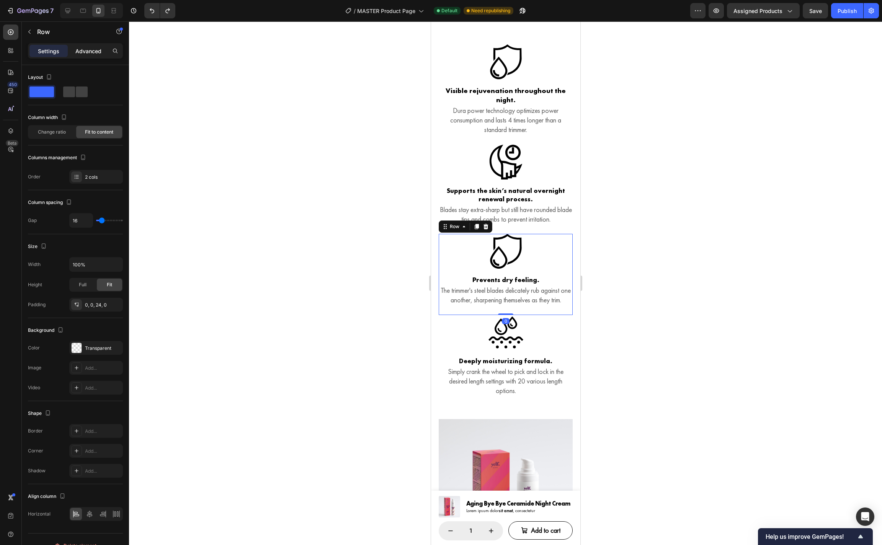
click at [92, 56] on div "Advanced" at bounding box center [88, 51] width 38 height 12
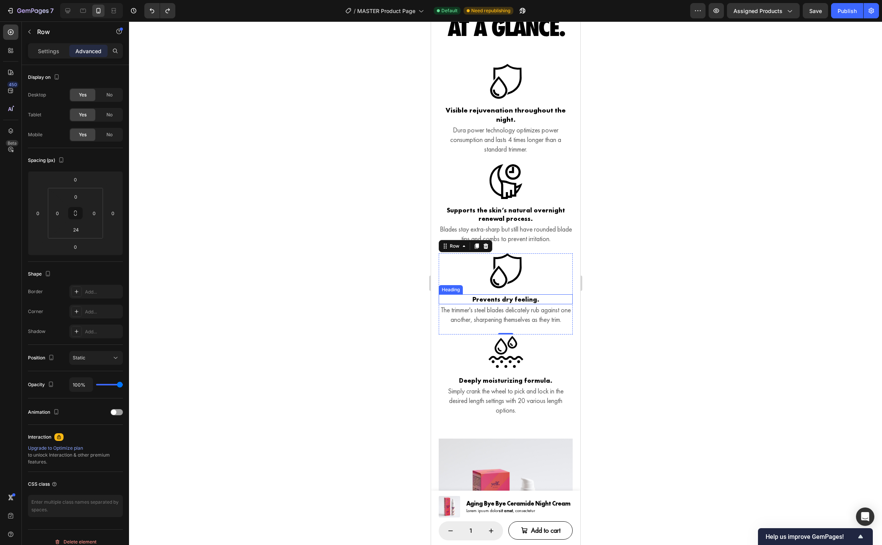
scroll to position [1314, 0]
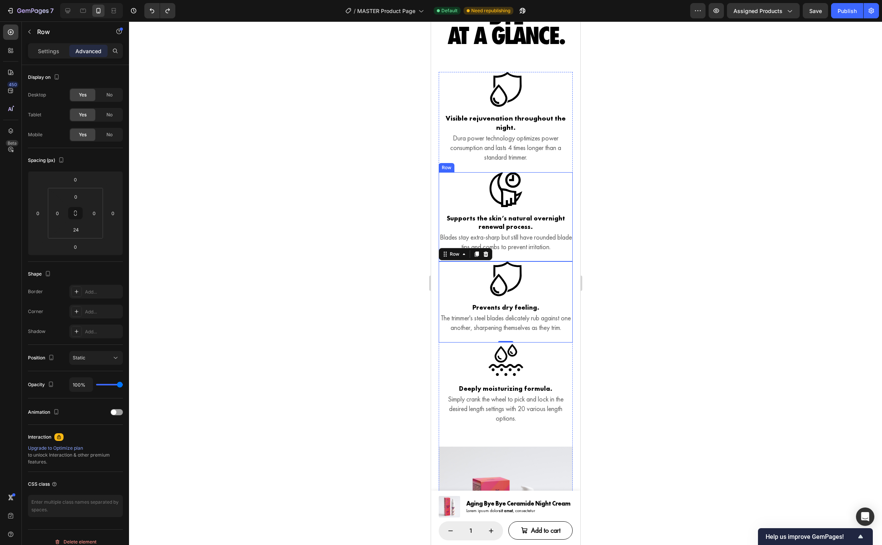
click at [564, 217] on div "Icon Supports the skin’s natural overnight renewal process. Heading Blades stay…" at bounding box center [505, 217] width 134 height 90
click at [571, 122] on div "Icon Visible rejuvenation throughout the night. Heading Dura power technology o…" at bounding box center [505, 122] width 134 height 100
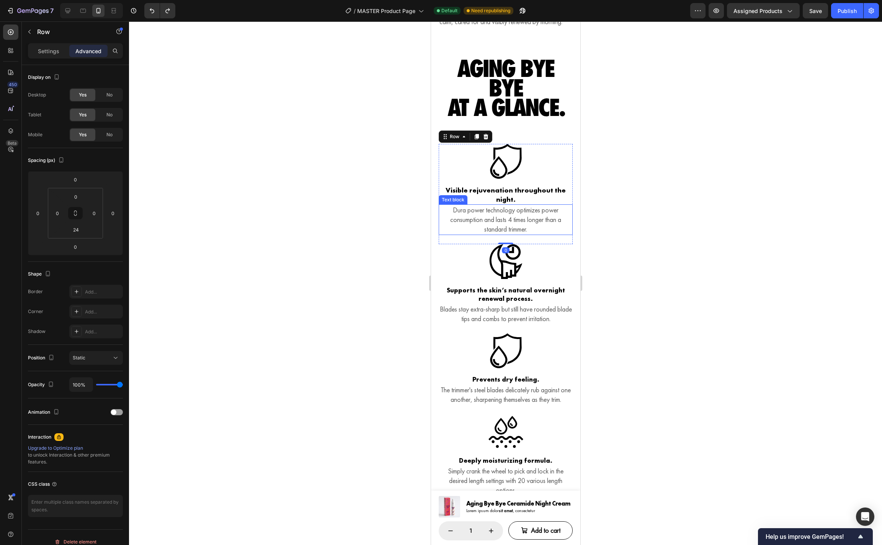
scroll to position [1241, 0]
click at [545, 226] on p "Dura power technology optimizes power consumption and lasts 4 times longer than…" at bounding box center [505, 220] width 132 height 29
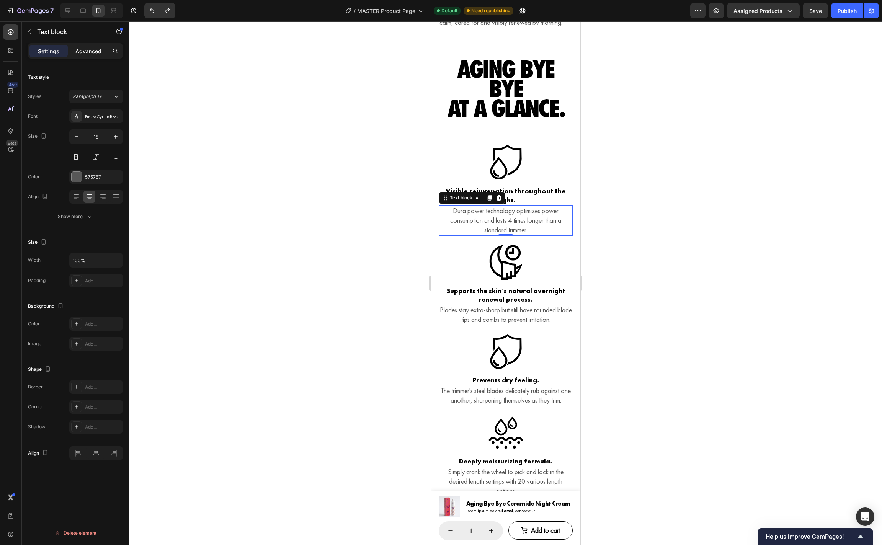
click at [78, 48] on p "Advanced" at bounding box center [88, 51] width 26 height 8
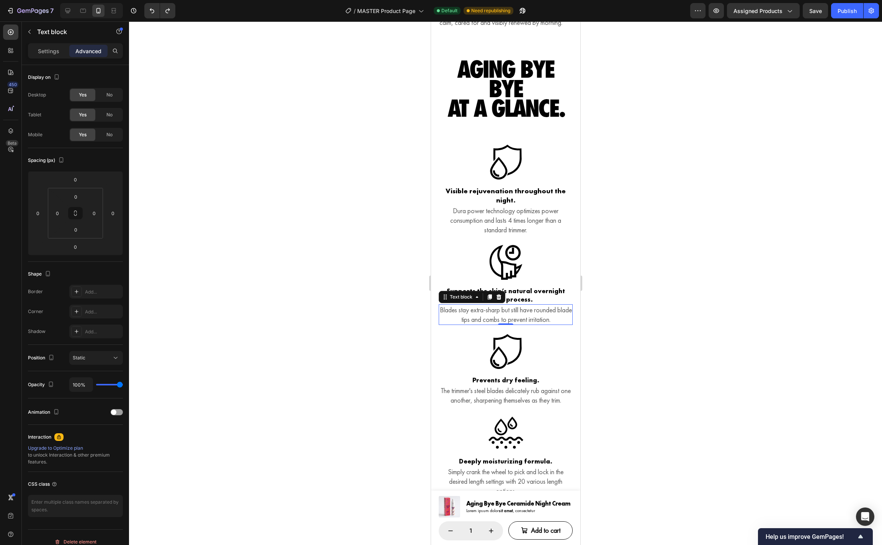
click at [536, 324] on p "Blades stay extra-sharp but still have rounded blade tips and combs to prevent …" at bounding box center [505, 314] width 132 height 19
click at [525, 401] on p "The trimmer's steel blades delicately rub against one another, sharpening thems…" at bounding box center [505, 395] width 132 height 19
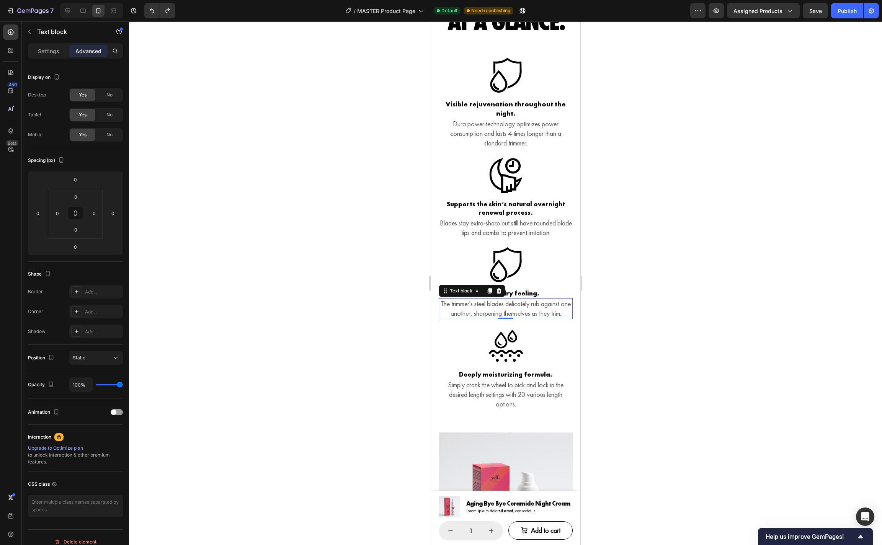
scroll to position [1330, 0]
click at [529, 399] on p "Simply crank the wheel to pick and lock in the desired length settings with 20 …" at bounding box center [505, 393] width 132 height 29
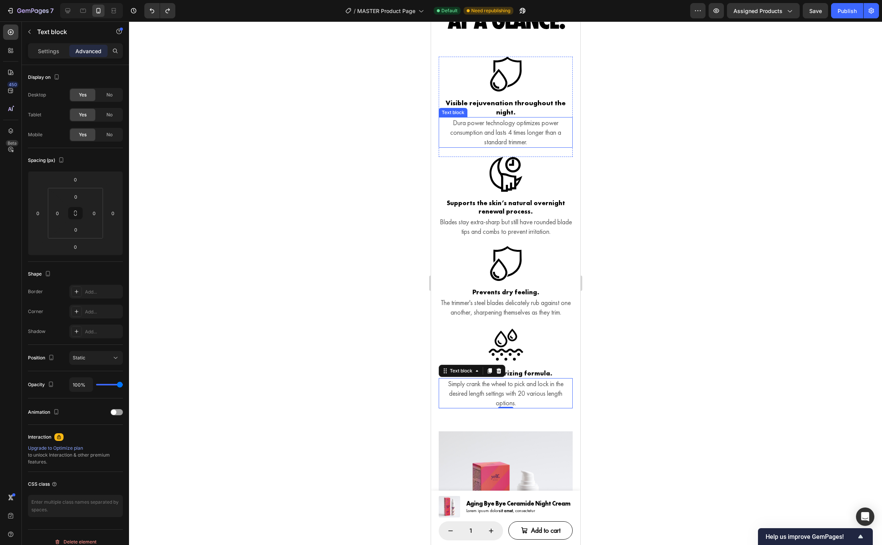
click at [525, 146] on p "Dura power technology optimizes power consumption and lasts 4 times longer than…" at bounding box center [505, 132] width 132 height 29
click at [535, 117] on h3 "Visible rejuvenation throughout the night." at bounding box center [505, 108] width 134 height 20
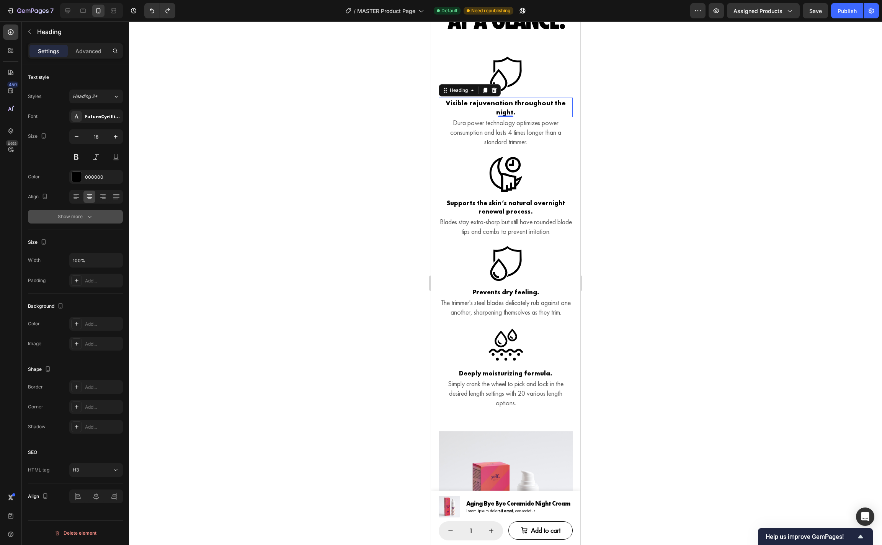
click at [90, 219] on icon "button" at bounding box center [90, 217] width 8 height 8
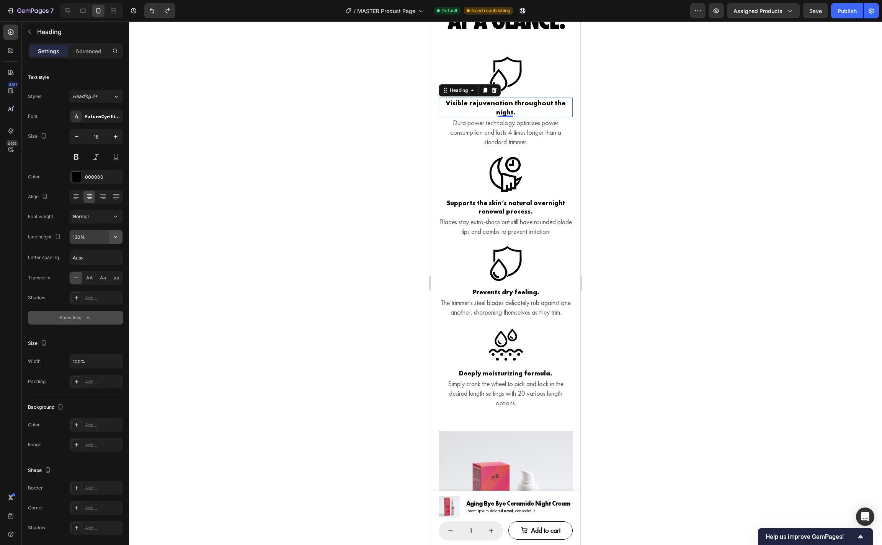
click at [118, 237] on icon "button" at bounding box center [116, 237] width 8 height 8
click at [96, 260] on div "100%" at bounding box center [88, 256] width 63 height 15
type input "100%"
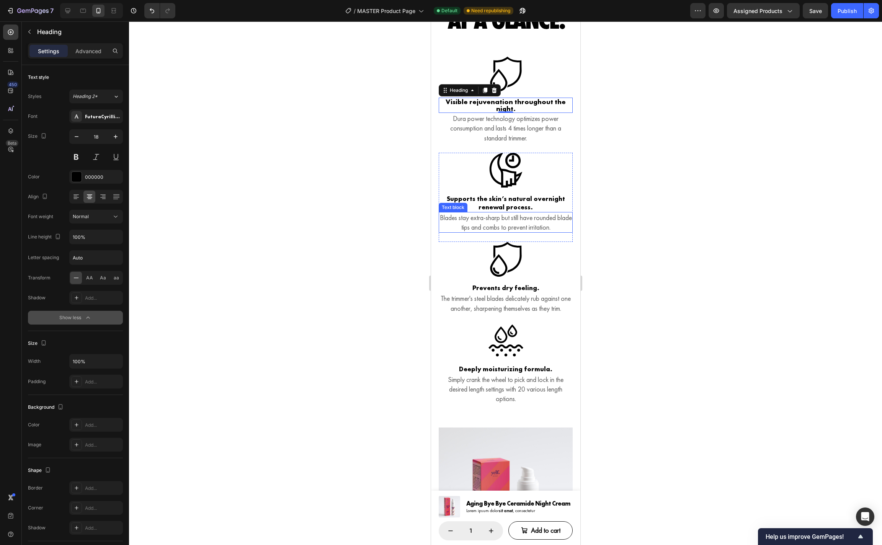
click at [478, 228] on p "Blades stay extra-sharp but still have rounded blade tips and combs to prevent …" at bounding box center [505, 222] width 132 height 19
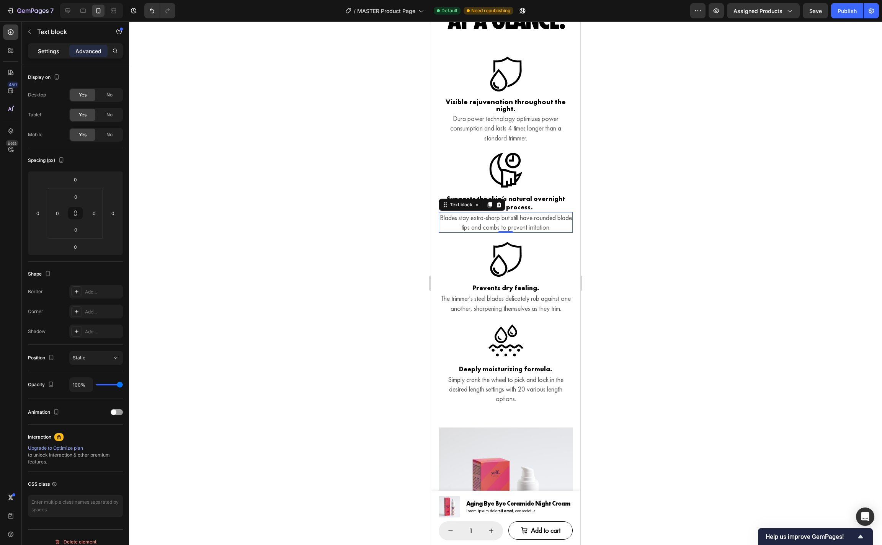
click at [47, 50] on p "Settings" at bounding box center [48, 51] width 21 height 8
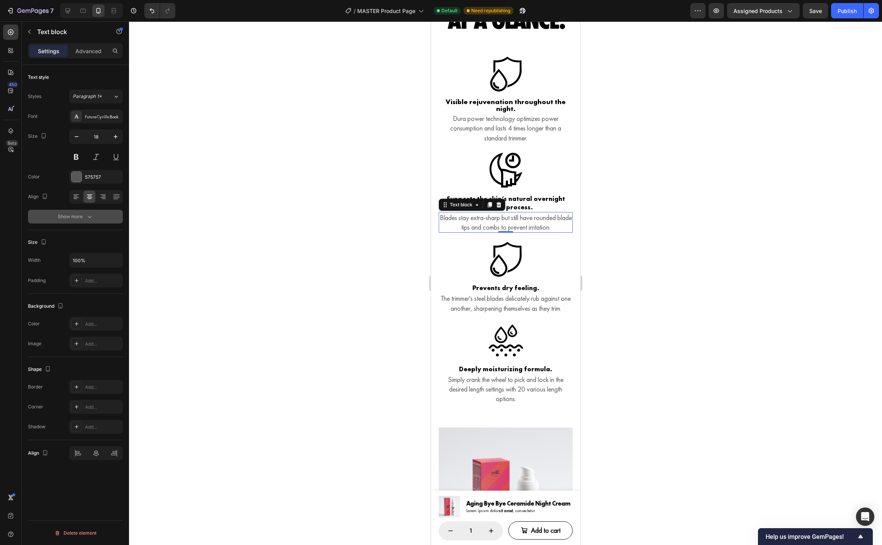
click at [78, 211] on button "Show more" at bounding box center [75, 217] width 95 height 14
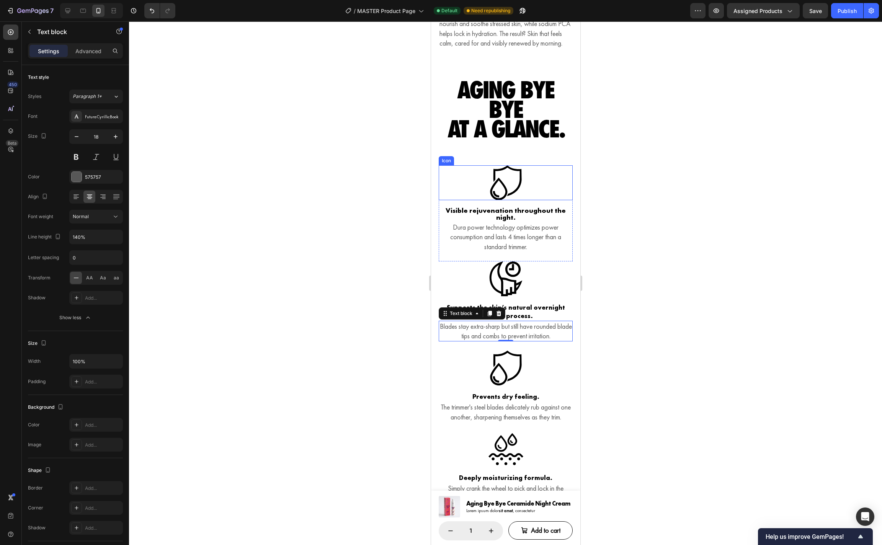
scroll to position [1140, 0]
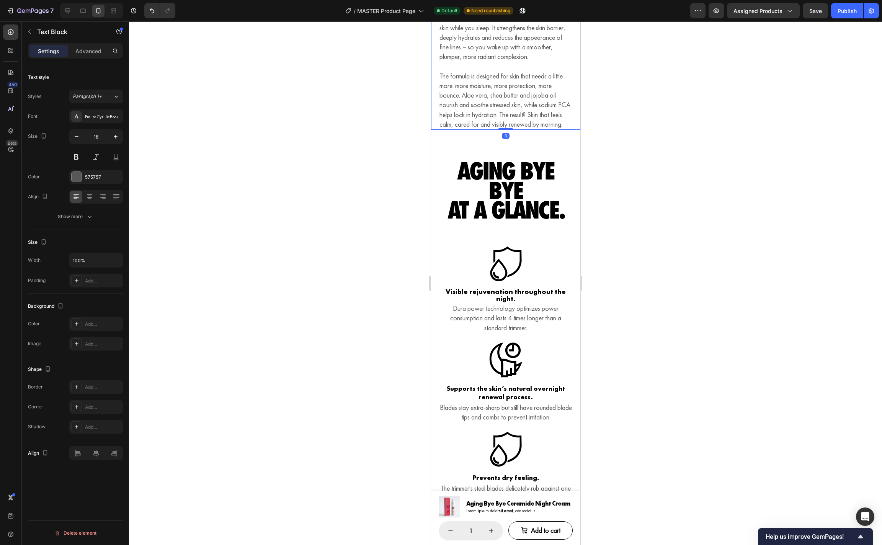
click at [512, 105] on p "The formula is designed for skin that needs a little more: more moisture, more …" at bounding box center [505, 100] width 132 height 58
click at [82, 213] on button "Show more" at bounding box center [75, 217] width 95 height 14
click at [506, 303] on h3 "Visible rejuvenation throughout the night." at bounding box center [505, 295] width 134 height 15
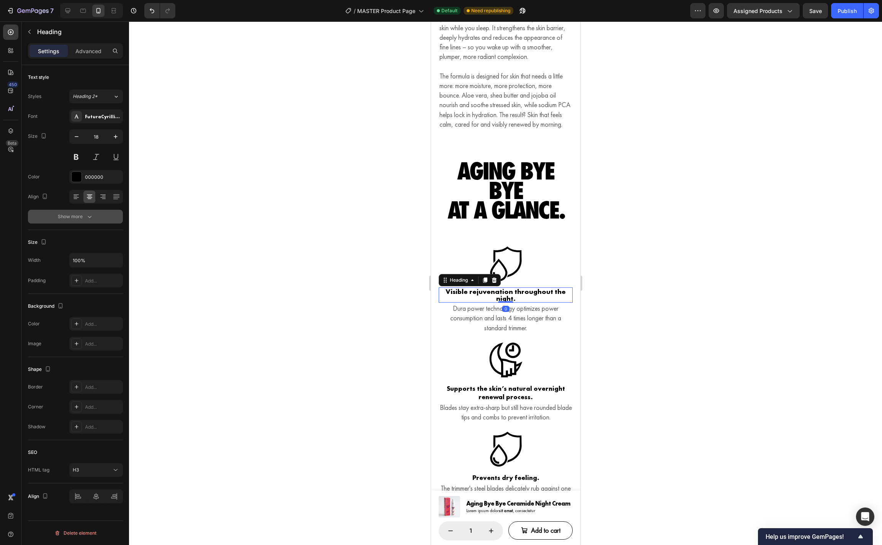
click at [88, 222] on button "Show more" at bounding box center [75, 217] width 95 height 14
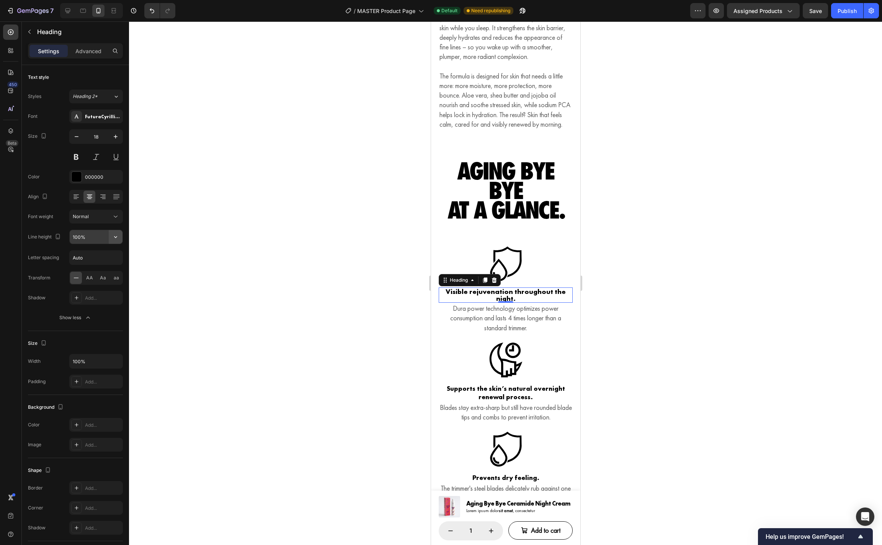
click at [115, 240] on icon "button" at bounding box center [116, 237] width 8 height 8
click at [77, 240] on input "100%" at bounding box center [96, 237] width 53 height 14
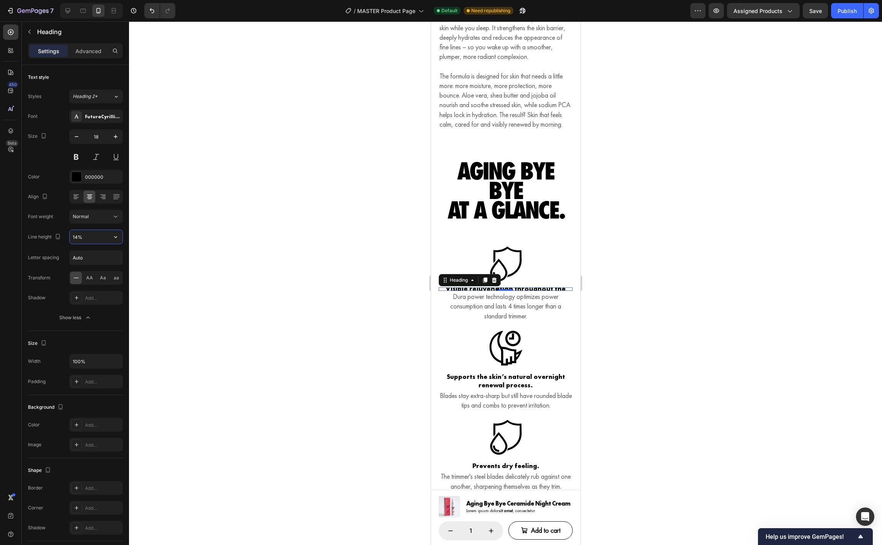
type input "140%"
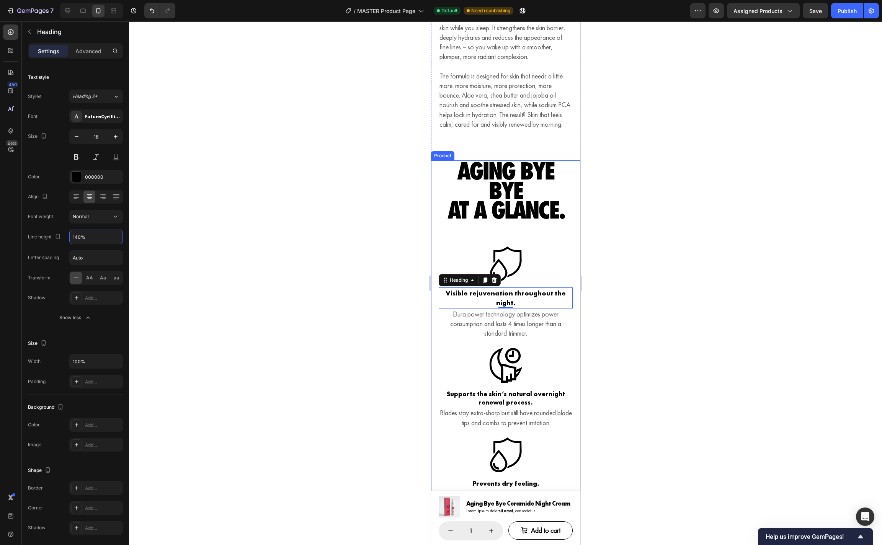
click at [576, 364] on div "Aging Bye Bye at a glance. Heading Row (P) Images & Gallery Icon Visible rejuve…" at bounding box center [505, 503] width 149 height 686
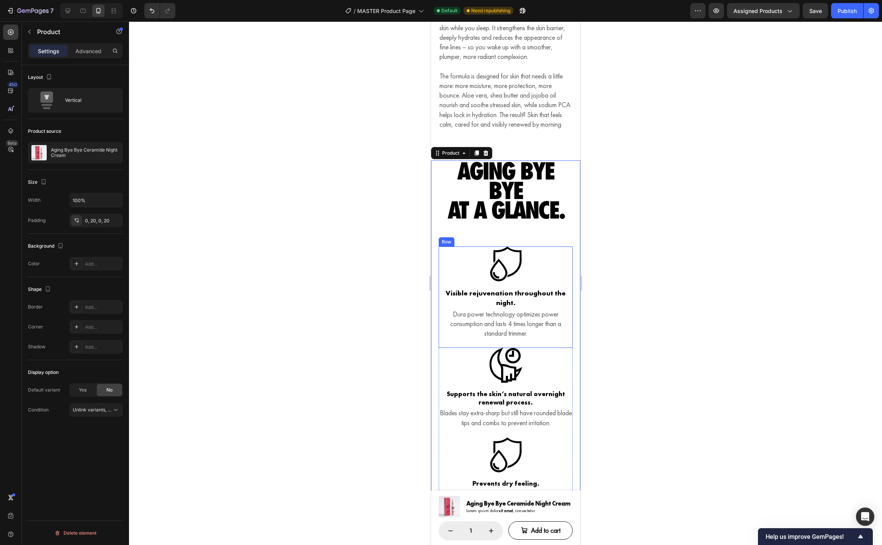
click at [463, 294] on div "Icon Visible rejuvenation throughout the night. Heading Dura power technology o…" at bounding box center [505, 297] width 134 height 101
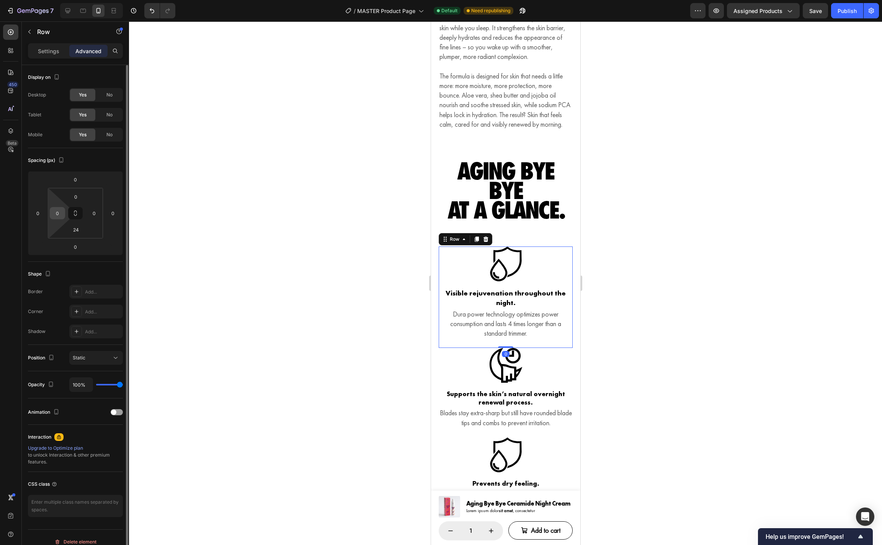
click at [60, 216] on input "0" at bounding box center [57, 213] width 11 height 11
type input "8"
click at [471, 394] on div "Icon Supports the skin’s natural overnight renewal process. Heading Blades stay…" at bounding box center [505, 393] width 134 height 90
click at [64, 213] on div "0" at bounding box center [57, 213] width 15 height 12
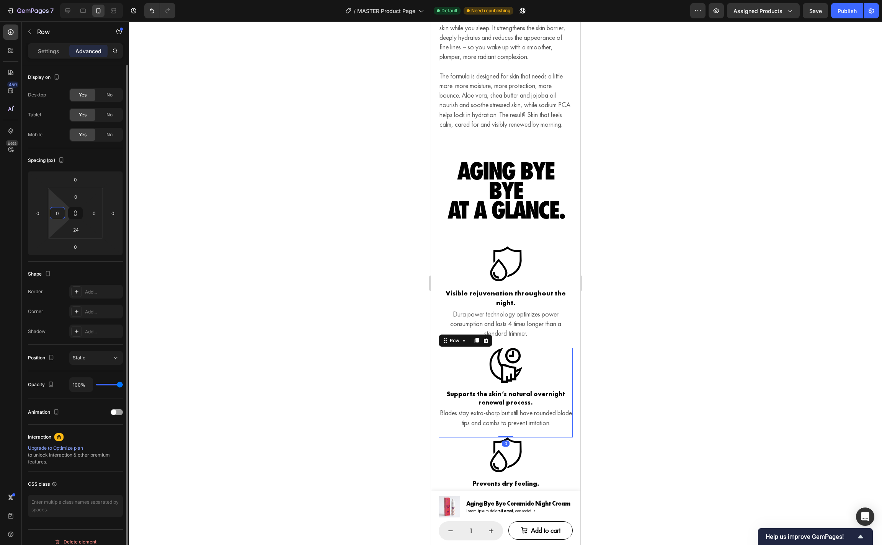
click at [61, 214] on input "0" at bounding box center [57, 213] width 11 height 11
type input "8"
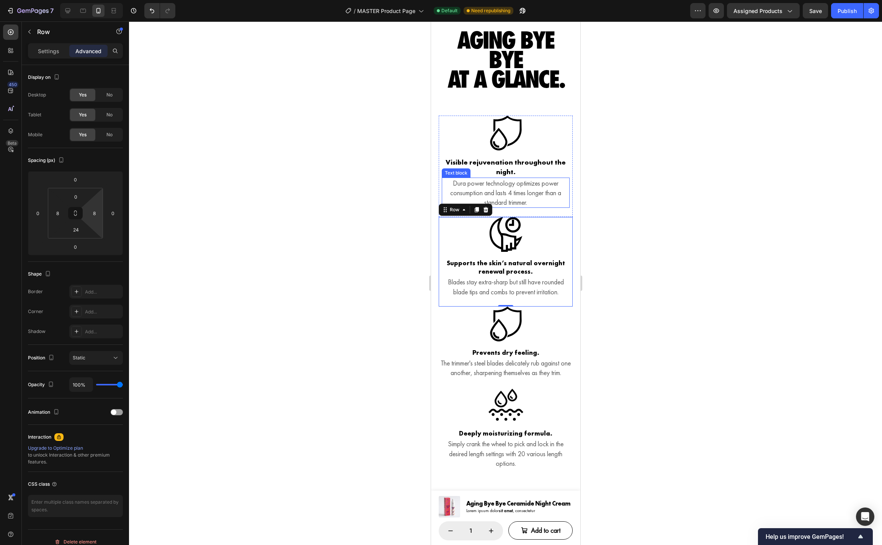
scroll to position [1272, 0]
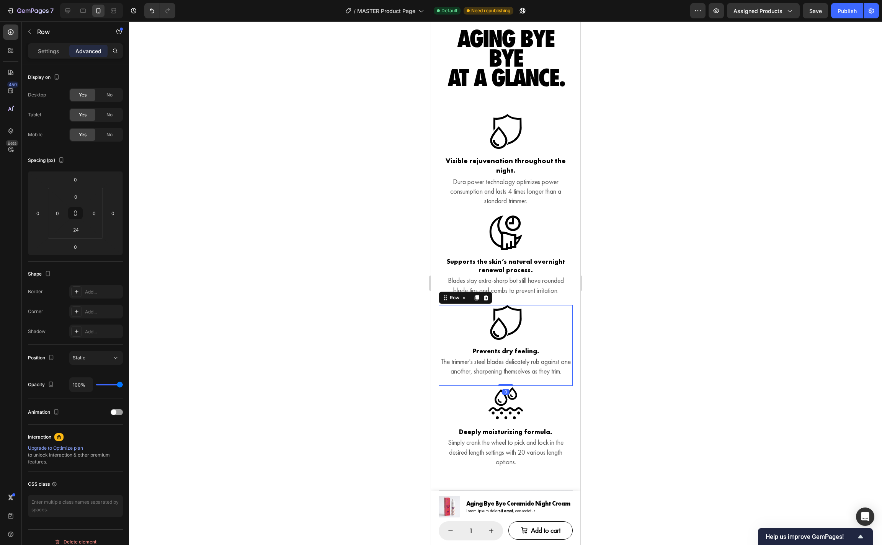
click at [471, 350] on div "Icon Prevents dry feeling. Heading The trimmer's steel blades delicately rub ag…" at bounding box center [505, 345] width 134 height 81
click at [59, 215] on input "0" at bounding box center [57, 213] width 11 height 11
type input "8"
click at [453, 442] on div "Icon Deeply moisturizing formula. Heading Simply crank the wheel to pick and lo…" at bounding box center [505, 427] width 134 height 82
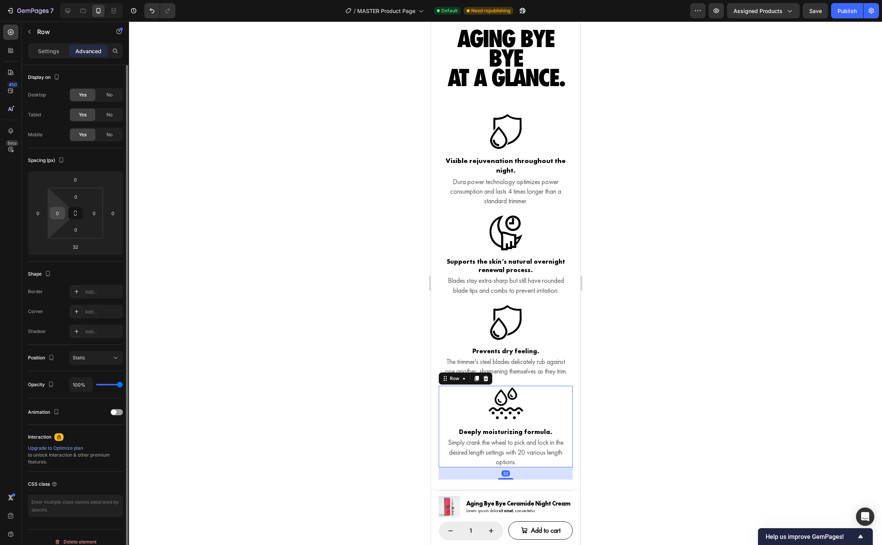
click at [61, 217] on input "0" at bounding box center [57, 213] width 11 height 11
type input "8"
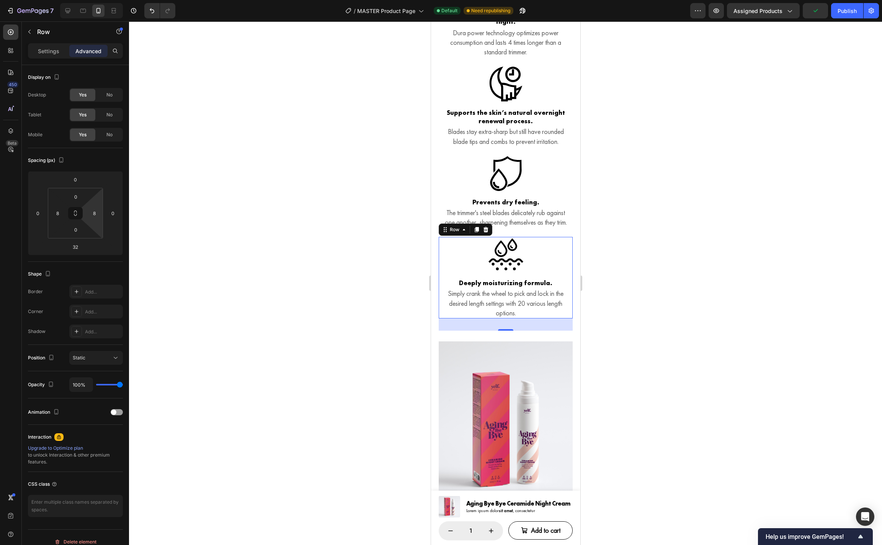
scroll to position [1419, 0]
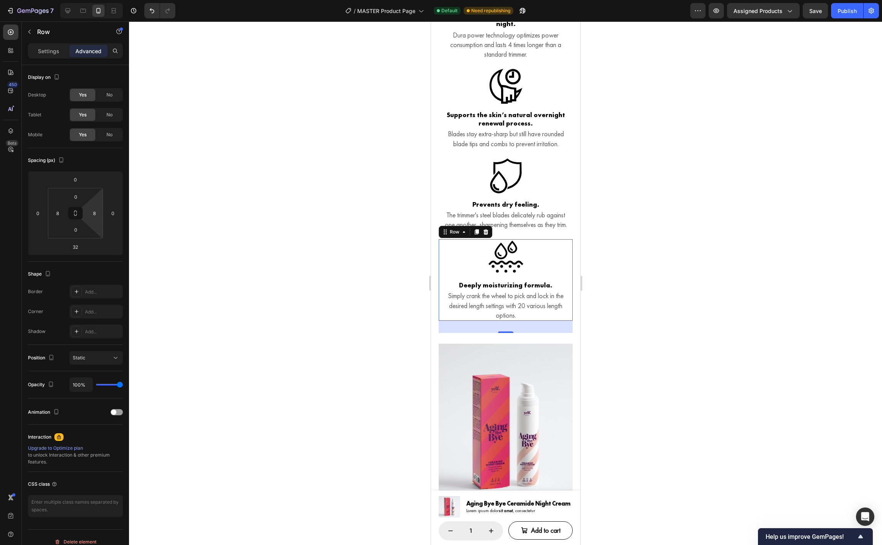
click at [638, 282] on div at bounding box center [505, 283] width 753 height 524
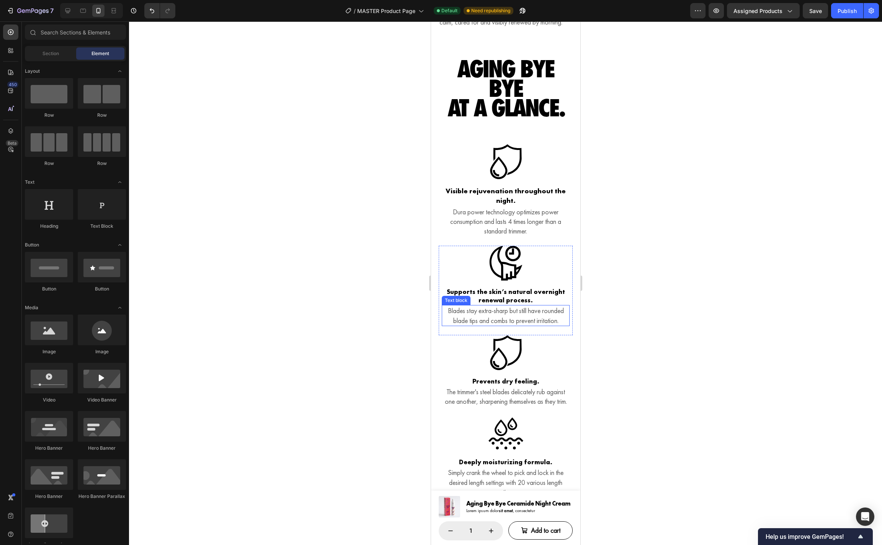
scroll to position [1240, 0]
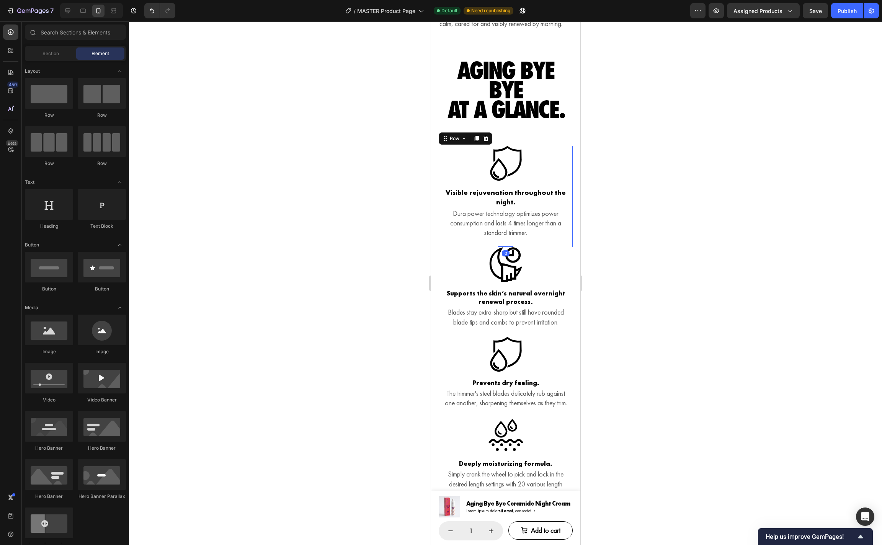
click at [567, 247] on div "Icon Visible rejuvenation throughout the night. Heading Dura power technology o…" at bounding box center [505, 196] width 134 height 101
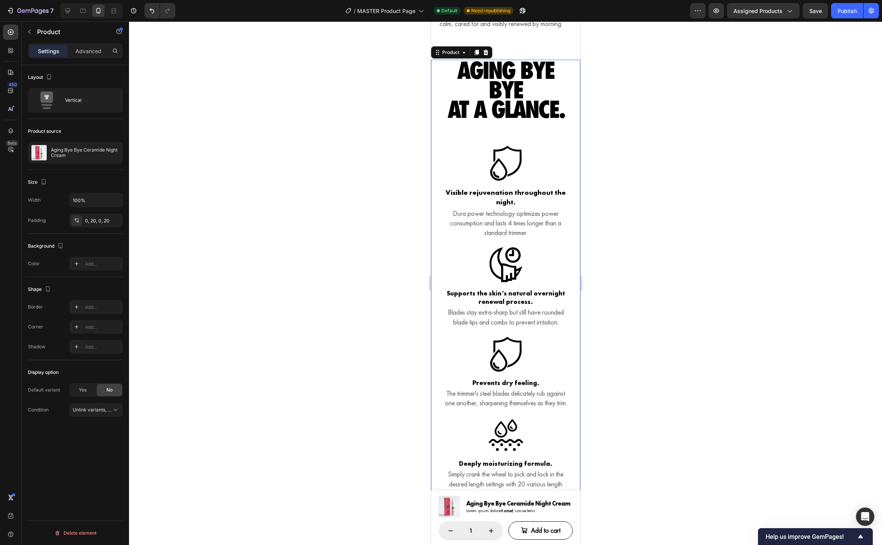
click at [434, 213] on div "Aging Bye Bye at a glance. Heading Row (P) Images & Gallery Icon Visible rejuve…" at bounding box center [505, 403] width 149 height 686
click at [451, 141] on div "Icon" at bounding box center [449, 141] width 12 height 0
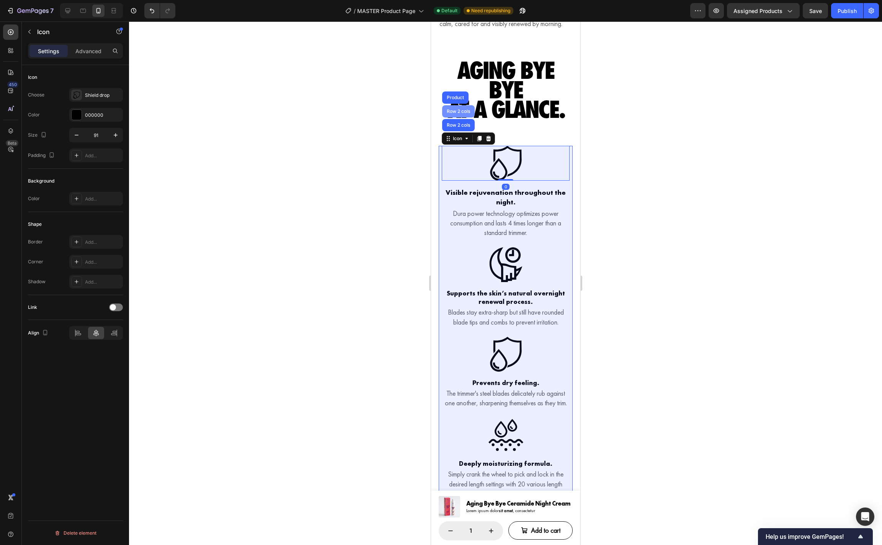
click at [458, 114] on div "Row 2 cols" at bounding box center [458, 111] width 26 height 5
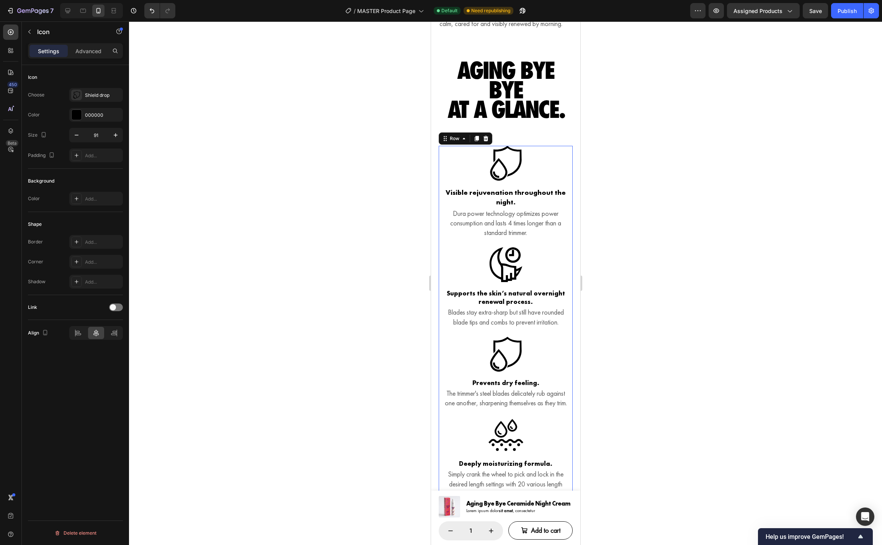
scroll to position [1240, 0]
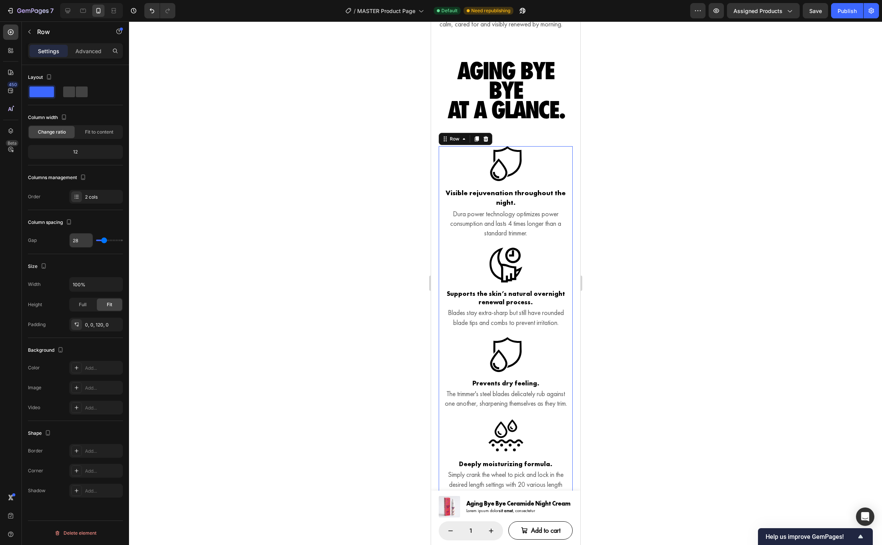
click at [85, 243] on input "28" at bounding box center [81, 241] width 23 height 14
type input "3"
type input "32"
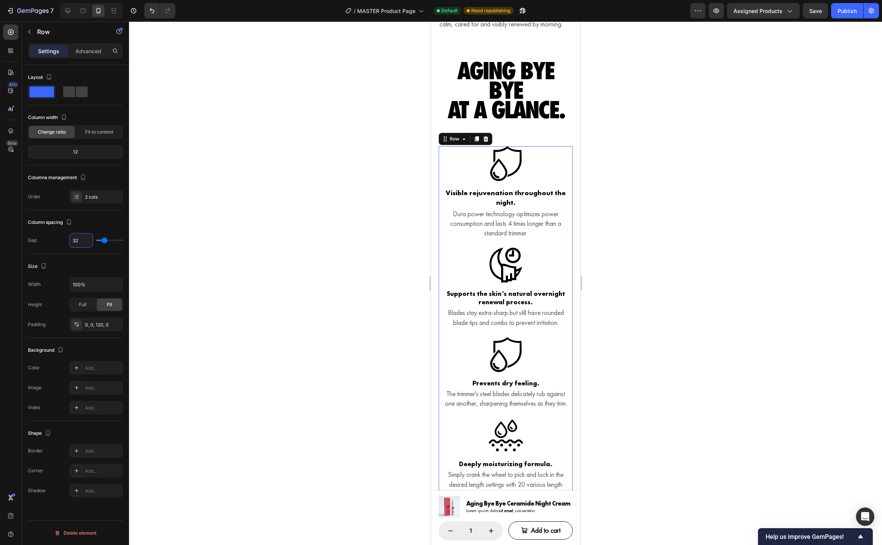
type input "32"
click at [451, 142] on div "Row" at bounding box center [454, 139] width 13 height 7
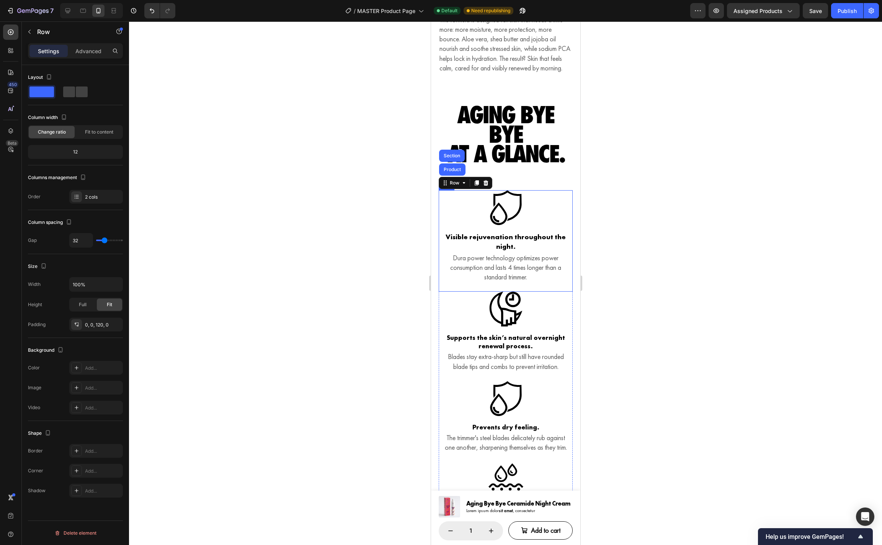
scroll to position [1181, 0]
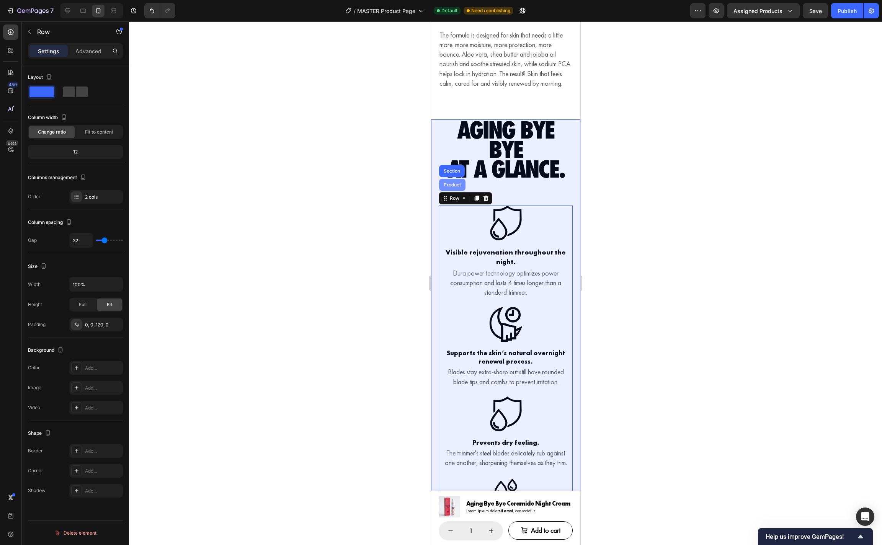
click at [455, 187] on div "Product" at bounding box center [452, 185] width 20 height 5
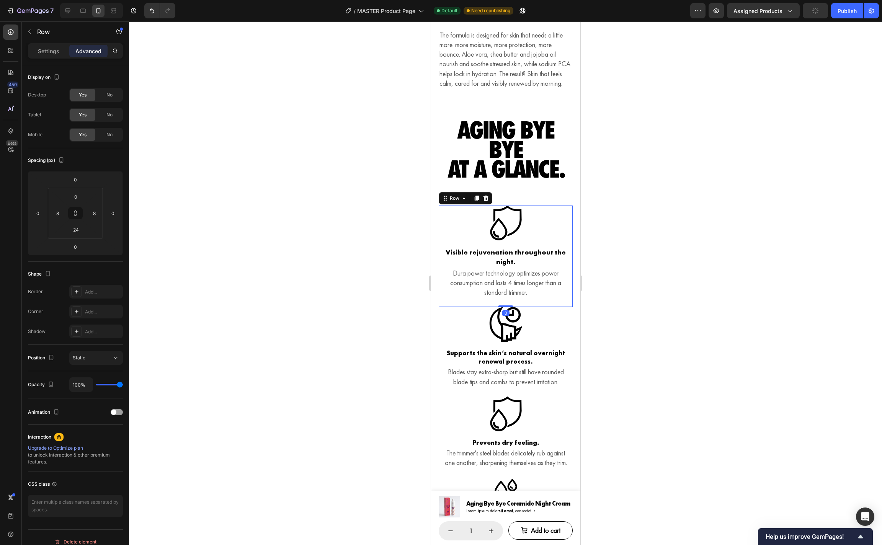
click at [567, 255] on div "Icon Visible rejuvenation throughout the night. Heading Dura power technology o…" at bounding box center [505, 256] width 134 height 101
click at [459, 202] on div "Row" at bounding box center [454, 198] width 13 height 7
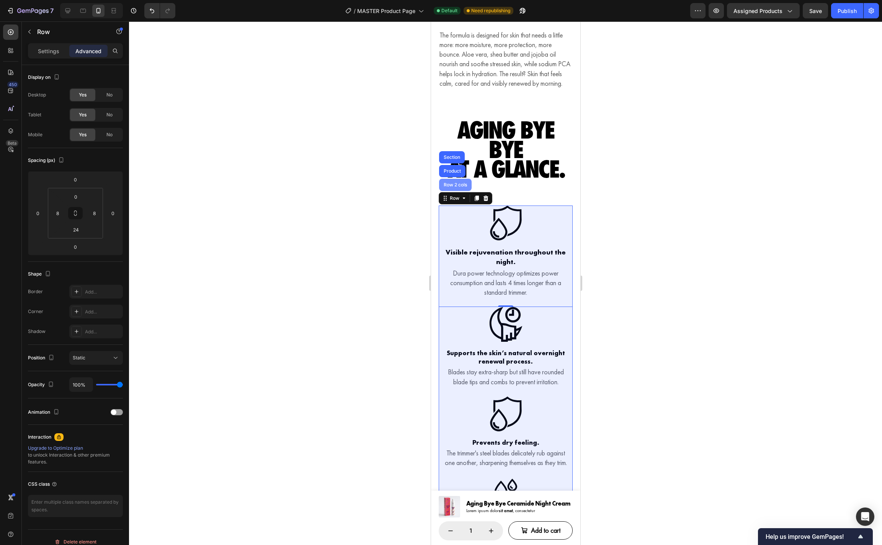
click at [452, 187] on div "Row 2 cols" at bounding box center [455, 185] width 26 height 5
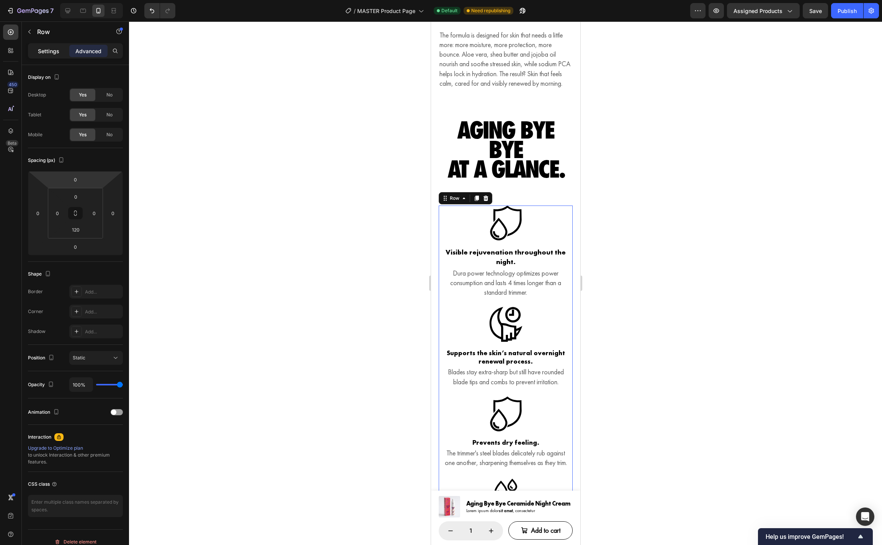
click at [55, 54] on p "Settings" at bounding box center [48, 51] width 21 height 8
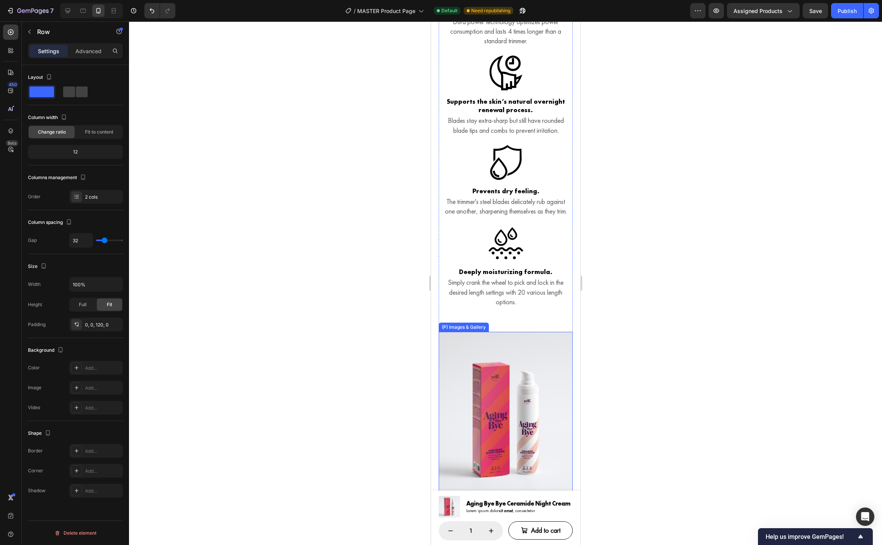
scroll to position [1434, 0]
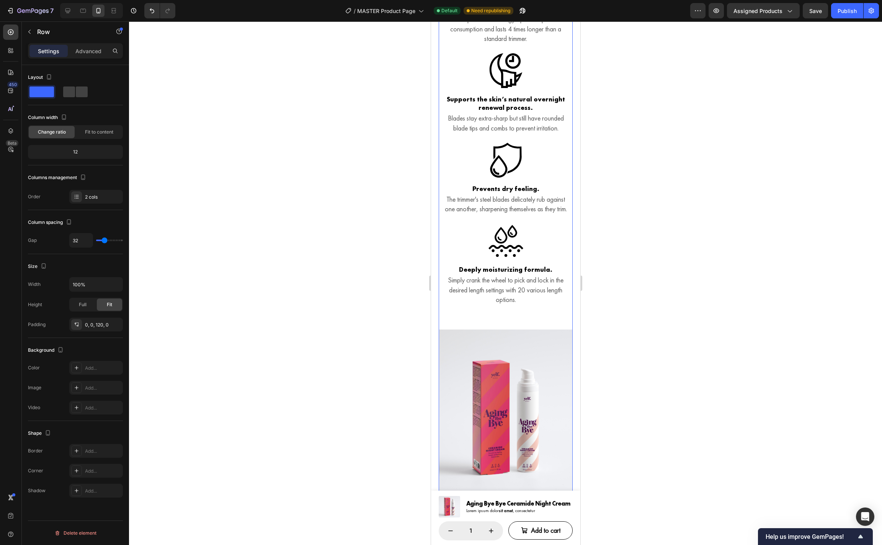
type input "38"
type input "55"
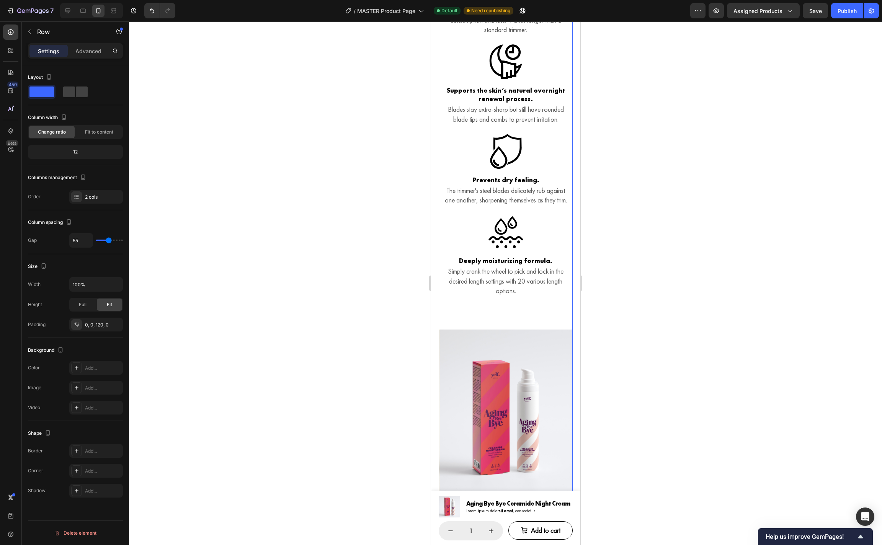
type input "34"
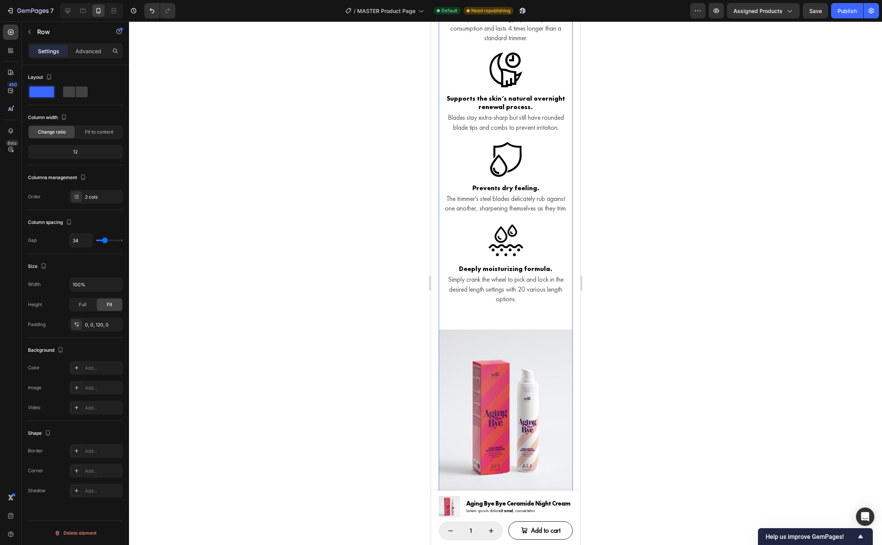
type input "73"
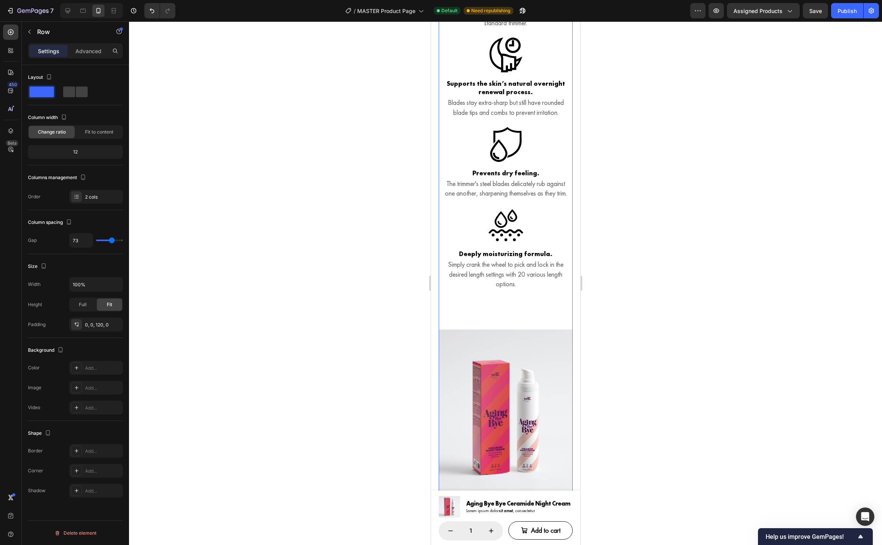
drag, startPoint x: 105, startPoint y: 240, endPoint x: 111, endPoint y: 240, distance: 6.1
type input "73"
click at [111, 240] on input "range" at bounding box center [109, 241] width 27 height 2
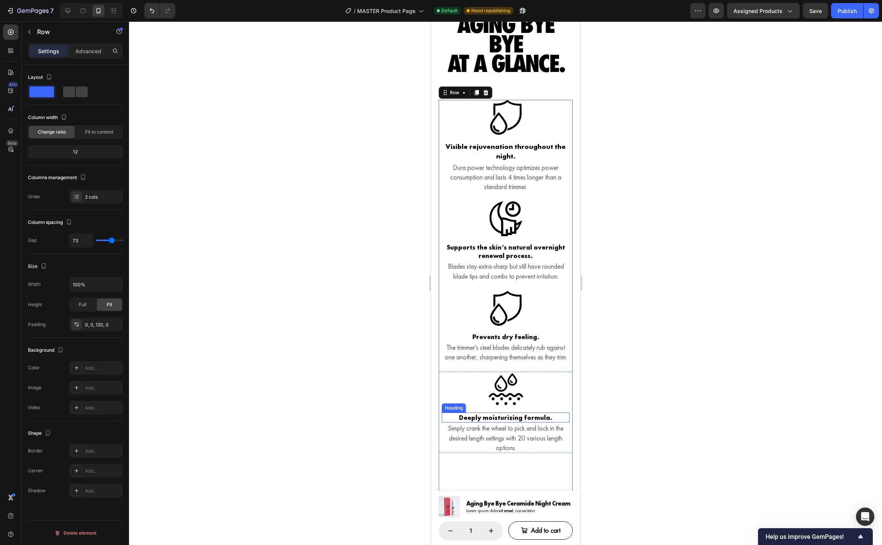
scroll to position [1283, 0]
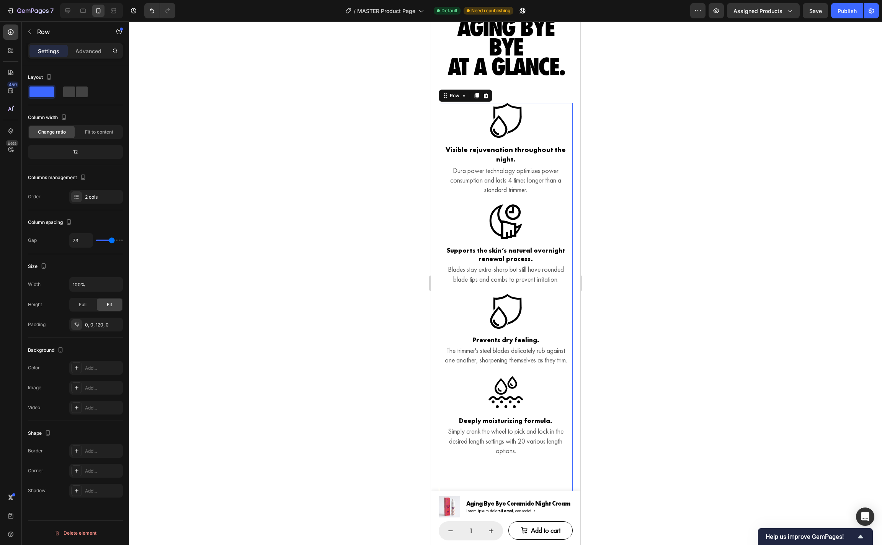
type input "88"
type input "89"
type input "91"
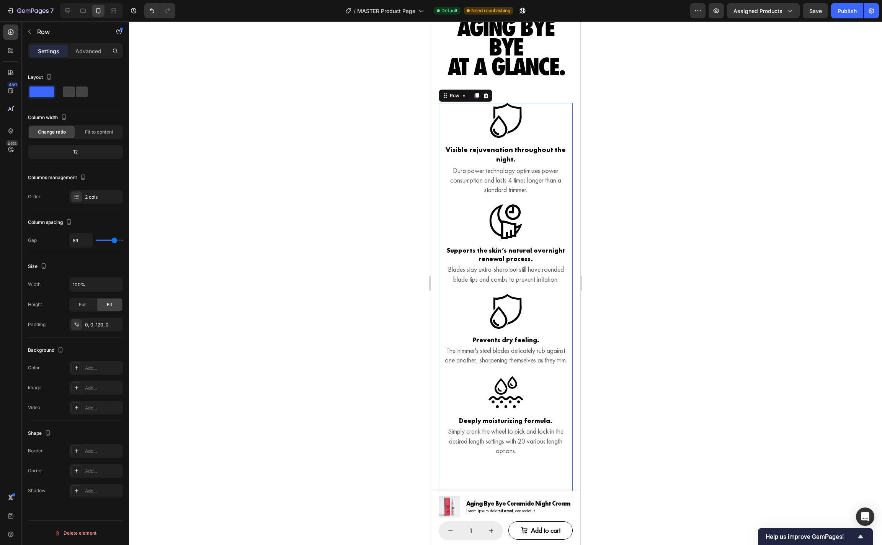
type input "91"
type input "94"
type input "97"
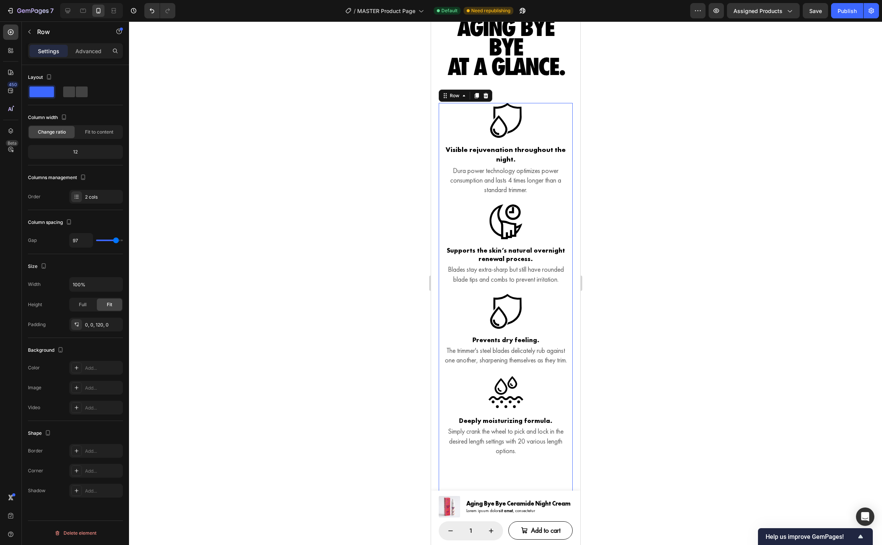
type input "99"
type input "102"
type input "103"
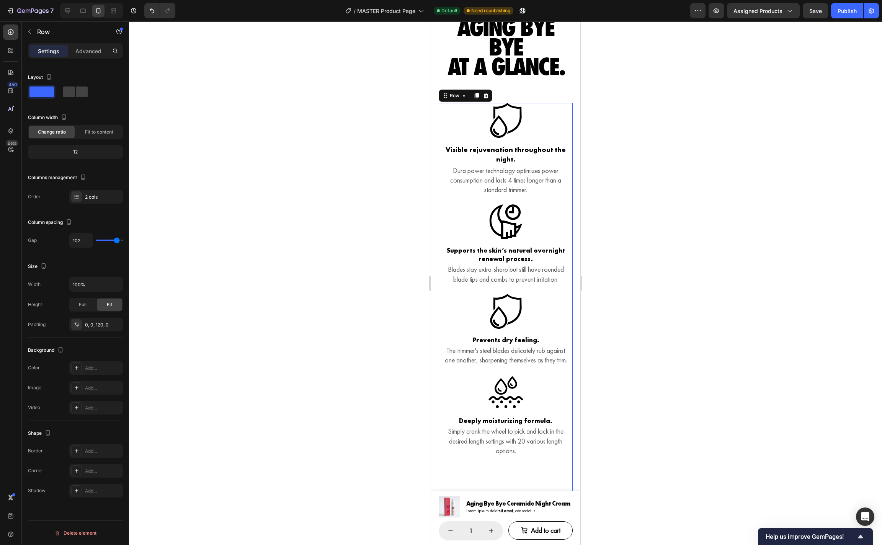
type input "103"
type input "104"
type input "105"
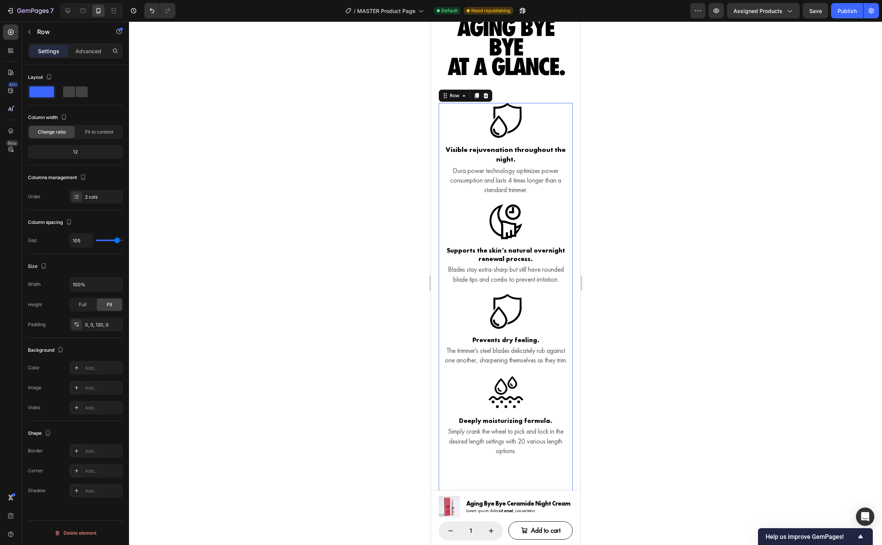
type input "106"
type input "109"
type input "111"
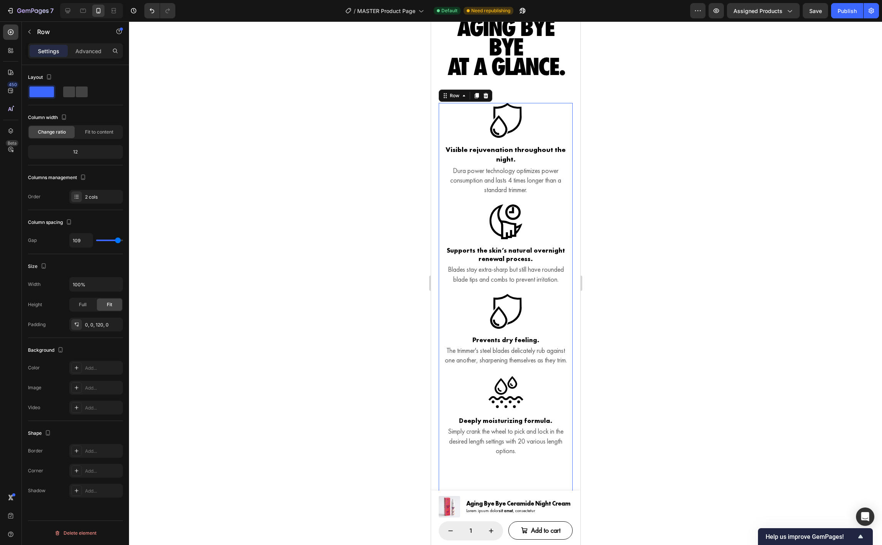
type input "111"
type input "114"
type input "118"
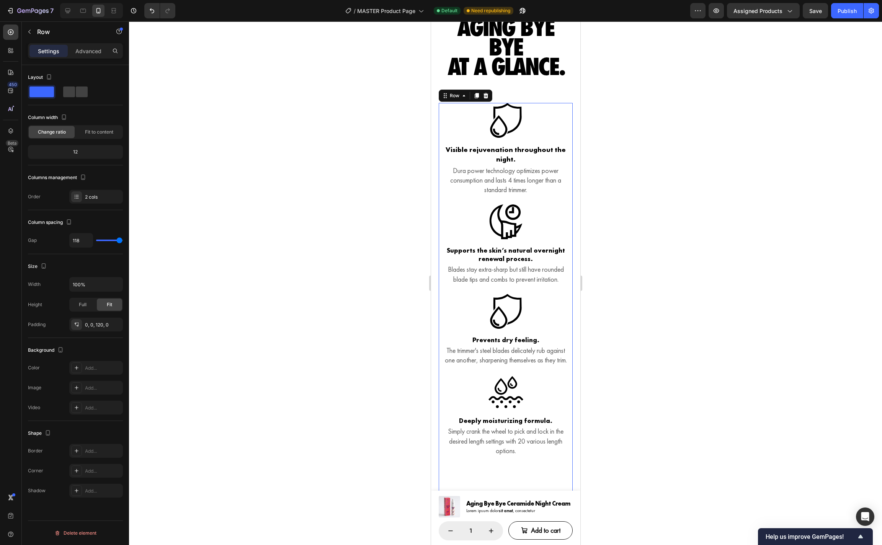
type input "120"
type input "90"
type input "89"
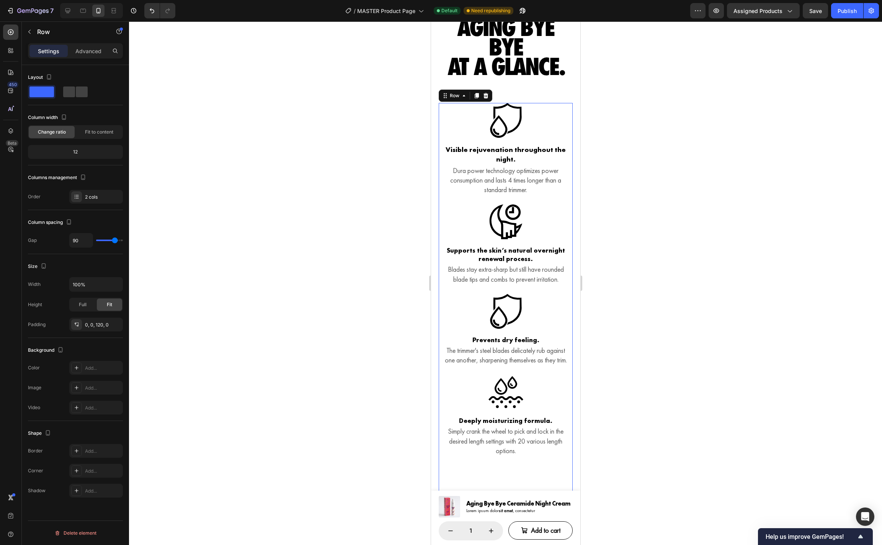
type input "89"
type input "88"
type input "85"
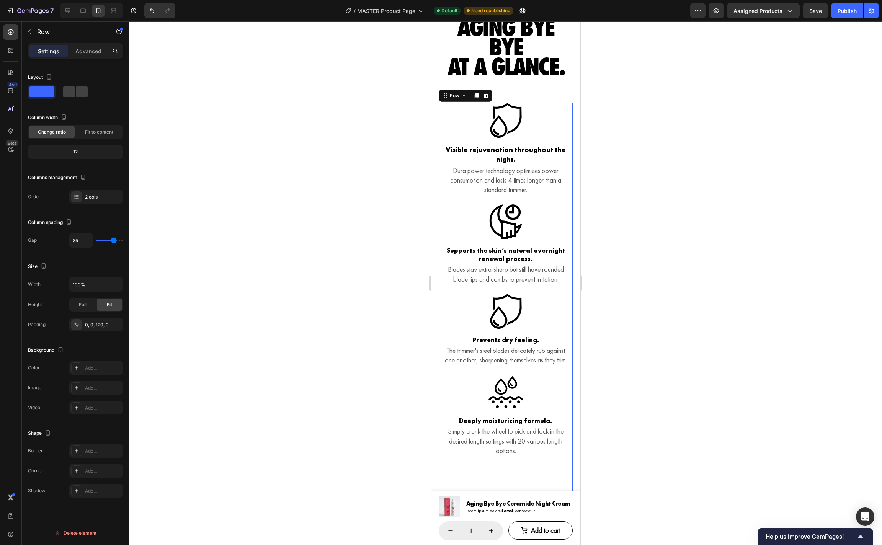
type input "83"
type input "82"
click at [113, 241] on input "range" at bounding box center [109, 241] width 27 height 2
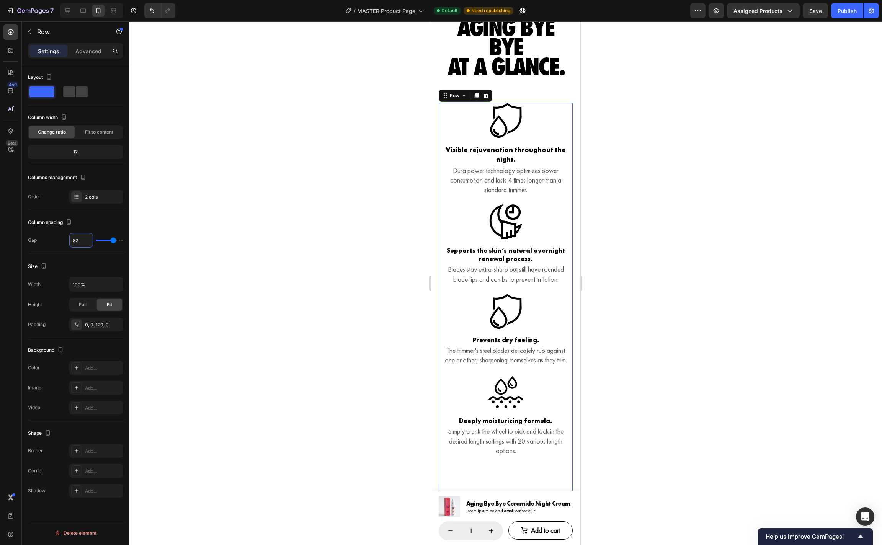
click at [77, 240] on input "82" at bounding box center [81, 241] width 23 height 14
type input "2"
type input "24"
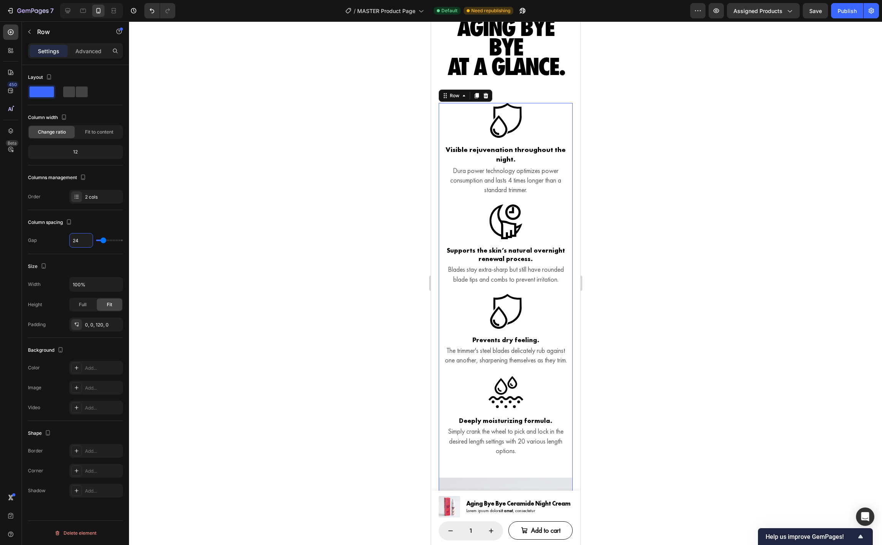
click at [823, 342] on div at bounding box center [505, 283] width 753 height 524
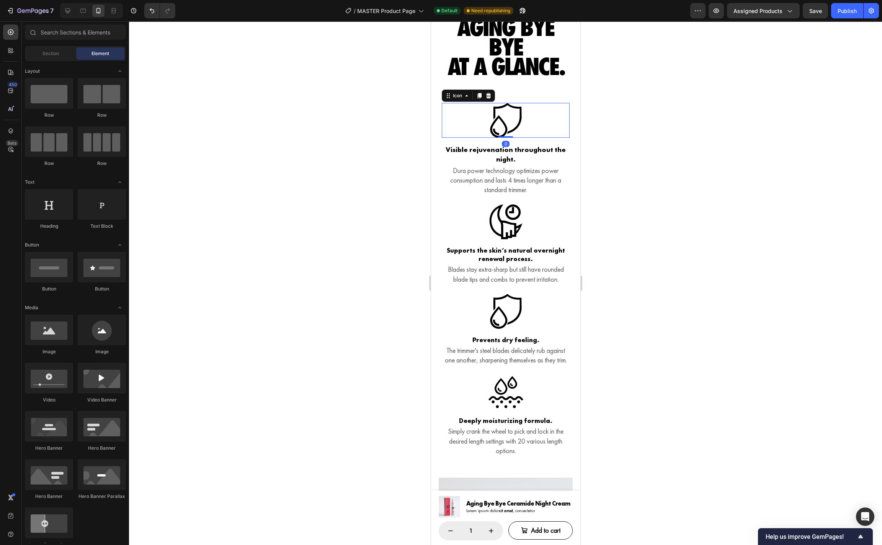
click at [512, 134] on icon at bounding box center [505, 120] width 35 height 35
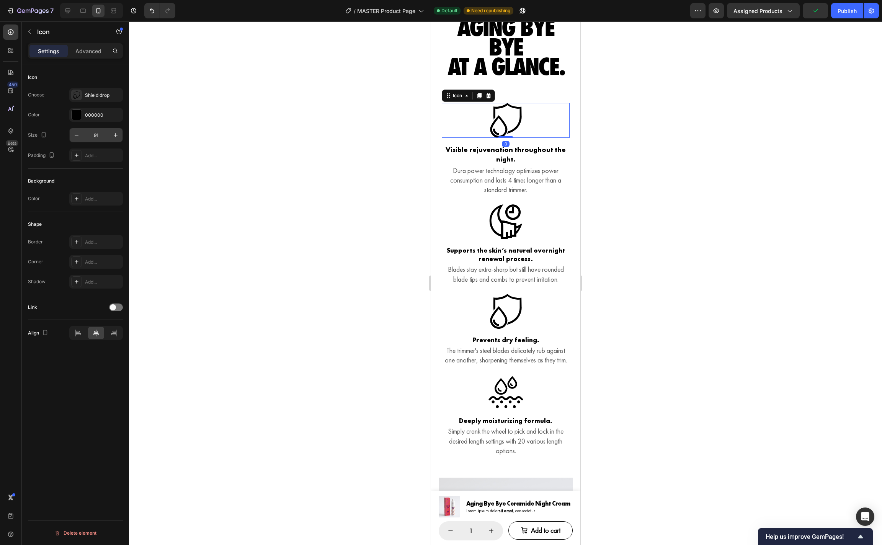
click at [88, 136] on input "91" at bounding box center [95, 135] width 25 height 14
click at [95, 136] on input "91" at bounding box center [95, 135] width 25 height 14
type input "80"
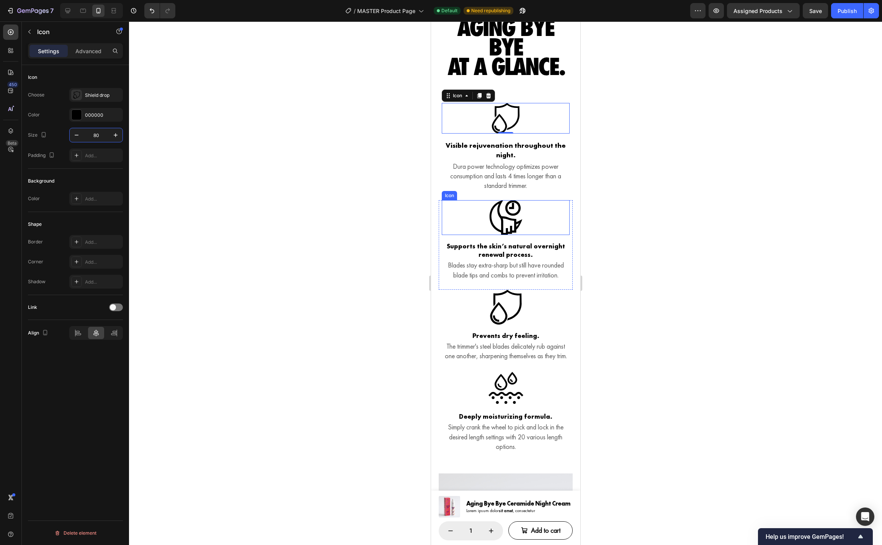
click at [511, 234] on icon at bounding box center [505, 217] width 35 height 35
click at [95, 135] on input "91" at bounding box center [95, 135] width 25 height 14
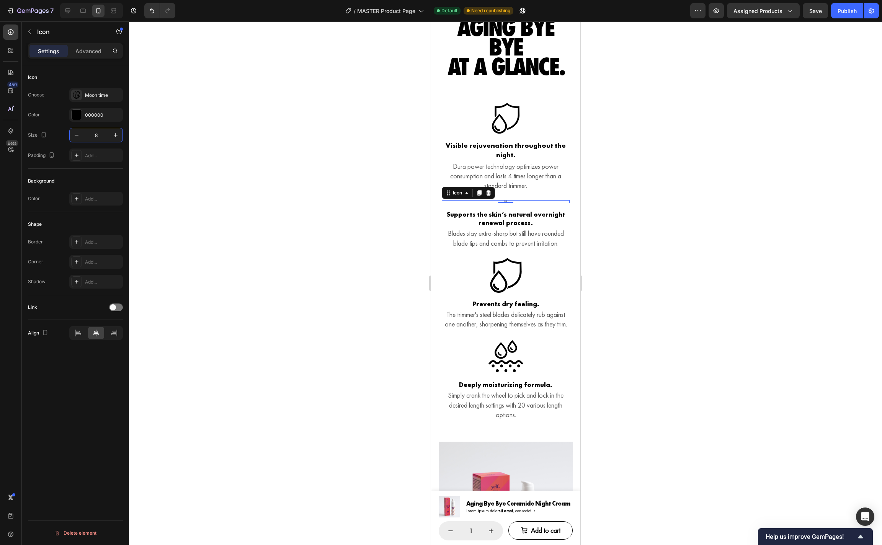
type input "80"
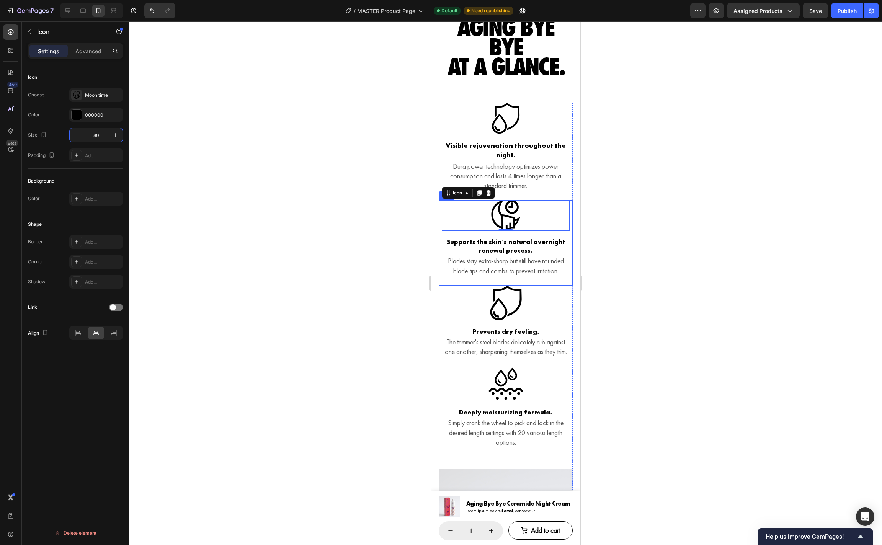
click at [501, 303] on icon at bounding box center [505, 303] width 35 height 35
click at [96, 136] on input "91" at bounding box center [95, 135] width 25 height 14
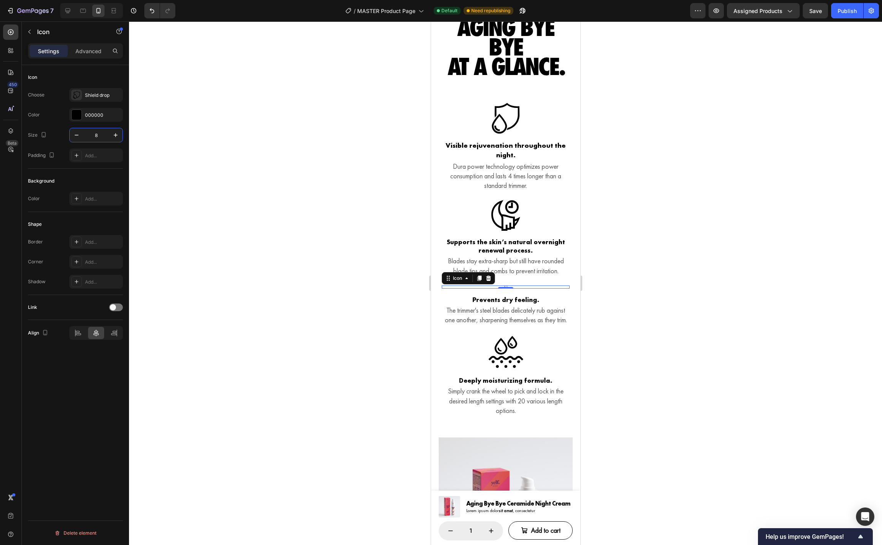
type input "80"
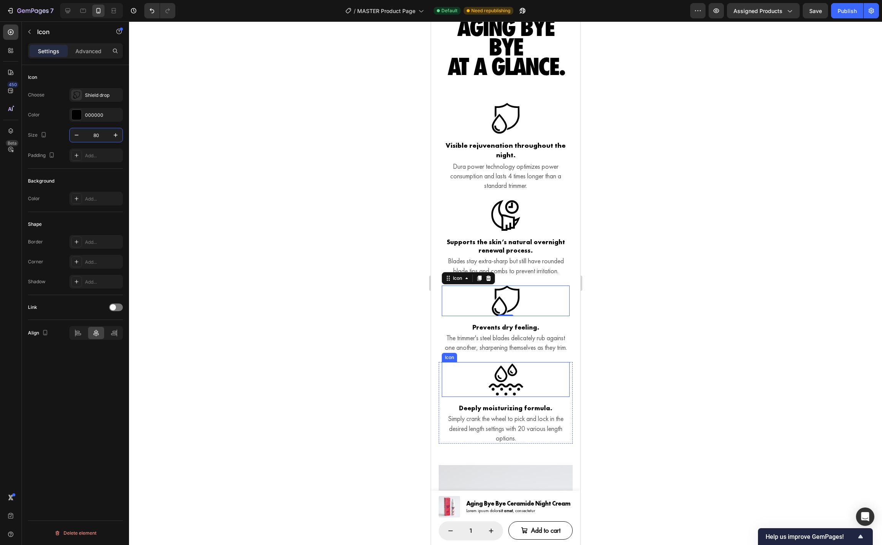
click at [501, 392] on icon at bounding box center [505, 379] width 35 height 35
click at [99, 135] on input "91" at bounding box center [95, 135] width 25 height 14
type input "80"
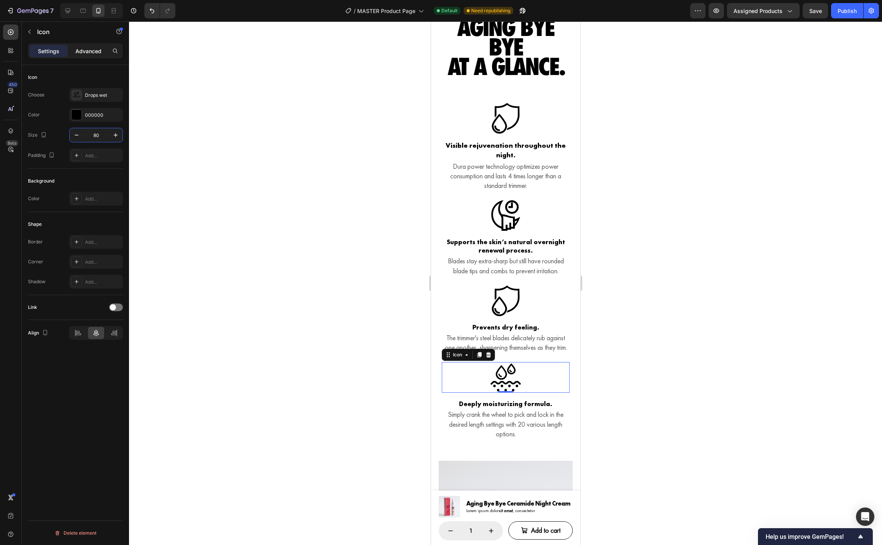
click at [82, 51] on p "Advanced" at bounding box center [88, 51] width 26 height 8
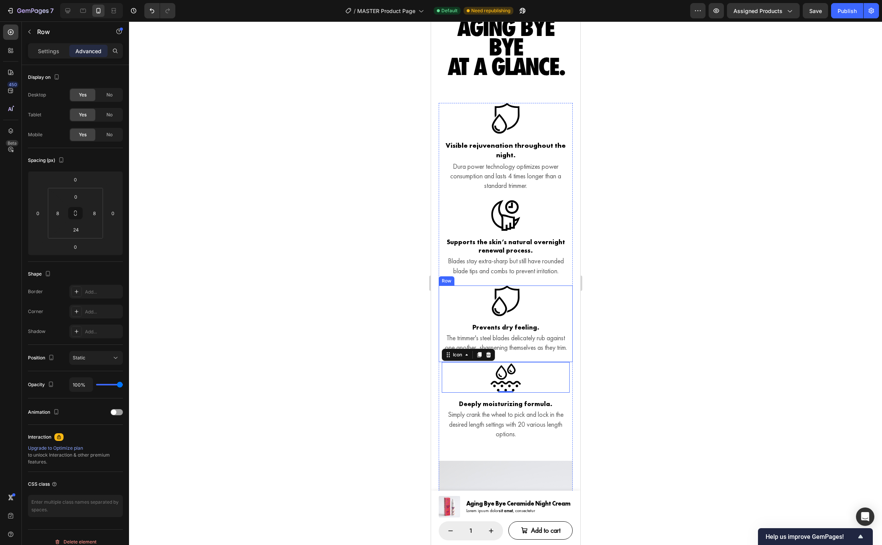
click at [566, 329] on div "Icon Prevents dry feeling. Heading The trimmer's steel blades delicately rub ag…" at bounding box center [505, 324] width 134 height 77
click at [55, 54] on p "Settings" at bounding box center [48, 51] width 21 height 8
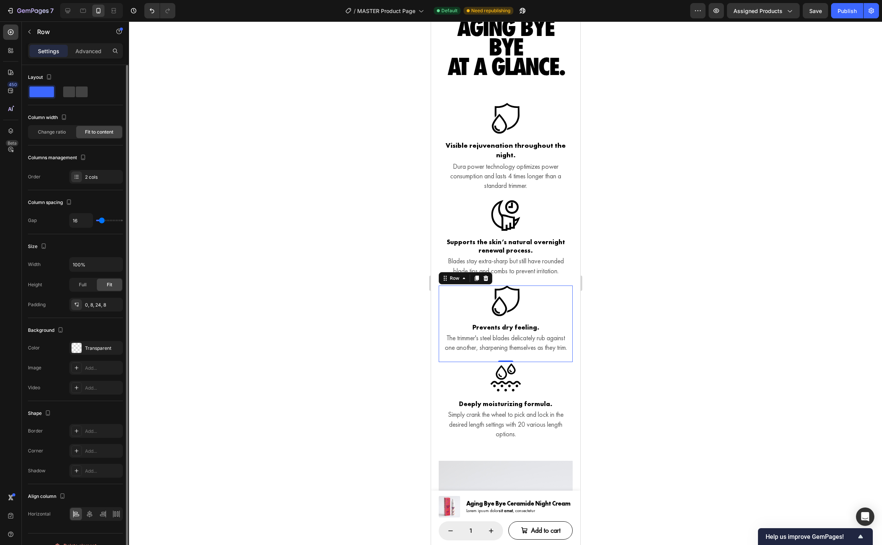
type input "24"
type input "26"
type input "27"
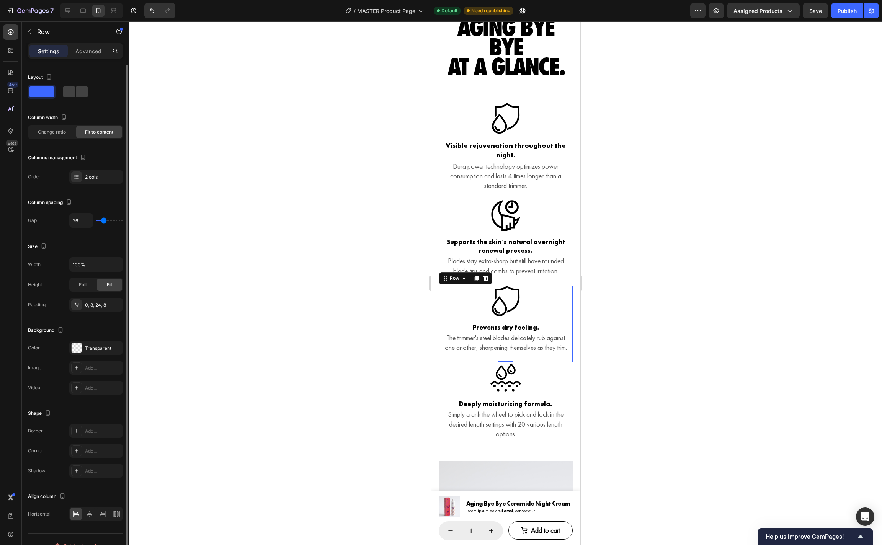
type input "27"
type input "28"
type input "29"
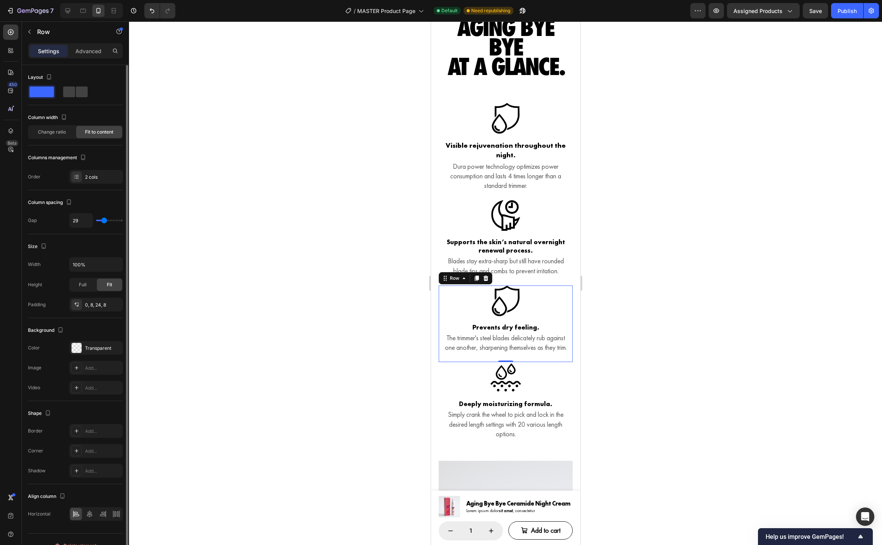
type input "30"
type input "31"
type input "32"
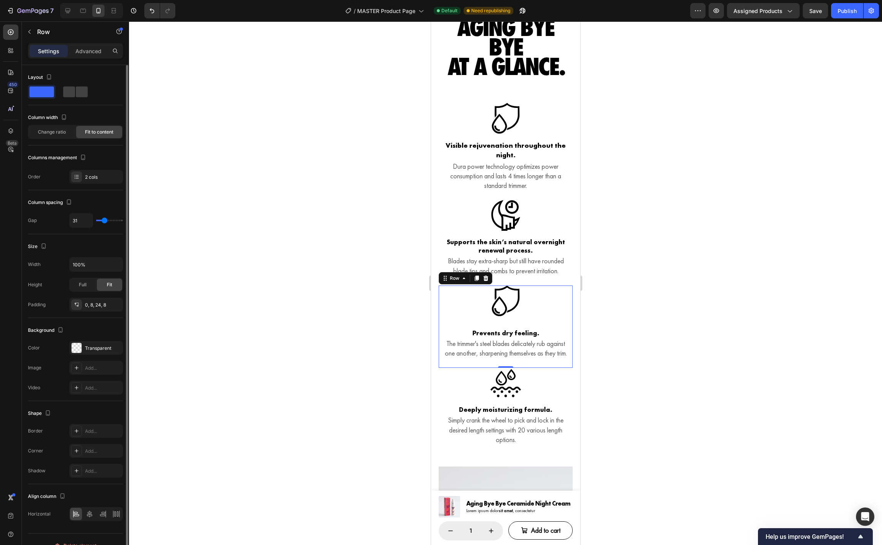
type input "32"
type input "33"
type input "34"
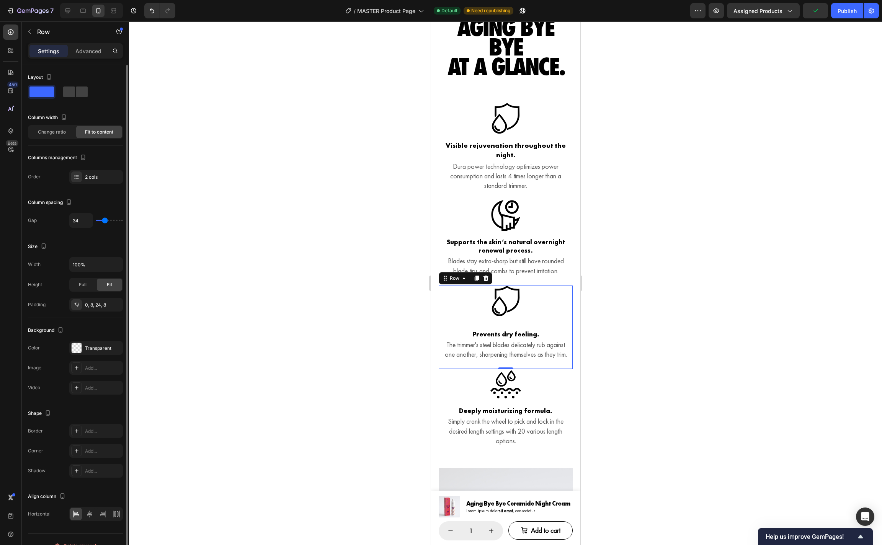
click at [105, 220] on input "range" at bounding box center [109, 221] width 27 height 2
click at [69, 220] on div "34" at bounding box center [81, 220] width 24 height 15
click at [75, 220] on input "34" at bounding box center [81, 221] width 23 height 14
type input "14"
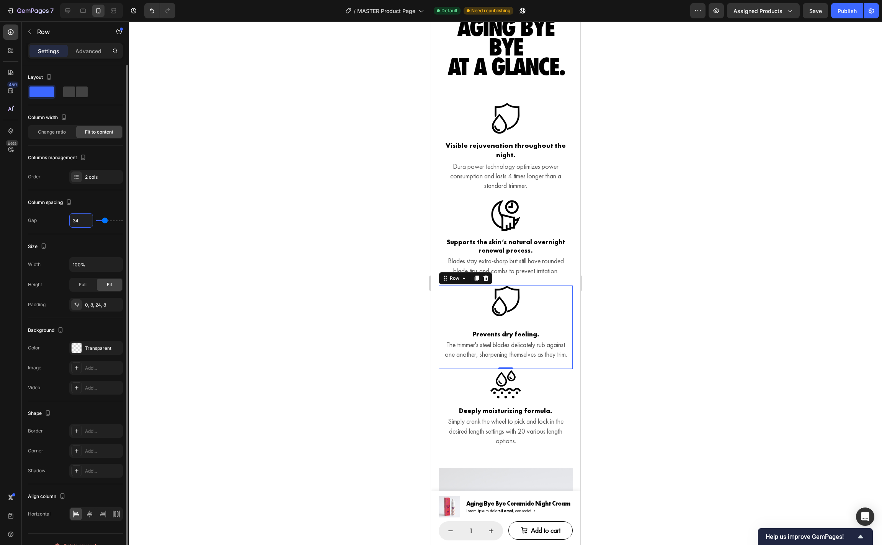
type input "14"
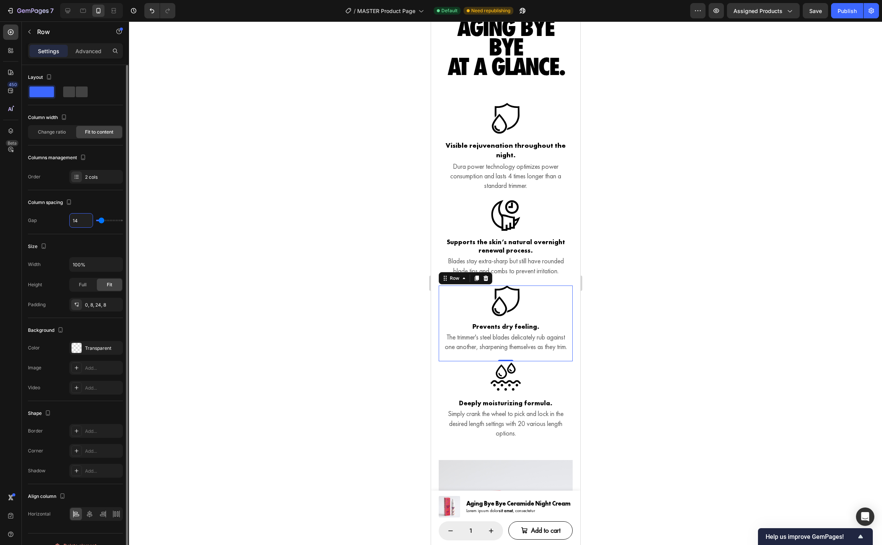
type input "164"
type input "120"
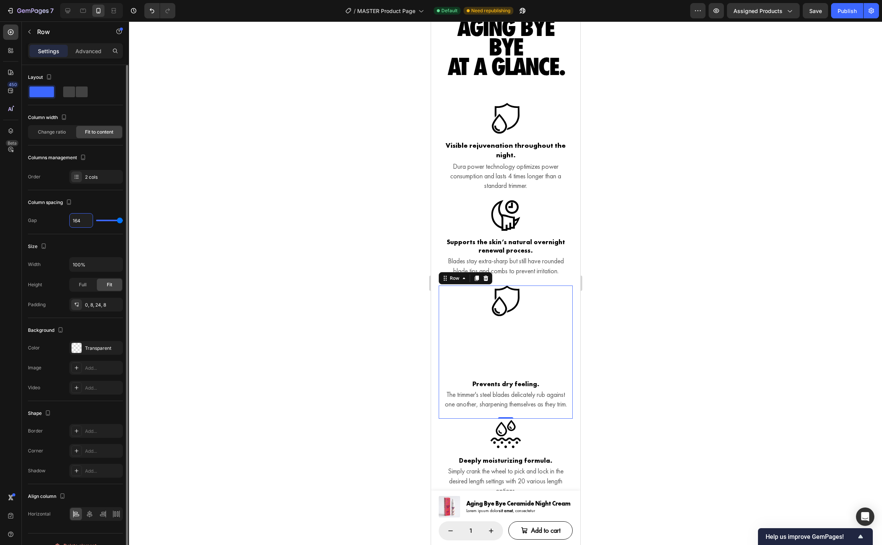
type input "16"
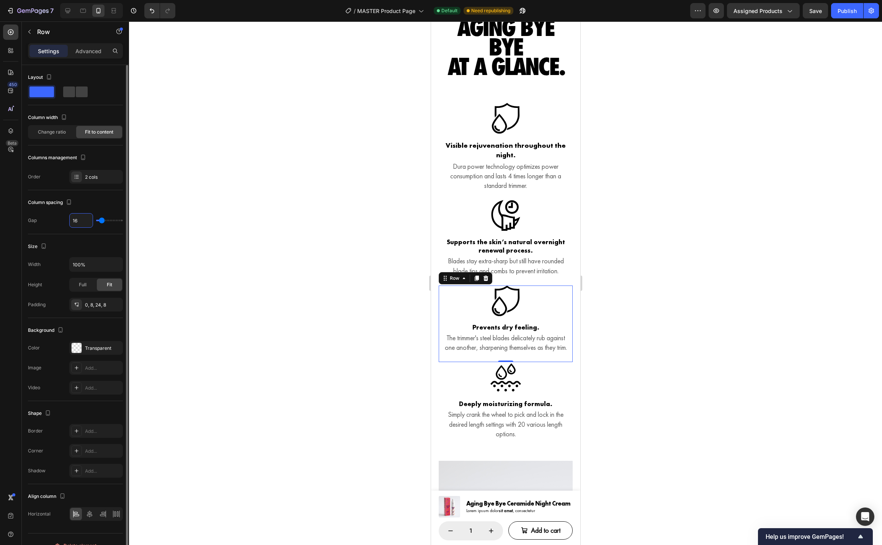
type input "16"
click at [617, 262] on div at bounding box center [505, 283] width 753 height 524
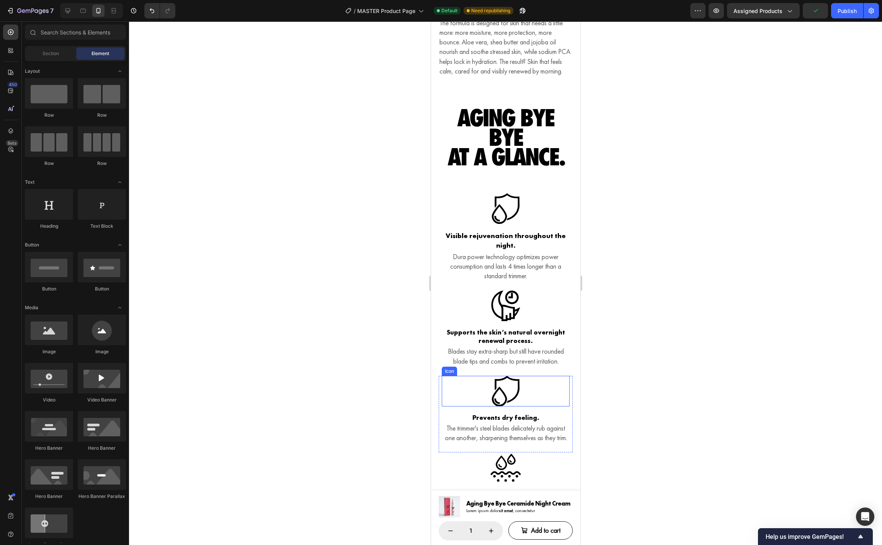
scroll to position [1188, 0]
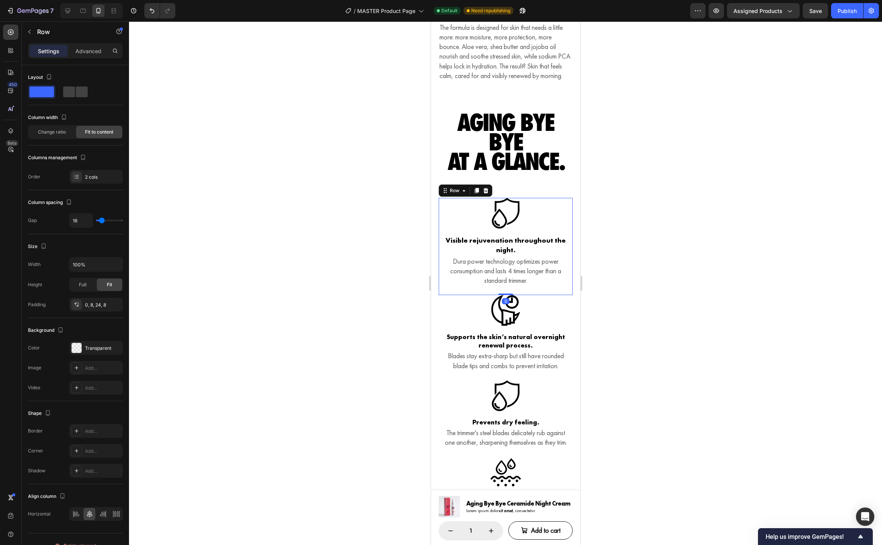
click at [572, 272] on div "Icon Visible rejuvenation throughout the night. Heading Dura power technology o…" at bounding box center [505, 246] width 134 height 97
click at [98, 53] on p "Advanced" at bounding box center [88, 51] width 26 height 8
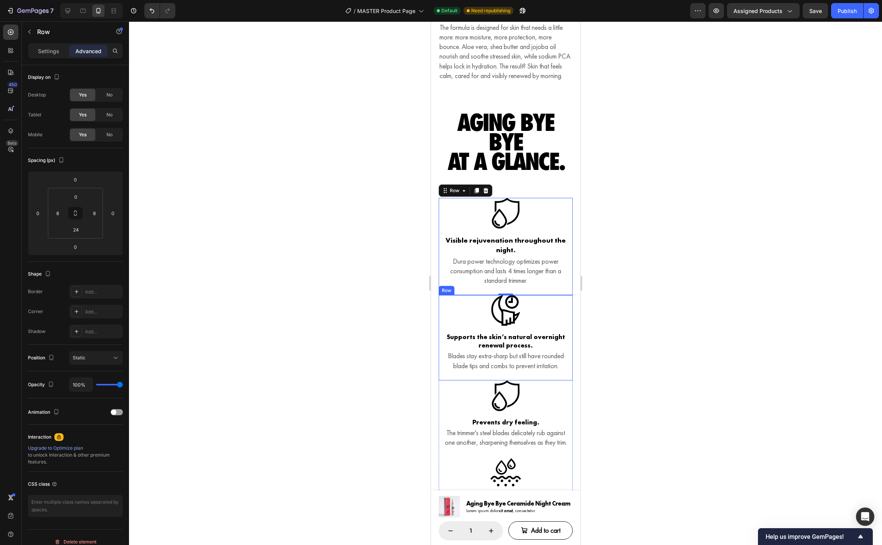
click at [570, 339] on div "Icon Supports the skin’s natural overnight renewal process. Heading Blades stay…" at bounding box center [505, 337] width 134 height 85
click at [570, 407] on div "Icon Prevents dry feeling. Heading The trimmer's steel blades delicately rub ag…" at bounding box center [505, 419] width 134 height 77
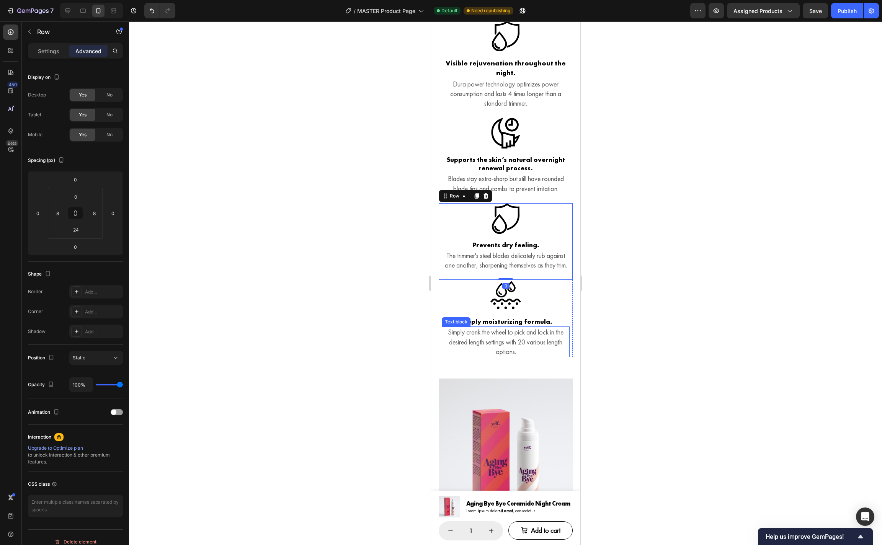
scroll to position [1370, 0]
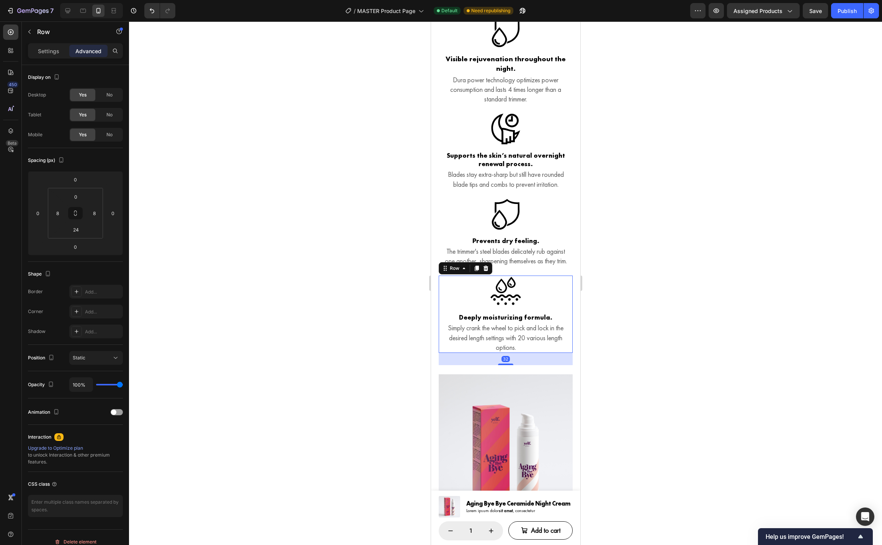
click at [569, 326] on div "Icon Deeply moisturizing formula. Heading Simply crank the wheel to pick and lo…" at bounding box center [505, 314] width 134 height 77
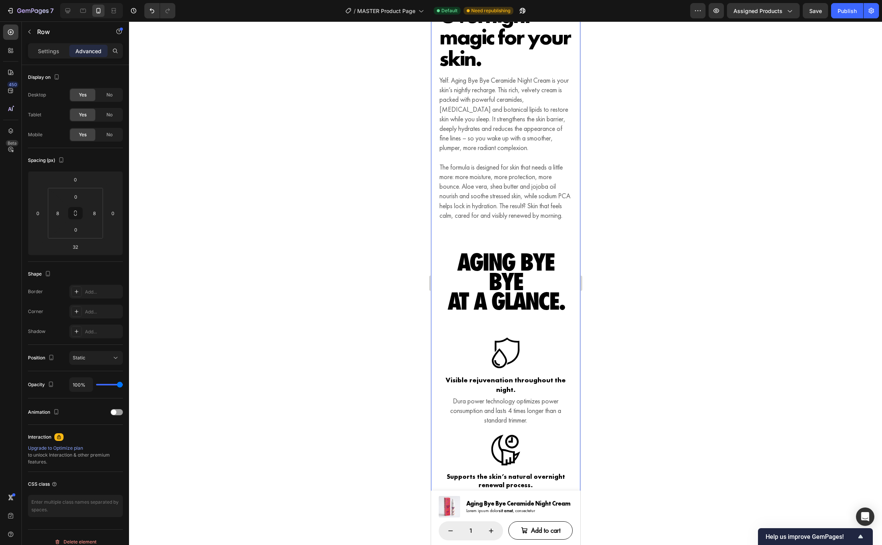
scroll to position [1174, 0]
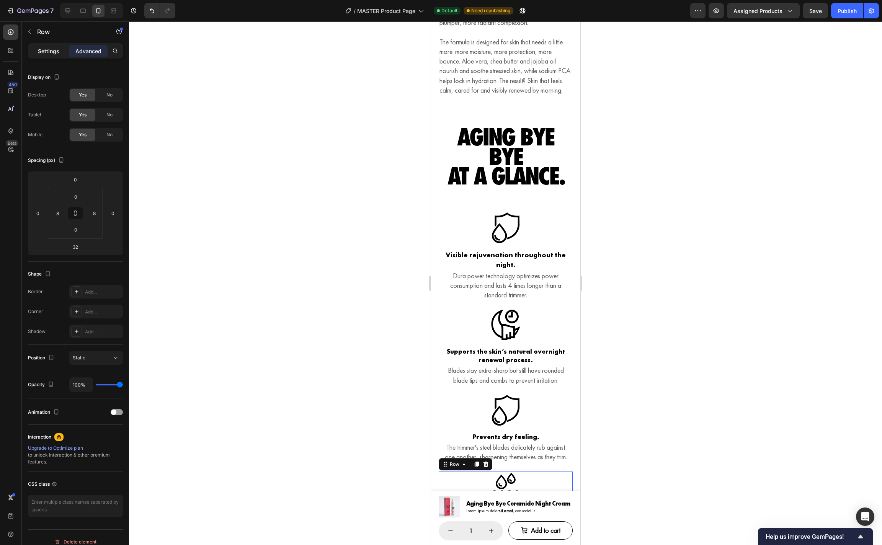
click at [41, 46] on div "Settings" at bounding box center [48, 51] width 38 height 12
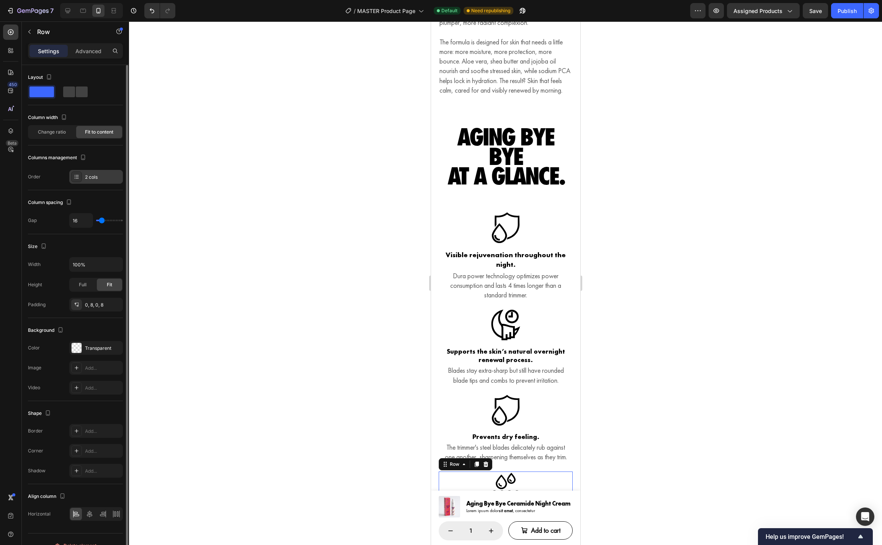
click at [90, 179] on div "2 cols" at bounding box center [103, 177] width 36 height 7
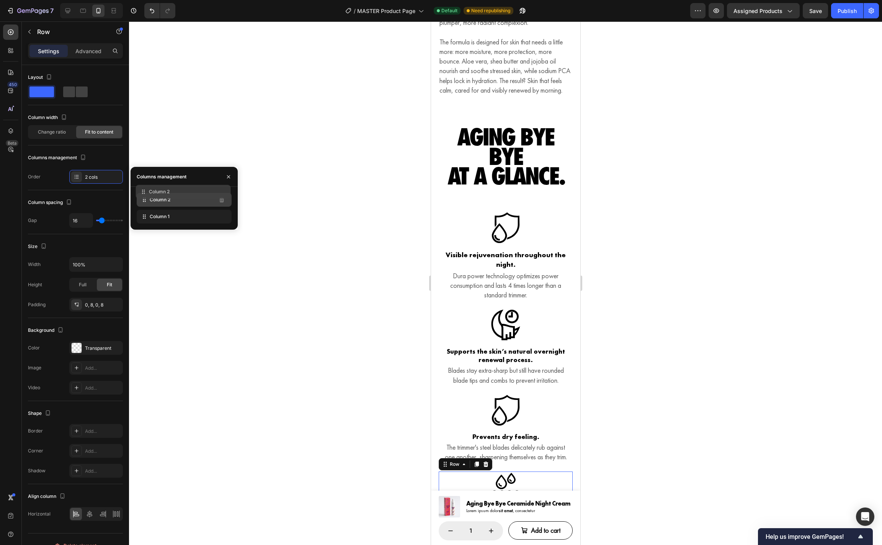
drag, startPoint x: 145, startPoint y: 219, endPoint x: 144, endPoint y: 194, distance: 24.5
drag, startPoint x: 144, startPoint y: 218, endPoint x: 145, endPoint y: 204, distance: 14.2
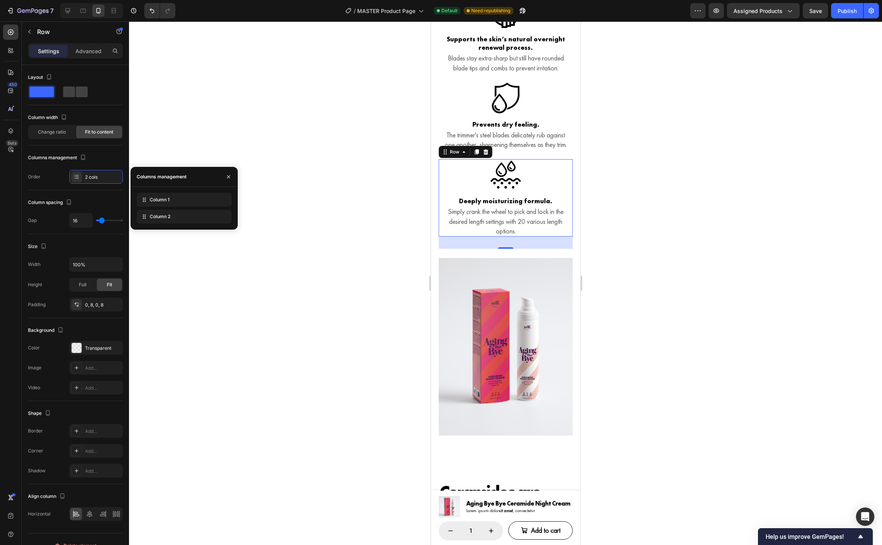
scroll to position [1482, 0]
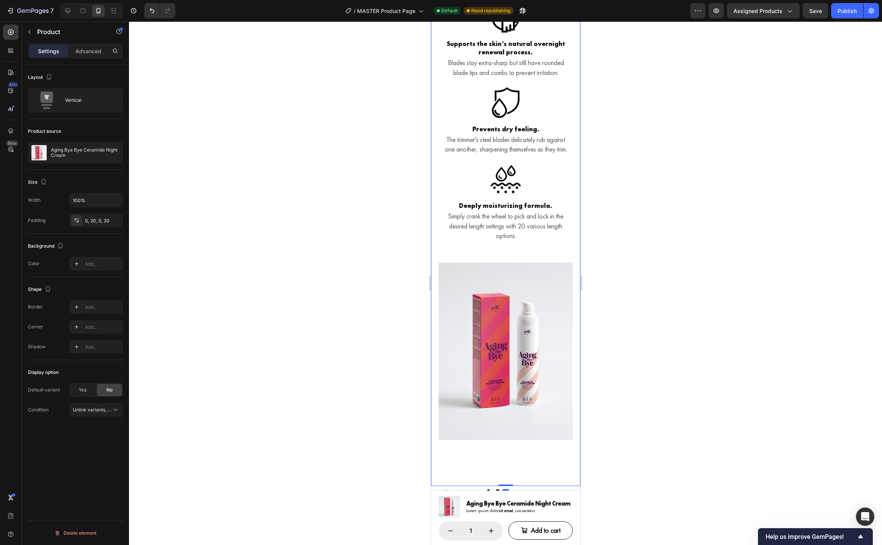
click at [434, 260] on div "Aging Bye Bye at a glance. Heading Row (P) Images & Gallery Icon Visible rejuve…" at bounding box center [505, 152] width 149 height 668
click at [475, 262] on div "(P) Images & Gallery" at bounding box center [482, 255] width 88 height 12
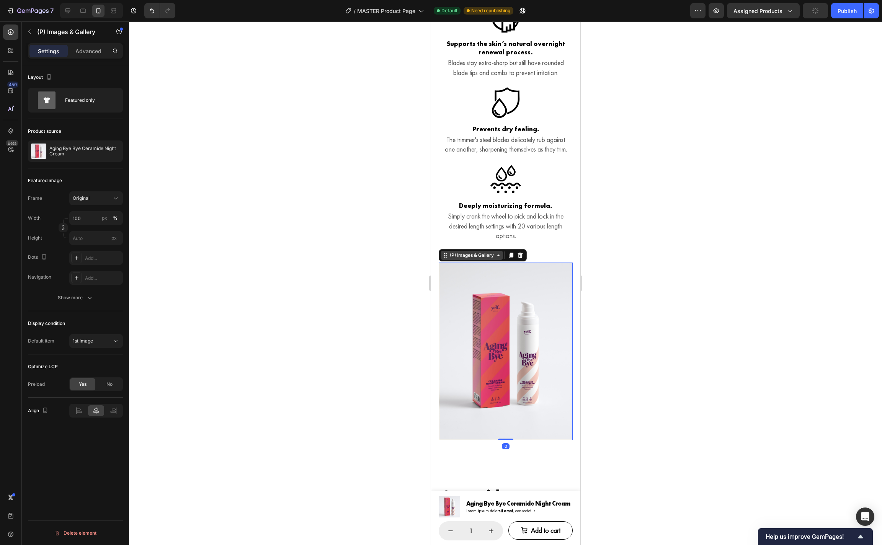
click at [474, 259] on div "(P) Images & Gallery" at bounding box center [471, 255] width 47 height 7
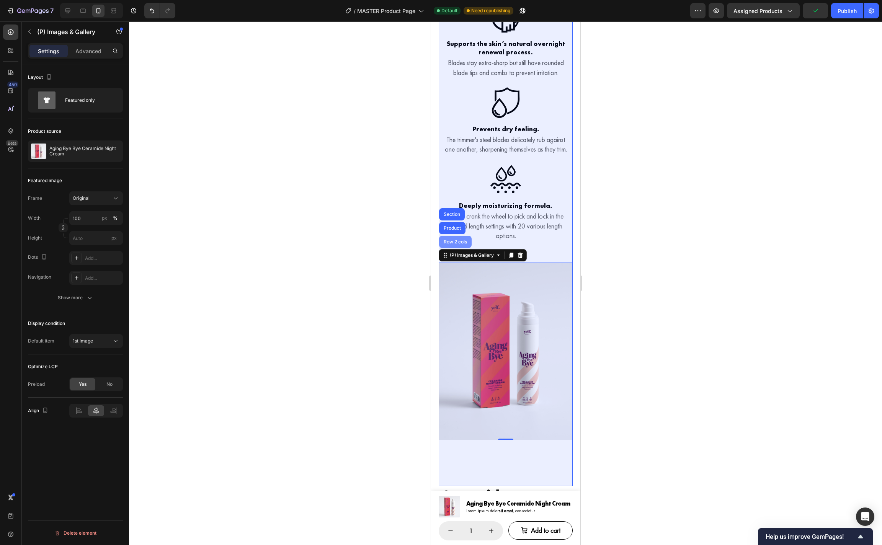
click at [460, 244] on div "Row 2 cols" at bounding box center [455, 242] width 26 height 5
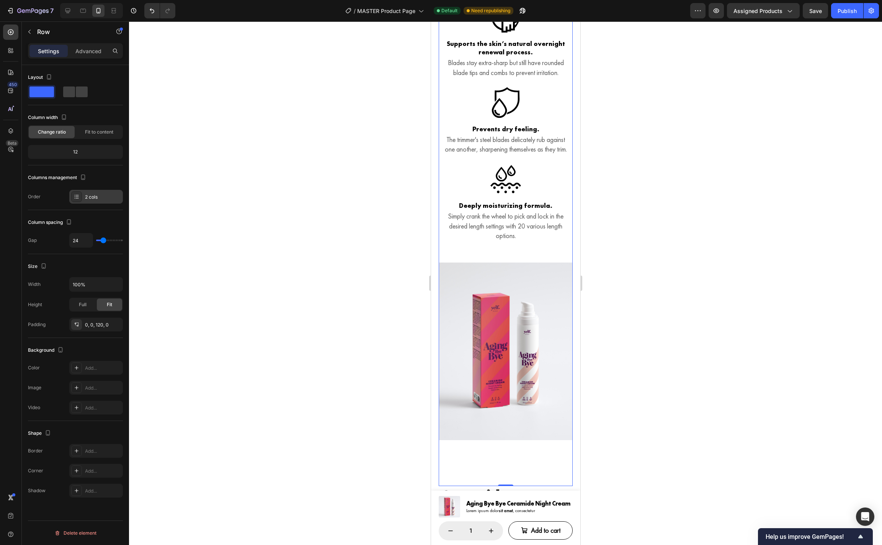
click at [94, 194] on div "2 cols" at bounding box center [103, 197] width 36 height 7
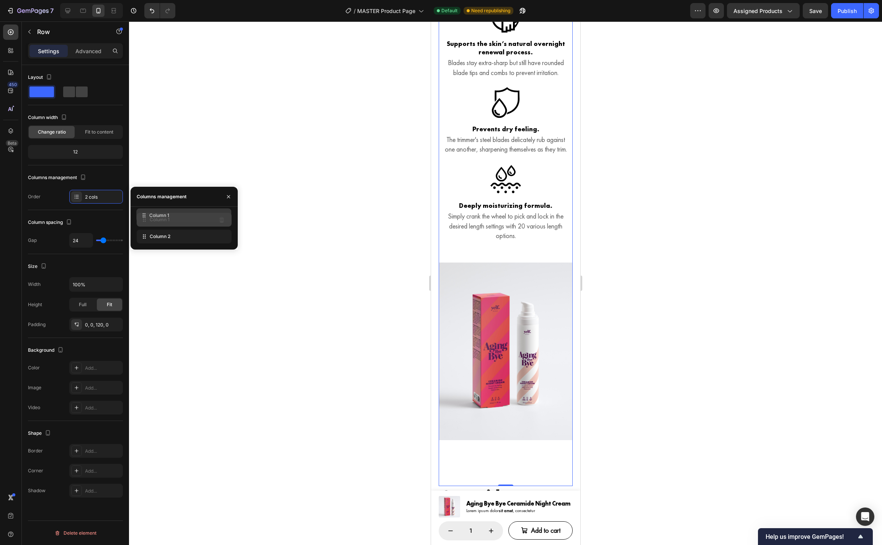
drag, startPoint x: 146, startPoint y: 236, endPoint x: 145, endPoint y: 214, distance: 21.4
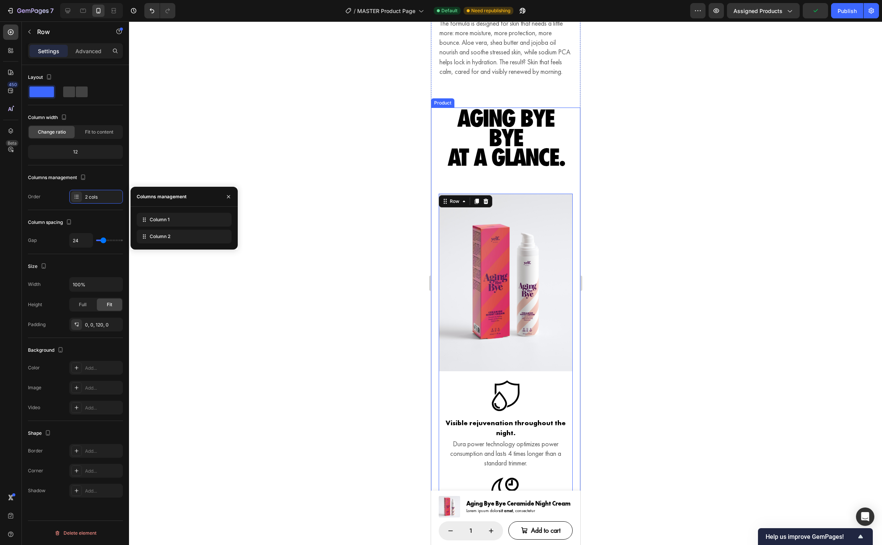
scroll to position [1192, 0]
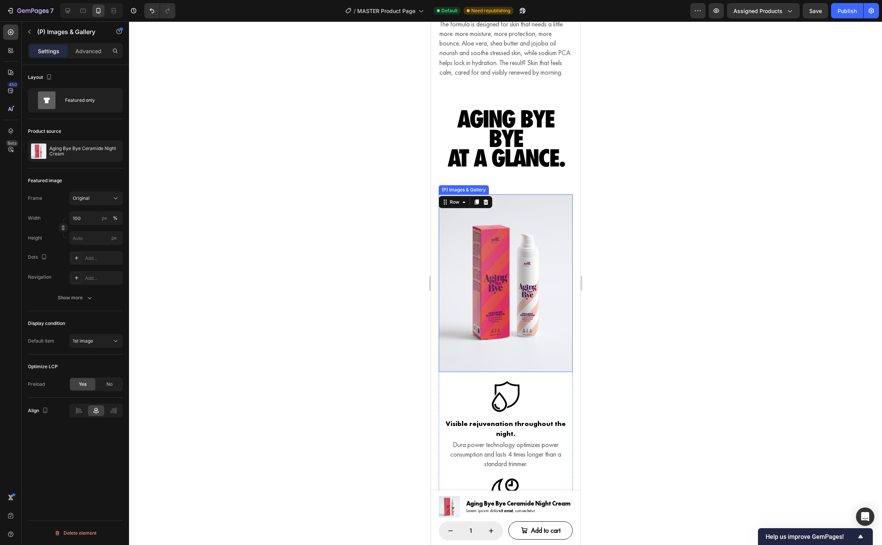
click at [524, 229] on img at bounding box center [505, 284] width 134 height 178
click at [120, 196] on button "Original" at bounding box center [96, 198] width 54 height 14
click at [103, 217] on div "Square" at bounding box center [94, 217] width 44 height 8
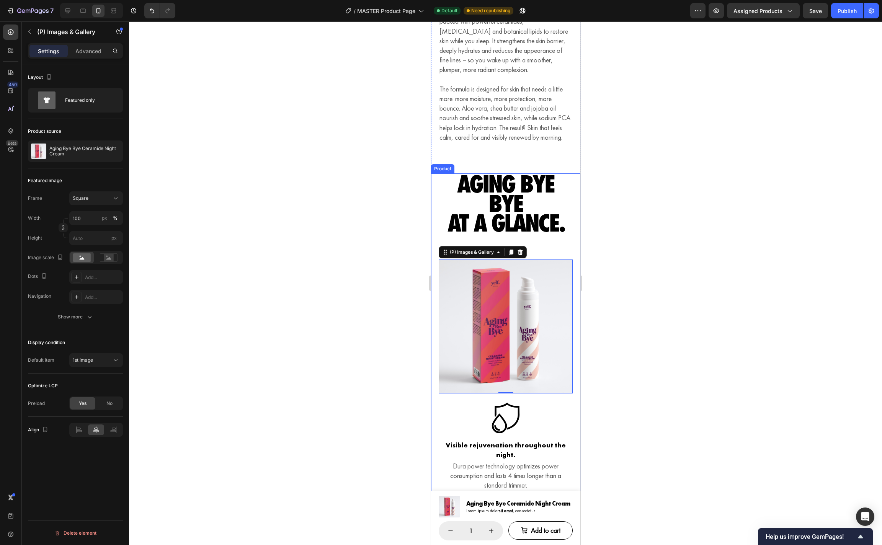
scroll to position [1128, 0]
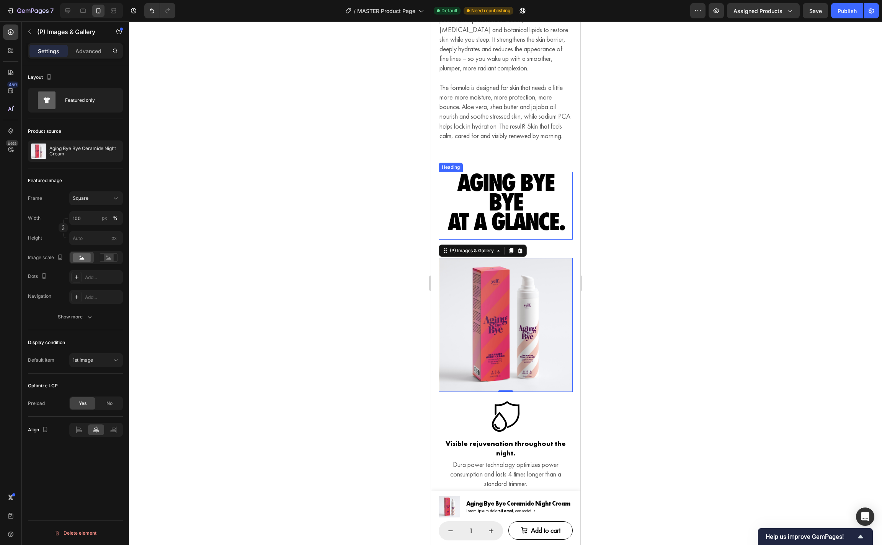
click at [539, 219] on h2 "Aging Bye Bye at a glance." at bounding box center [505, 202] width 134 height 60
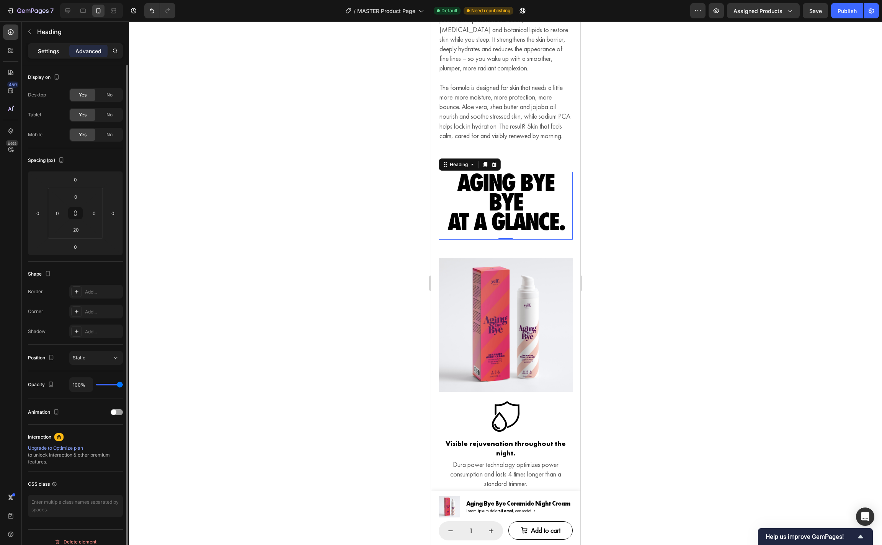
click at [50, 55] on div "Settings" at bounding box center [48, 51] width 38 height 12
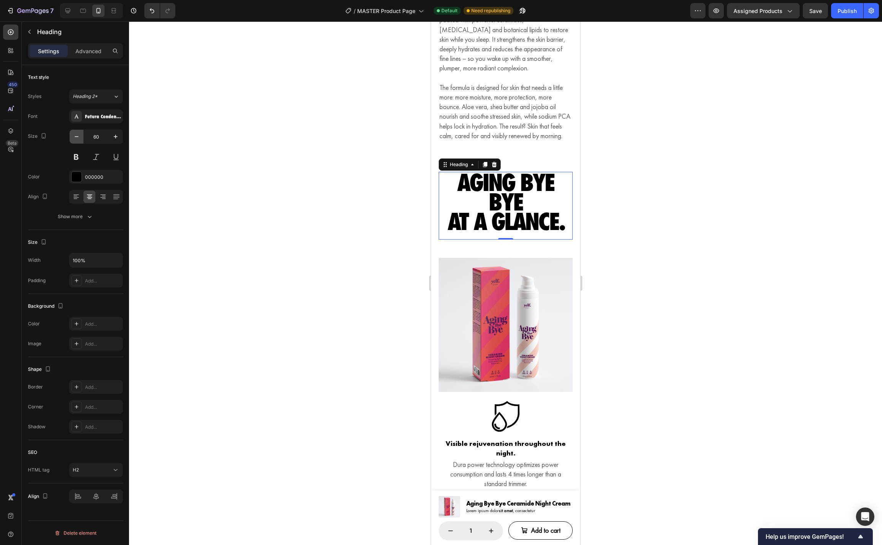
click at [77, 139] on icon "button" at bounding box center [77, 137] width 8 height 8
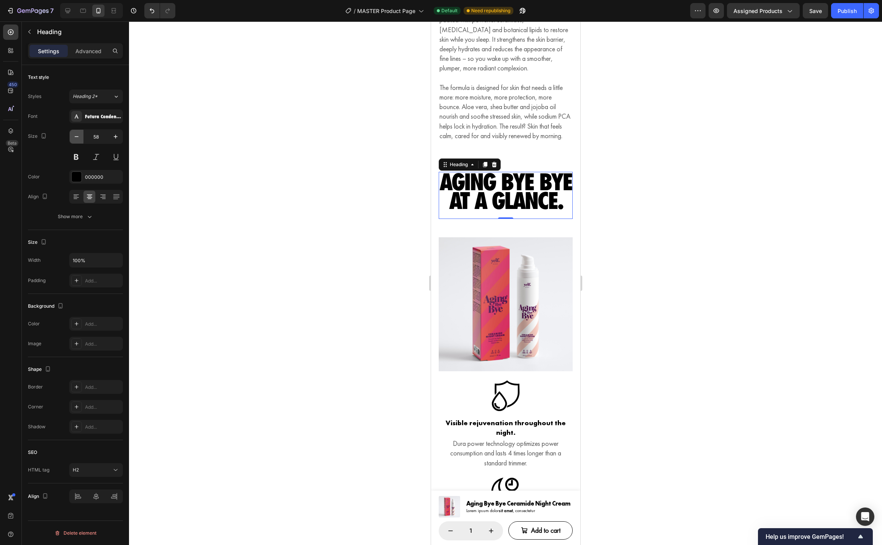
click at [77, 139] on icon "button" at bounding box center [77, 137] width 8 height 8
type input "56"
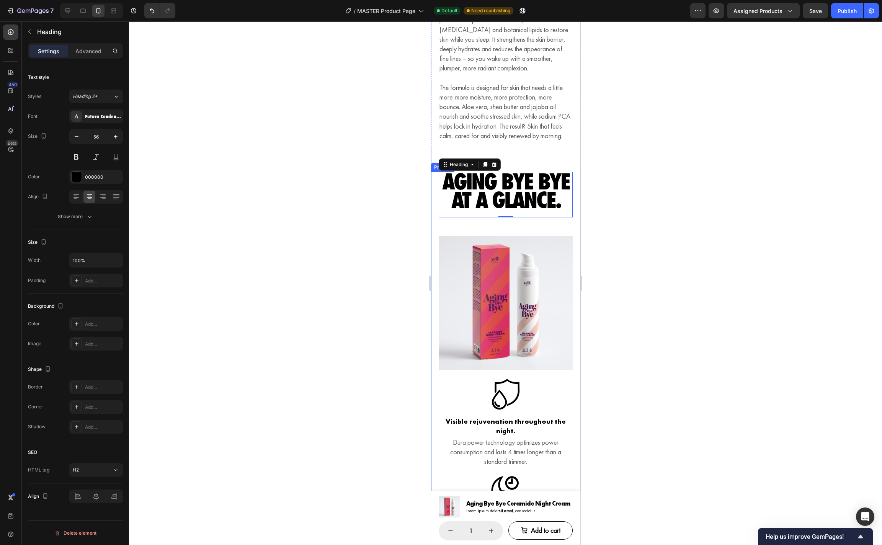
click at [608, 203] on div at bounding box center [505, 283] width 753 height 524
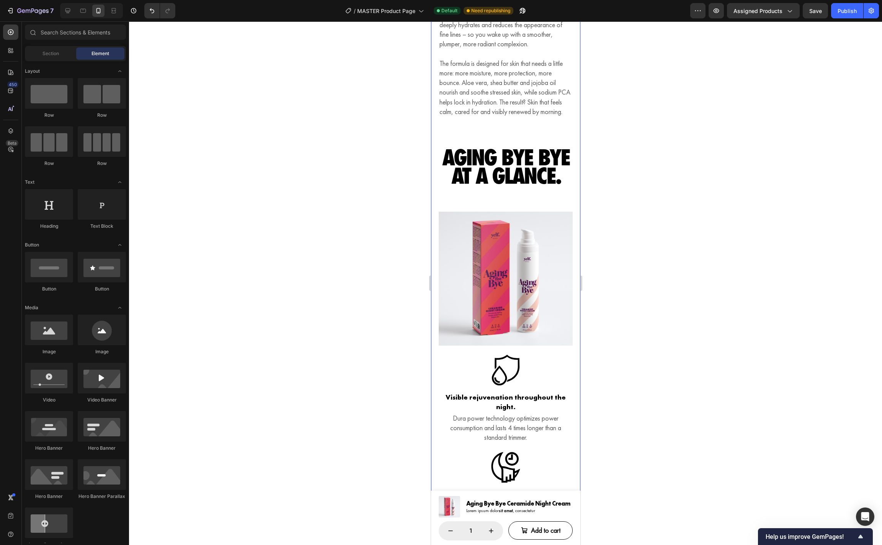
scroll to position [1153, 0]
click at [560, 207] on div "Aging Bye Bye at a glance. Heading Row (P) Images & Gallery Icon Visible rejuve…" at bounding box center [505, 448] width 134 height 602
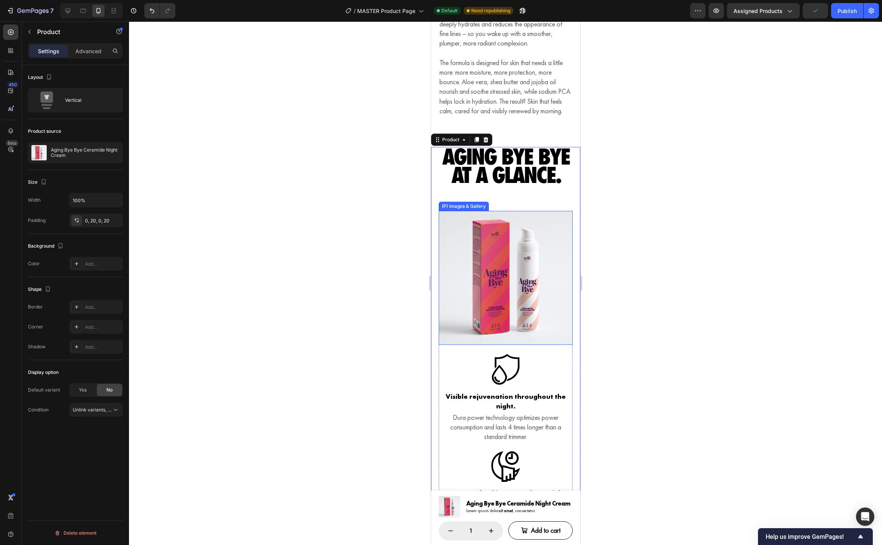
click at [451, 211] on div "(P) Images & Gallery" at bounding box center [463, 206] width 50 height 9
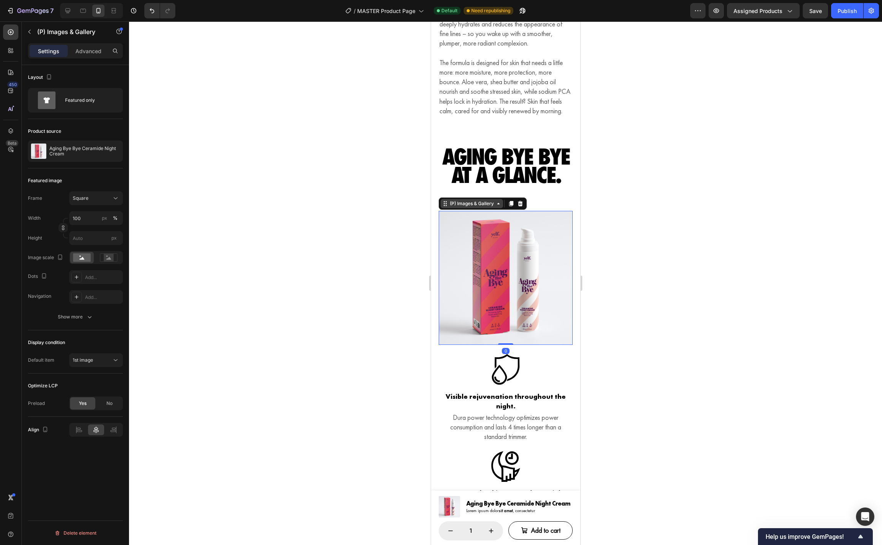
click at [456, 207] on div "(P) Images & Gallery" at bounding box center [471, 203] width 47 height 7
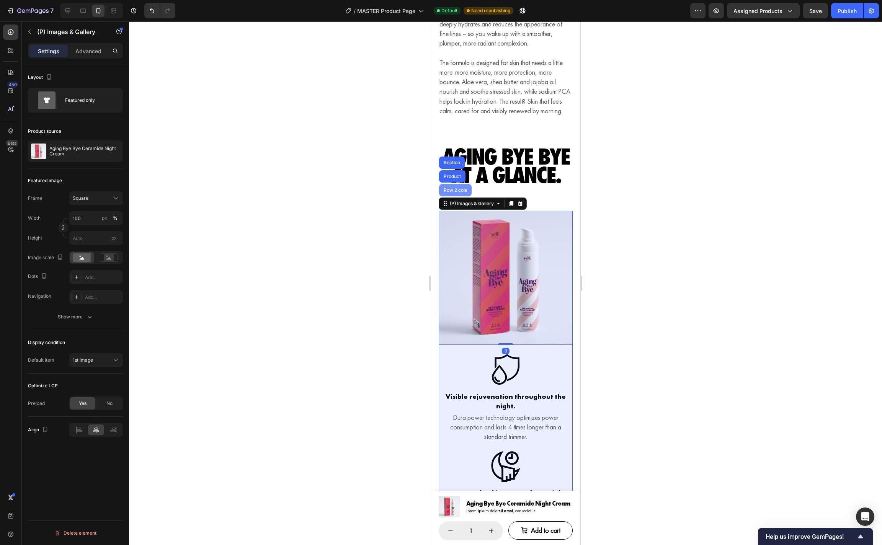
click at [455, 193] on div "Row 2 cols" at bounding box center [455, 190] width 26 height 5
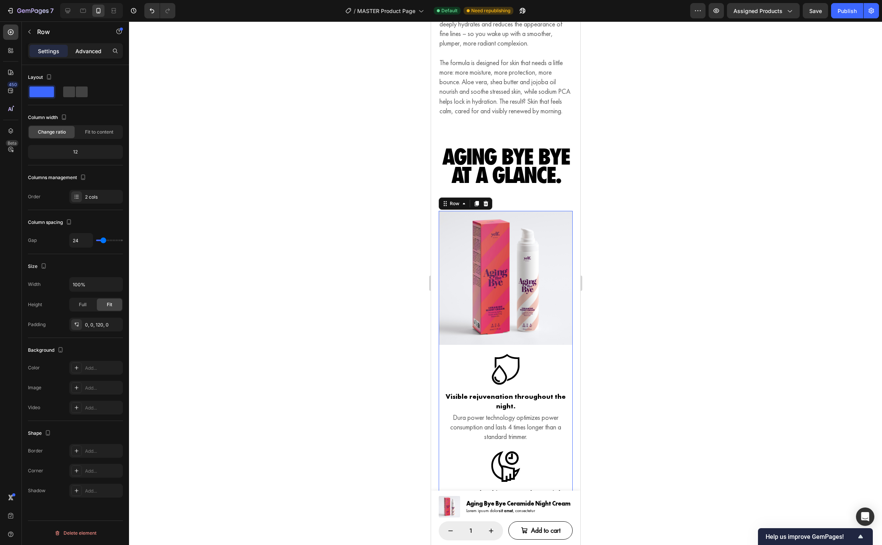
click at [92, 52] on p "Advanced" at bounding box center [88, 51] width 26 height 8
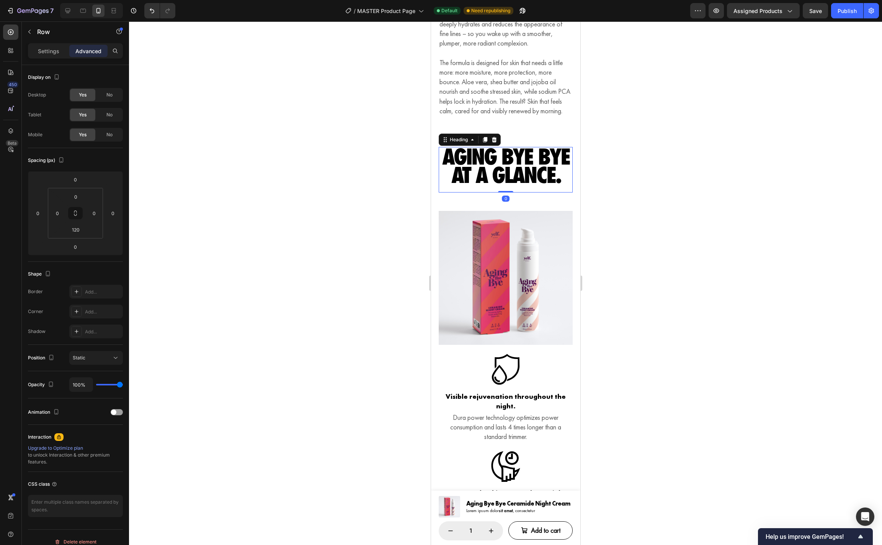
click at [478, 193] on div "Aging Bye Bye at a glance. Heading 0" at bounding box center [505, 170] width 134 height 46
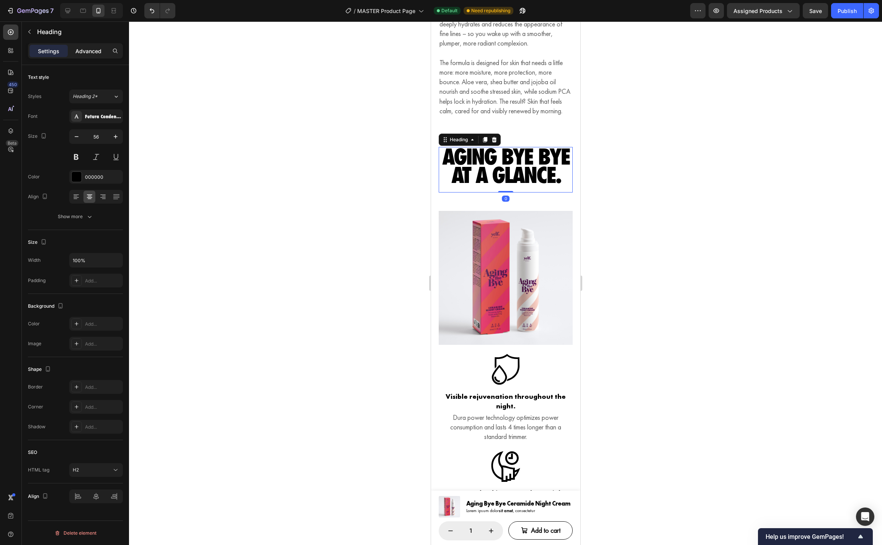
click at [83, 52] on p "Advanced" at bounding box center [88, 51] width 26 height 8
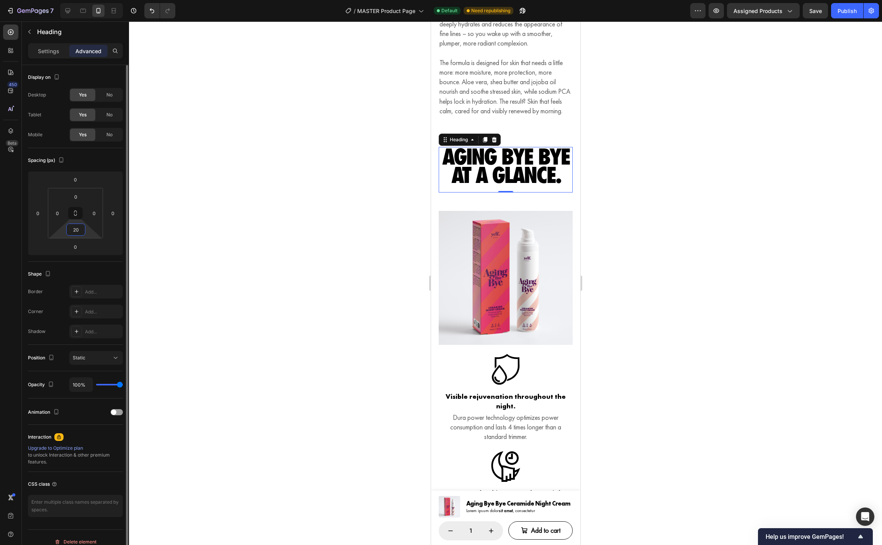
click at [80, 226] on input "20" at bounding box center [75, 229] width 15 height 11
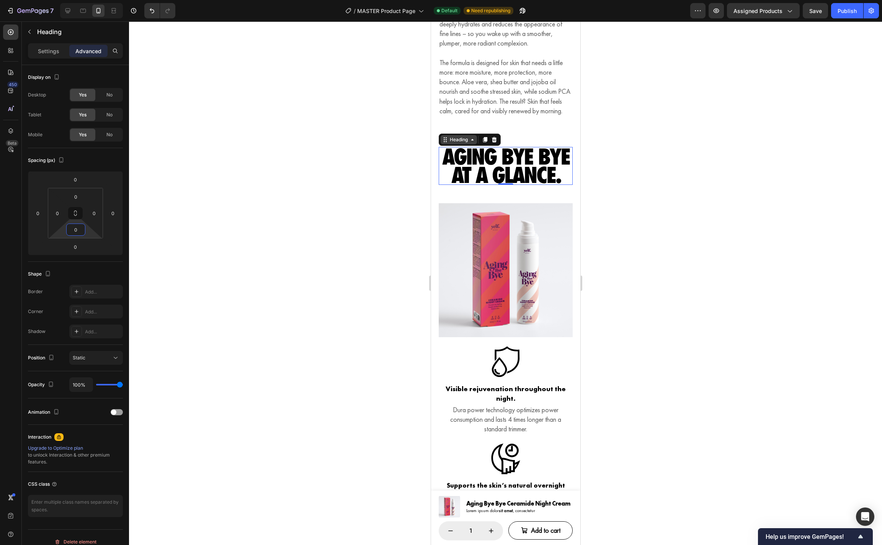
type input "0"
click at [456, 143] on div "Heading" at bounding box center [458, 139] width 21 height 7
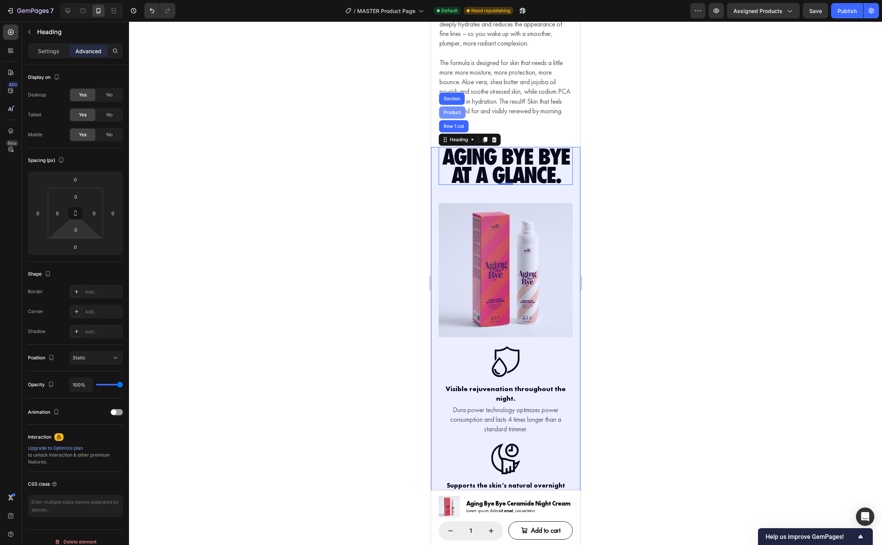
click at [456, 115] on div "Product" at bounding box center [452, 112] width 20 height 5
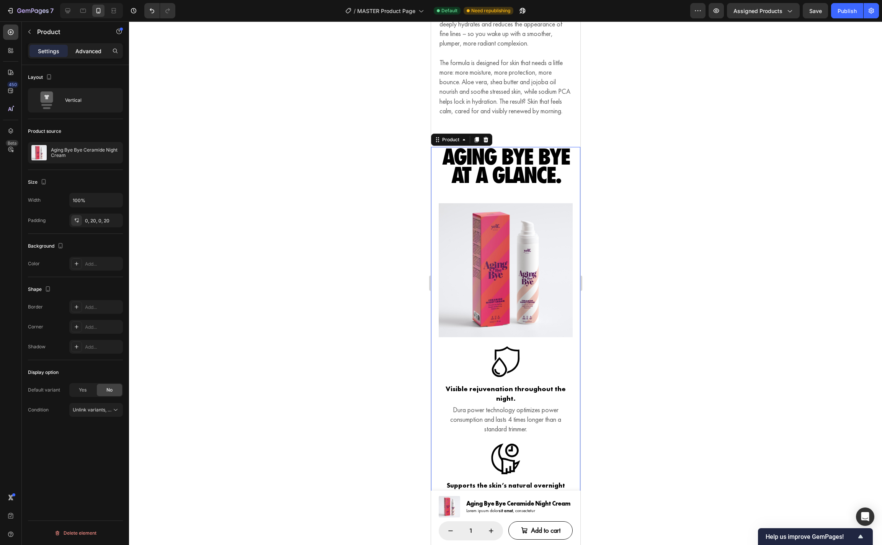
click at [83, 48] on p "Advanced" at bounding box center [88, 51] width 26 height 8
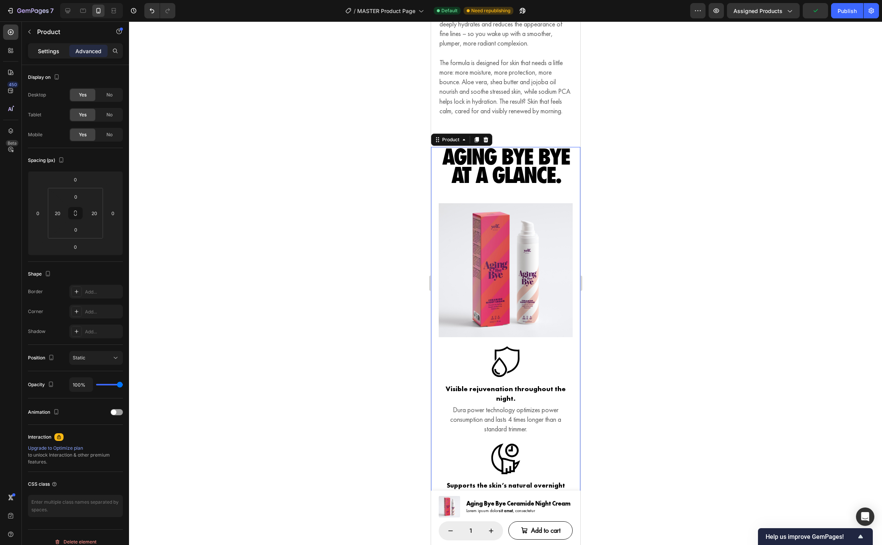
click at [51, 54] on p "Settings" at bounding box center [48, 51] width 21 height 8
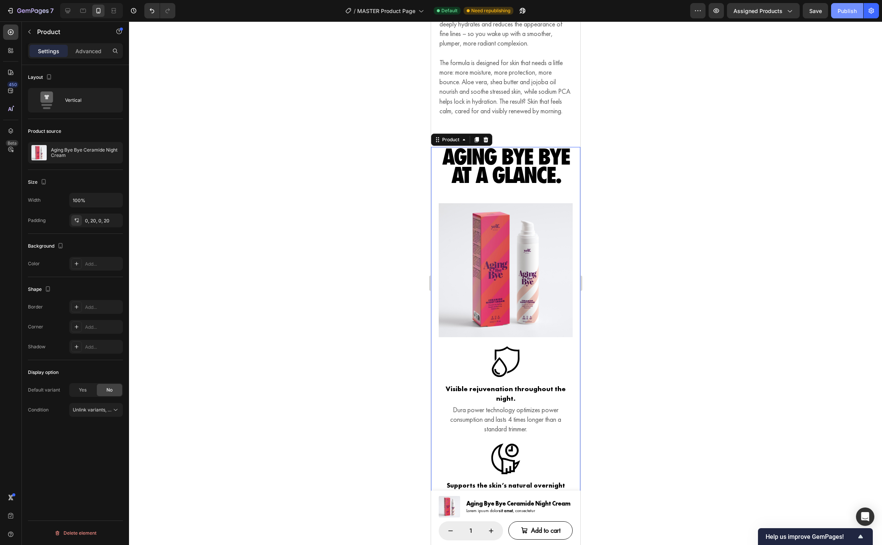
click at [854, 9] on div "Publish" at bounding box center [847, 11] width 19 height 8
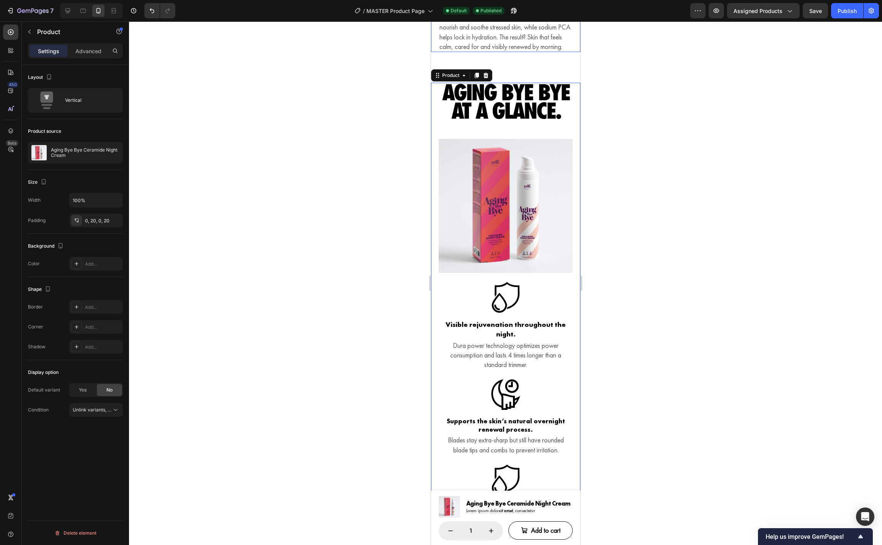
scroll to position [1308, 0]
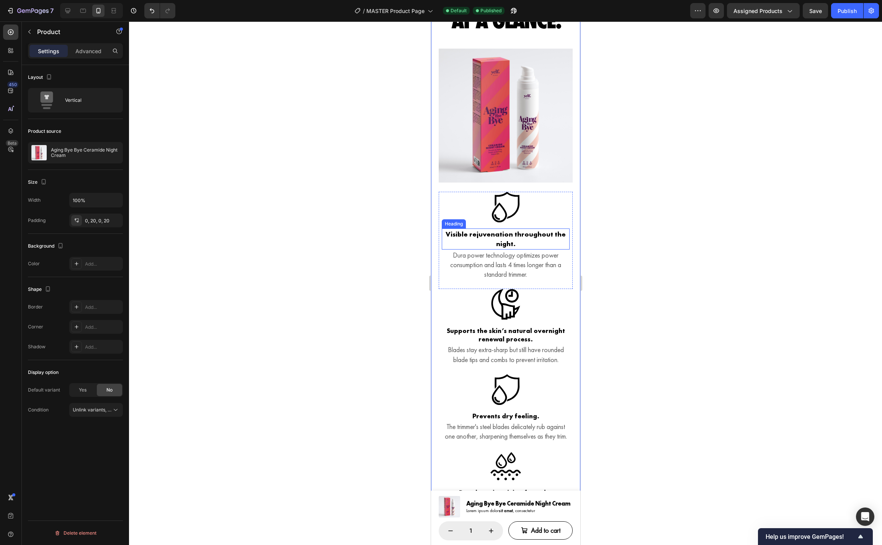
click at [539, 249] on h3 "Visible rejuvenation throughout the night." at bounding box center [506, 239] width 128 height 21
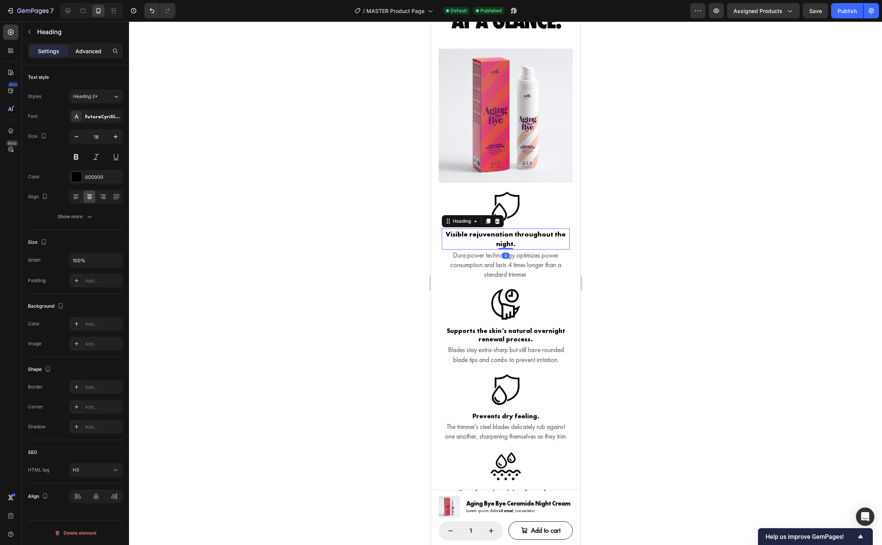
click at [87, 53] on p "Advanced" at bounding box center [88, 51] width 26 height 8
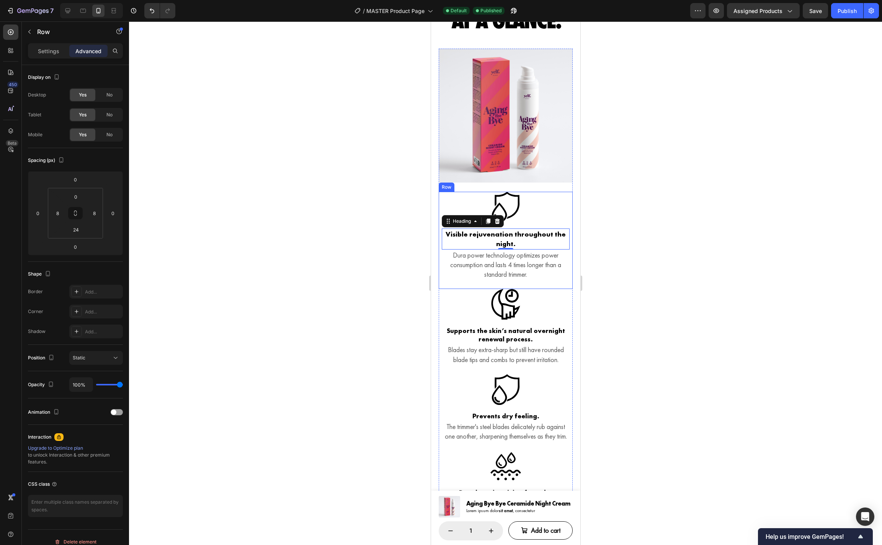
click at [445, 289] on div "Icon Visible rejuvenation throughout the night. Heading 0 Dura power technology…" at bounding box center [505, 240] width 134 height 97
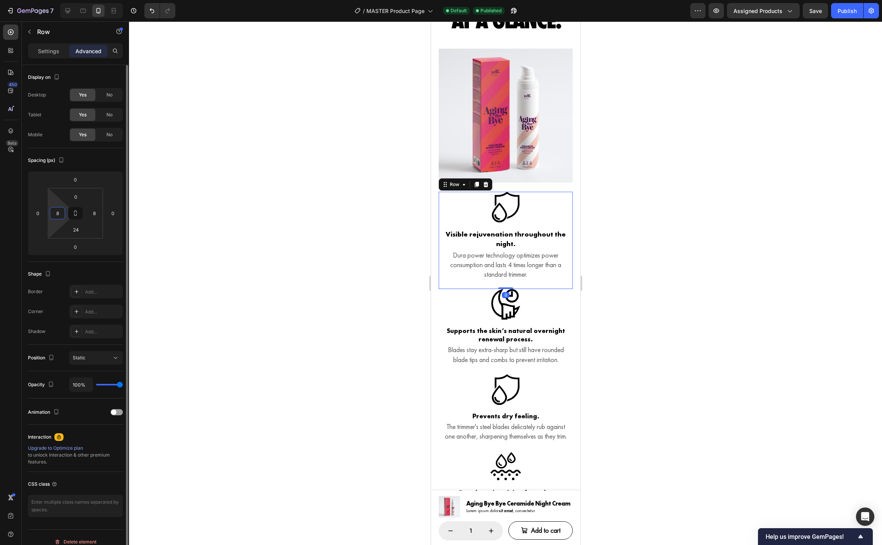
click at [61, 215] on input "8" at bounding box center [57, 213] width 11 height 11
type input "12"
click at [441, 360] on div "Icon Supports the skin’s natural overnight renewal process. Heading Blades stay…" at bounding box center [505, 331] width 134 height 85
click at [64, 213] on div "8" at bounding box center [57, 213] width 15 height 12
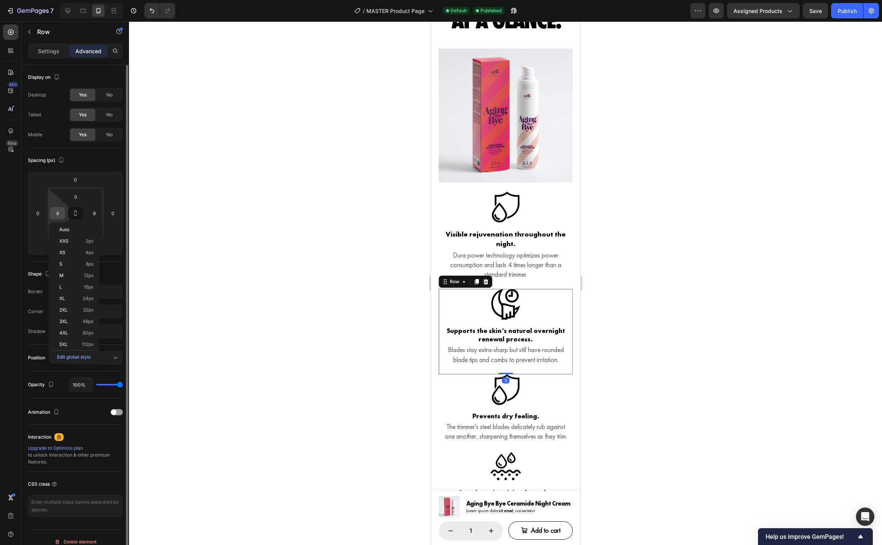
click at [59, 214] on input "8" at bounding box center [57, 213] width 11 height 11
type input "12"
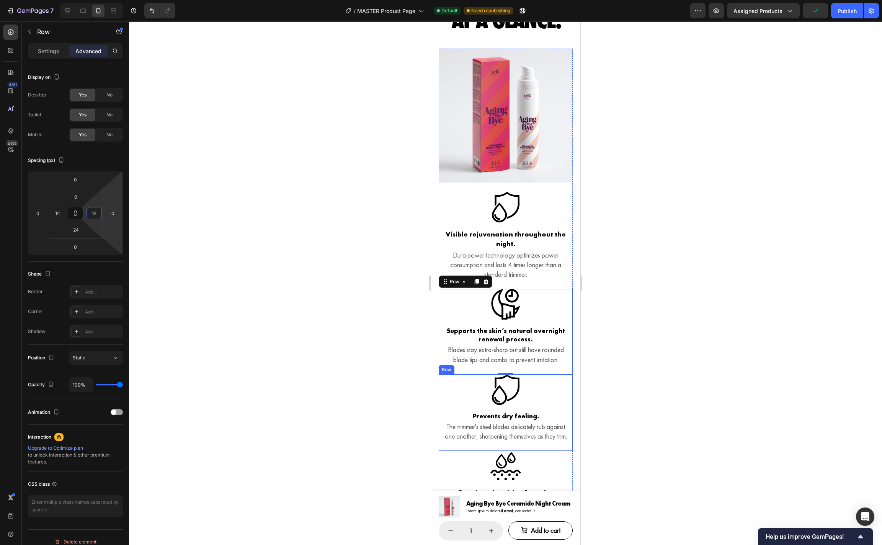
click at [452, 415] on div "Icon Prevents dry feeling. Heading The trimmer's steel blades delicately rub ag…" at bounding box center [505, 412] width 134 height 77
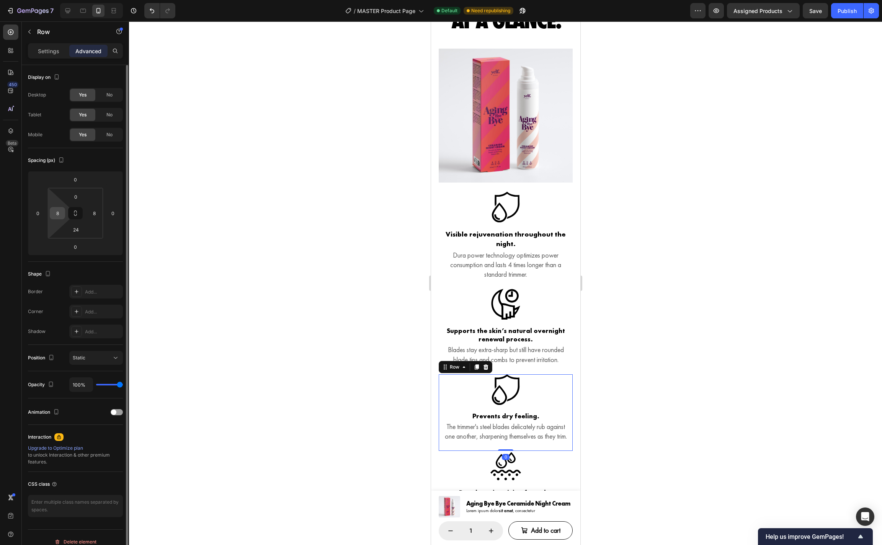
click at [60, 213] on input "8" at bounding box center [57, 213] width 11 height 11
type input "12"
click at [101, 215] on div "8" at bounding box center [94, 213] width 15 height 12
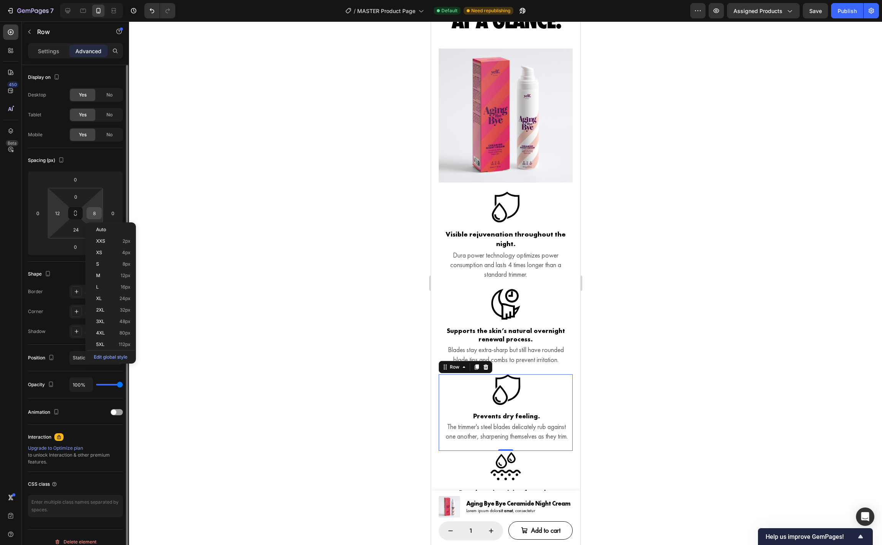
click at [98, 215] on input "8" at bounding box center [93, 213] width 11 height 11
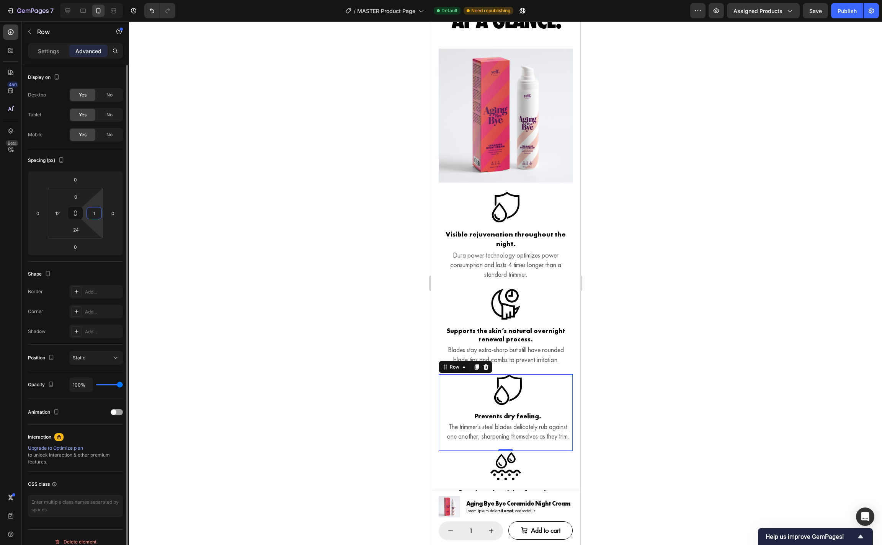
type input "12"
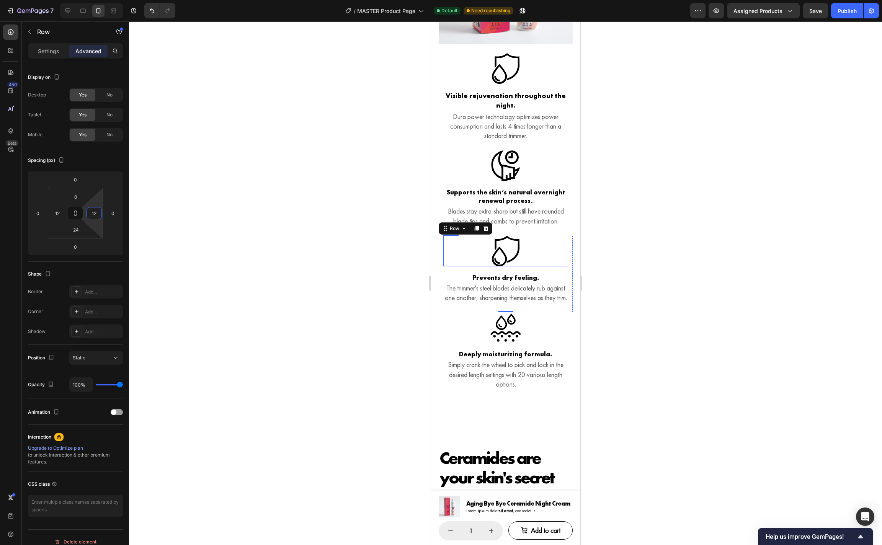
scroll to position [1447, 0]
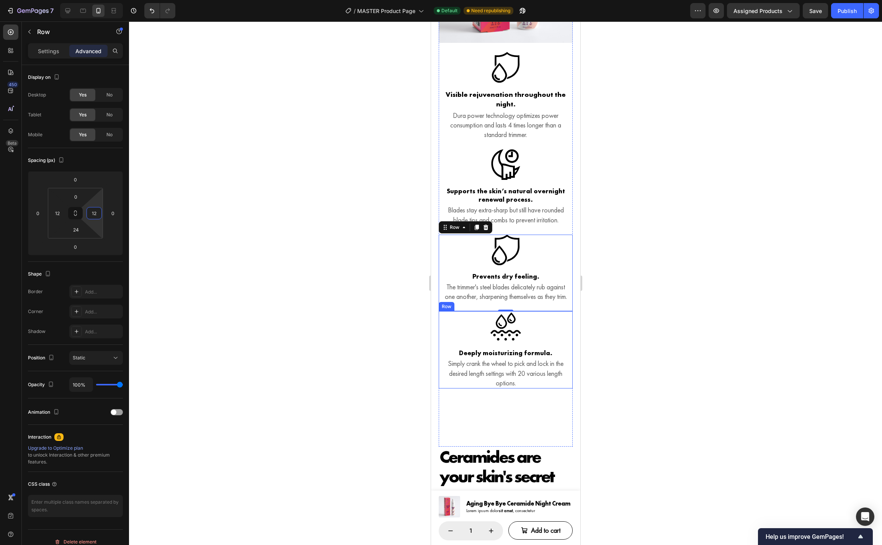
click at [445, 366] on div "Icon Deeply moisturizing formula. Heading Simply crank the wheel to pick and lo…" at bounding box center [505, 349] width 134 height 77
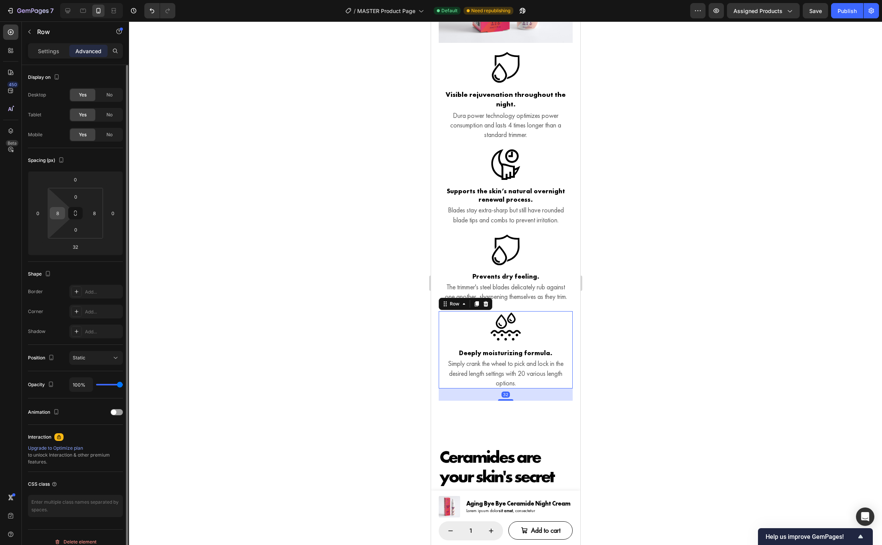
click at [59, 216] on input "8" at bounding box center [57, 213] width 11 height 11
type input "12"
click at [99, 215] on input "8" at bounding box center [93, 213] width 11 height 11
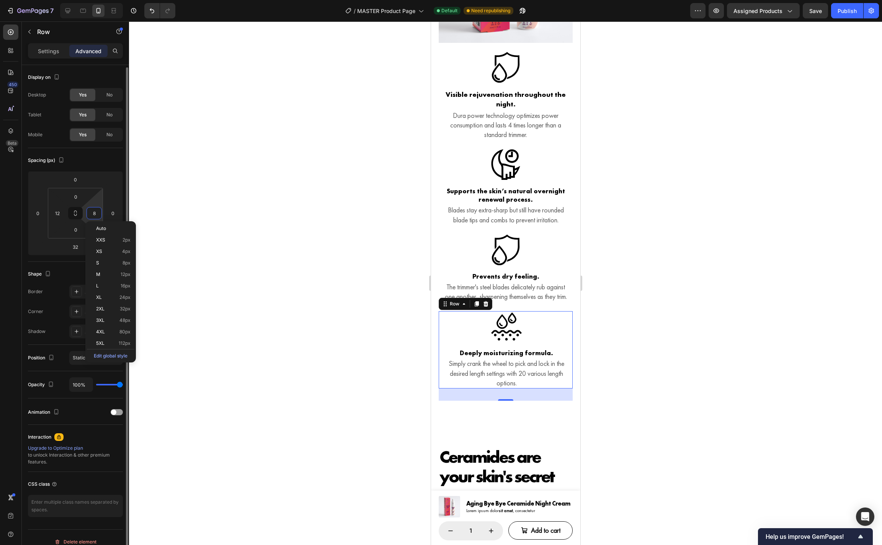
scroll to position [2, 0]
type input "12"
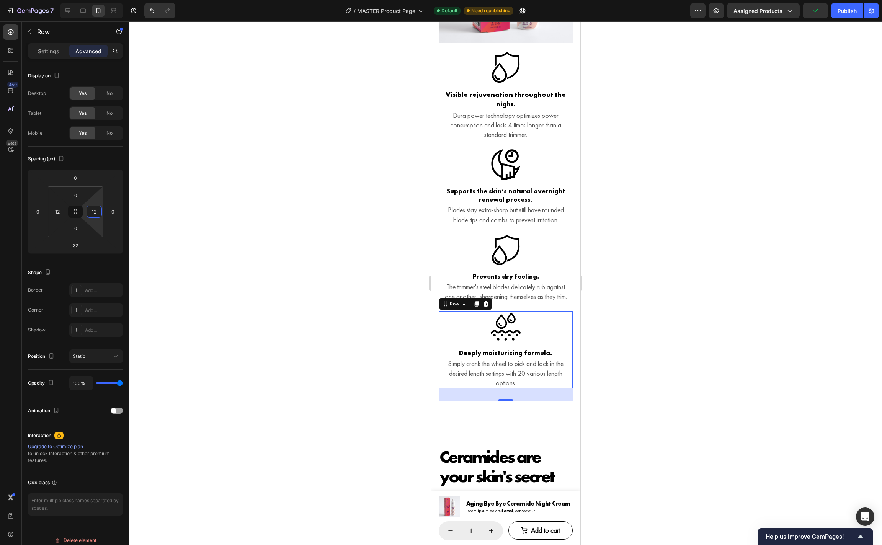
click at [650, 298] on div at bounding box center [505, 283] width 753 height 524
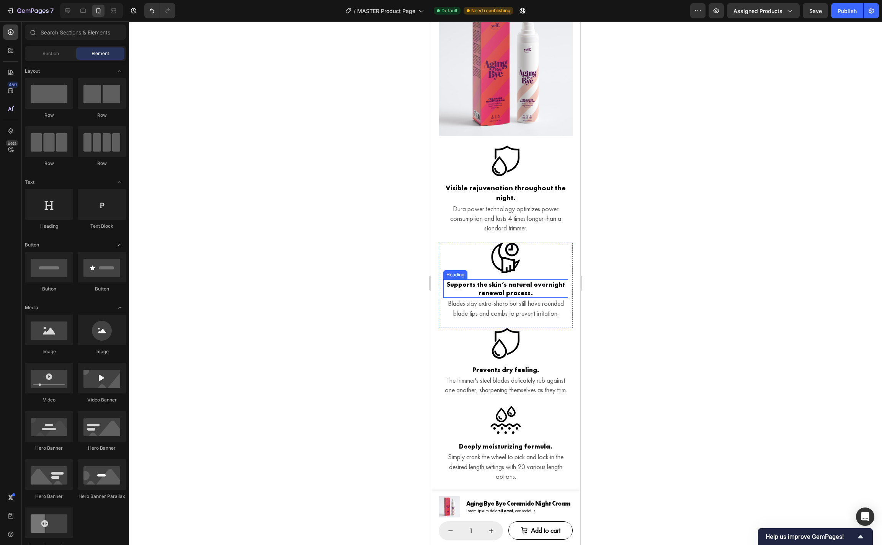
scroll to position [1321, 0]
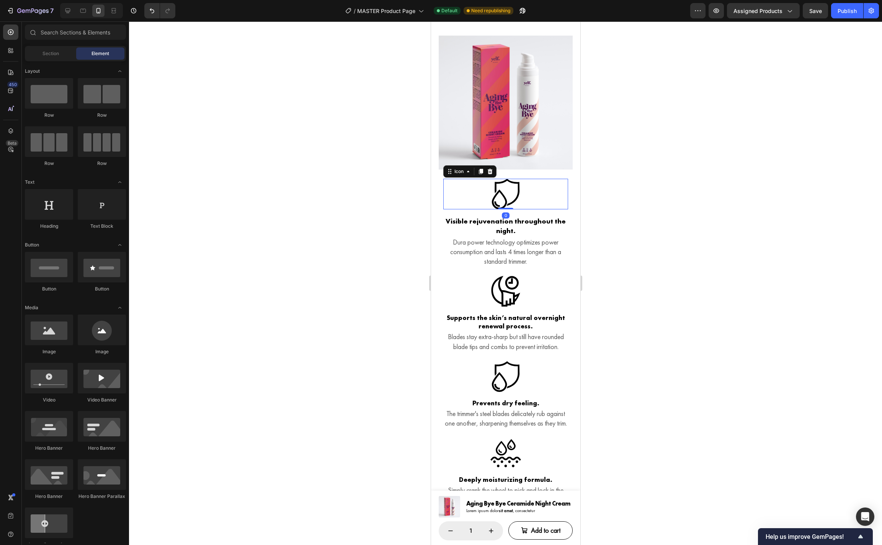
click at [515, 205] on icon at bounding box center [505, 194] width 31 height 31
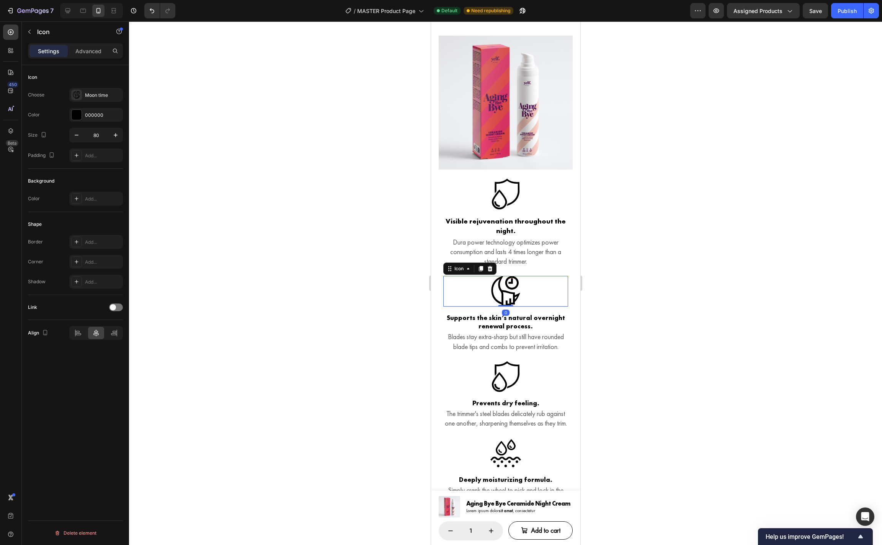
click at [509, 305] on icon at bounding box center [505, 291] width 31 height 31
click at [517, 387] on icon at bounding box center [505, 376] width 31 height 31
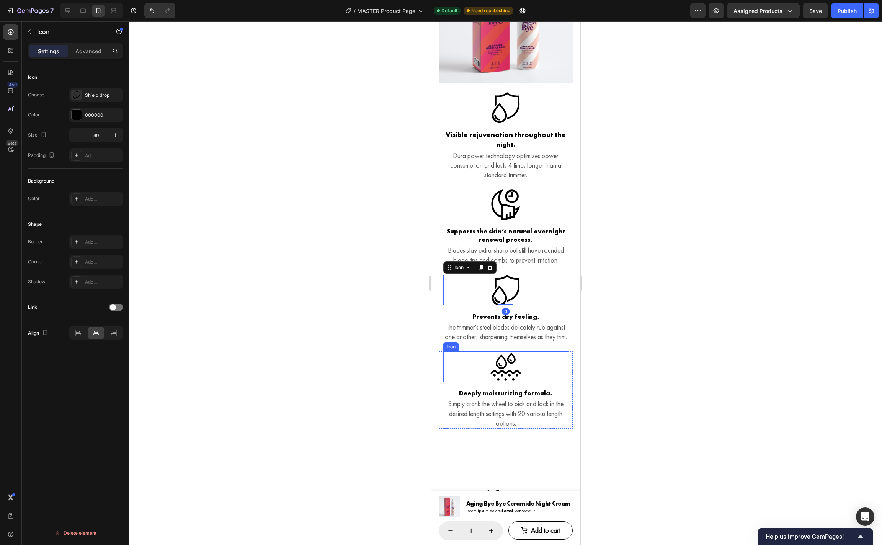
scroll to position [1408, 0]
click at [511, 381] on icon at bounding box center [505, 366] width 31 height 31
click at [546, 144] on h3 "Visible rejuvenation throughout the night." at bounding box center [505, 138] width 125 height 21
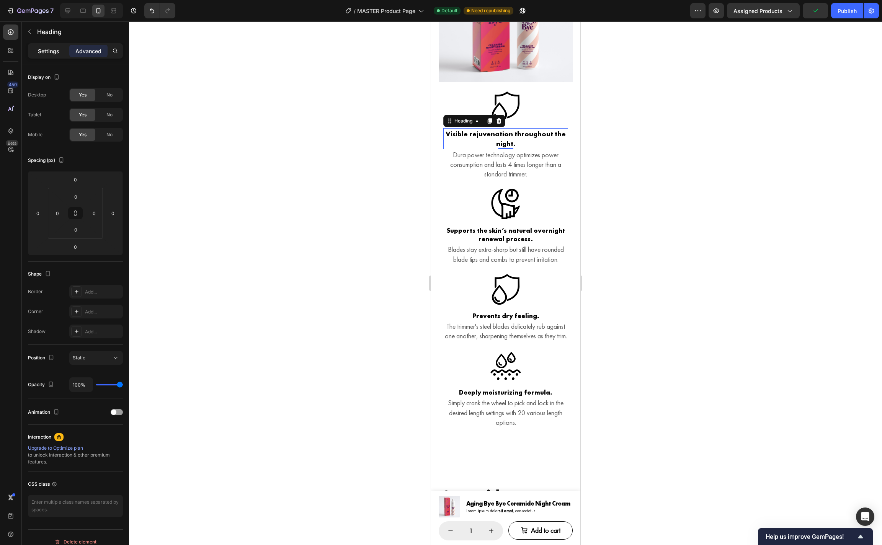
click at [46, 50] on p "Settings" at bounding box center [48, 51] width 21 height 8
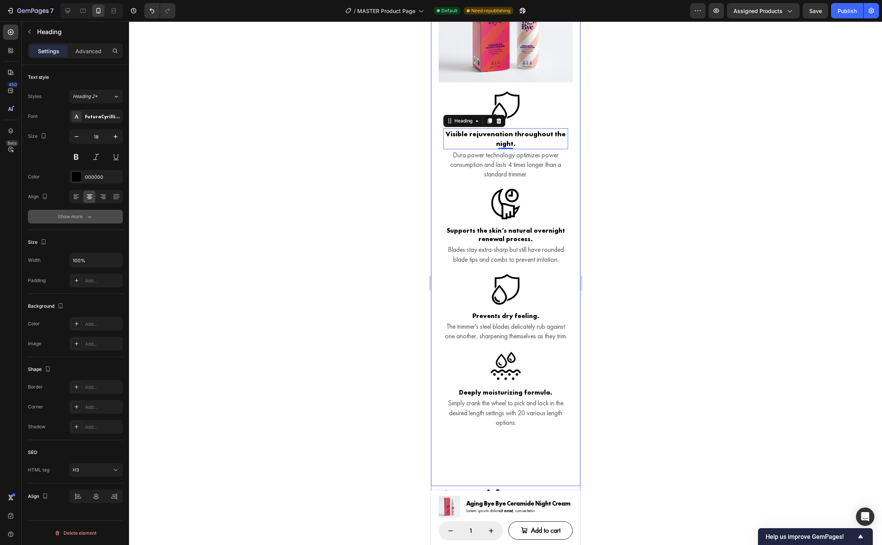
click at [90, 218] on icon "button" at bounding box center [90, 217] width 8 height 8
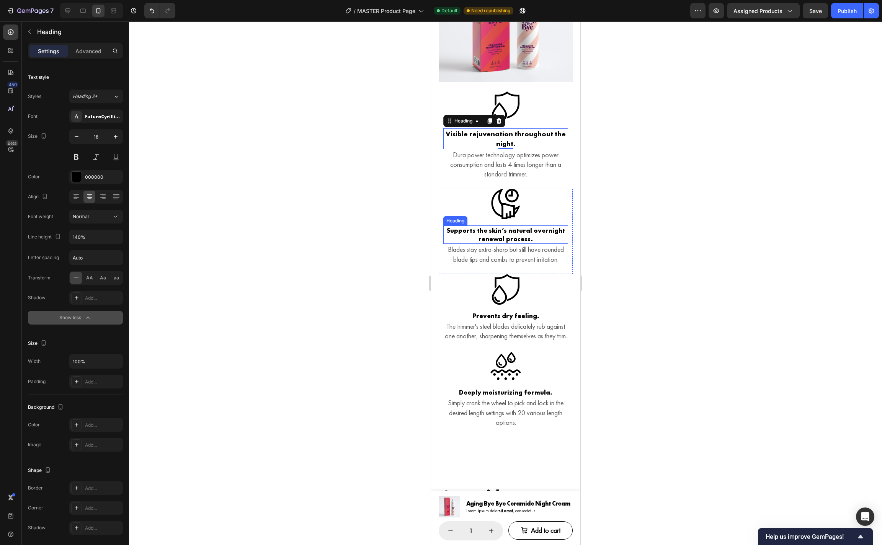
click at [482, 243] on h3 "Supports the skin’s natural overnight renewal process." at bounding box center [505, 235] width 125 height 18
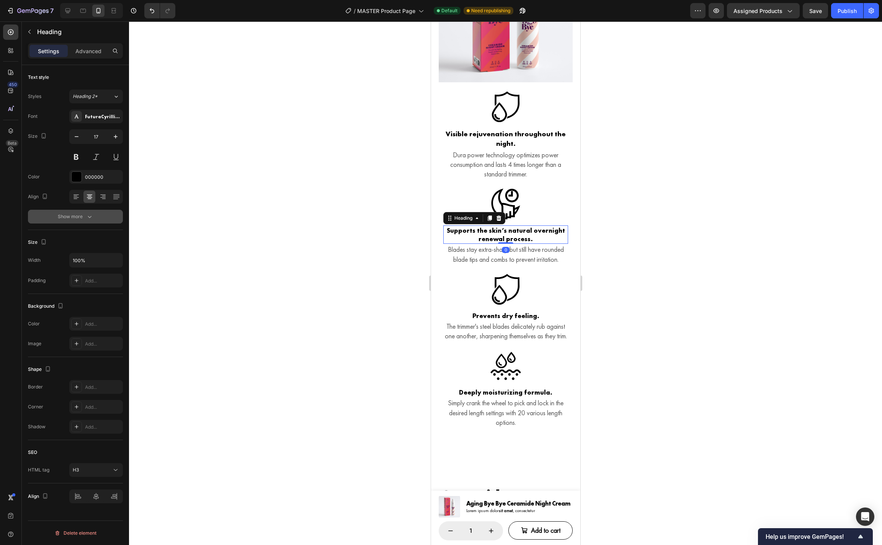
click at [95, 219] on button "Show more" at bounding box center [75, 217] width 95 height 14
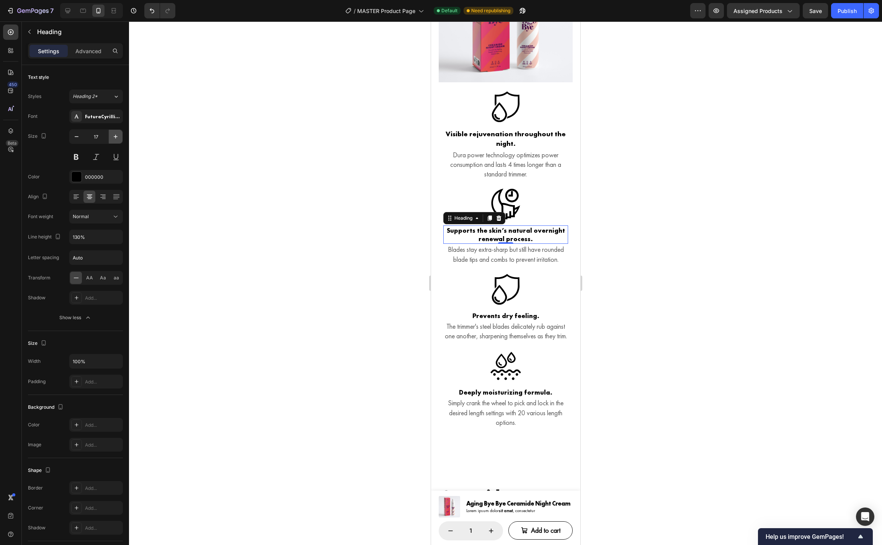
click at [116, 137] on icon "button" at bounding box center [116, 137] width 8 height 8
type input "18"
click at [113, 237] on icon "button" at bounding box center [116, 237] width 8 height 8
click at [77, 239] on input "130%" at bounding box center [96, 237] width 53 height 14
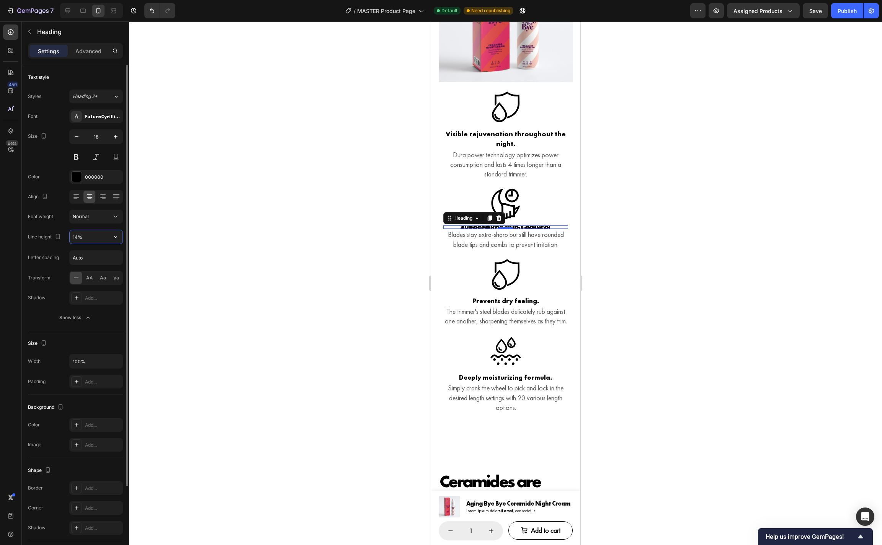
type input "140%"
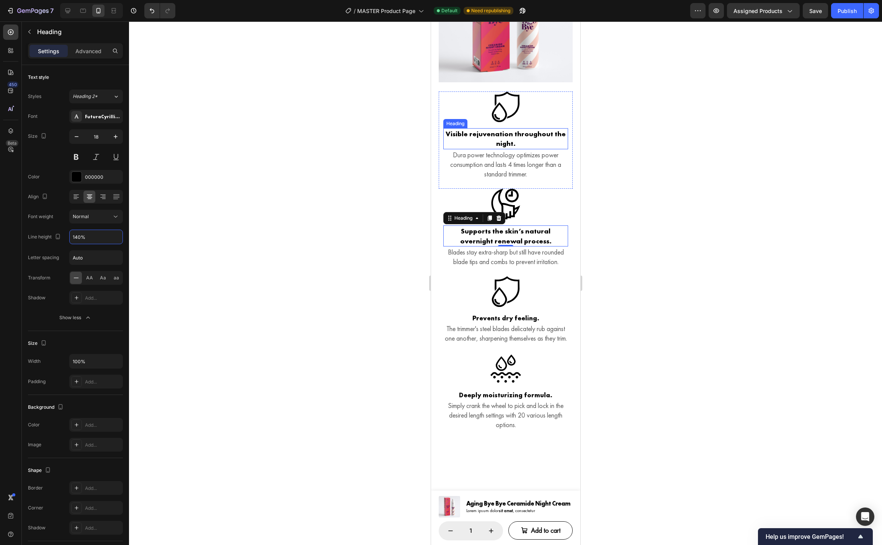
click at [505, 149] on h3 "Visible rejuvenation throughout the night." at bounding box center [505, 138] width 125 height 21
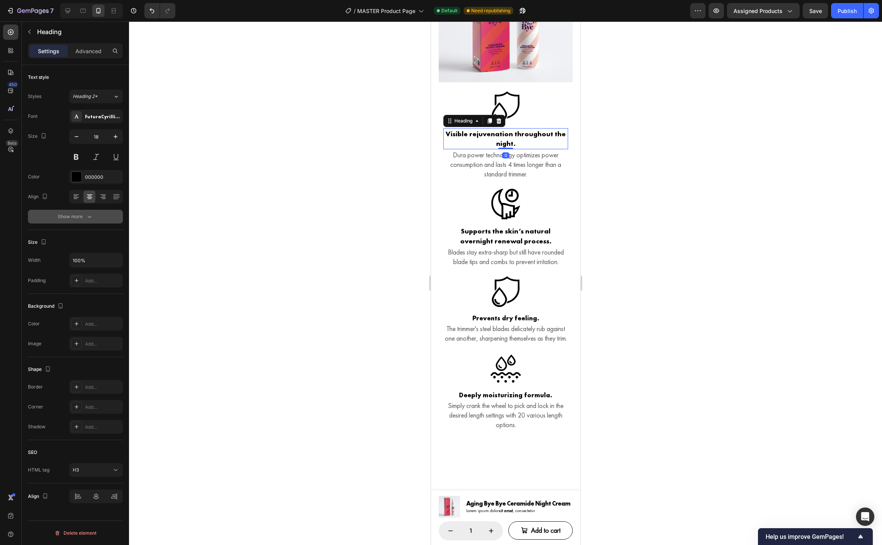
click at [72, 212] on button "Show more" at bounding box center [75, 217] width 95 height 14
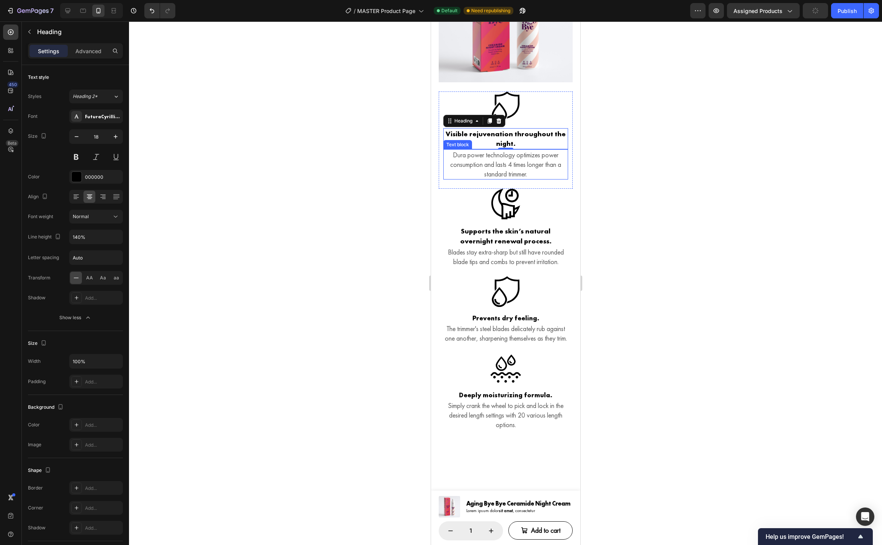
click at [496, 176] on p "Dura power technology optimizes power consumption and lasts 4 times longer than…" at bounding box center [505, 164] width 123 height 29
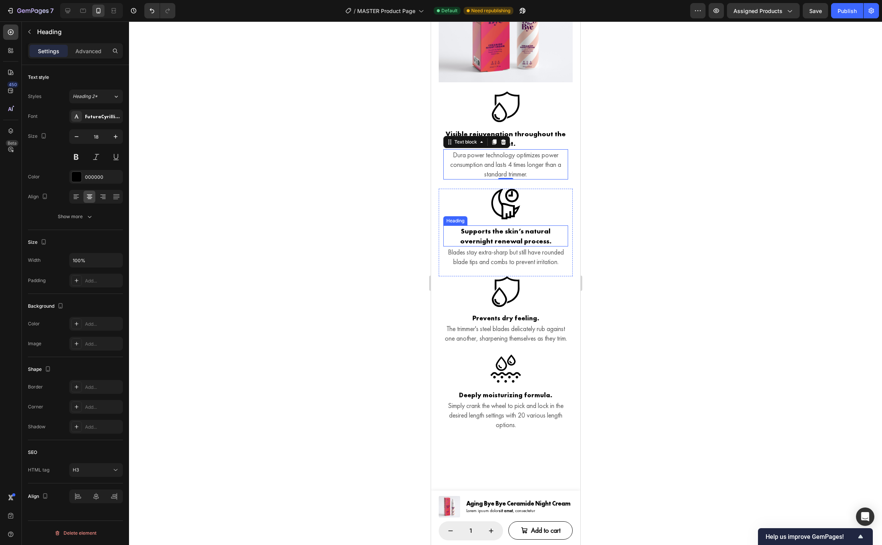
click at [519, 245] on h3 "Supports the skin’s natural overnight renewal process." at bounding box center [505, 236] width 125 height 21
click at [500, 323] on h3 "Prevents dry feeling." at bounding box center [505, 318] width 125 height 10
click at [116, 137] on icon "button" at bounding box center [116, 137] width 8 height 8
type input "18"
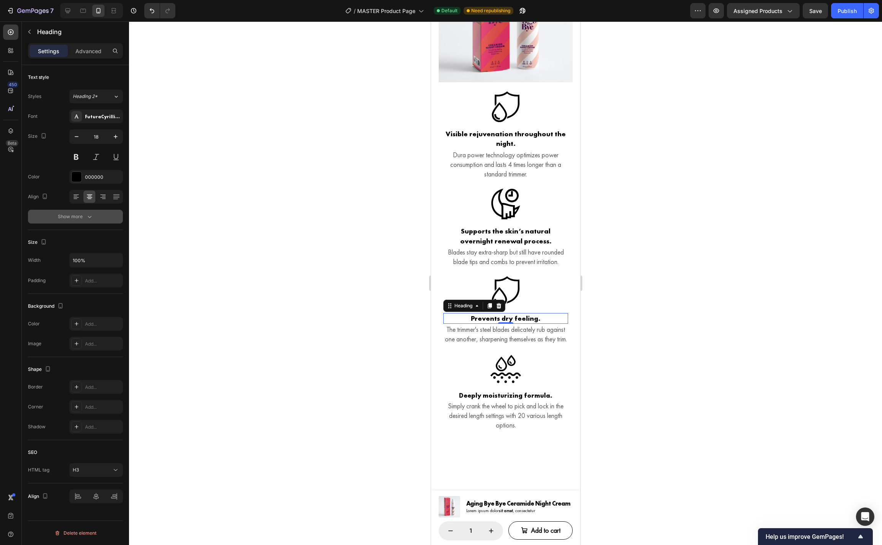
click at [95, 216] on button "Show more" at bounding box center [75, 217] width 95 height 14
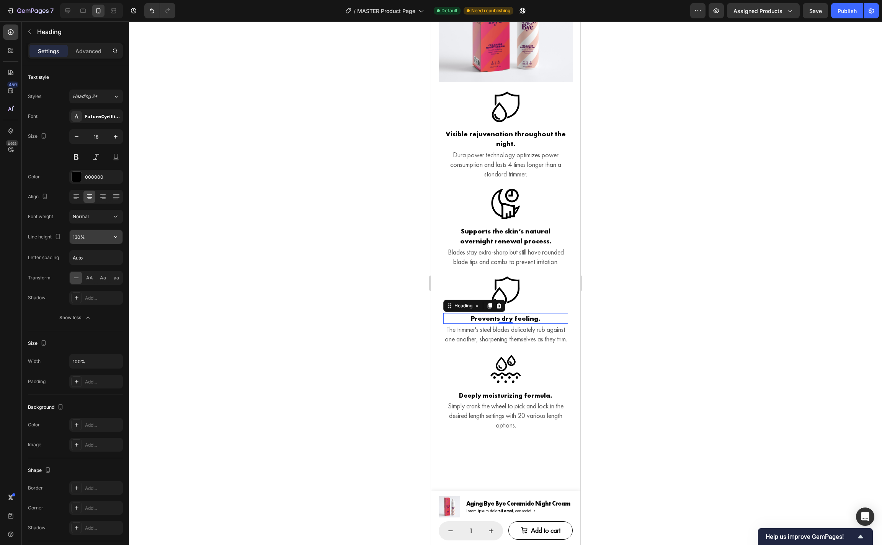
click at [77, 238] on input "130%" at bounding box center [96, 237] width 53 height 14
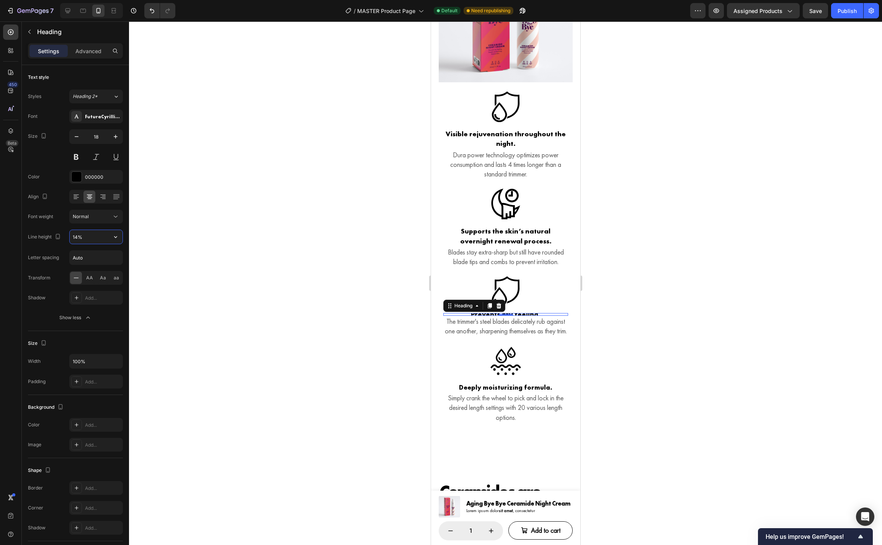
type input "140%"
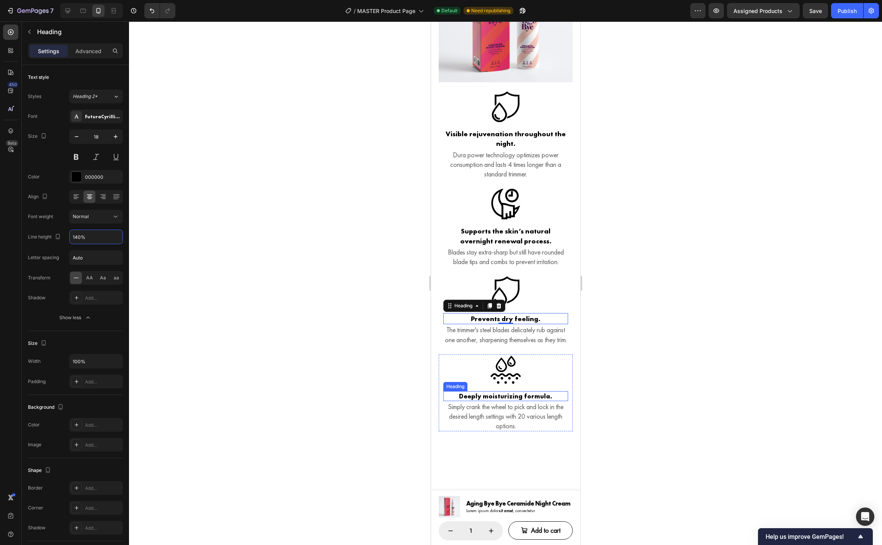
click at [471, 401] on h3 "Deeply moisturizing formula." at bounding box center [505, 396] width 125 height 10
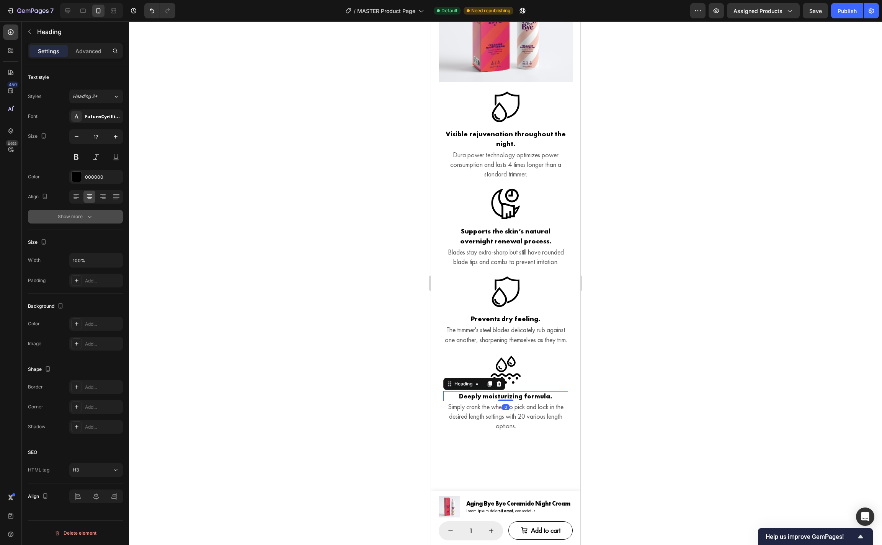
click at [75, 218] on div "Show more" at bounding box center [76, 217] width 36 height 8
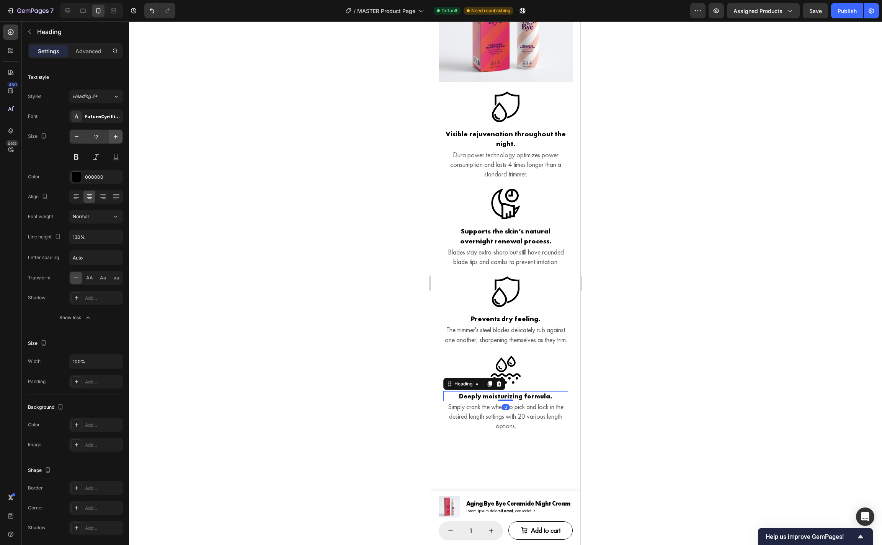
click at [115, 139] on icon "button" at bounding box center [116, 137] width 8 height 8
type input "18"
click at [76, 241] on input "130%" at bounding box center [96, 237] width 53 height 14
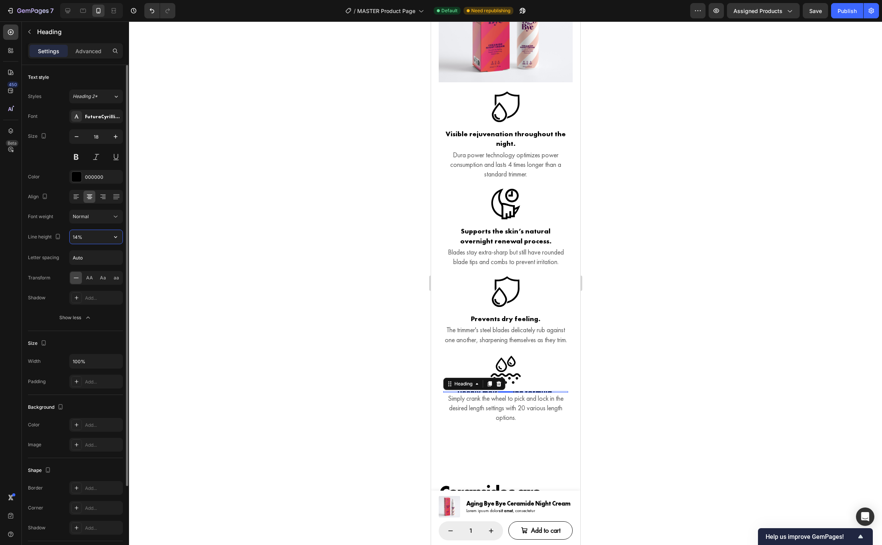
type input "140%"
click at [665, 318] on div at bounding box center [505, 283] width 753 height 524
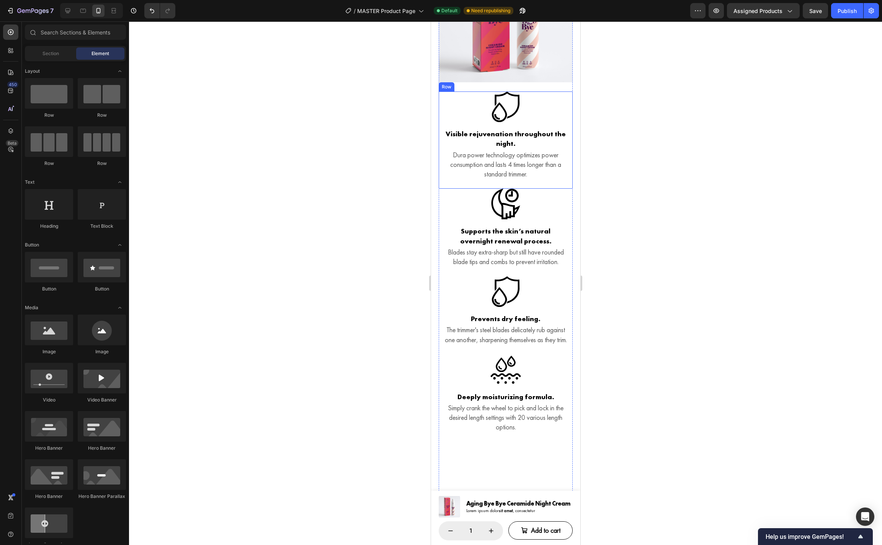
click at [567, 135] on div "Icon Visible rejuvenation throughout the night. Heading Dura power technology o…" at bounding box center [505, 140] width 134 height 97
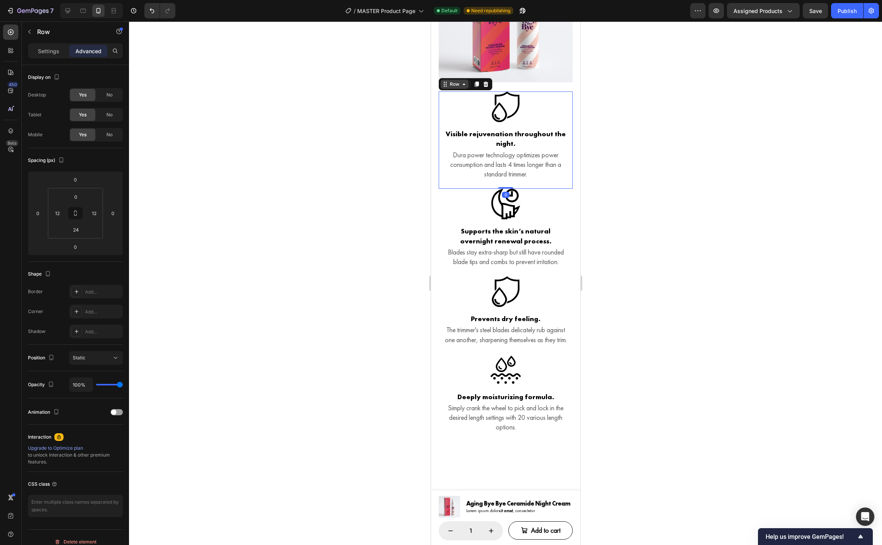
click at [453, 88] on div "Row" at bounding box center [454, 84] width 13 height 7
click at [630, 159] on div at bounding box center [505, 283] width 753 height 524
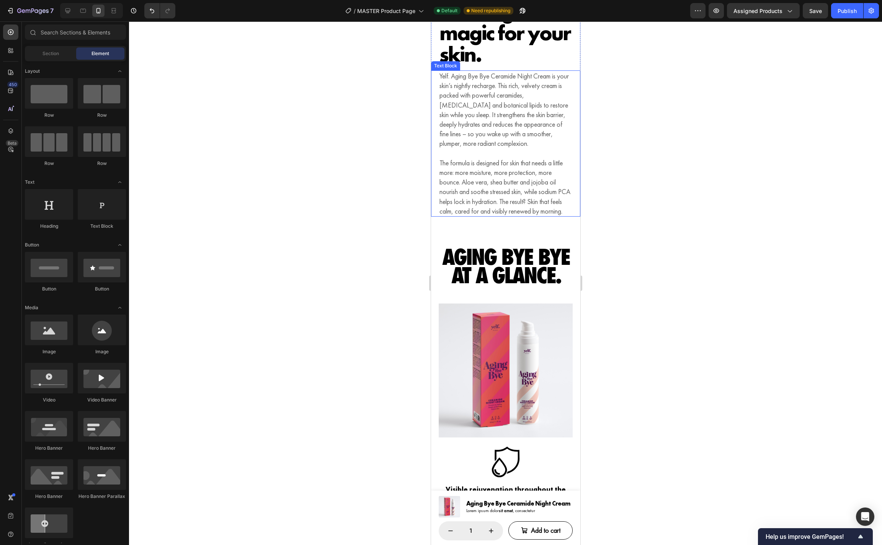
scroll to position [1140, 0]
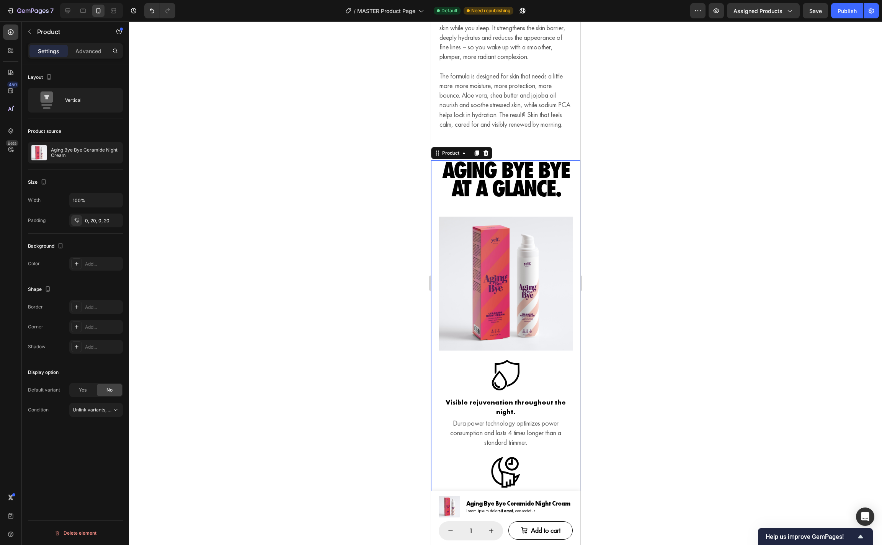
click at [557, 215] on div "Aging Bye Bye at a glance. Heading Row (P) Images & Gallery Icon Visible rejuve…" at bounding box center [505, 459] width 134 height 599
click at [80, 51] on p "Advanced" at bounding box center [88, 51] width 26 height 8
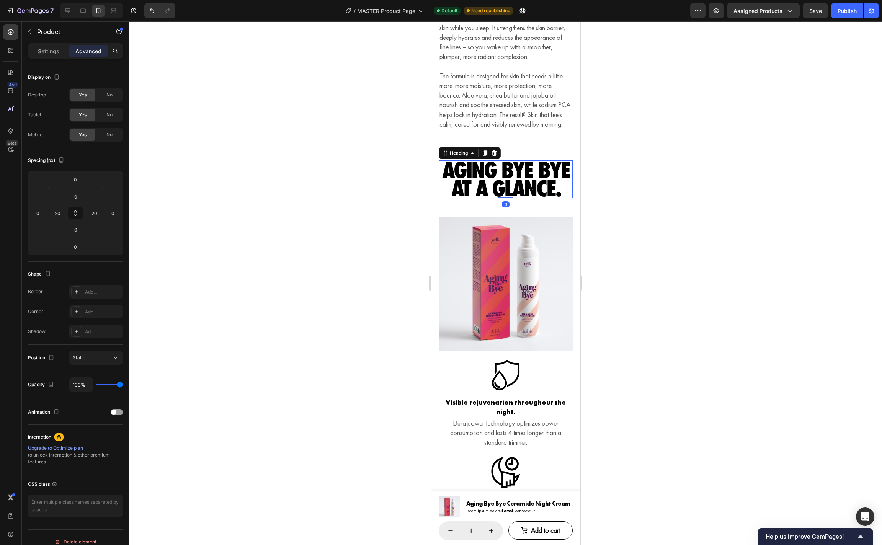
click at [449, 187] on h2 "Aging Bye Bye at a glance." at bounding box center [505, 179] width 134 height 38
click at [463, 217] on div "(P) Images & Gallery" at bounding box center [463, 212] width 50 height 9
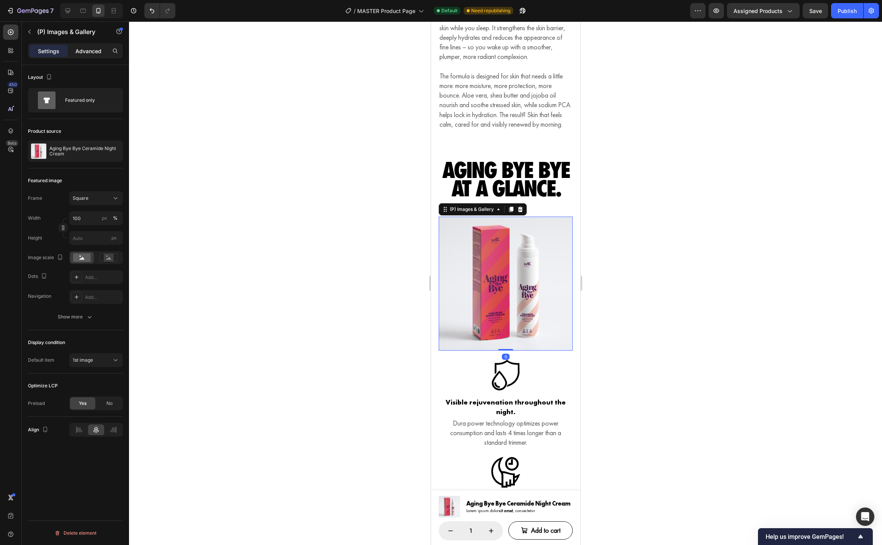
click at [85, 56] on div "Advanced" at bounding box center [88, 51] width 38 height 12
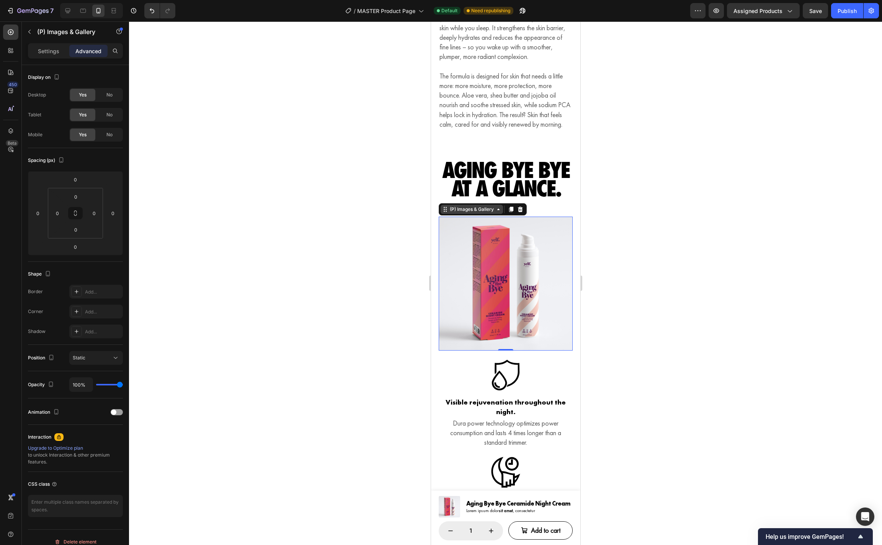
click at [482, 214] on div "(P) Images & Gallery" at bounding box center [471, 209] width 62 height 9
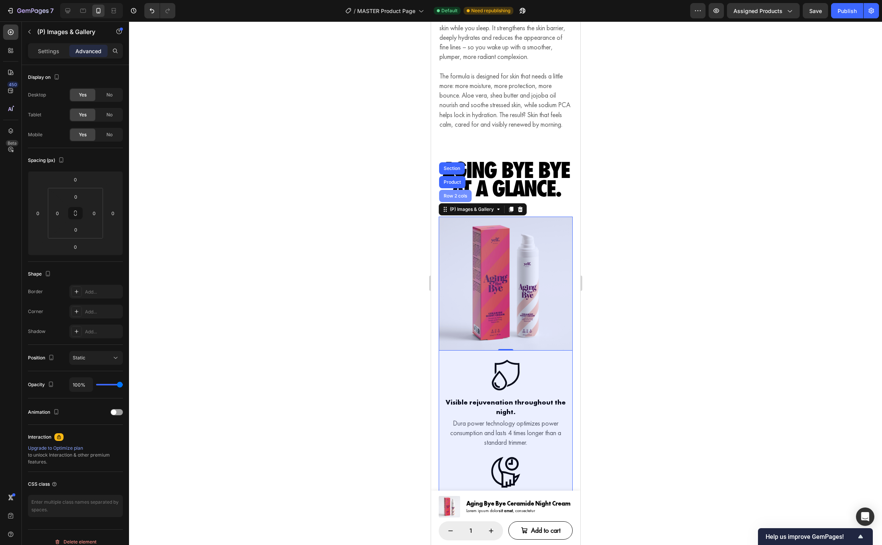
click at [460, 198] on div "Row 2 cols" at bounding box center [455, 196] width 26 height 5
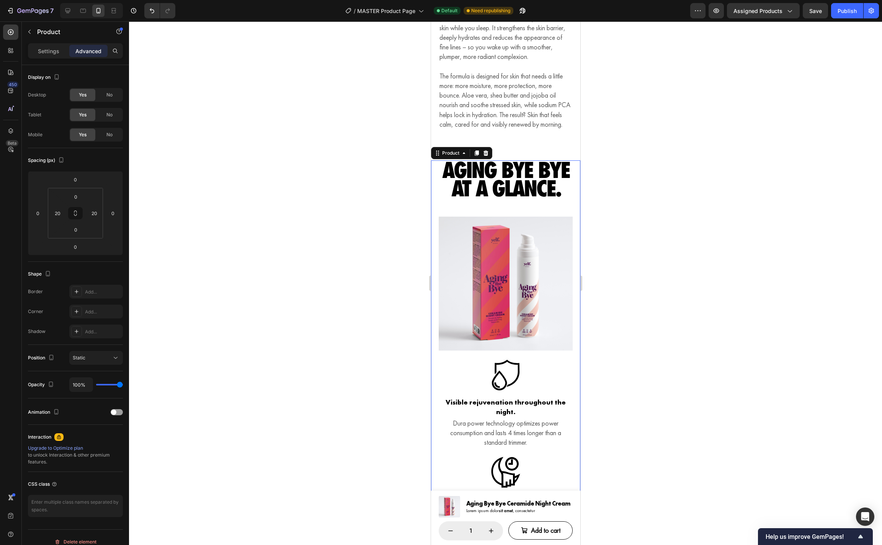
click at [574, 213] on div "Aging Bye Bye at a glance. Heading Row (P) Images & Gallery Icon Visible rejuve…" at bounding box center [505, 459] width 149 height 599
click at [41, 46] on div "Settings" at bounding box center [48, 51] width 38 height 12
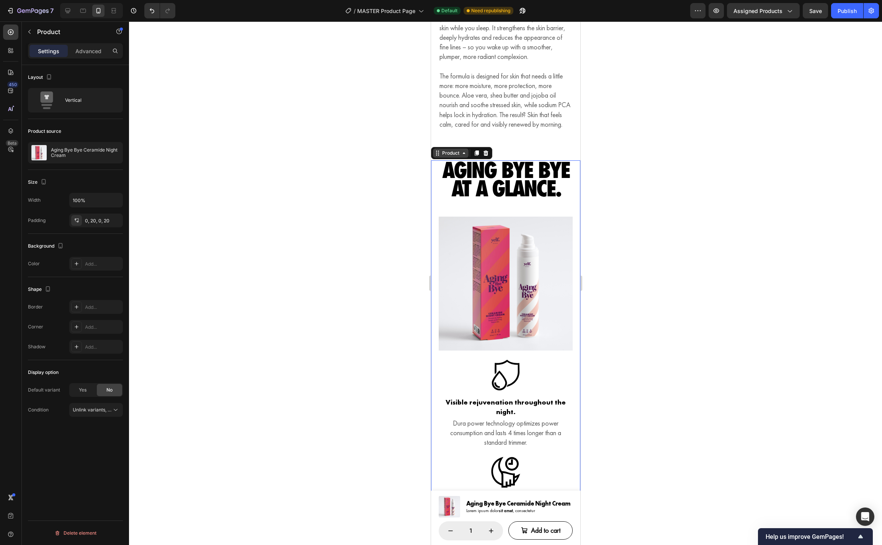
click at [458, 157] on div "Product" at bounding box center [450, 153] width 20 height 7
click at [483, 197] on h2 "Aging Bye Bye at a glance." at bounding box center [505, 179] width 134 height 38
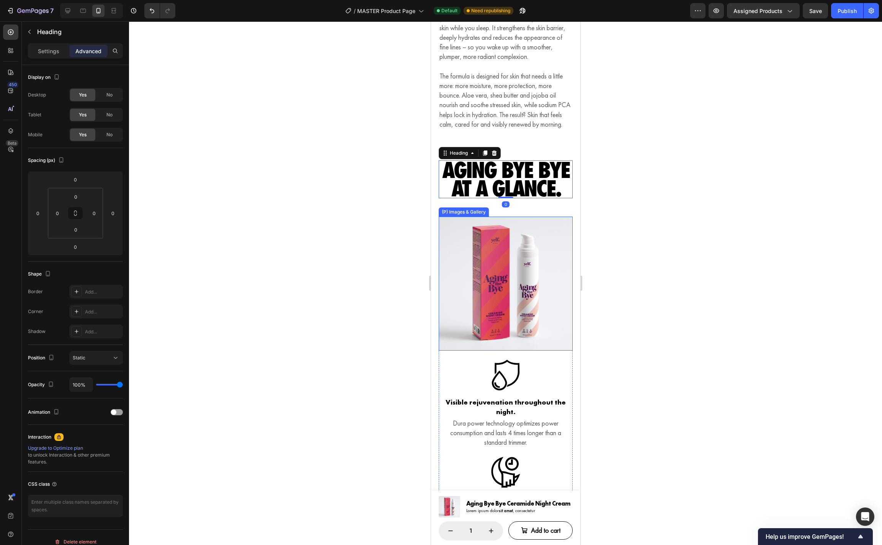
click at [480, 230] on img at bounding box center [505, 284] width 134 height 134
click at [465, 366] on div "(P) Images & Gallery Icon Visible rejuvenation throughout the night. Heading Du…" at bounding box center [505, 488] width 134 height 543
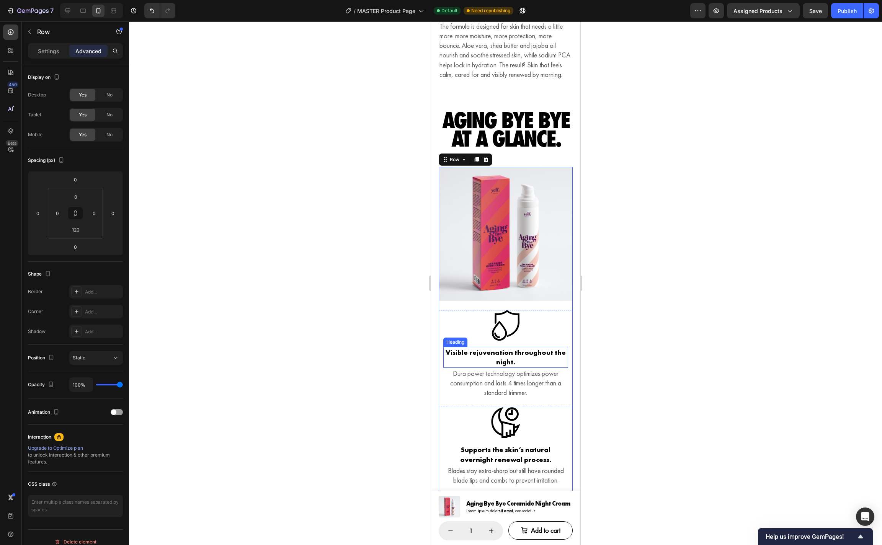
scroll to position [1189, 0]
click at [44, 51] on p "Settings" at bounding box center [48, 51] width 21 height 8
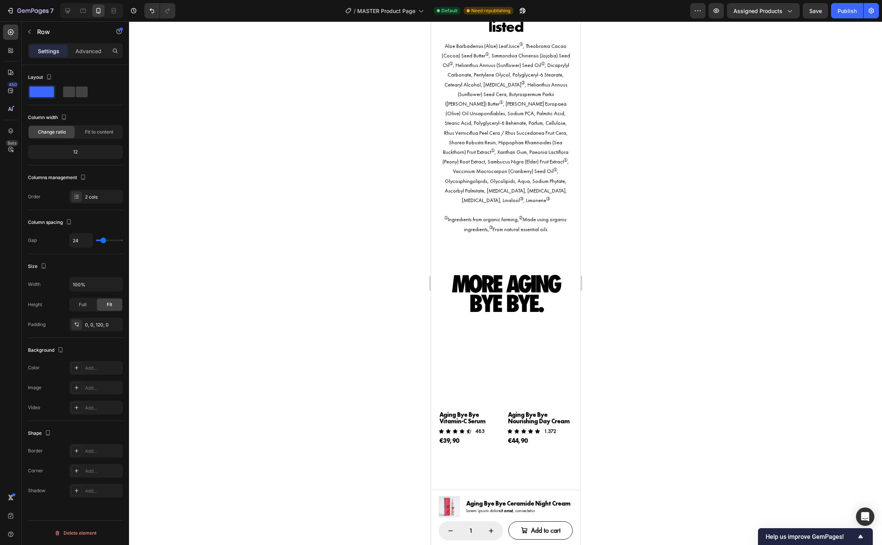
scroll to position [2623, 0]
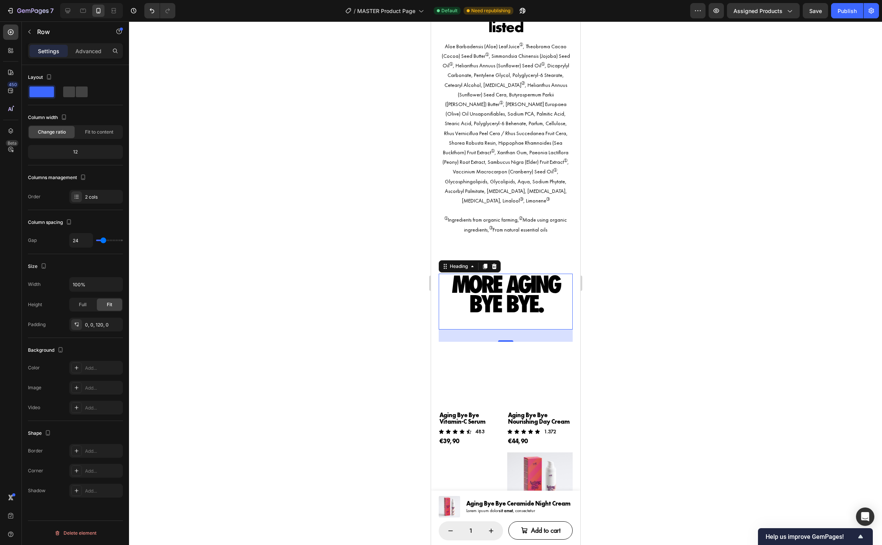
drag, startPoint x: 559, startPoint y: 315, endPoint x: 631, endPoint y: 244, distance: 101.3
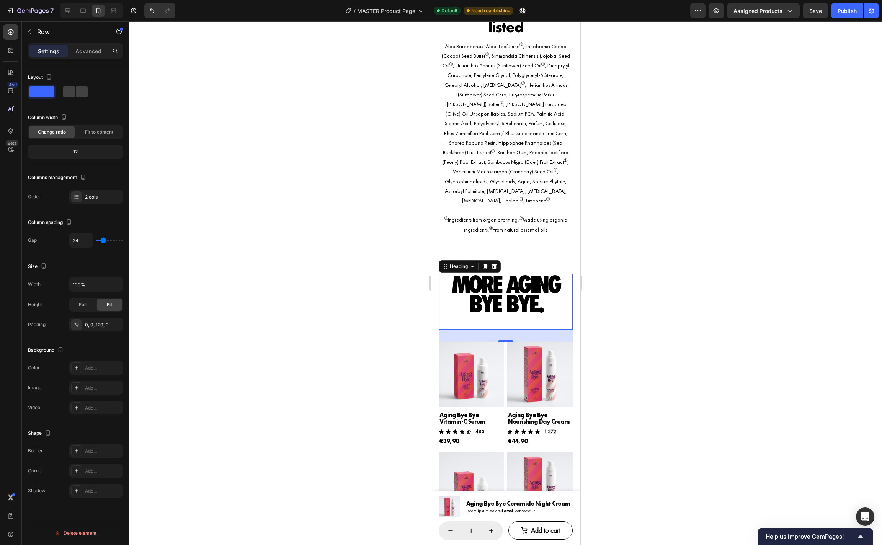
click at [559, 315] on div "More Aging Bye Bye. Heading 0" at bounding box center [505, 302] width 134 height 56
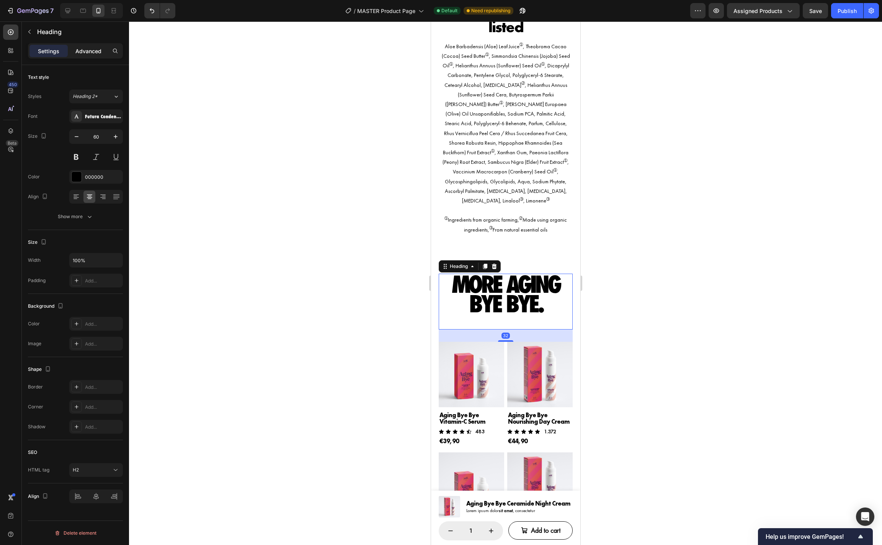
click at [88, 53] on p "Advanced" at bounding box center [88, 51] width 26 height 8
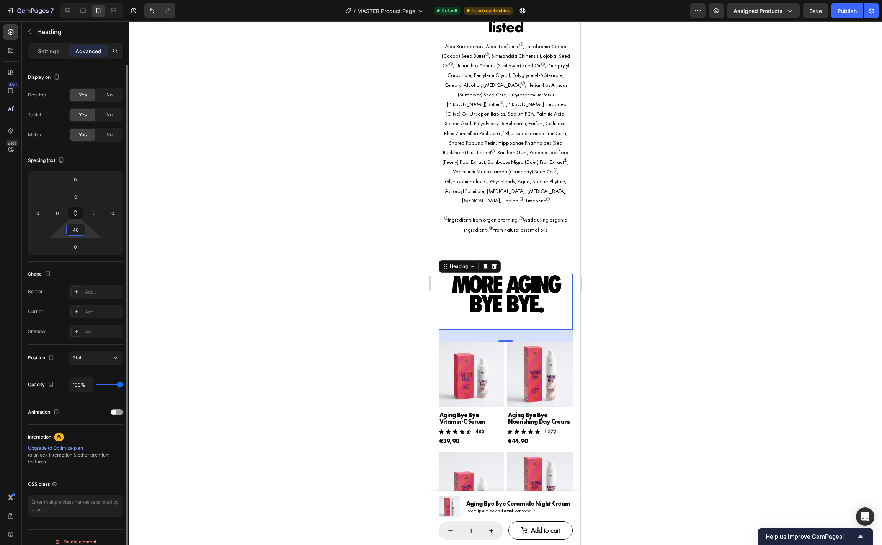
click at [76, 232] on input "40" at bounding box center [75, 229] width 15 height 11
type input "0"
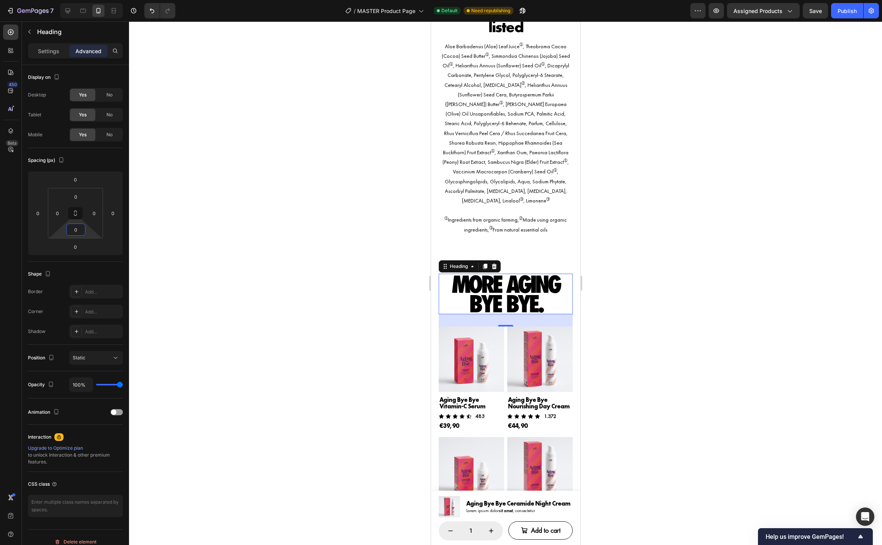
click at [609, 312] on div at bounding box center [505, 283] width 753 height 524
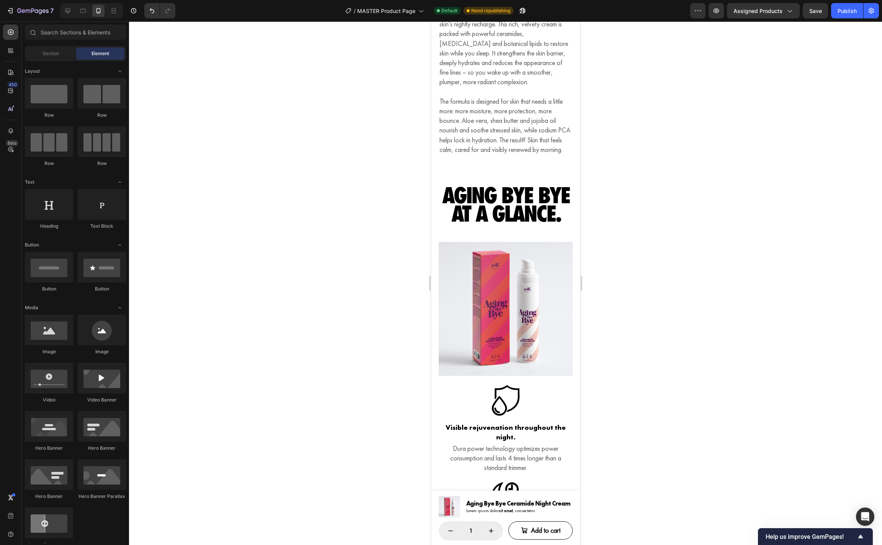
scroll to position [1113, 0]
click at [536, 209] on h2 "Aging Bye Bye at a glance." at bounding box center [505, 206] width 134 height 38
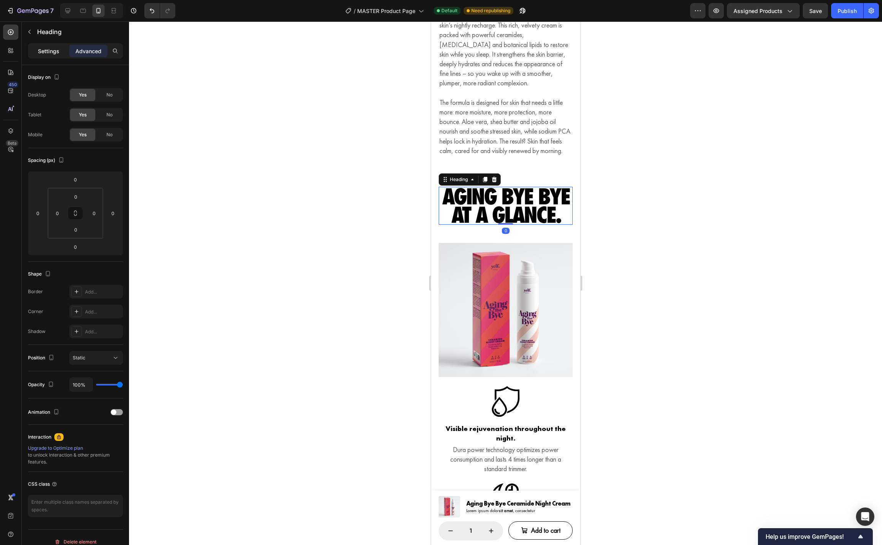
click at [48, 48] on p "Settings" at bounding box center [48, 51] width 21 height 8
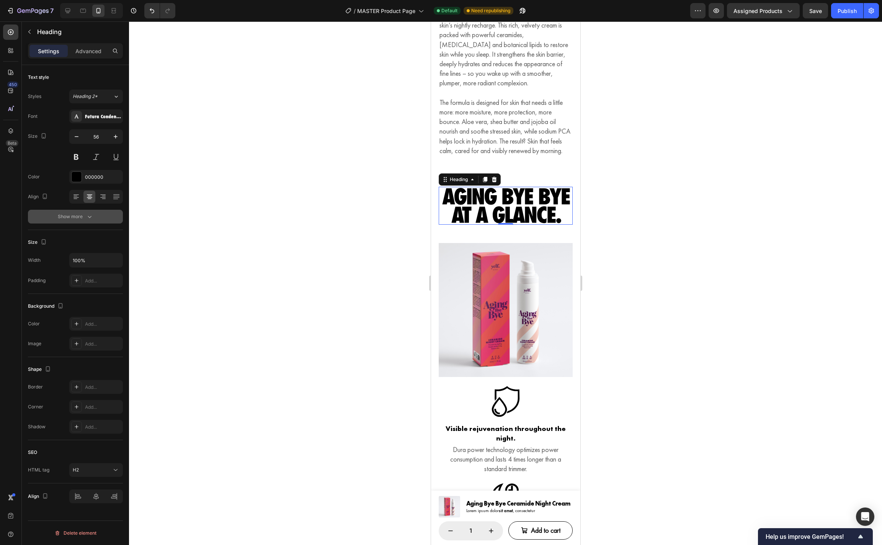
click at [82, 219] on div "Show more" at bounding box center [76, 217] width 36 height 8
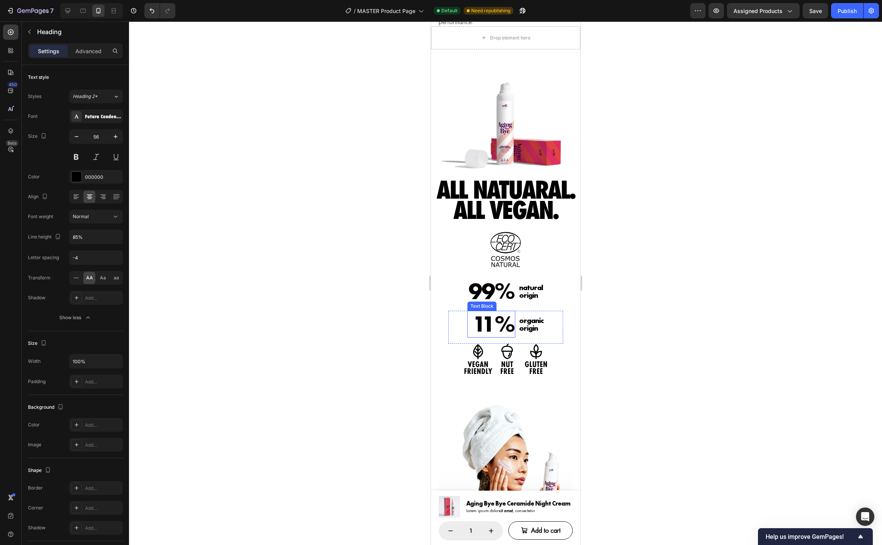
scroll to position [485, 0]
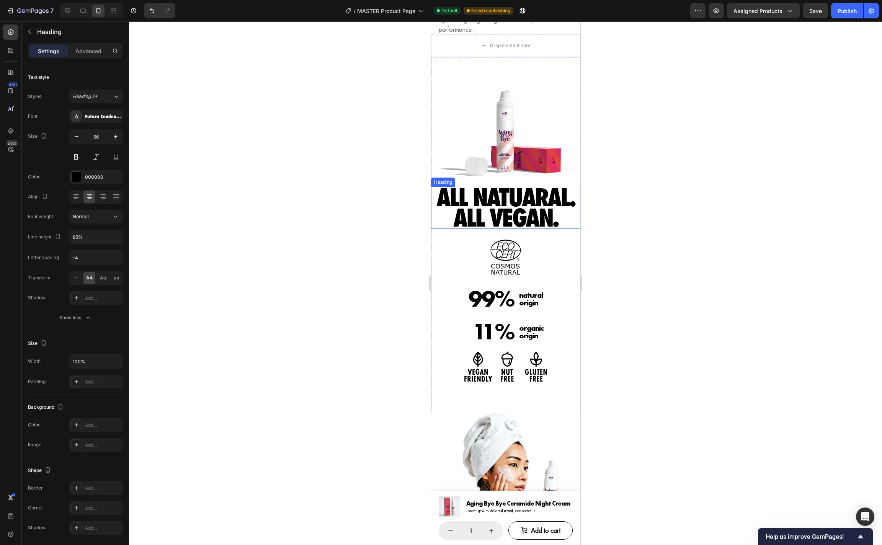
click at [507, 216] on h2 "All natuaral. All vegan." at bounding box center [505, 208] width 149 height 42
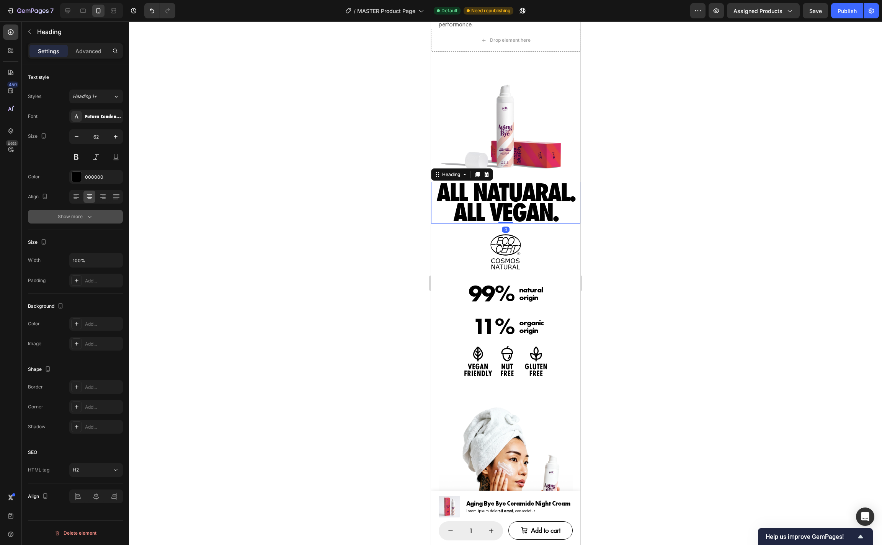
click at [80, 214] on div "Show more" at bounding box center [76, 217] width 36 height 8
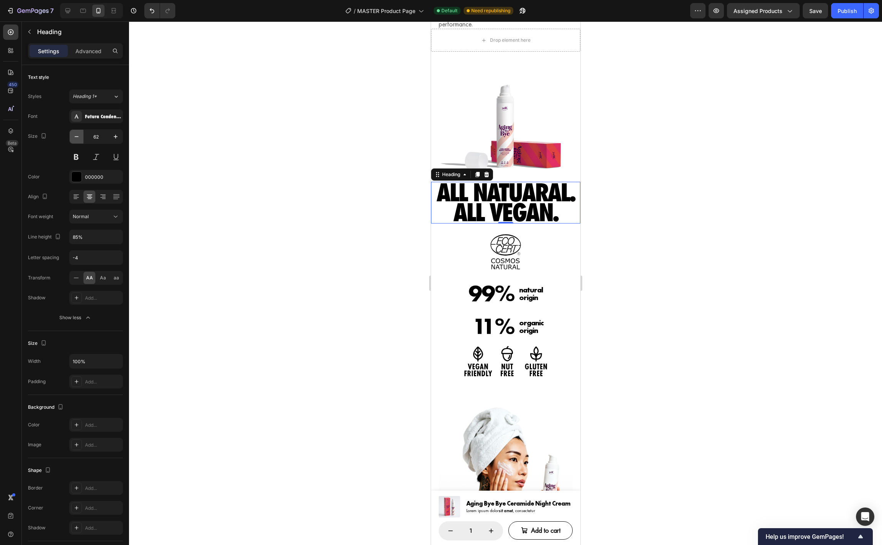
click at [73, 136] on icon "button" at bounding box center [77, 137] width 8 height 8
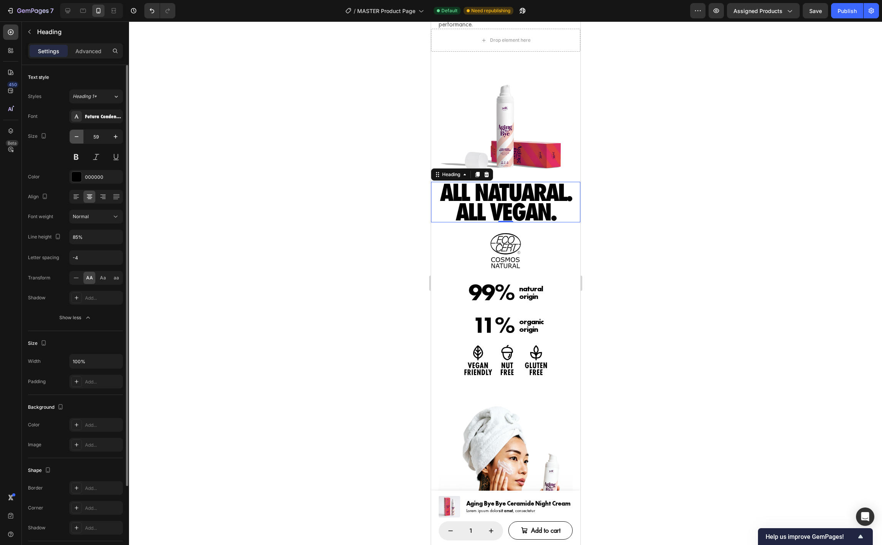
click at [73, 136] on icon "button" at bounding box center [77, 137] width 8 height 8
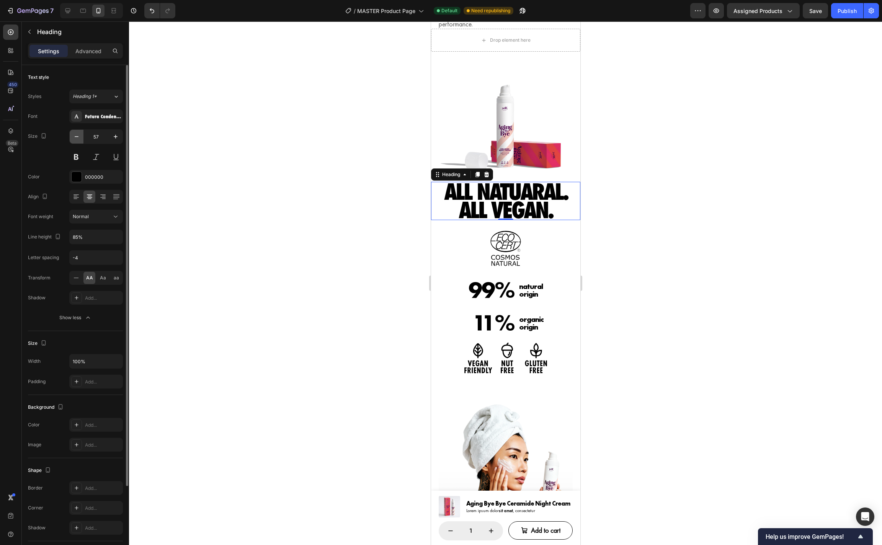
click at [73, 136] on icon "button" at bounding box center [77, 137] width 8 height 8
type input "56"
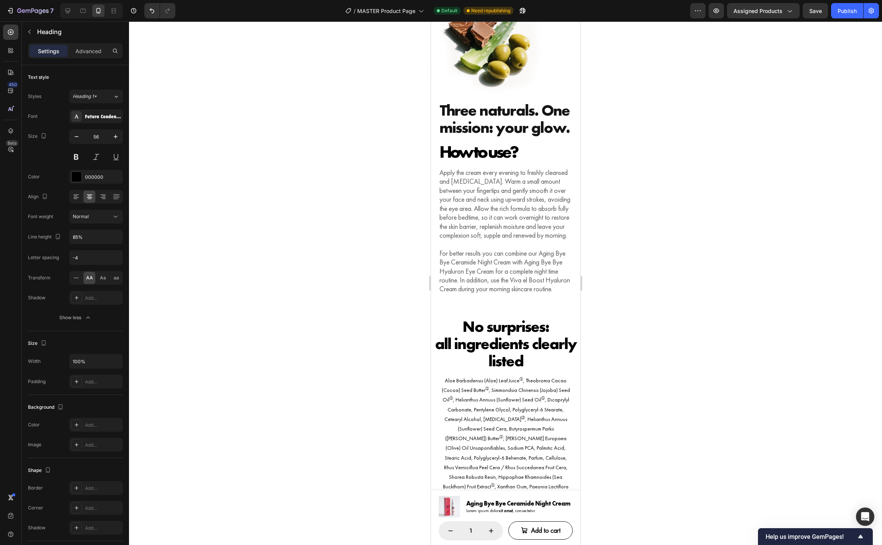
scroll to position [2390, 0]
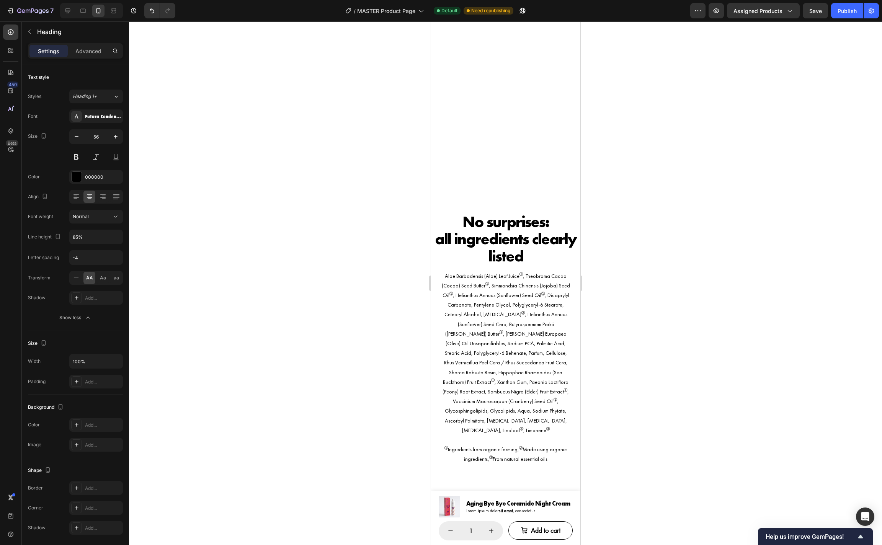
click at [498, 494] on h2 "More Aging Bye Bye." at bounding box center [505, 514] width 134 height 41
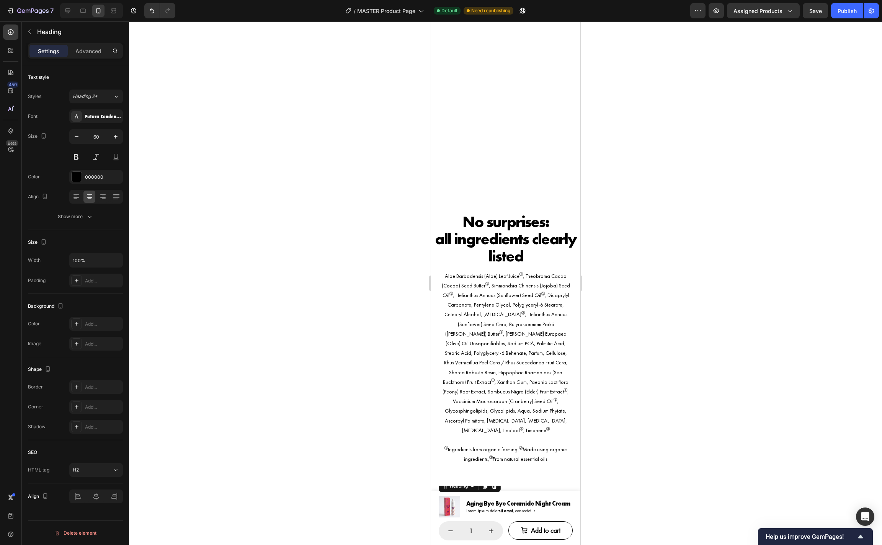
click at [519, 494] on h2 "More Aging Bye Bye." at bounding box center [505, 514] width 134 height 41
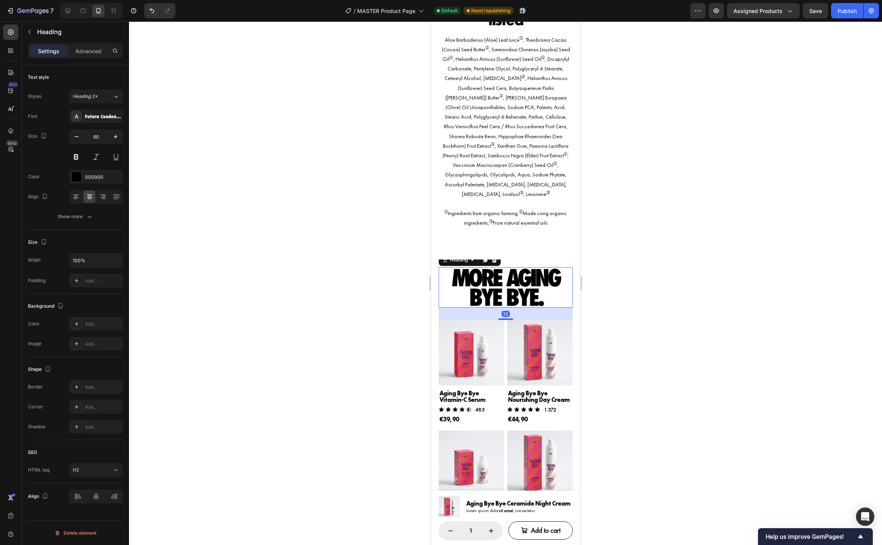
scroll to position [0, 0]
click at [498, 320] on img at bounding box center [470, 352] width 65 height 65
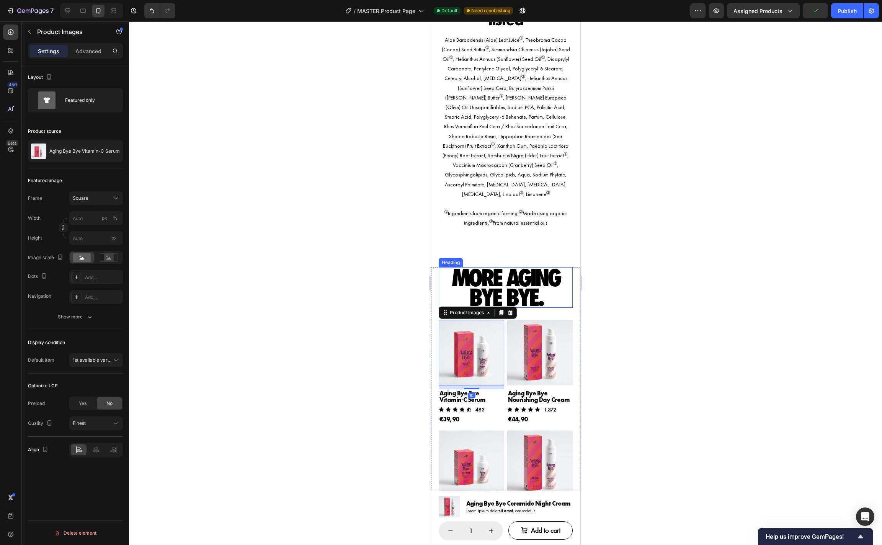
click at [508, 284] on p "More Aging Bye Bye." at bounding box center [505, 287] width 132 height 39
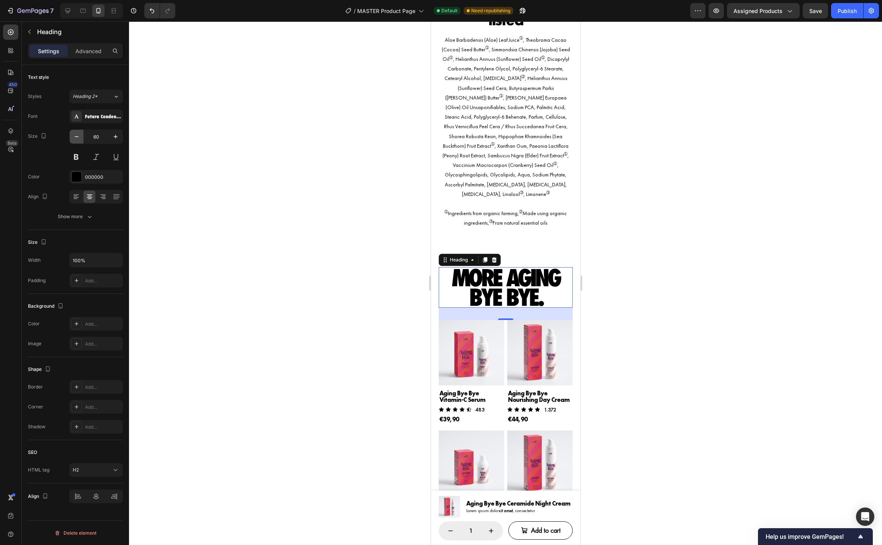
click at [77, 136] on icon "button" at bounding box center [77, 137] width 8 height 8
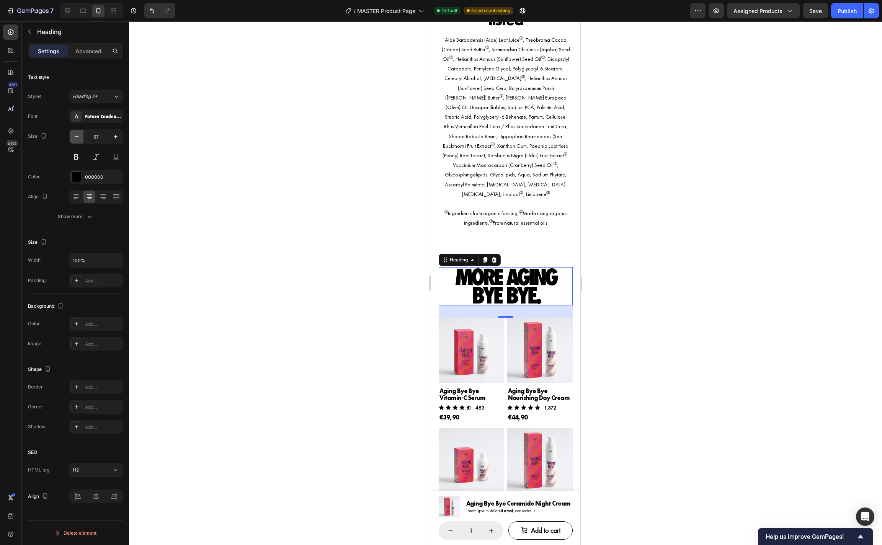
click at [77, 136] on icon "button" at bounding box center [77, 136] width 4 height 1
type input "54"
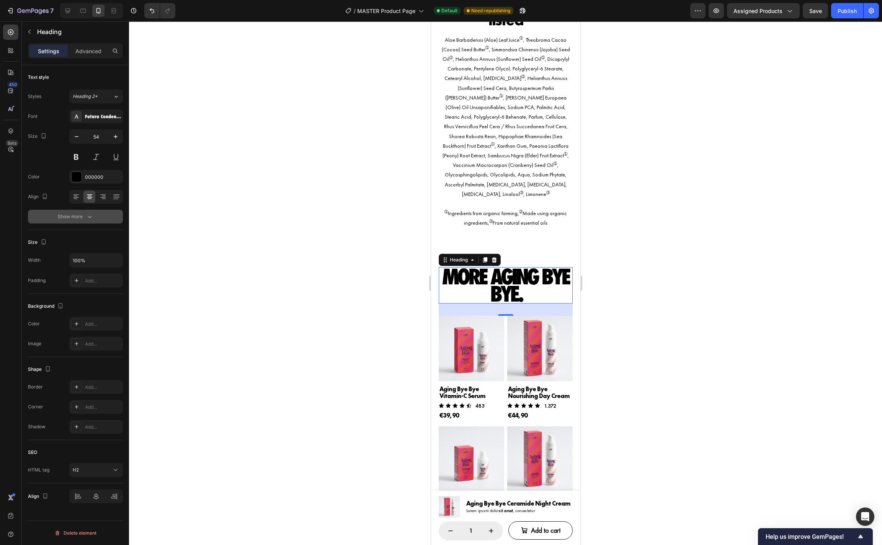
click at [79, 212] on button "Show more" at bounding box center [75, 217] width 95 height 14
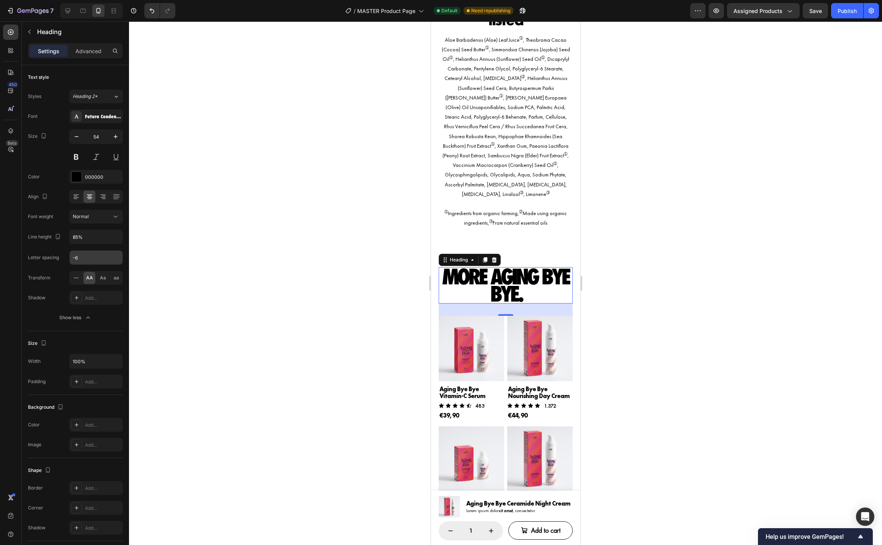
click at [89, 261] on input "-6" at bounding box center [96, 258] width 53 height 14
type input "-4"
click at [673, 283] on div at bounding box center [505, 283] width 753 height 524
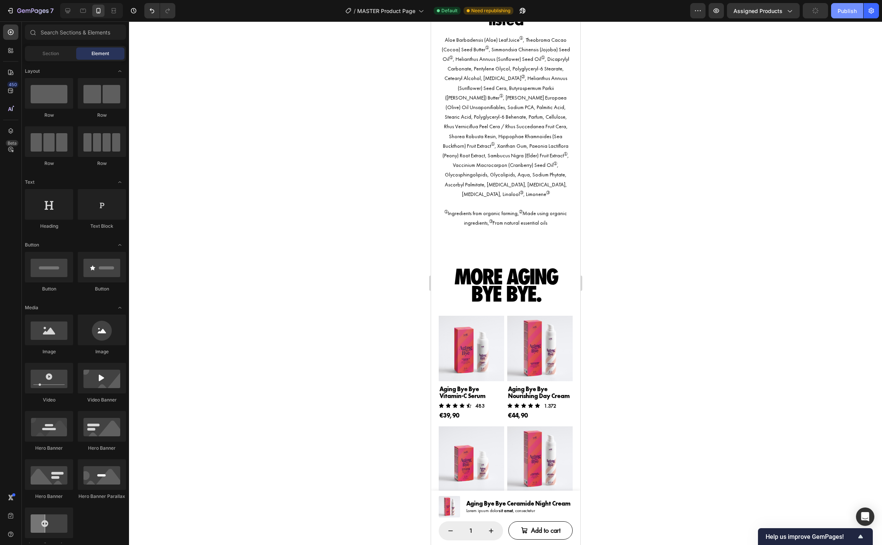
click at [838, 11] on button "Publish" at bounding box center [847, 10] width 32 height 15
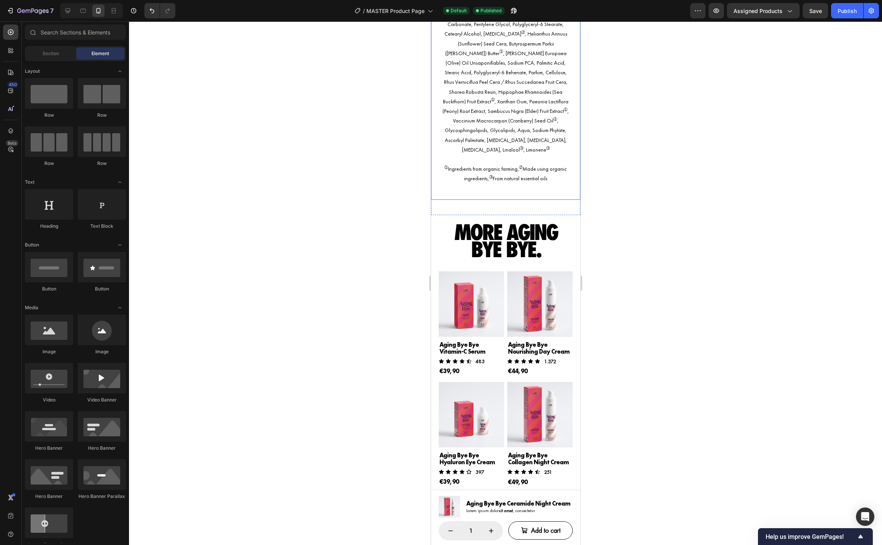
scroll to position [2697, 0]
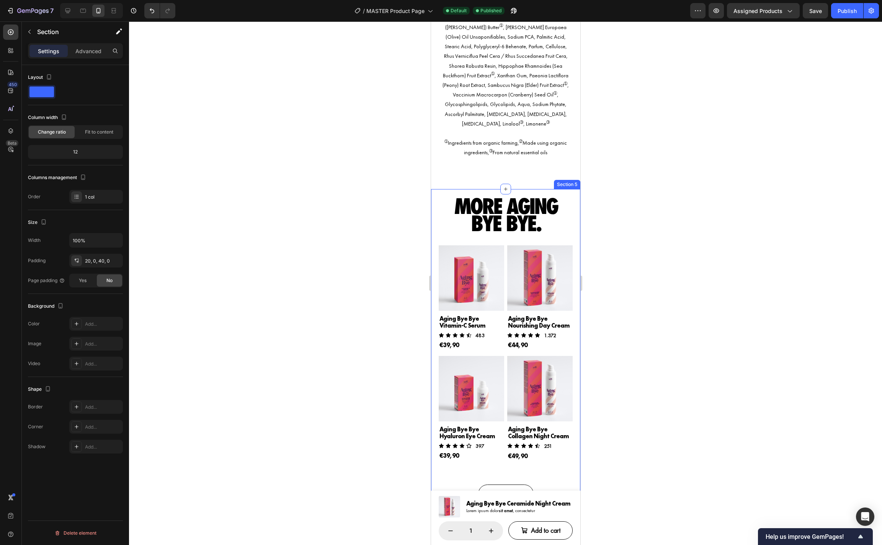
click at [574, 189] on div "More Aging Bye Bye. Heading Product Images Aging Bye Bye Vitamin-C Serum Produc…" at bounding box center [505, 357] width 149 height 336
click at [90, 51] on p "Advanced" at bounding box center [88, 51] width 26 height 8
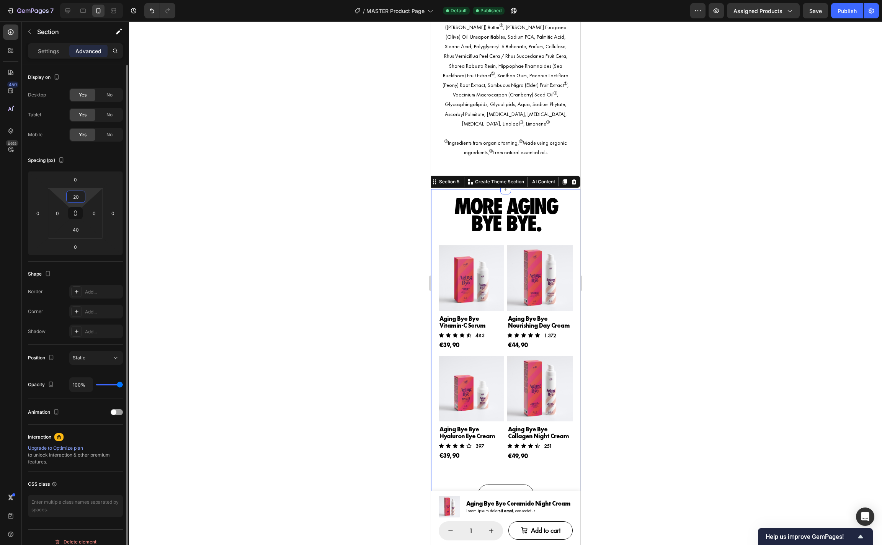
click at [79, 198] on input "20" at bounding box center [75, 196] width 15 height 11
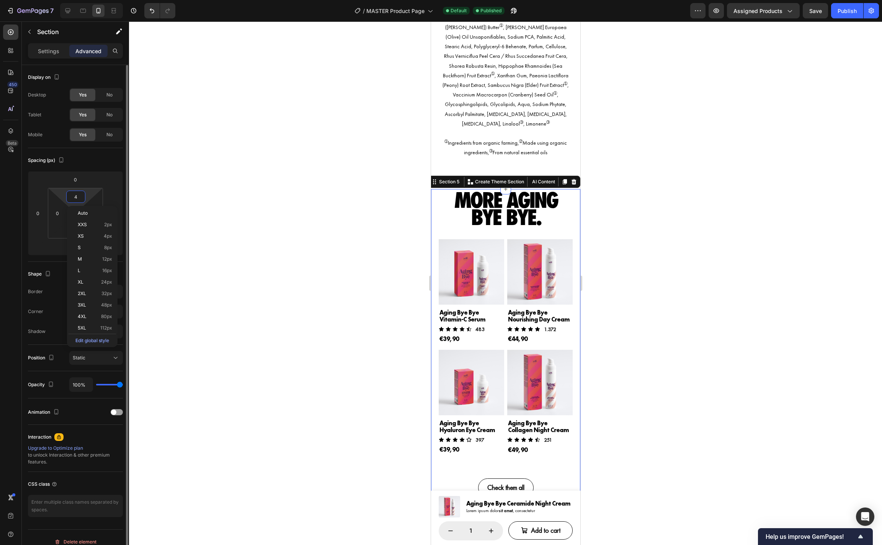
type input "40"
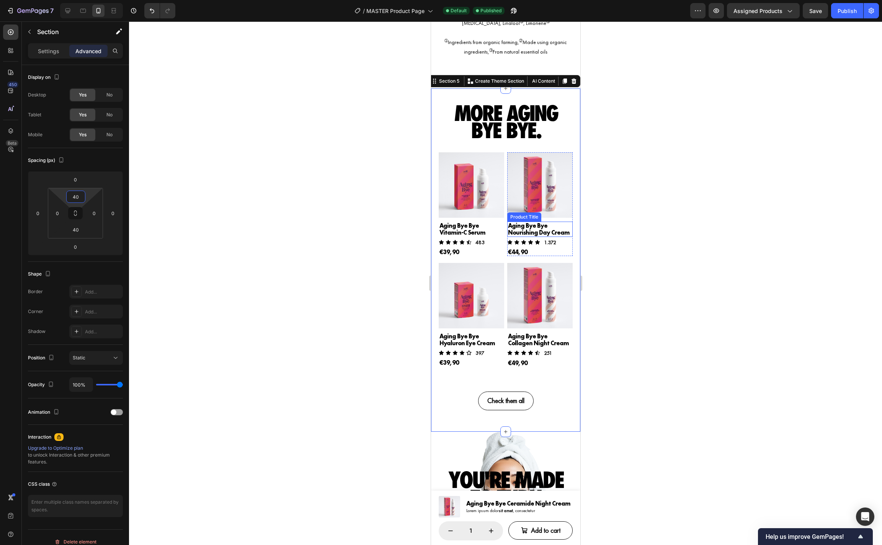
scroll to position [2971, 0]
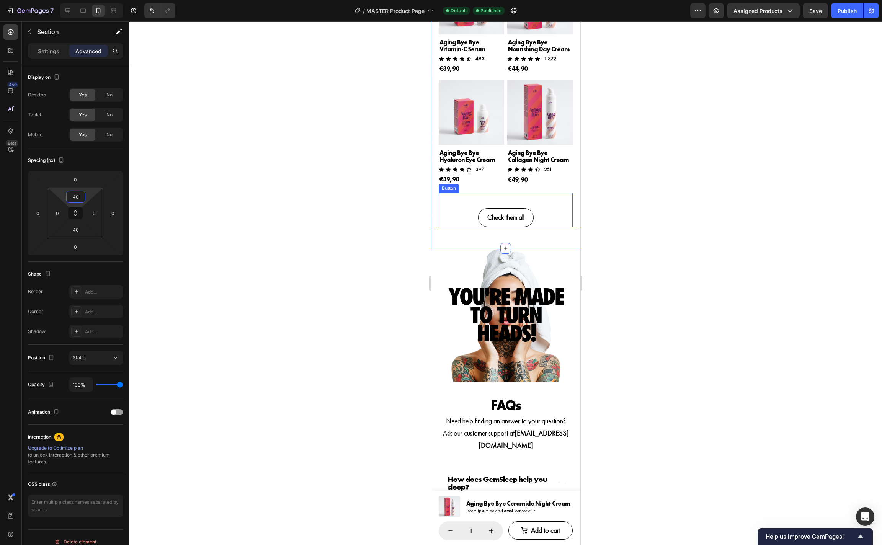
click at [552, 219] on div "Check them all Button" at bounding box center [505, 210] width 134 height 34
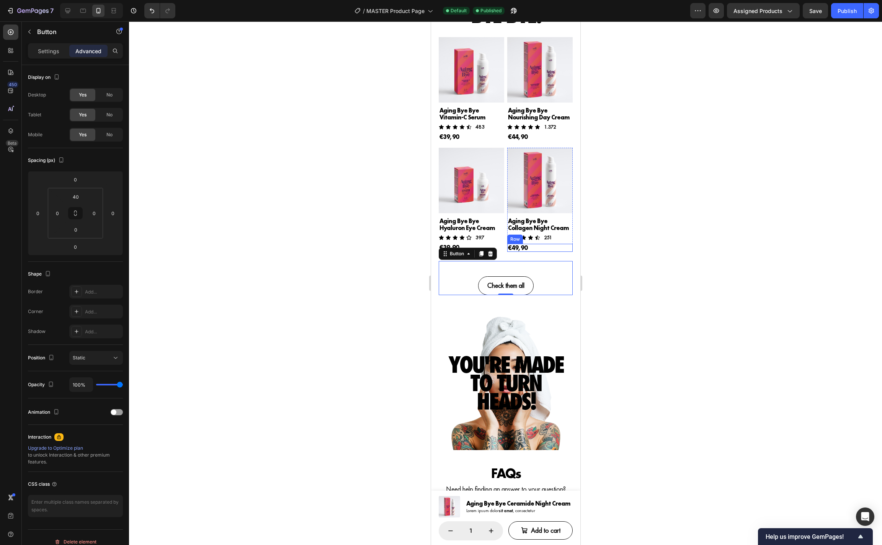
scroll to position [2905, 0]
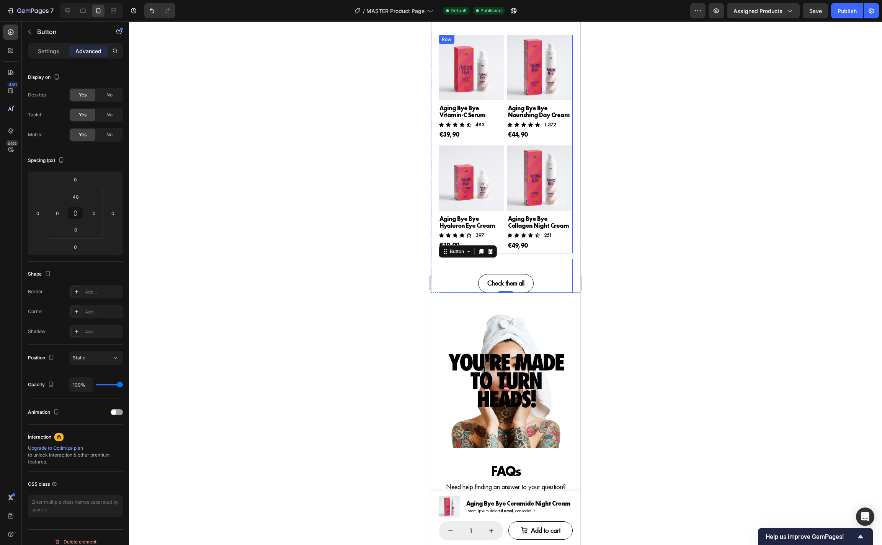
click at [554, 250] on div "Product Images Aging Bye Bye Collagen Night Cream Product Title Icon Icon Icon …" at bounding box center [539, 200] width 65 height 108
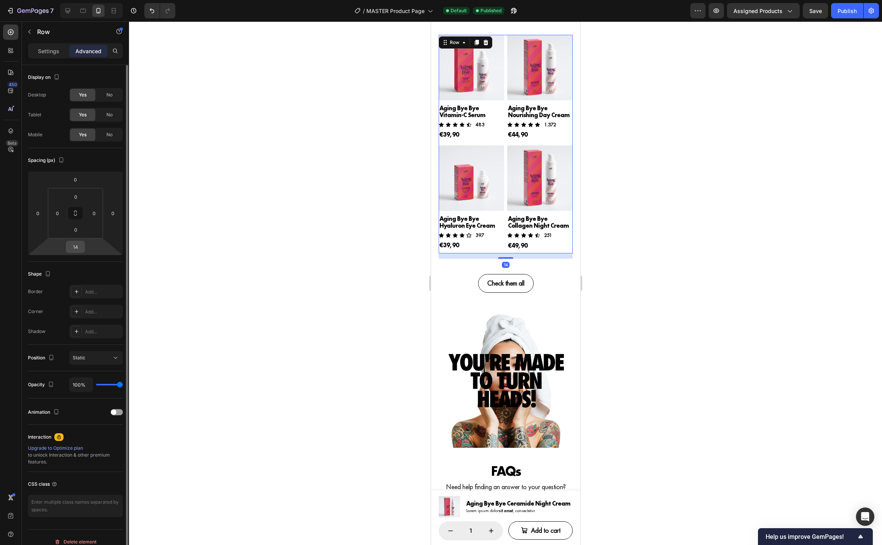
click at [80, 249] on input "14" at bounding box center [75, 246] width 15 height 11
type input "0"
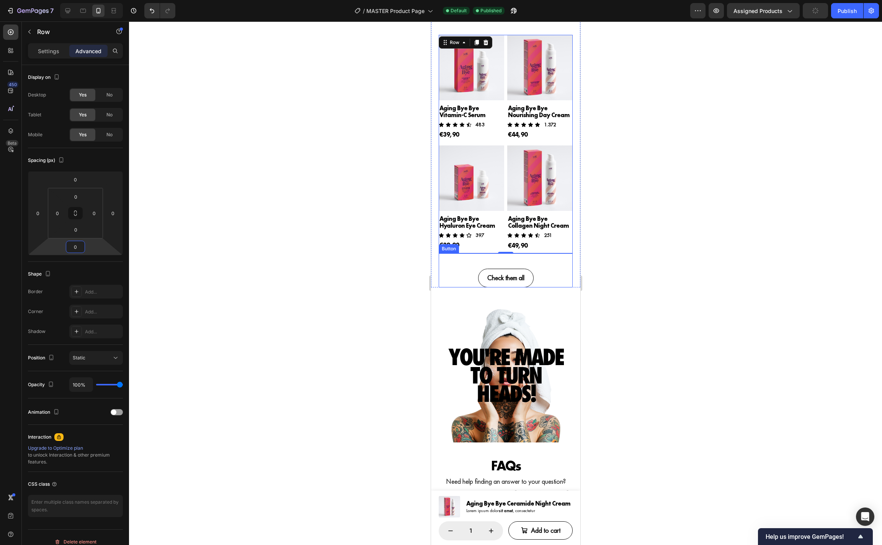
click at [554, 258] on div "Check them all Button" at bounding box center [505, 270] width 134 height 34
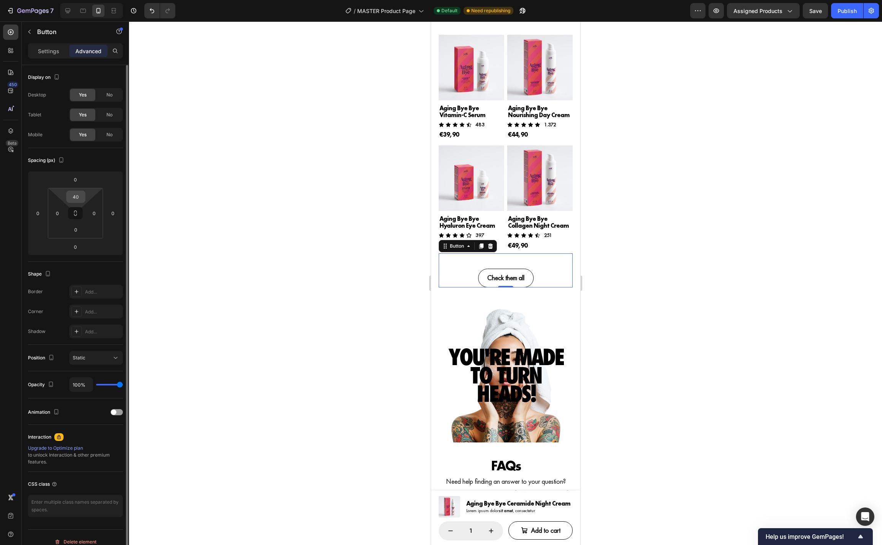
click at [79, 199] on input "40" at bounding box center [75, 196] width 15 height 11
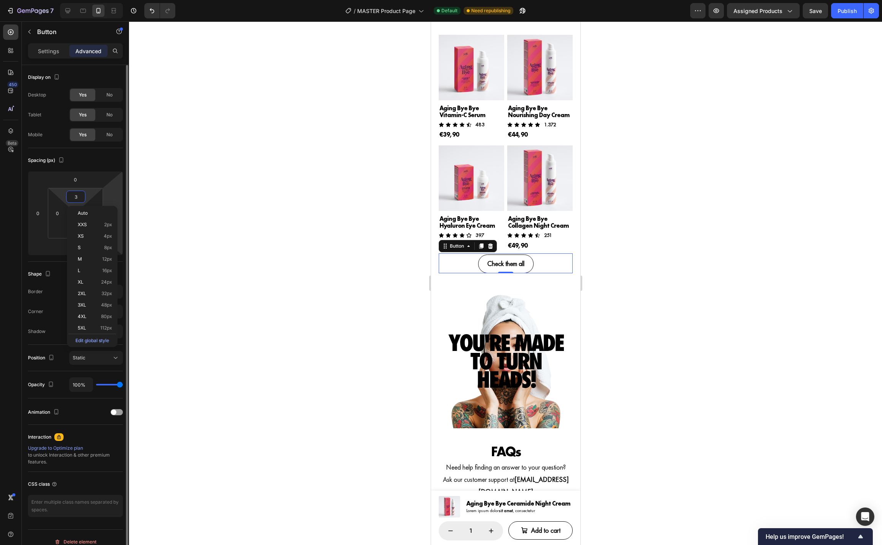
type input "32"
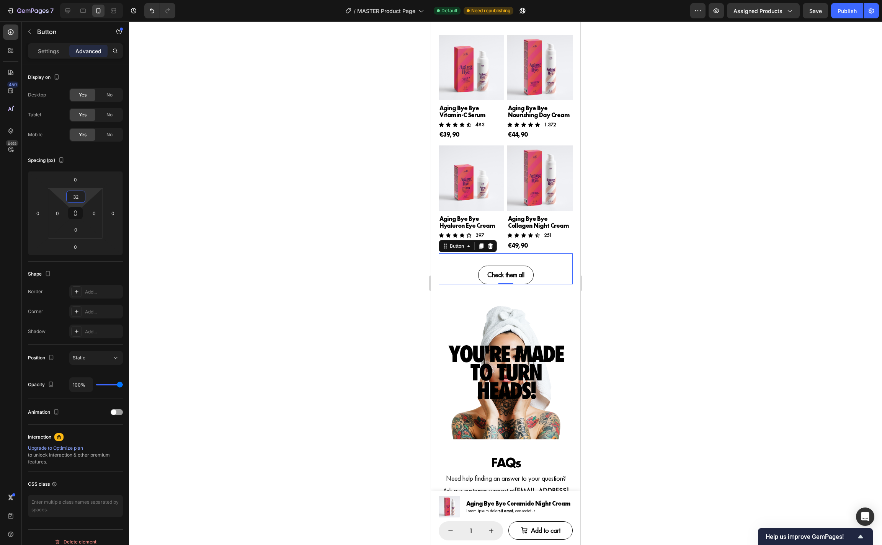
click at [669, 200] on div at bounding box center [505, 283] width 753 height 524
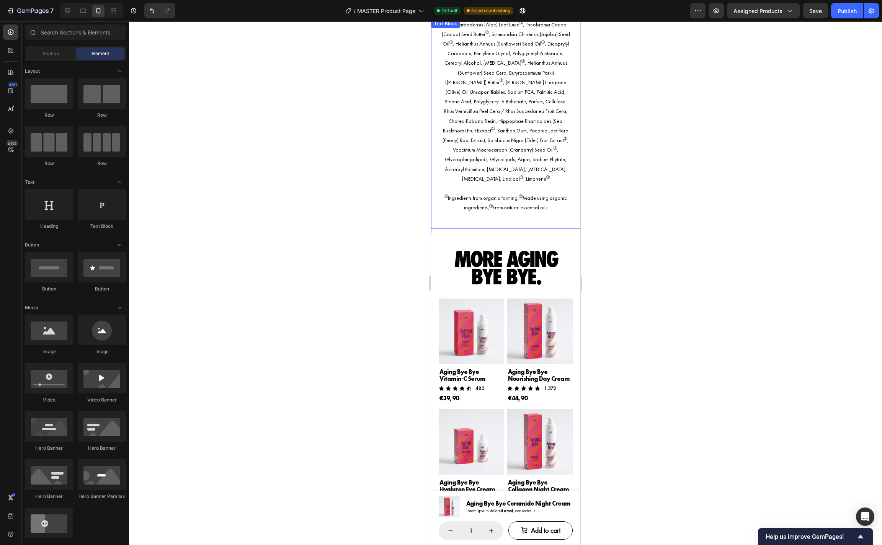
scroll to position [2642, 0]
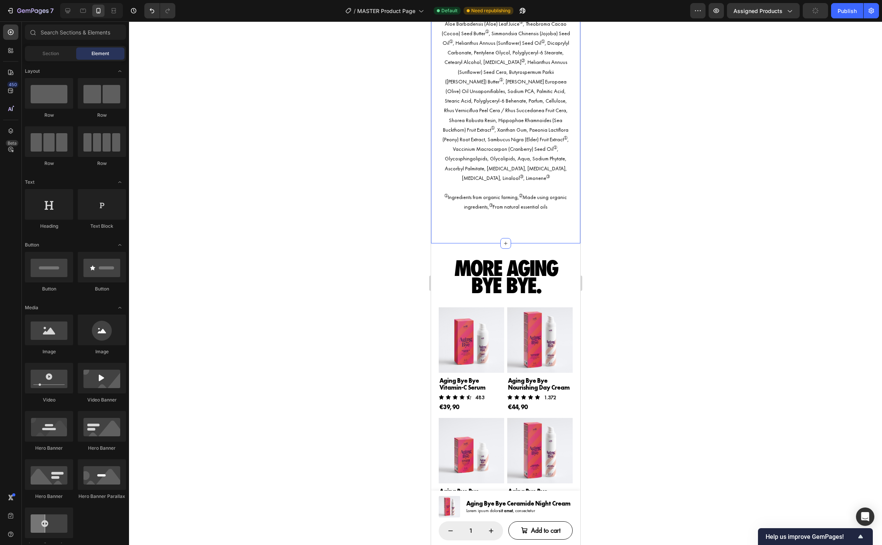
click at [562, 227] on div "No surprises: all ingredients clearly listed Heading Aloe Barbadensis (Aloe) Le…" at bounding box center [505, 90] width 149 height 306
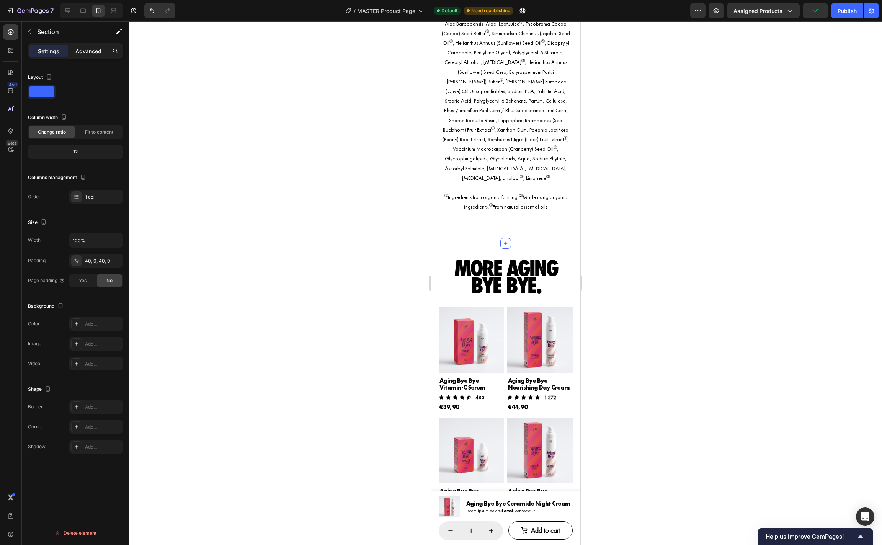
click at [84, 51] on p "Advanced" at bounding box center [88, 51] width 26 height 8
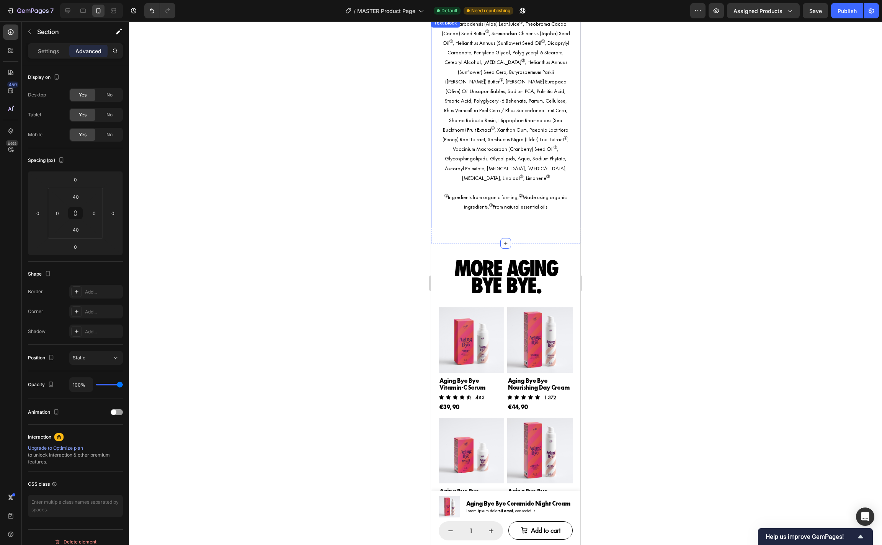
click at [571, 201] on div "Aloe Barbadensis (Aloe) Leaf Juice ➀ , Theobroma Cacao (Cocoa) Seed Butter ➀ , …" at bounding box center [505, 123] width 149 height 210
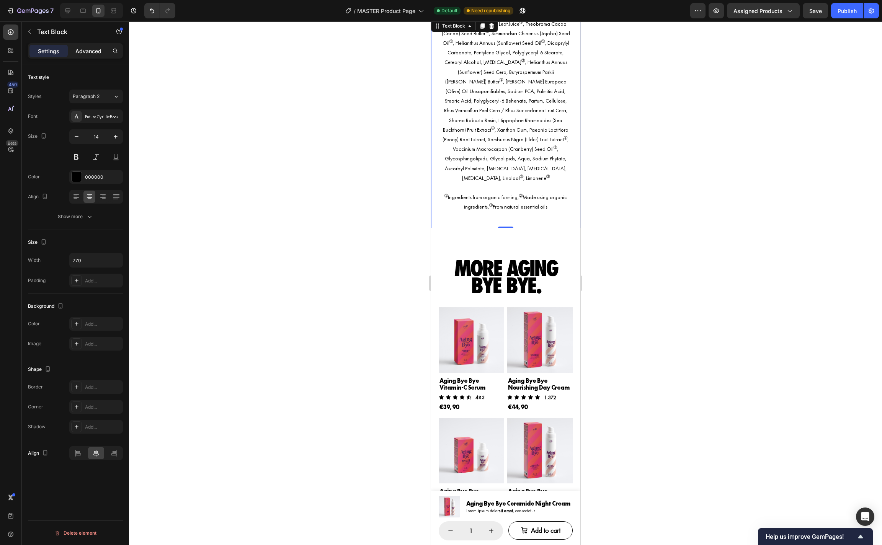
click at [101, 54] on p "Advanced" at bounding box center [88, 51] width 26 height 8
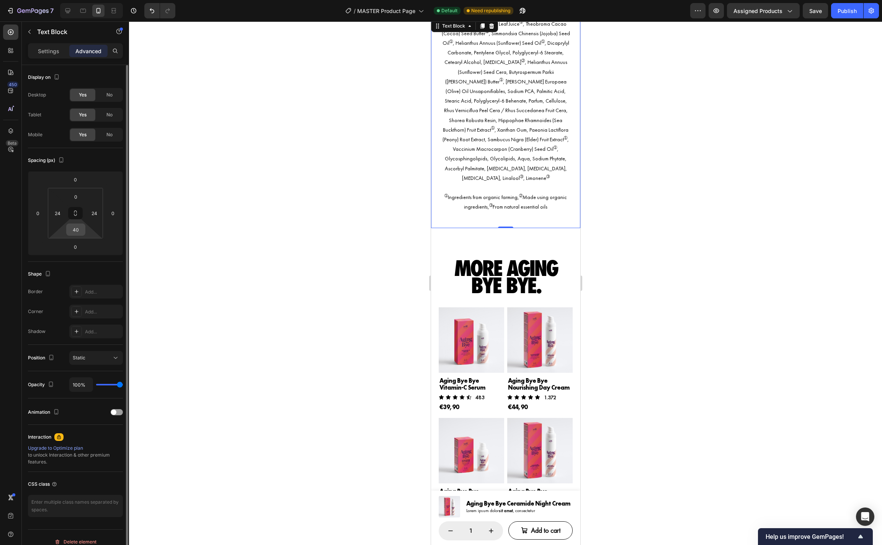
click at [78, 228] on input "40" at bounding box center [75, 229] width 15 height 11
type input "0"
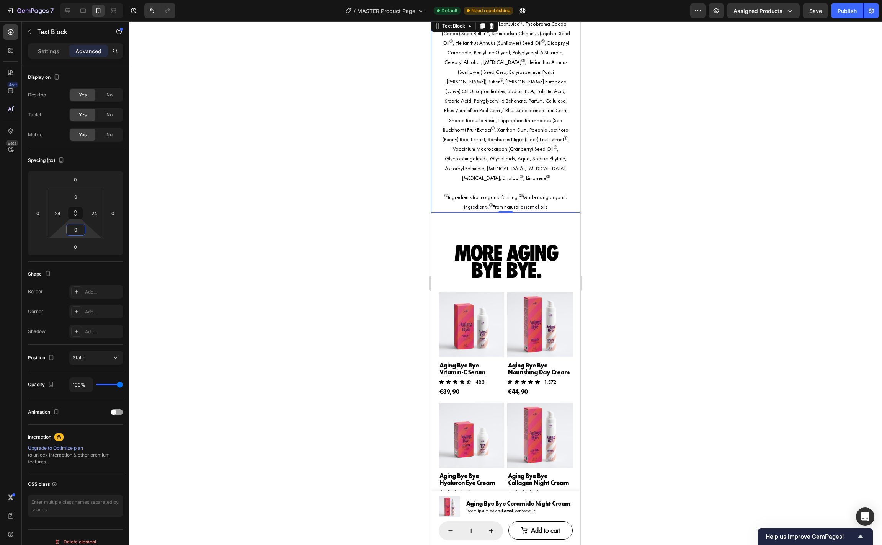
click at [648, 265] on div at bounding box center [505, 283] width 753 height 524
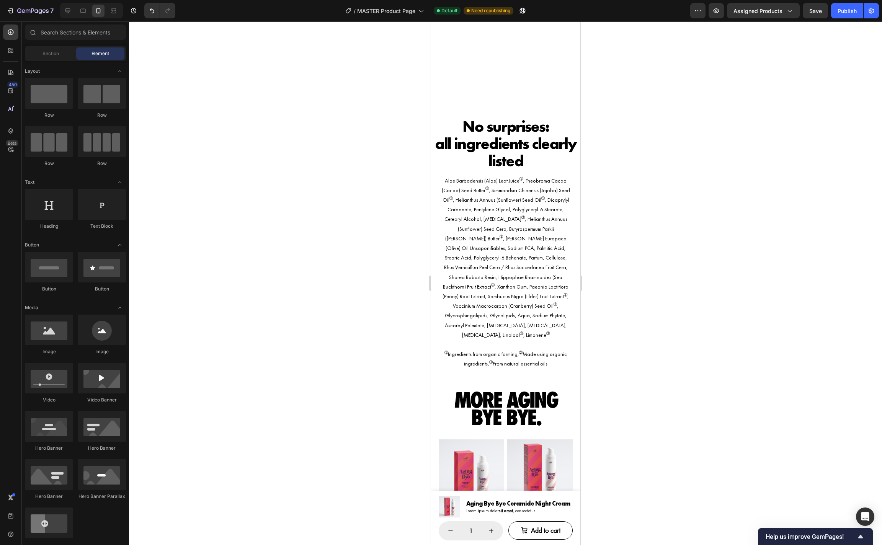
scroll to position [2988, 0]
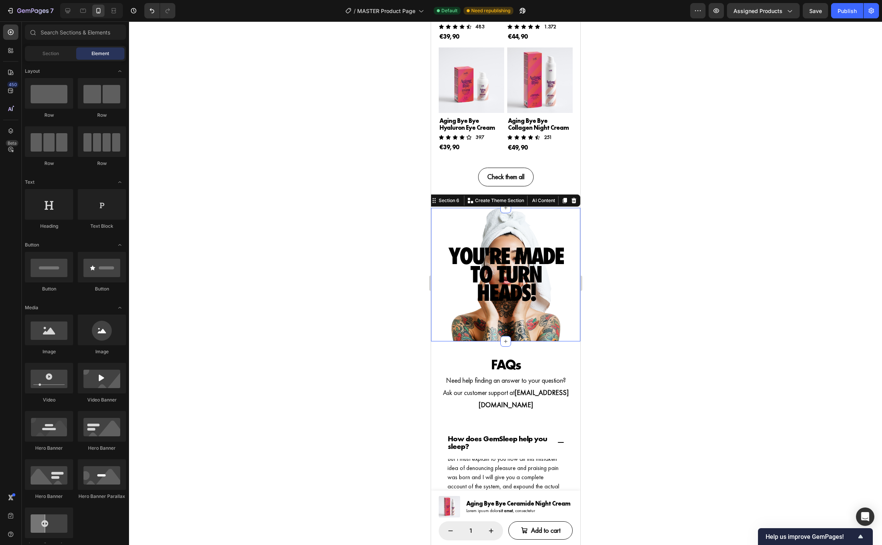
click at [490, 329] on div "YOU'RE MADE TO TURN HEADS! Heading Section 6 You can create reusable sections C…" at bounding box center [505, 275] width 149 height 134
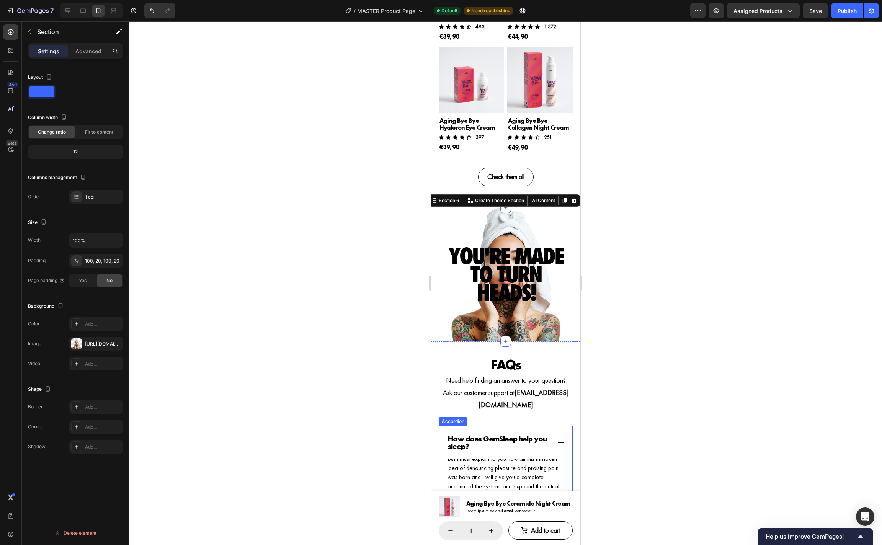
click at [561, 439] on icon at bounding box center [561, 443] width 8 height 8
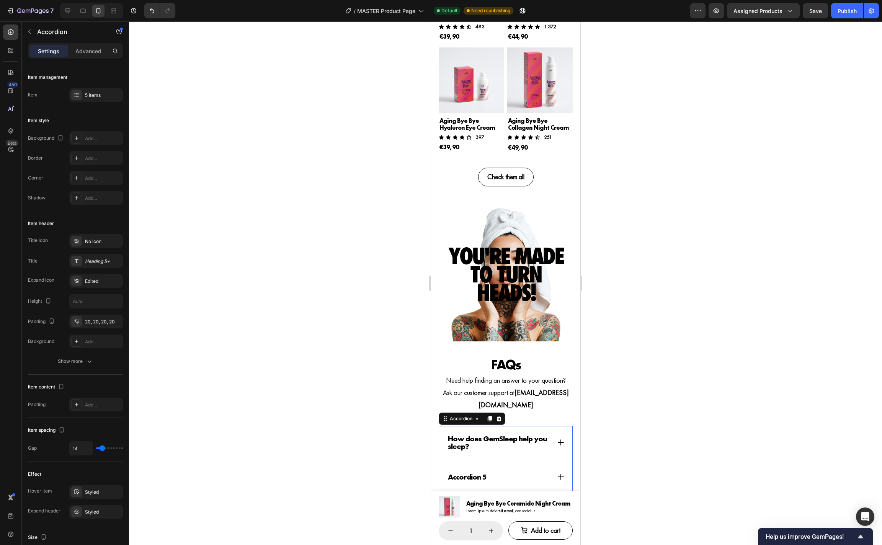
click at [610, 410] on div at bounding box center [505, 283] width 753 height 524
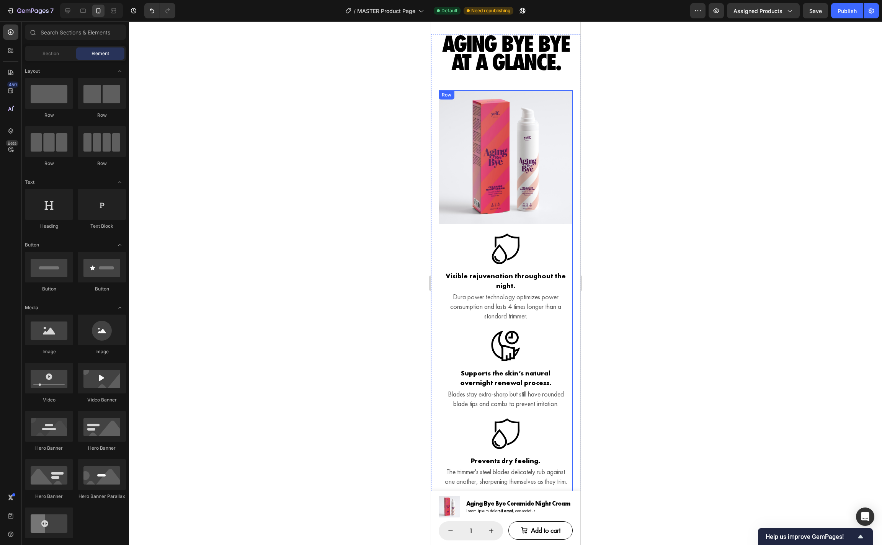
scroll to position [1389, 0]
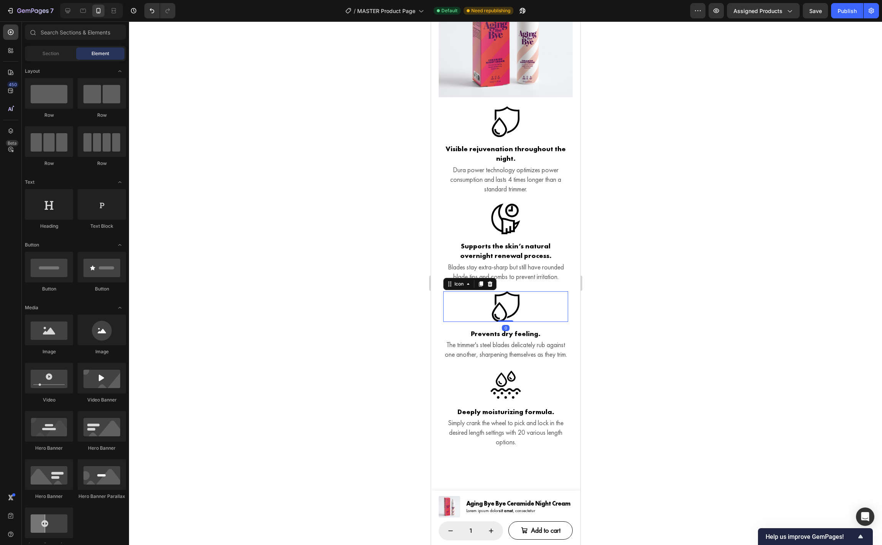
click at [512, 321] on icon at bounding box center [505, 306] width 31 height 31
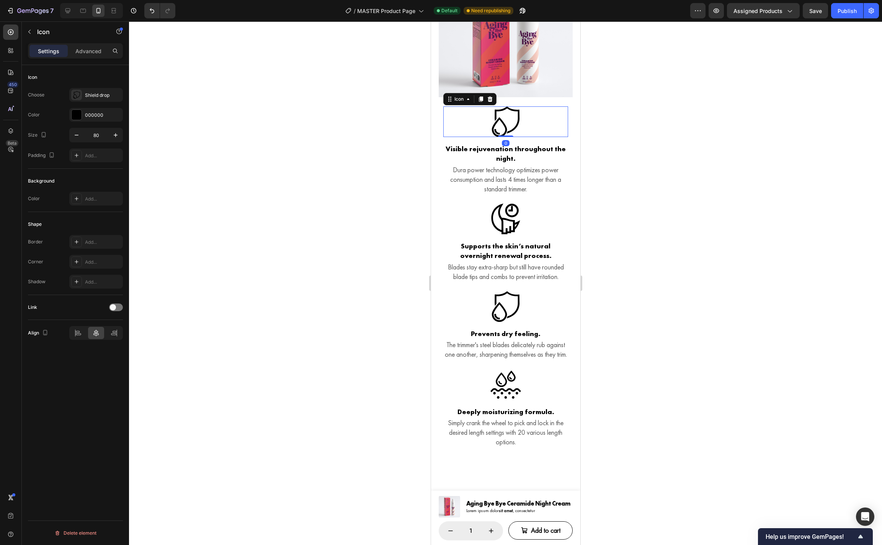
click at [509, 130] on icon at bounding box center [505, 121] width 31 height 31
click at [78, 134] on icon "button" at bounding box center [77, 135] width 8 height 8
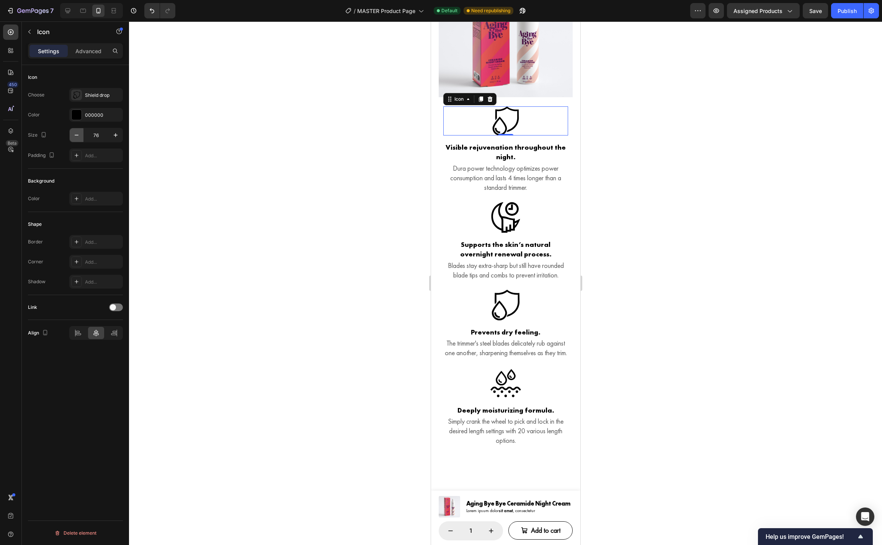
click at [78, 134] on icon "button" at bounding box center [77, 135] width 8 height 8
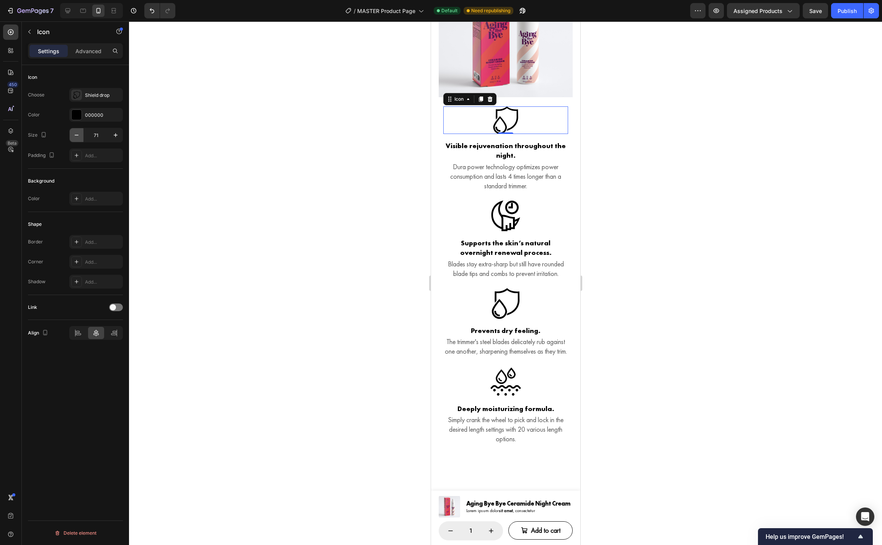
click at [78, 134] on icon "button" at bounding box center [77, 135] width 8 height 8
type input "68"
click at [506, 227] on icon at bounding box center [505, 214] width 31 height 31
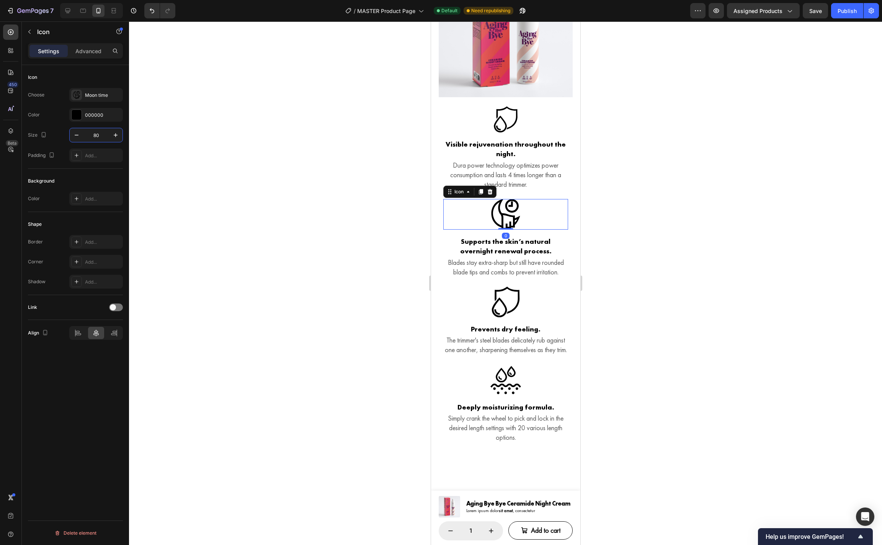
click at [102, 139] on input "80" at bounding box center [95, 135] width 25 height 14
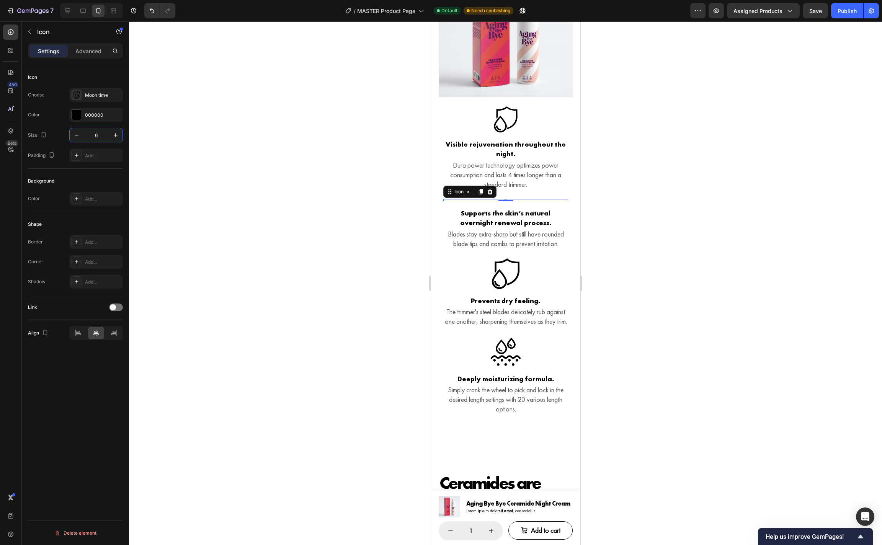
type input "68"
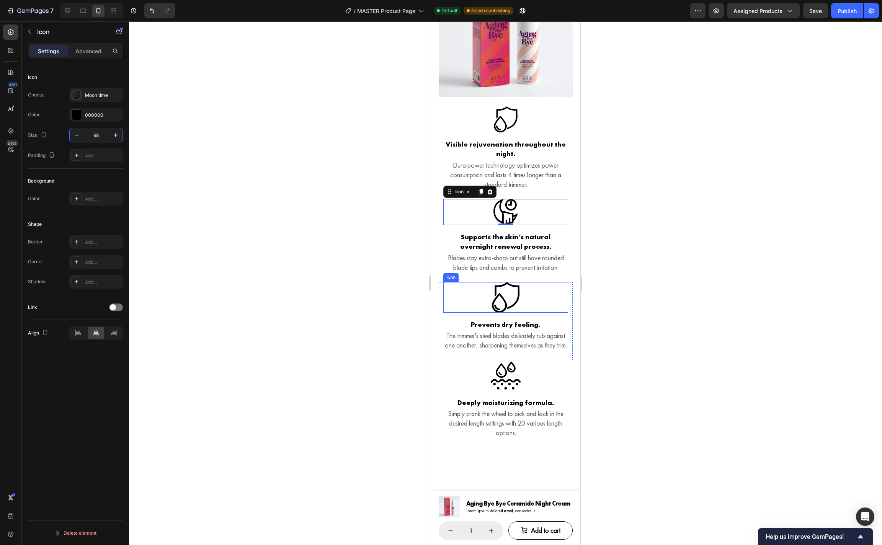
click at [512, 304] on icon at bounding box center [505, 297] width 31 height 31
click at [97, 133] on input "80" at bounding box center [95, 135] width 25 height 14
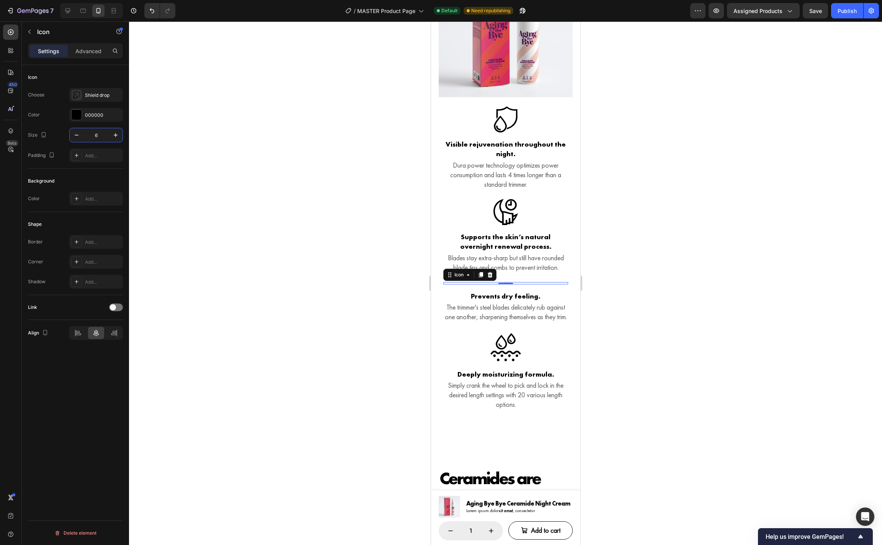
type input "68"
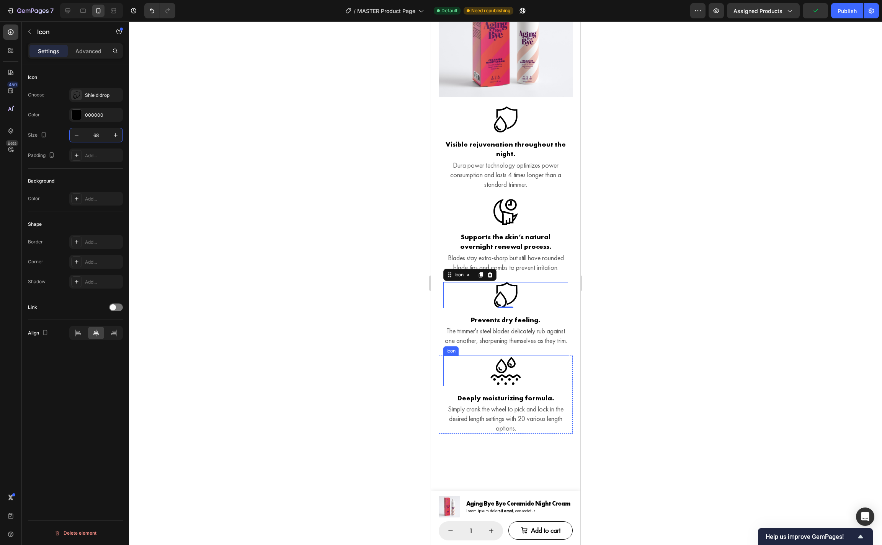
click at [515, 384] on icon at bounding box center [505, 371] width 31 height 28
click at [78, 137] on icon "button" at bounding box center [77, 135] width 8 height 8
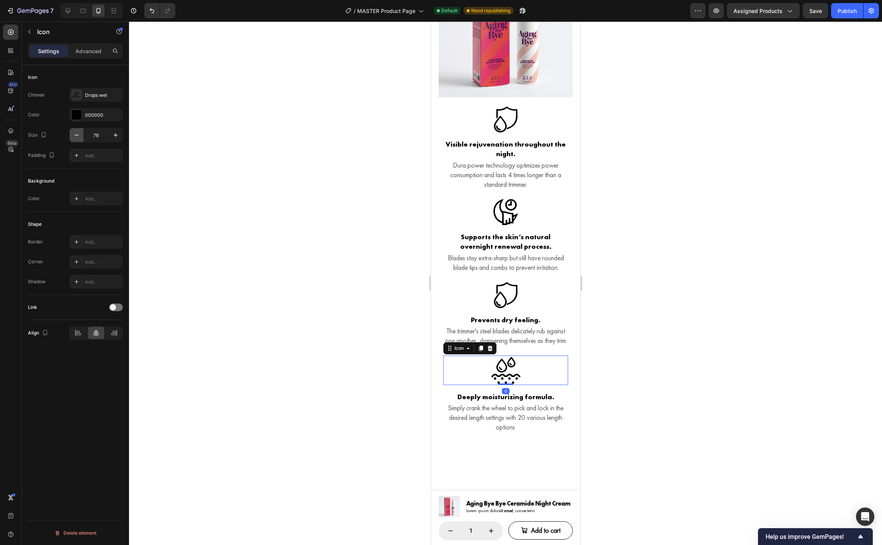
click at [78, 137] on icon "button" at bounding box center [77, 135] width 8 height 8
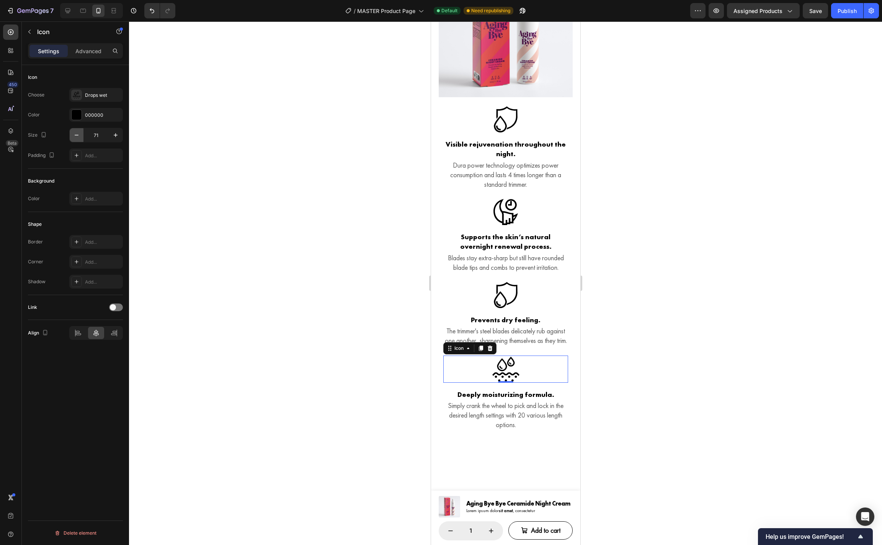
click at [78, 137] on icon "button" at bounding box center [77, 135] width 8 height 8
click at [114, 135] on icon "button" at bounding box center [116, 135] width 4 height 4
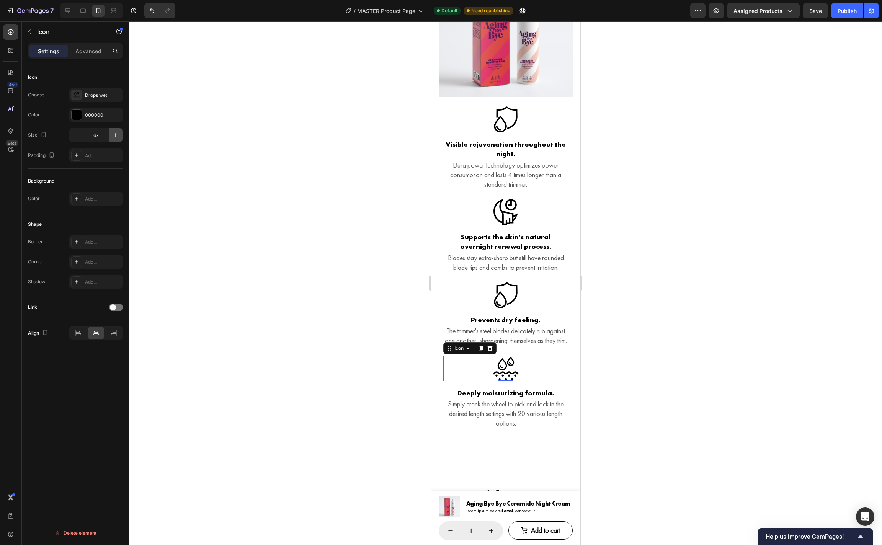
type input "68"
click at [615, 362] on div at bounding box center [505, 283] width 753 height 524
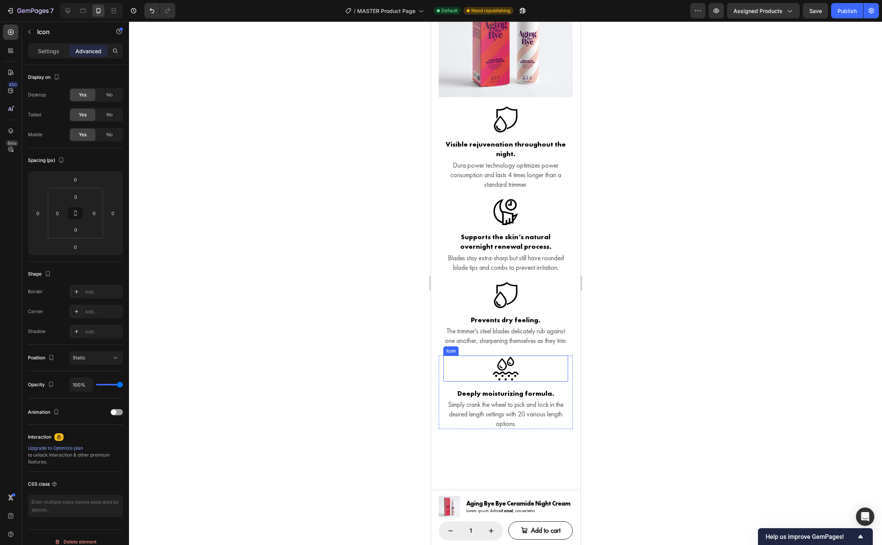
click at [546, 382] on div "Icon" at bounding box center [505, 369] width 125 height 26
click at [561, 405] on div "Icon 0 Deeply moisturizing formula. Heading Simply crank the wheel to pick and …" at bounding box center [505, 393] width 134 height 74
click at [49, 50] on p "Settings" at bounding box center [48, 51] width 21 height 8
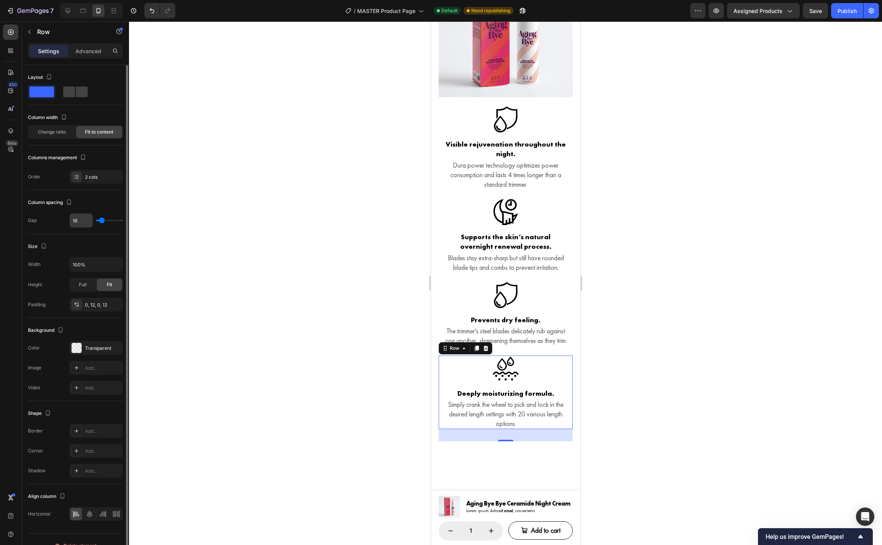
click at [82, 224] on input "16" at bounding box center [81, 221] width 23 height 14
type input "8"
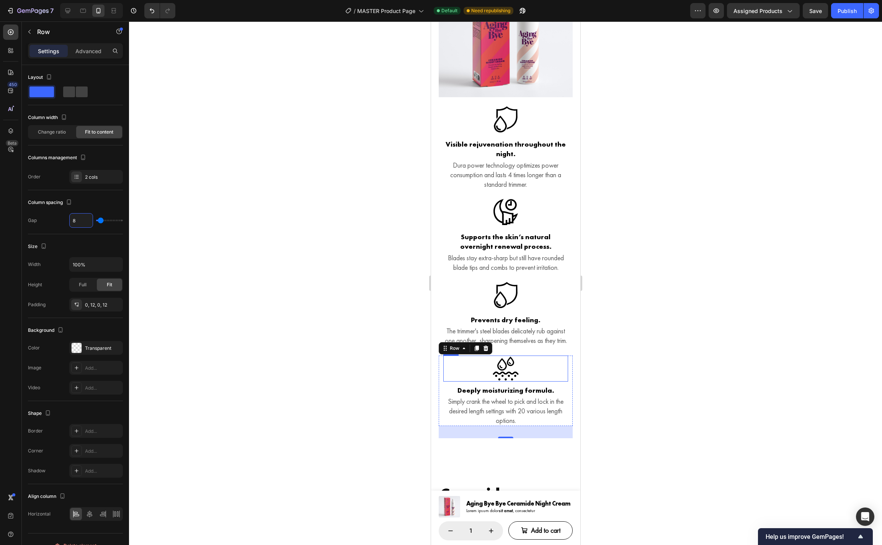
click at [517, 382] on icon at bounding box center [505, 369] width 26 height 26
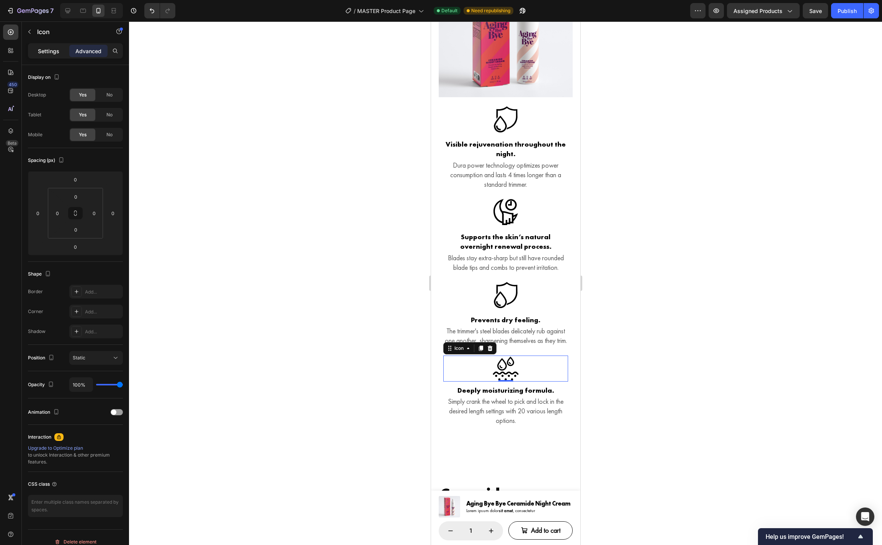
click at [53, 54] on p "Settings" at bounding box center [48, 51] width 21 height 8
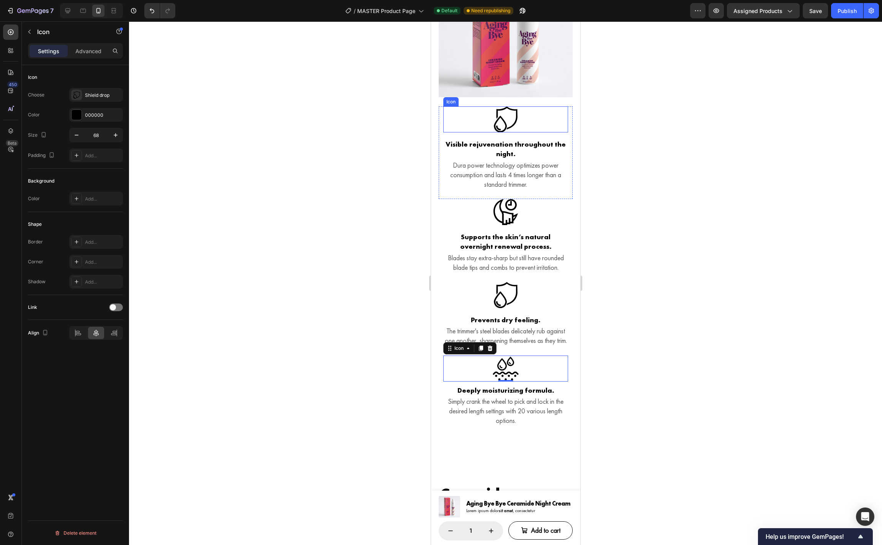
click at [506, 132] on icon at bounding box center [506, 119] width 24 height 26
click at [114, 137] on icon "button" at bounding box center [116, 135] width 8 height 8
type input "70"
click at [513, 223] on icon at bounding box center [505, 213] width 26 height 26
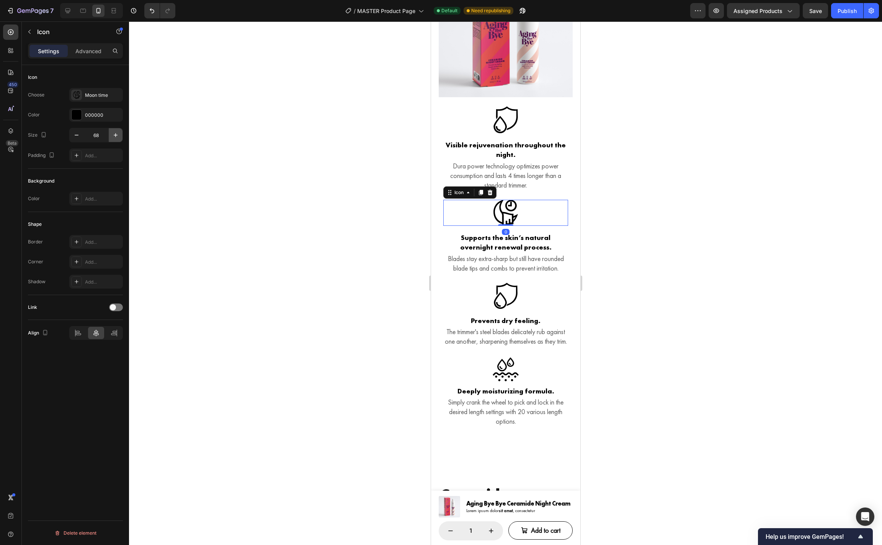
click at [117, 139] on icon "button" at bounding box center [116, 135] width 8 height 8
type input "70"
click at [508, 305] on icon at bounding box center [505, 297] width 26 height 26
click at [113, 136] on icon "button" at bounding box center [116, 135] width 8 height 8
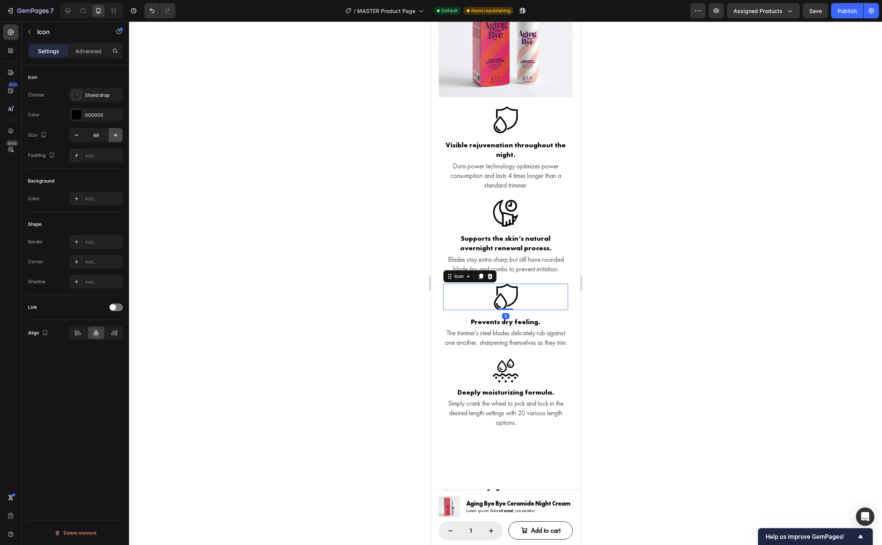
click at [113, 136] on icon "button" at bounding box center [116, 135] width 8 height 8
type input "70"
click at [515, 384] on icon at bounding box center [505, 371] width 26 height 26
click at [114, 136] on icon "button" at bounding box center [116, 135] width 8 height 8
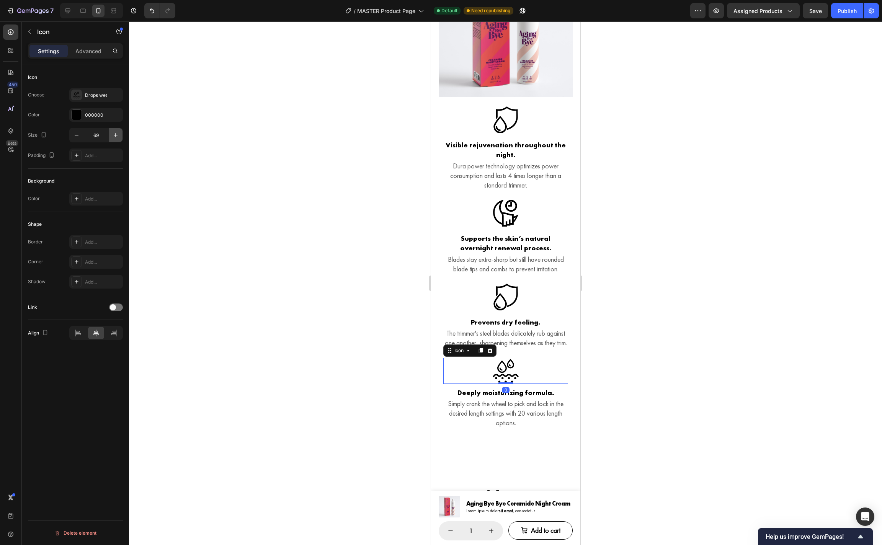
type input "70"
click at [620, 329] on div at bounding box center [505, 283] width 753 height 524
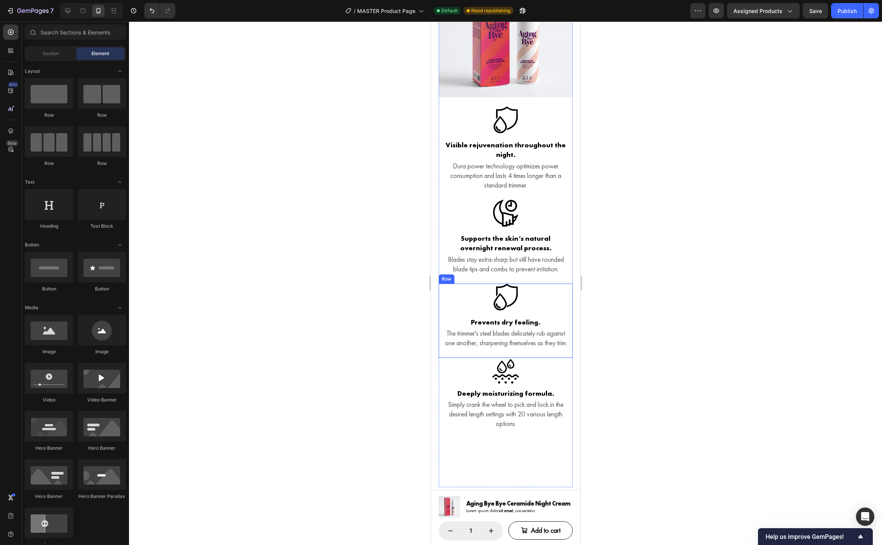
click at [611, 287] on div at bounding box center [505, 283] width 753 height 524
click at [516, 311] on icon at bounding box center [505, 297] width 27 height 27
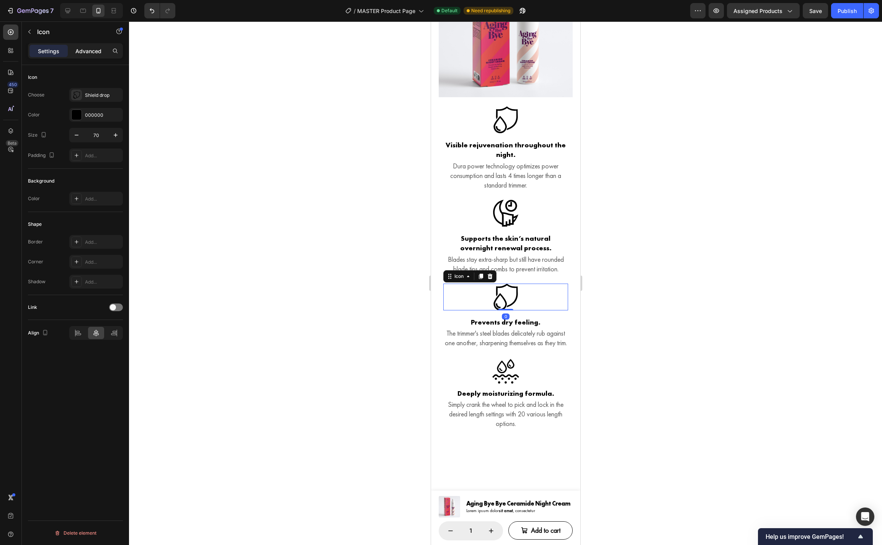
click at [93, 52] on p "Advanced" at bounding box center [88, 51] width 26 height 8
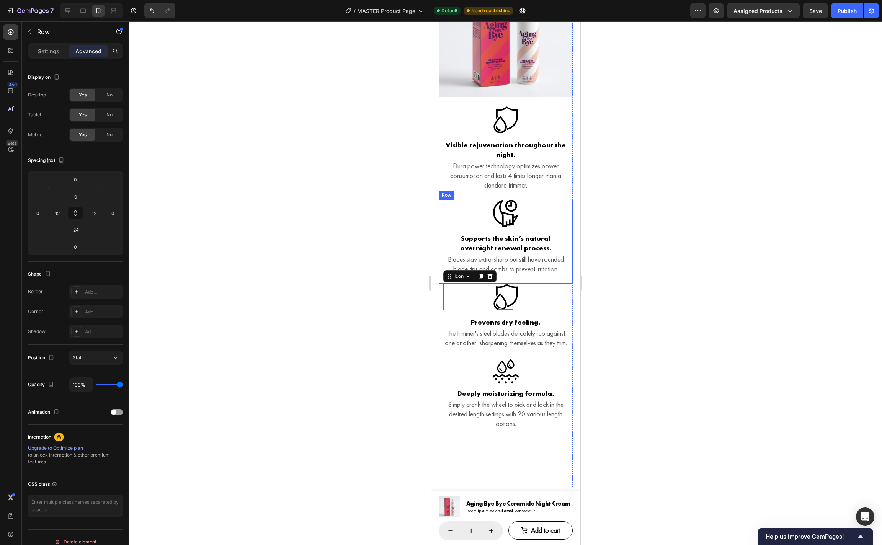
click at [556, 284] on div "Icon Supports the skin’s natural overnight renewal process. Heading Blades stay…" at bounding box center [505, 242] width 134 height 84
click at [567, 239] on div "Icon Supports the skin’s natural overnight renewal process. Heading Blades stay…" at bounding box center [505, 242] width 134 height 84
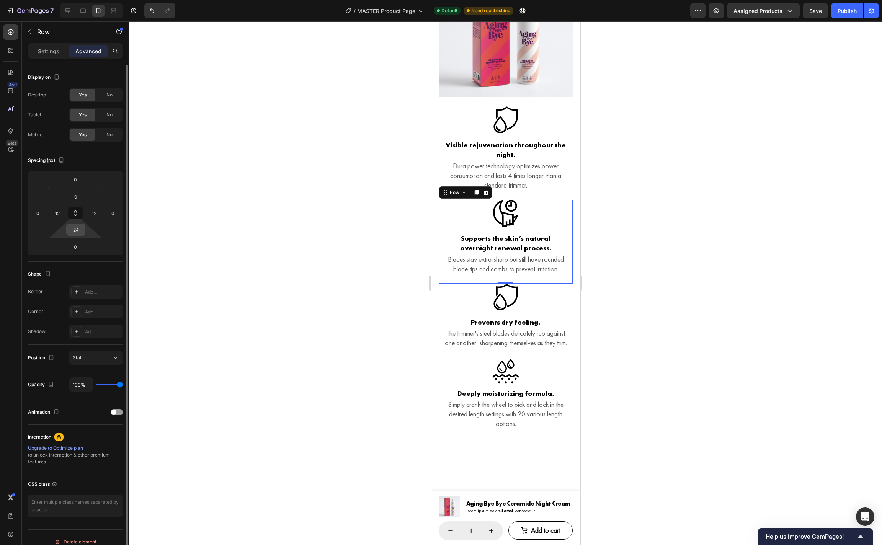
click at [75, 229] on input "24" at bounding box center [75, 229] width 15 height 11
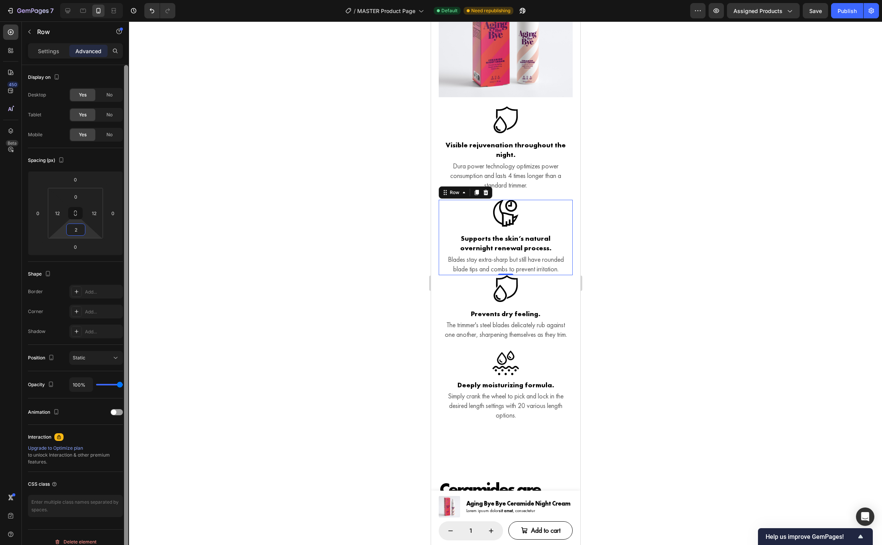
type input "28"
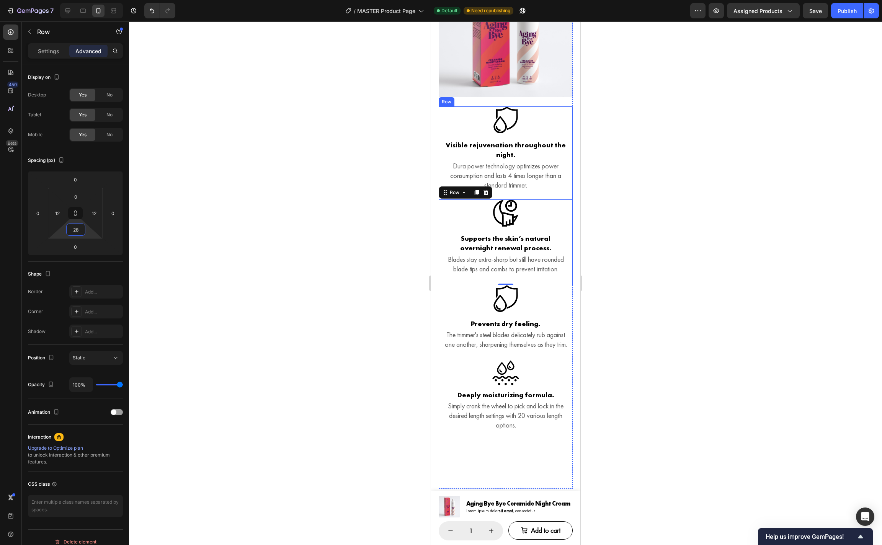
click at [569, 167] on div "Icon Visible rejuvenation throughout the night. Heading Dura power technology o…" at bounding box center [505, 152] width 134 height 93
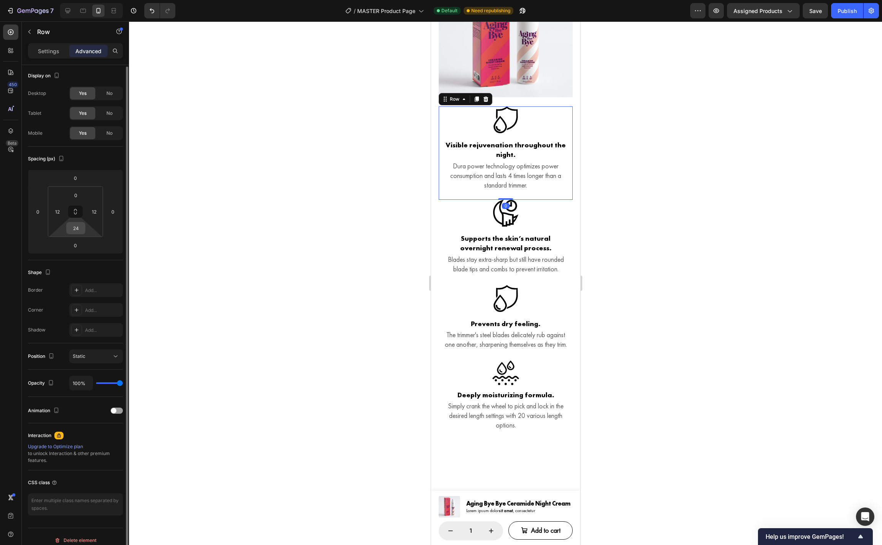
click at [78, 231] on input "24" at bounding box center [75, 227] width 15 height 11
type input "28"
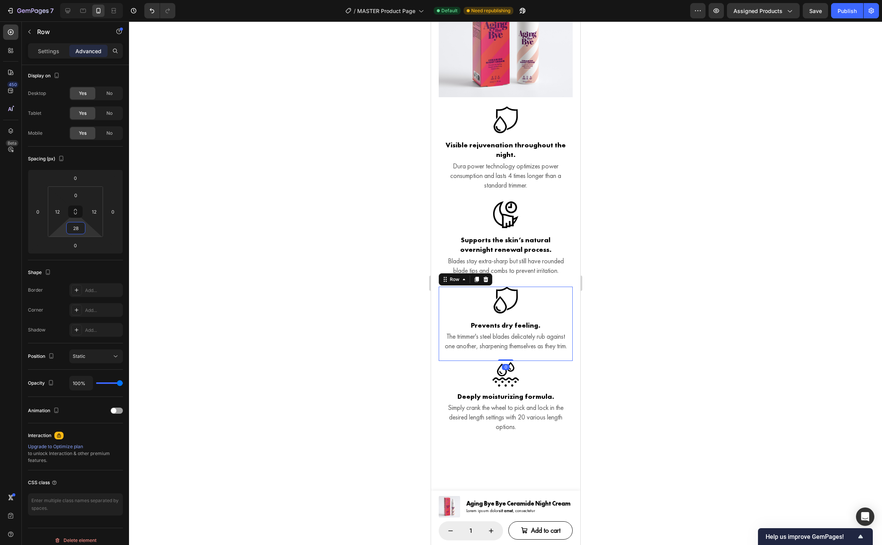
click at [568, 327] on div "Icon Prevents dry feeling. Heading The trimmer's steel blades delicately rub ag…" at bounding box center [505, 324] width 134 height 74
click at [81, 233] on input "24" at bounding box center [75, 227] width 15 height 11
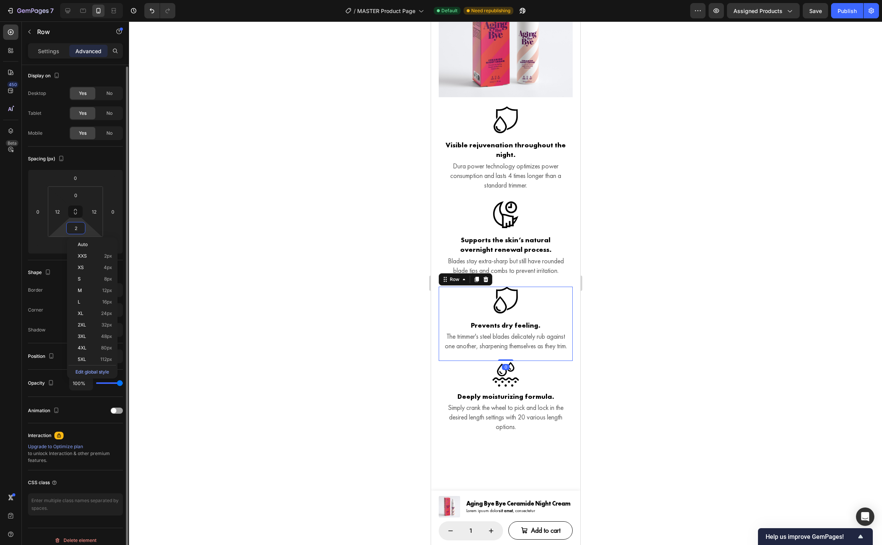
type input "28"
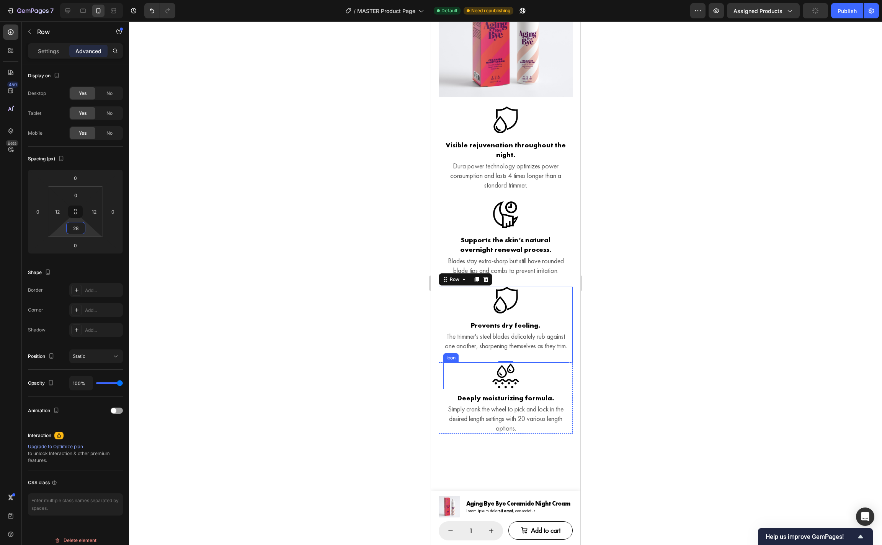
click at [538, 389] on div "Icon" at bounding box center [505, 376] width 125 height 27
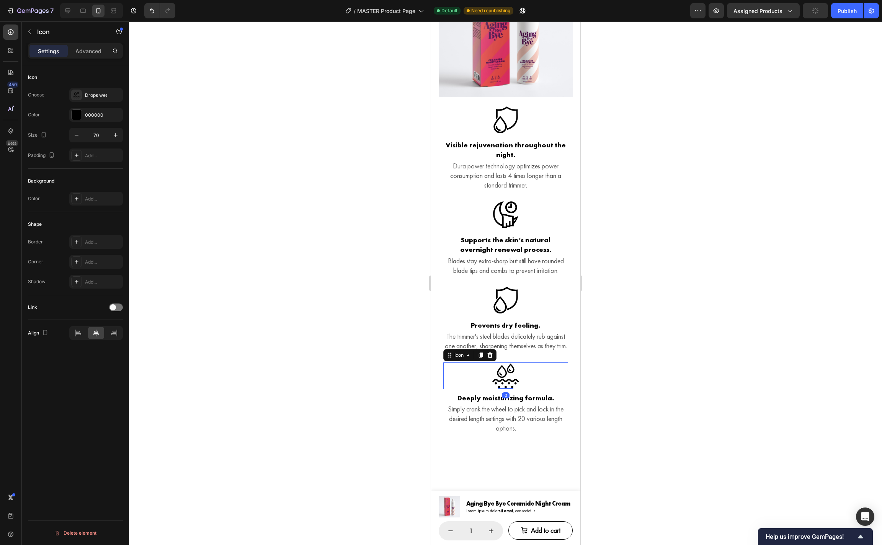
scroll to position [0, 0]
click at [90, 53] on p "Advanced" at bounding box center [88, 51] width 26 height 8
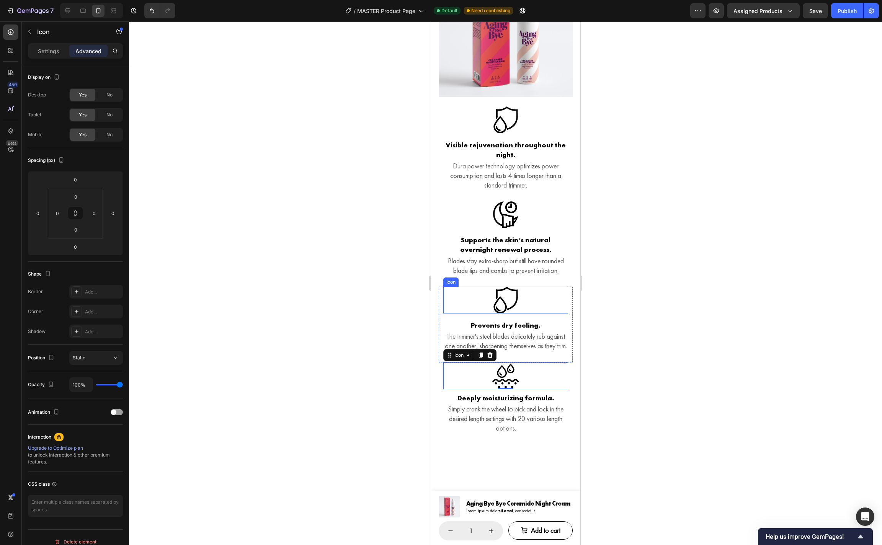
click at [510, 314] on icon at bounding box center [505, 300] width 27 height 27
click at [570, 331] on div "Icon 0 Prevents dry feeling. Heading The trimmer's steel blades delicately rub …" at bounding box center [505, 325] width 134 height 76
click at [47, 53] on p "Settings" at bounding box center [48, 51] width 21 height 8
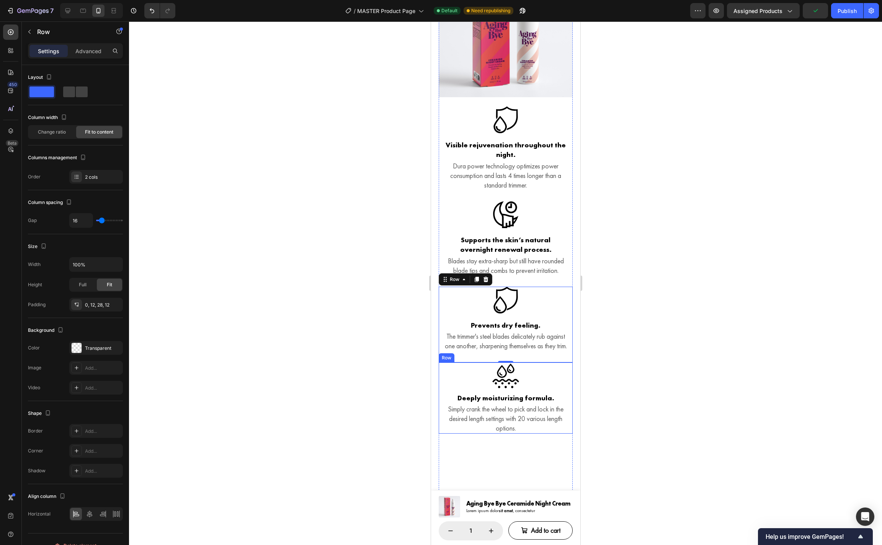
click at [569, 395] on div "Icon Deeply moisturizing formula. Heading Simply crank the wheel to pick and lo…" at bounding box center [505, 399] width 134 height 72
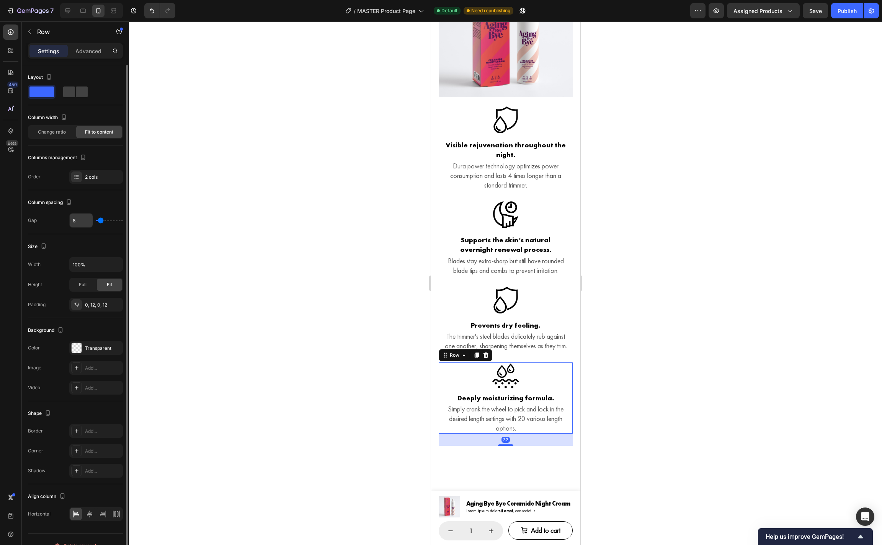
click at [85, 222] on input "8" at bounding box center [81, 221] width 23 height 14
type input "1"
type input "12"
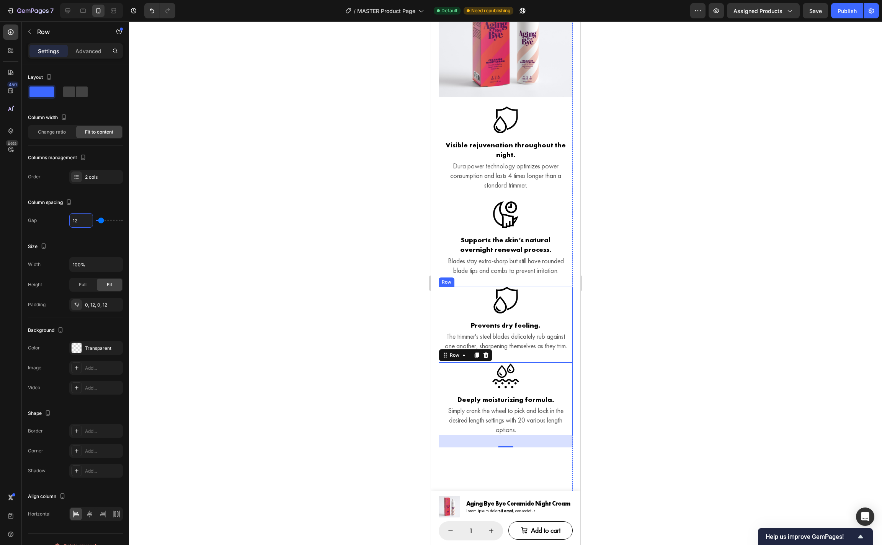
click at [567, 327] on div "Icon Prevents dry feeling. Heading The trimmer's steel blades delicately rub ag…" at bounding box center [505, 325] width 134 height 76
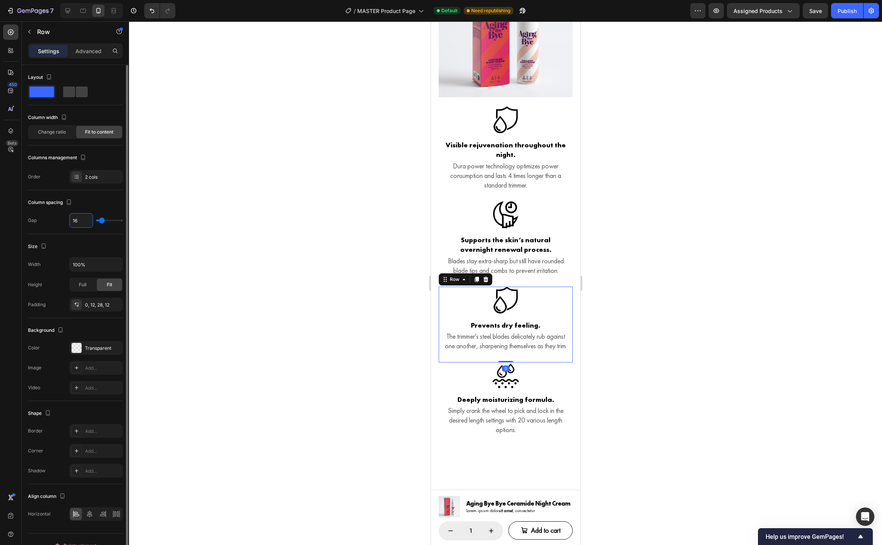
click at [74, 220] on input "16" at bounding box center [81, 221] width 23 height 14
type input "1"
type input "12"
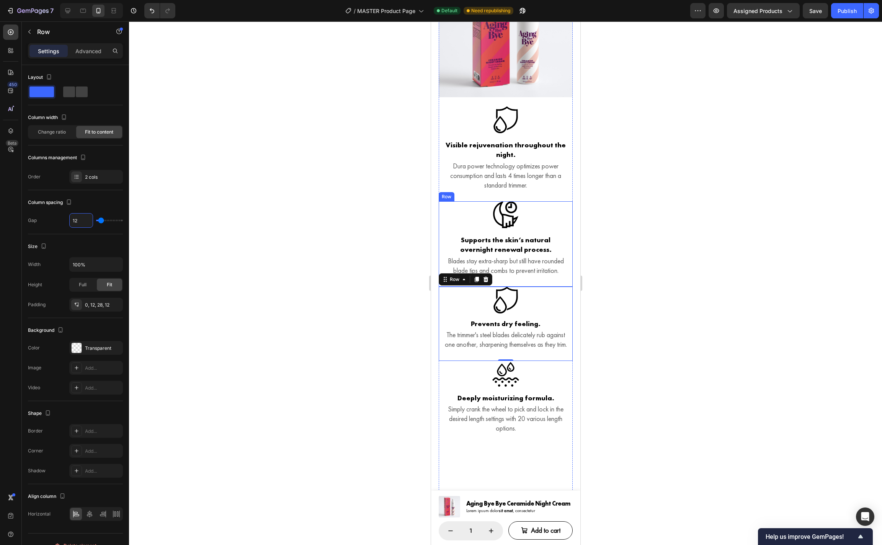
click at [566, 238] on div "Icon Supports the skin’s natural overnight renewal process. Heading Blades stay…" at bounding box center [505, 243] width 134 height 85
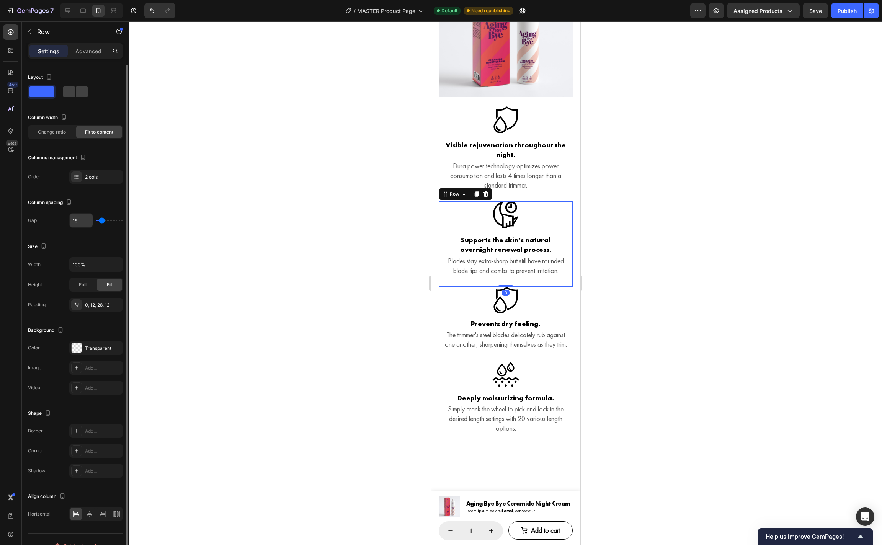
click at [84, 220] on input "16" at bounding box center [81, 221] width 23 height 14
type input "1"
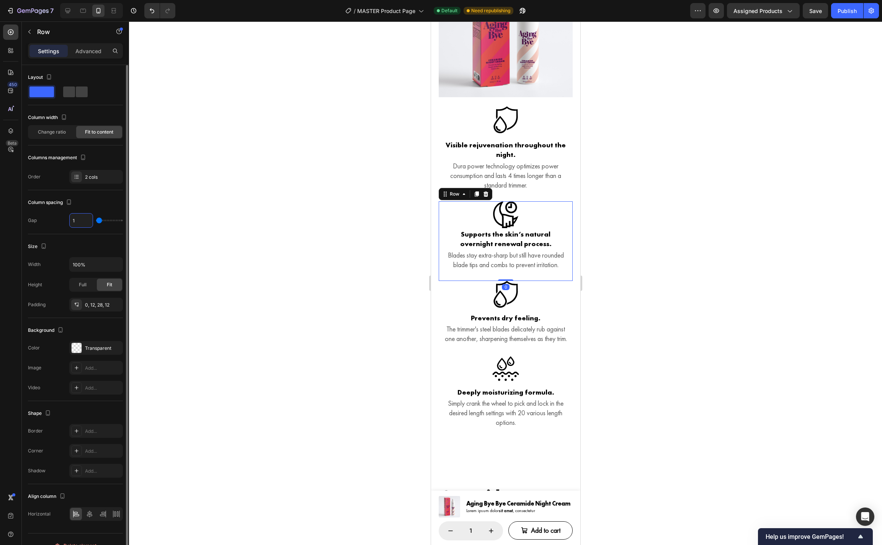
type input "12"
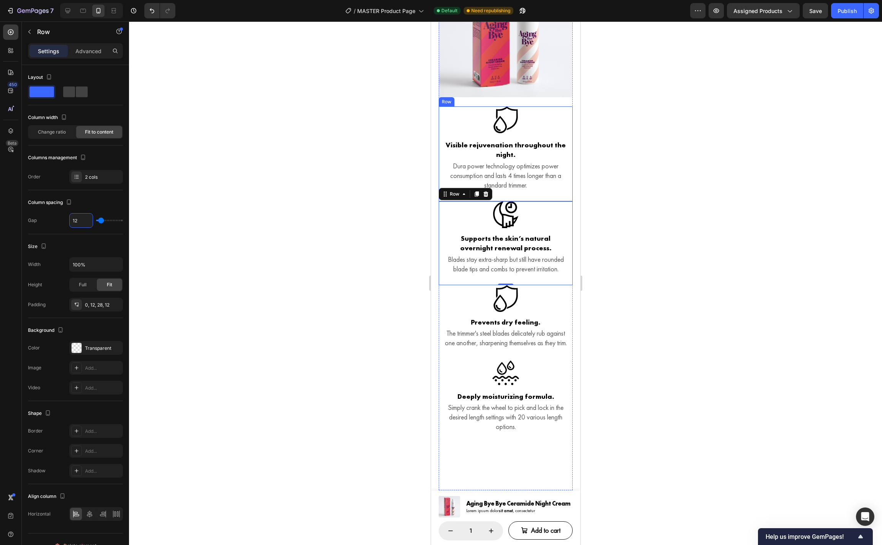
click at [569, 168] on div "Icon Visible rejuvenation throughout the night. Heading Dura power technology o…" at bounding box center [505, 153] width 134 height 95
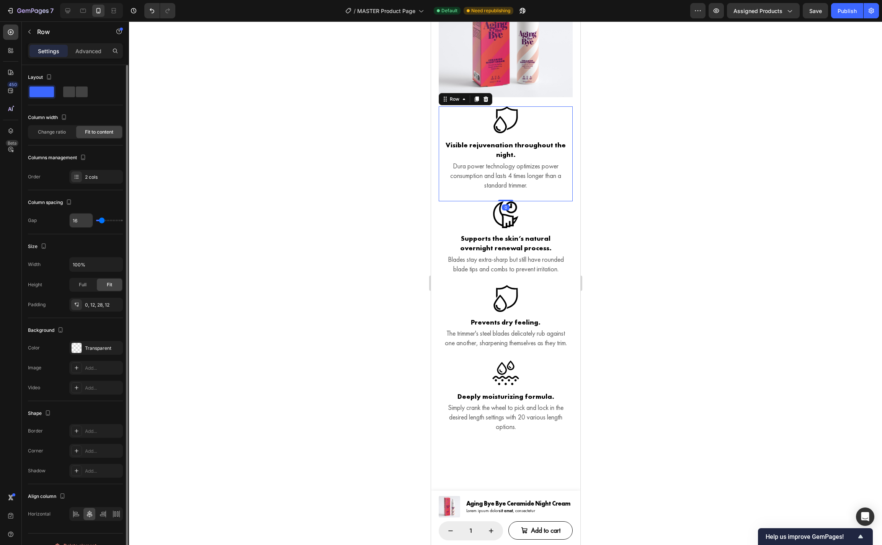
click at [77, 224] on input "16" at bounding box center [81, 221] width 23 height 14
type input "1"
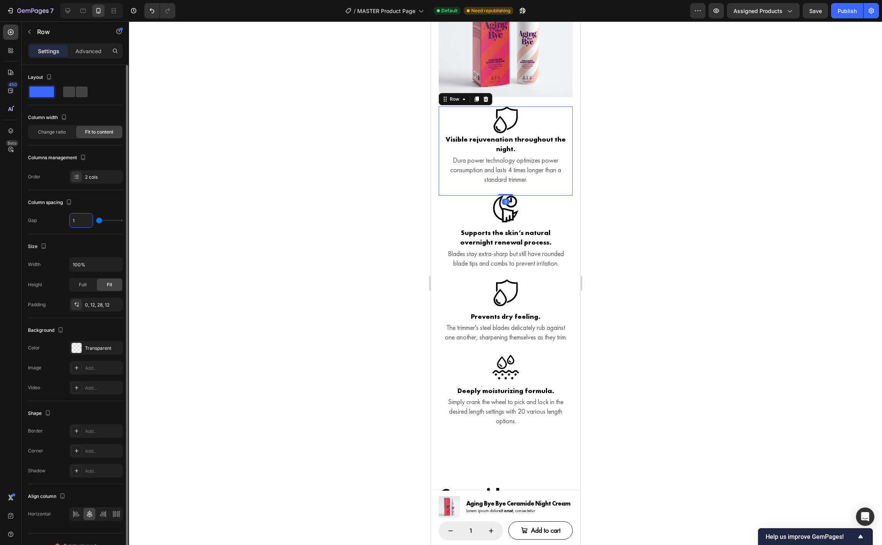
type input "12"
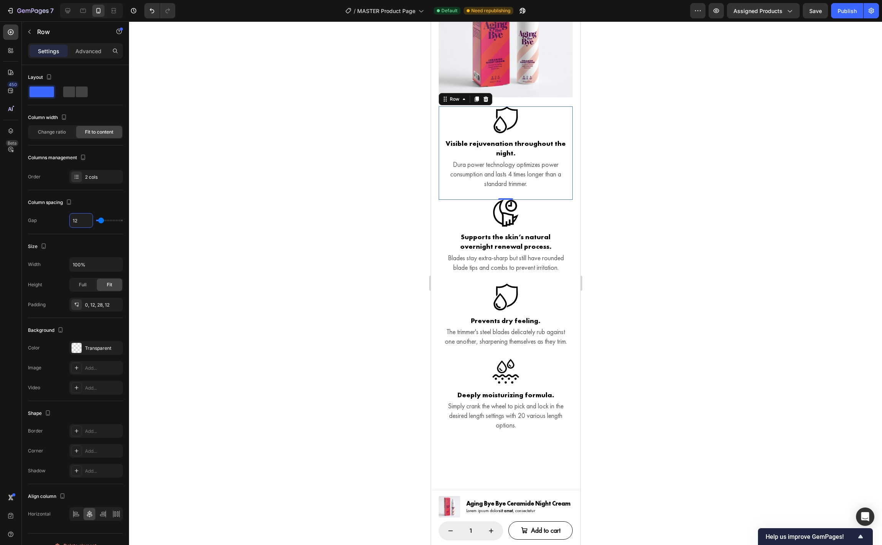
click at [633, 277] on div at bounding box center [505, 283] width 753 height 524
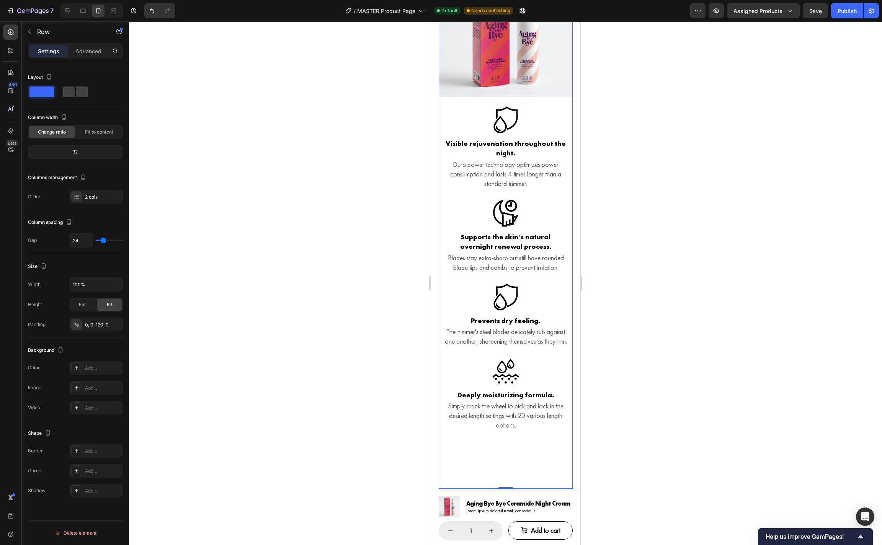
click at [567, 111] on div "(P) Images & Gallery Icon Visible rejuvenation throughout the night. Heading Du…" at bounding box center [505, 226] width 134 height 526
type input "41"
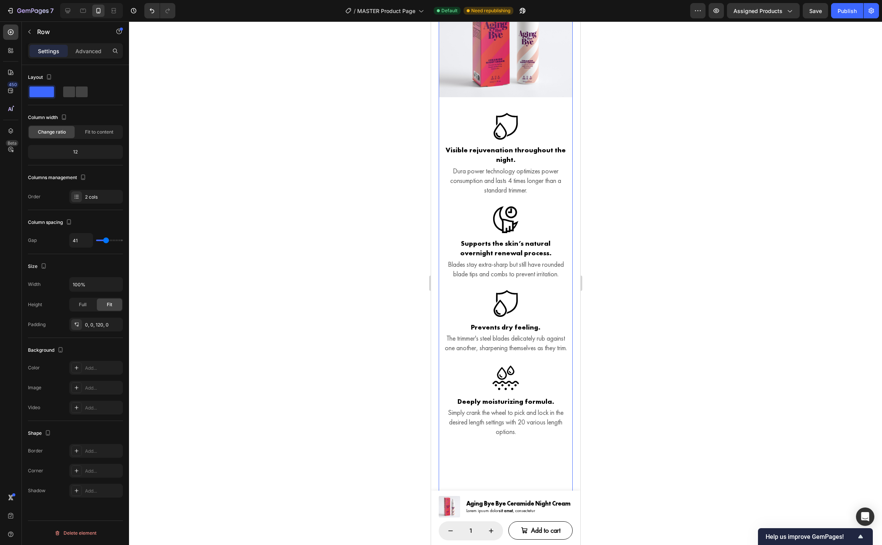
type input "43"
type input "45"
type input "47"
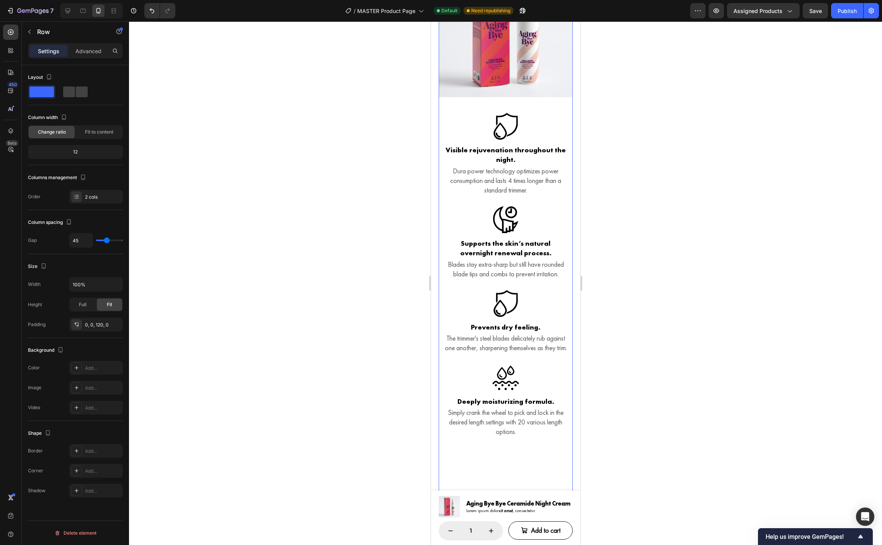
type input "47"
type input "48"
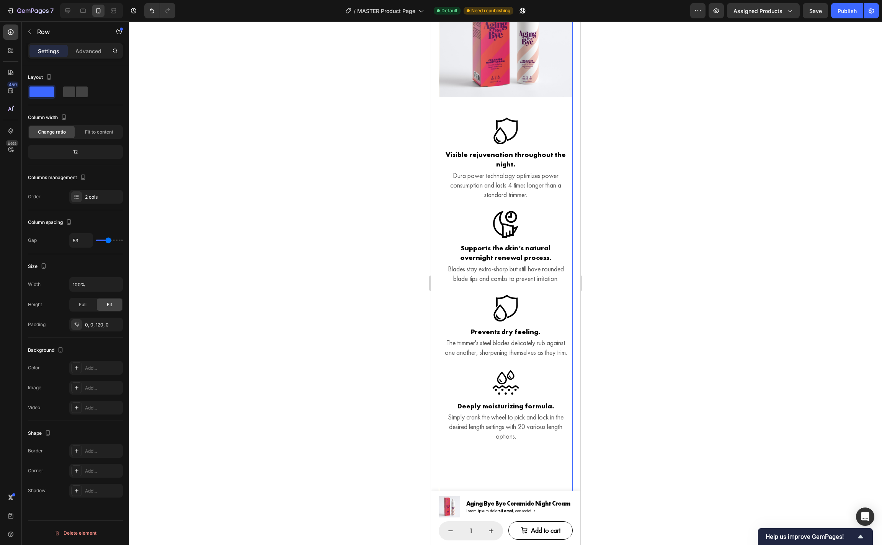
drag, startPoint x: 102, startPoint y: 239, endPoint x: 108, endPoint y: 239, distance: 6.1
click at [108, 240] on input "range" at bounding box center [109, 241] width 27 height 2
click at [86, 240] on input "53" at bounding box center [81, 241] width 23 height 14
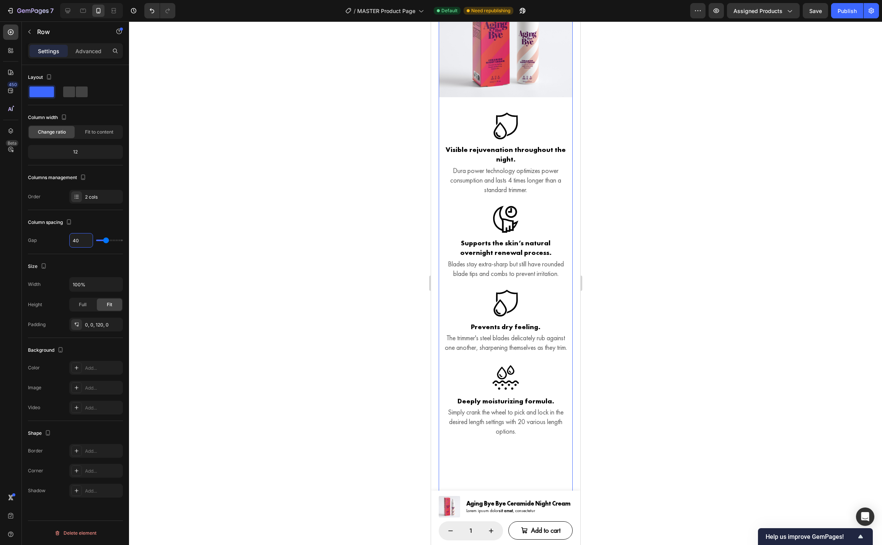
click at [660, 300] on div at bounding box center [505, 283] width 753 height 524
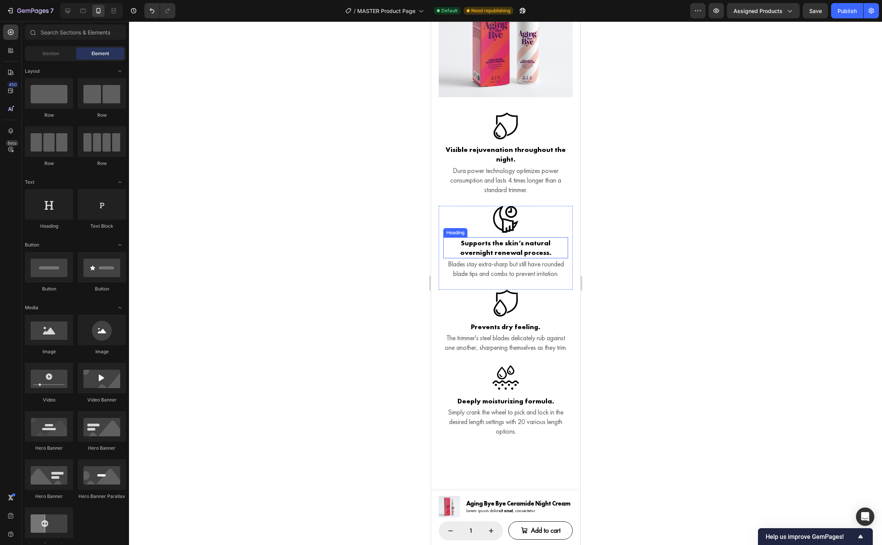
click at [528, 258] on h3 "Supports the skin’s natural overnight renewal process." at bounding box center [505, 247] width 125 height 21
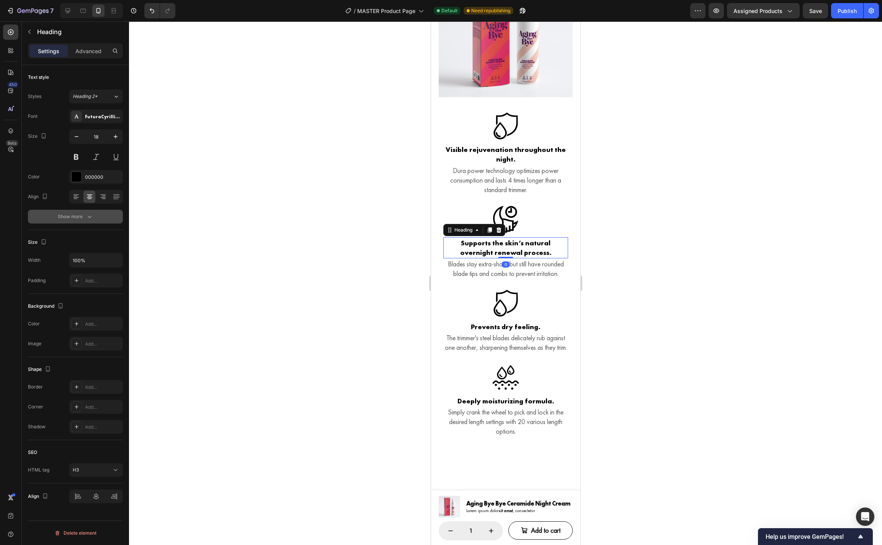
click at [86, 218] on icon "button" at bounding box center [90, 217] width 8 height 8
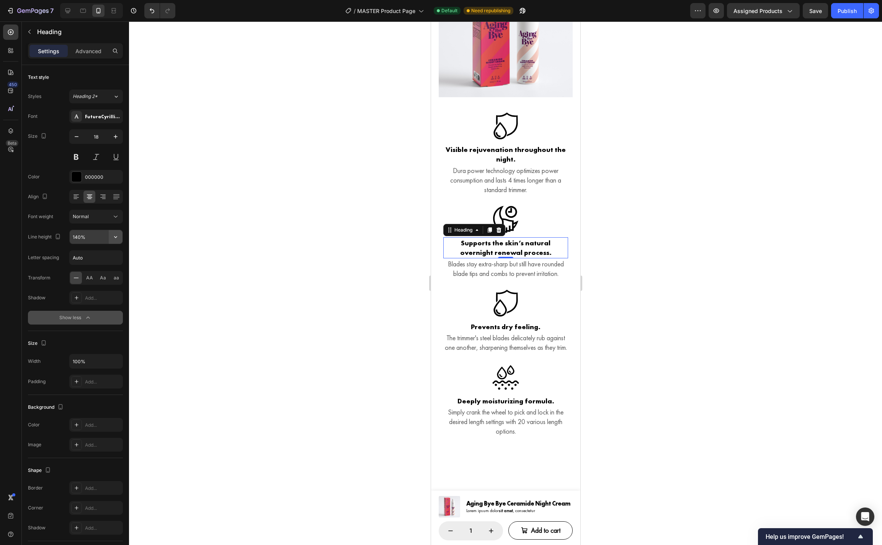
click at [117, 237] on icon "button" at bounding box center [115, 237] width 3 height 2
click at [108, 252] on div "100%" at bounding box center [88, 256] width 63 height 15
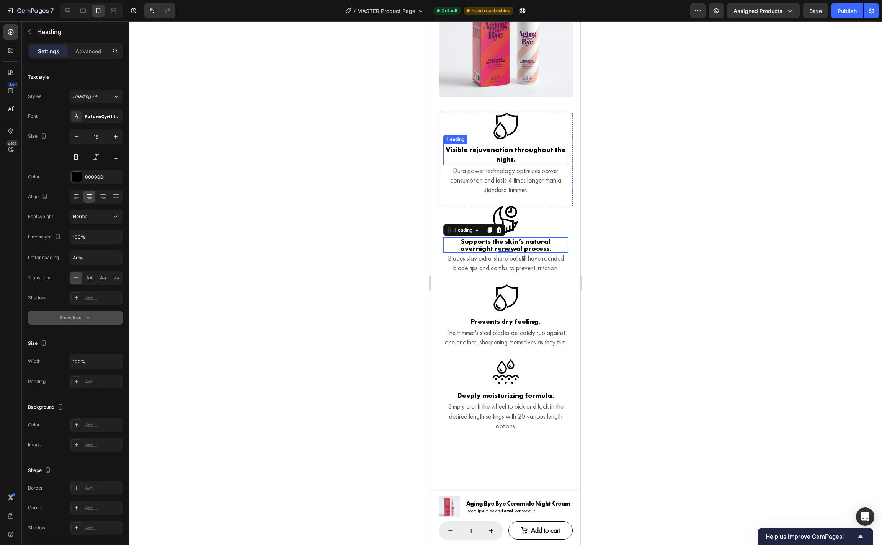
click at [559, 165] on h3 "Visible rejuvenation throughout the night." at bounding box center [505, 154] width 125 height 21
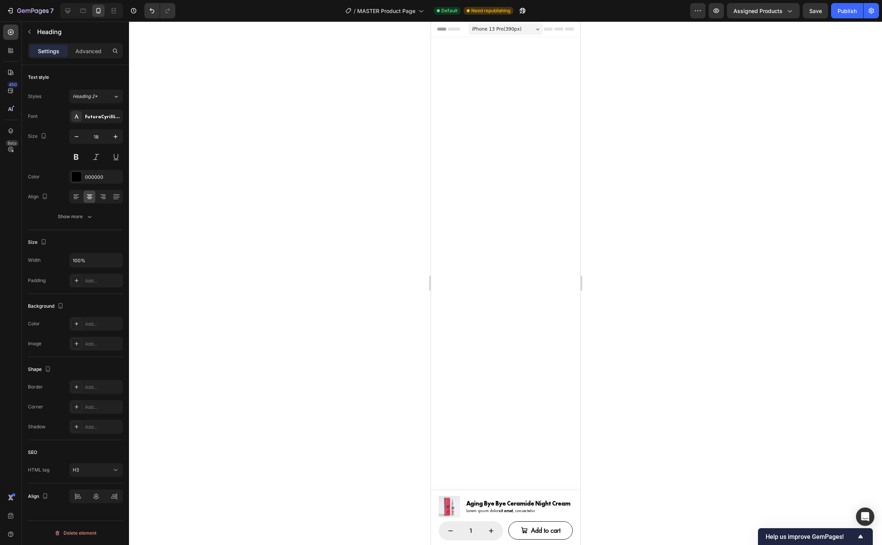
scroll to position [1389, 0]
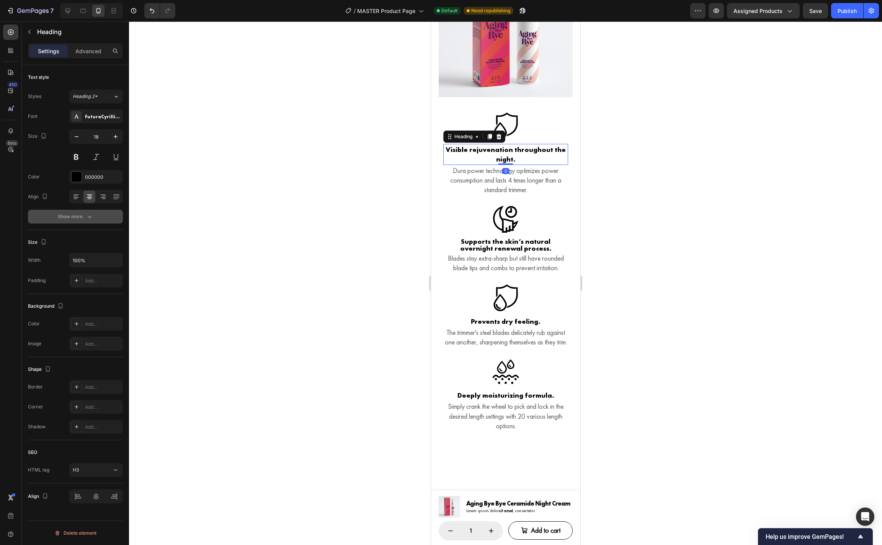
click at [94, 220] on button "Show more" at bounding box center [75, 217] width 95 height 14
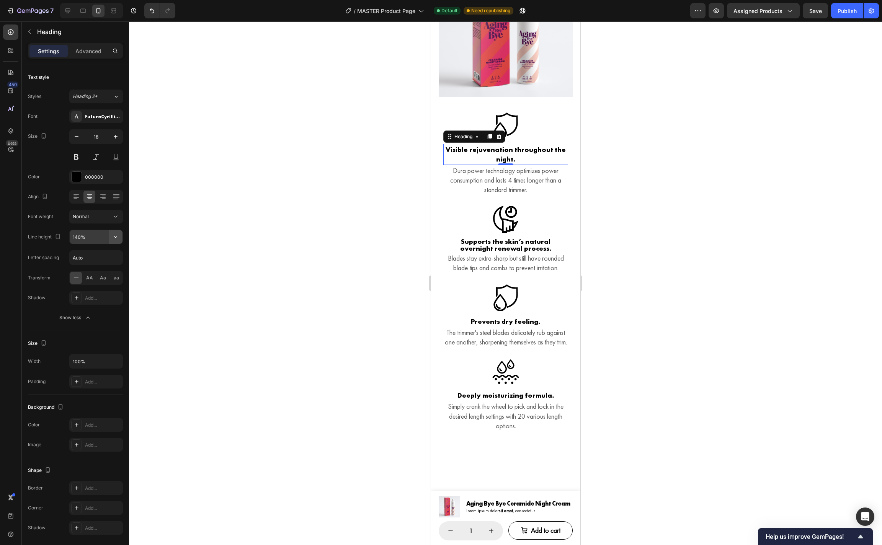
click at [120, 236] on button "button" at bounding box center [116, 237] width 14 height 14
click at [107, 253] on p "100%" at bounding box center [94, 256] width 44 height 7
type input "100%"
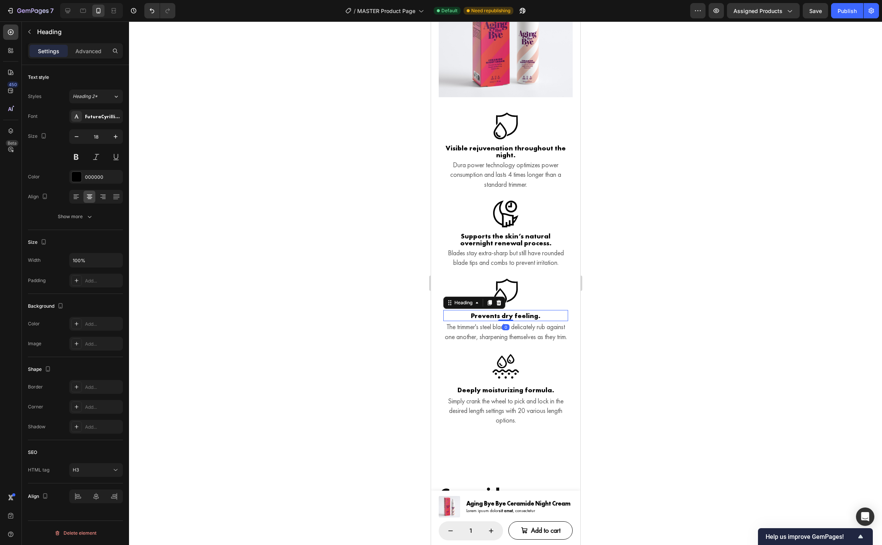
click at [536, 321] on h3 "Prevents dry feeling." at bounding box center [505, 315] width 125 height 11
click at [90, 221] on button "Show more" at bounding box center [75, 217] width 95 height 14
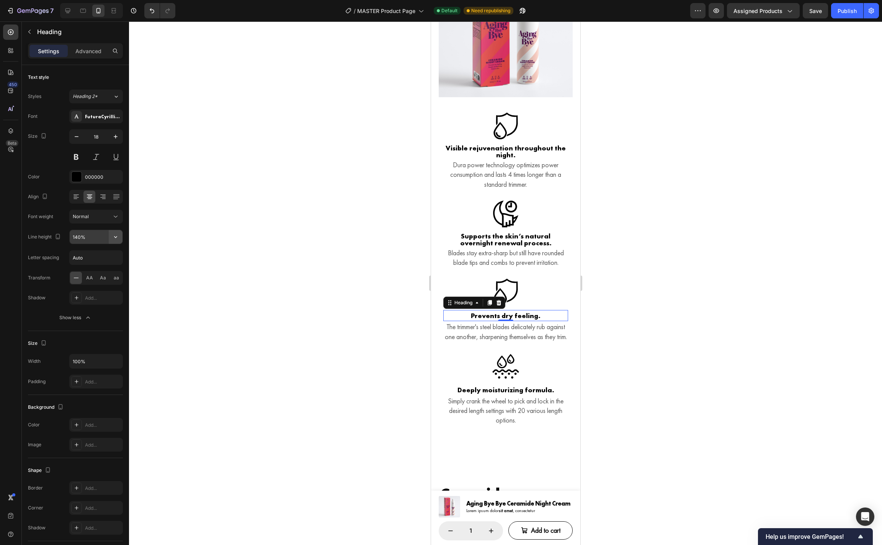
click at [116, 234] on icon "button" at bounding box center [116, 237] width 8 height 8
click at [113, 251] on div "100%" at bounding box center [88, 256] width 63 height 15
type input "100%"
click at [551, 393] on h3 "Deeply moisturizing formula." at bounding box center [505, 387] width 125 height 11
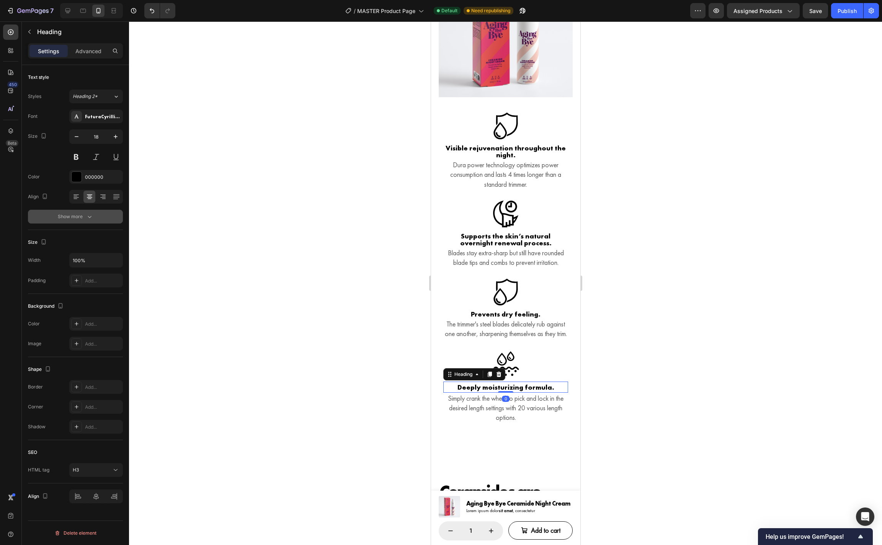
click at [90, 218] on icon "button" at bounding box center [90, 217] width 8 height 8
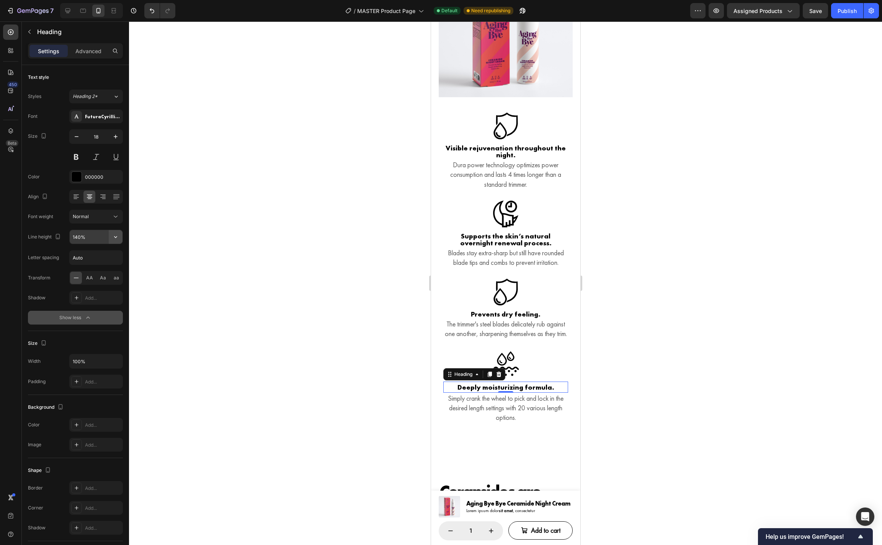
click at [118, 236] on icon "button" at bounding box center [116, 237] width 8 height 8
click at [113, 251] on div "100%" at bounding box center [88, 256] width 63 height 15
type input "100%"
click at [622, 351] on div at bounding box center [505, 283] width 753 height 524
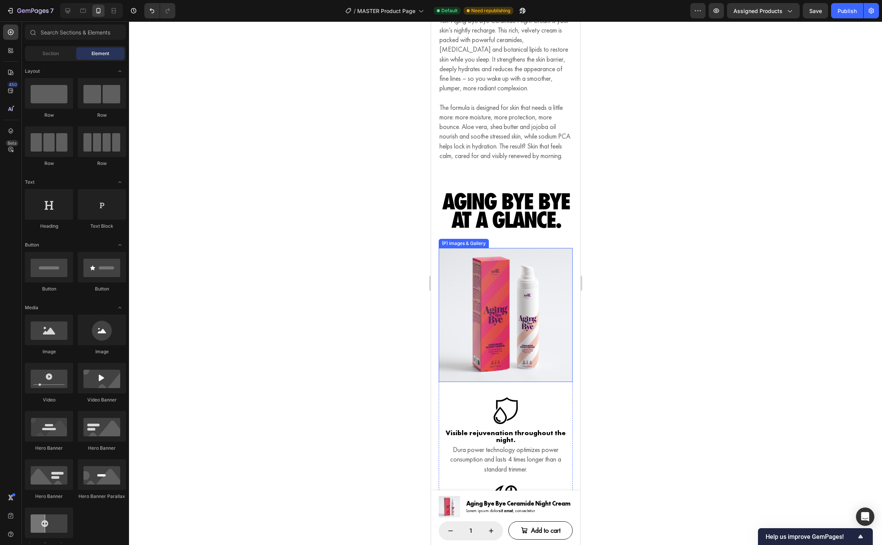
scroll to position [1104, 0]
click at [638, 310] on div at bounding box center [505, 283] width 753 height 524
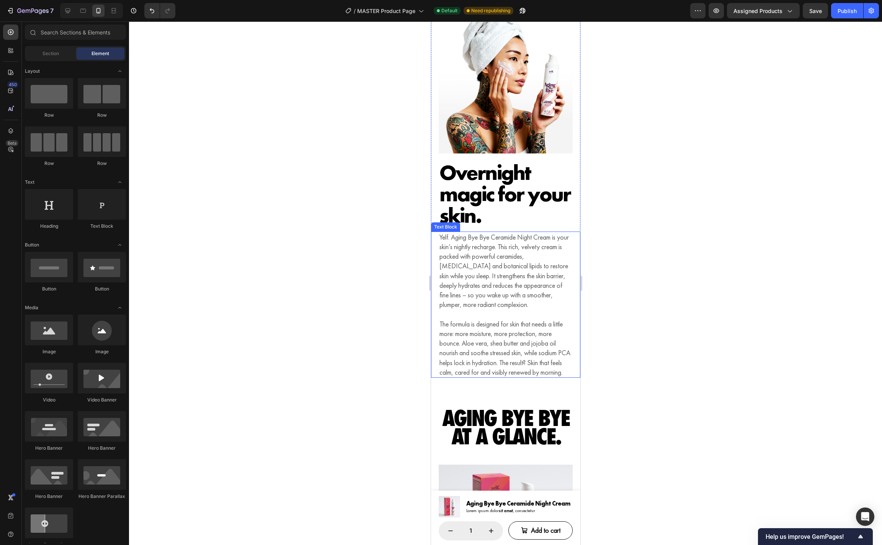
scroll to position [867, 0]
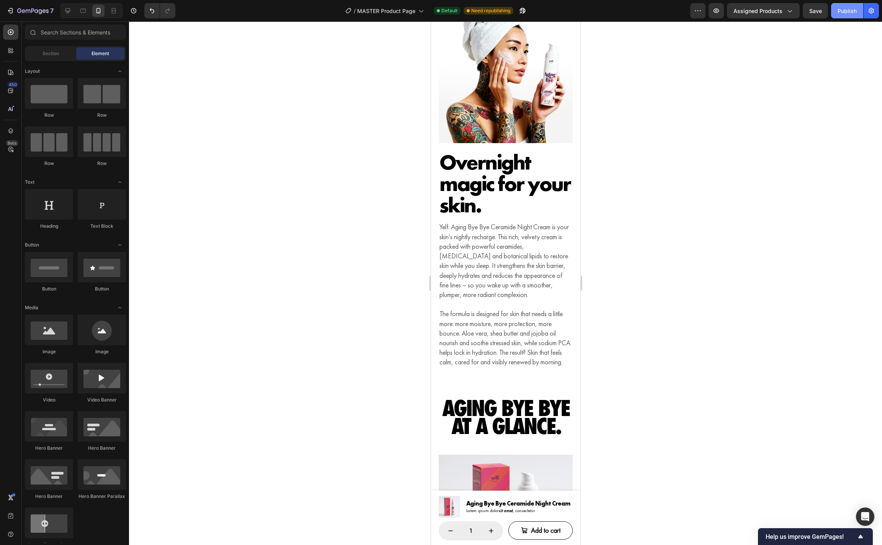
click at [848, 13] on div "Publish" at bounding box center [847, 11] width 19 height 8
